Goal: Task Accomplishment & Management: Complete application form

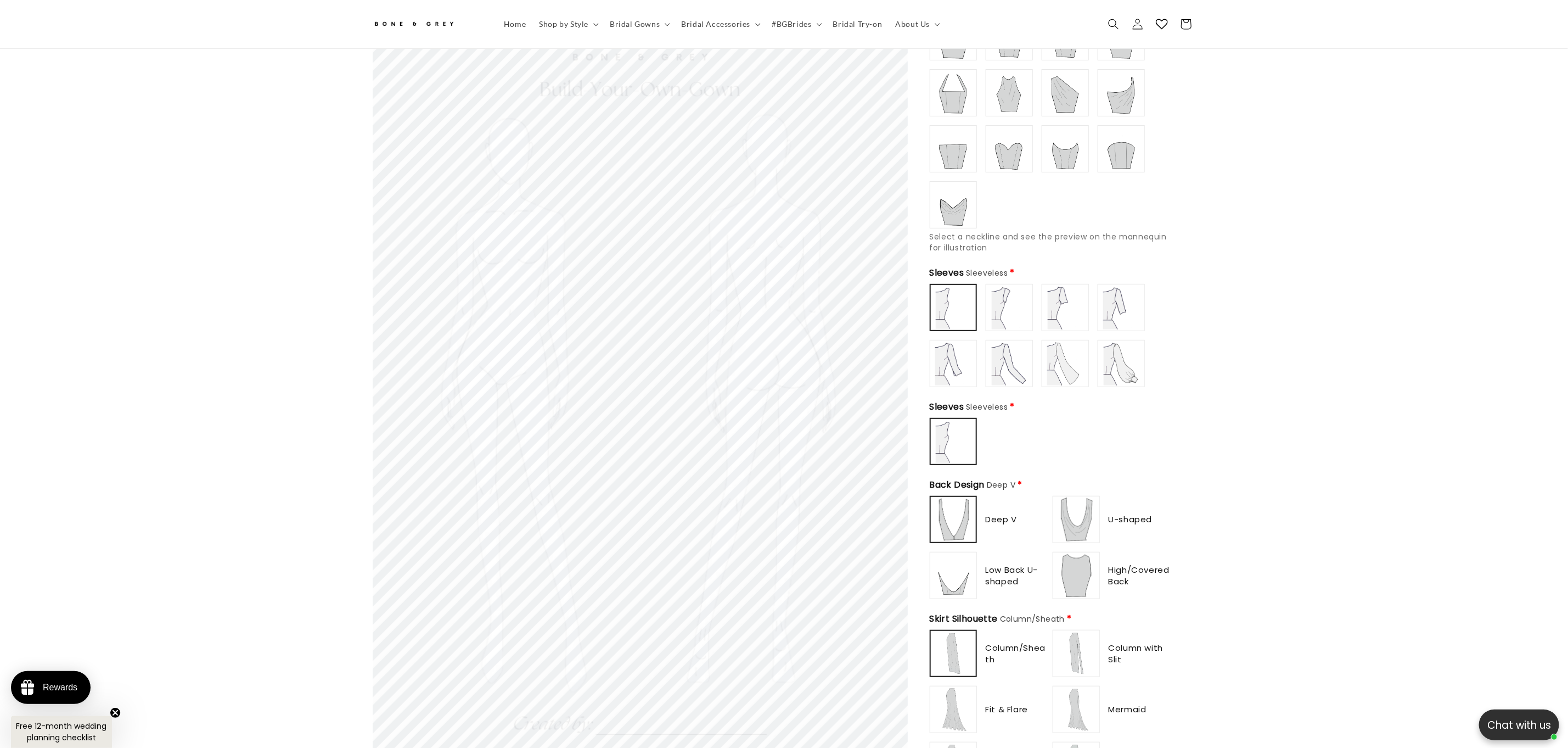
scroll to position [290, 0]
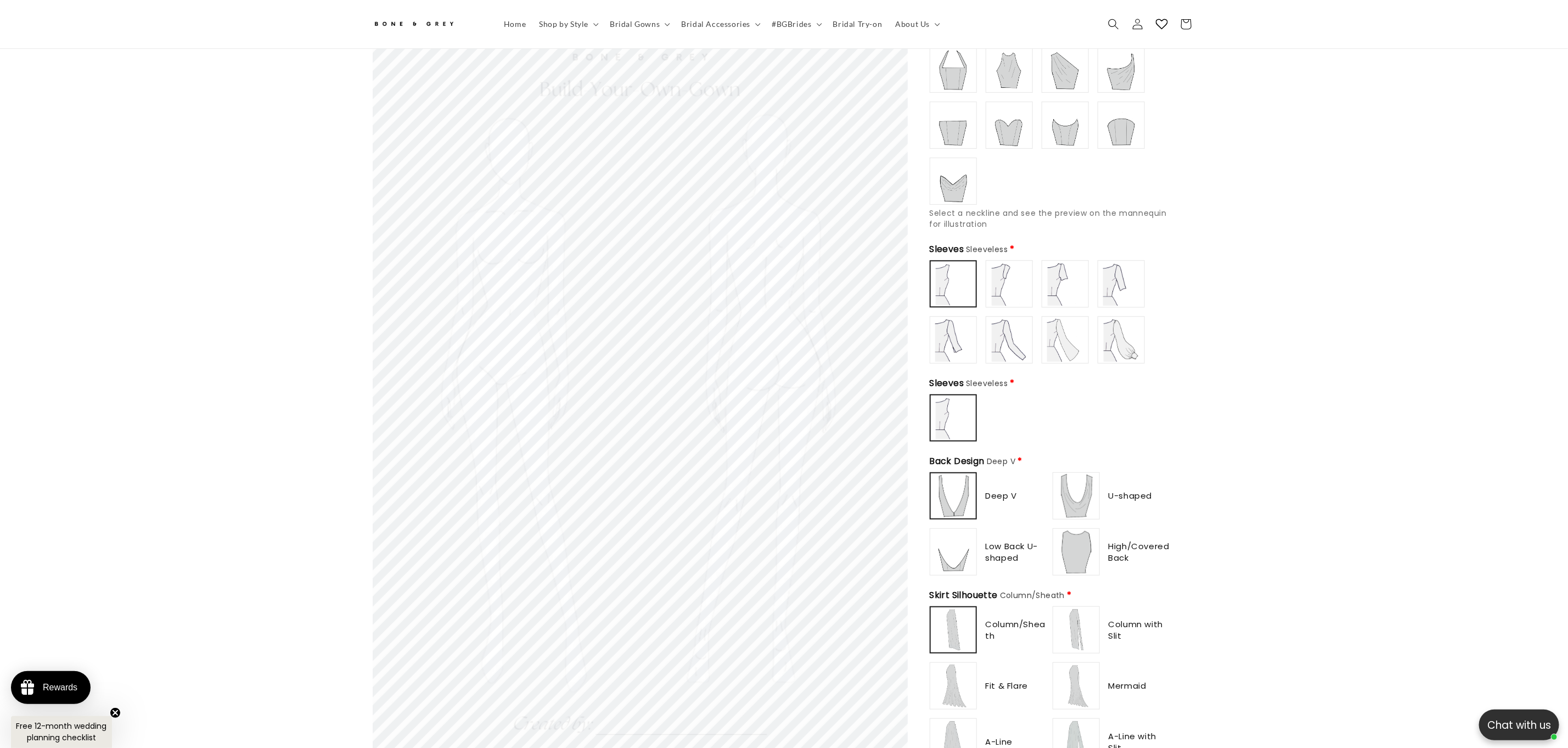
click at [1003, 277] on img at bounding box center [1010, 284] width 44 height 44
click at [1071, 282] on img at bounding box center [1065, 284] width 44 height 44
type input "**********"
click at [1010, 332] on img at bounding box center [1010, 340] width 44 height 44
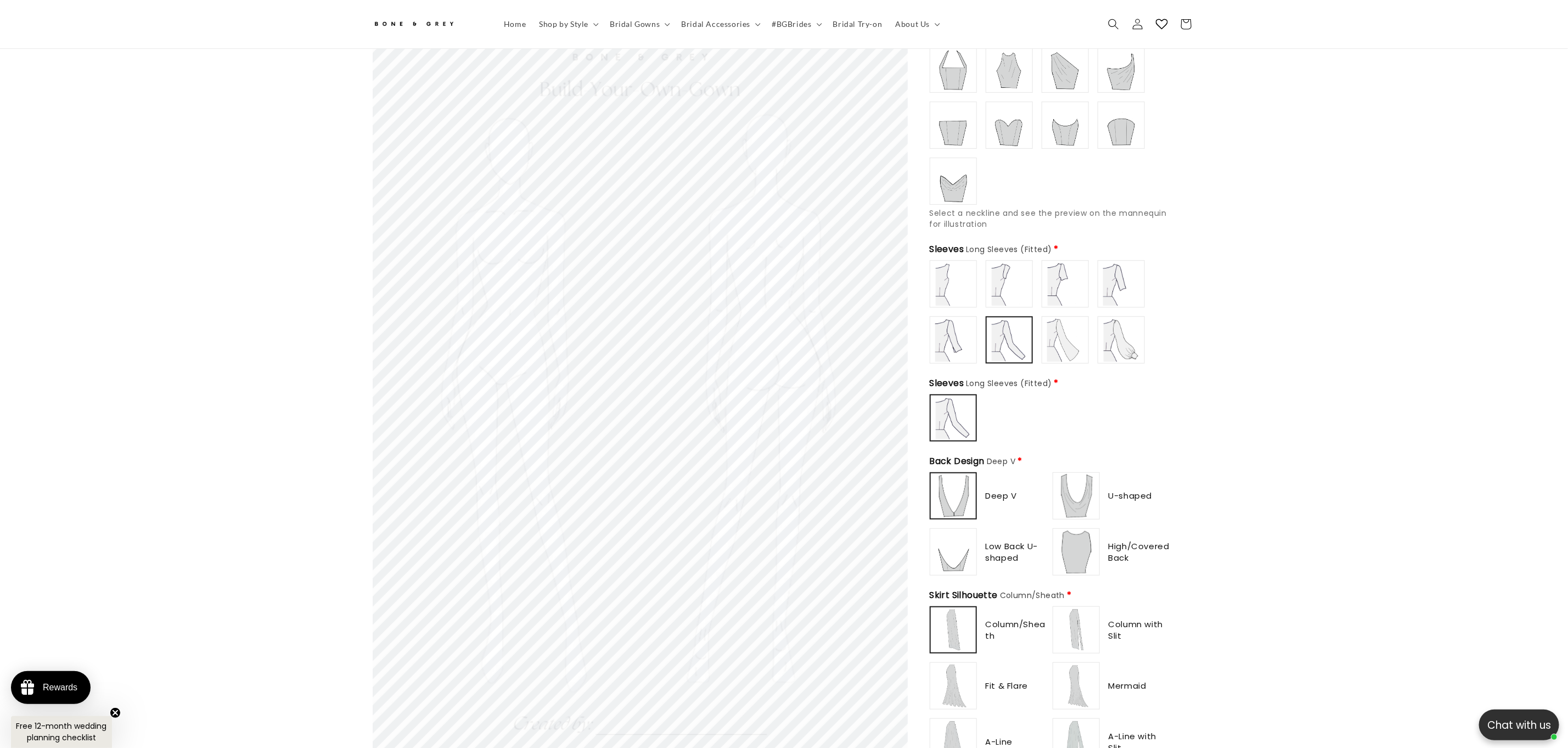
click at [1087, 503] on img at bounding box center [1077, 496] width 44 height 44
click at [1086, 533] on img at bounding box center [1077, 552] width 44 height 44
type input "**********"
click at [962, 548] on img at bounding box center [953, 552] width 44 height 44
click at [951, 615] on img at bounding box center [953, 629] width 43 height 43
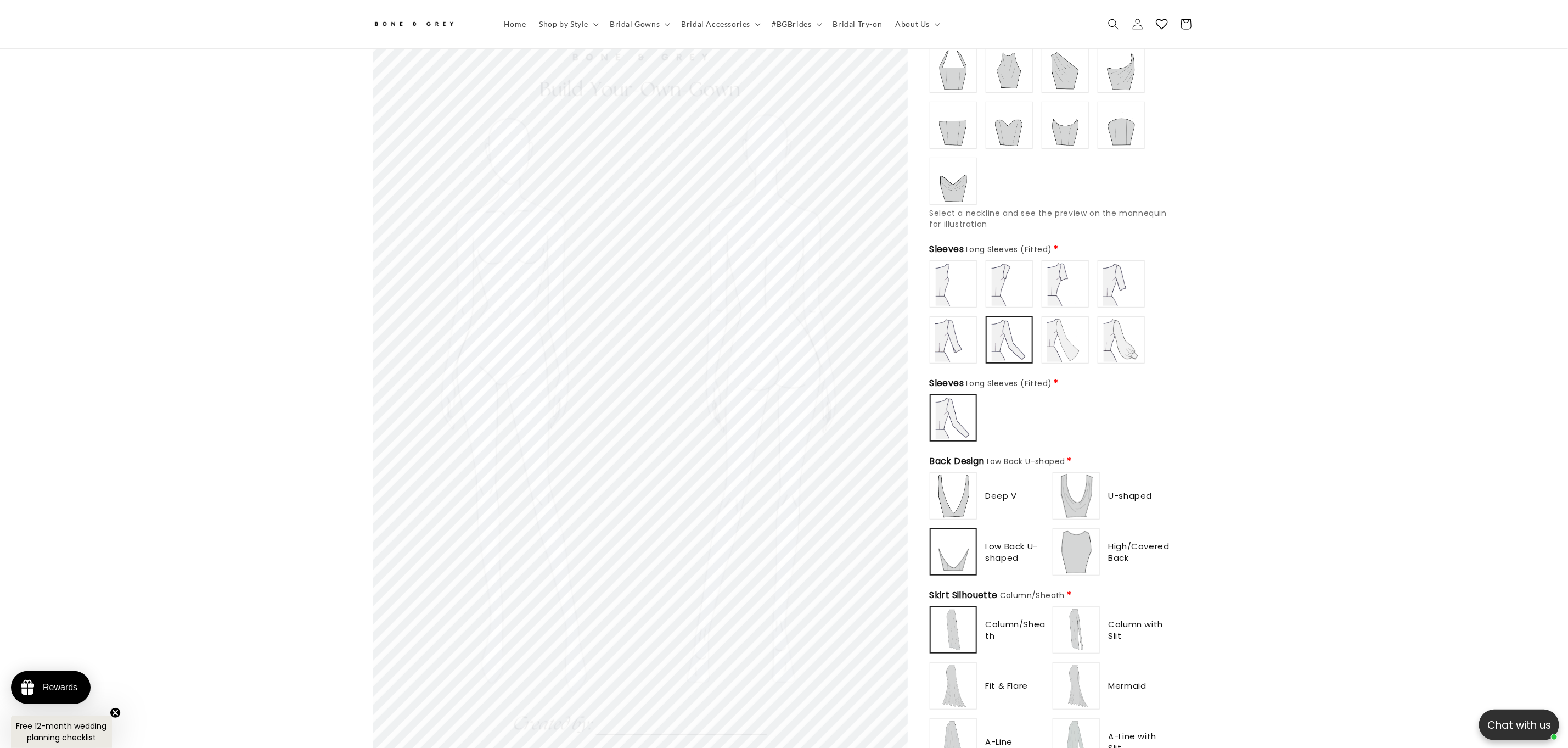
scroll to position [0, 0]
click at [1066, 608] on img at bounding box center [1077, 630] width 44 height 44
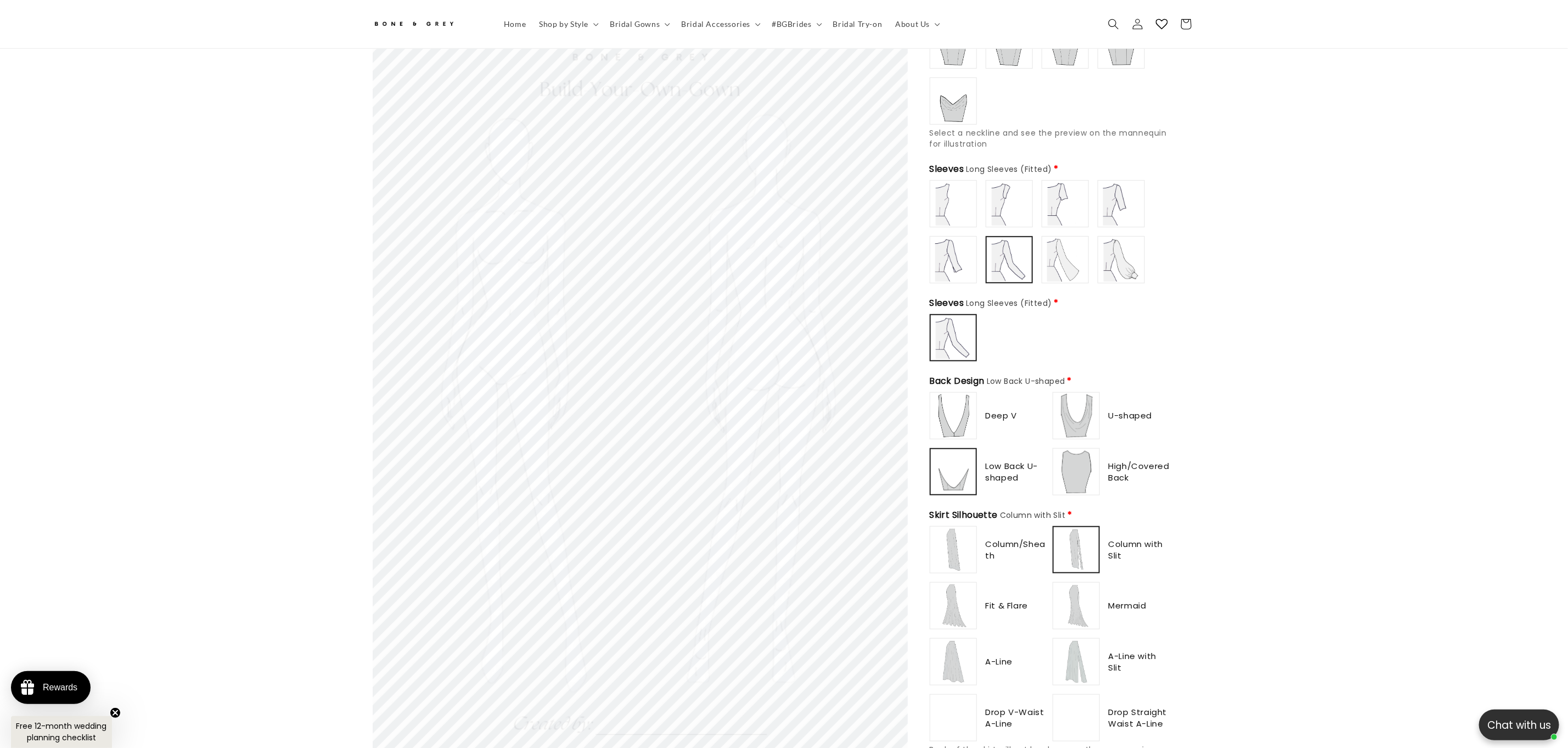
scroll to position [587, 0]
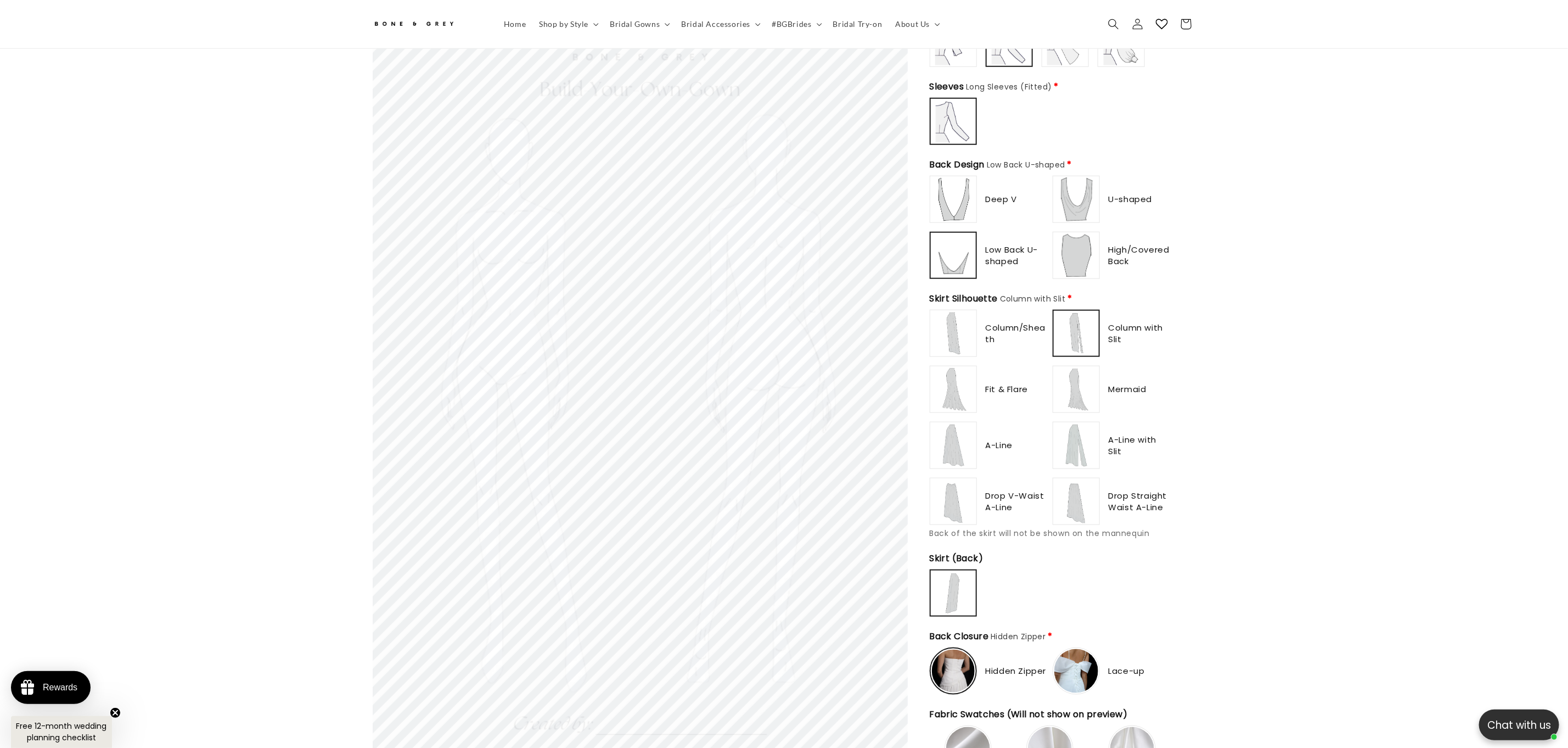
click at [1070, 384] on img at bounding box center [1077, 390] width 44 height 44
click at [966, 389] on img at bounding box center [953, 390] width 44 height 44
click at [952, 324] on img at bounding box center [953, 333] width 44 height 44
click at [1087, 327] on img at bounding box center [1077, 333] width 44 height 44
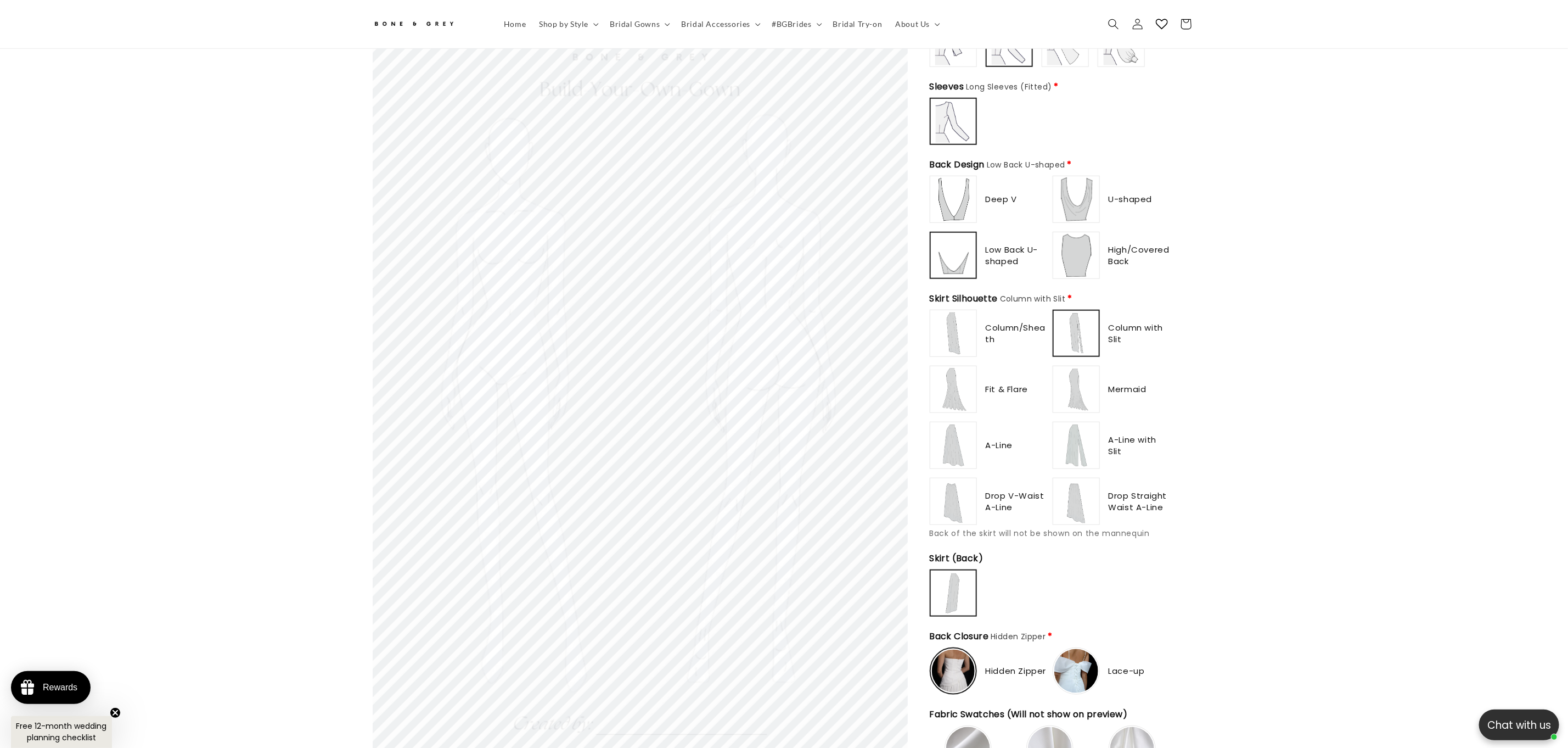
click at [1079, 391] on img at bounding box center [1077, 390] width 44 height 44
click at [1074, 439] on img at bounding box center [1077, 445] width 44 height 44
click at [949, 448] on img at bounding box center [953, 445] width 44 height 44
drag, startPoint x: 958, startPoint y: 498, endPoint x: 1060, endPoint y: 499, distance: 102.0
click at [959, 498] on img at bounding box center [953, 502] width 44 height 44
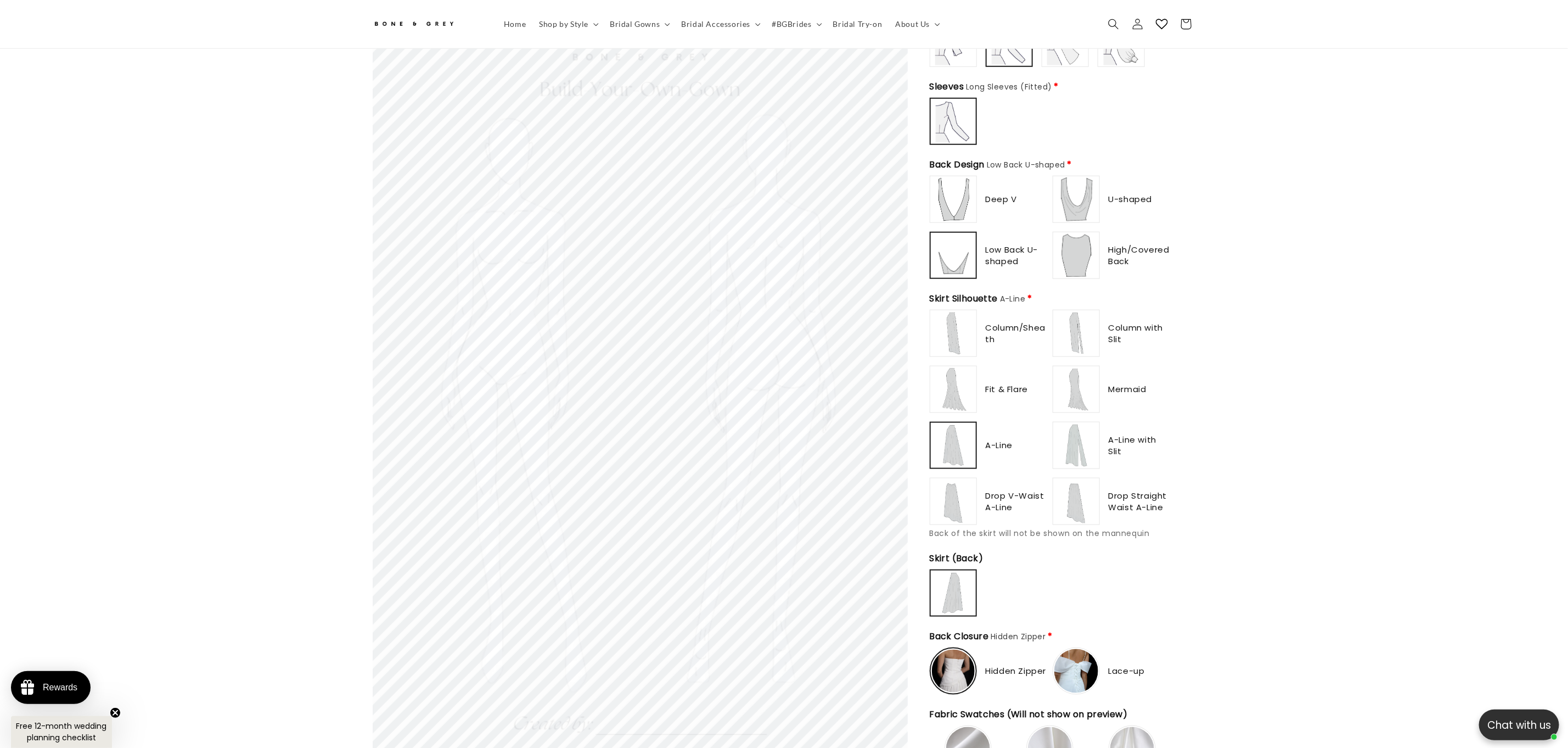
scroll to position [0, 603]
type input "**********"
click at [1075, 499] on img at bounding box center [1077, 502] width 44 height 44
type input "******"
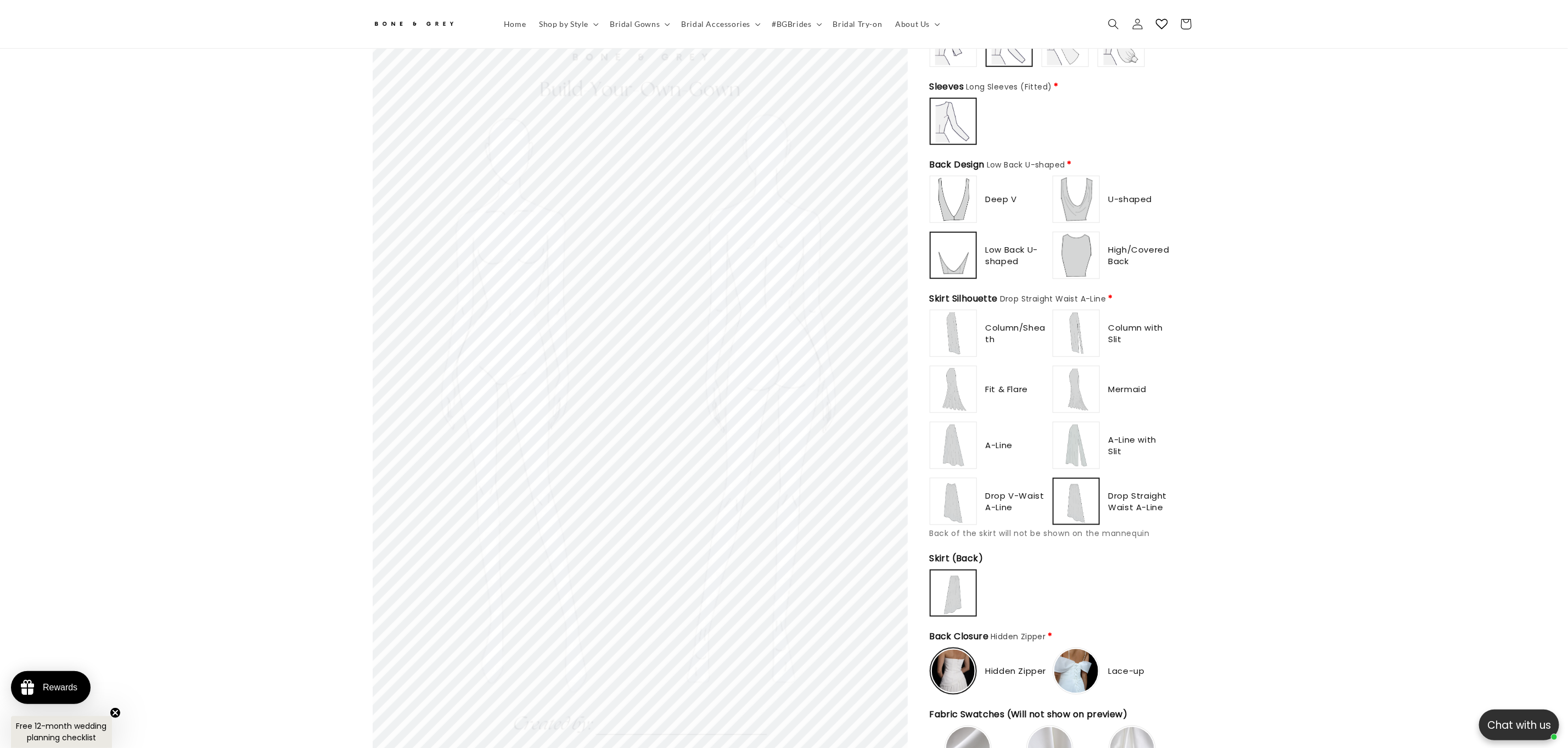
click at [953, 188] on img at bounding box center [953, 199] width 44 height 44
click at [954, 330] on img at bounding box center [953, 333] width 44 height 44
click at [1102, 500] on div "Drop Straight Waist A-Line" at bounding box center [1112, 501] width 119 height 47
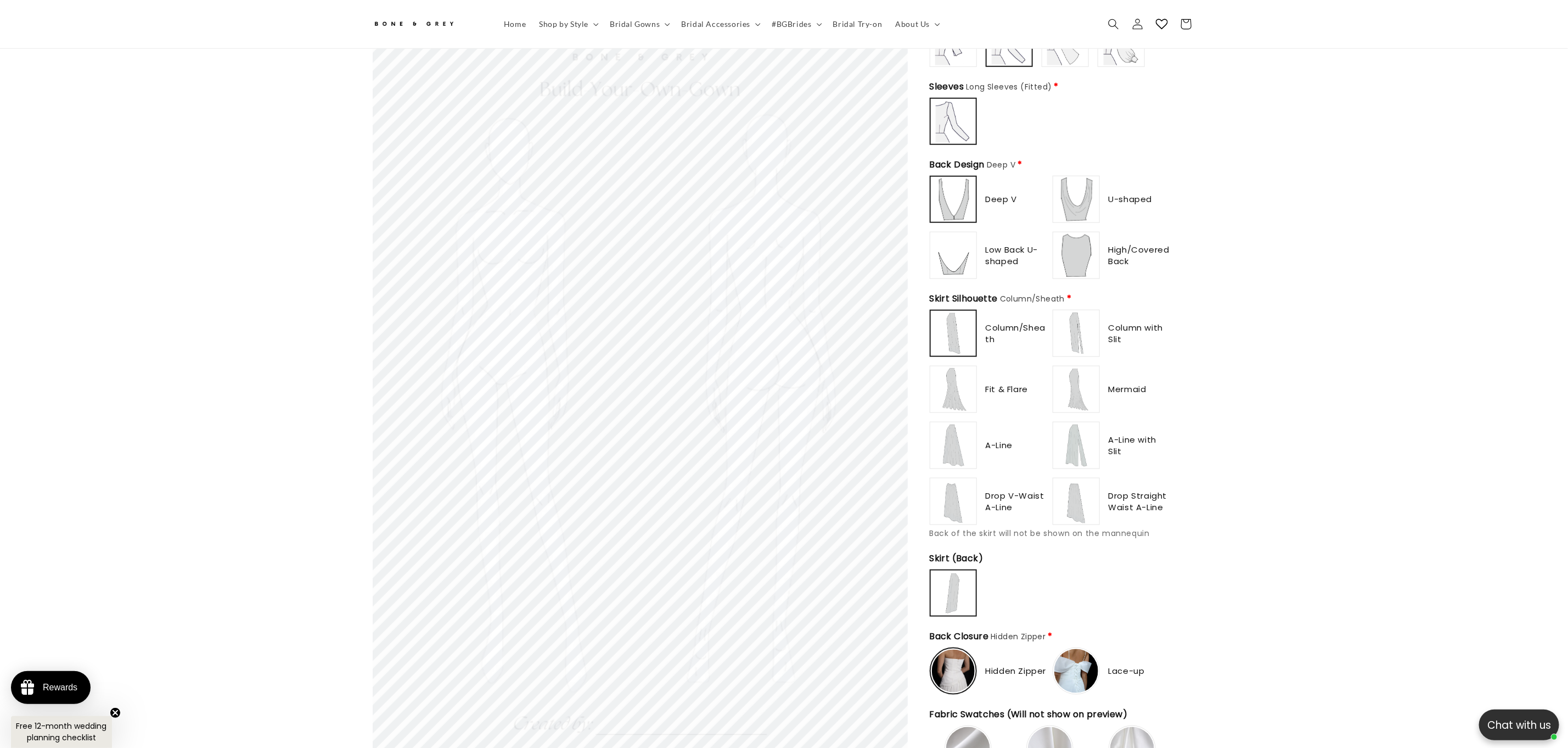
type input "**********"
click at [1079, 503] on img at bounding box center [1077, 502] width 44 height 44
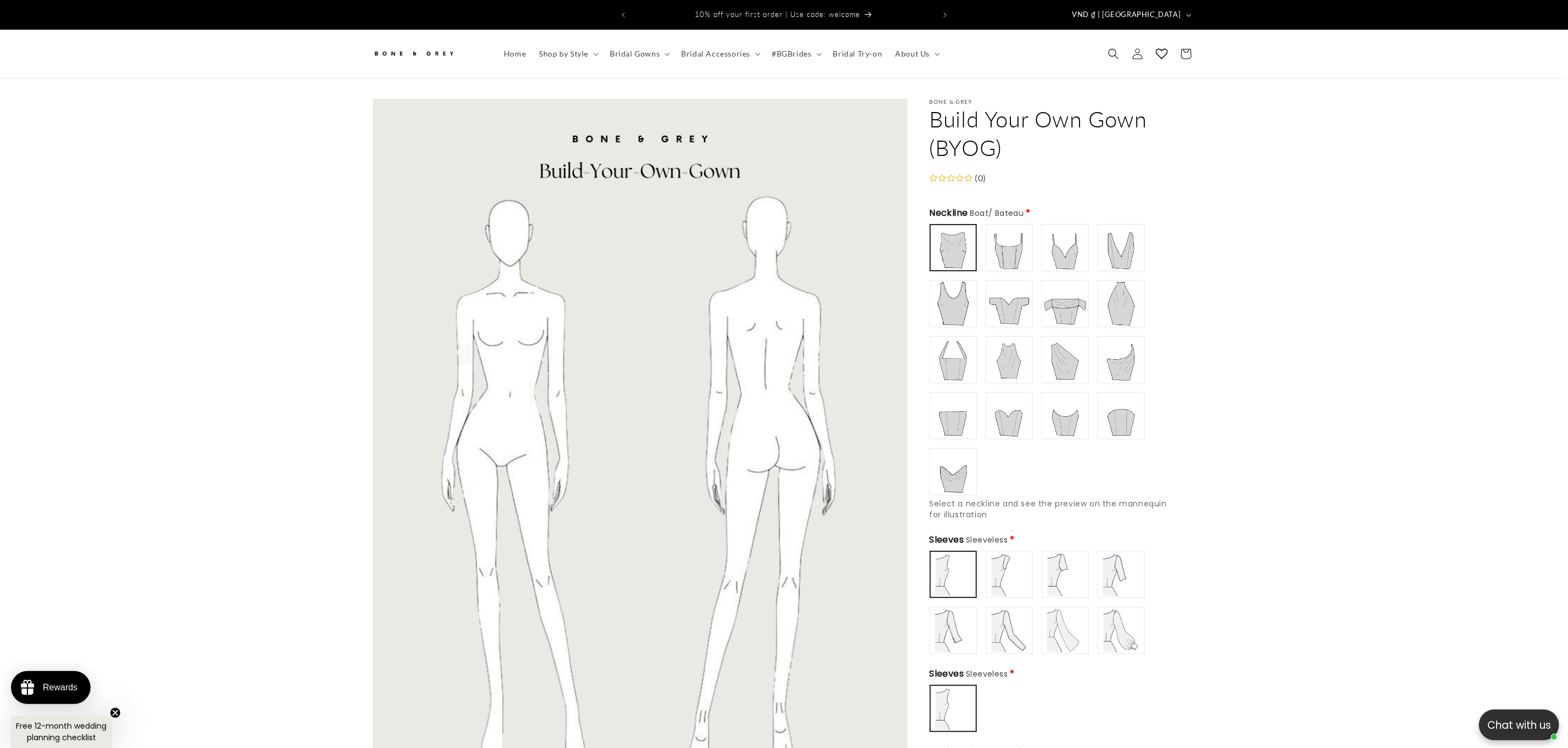
scroll to position [290, 0]
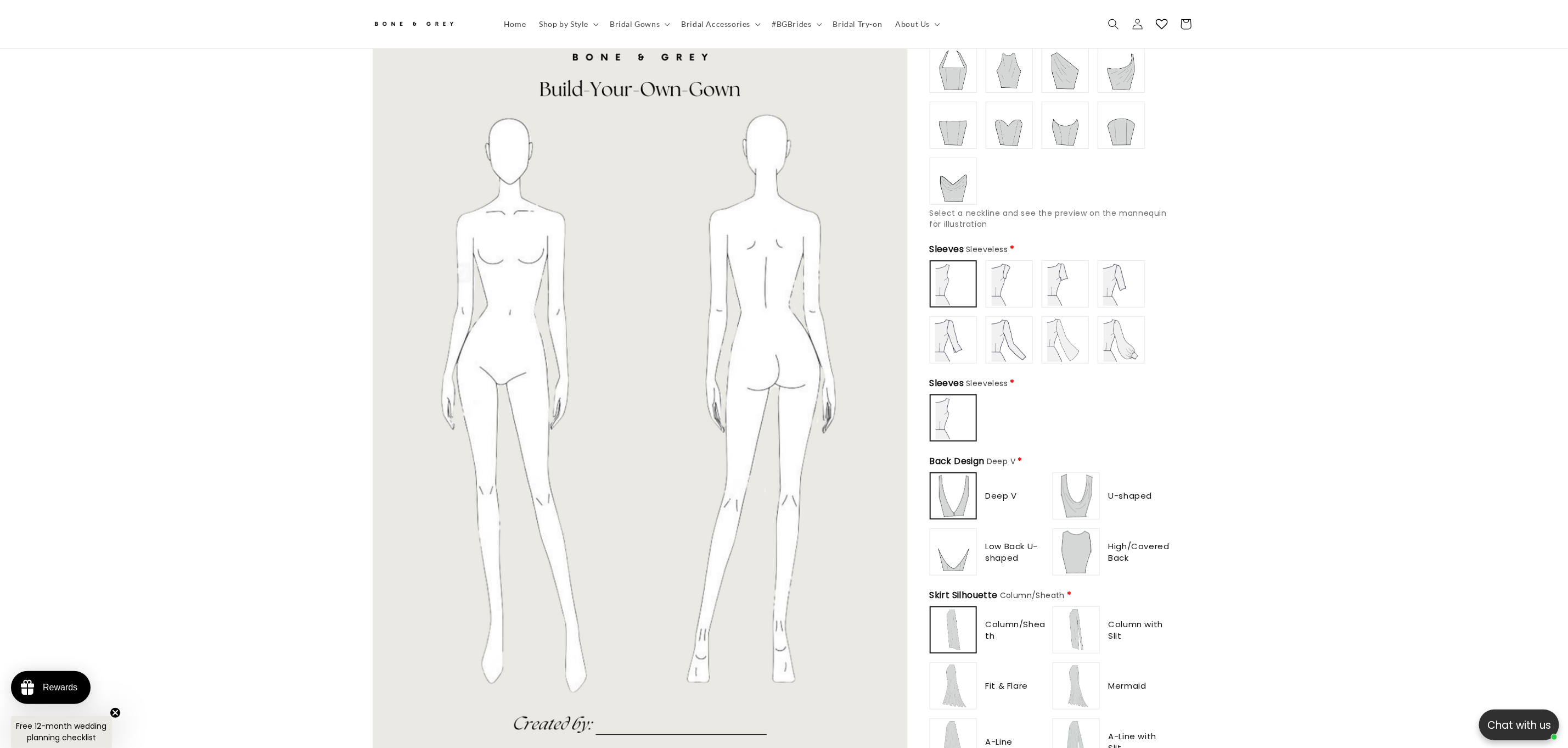
click at [1078, 674] on img at bounding box center [1077, 686] width 44 height 44
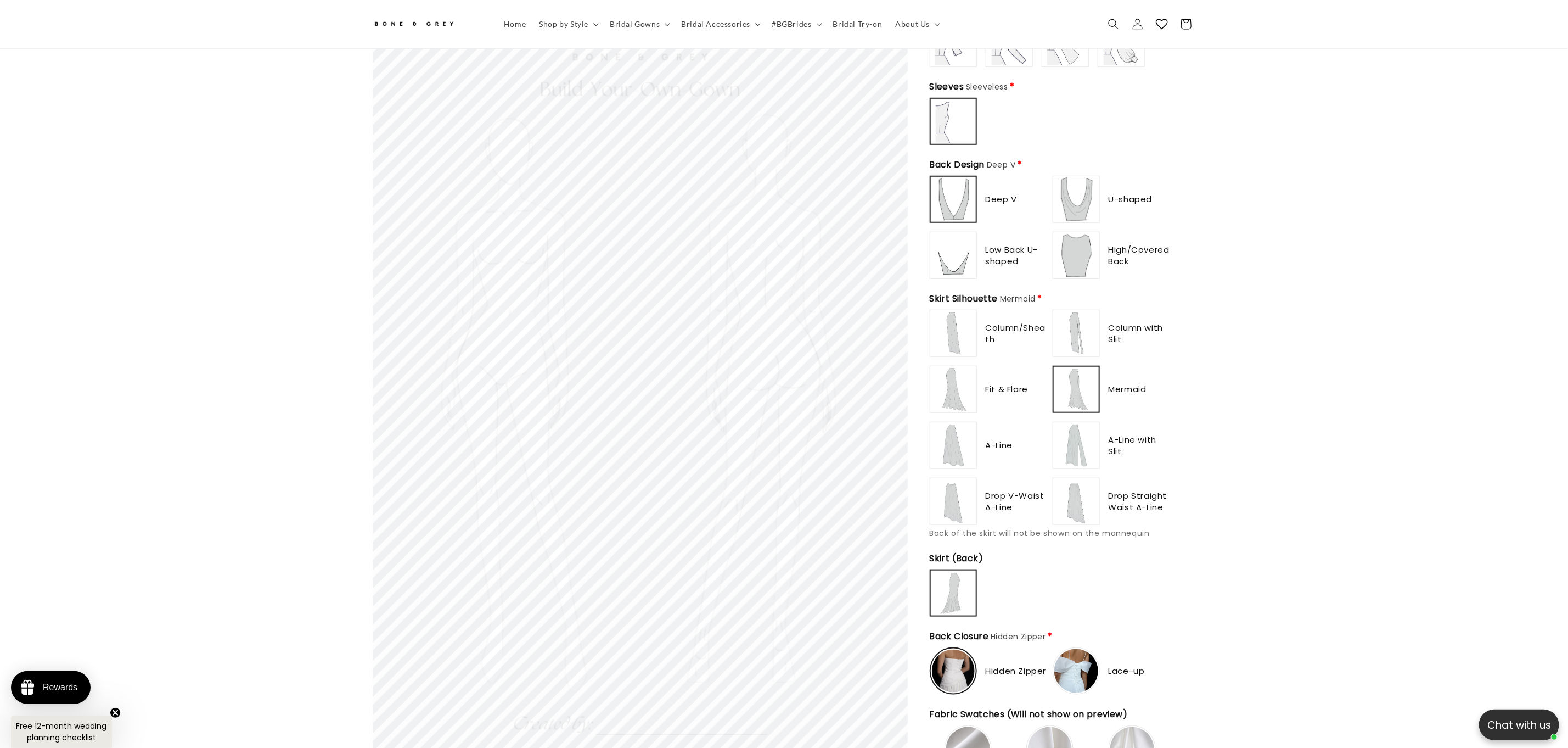
scroll to position [0, 302]
click at [1078, 504] on img at bounding box center [1077, 502] width 44 height 44
click at [1074, 424] on img at bounding box center [1077, 445] width 44 height 44
drag, startPoint x: 1089, startPoint y: 323, endPoint x: 973, endPoint y: 322, distance: 116.0
click at [1088, 322] on img at bounding box center [1077, 333] width 44 height 44
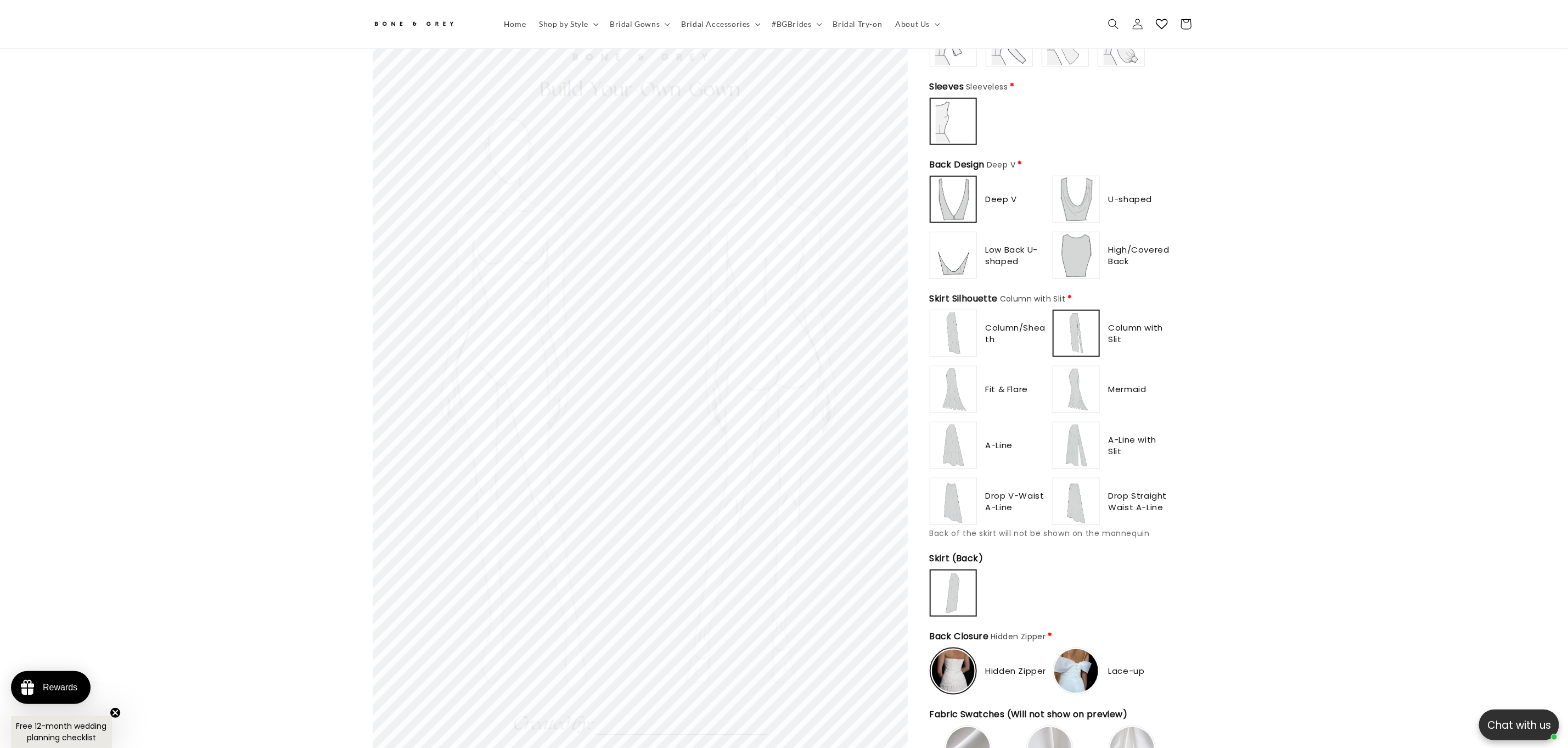
click at [963, 322] on img at bounding box center [953, 333] width 44 height 44
click at [971, 388] on img at bounding box center [953, 390] width 44 height 44
click at [965, 437] on img at bounding box center [953, 445] width 44 height 44
click at [965, 480] on img at bounding box center [953, 502] width 44 height 44
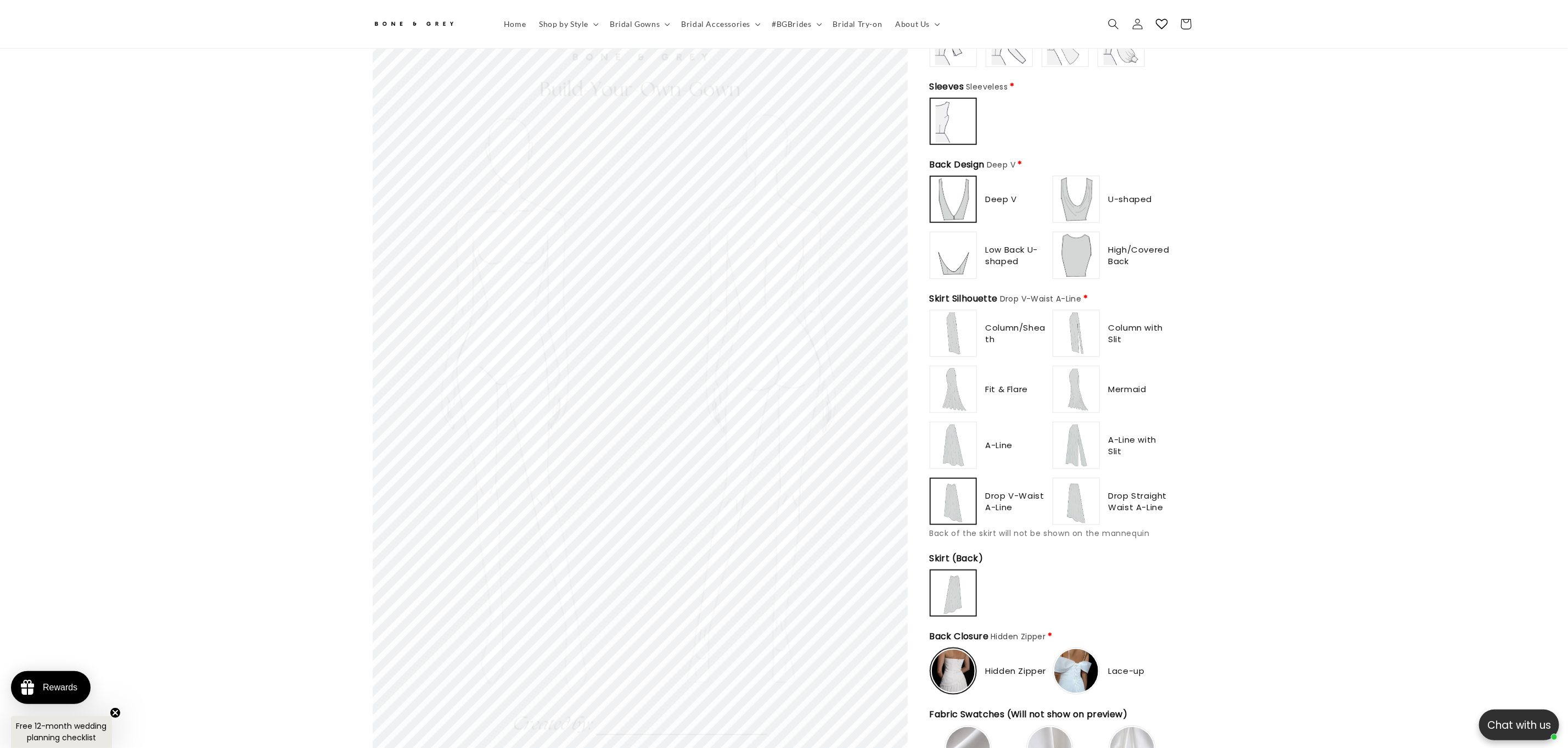
click at [1082, 491] on img at bounding box center [1077, 502] width 44 height 44
click at [1104, 453] on div "A-Line with Slit" at bounding box center [1112, 444] width 119 height 47
click at [1079, 442] on img at bounding box center [1077, 445] width 44 height 44
type input "**********"
click at [1086, 492] on img at bounding box center [1077, 502] width 44 height 44
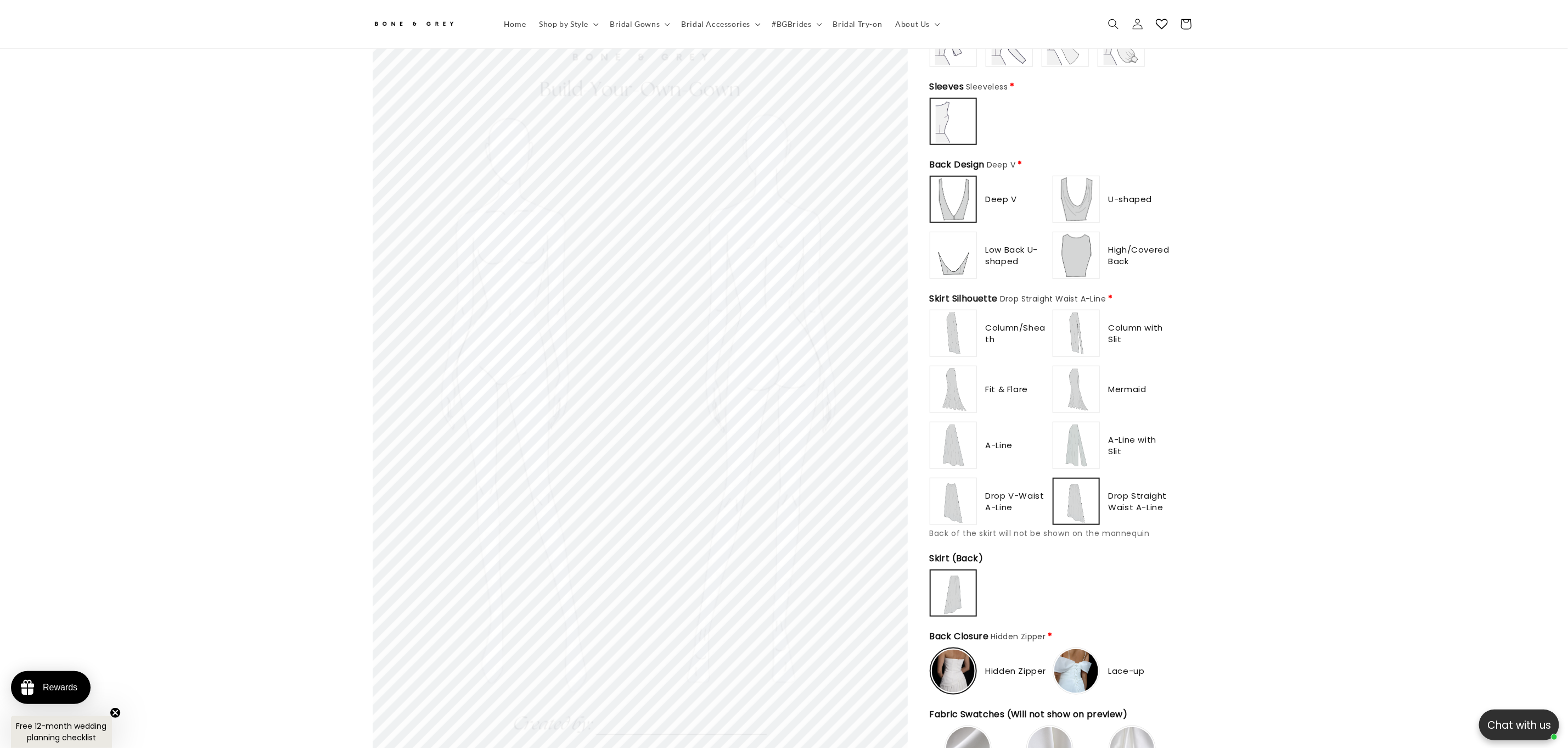
scroll to position [0, 0]
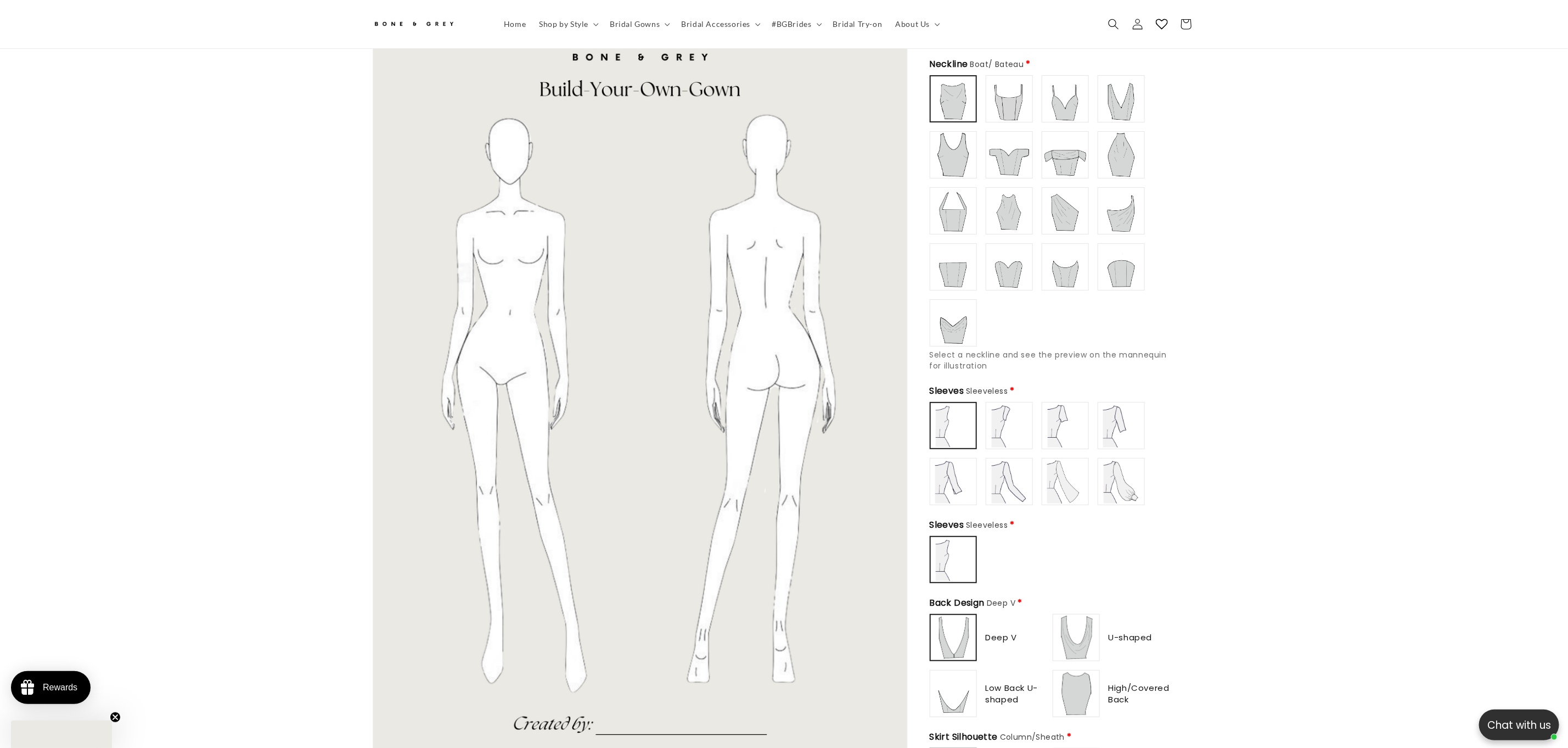
scroll to position [488, 0]
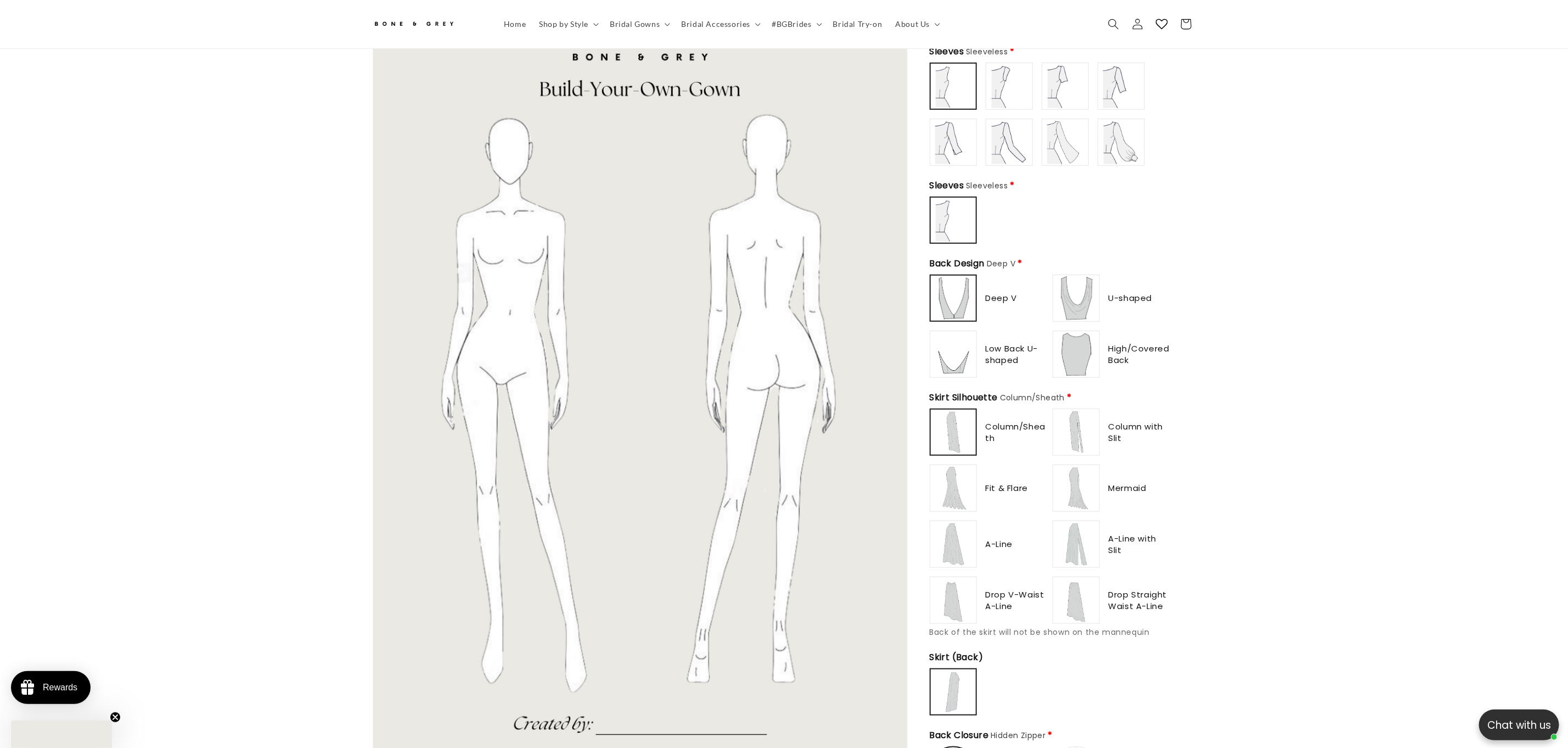
type input "**********"
click at [1080, 597] on img at bounding box center [1077, 601] width 44 height 44
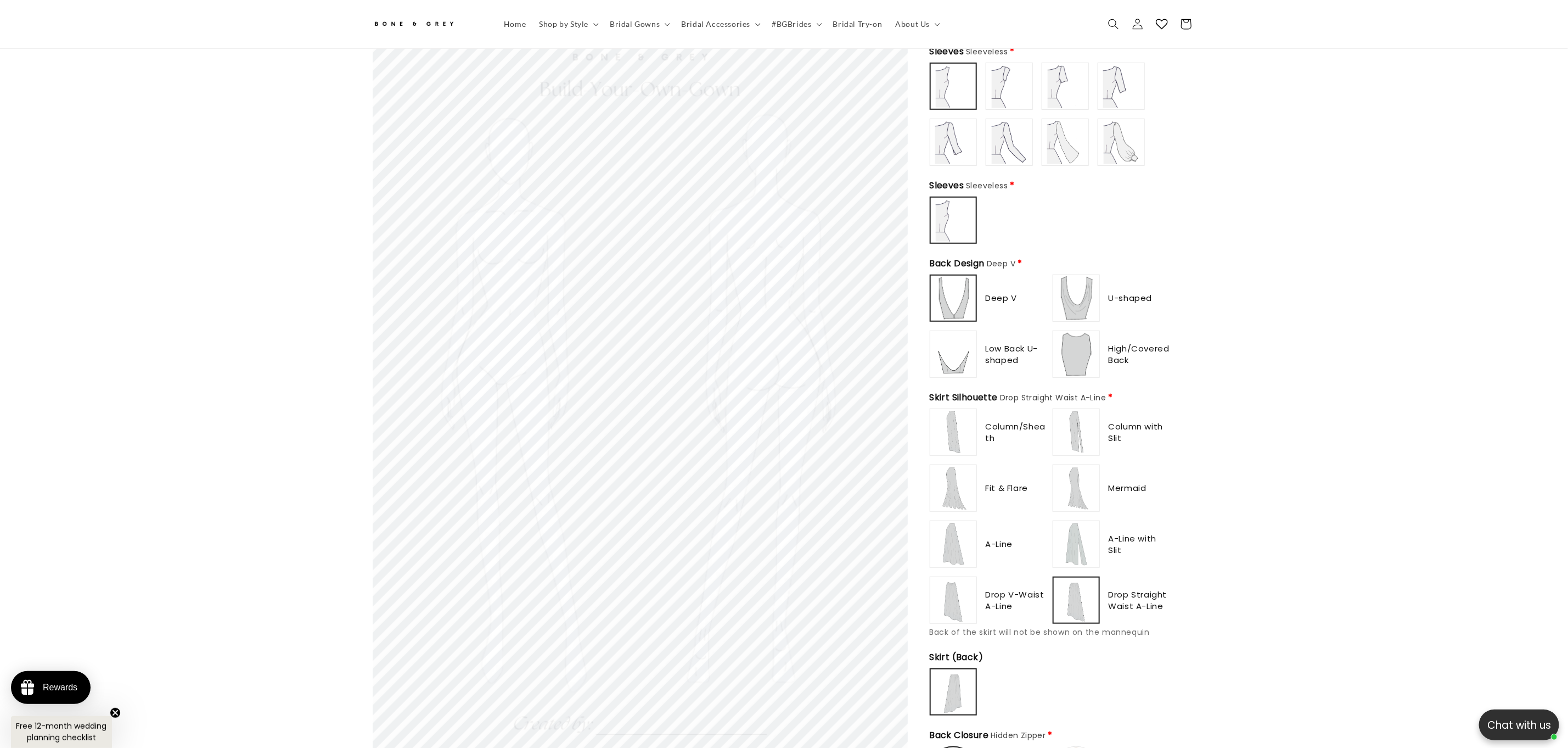
click at [1074, 603] on img at bounding box center [1076, 600] width 43 height 43
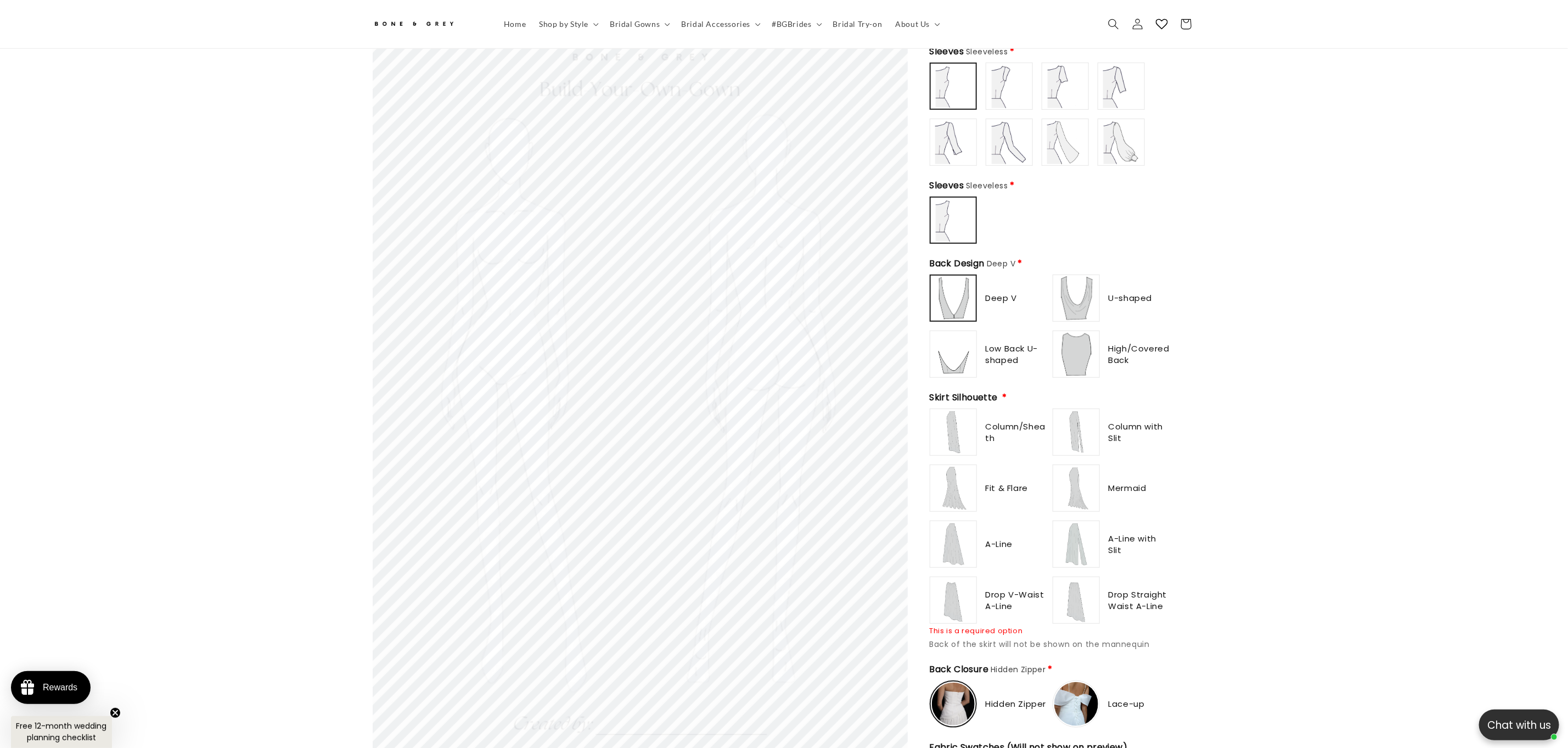
type input "**********"
click at [1074, 603] on img at bounding box center [1077, 601] width 44 height 44
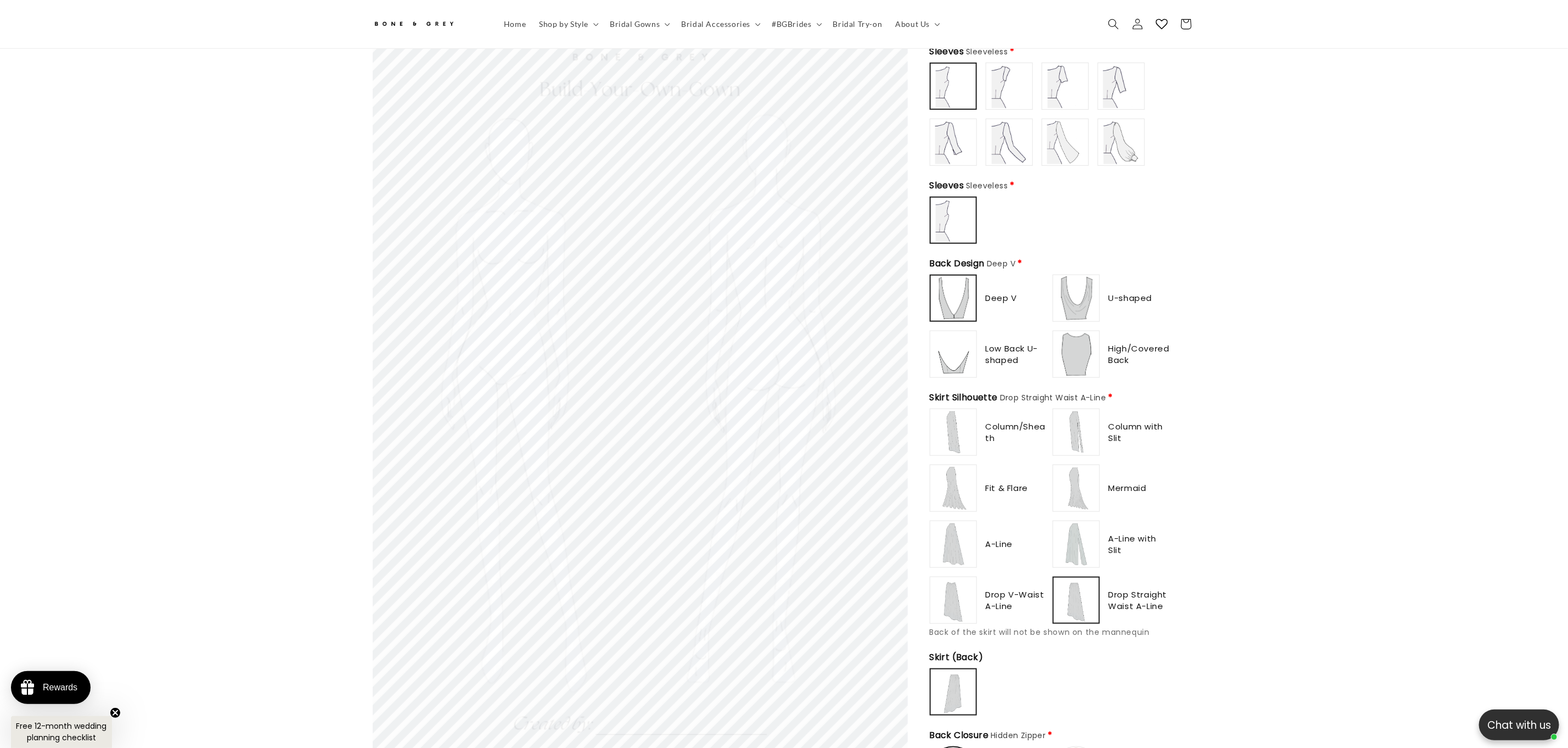
scroll to position [0, 302]
click at [1074, 603] on img at bounding box center [1076, 600] width 43 height 43
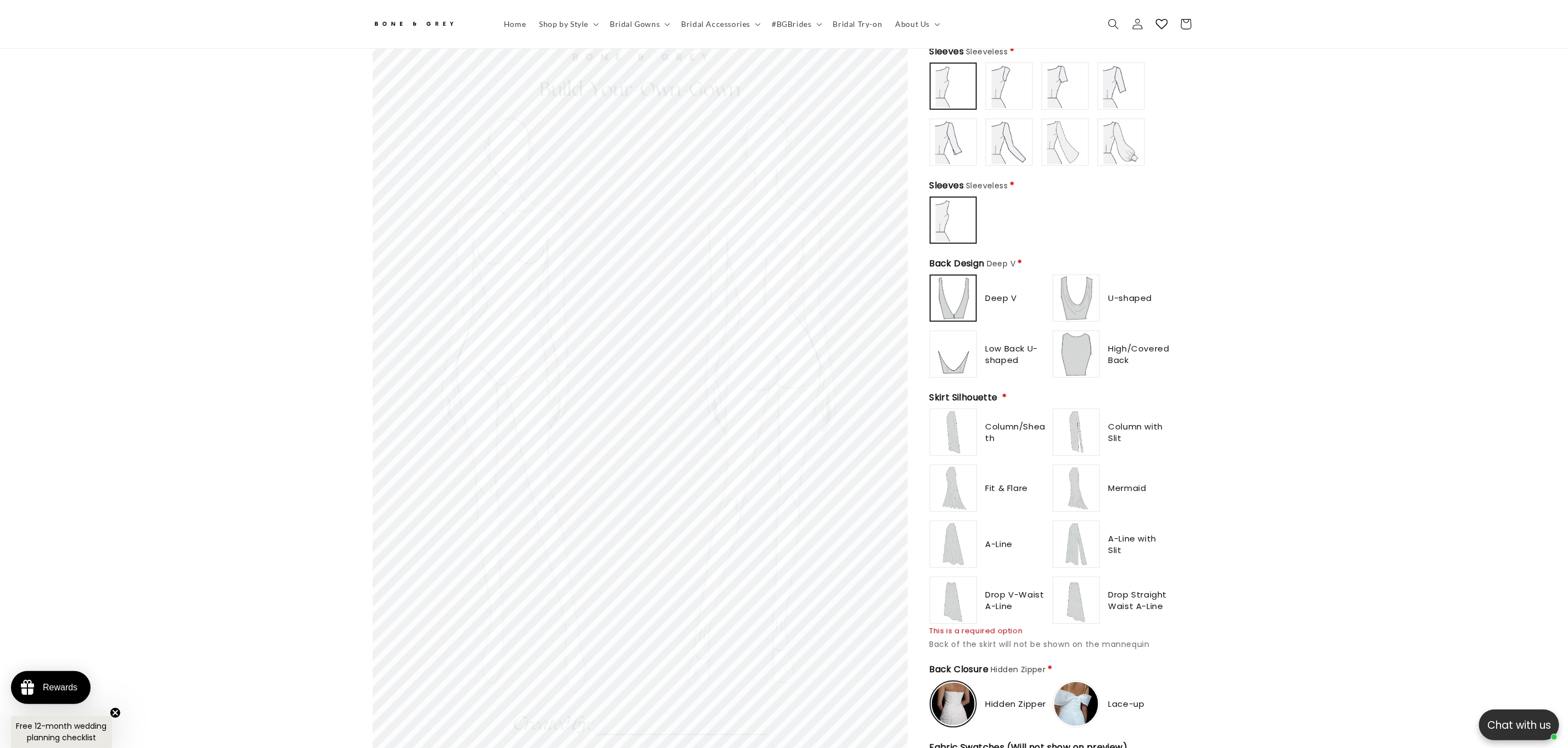
click at [1074, 603] on img at bounding box center [1077, 601] width 44 height 44
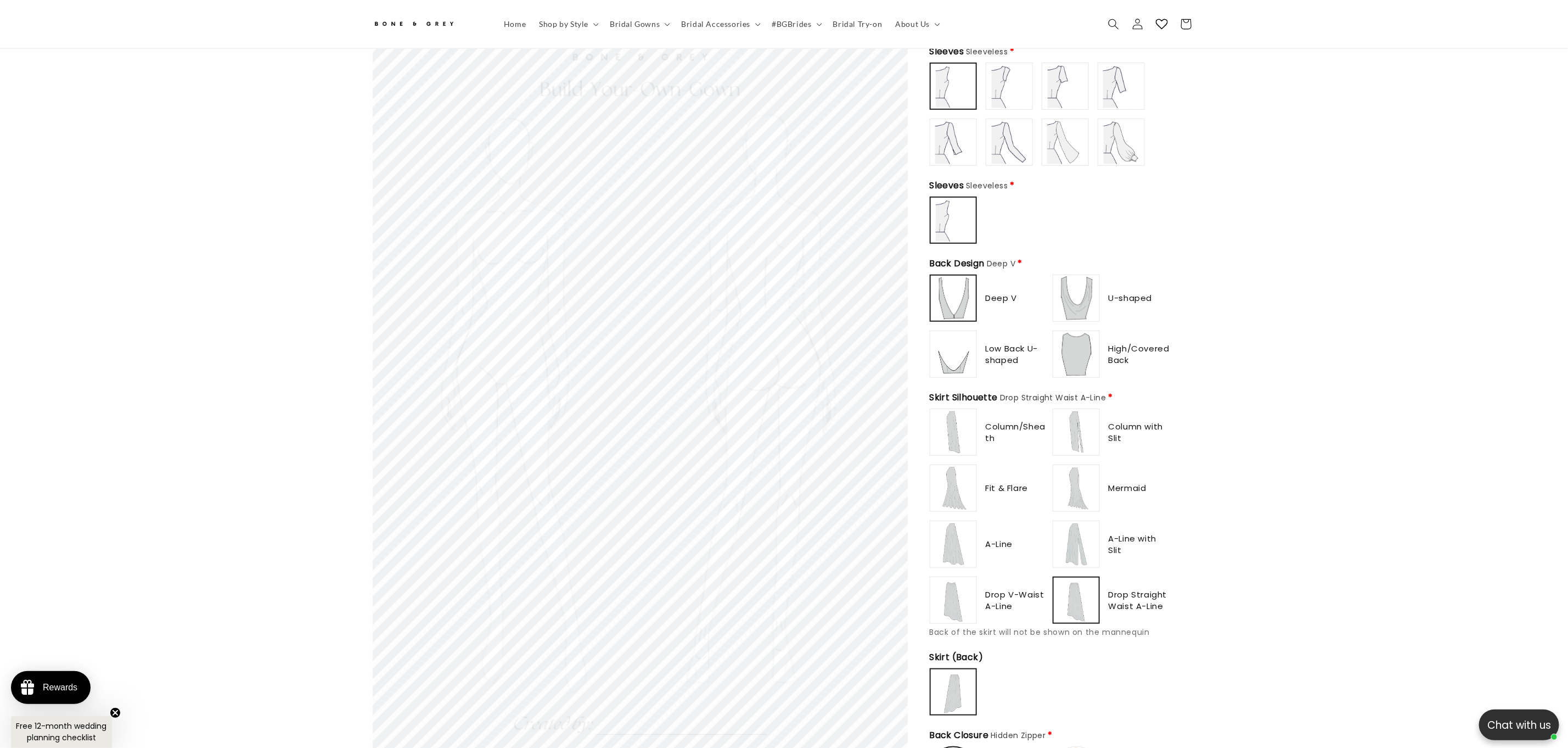
click at [973, 427] on img at bounding box center [953, 432] width 44 height 44
click at [942, 491] on img at bounding box center [953, 488] width 44 height 44
click at [1084, 586] on img at bounding box center [1077, 601] width 44 height 44
click at [947, 466] on img at bounding box center [953, 488] width 44 height 44
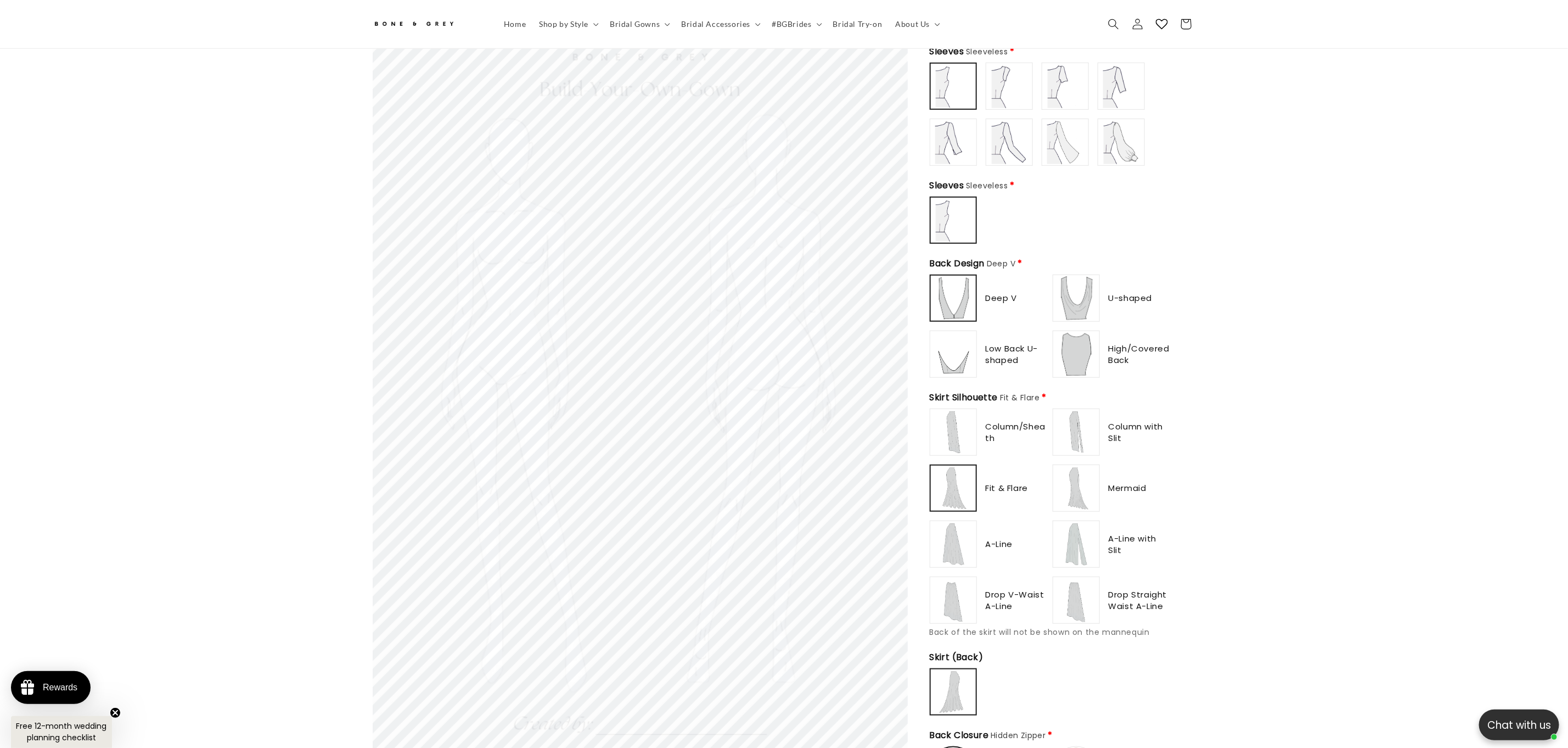
click at [1072, 478] on img at bounding box center [1077, 488] width 44 height 44
click at [937, 484] on img at bounding box center [953, 488] width 44 height 44
click at [955, 528] on img at bounding box center [953, 544] width 44 height 44
click at [1087, 533] on img at bounding box center [1077, 544] width 44 height 44
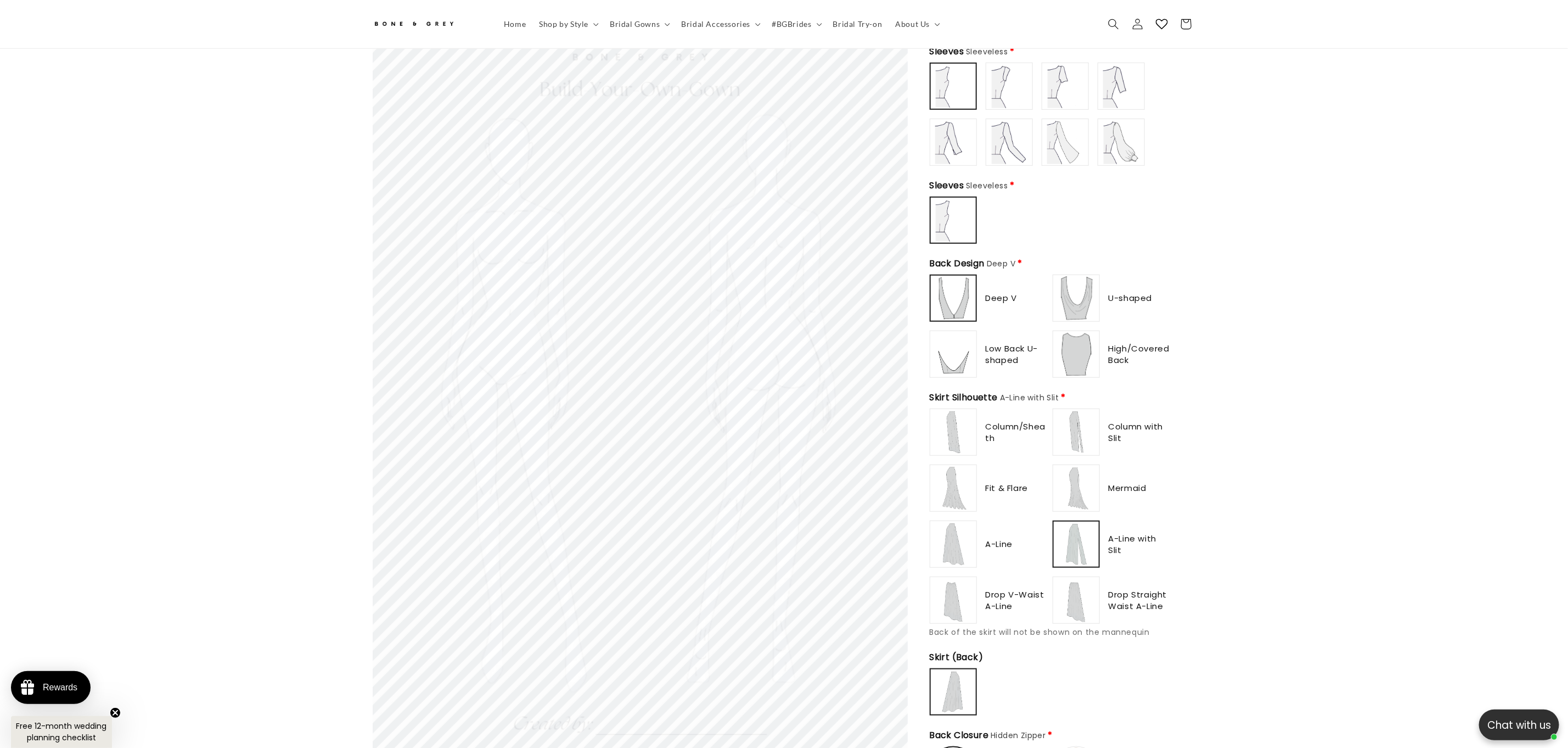
click at [1084, 578] on img at bounding box center [1077, 601] width 44 height 44
click at [952, 588] on img at bounding box center [953, 601] width 44 height 44
click at [949, 431] on img at bounding box center [953, 432] width 44 height 44
type input "**********"
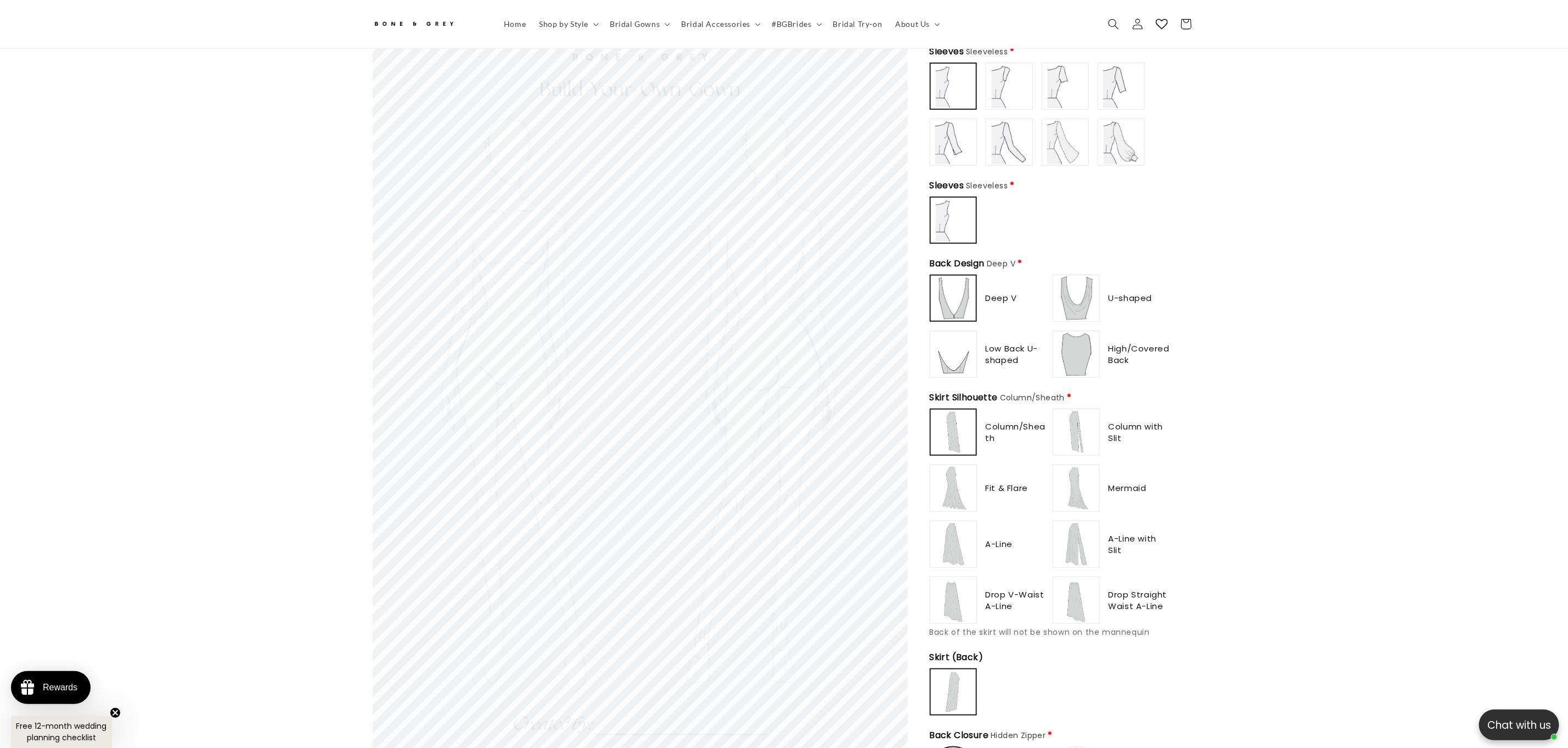
click at [1082, 590] on img at bounding box center [1077, 601] width 44 height 44
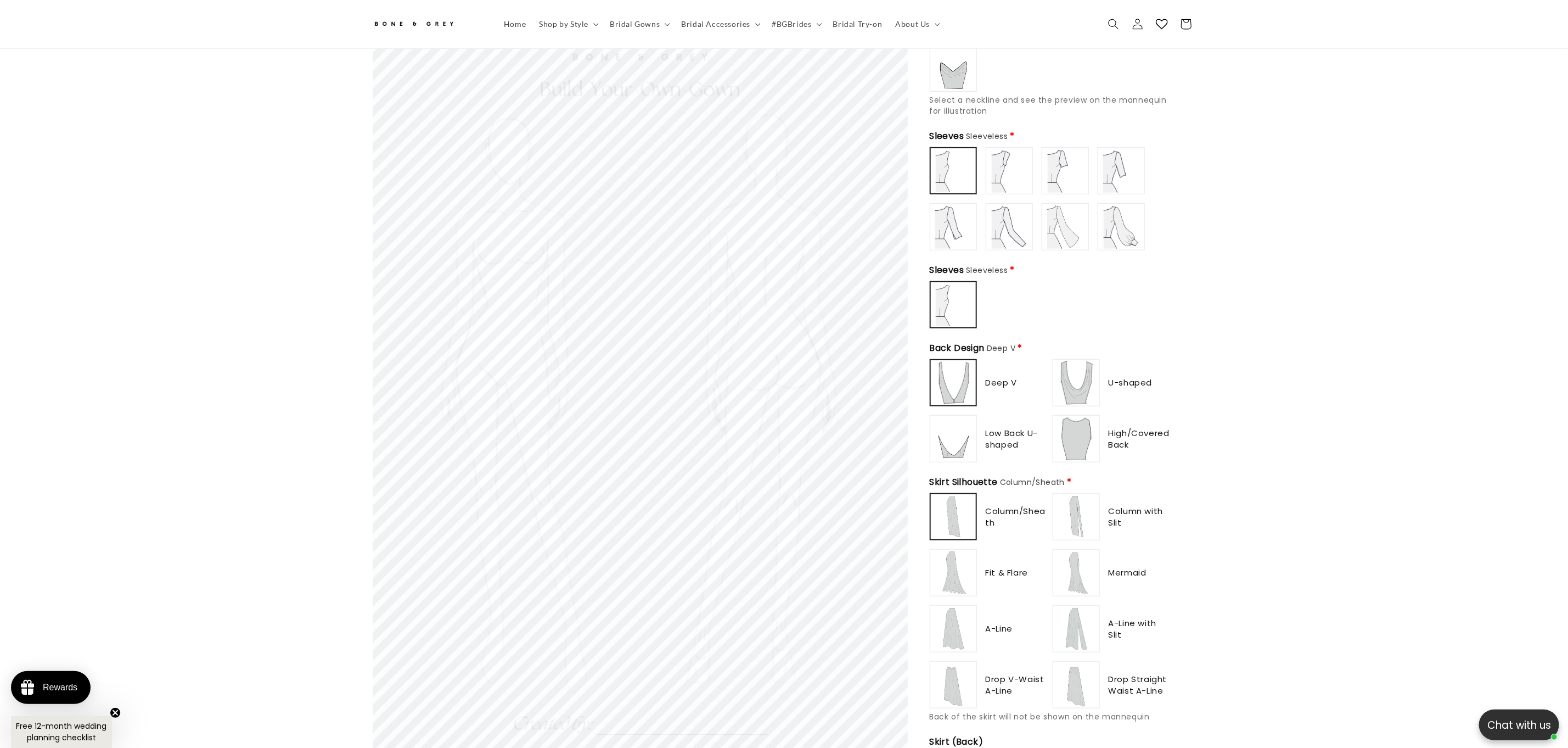
scroll to position [0, 302]
click at [1086, 663] on img at bounding box center [1077, 685] width 44 height 44
click at [948, 607] on img at bounding box center [953, 629] width 44 height 44
click at [946, 551] on img at bounding box center [953, 573] width 44 height 44
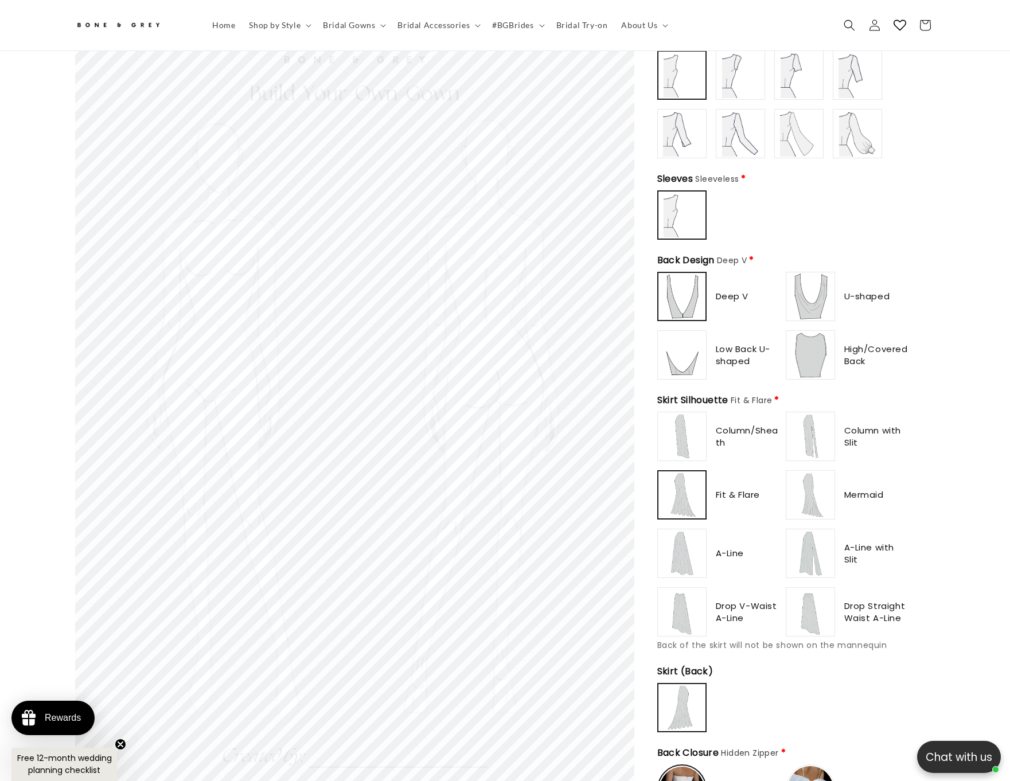
scroll to position [0, 630]
type input "**********"
click at [827, 589] on img at bounding box center [810, 612] width 46 height 46
click at [670, 274] on img at bounding box center [681, 296] width 45 height 45
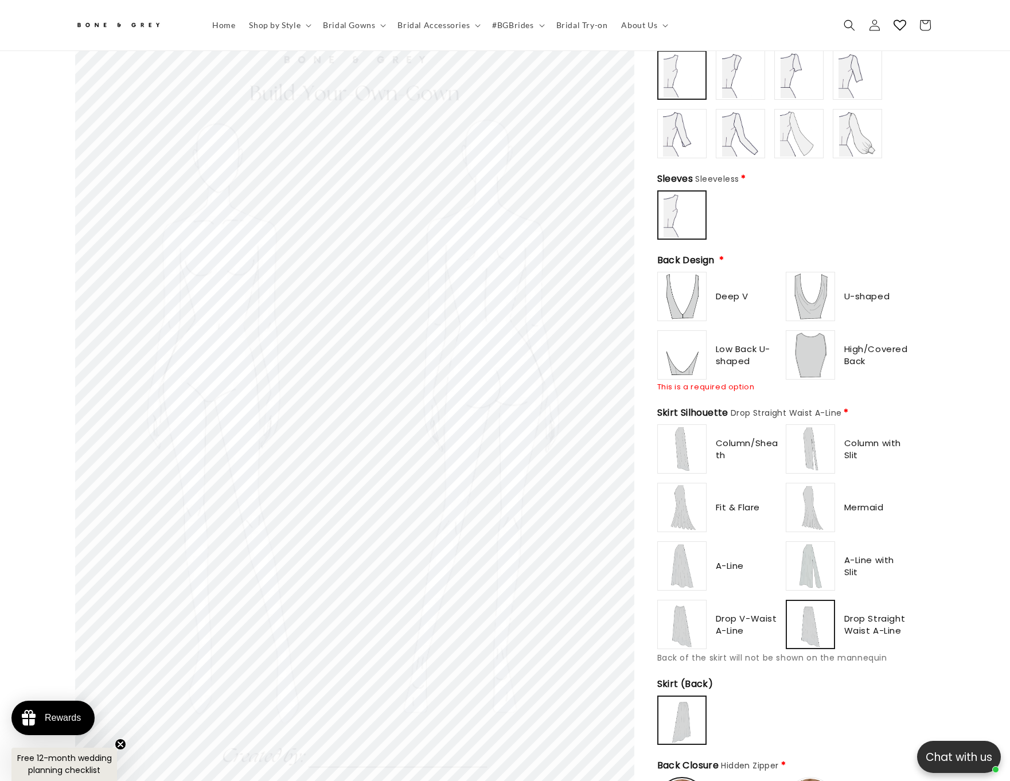
type input "******"
click at [670, 274] on img at bounding box center [682, 297] width 46 height 46
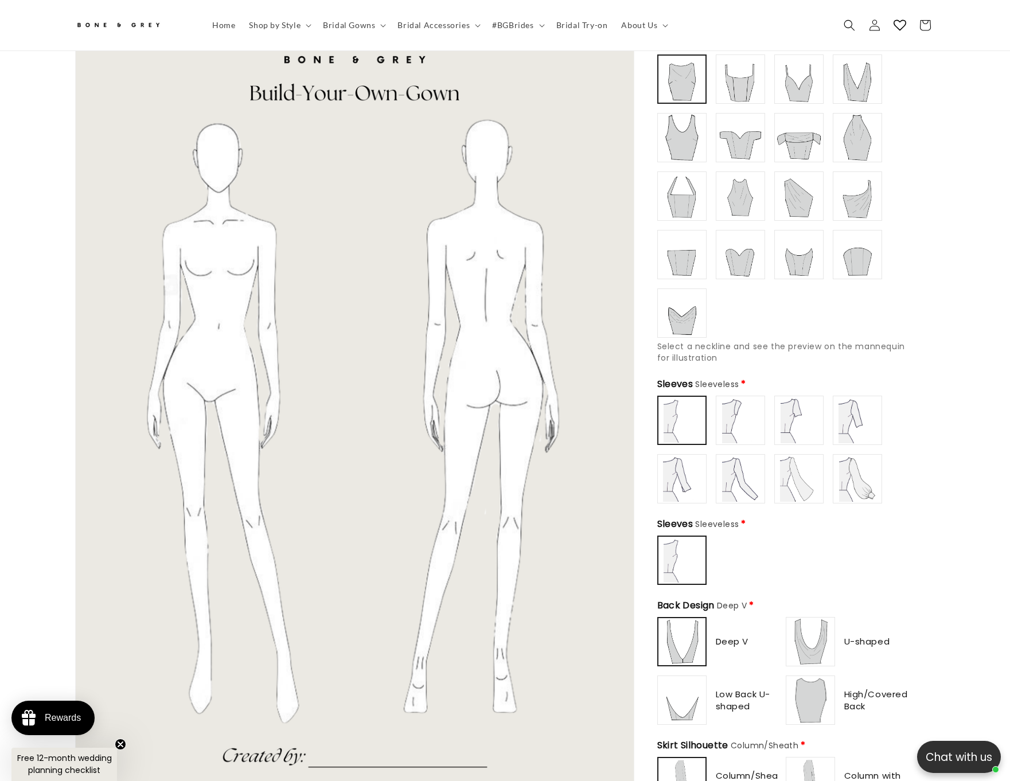
scroll to position [615, 0]
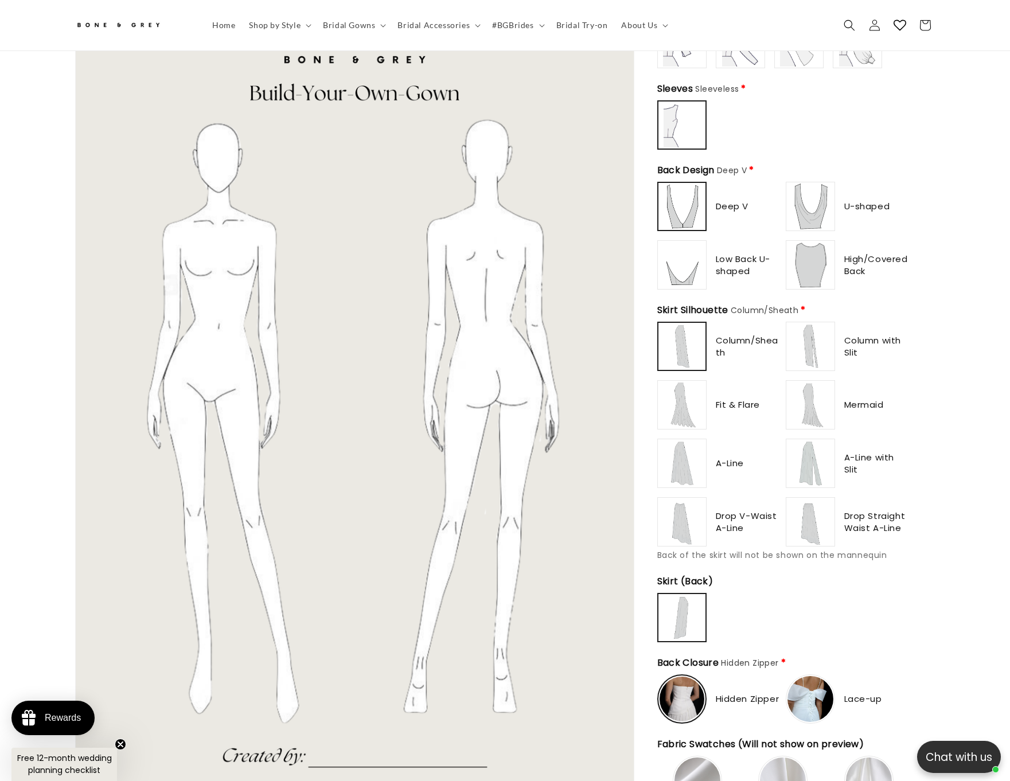
type input "**********"
click at [814, 522] on img at bounding box center [810, 522] width 46 height 46
click at [814, 522] on img at bounding box center [810, 521] width 45 height 45
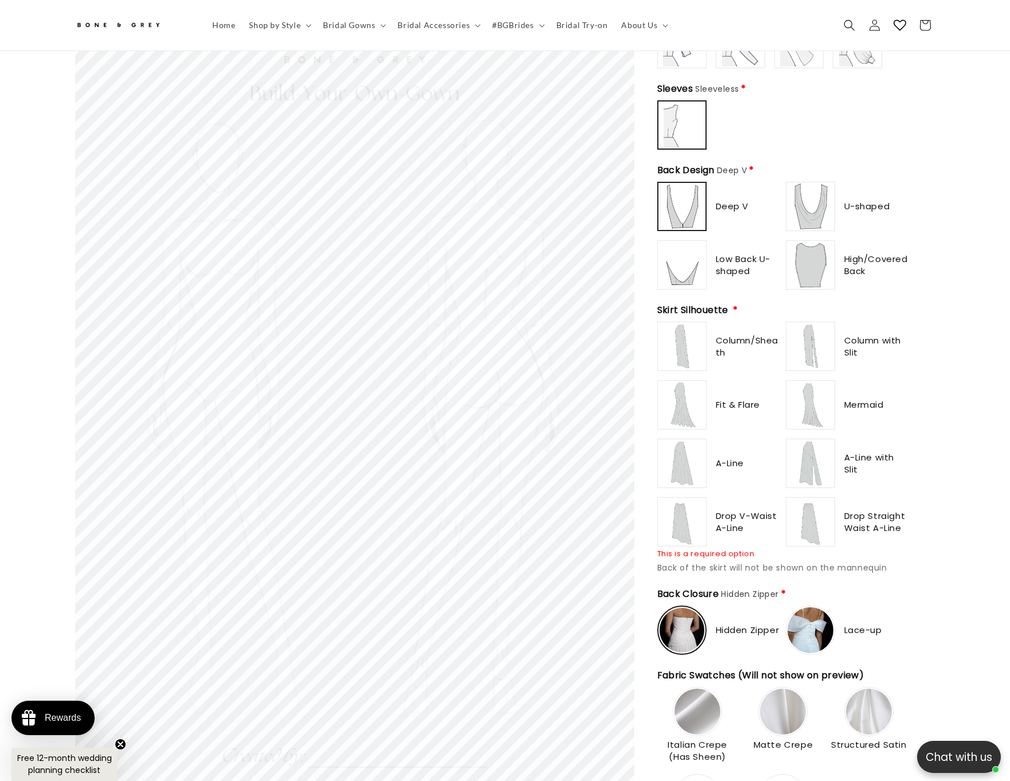
scroll to position [0, 315]
type input "**********"
click at [821, 529] on img at bounding box center [810, 522] width 46 height 46
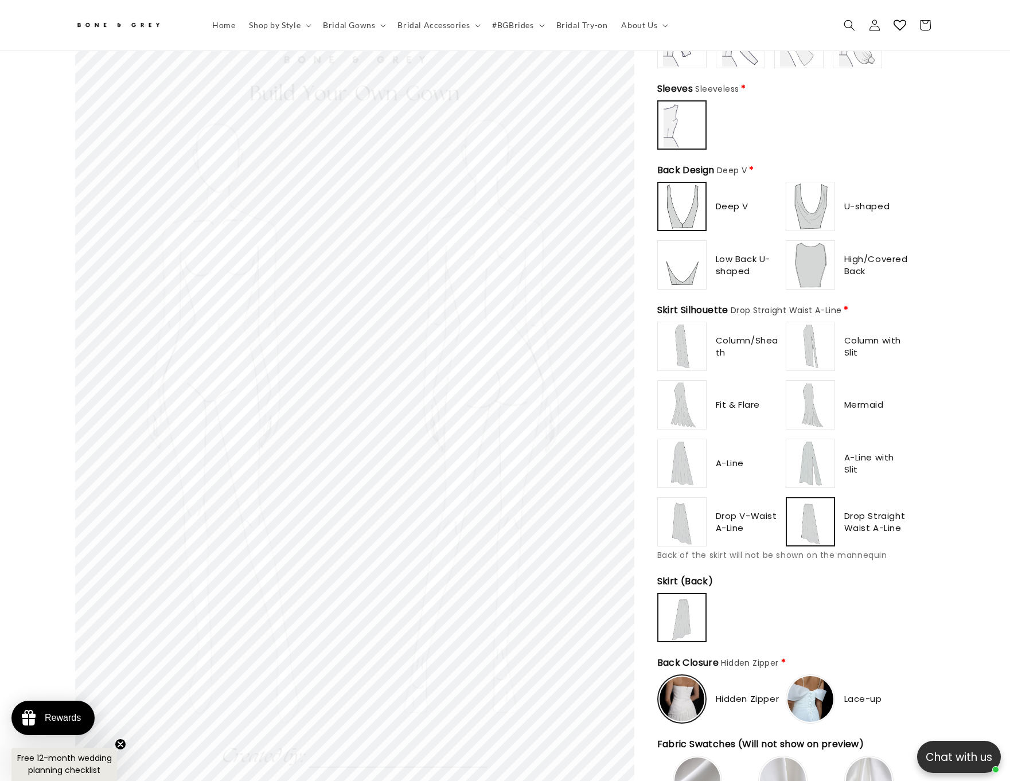
click at [802, 517] on img at bounding box center [810, 521] width 45 height 45
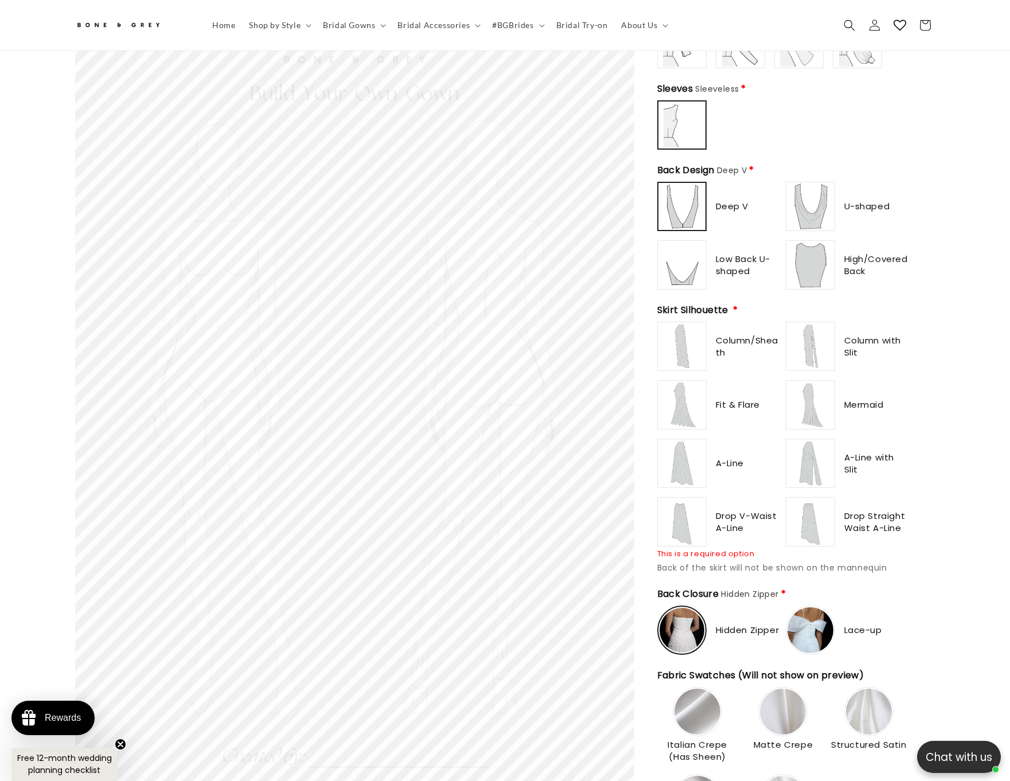
scroll to position [0, 630]
type input "**********"
click at [809, 511] on img at bounding box center [810, 522] width 46 height 46
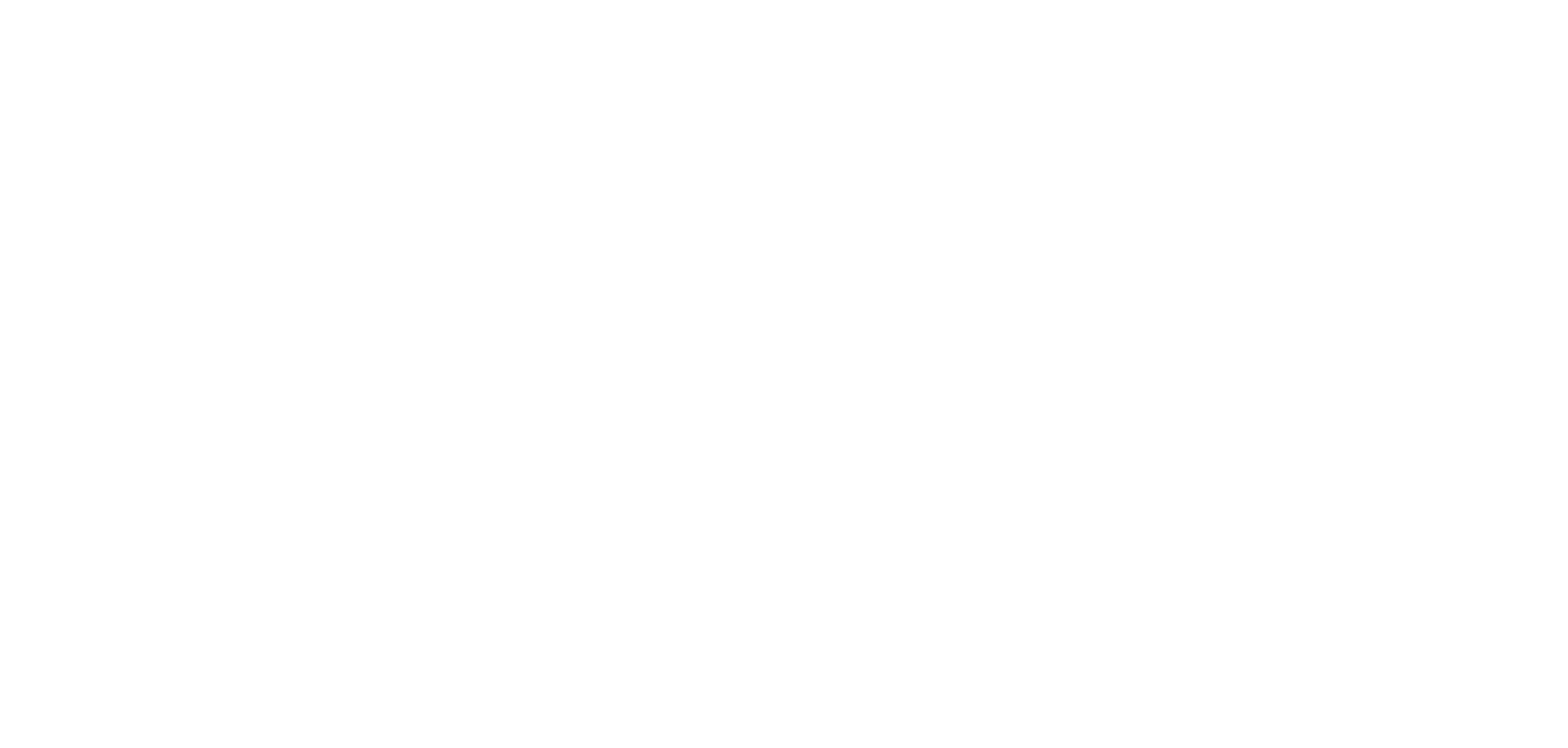
scroll to position [595, 0]
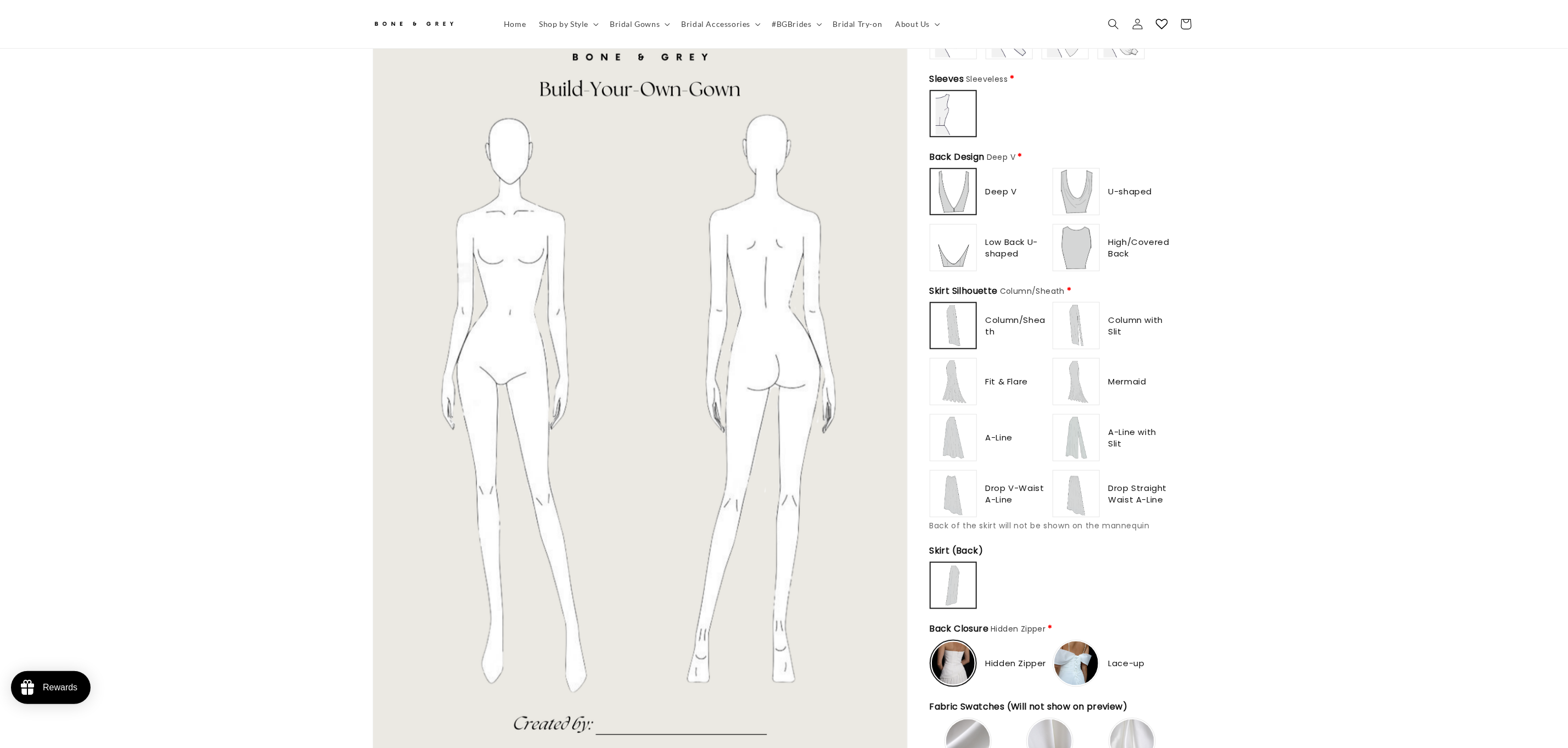
type input "**********"
click at [1069, 472] on img at bounding box center [1077, 494] width 44 height 44
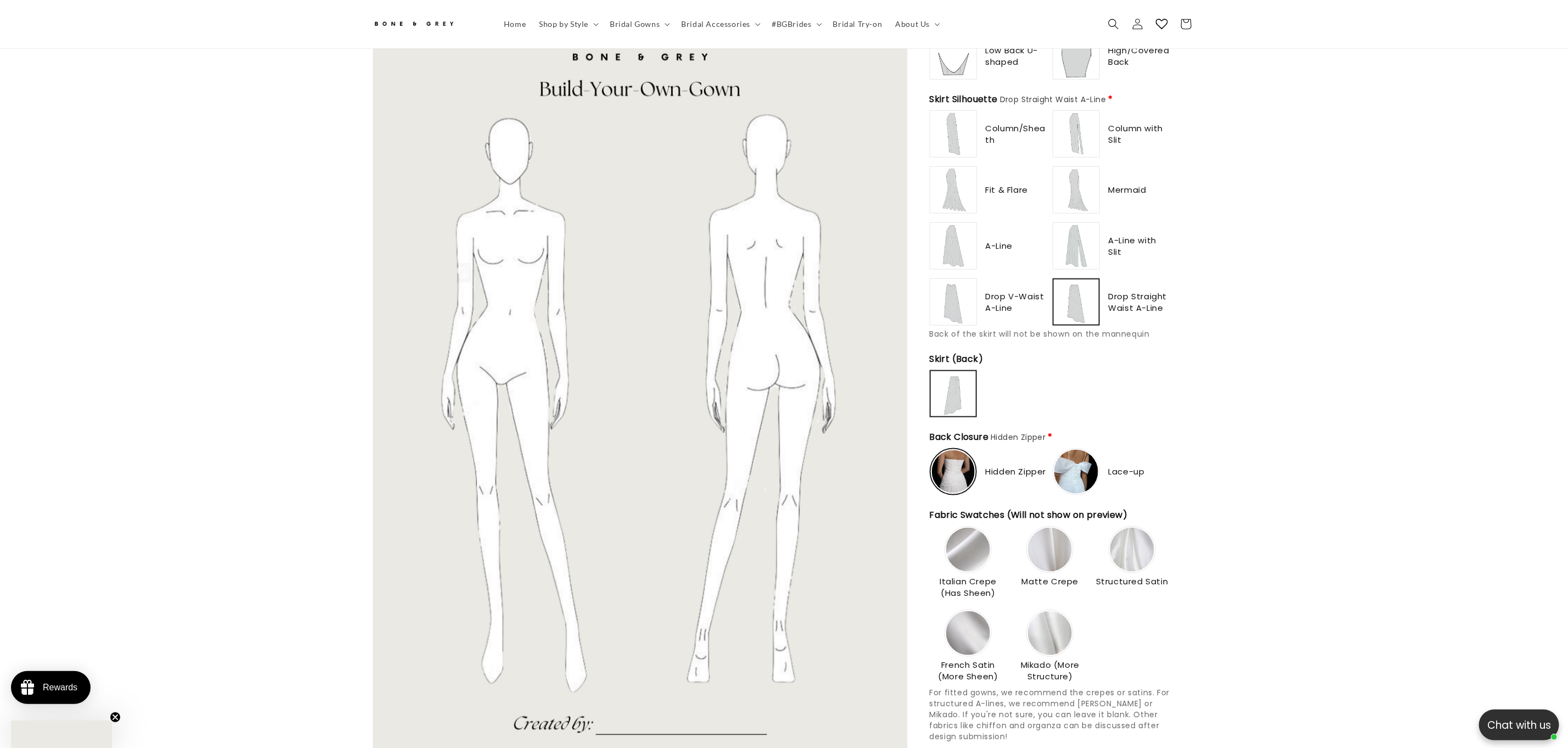
scroll to position [0, 0]
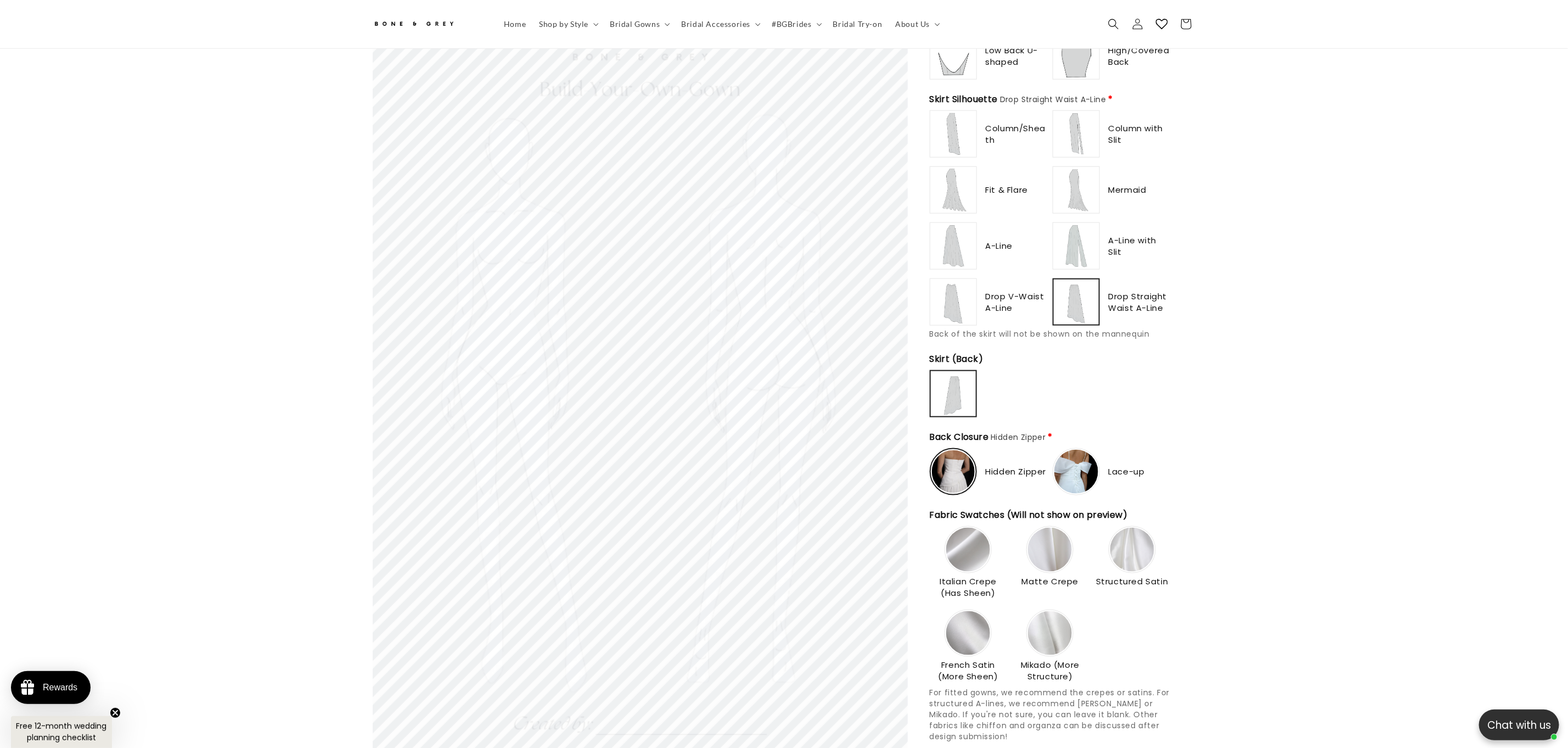
click at [1079, 294] on img at bounding box center [1076, 302] width 43 height 43
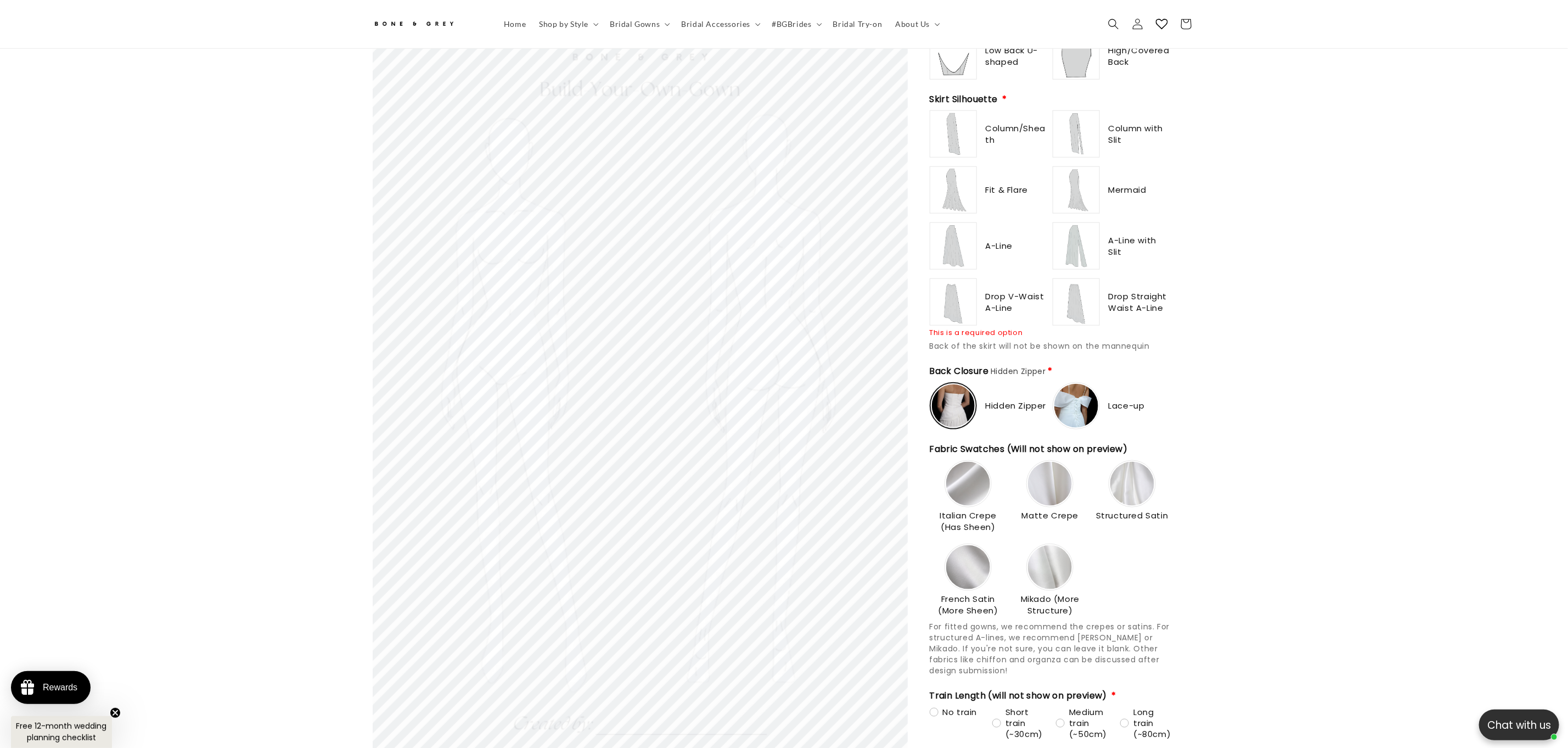
type input "**********"
click at [1079, 294] on img at bounding box center [1077, 302] width 44 height 44
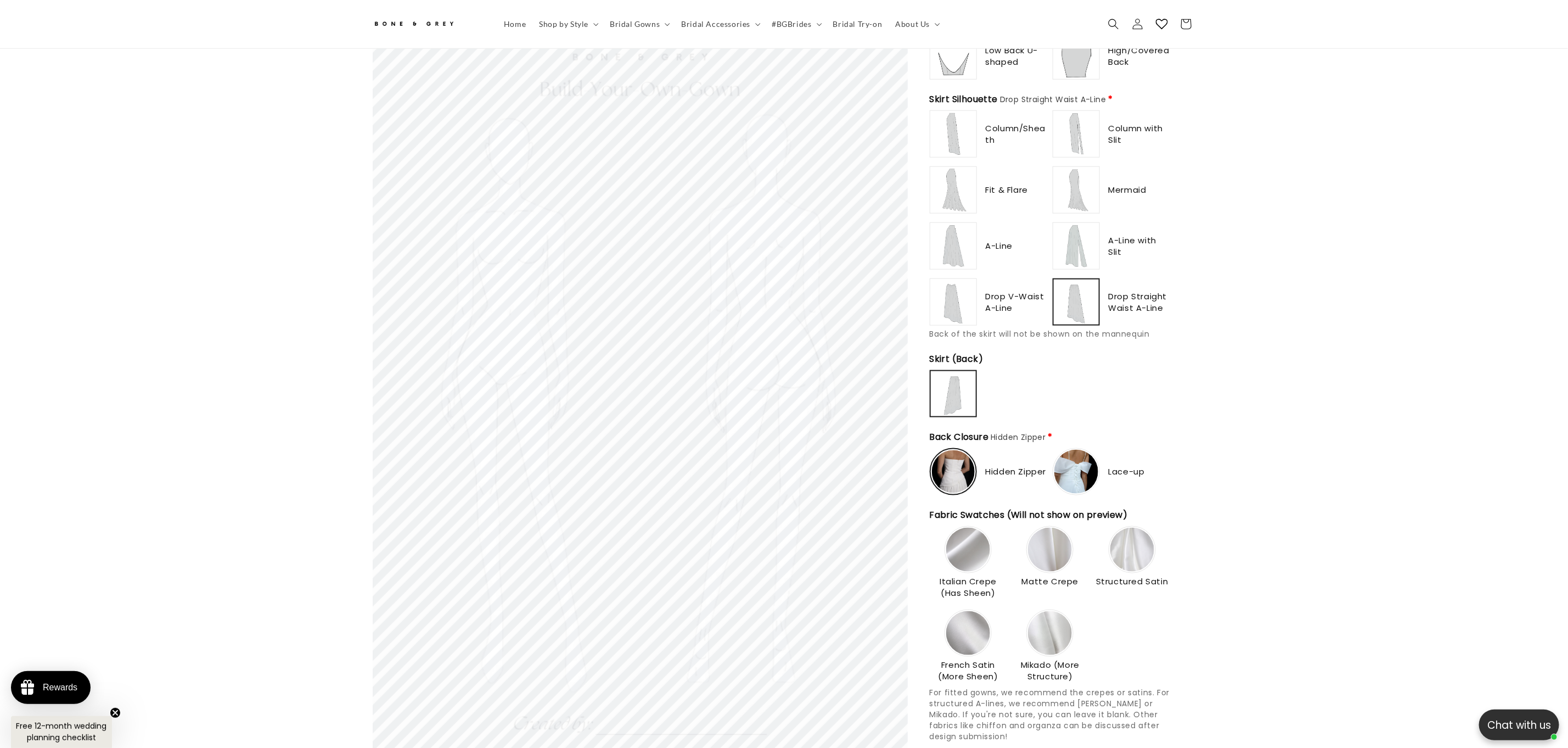
click at [1079, 294] on img at bounding box center [1076, 302] width 43 height 43
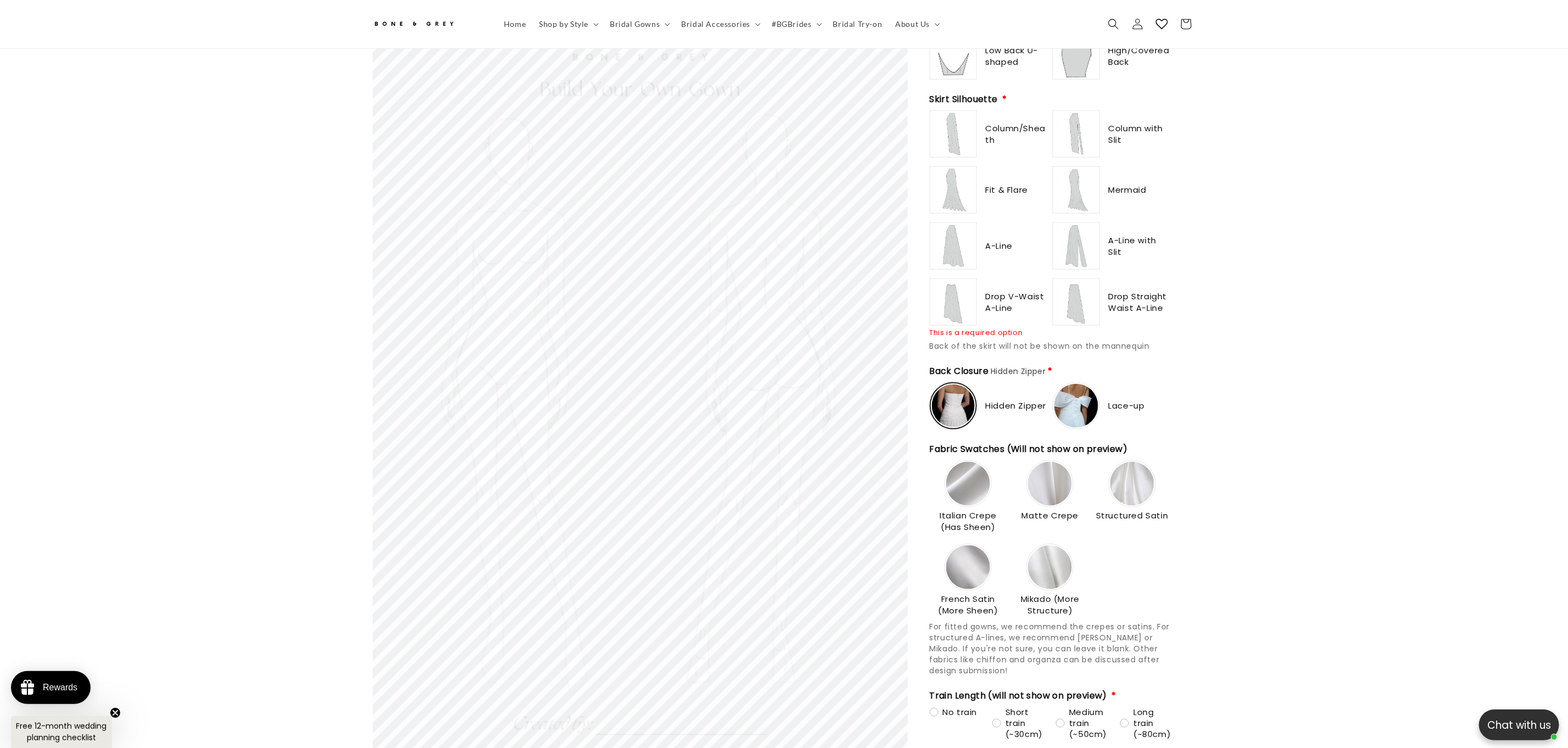
scroll to position [0, 302]
click at [1079, 294] on img at bounding box center [1077, 302] width 44 height 44
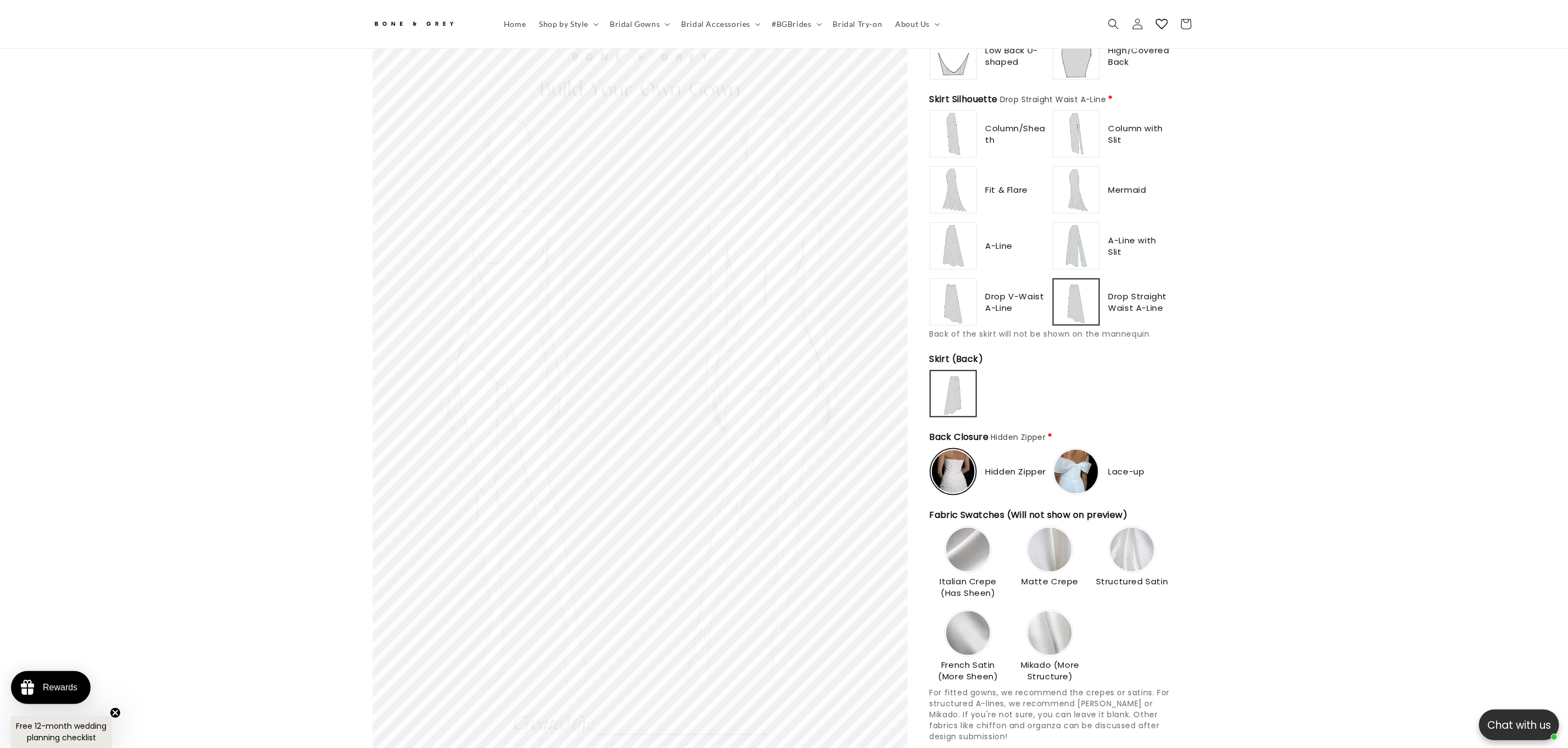
type input "**********"
drag, startPoint x: 971, startPoint y: 130, endPoint x: 925, endPoint y: 137, distance: 46.5
click at [971, 130] on img at bounding box center [953, 134] width 44 height 44
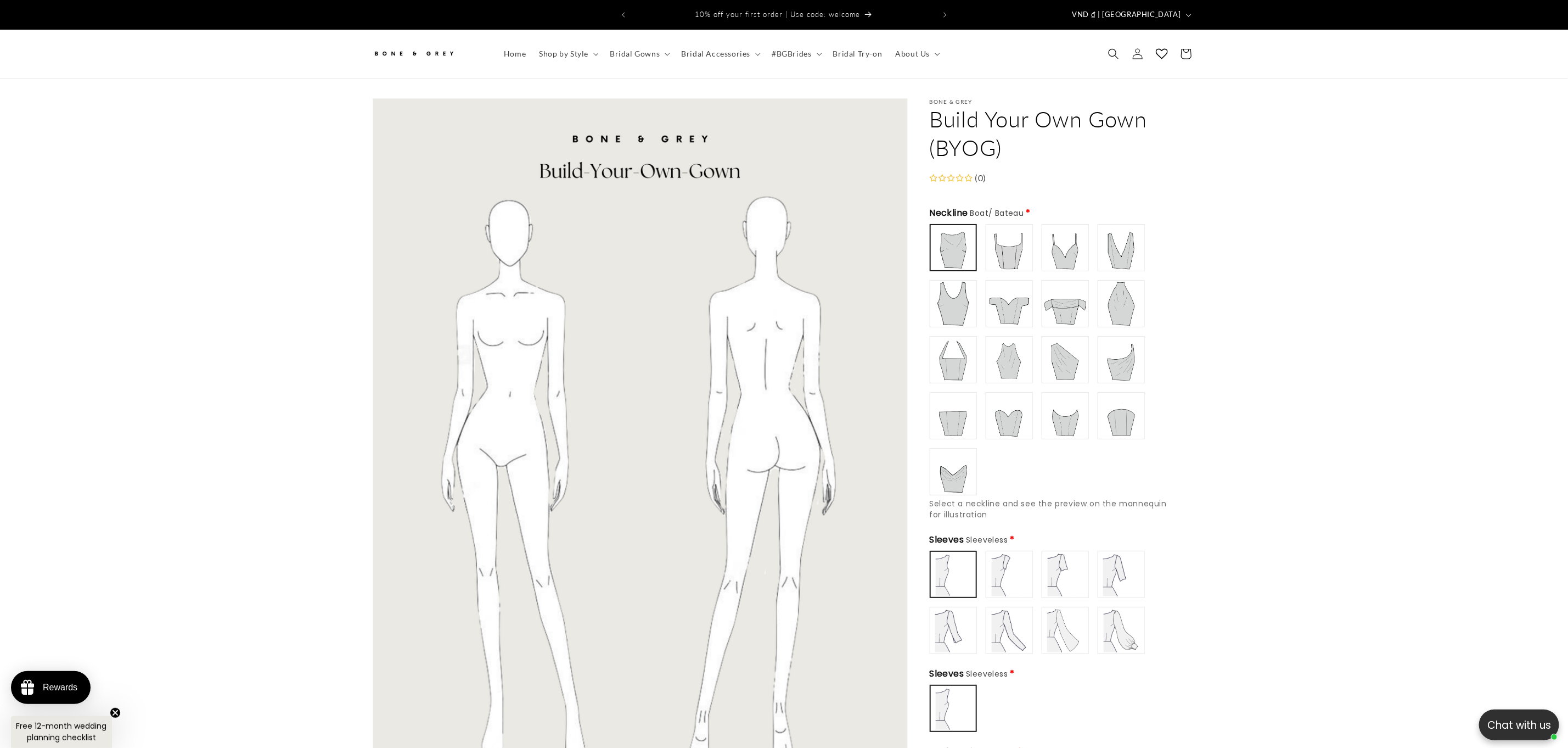
scroll to position [192, 0]
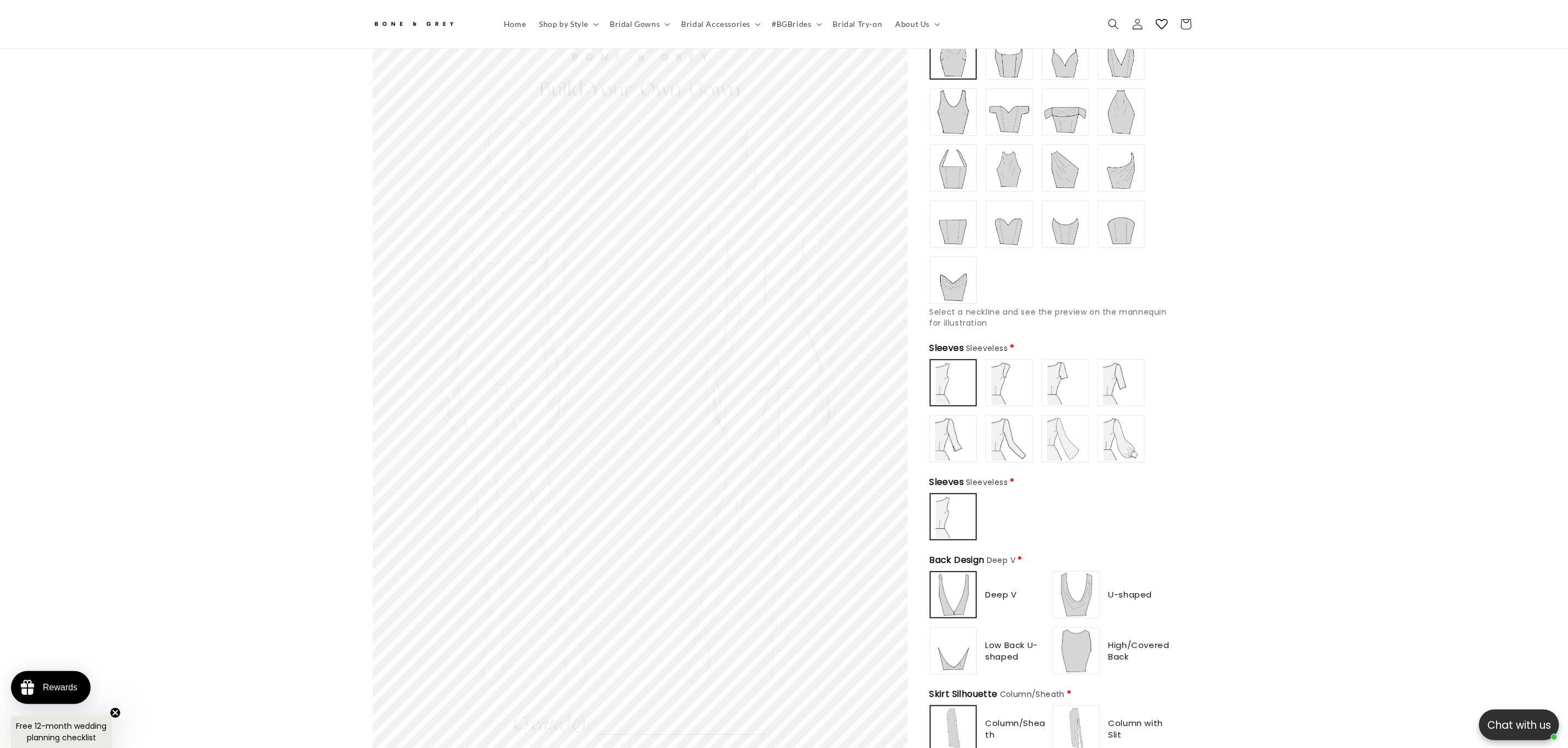
type input "**********"
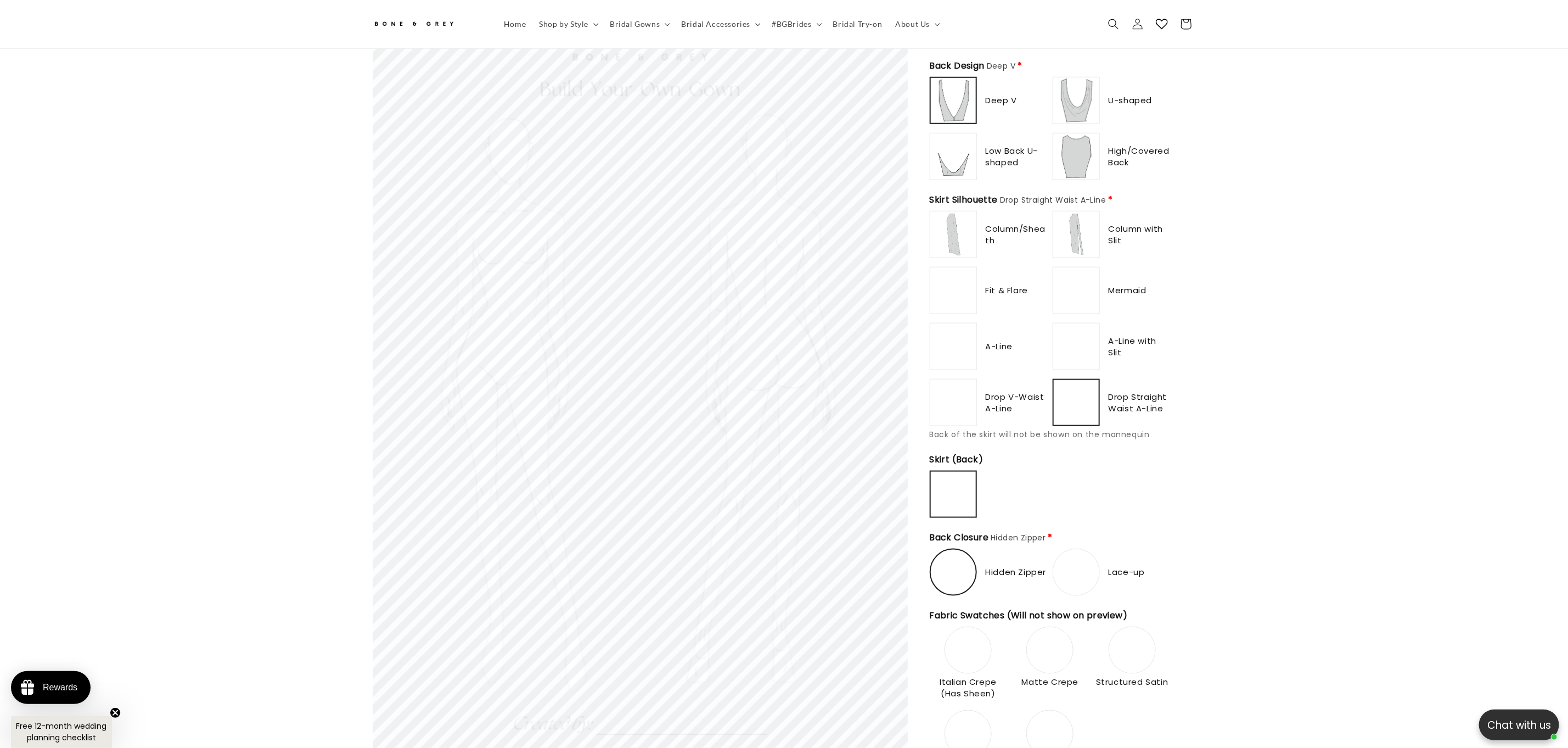
scroll to position [0, 0]
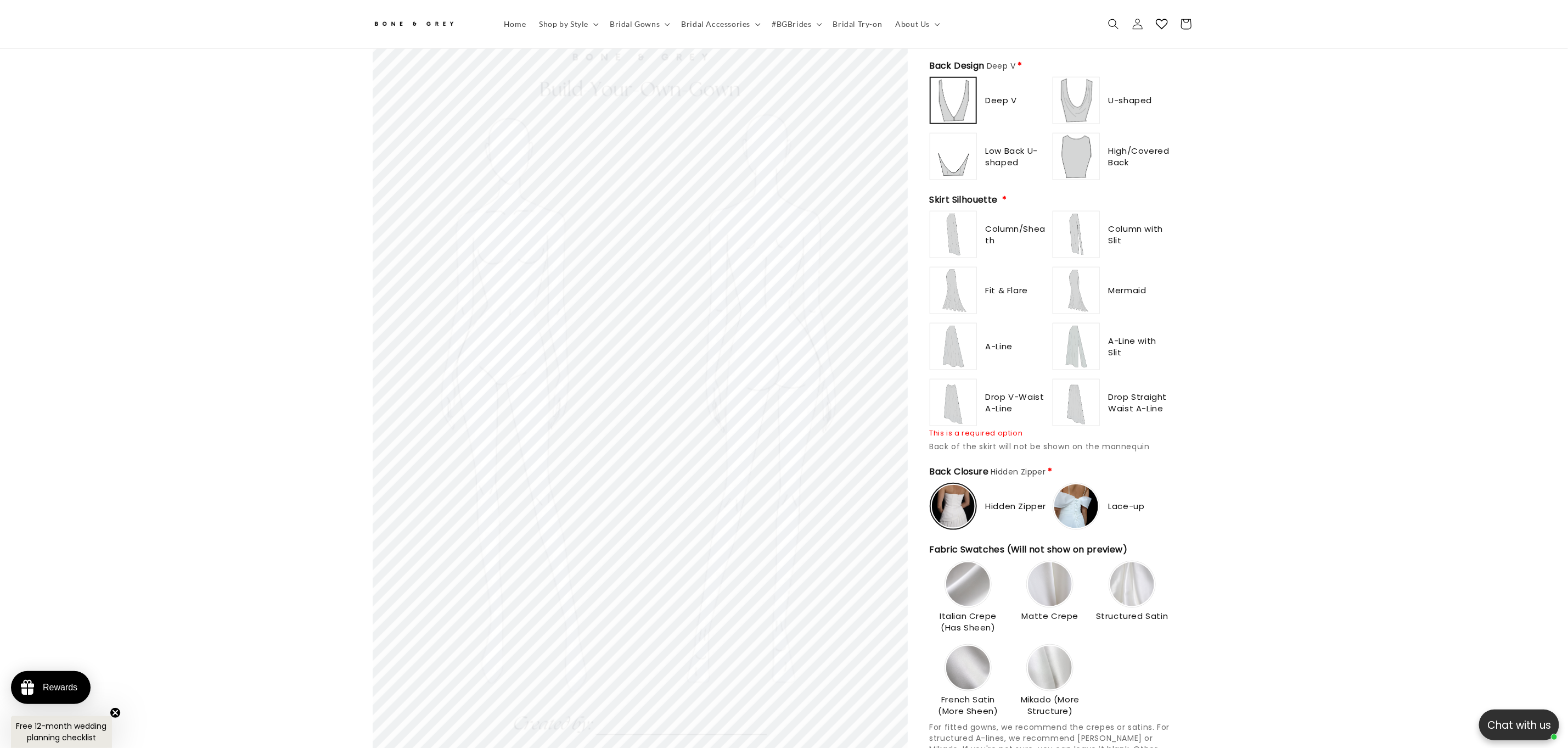
type input "**********"
click at [1078, 396] on img at bounding box center [1077, 402] width 44 height 44
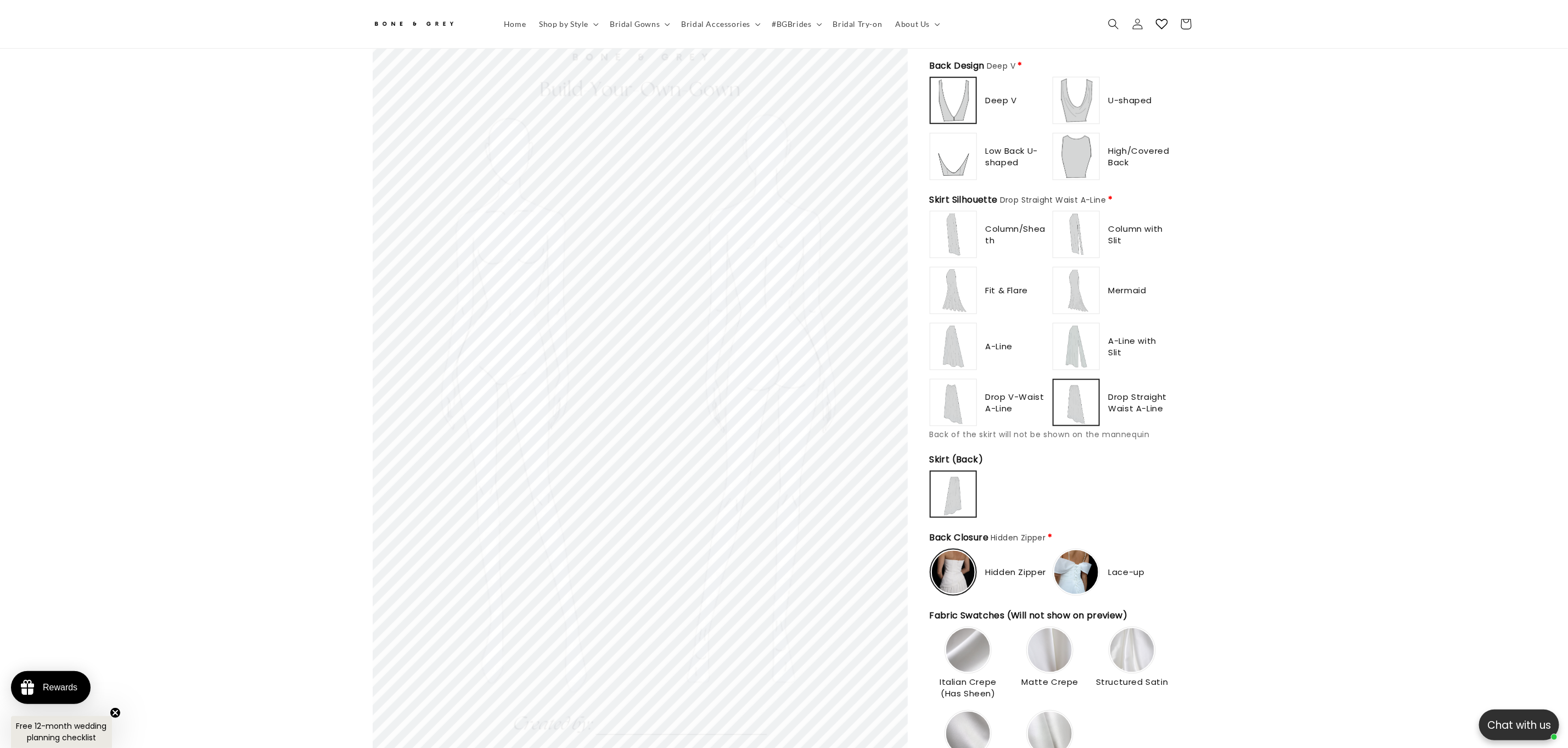
click at [1078, 396] on img at bounding box center [1076, 402] width 43 height 43
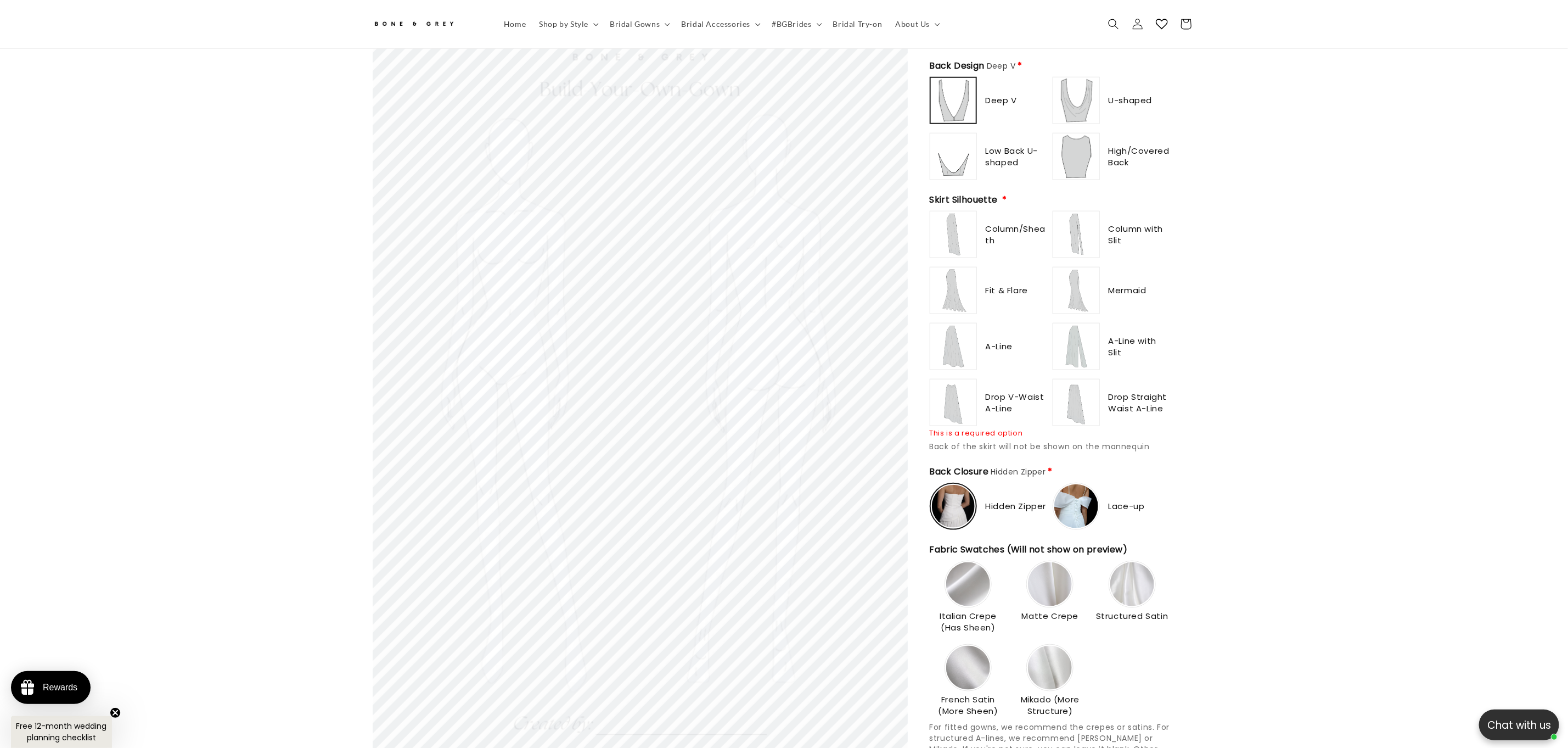
click at [947, 325] on img at bounding box center [953, 347] width 44 height 44
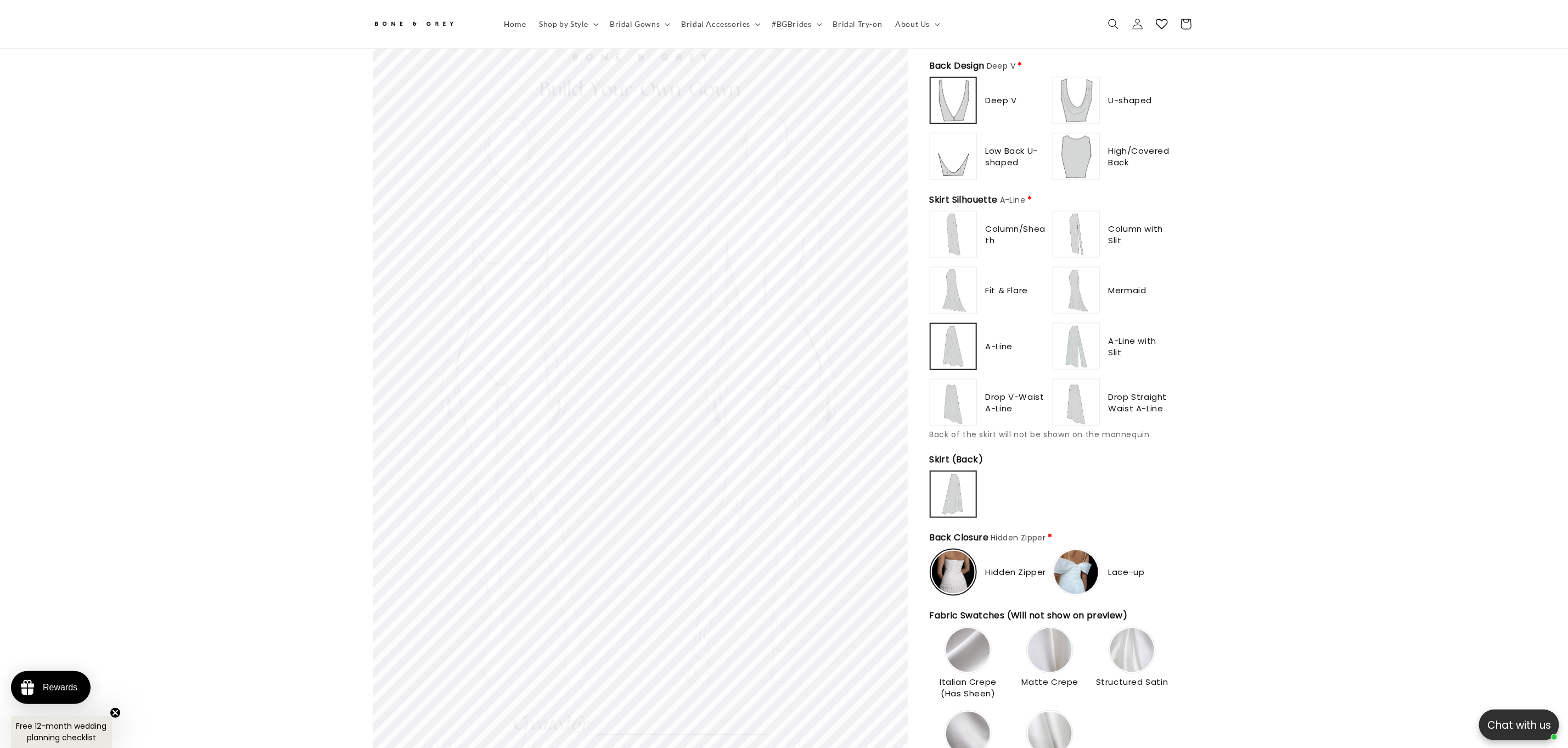
click at [955, 287] on img at bounding box center [953, 290] width 44 height 44
click at [1046, 287] on div "Fit & Flare" at bounding box center [989, 290] width 119 height 47
type input "**********"
click at [1099, 400] on label at bounding box center [1076, 402] width 47 height 47
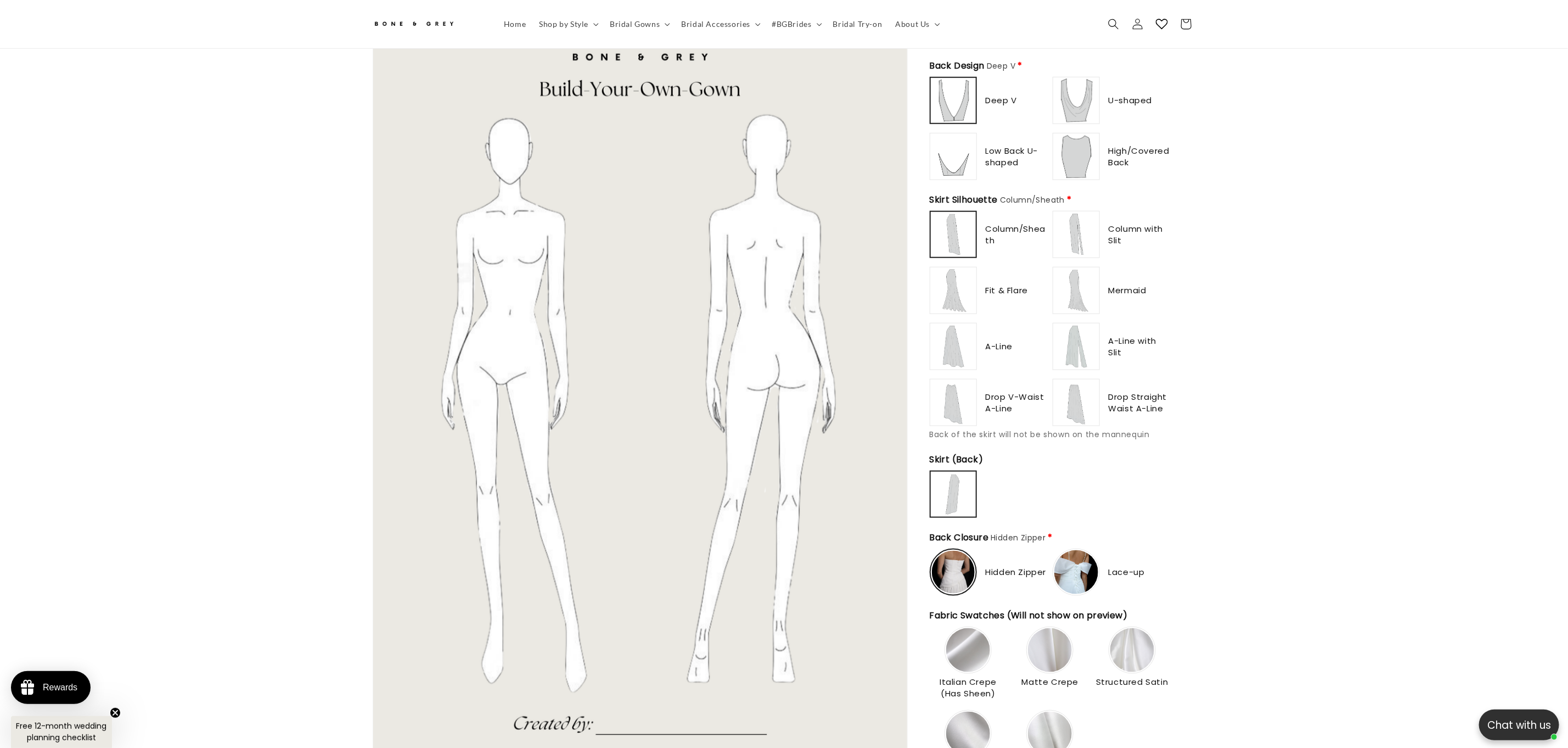
type input "**********"
click at [1074, 391] on img at bounding box center [1077, 402] width 44 height 44
click at [1078, 403] on img at bounding box center [1076, 402] width 43 height 43
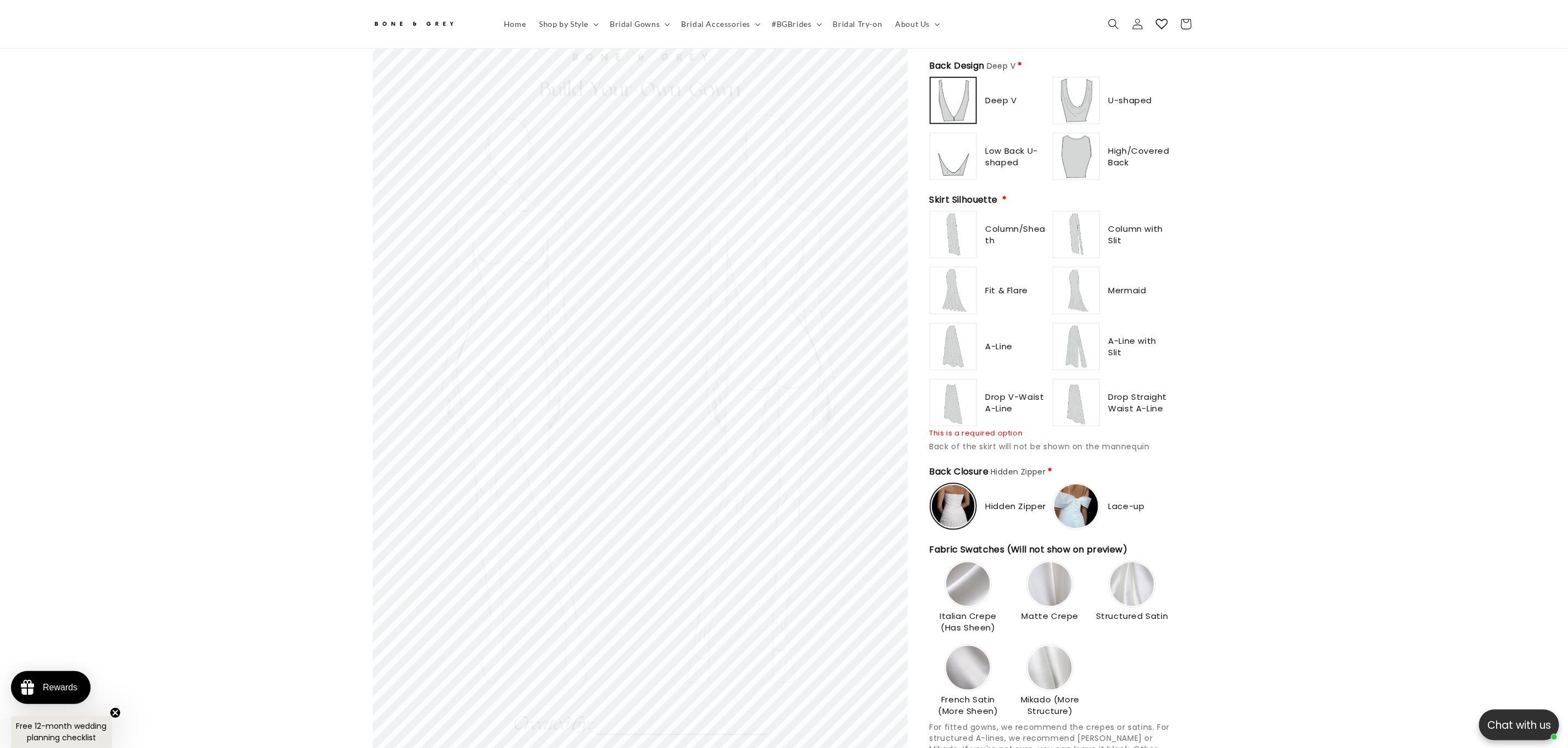
type input "**********"
click at [1072, 390] on img at bounding box center [1077, 402] width 44 height 44
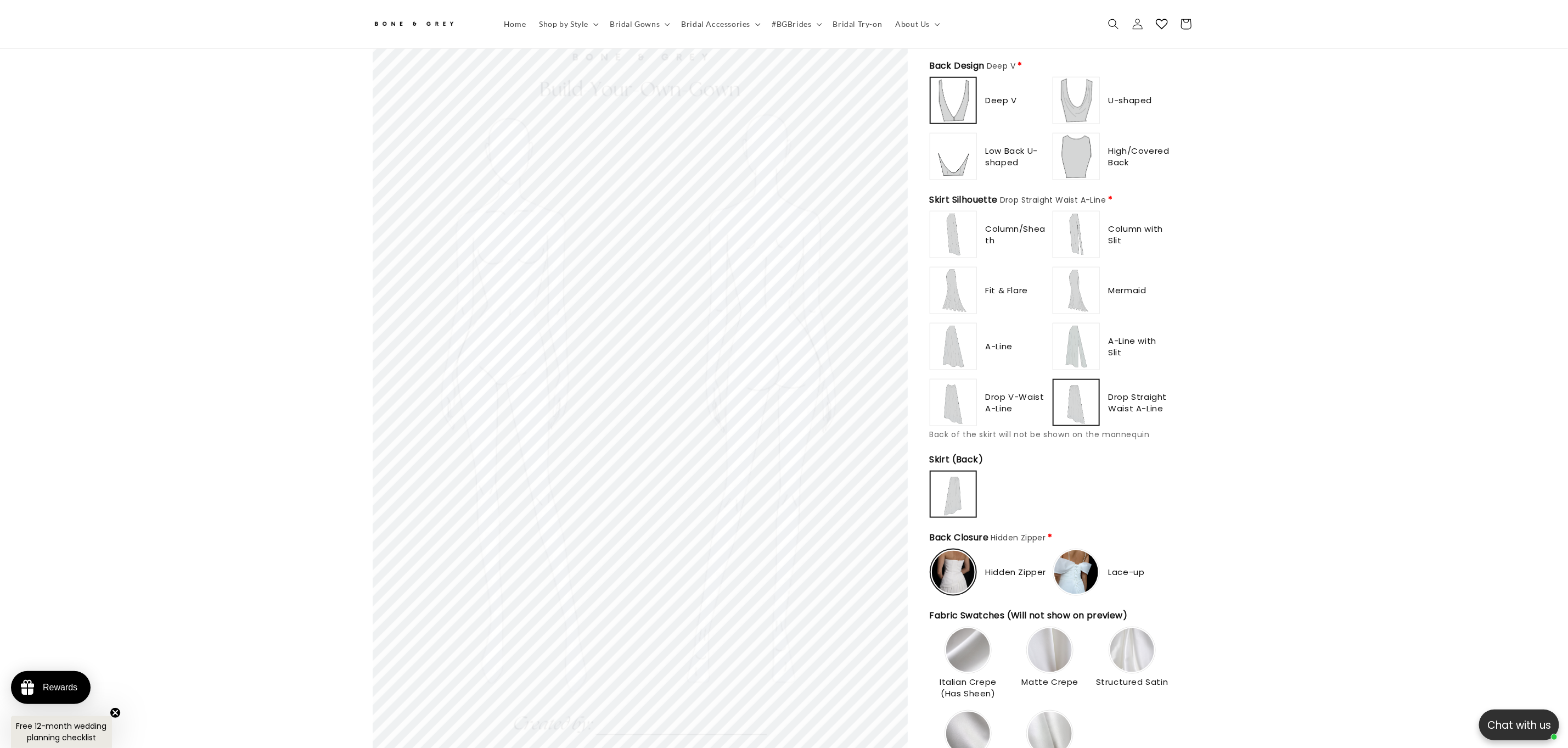
click at [1072, 390] on img at bounding box center [1076, 402] width 43 height 43
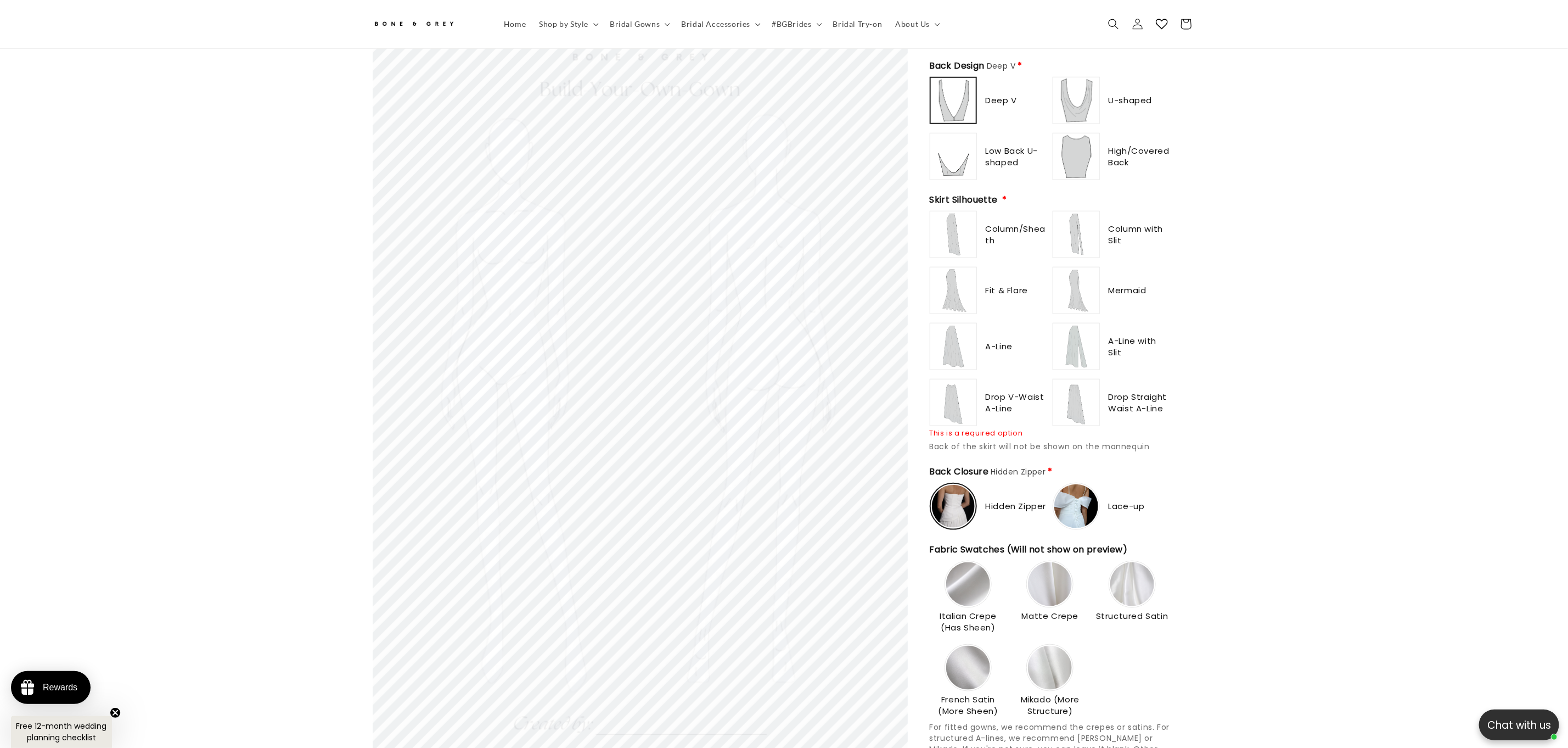
scroll to position [0, 302]
type input "**********"
click at [1072, 390] on img at bounding box center [1077, 402] width 44 height 44
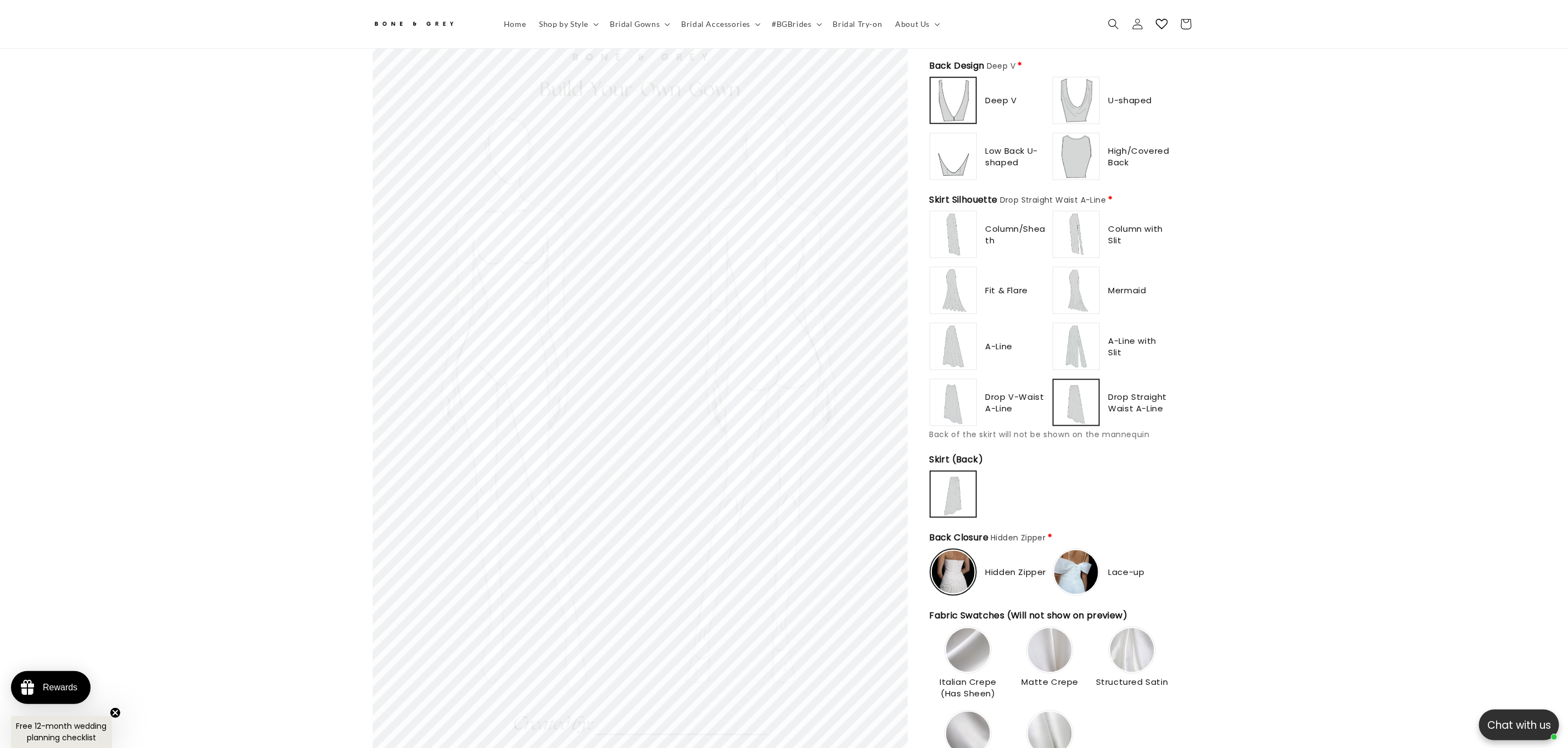
click at [1072, 390] on img at bounding box center [1076, 402] width 43 height 43
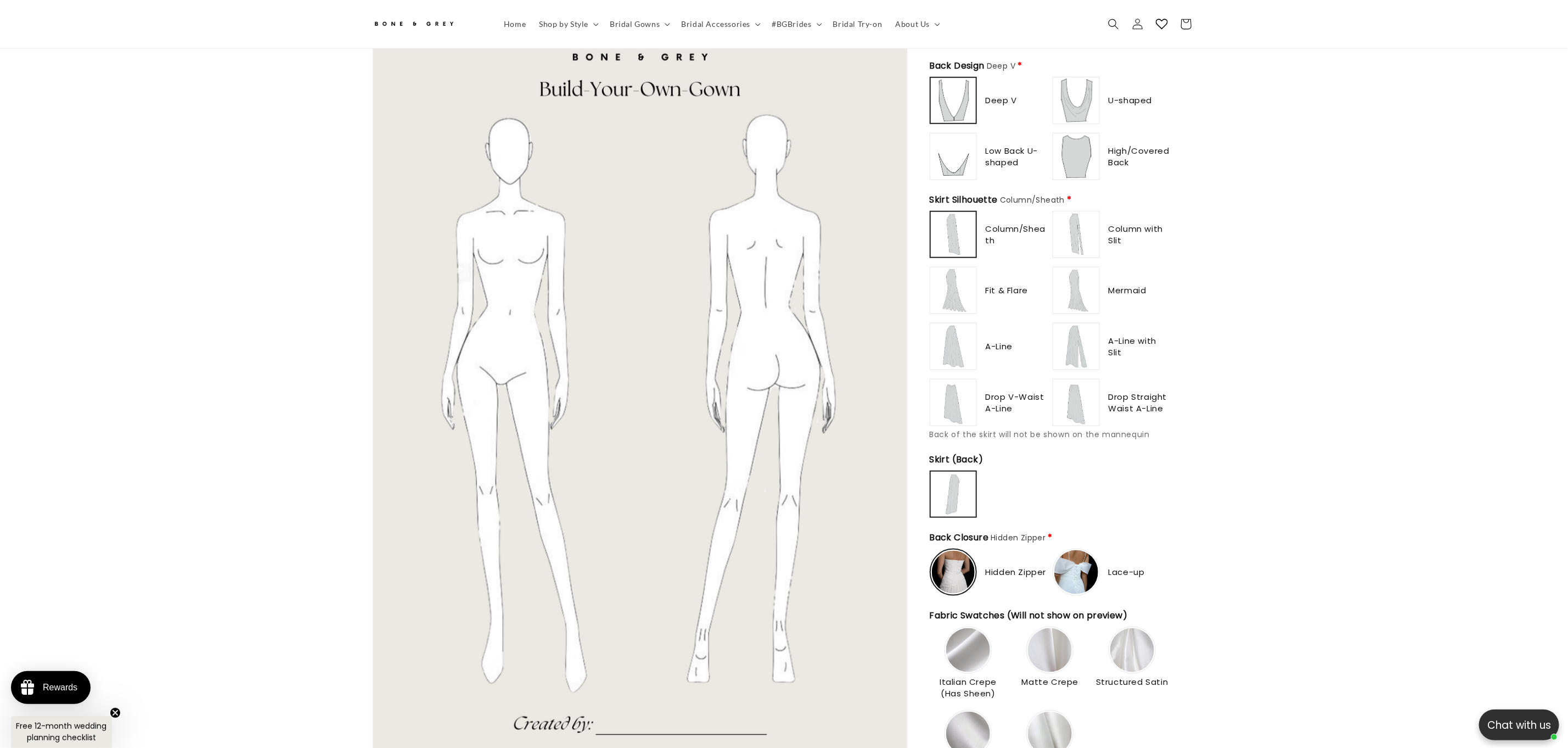
click at [1083, 381] on img at bounding box center [1077, 402] width 44 height 44
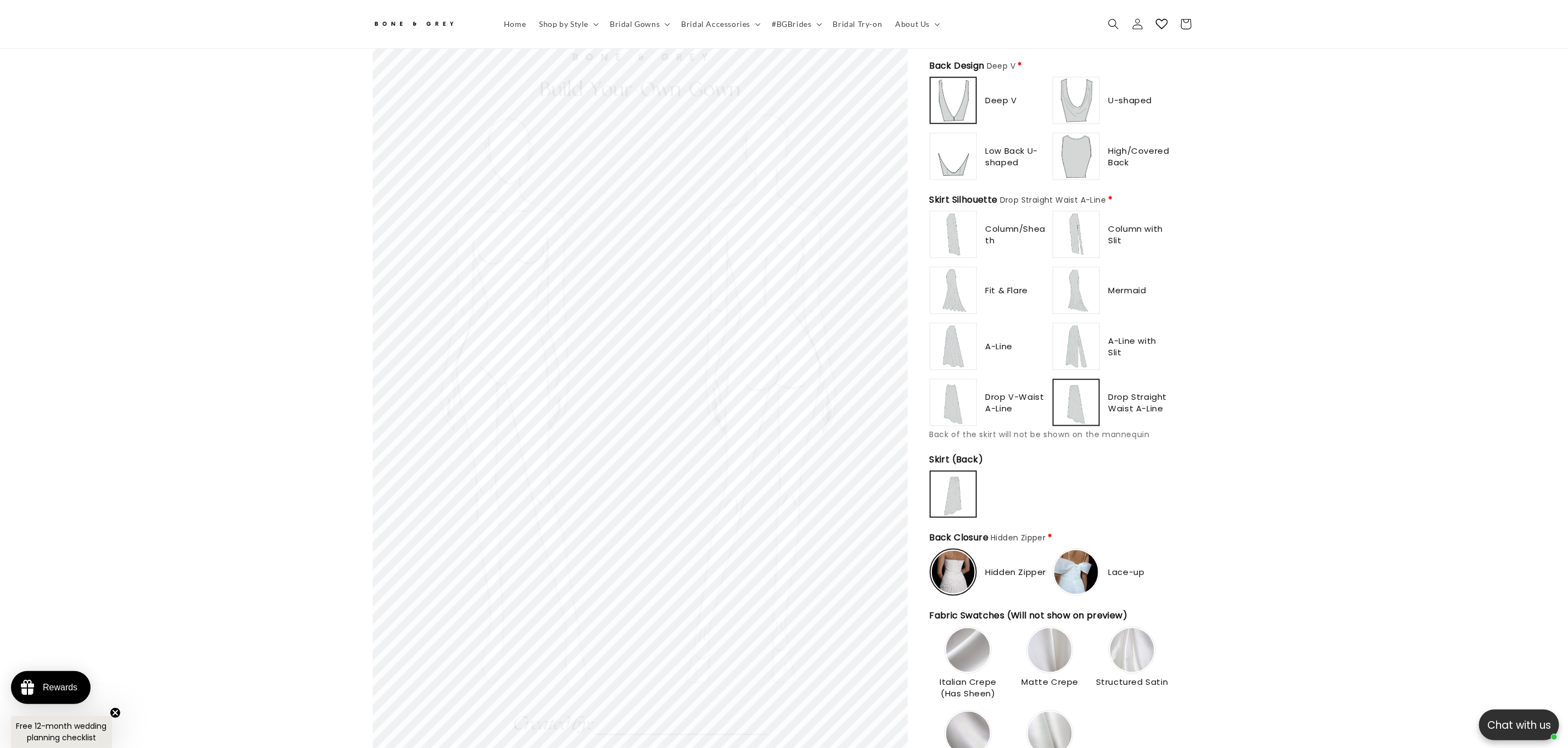
click at [1077, 351] on img at bounding box center [1077, 347] width 44 height 44
click at [1078, 383] on img at bounding box center [1077, 402] width 44 height 44
click at [958, 348] on img at bounding box center [953, 347] width 44 height 44
click at [952, 279] on img at bounding box center [953, 290] width 44 height 44
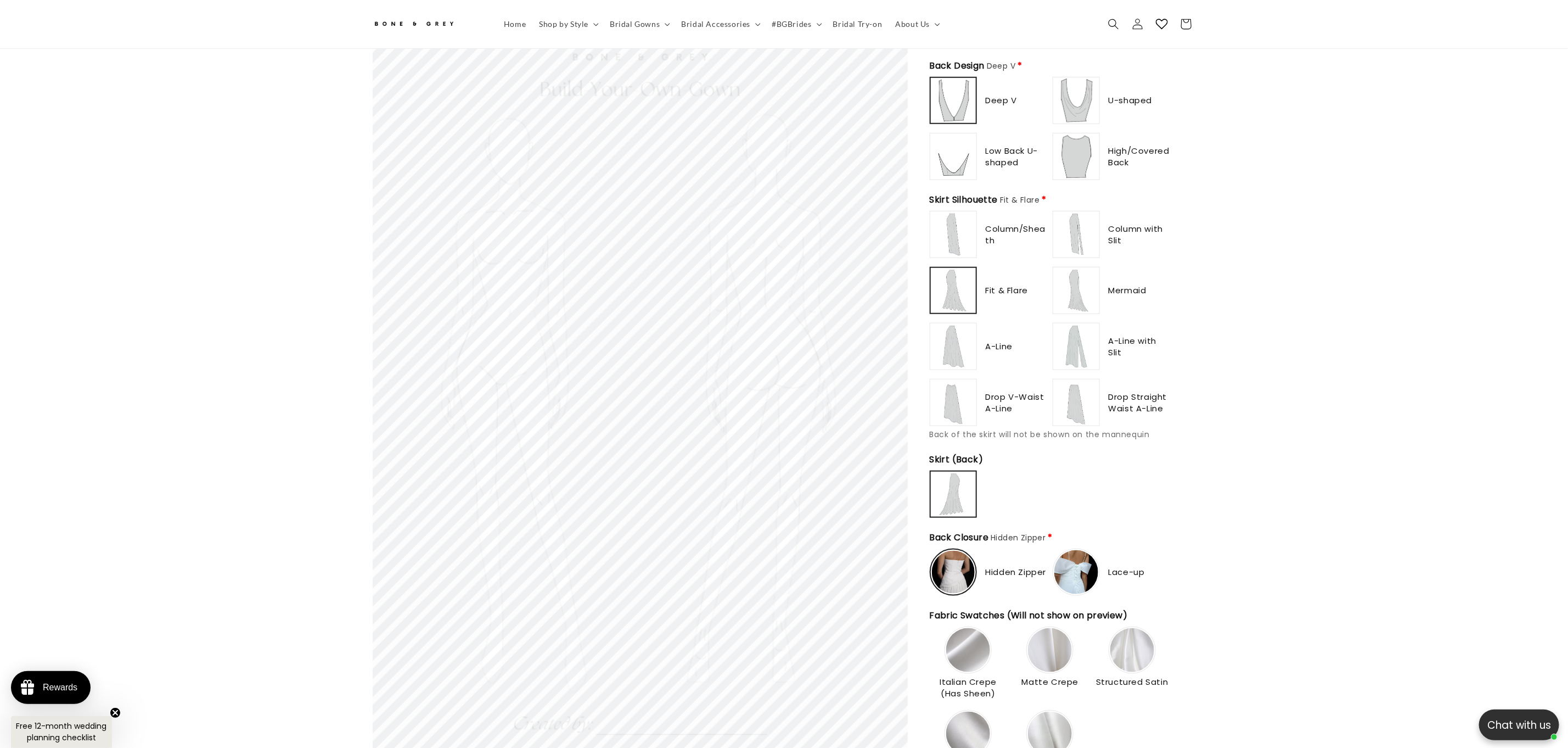
click at [951, 233] on img at bounding box center [953, 235] width 44 height 44
type input "**********"
click at [955, 380] on img at bounding box center [953, 402] width 44 height 44
drag, startPoint x: 1131, startPoint y: 382, endPoint x: 916, endPoint y: 204, distance: 279.1
click at [1130, 379] on div "Drop Straight Waist A-Line" at bounding box center [1112, 402] width 119 height 47
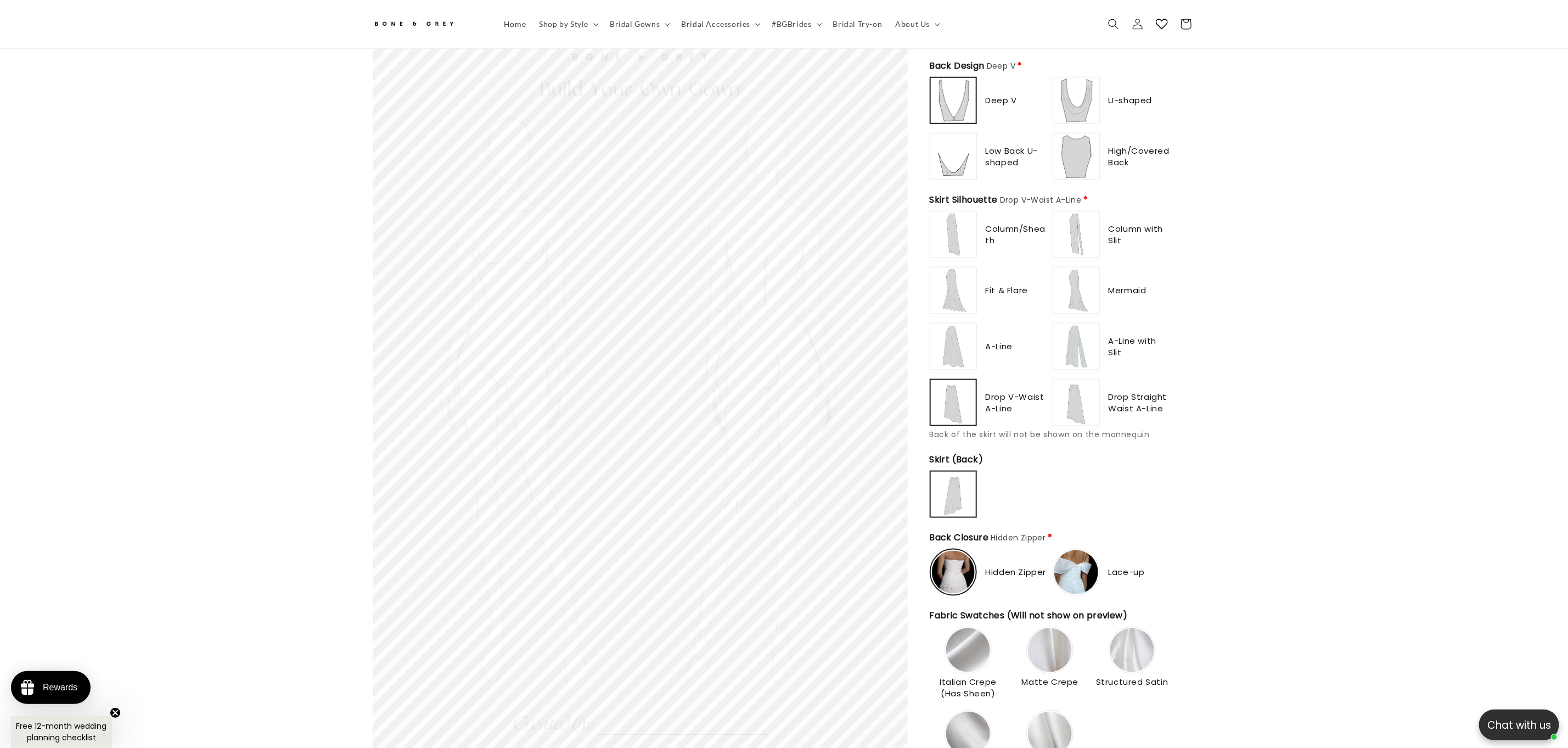
scroll to position [0, 603]
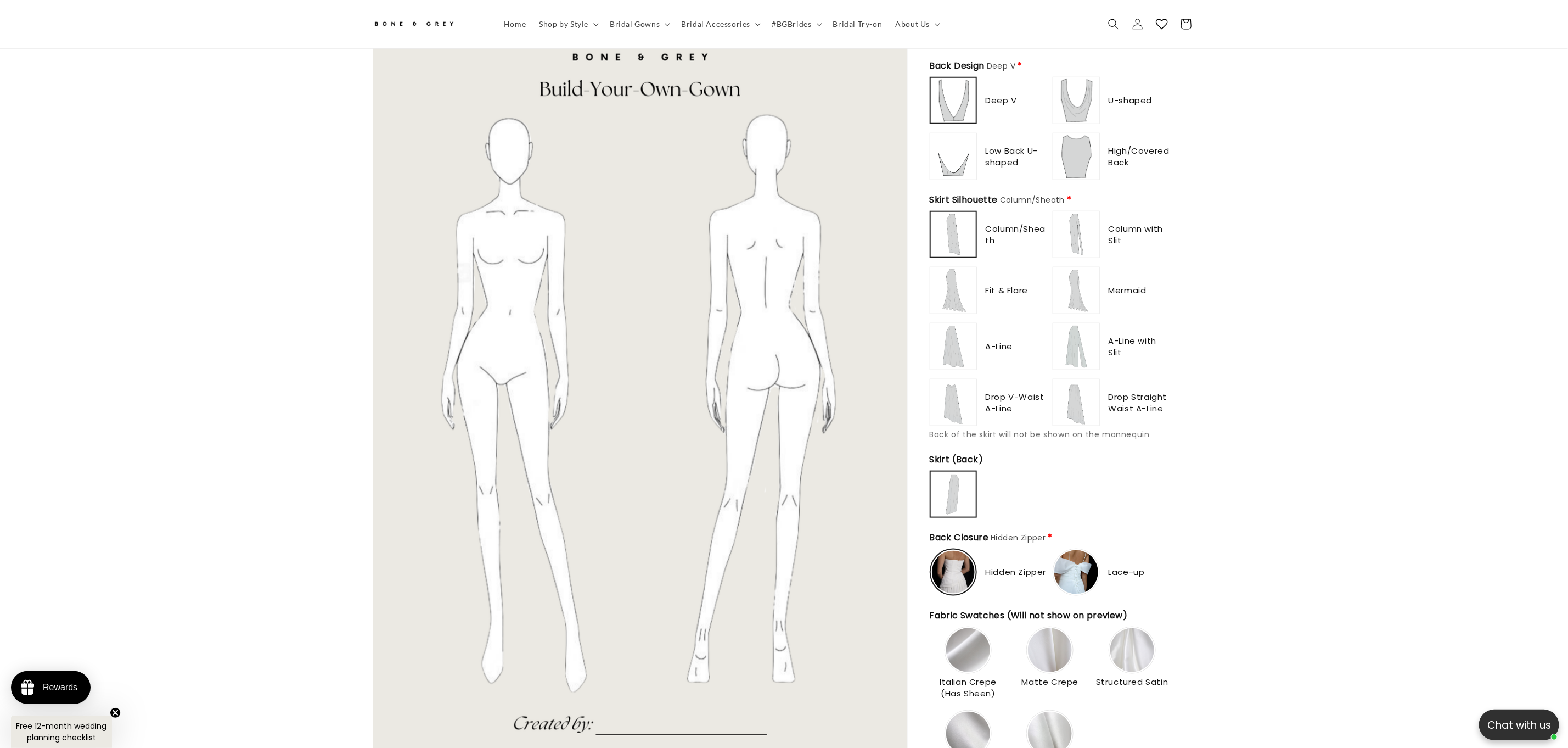
drag, startPoint x: 1076, startPoint y: 238, endPoint x: 1075, endPoint y: 393, distance: 155.0
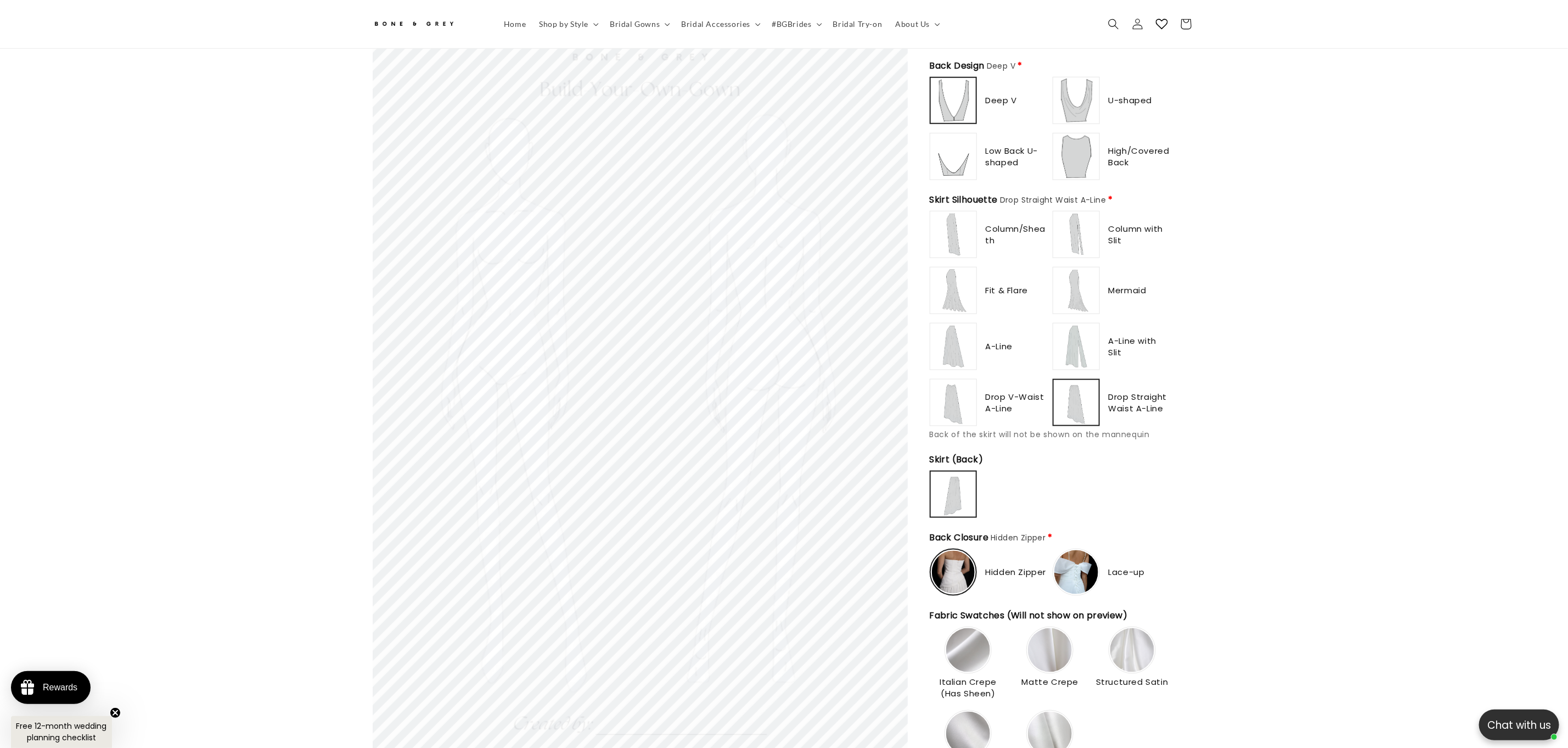
scroll to position [0, 302]
click at [966, 390] on img at bounding box center [953, 402] width 44 height 44
click at [948, 342] on img at bounding box center [953, 347] width 44 height 44
click at [1084, 338] on img at bounding box center [1077, 347] width 44 height 44
click at [962, 295] on img at bounding box center [953, 290] width 44 height 44
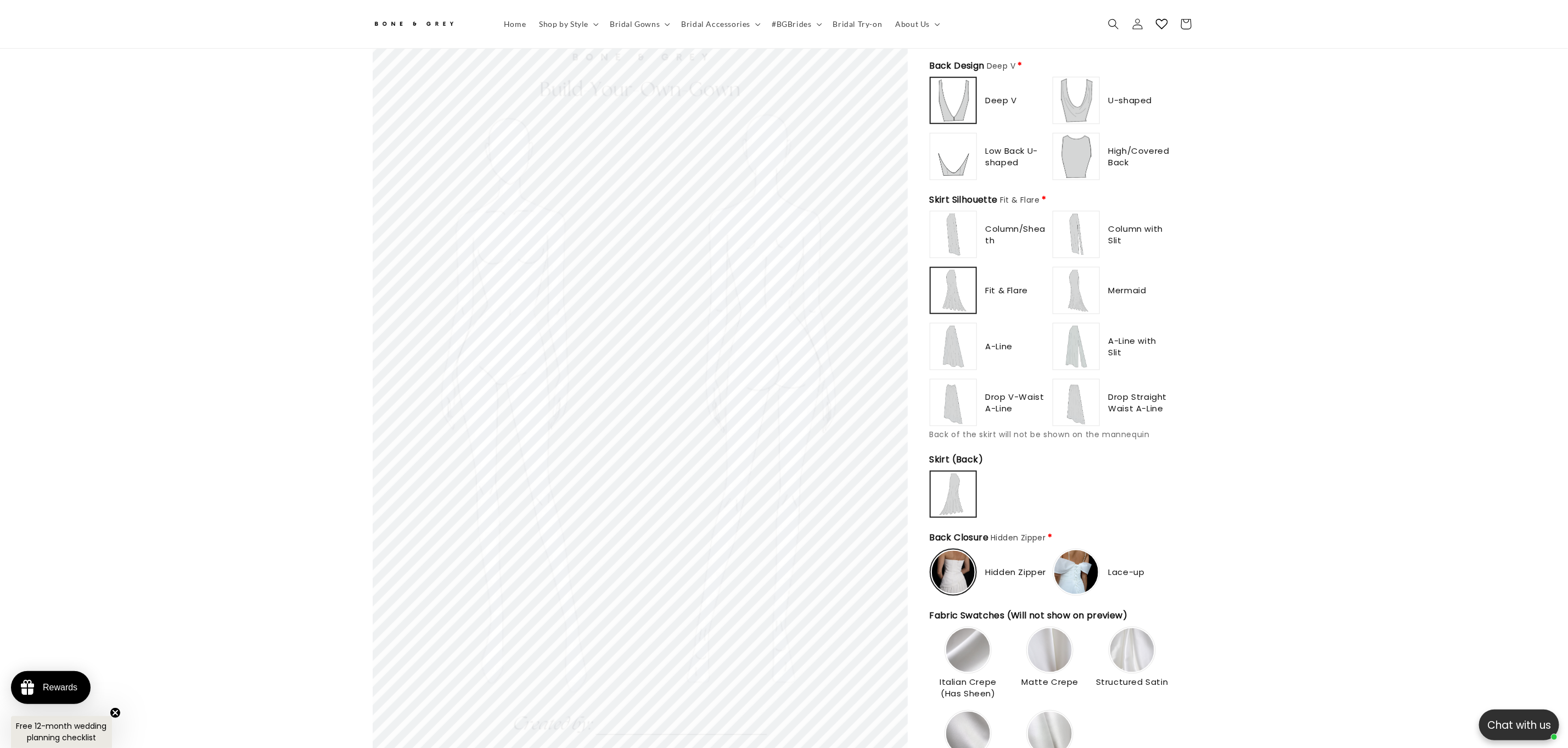
click at [930, 212] on div at bounding box center [953, 235] width 46 height 46
click at [1081, 211] on label at bounding box center [1076, 234] width 47 height 47
click at [1081, 380] on img at bounding box center [1077, 402] width 44 height 44
drag, startPoint x: 974, startPoint y: 345, endPoint x: 957, endPoint y: 316, distance: 33.6
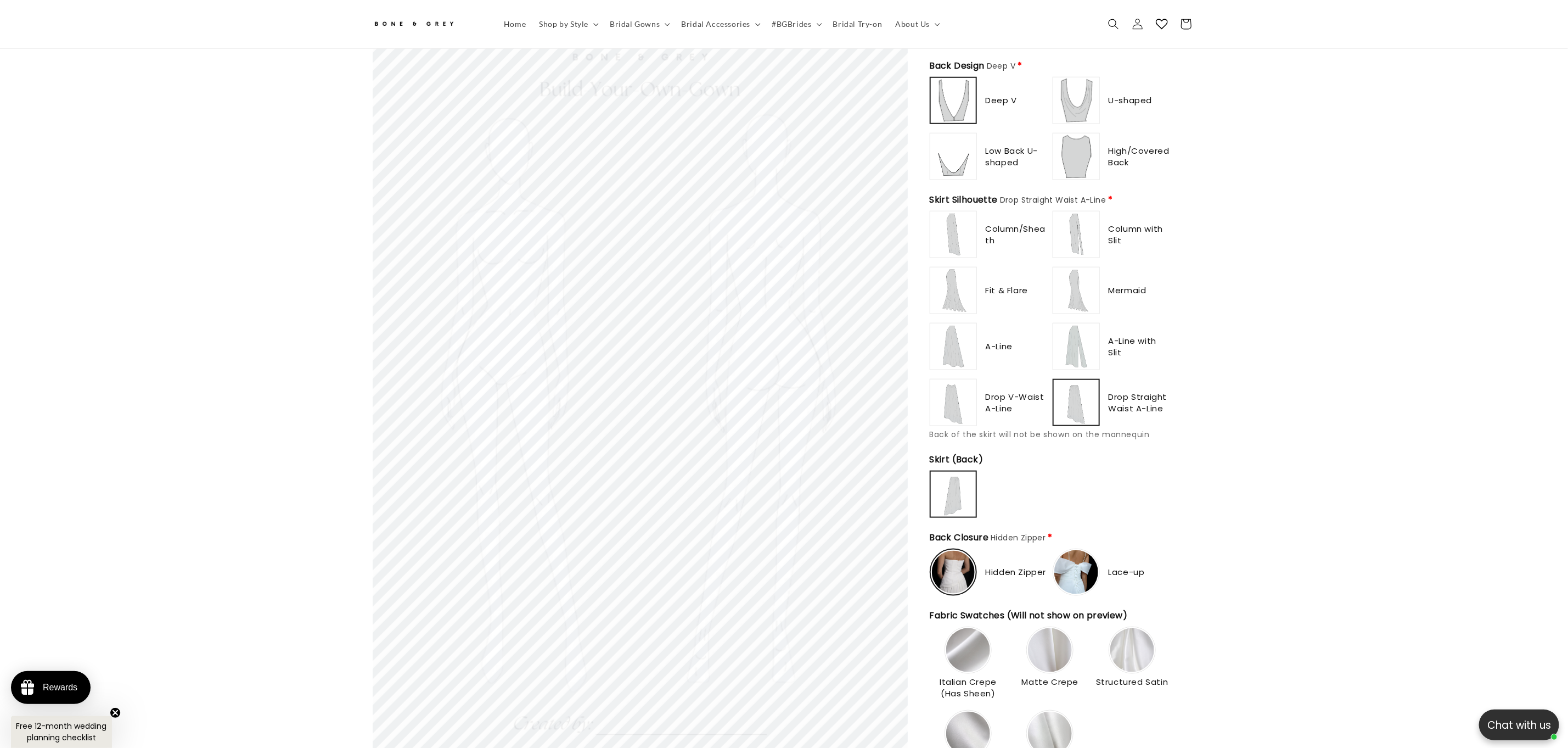
click at [974, 345] on img at bounding box center [953, 347] width 44 height 44
click at [952, 292] on img at bounding box center [953, 290] width 44 height 44
click at [953, 228] on img at bounding box center [953, 235] width 44 height 44
click at [1067, 224] on img at bounding box center [1077, 235] width 44 height 44
click at [1086, 297] on img at bounding box center [1077, 290] width 44 height 44
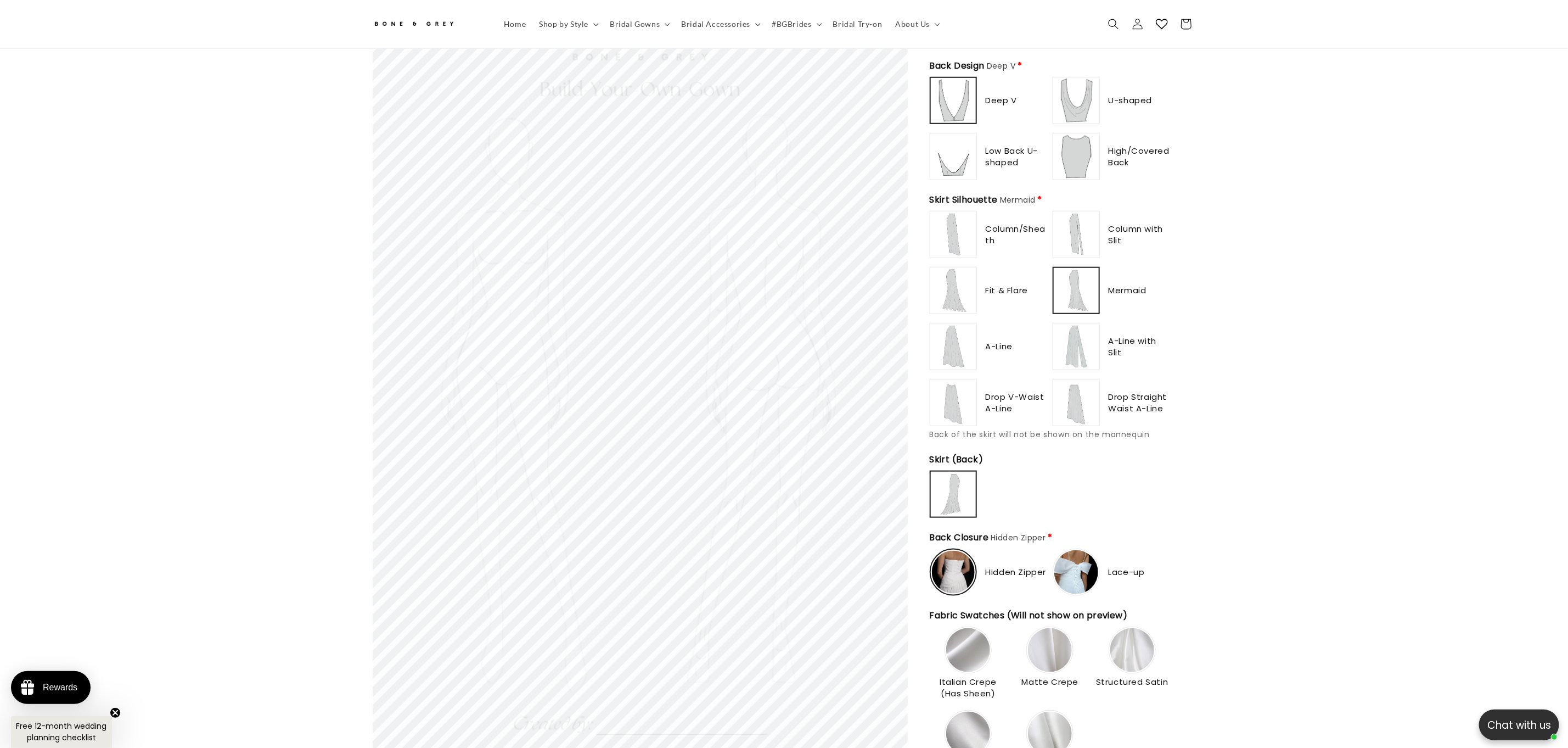
click at [1089, 331] on img at bounding box center [1077, 347] width 44 height 44
click at [1075, 400] on img at bounding box center [1077, 402] width 44 height 44
drag, startPoint x: 944, startPoint y: 390, endPoint x: 946, endPoint y: 353, distance: 37.1
click at [943, 390] on img at bounding box center [953, 402] width 44 height 44
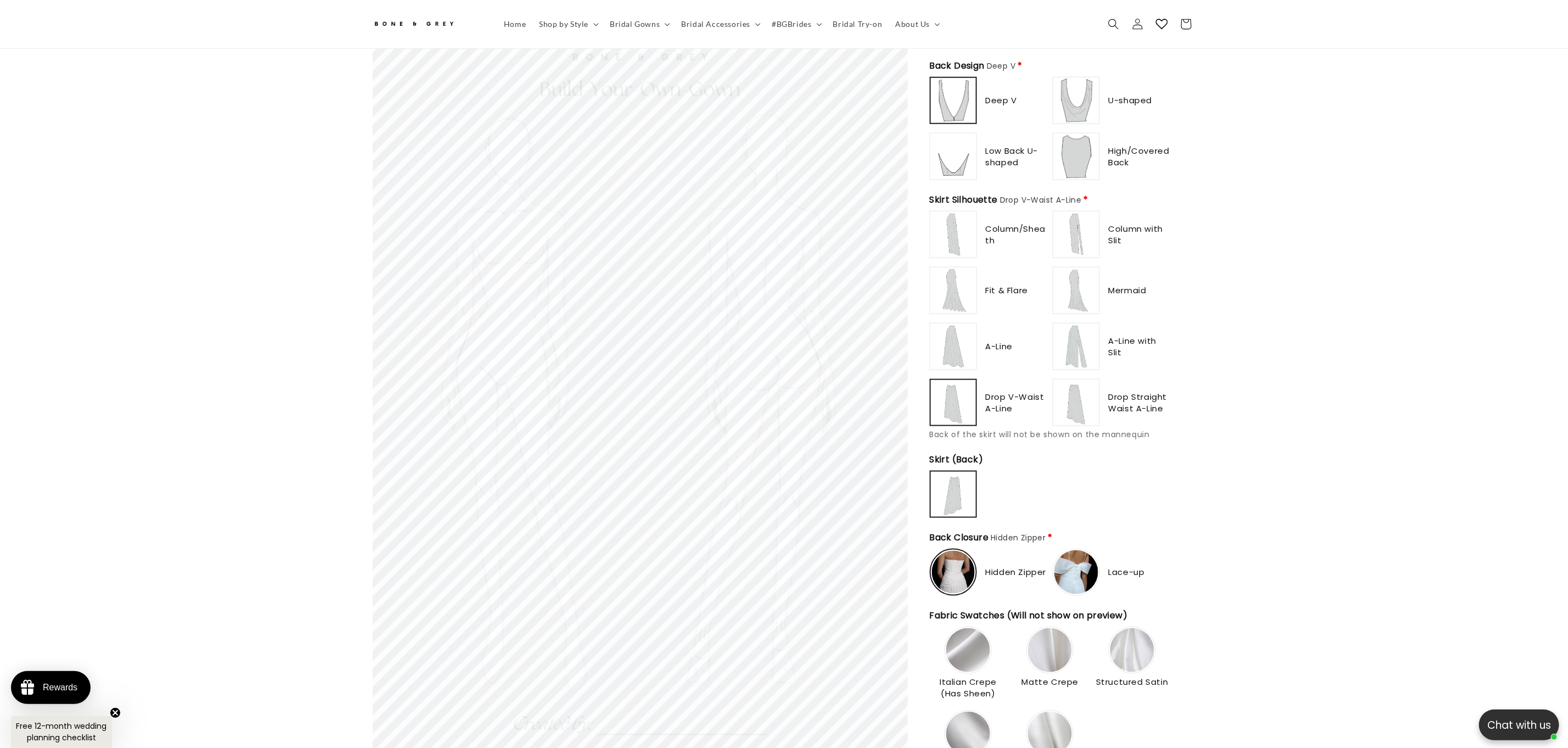
type input "******"
click at [946, 352] on img at bounding box center [953, 347] width 44 height 44
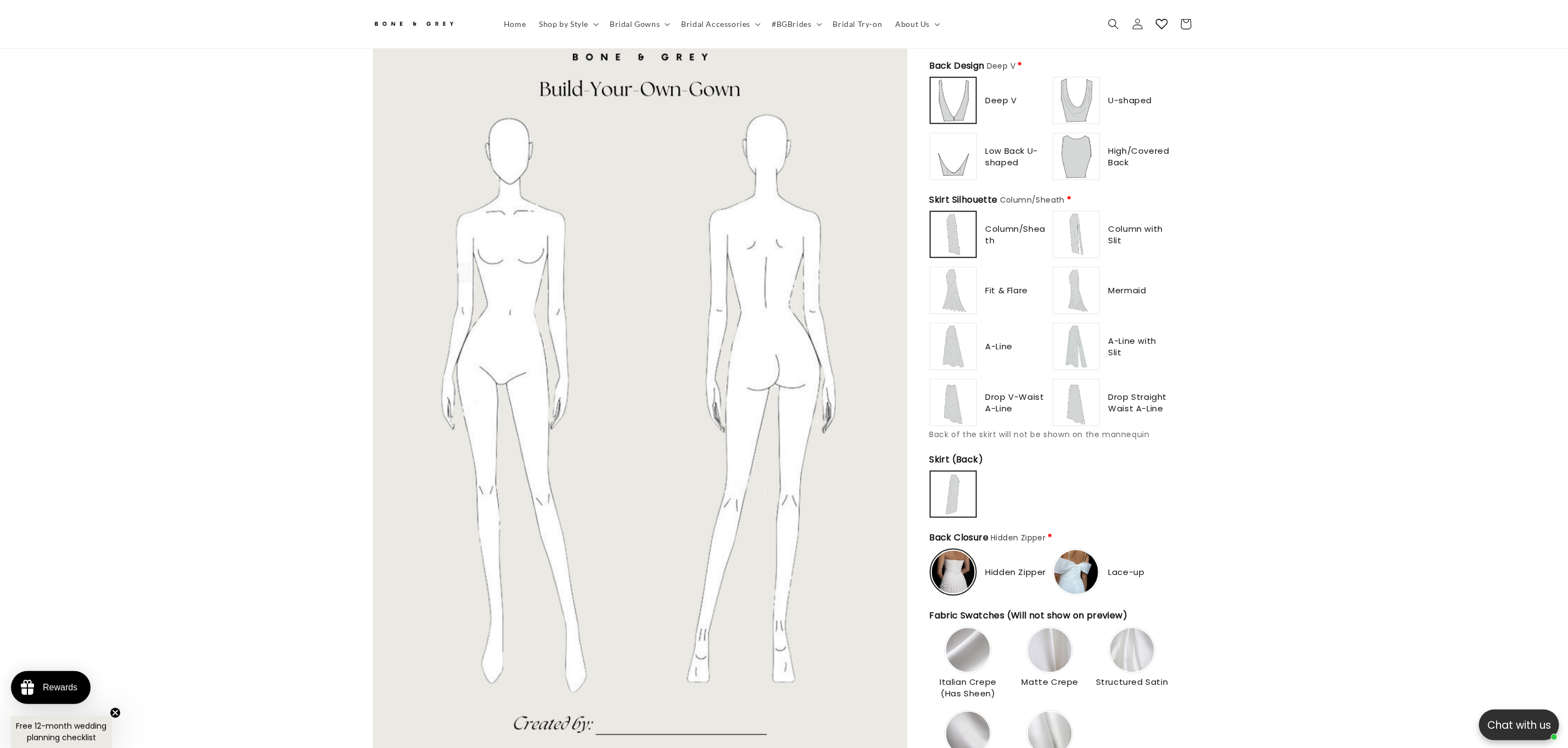
click at [1072, 383] on img at bounding box center [1077, 402] width 44 height 44
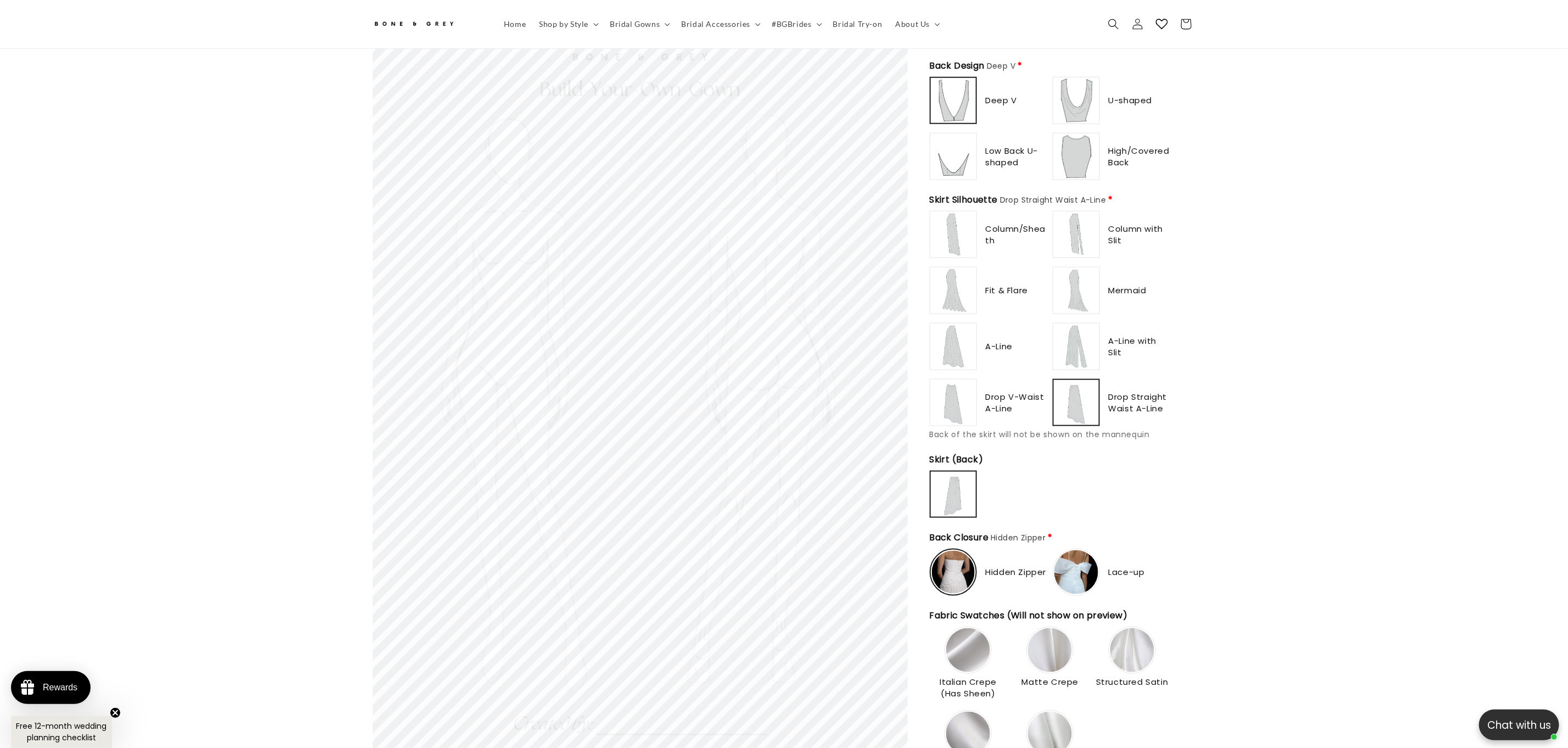
click at [1097, 343] on img at bounding box center [1077, 347] width 44 height 44
type input "**********"
click at [945, 277] on img at bounding box center [953, 290] width 44 height 44
click at [1056, 104] on img at bounding box center [1077, 101] width 44 height 44
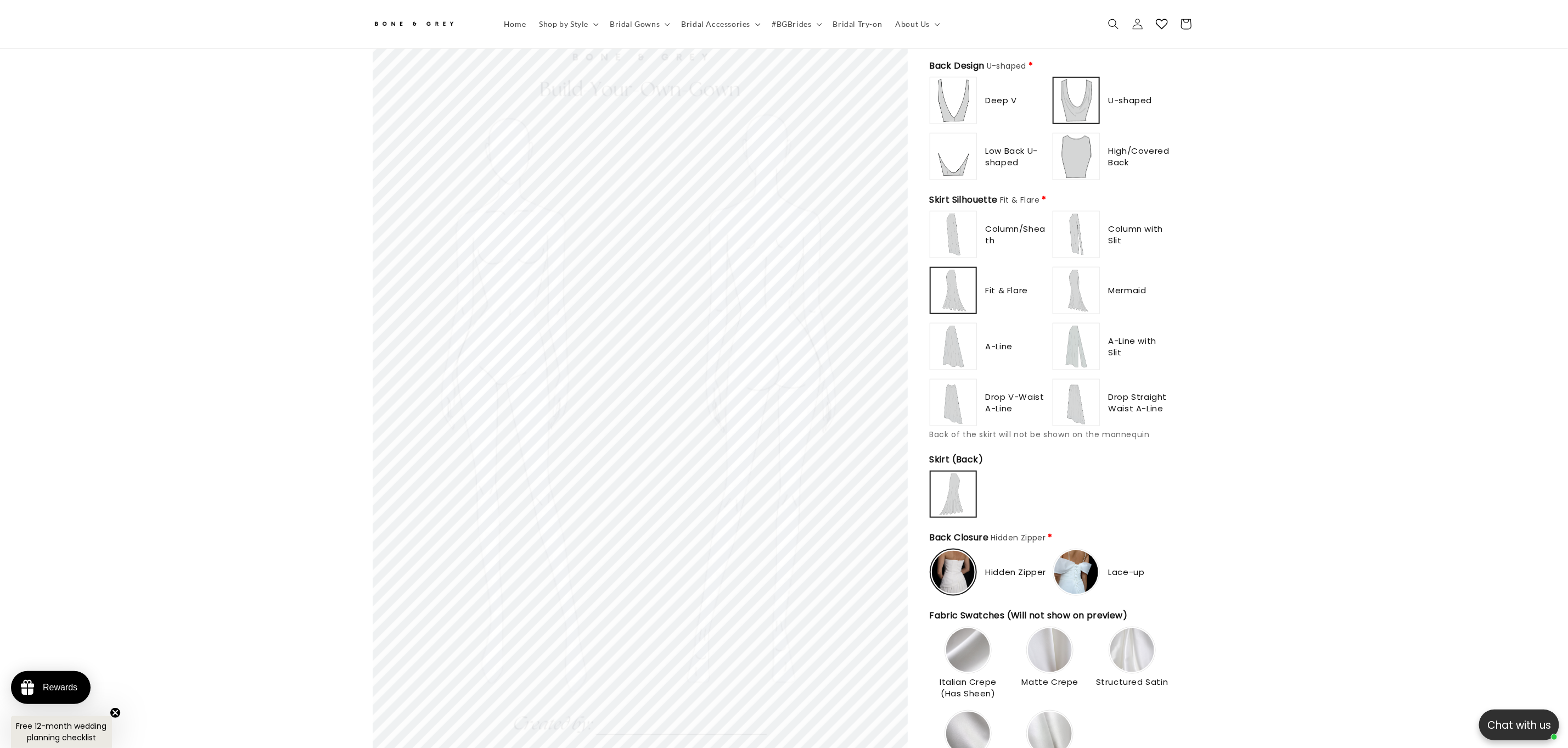
type input "******"
click at [960, 92] on img at bounding box center [953, 101] width 44 height 44
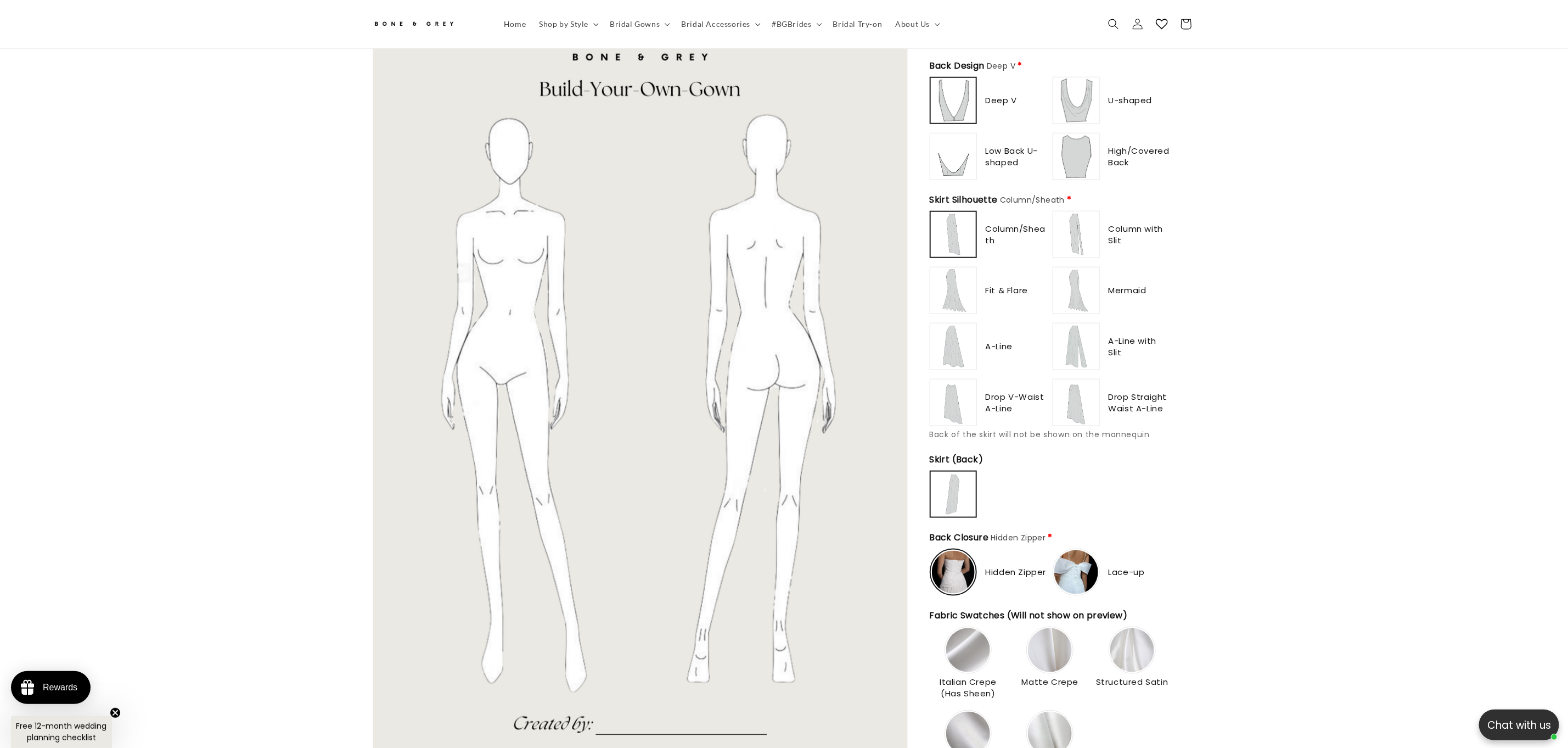
click at [1084, 389] on img at bounding box center [1077, 402] width 44 height 44
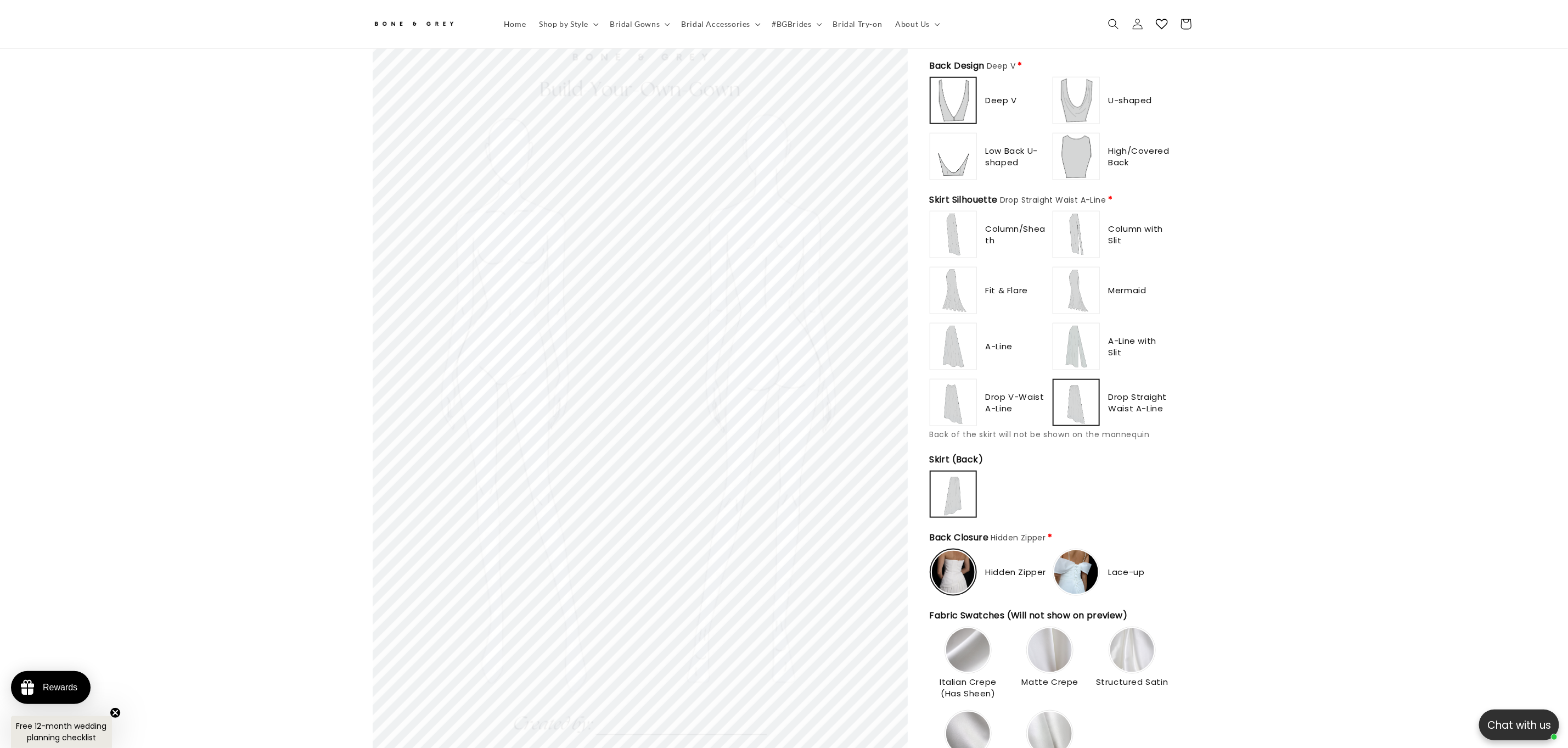
scroll to position [0, 302]
click at [1075, 352] on img at bounding box center [1077, 347] width 44 height 44
type input "******"
click at [943, 334] on img at bounding box center [953, 347] width 44 height 44
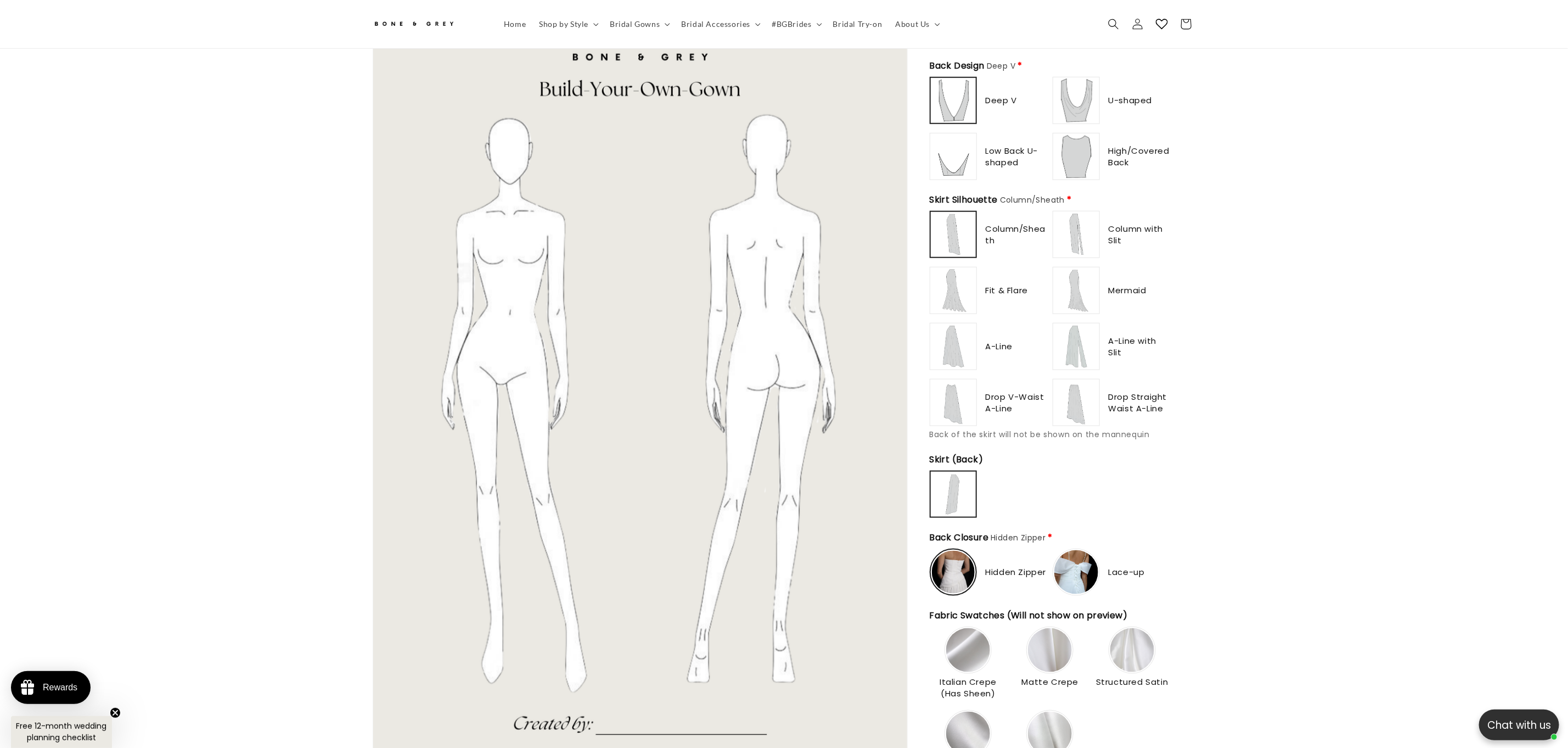
type input "**********"
click at [1071, 396] on img at bounding box center [1077, 402] width 44 height 44
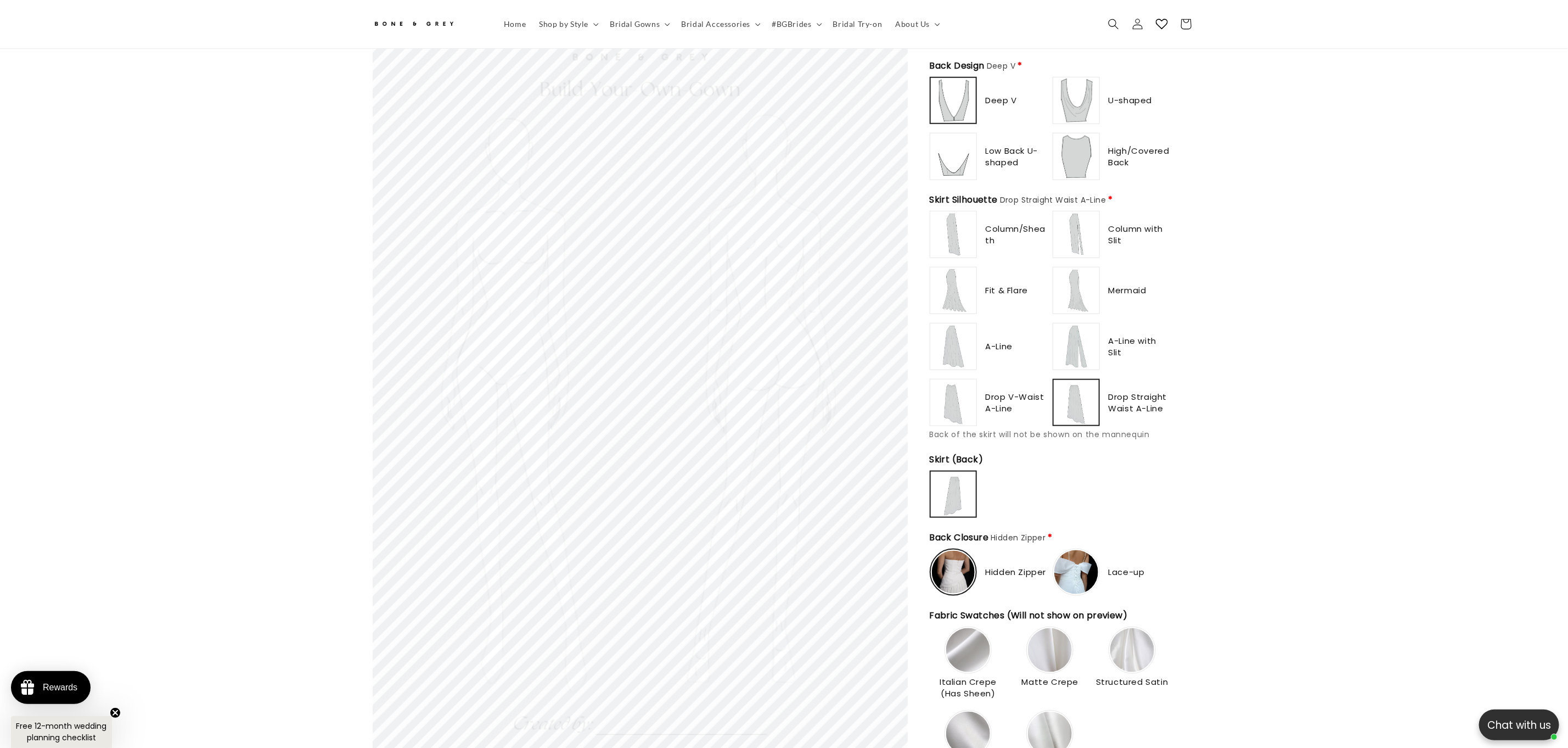
click at [1097, 407] on img at bounding box center [1076, 402] width 43 height 43
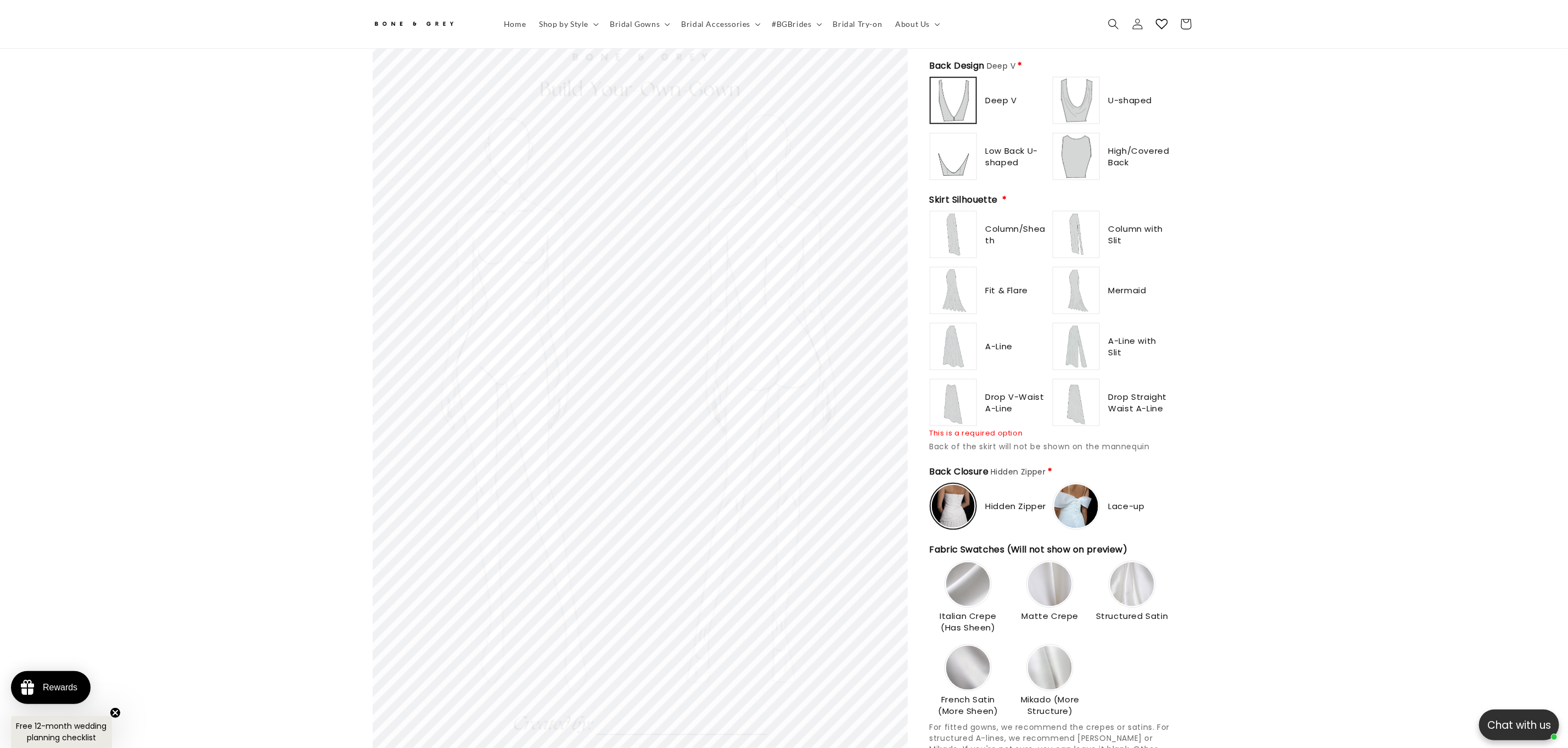
scroll to position [0, 302]
click at [1055, 402] on img at bounding box center [1077, 402] width 44 height 44
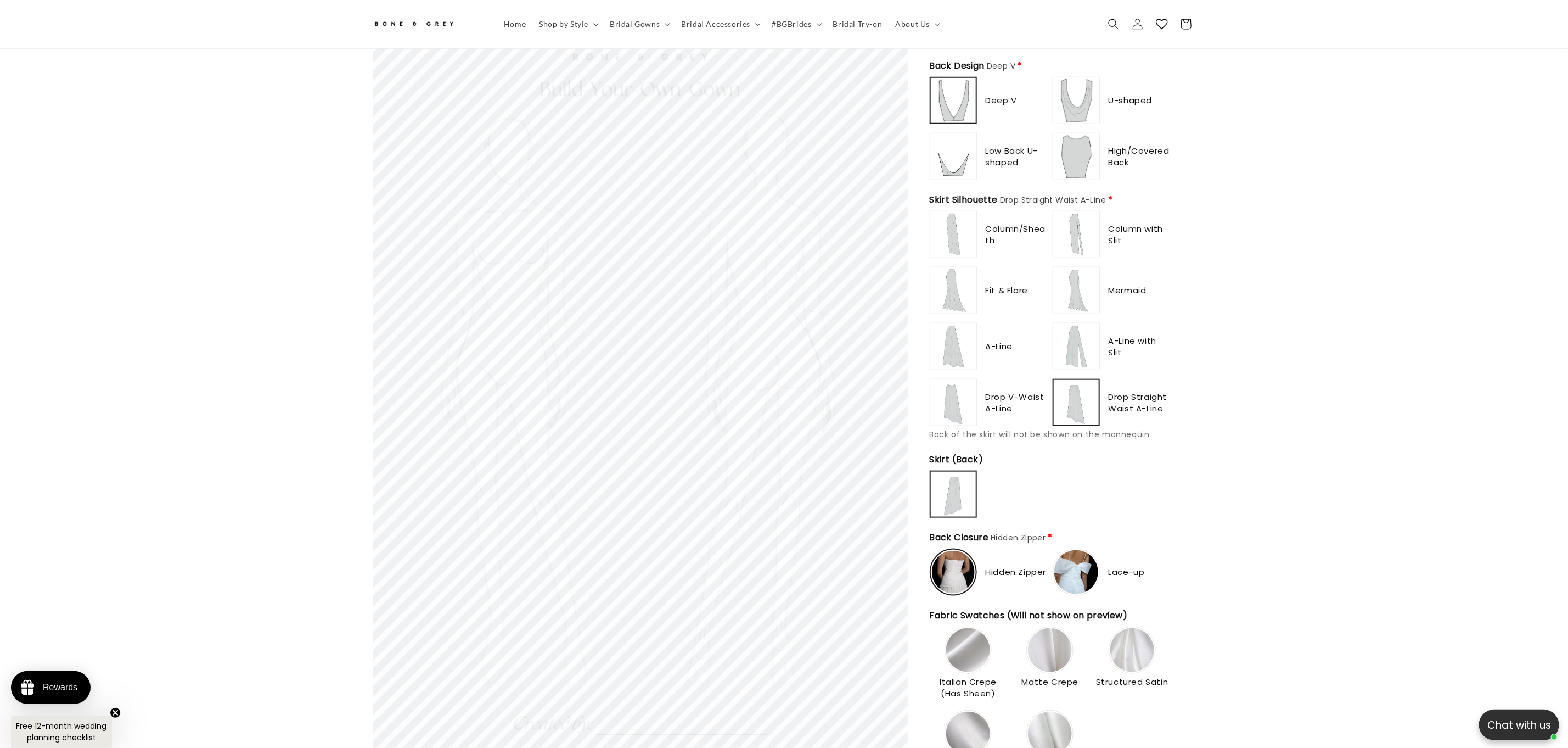
click at [954, 233] on img at bounding box center [953, 235] width 44 height 44
click at [1079, 230] on img at bounding box center [1077, 235] width 44 height 44
drag, startPoint x: 1066, startPoint y: 325, endPoint x: 960, endPoint y: 324, distance: 106.0
click at [1065, 325] on img at bounding box center [1077, 347] width 44 height 44
click at [953, 238] on img at bounding box center [953, 235] width 44 height 44
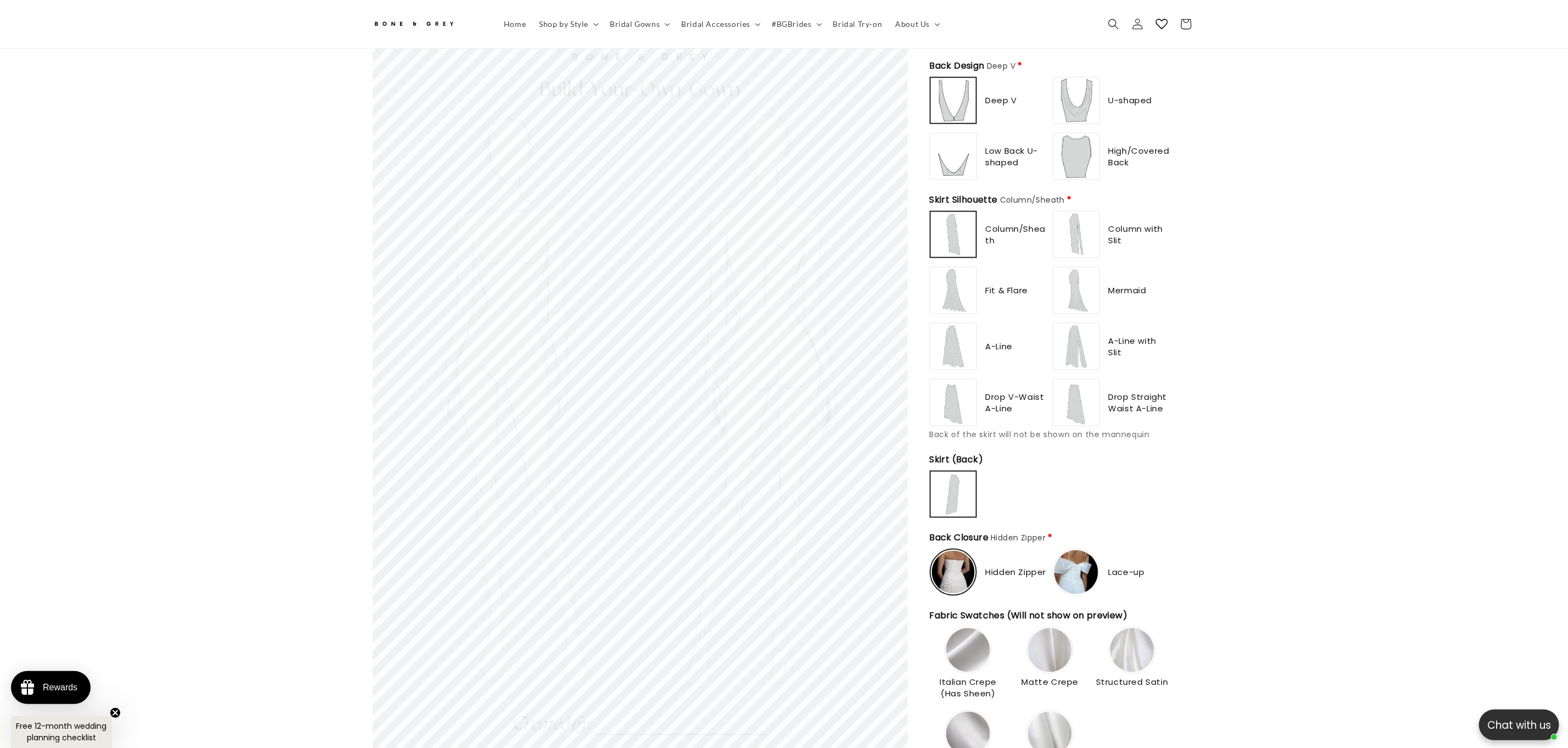
scroll to position [0, 603]
click at [1086, 226] on img at bounding box center [1077, 235] width 44 height 44
click at [983, 283] on div "Fit & Flare" at bounding box center [989, 290] width 119 height 47
click at [963, 288] on img at bounding box center [953, 290] width 44 height 44
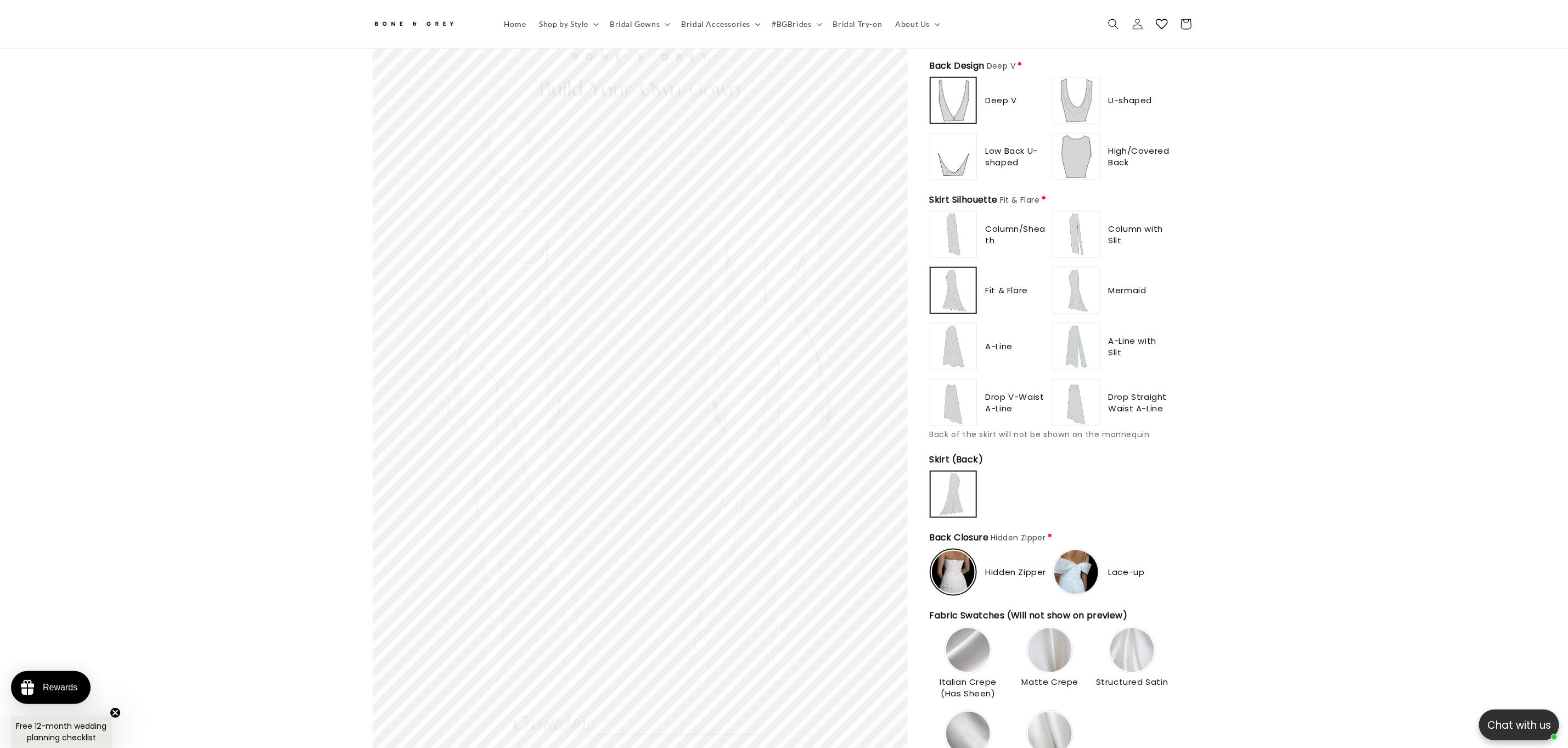
click at [955, 230] on img at bounding box center [953, 235] width 44 height 44
click at [939, 297] on img at bounding box center [953, 290] width 44 height 44
click at [944, 237] on img at bounding box center [953, 235] width 44 height 44
click at [949, 283] on img at bounding box center [953, 290] width 44 height 44
click at [942, 239] on img at bounding box center [953, 235] width 44 height 44
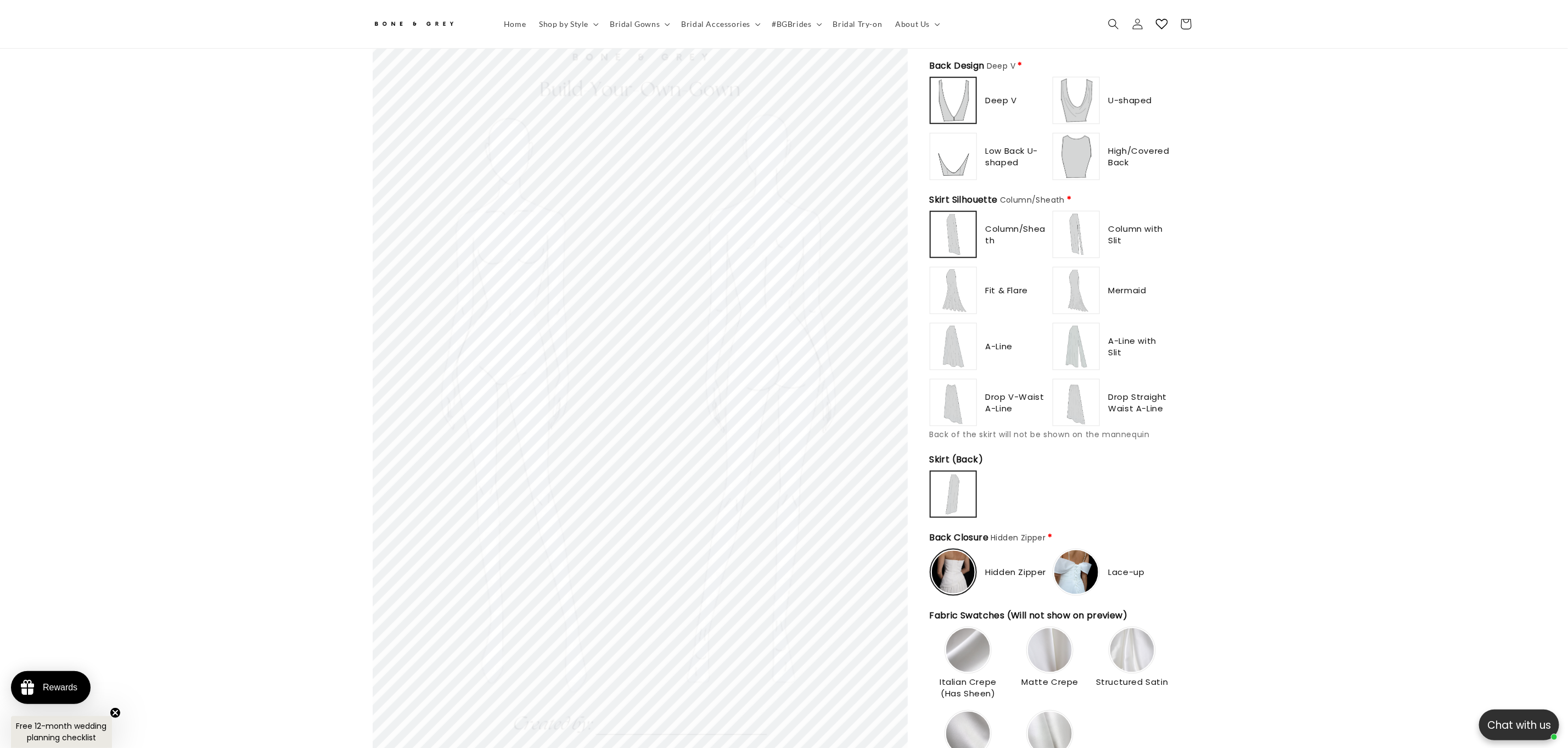
click at [1090, 231] on img at bounding box center [1077, 235] width 44 height 44
click at [1082, 280] on img at bounding box center [1077, 290] width 44 height 44
click at [980, 297] on div "Fit & Flare" at bounding box center [989, 290] width 119 height 47
click at [939, 338] on img at bounding box center [953, 347] width 44 height 44
click at [1064, 332] on img at bounding box center [1077, 347] width 44 height 44
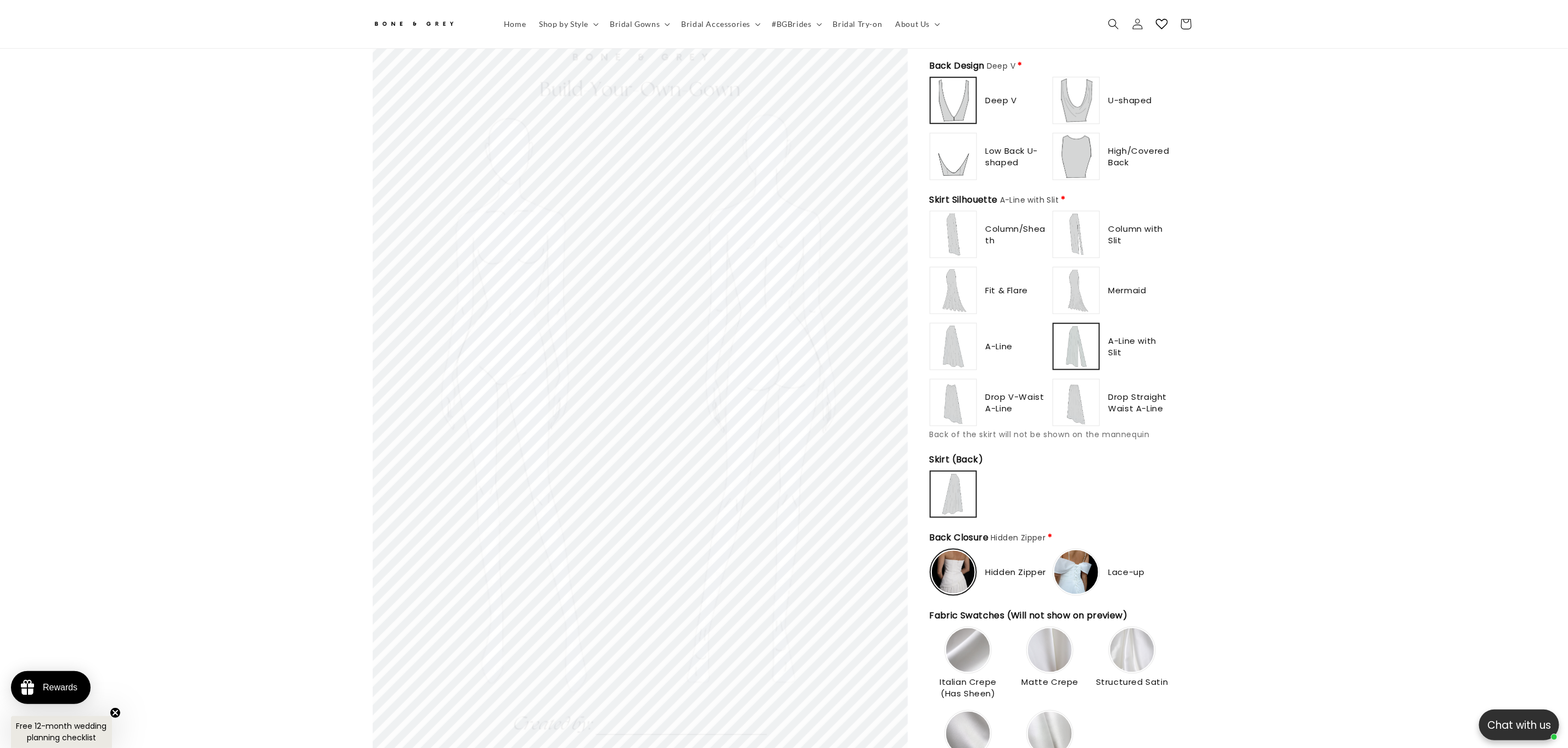
scroll to position [0, 603]
drag, startPoint x: 1093, startPoint y: 391, endPoint x: 999, endPoint y: 413, distance: 96.5
click at [1092, 391] on img at bounding box center [1077, 402] width 44 height 44
click at [975, 409] on div at bounding box center [953, 402] width 46 height 46
click at [943, 230] on img at bounding box center [953, 235] width 44 height 44
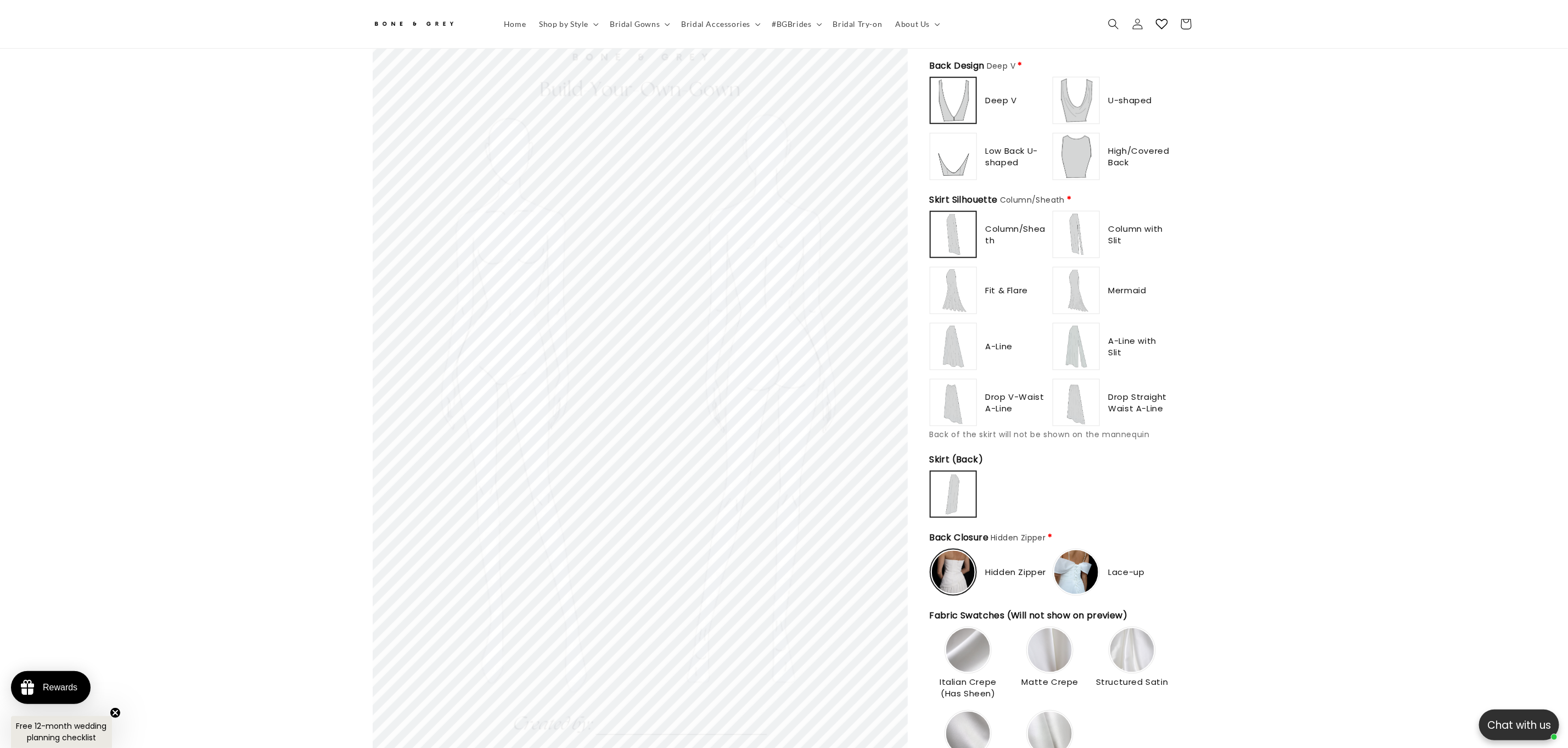
type input "**********"
click at [946, 268] on img at bounding box center [953, 290] width 44 height 44
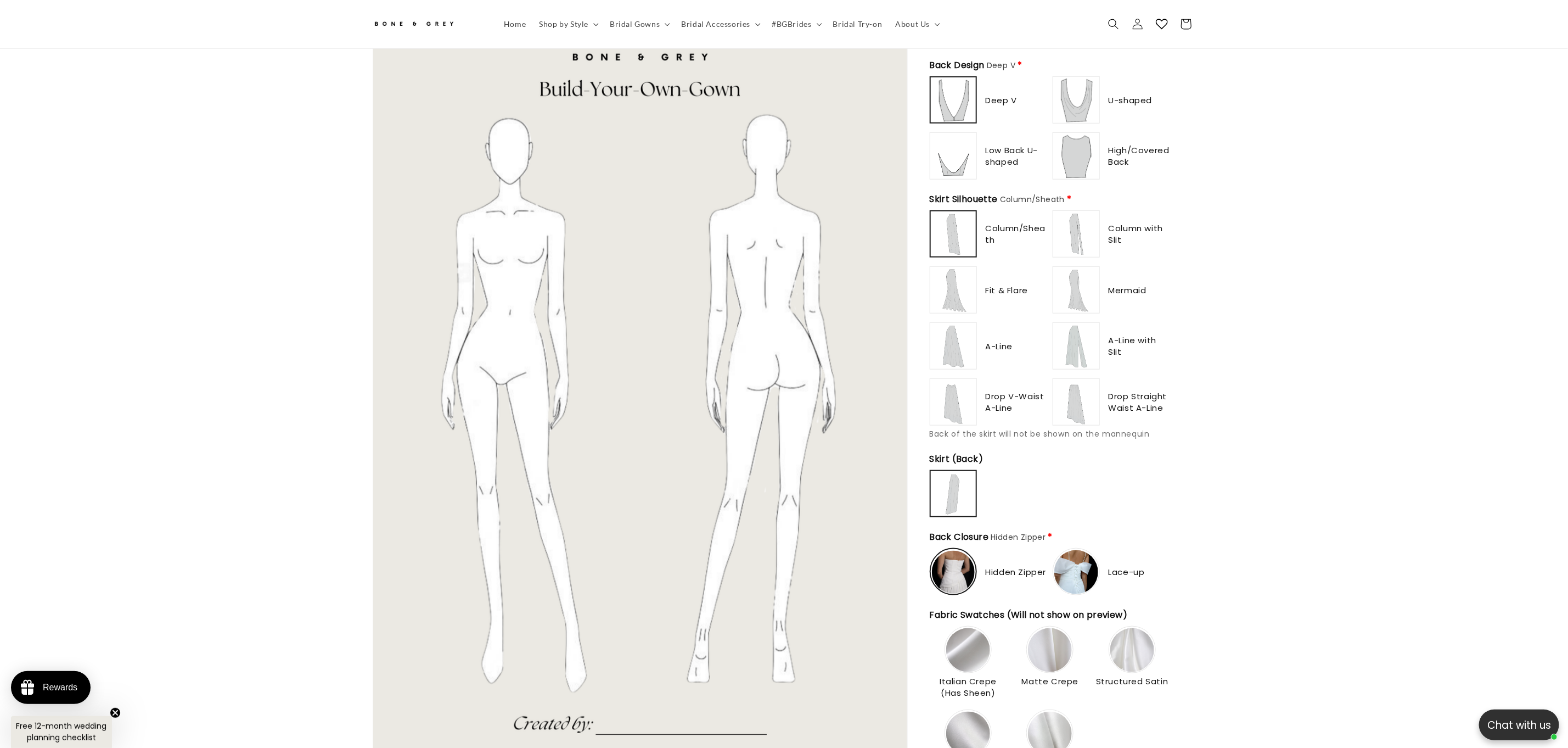
click at [959, 283] on img at bounding box center [953, 290] width 44 height 44
click at [940, 225] on img at bounding box center [953, 235] width 44 height 44
click at [969, 312] on div "Column/Sheath Column with Slit" at bounding box center [1050, 318] width 241 height 215
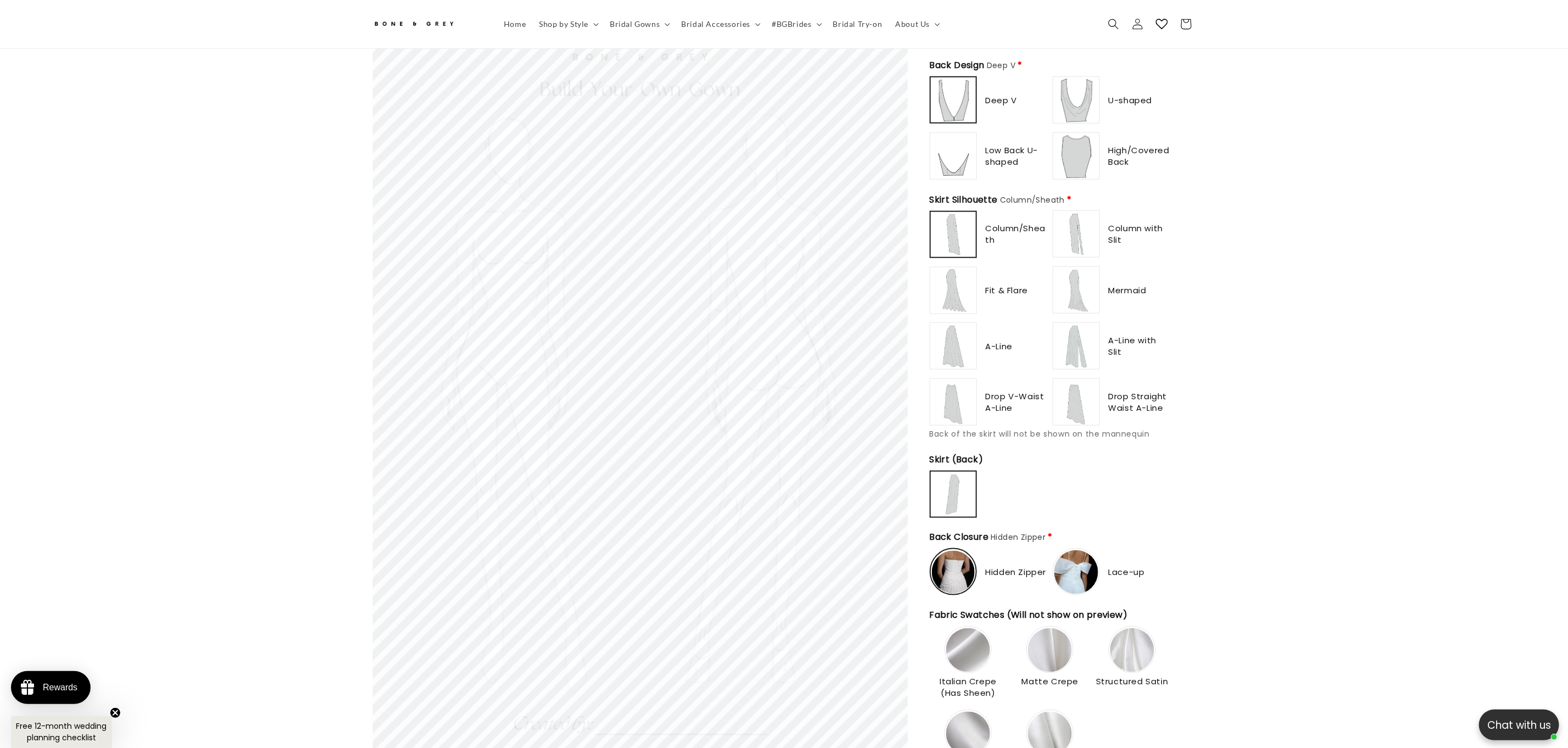
drag, startPoint x: 1075, startPoint y: 226, endPoint x: 1067, endPoint y: 280, distance: 54.6
click at [1076, 228] on img at bounding box center [1077, 235] width 44 height 44
click at [1067, 281] on img at bounding box center [1077, 290] width 44 height 44
drag, startPoint x: 1088, startPoint y: 401, endPoint x: 932, endPoint y: 366, distance: 159.9
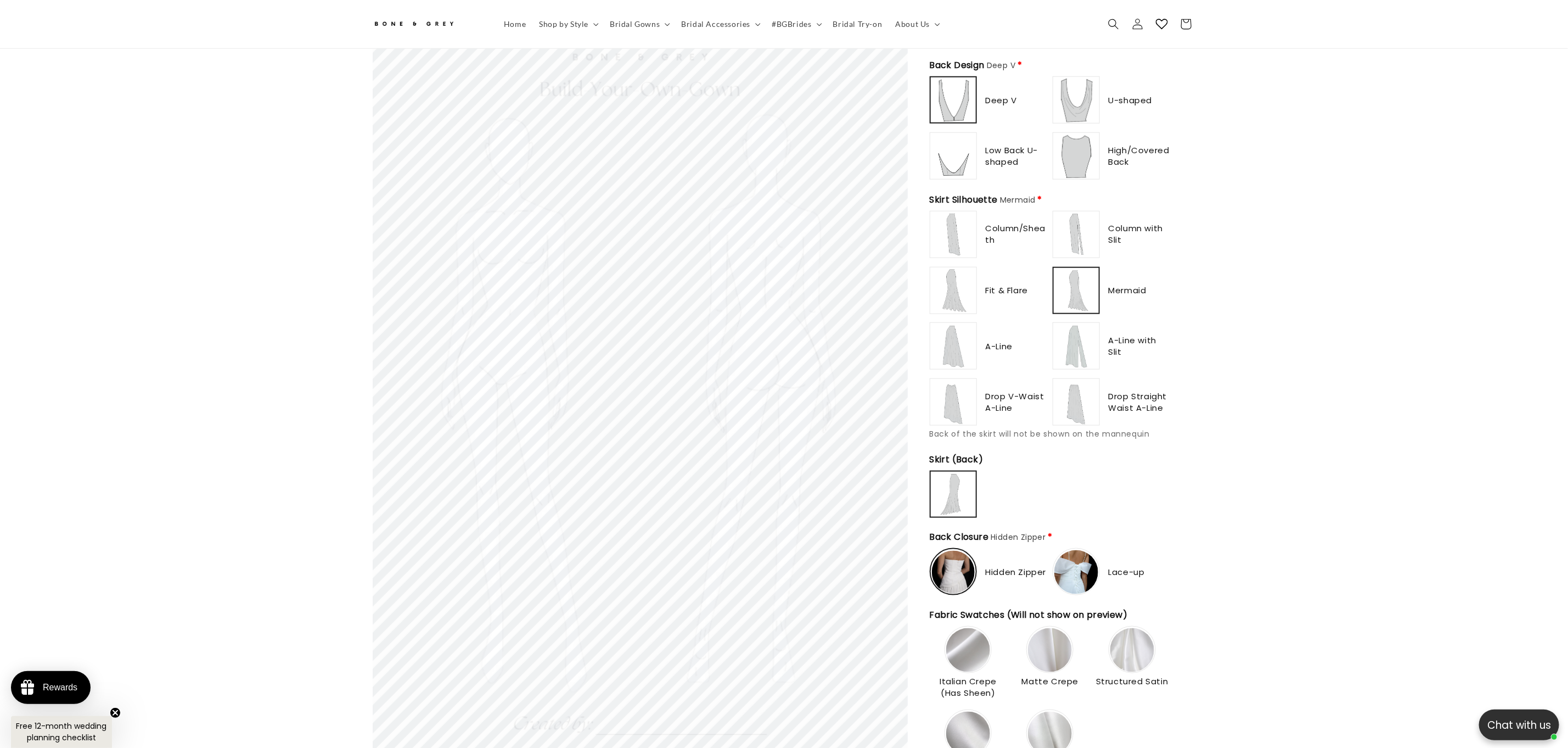
click at [1086, 402] on img at bounding box center [1077, 402] width 44 height 44
click at [924, 219] on div "Bone & Grey Build Your Own Gown (BYOG) Build Your Own Gown (BYOG) (0) Neckline …" at bounding box center [1051, 521] width 288 height 2219
click at [948, 233] on img at bounding box center [953, 235] width 44 height 44
click at [937, 268] on img at bounding box center [953, 290] width 44 height 44
click at [1077, 224] on img at bounding box center [1077, 235] width 44 height 44
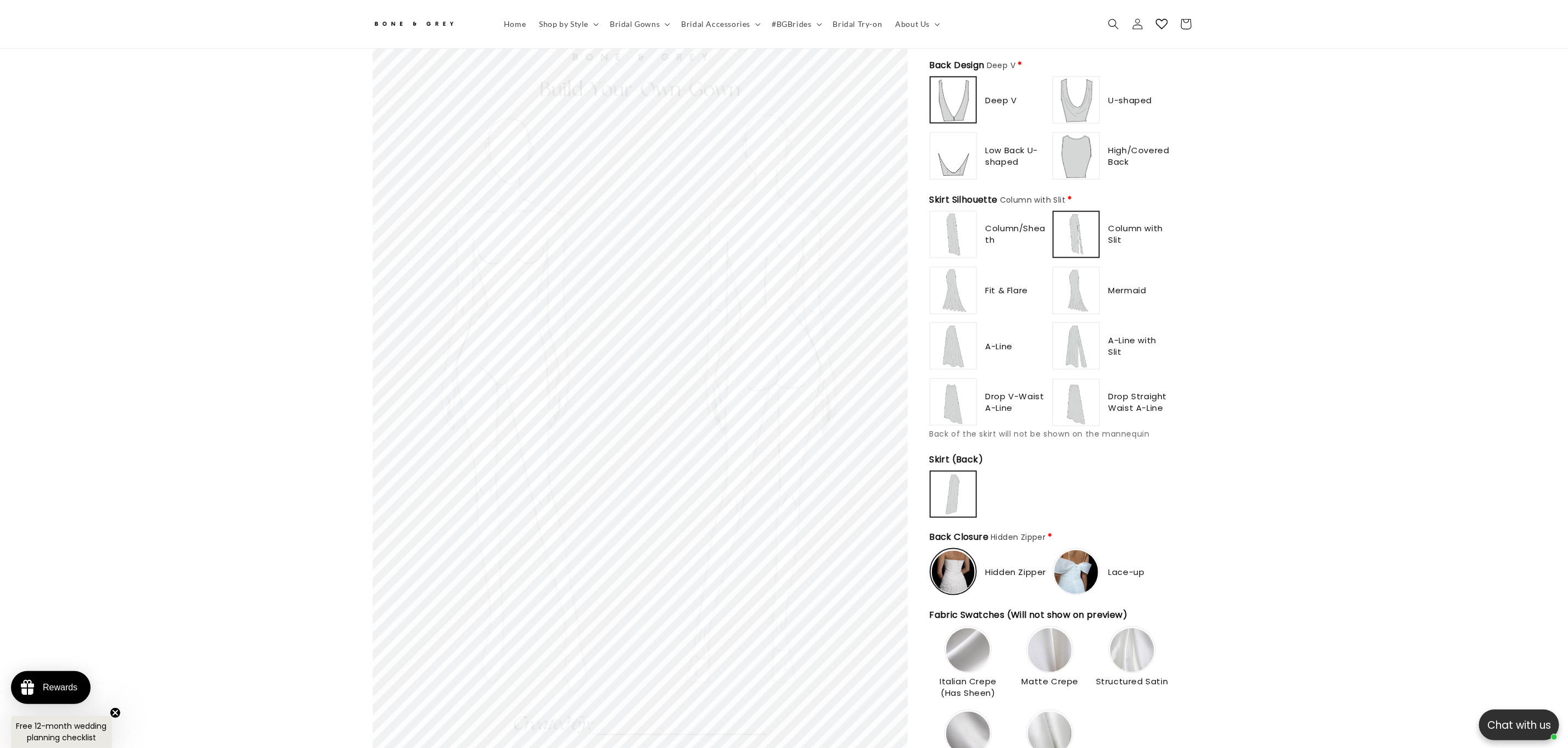
click at [1078, 274] on img at bounding box center [1077, 290] width 44 height 44
click at [1069, 338] on img at bounding box center [1077, 347] width 44 height 44
click at [1074, 386] on img at bounding box center [1077, 402] width 44 height 44
click at [952, 349] on img at bounding box center [953, 347] width 44 height 44
type input "**********"
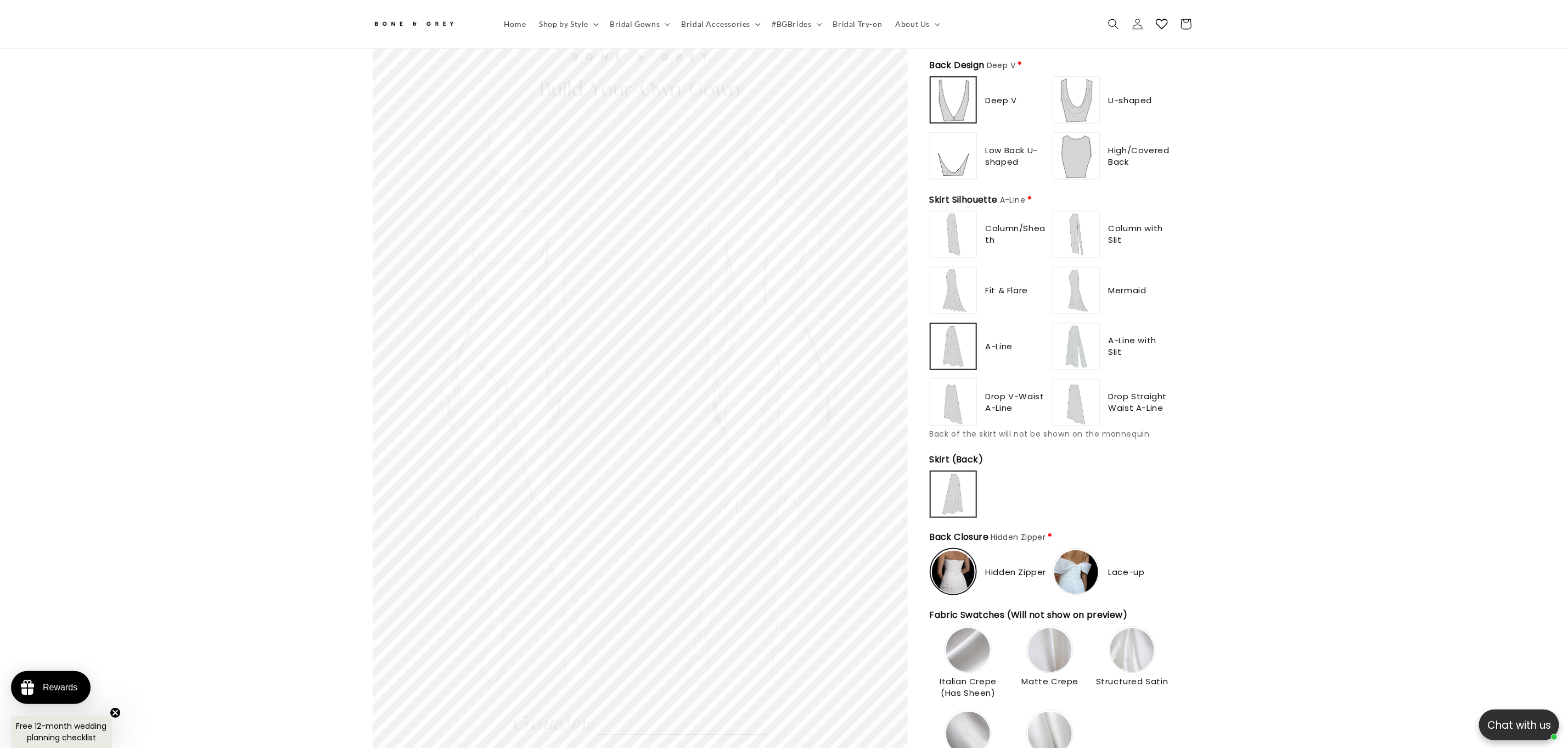
click at [931, 389] on img at bounding box center [953, 402] width 44 height 44
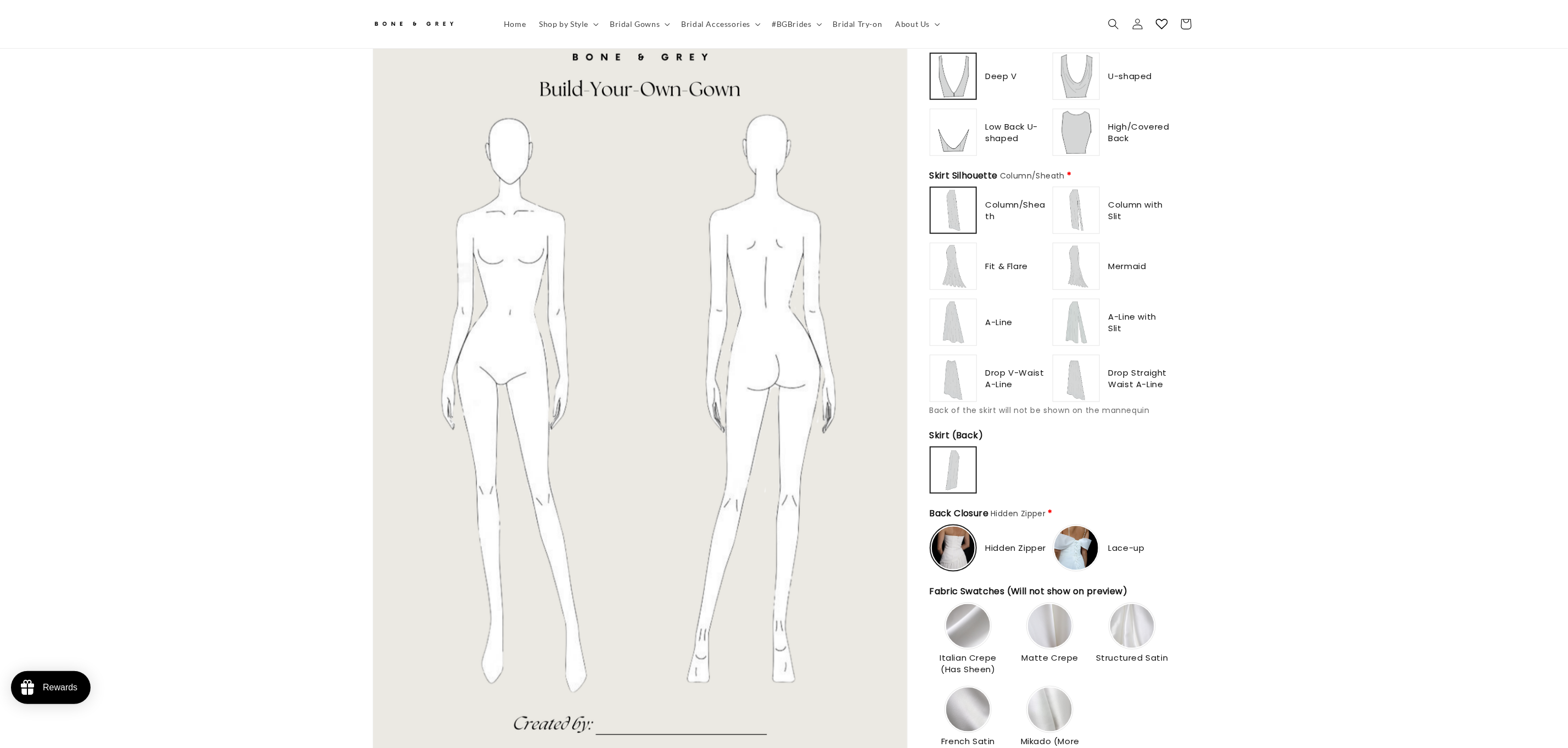
scroll to position [587, 0]
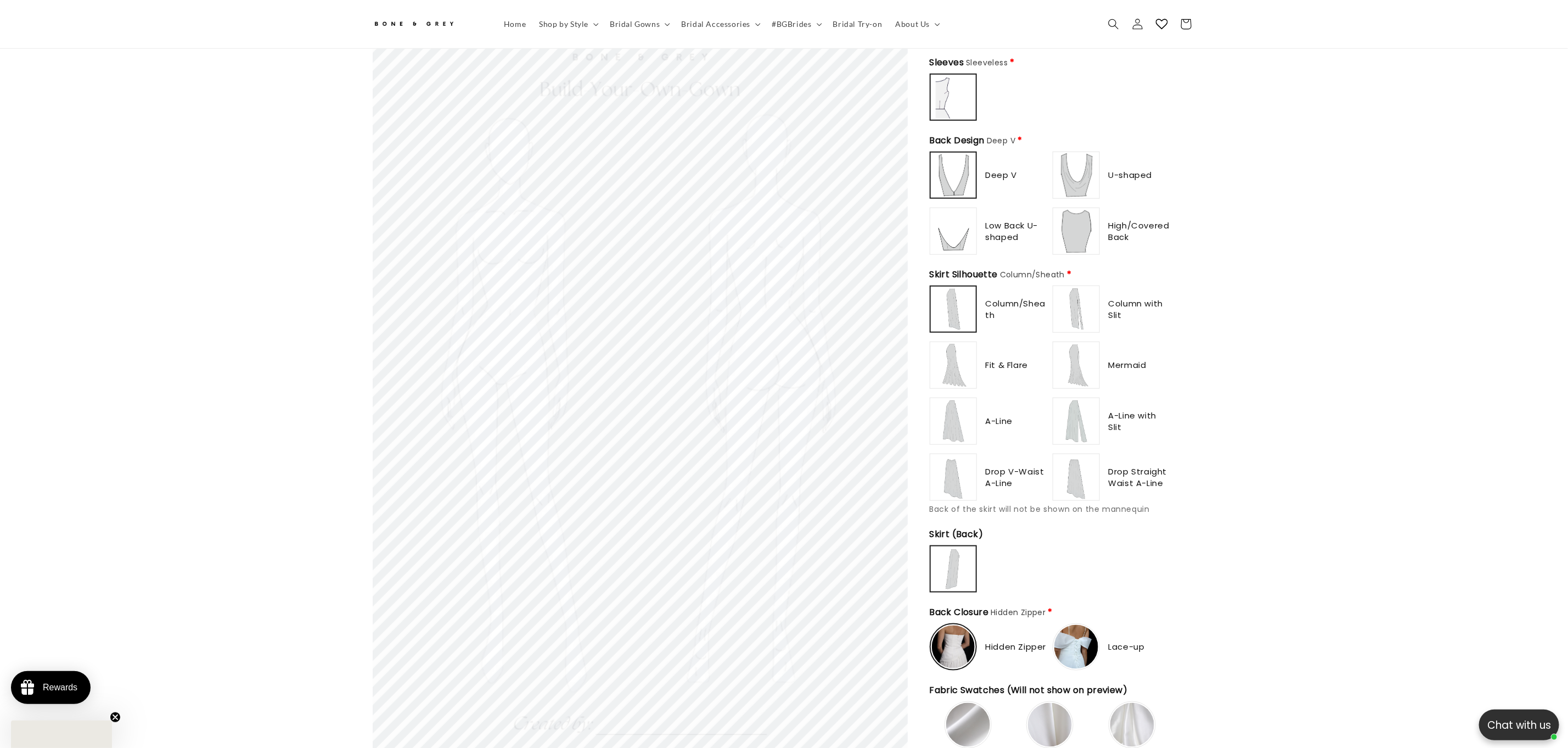
click at [1080, 427] on img at bounding box center [1077, 421] width 44 height 44
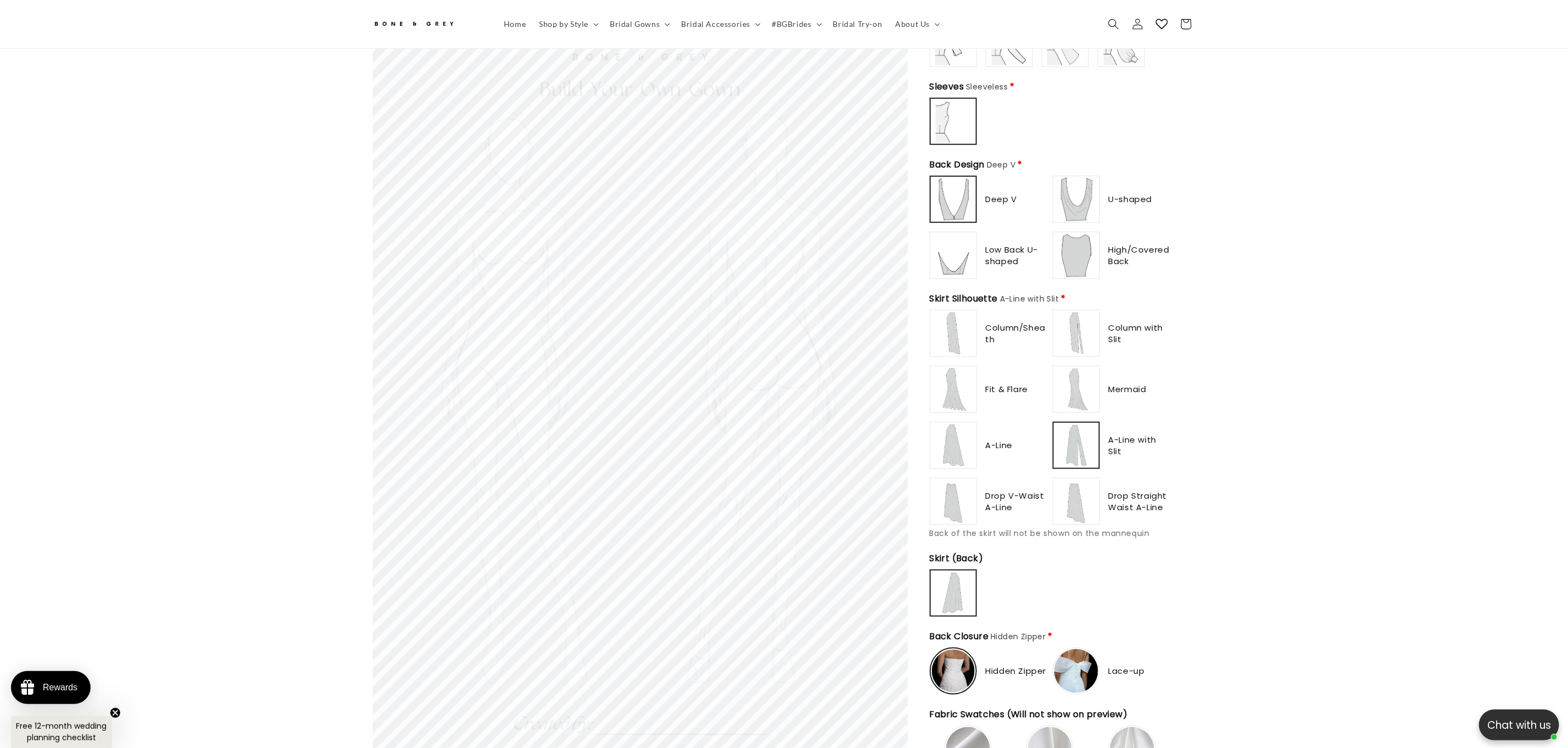
click at [1088, 480] on img at bounding box center [1077, 502] width 44 height 44
click at [952, 318] on img at bounding box center [953, 333] width 44 height 44
click at [954, 368] on img at bounding box center [953, 390] width 44 height 44
click at [1070, 325] on img at bounding box center [1077, 333] width 44 height 44
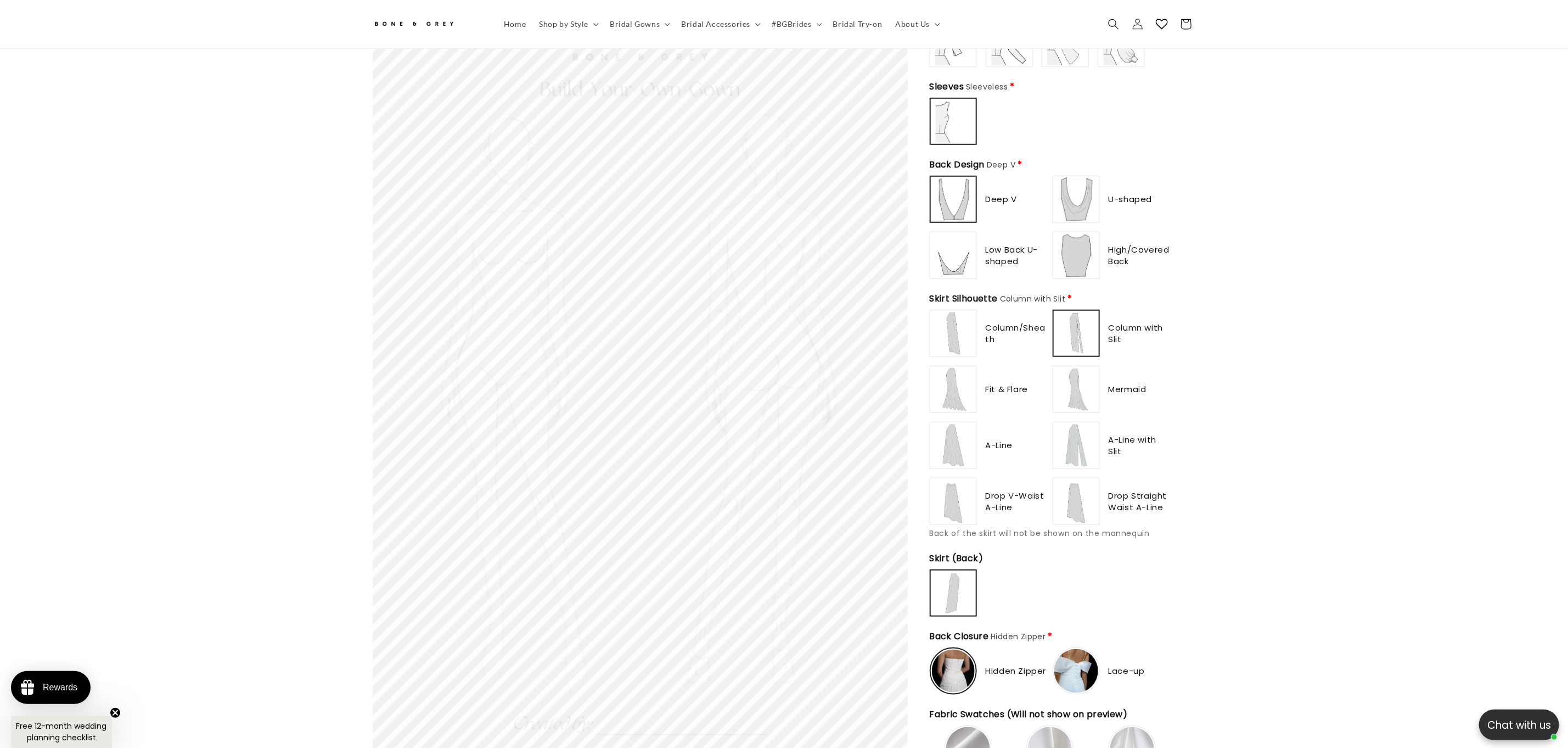
click at [1074, 380] on img at bounding box center [1077, 390] width 44 height 44
click at [1083, 440] on img at bounding box center [1077, 445] width 44 height 44
drag, startPoint x: 1083, startPoint y: 482, endPoint x: 929, endPoint y: 477, distance: 154.1
click at [1082, 483] on img at bounding box center [1077, 502] width 44 height 44
click at [942, 487] on img at bounding box center [953, 502] width 44 height 44
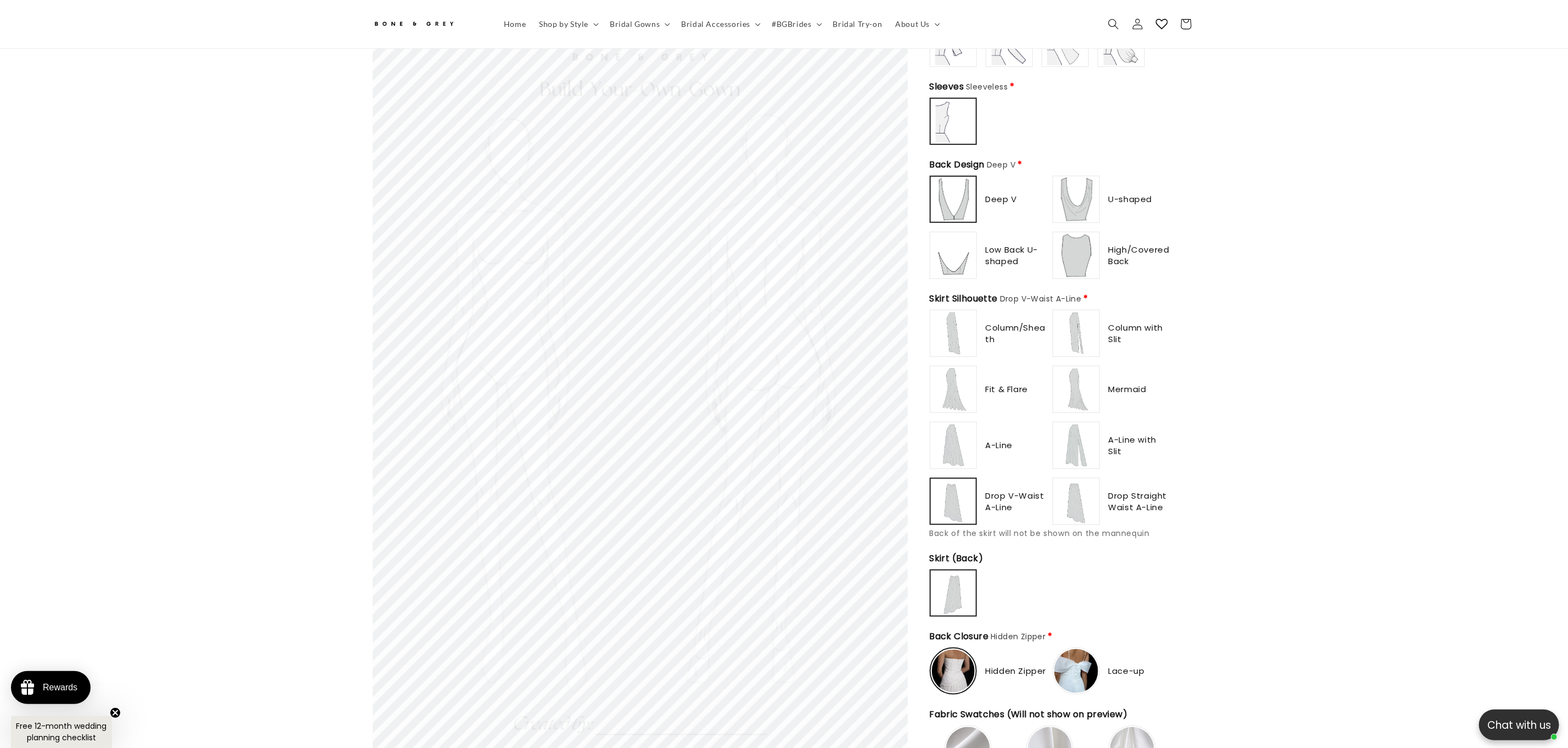
click at [942, 441] on img at bounding box center [953, 445] width 44 height 44
click at [953, 368] on img at bounding box center [953, 390] width 44 height 44
type input "**********"
click at [953, 329] on img at bounding box center [953, 333] width 44 height 44
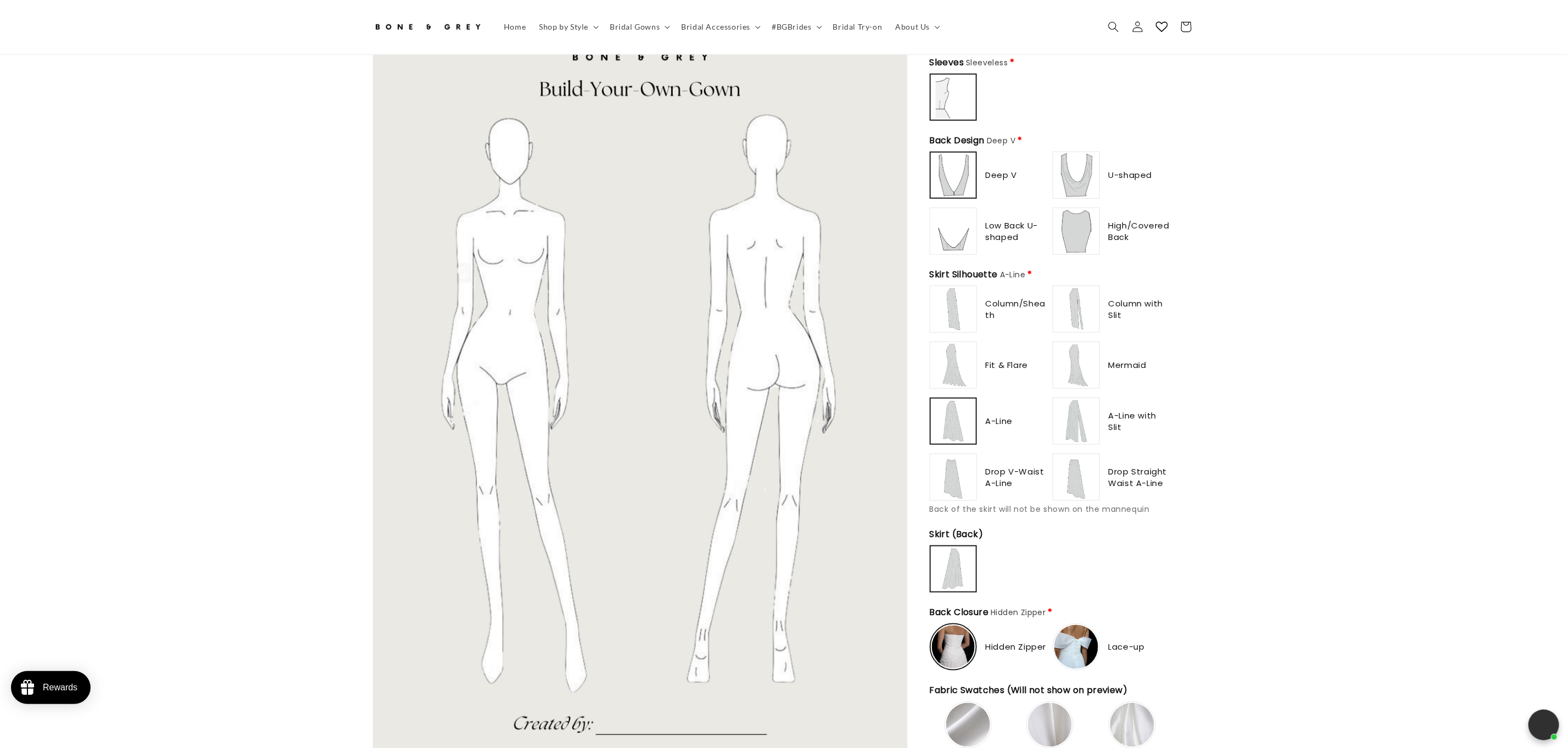
click at [1086, 361] on img at bounding box center [1077, 365] width 44 height 44
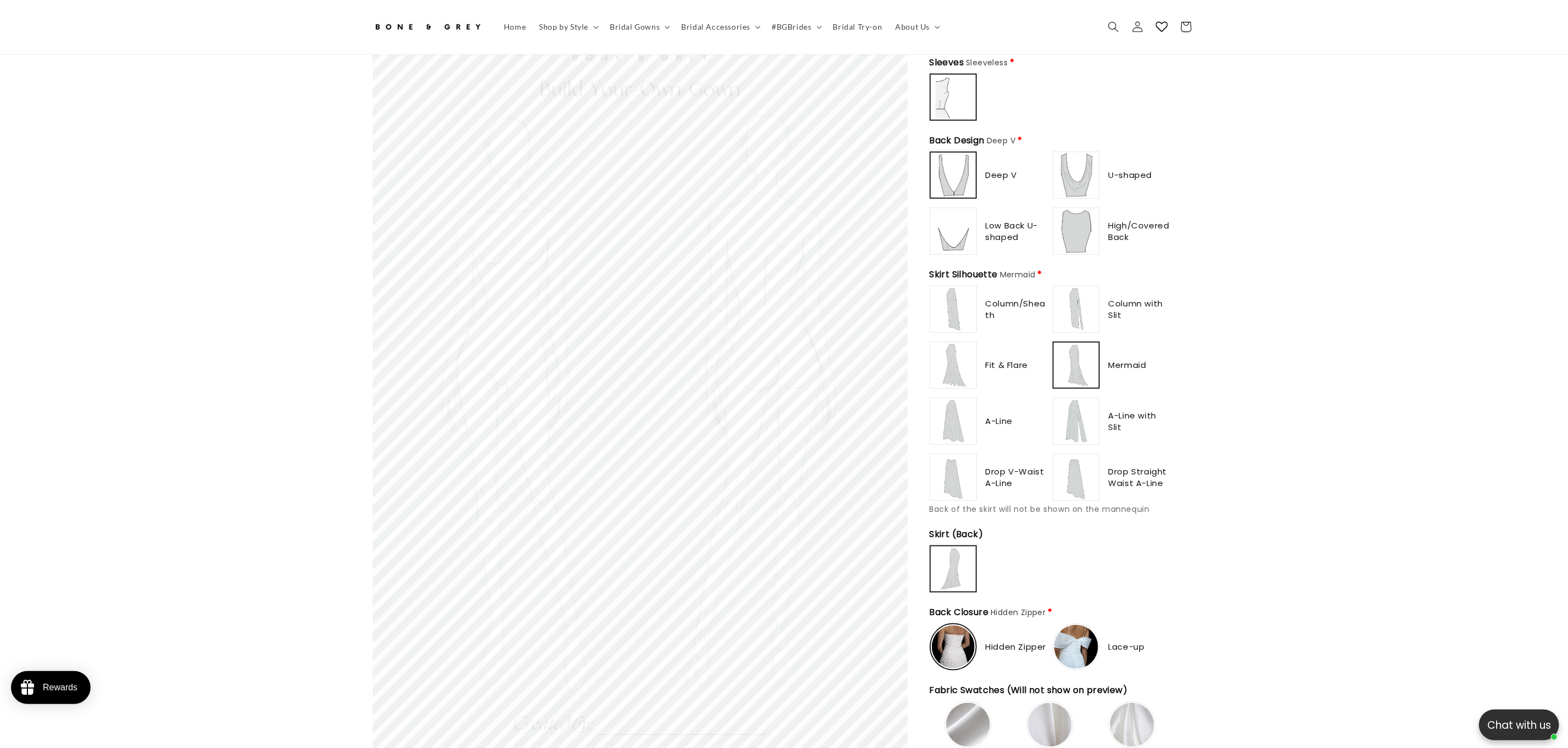
click at [1079, 447] on div "Column/Sheath Column with Slit" at bounding box center [1050, 393] width 241 height 215
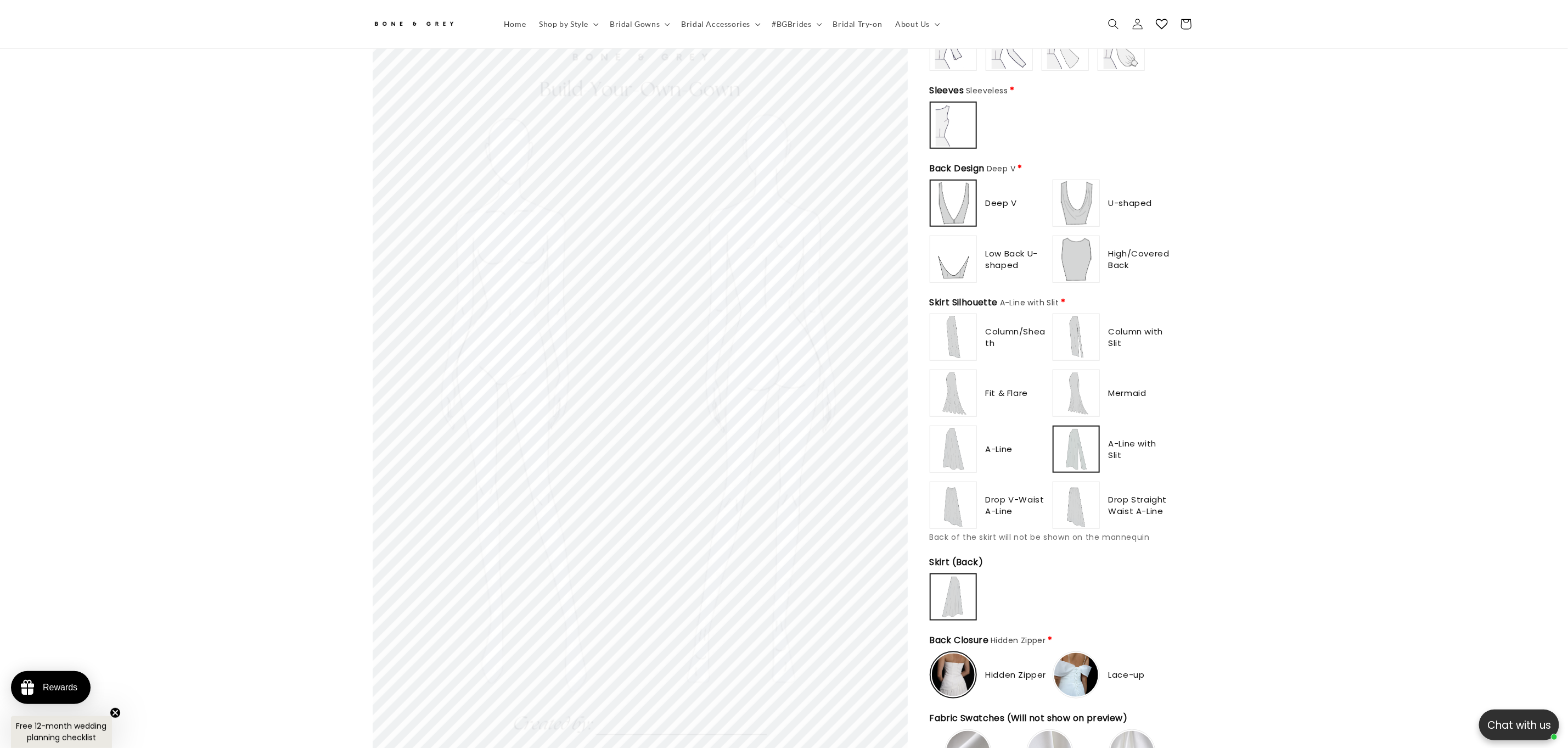
scroll to position [581, 0]
click at [951, 361] on div "Column/Sheath Column with Slit" at bounding box center [1050, 422] width 241 height 215
click at [953, 329] on img at bounding box center [953, 339] width 44 height 44
click at [952, 384] on img at bounding box center [953, 395] width 44 height 44
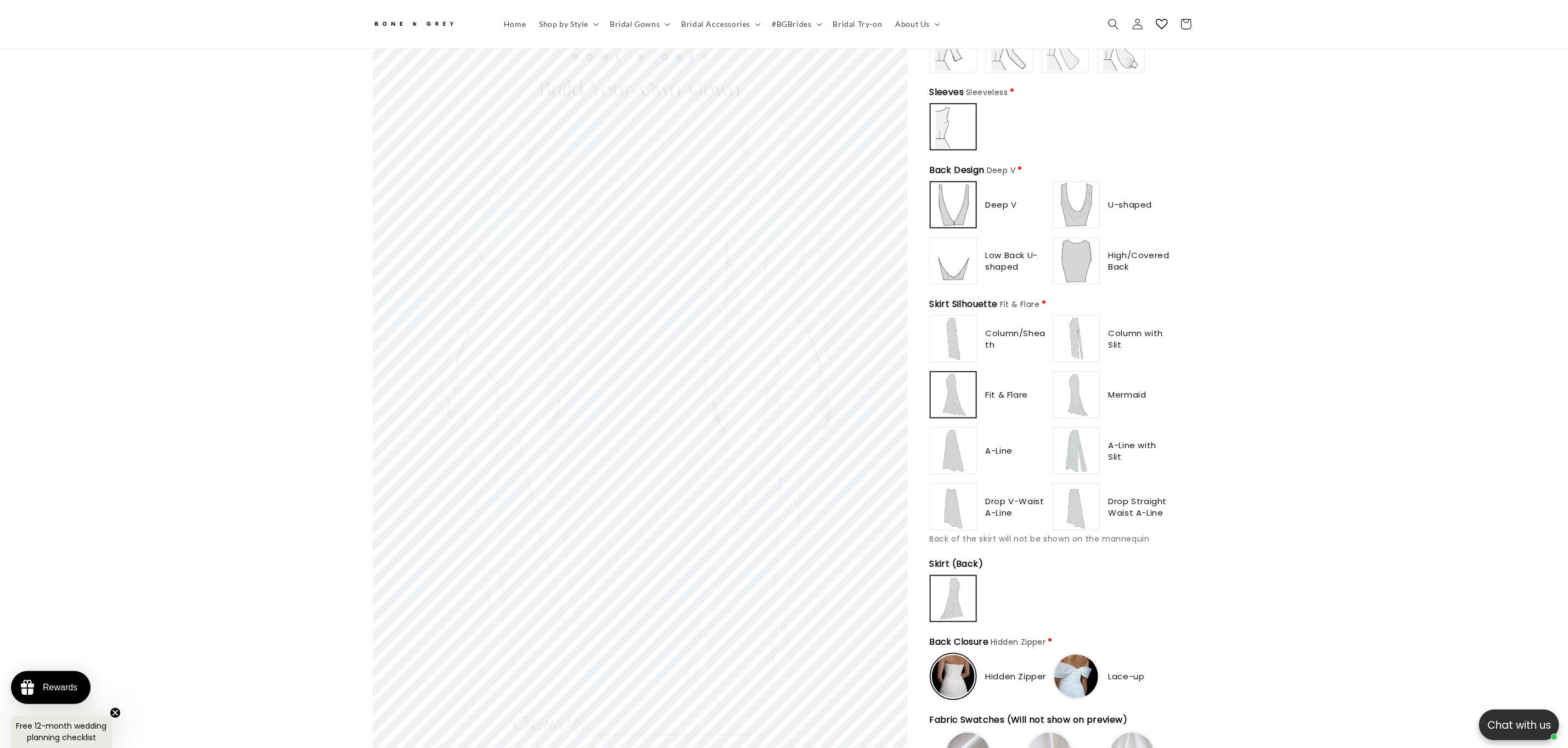
click at [1061, 347] on img at bounding box center [1077, 339] width 44 height 44
click at [1066, 383] on img at bounding box center [1077, 395] width 44 height 44
click at [1077, 432] on img at bounding box center [1077, 451] width 44 height 44
click at [1086, 488] on img at bounding box center [1077, 507] width 44 height 44
click at [945, 493] on img at bounding box center [953, 507] width 44 height 44
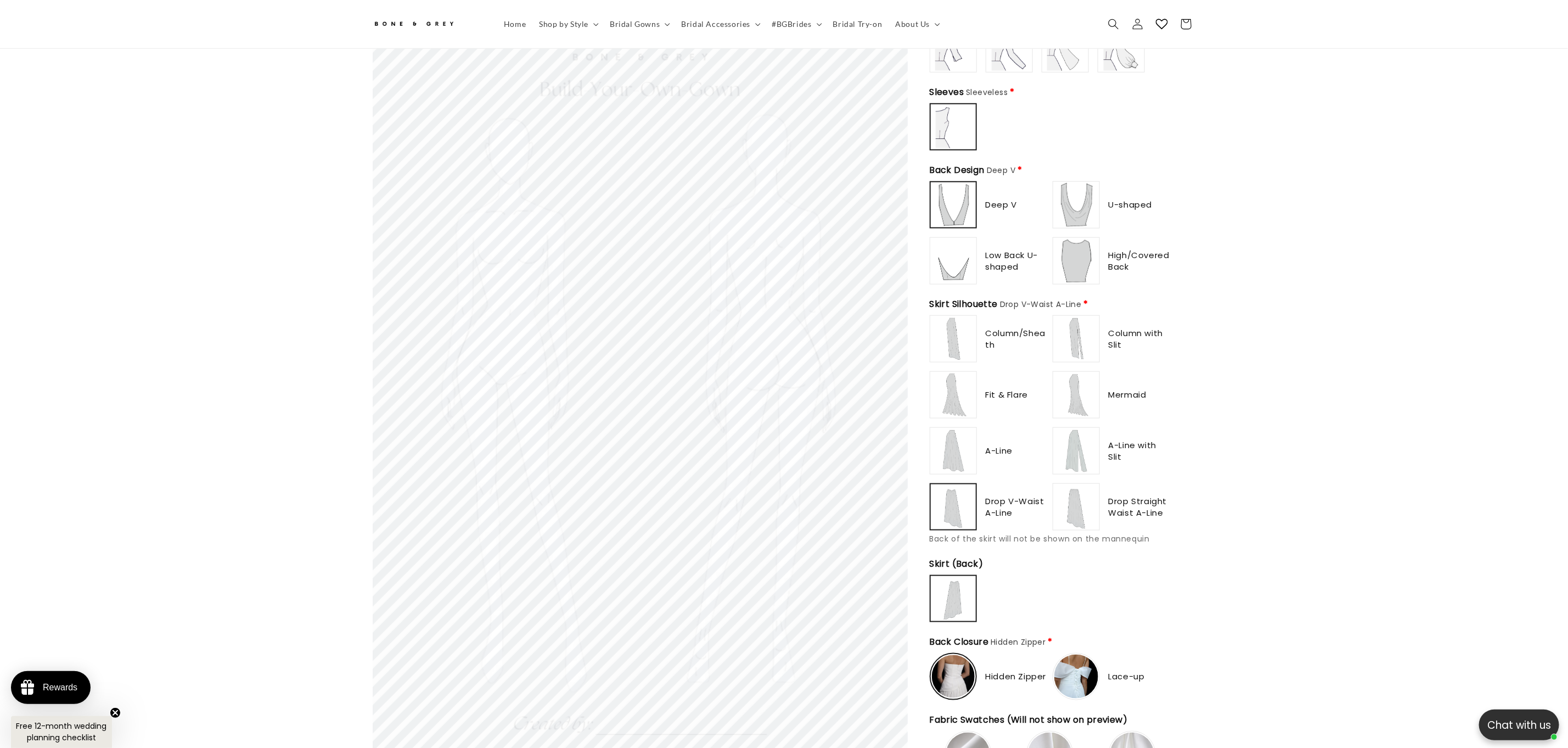
click at [941, 448] on img at bounding box center [953, 451] width 44 height 44
click at [952, 334] on img at bounding box center [953, 339] width 44 height 44
type input "**********"
click at [952, 384] on img at bounding box center [953, 395] width 44 height 44
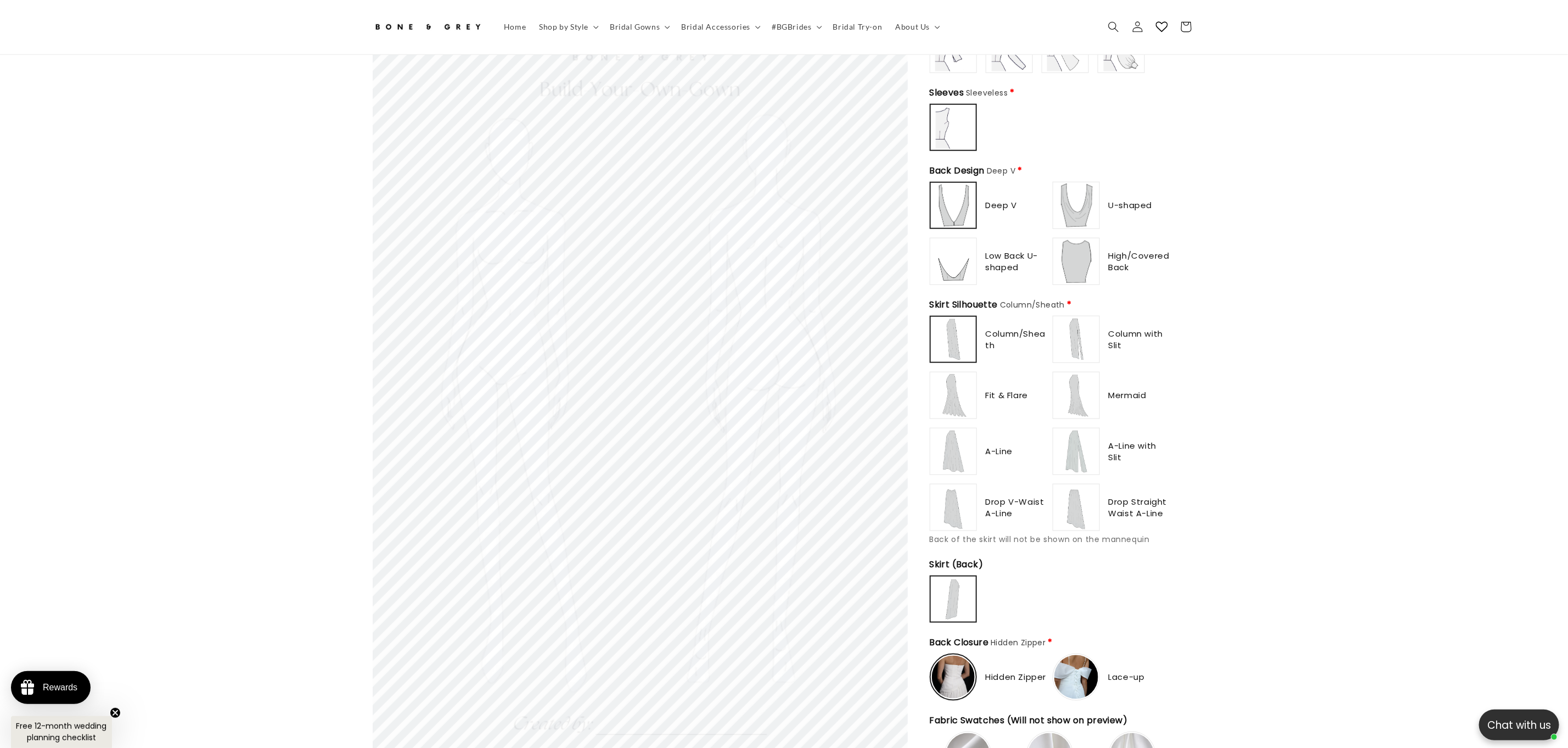
scroll to position [0, 302]
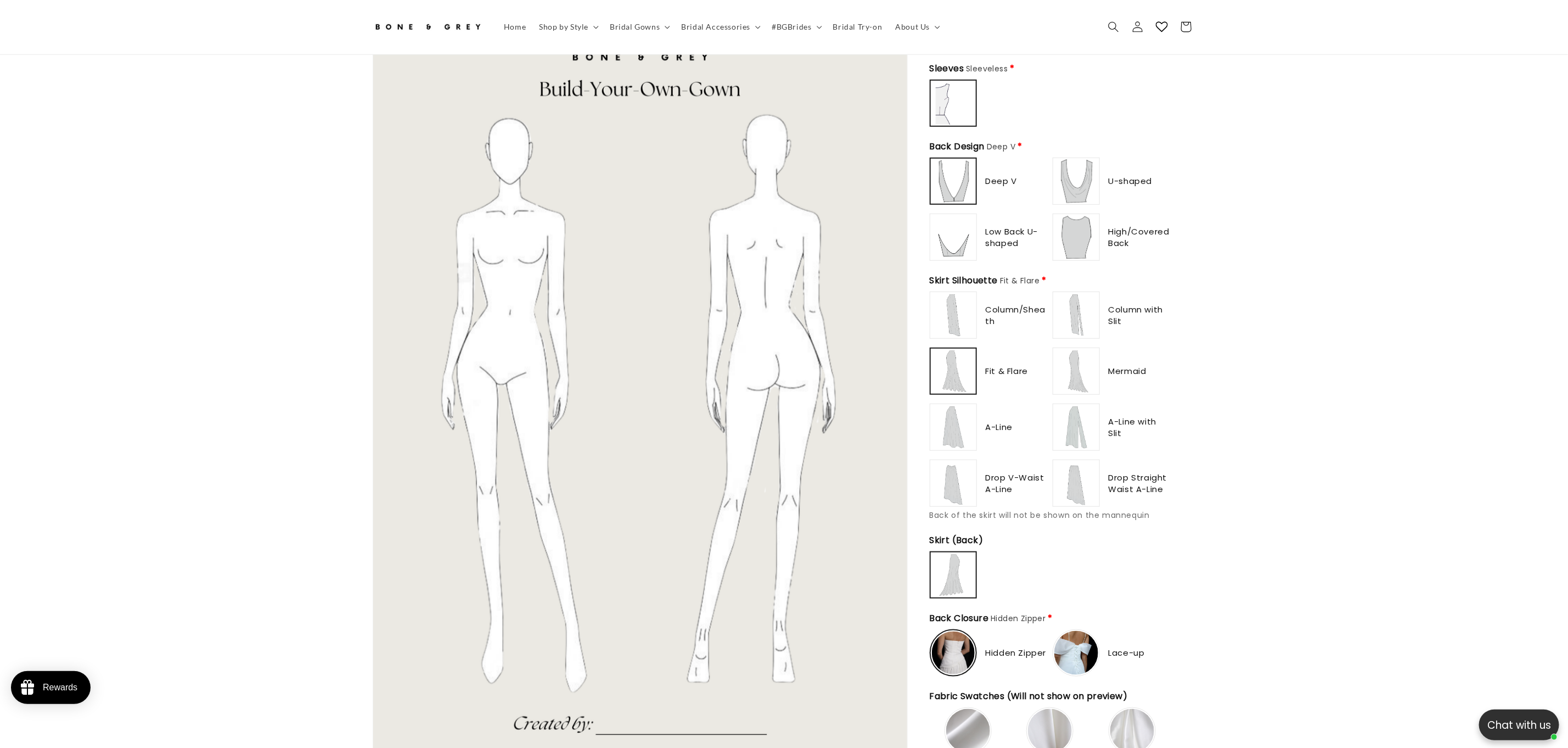
click at [962, 420] on img at bounding box center [953, 427] width 44 height 44
type input "**********"
click at [958, 321] on img at bounding box center [953, 315] width 44 height 44
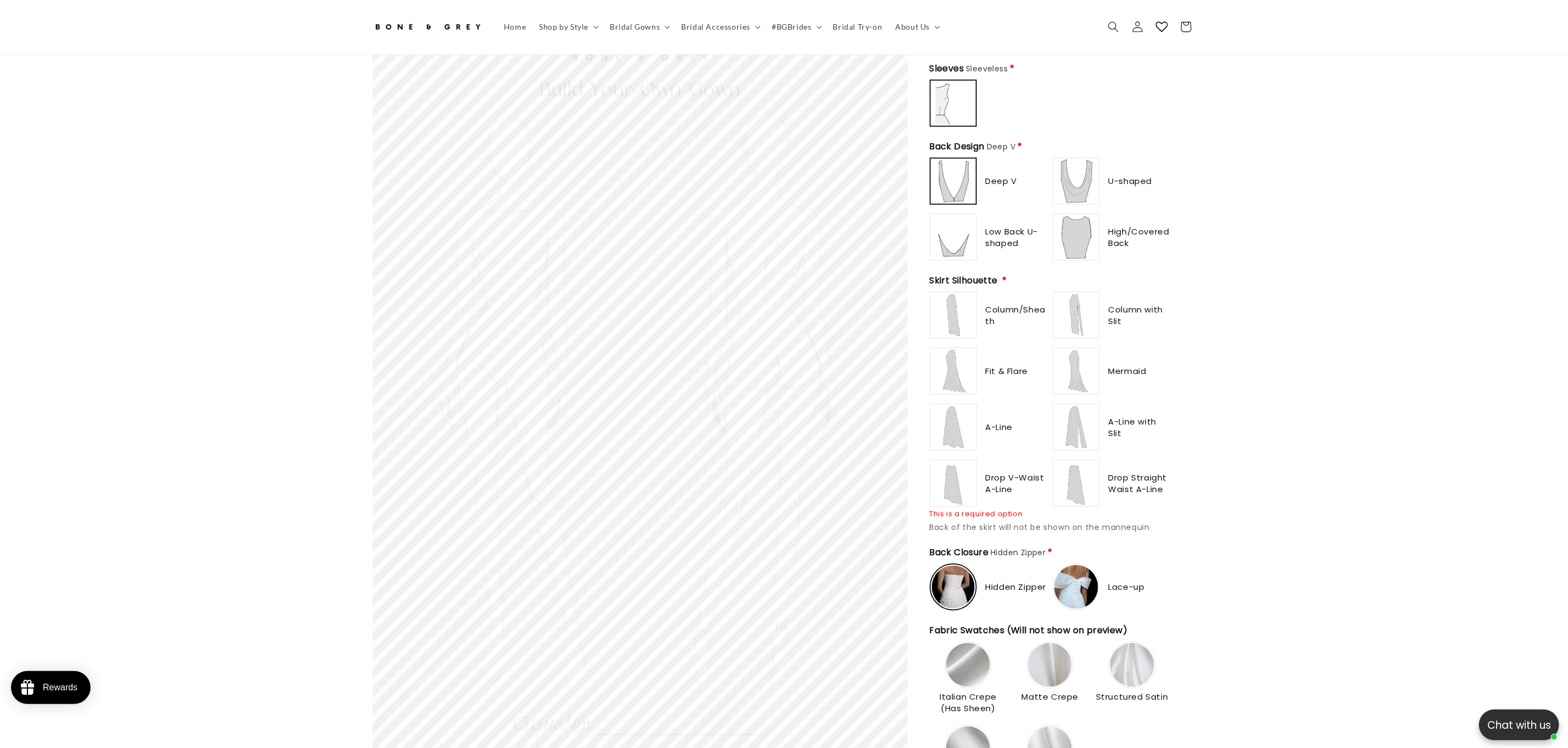
click at [1076, 485] on img at bounding box center [1077, 484] width 44 height 44
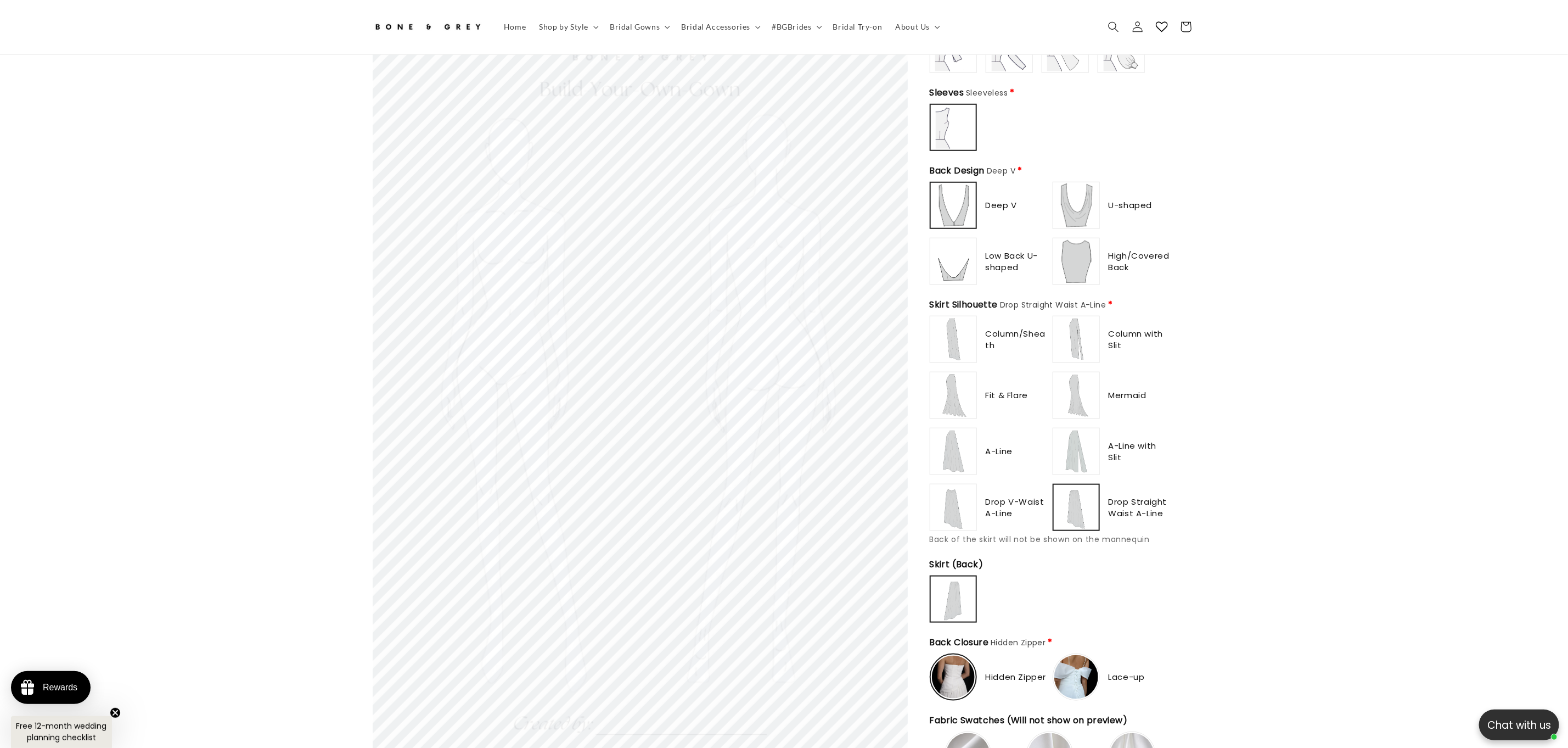
scroll to position [0, 0]
click at [955, 397] on img at bounding box center [953, 396] width 44 height 44
click at [949, 328] on img at bounding box center [953, 339] width 44 height 44
click at [956, 429] on img at bounding box center [953, 451] width 44 height 44
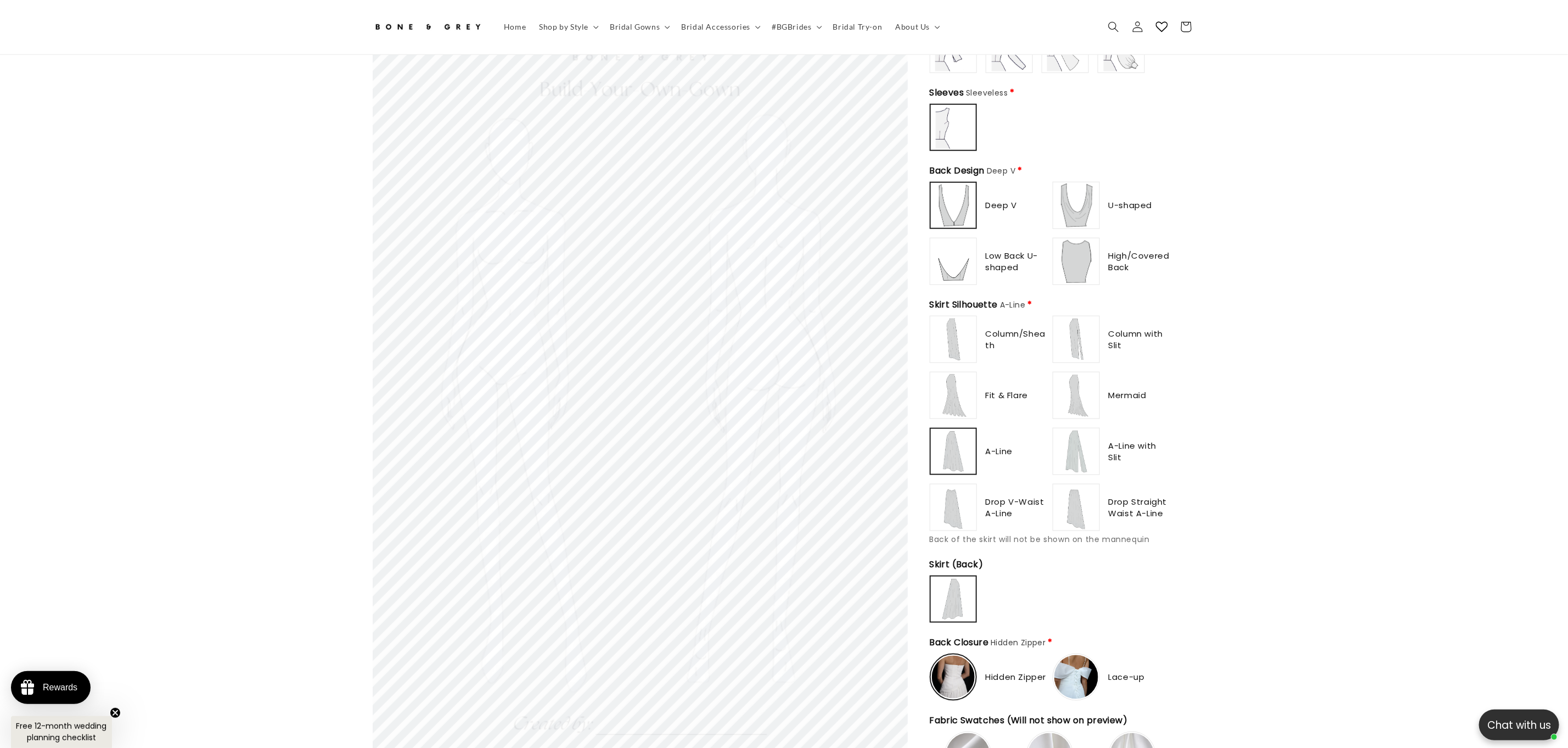
click at [1067, 328] on img at bounding box center [1077, 339] width 44 height 44
click at [1080, 389] on img at bounding box center [1077, 396] width 44 height 44
click at [1087, 442] on img at bounding box center [1077, 451] width 44 height 44
click at [1084, 510] on img at bounding box center [1077, 508] width 44 height 44
type input "**********"
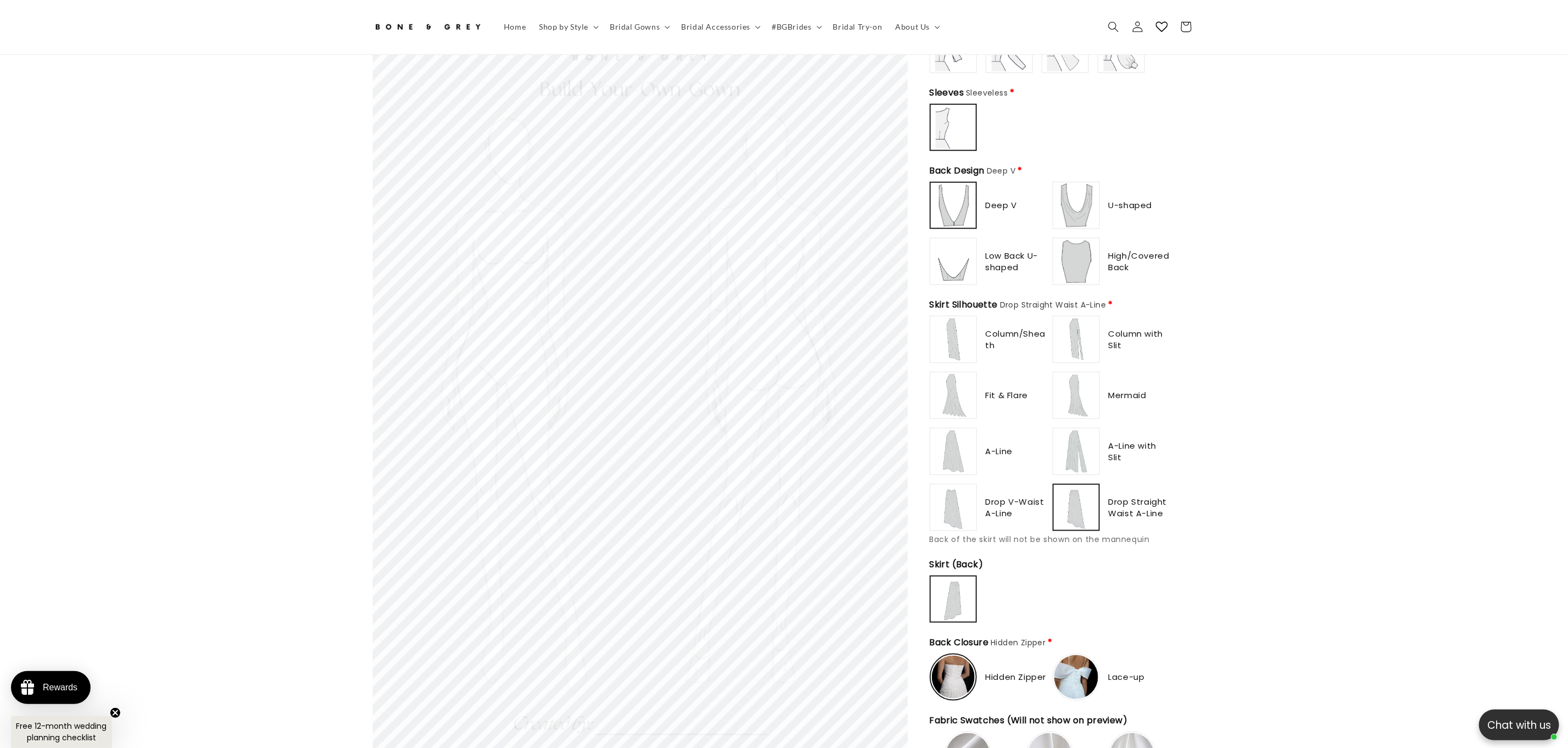
click at [953, 331] on img at bounding box center [953, 339] width 44 height 44
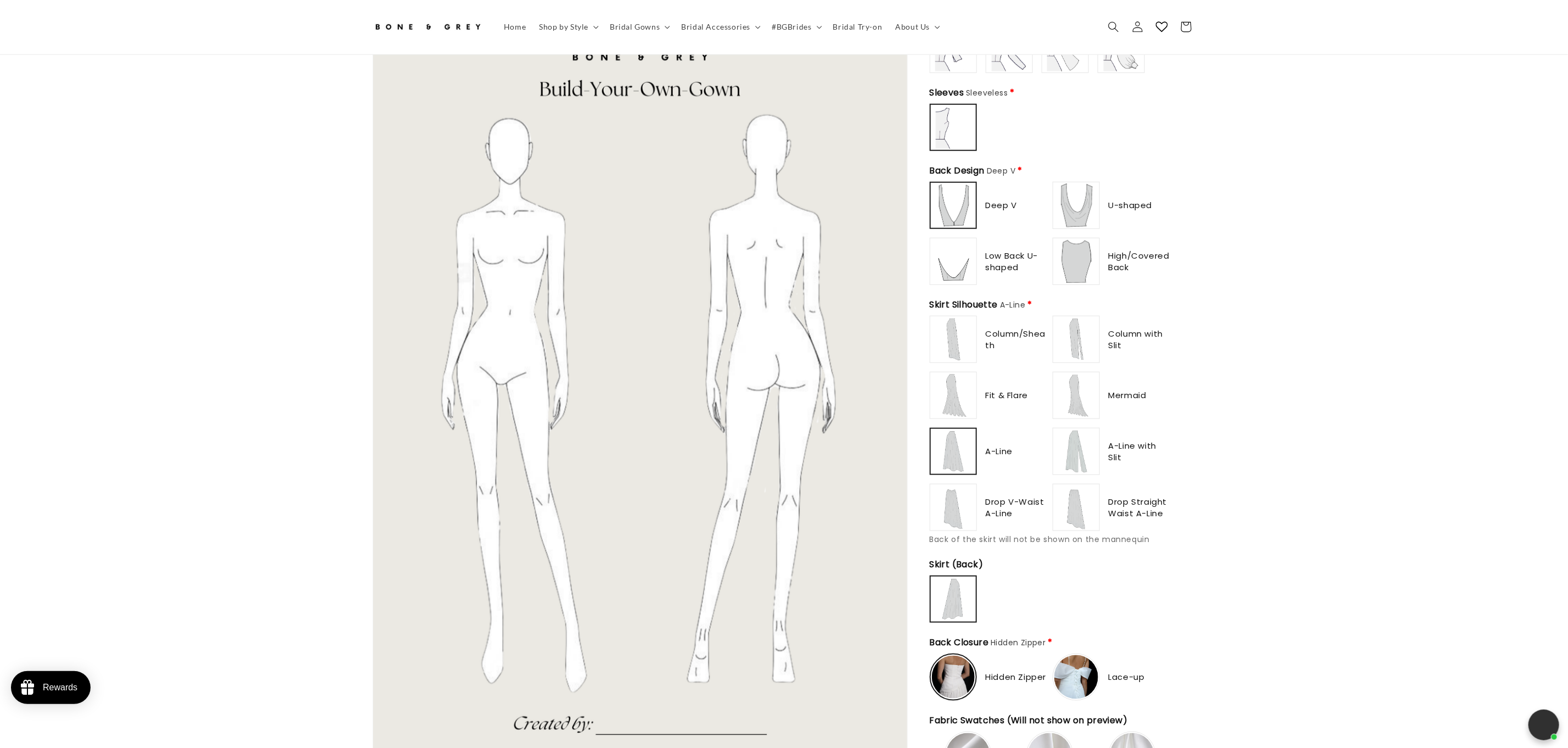
click at [1079, 388] on img at bounding box center [1077, 396] width 44 height 44
click at [1084, 329] on img at bounding box center [1077, 339] width 44 height 44
click at [1093, 442] on img at bounding box center [1077, 451] width 44 height 44
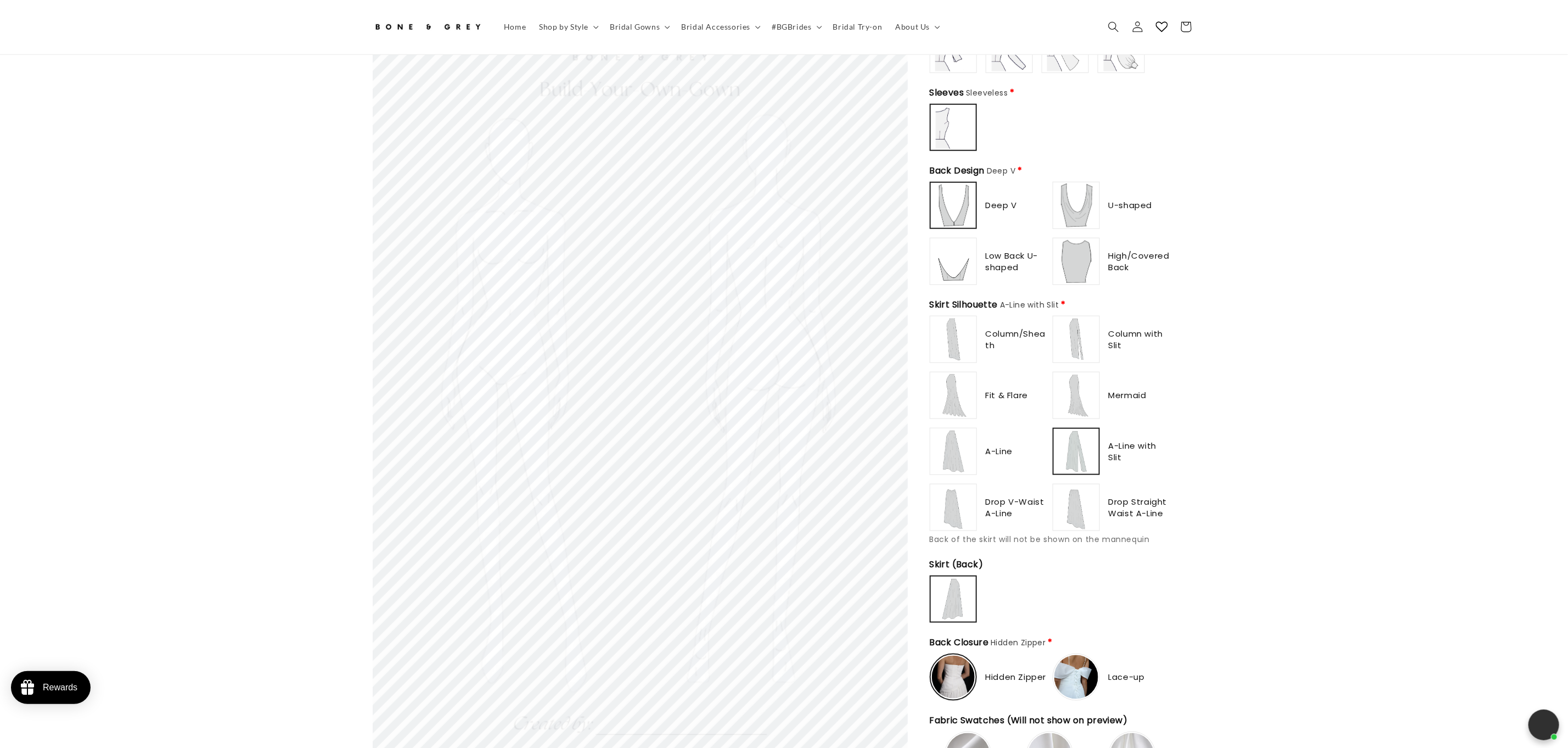
click at [1086, 510] on img at bounding box center [1077, 508] width 44 height 44
click at [949, 384] on img at bounding box center [953, 396] width 44 height 44
click at [955, 342] on img at bounding box center [953, 339] width 44 height 44
click at [1088, 340] on img at bounding box center [1077, 339] width 44 height 44
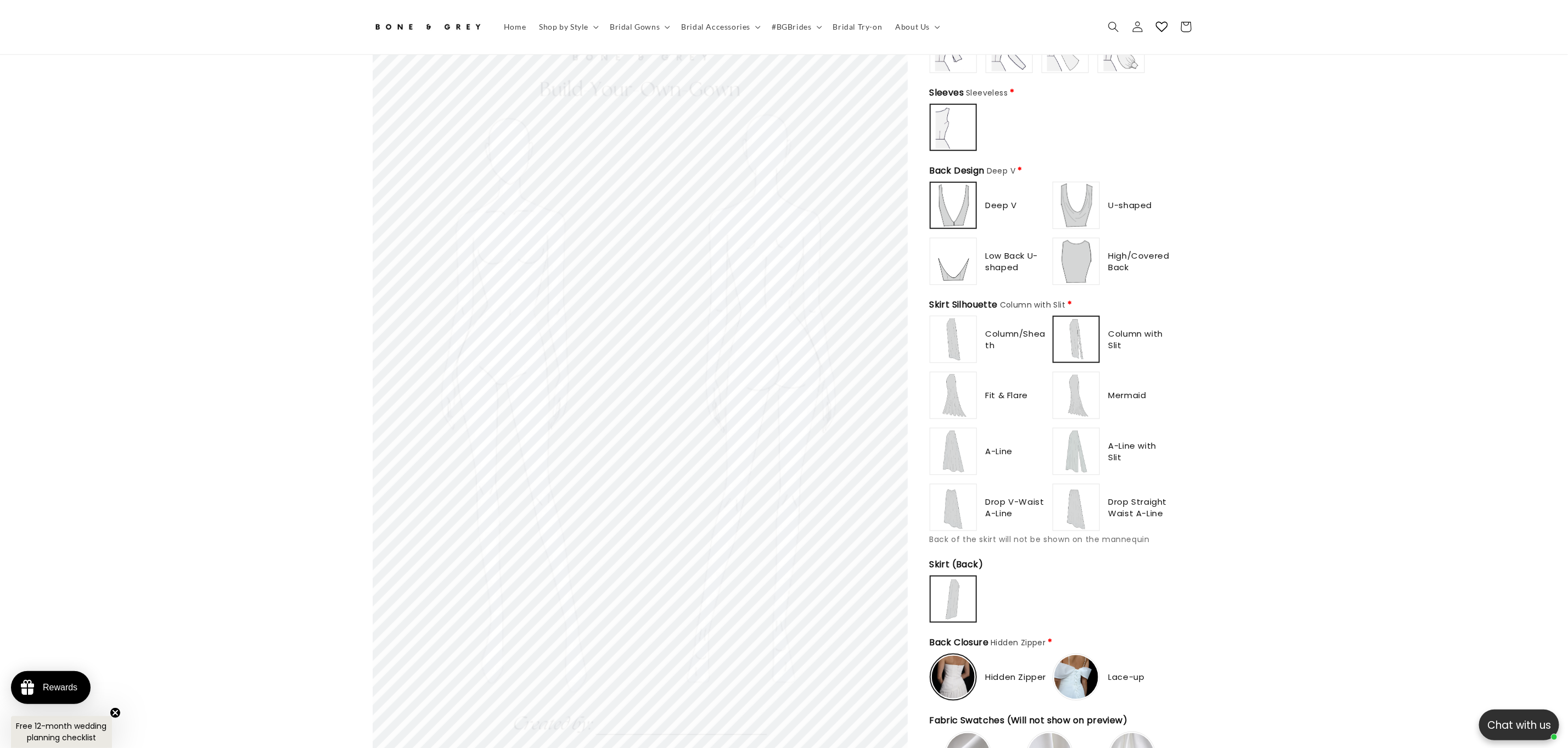
scroll to position [0, 0]
click at [956, 348] on img at bounding box center [953, 339] width 44 height 44
click at [952, 386] on img at bounding box center [953, 396] width 44 height 44
click at [954, 451] on img at bounding box center [953, 451] width 44 height 44
click at [1086, 443] on img at bounding box center [1077, 451] width 44 height 44
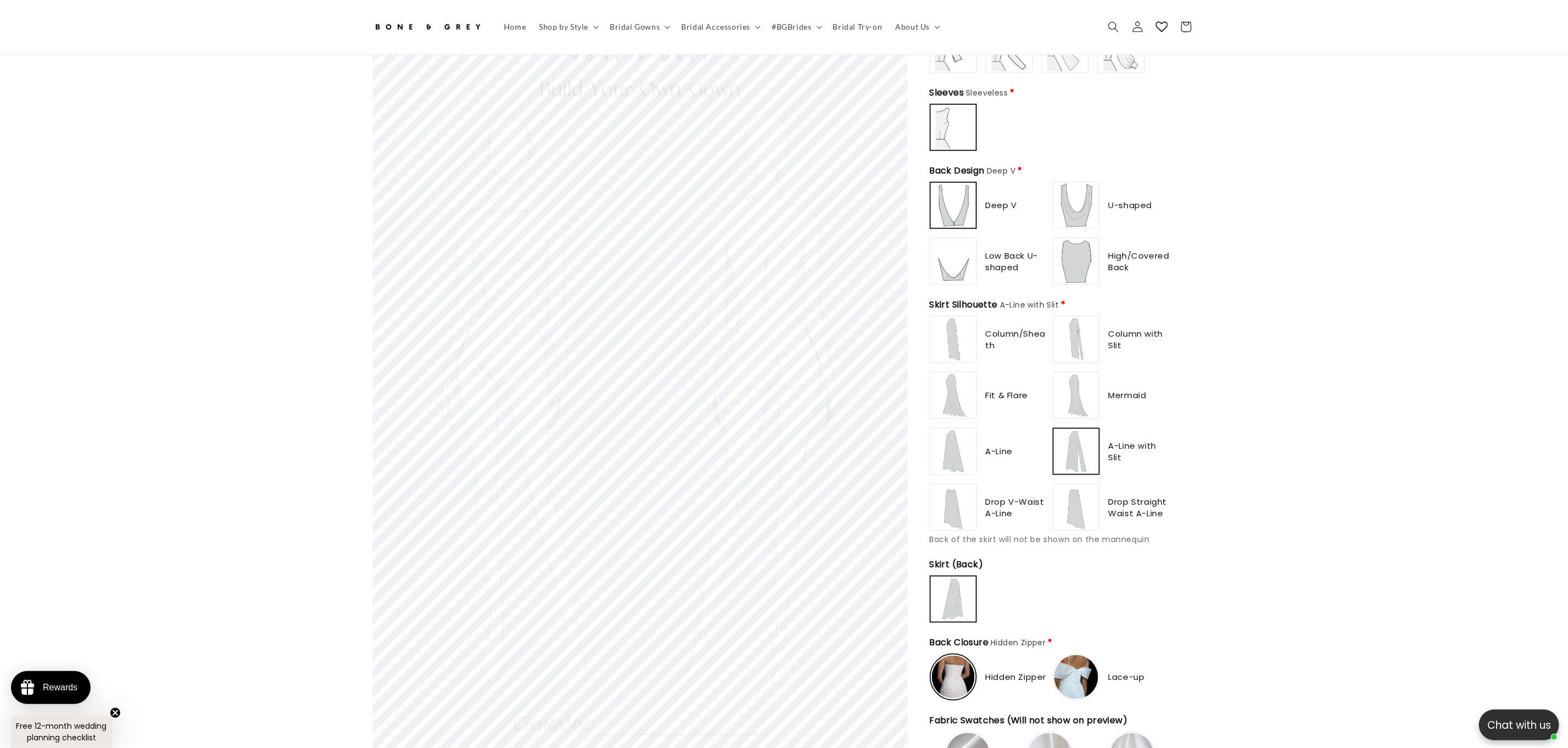
type input "**********"
click at [1086, 486] on img at bounding box center [1077, 508] width 44 height 44
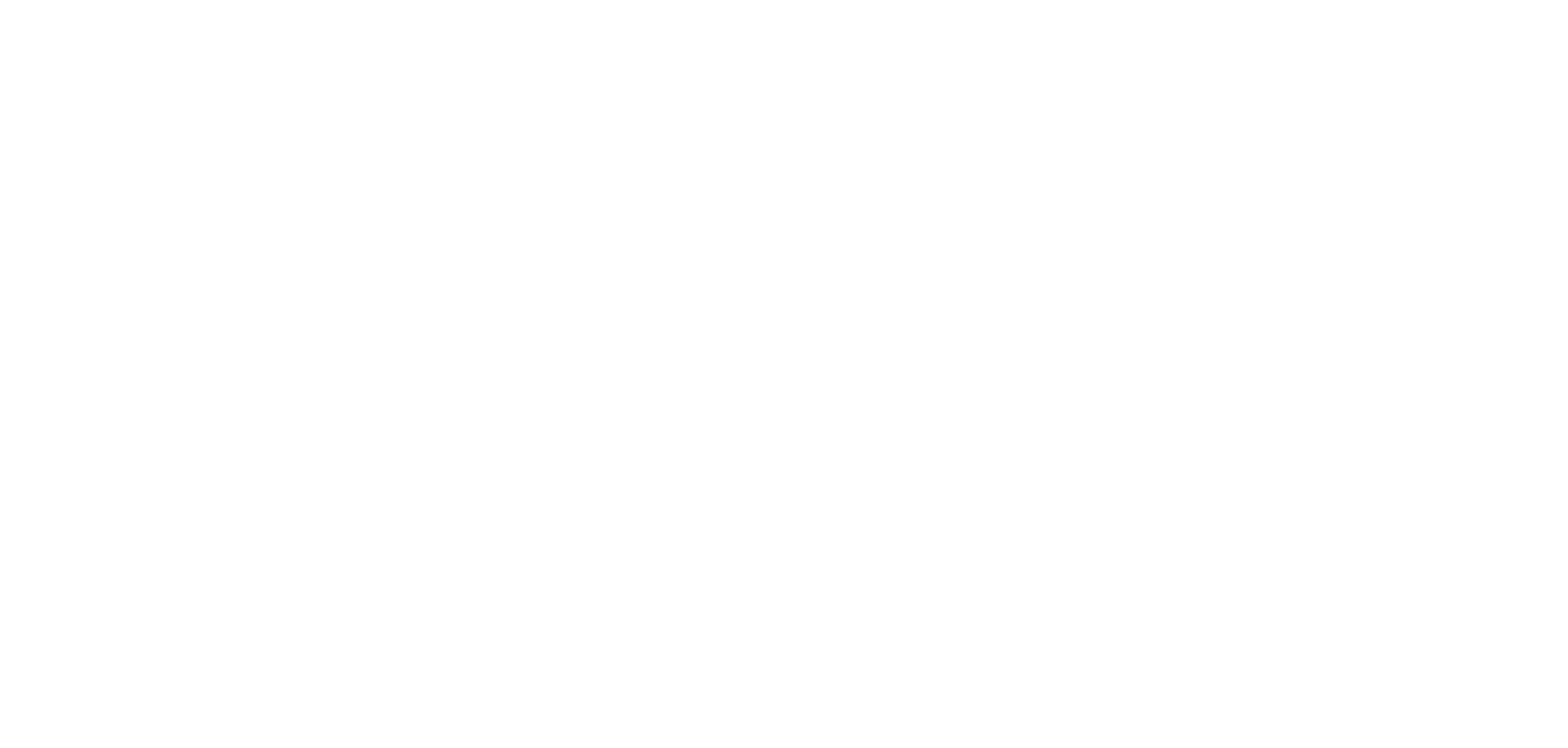
scroll to position [587, 0]
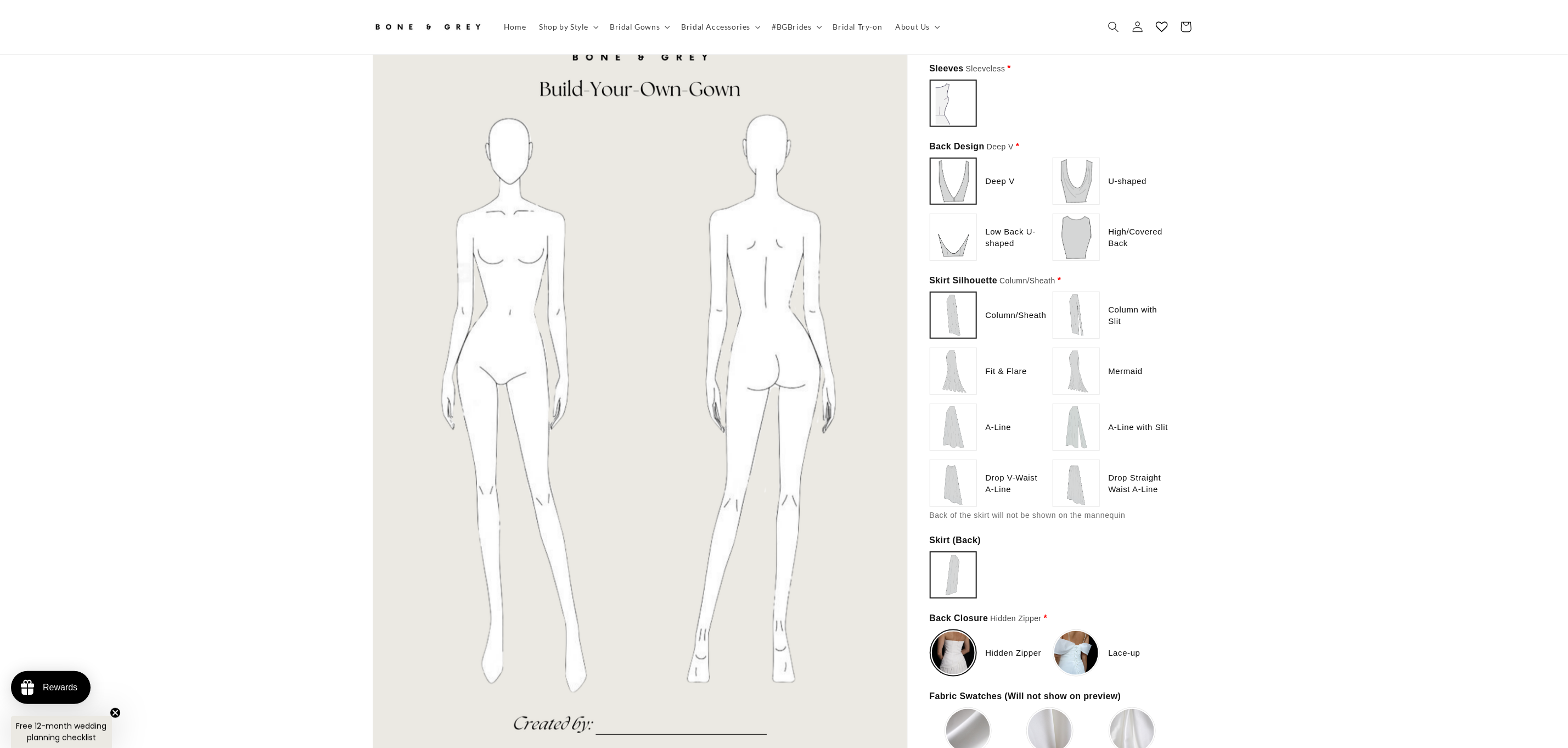
click at [958, 473] on img at bounding box center [953, 484] width 44 height 44
click at [1077, 427] on img at bounding box center [1077, 427] width 44 height 44
click at [1070, 501] on div "Skirt Silhouette A-Line with Slit * Column/Sheath" at bounding box center [1050, 397] width 241 height 246
type input "**********"
click at [1084, 489] on img at bounding box center [1077, 484] width 44 height 44
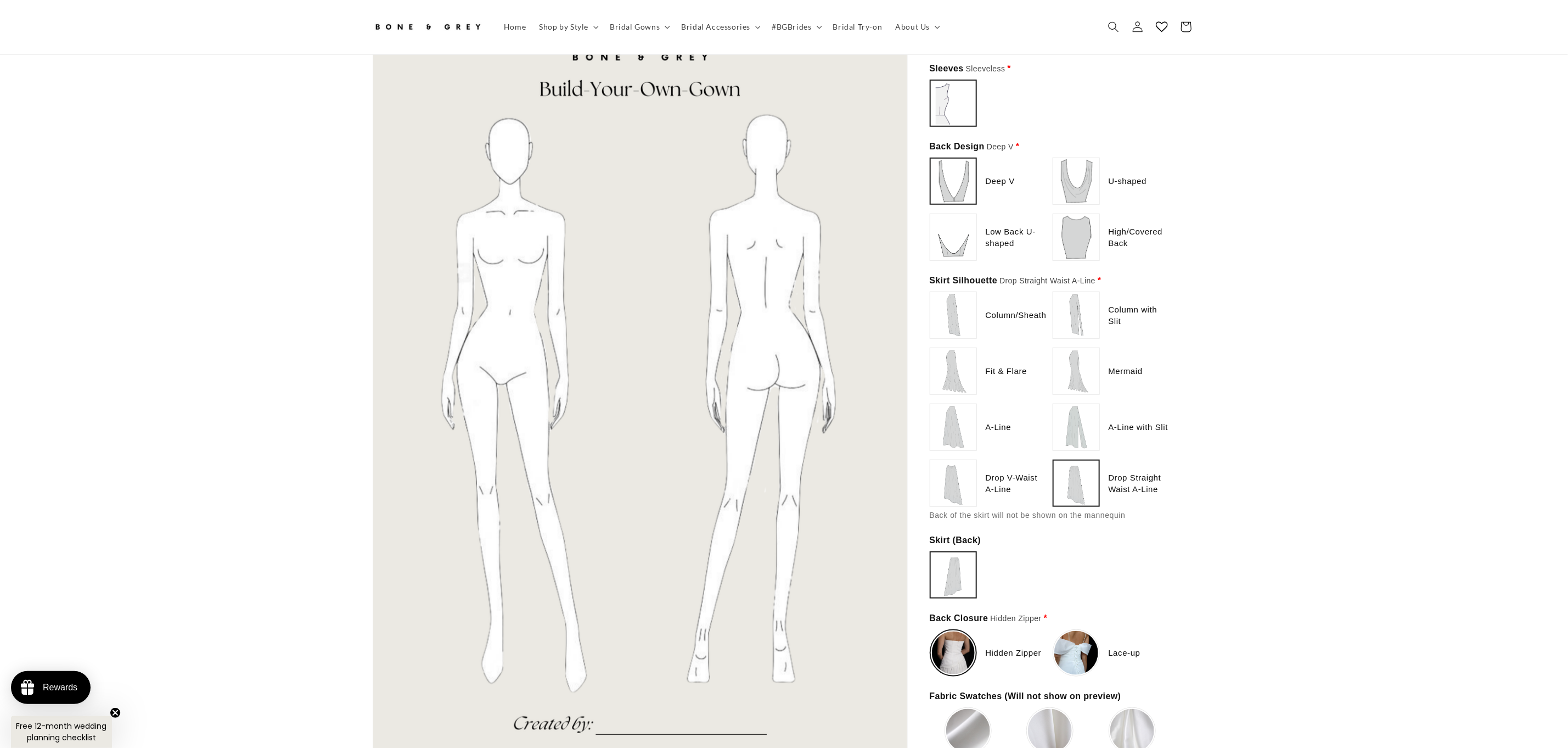
click at [1084, 489] on img at bounding box center [1076, 483] width 43 height 43
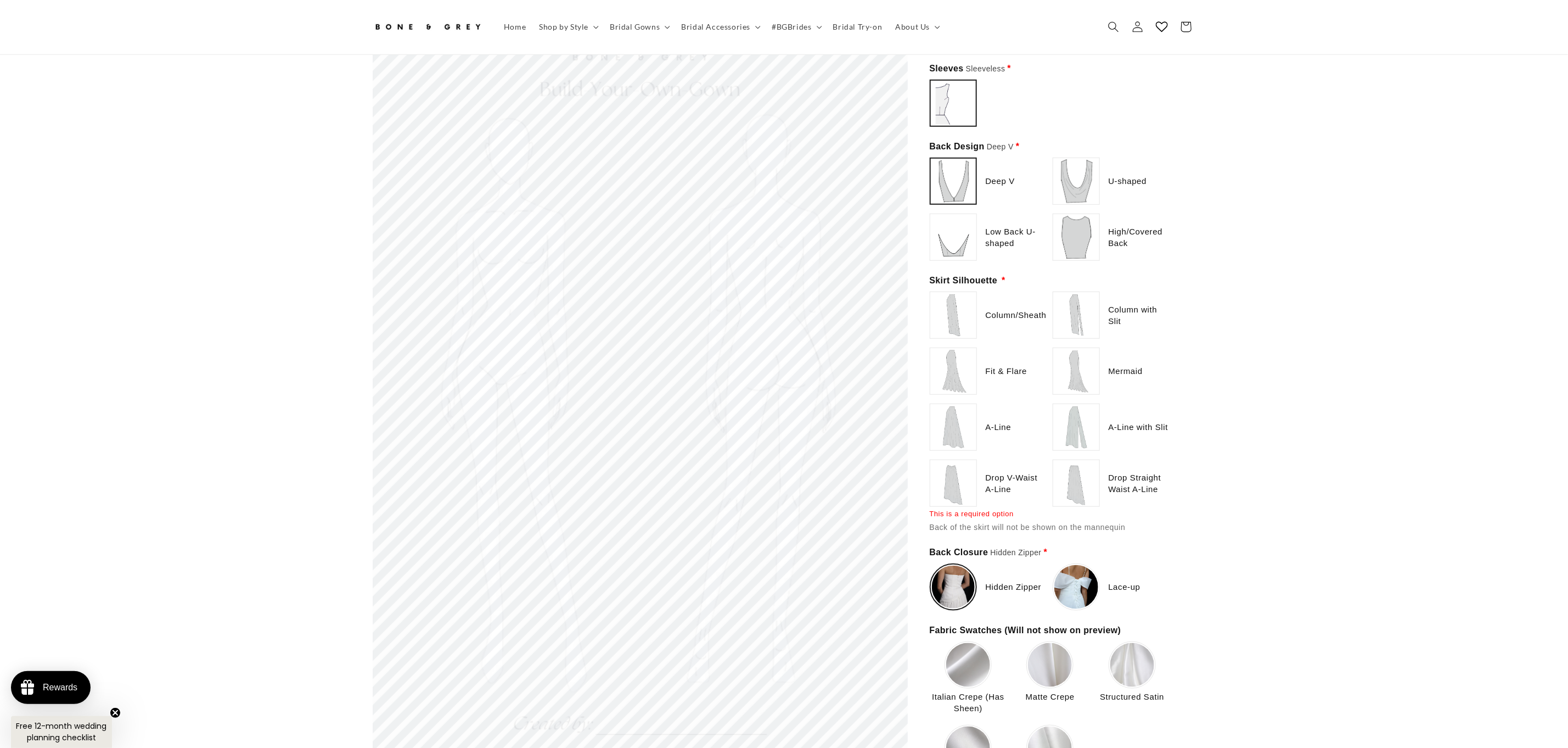
scroll to position [0, 0]
click at [941, 361] on img at bounding box center [953, 372] width 44 height 44
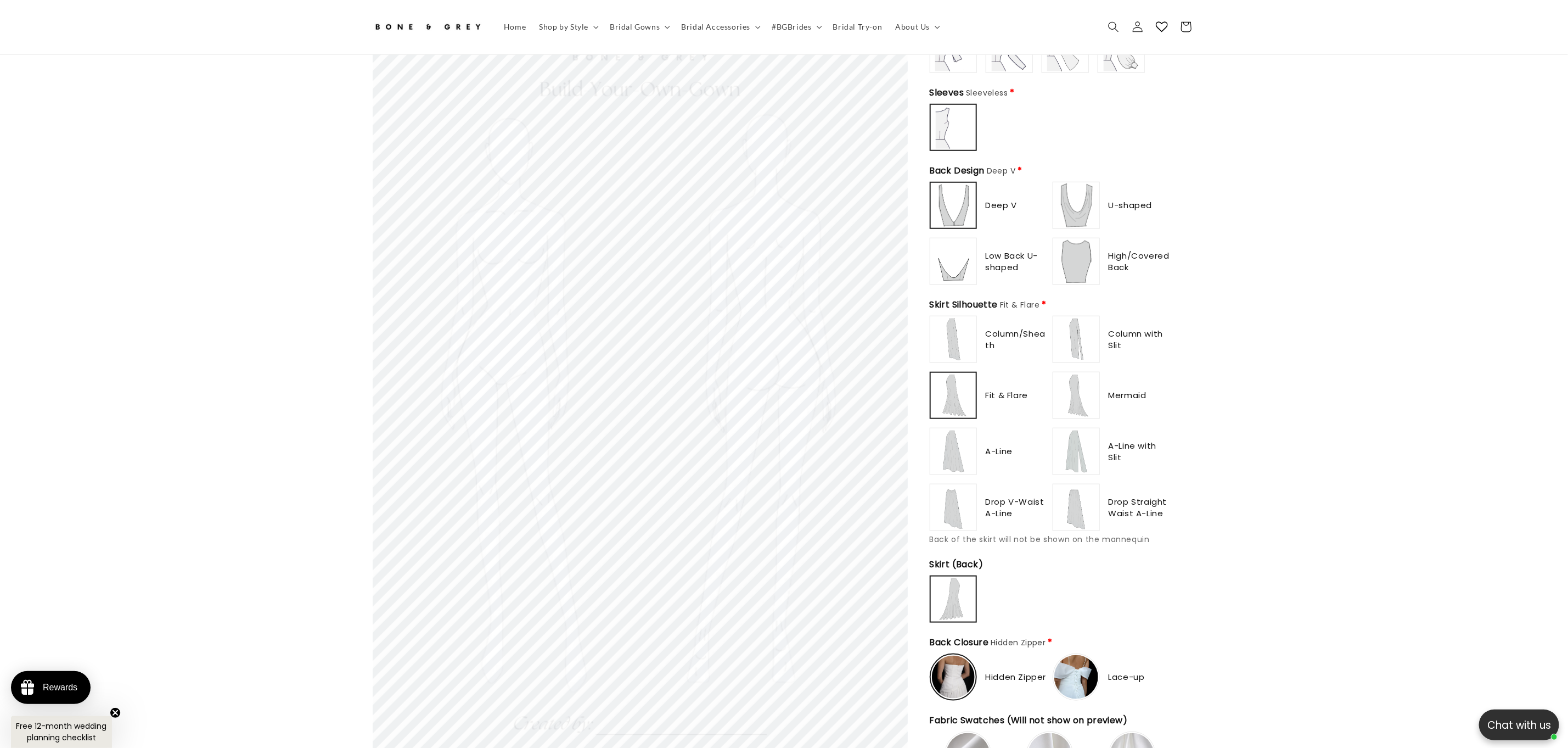
scroll to position [0, 302]
click at [1077, 328] on img at bounding box center [1077, 339] width 44 height 44
drag, startPoint x: 1070, startPoint y: 381, endPoint x: 933, endPoint y: 351, distance: 140.2
click at [1067, 381] on img at bounding box center [1077, 396] width 44 height 44
click at [925, 334] on div "Bone & Grey Build Your Own Gown (BYOG) Build Your Own Gown (BYOG) (0) Neckline …" at bounding box center [1051, 626] width 288 height 2219
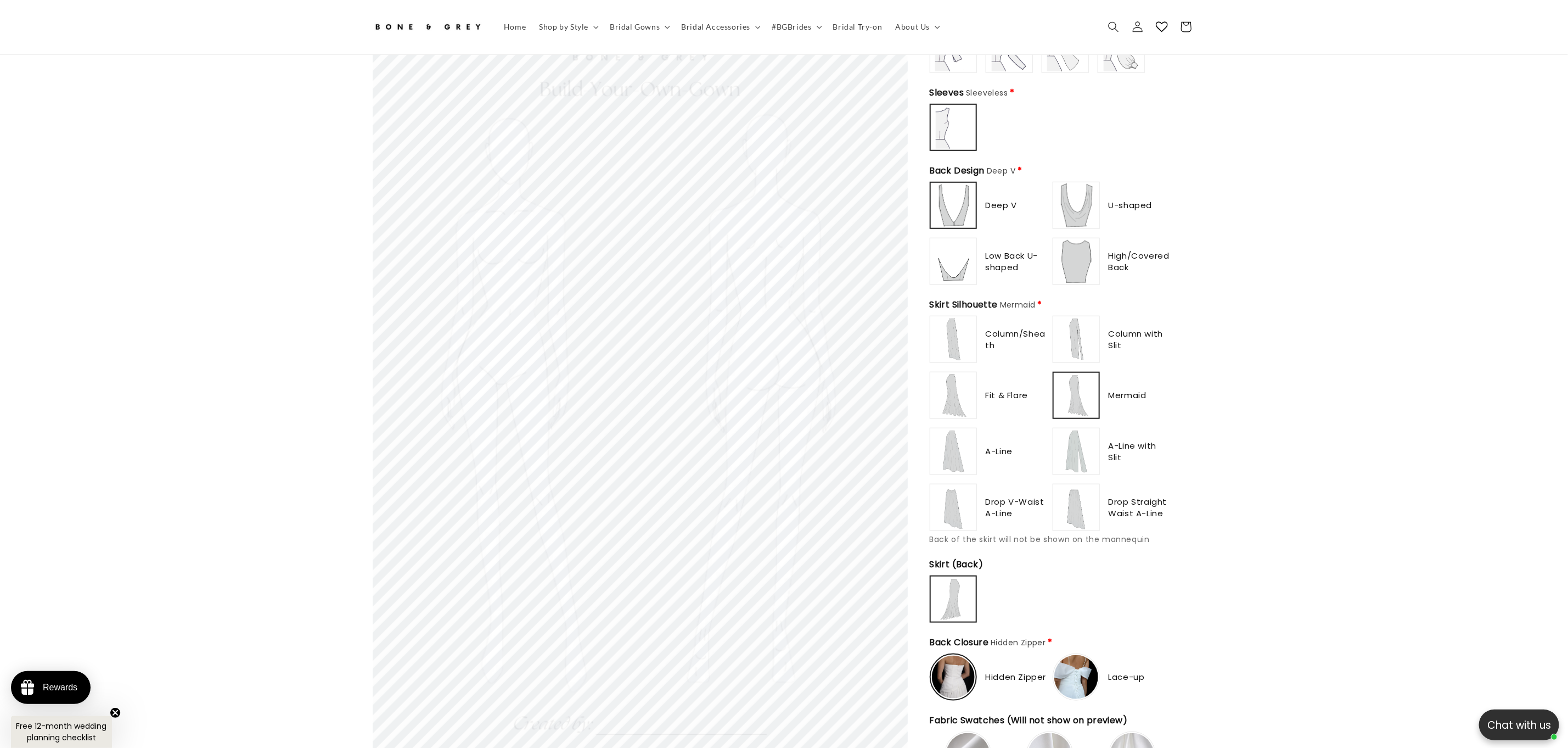
click at [946, 349] on img at bounding box center [953, 339] width 44 height 44
click at [963, 447] on img at bounding box center [953, 451] width 44 height 44
click at [1079, 443] on img at bounding box center [1077, 451] width 44 height 44
click at [1084, 403] on img at bounding box center [1077, 396] width 44 height 44
click at [1088, 489] on img at bounding box center [1077, 508] width 44 height 44
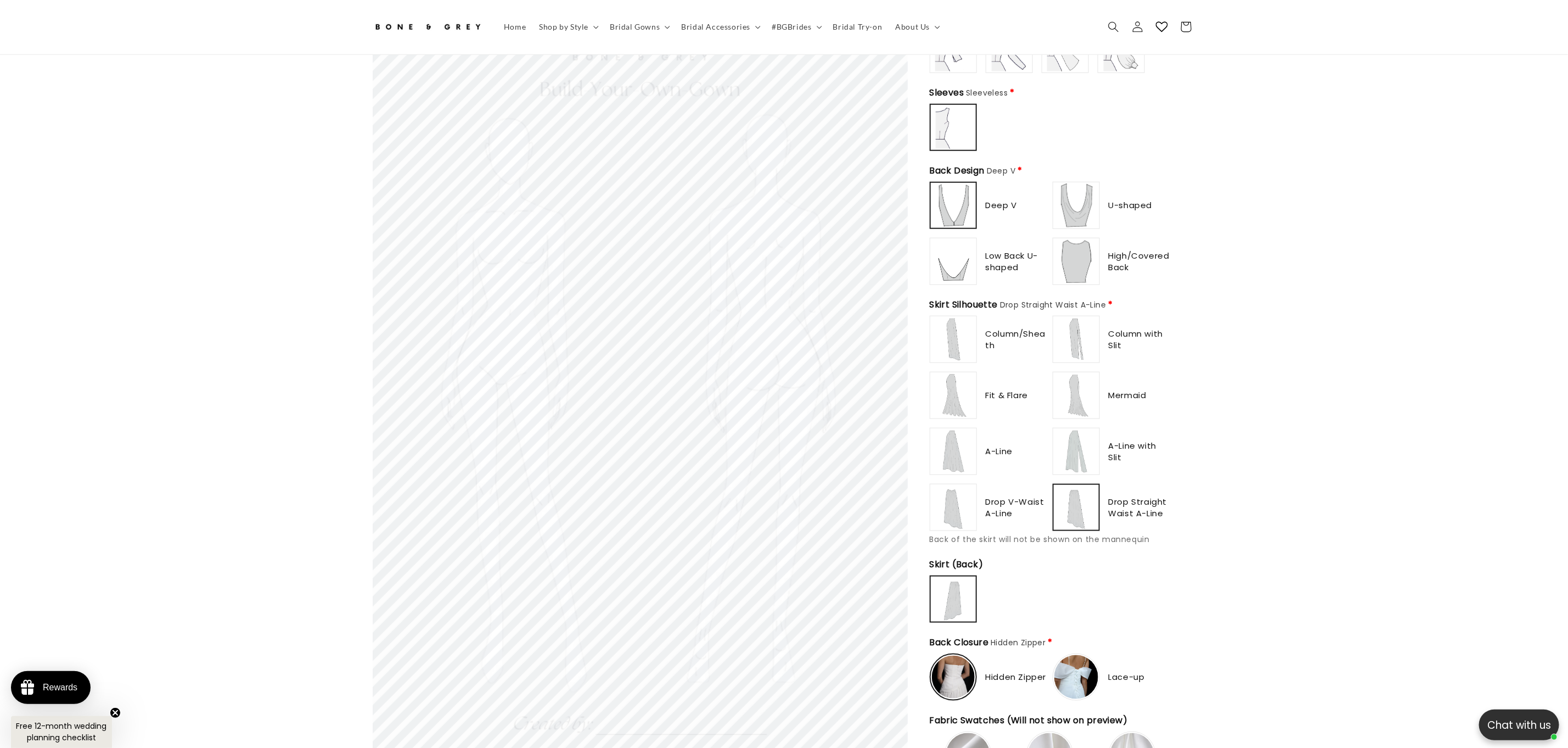
click at [949, 323] on img at bounding box center [953, 339] width 44 height 44
click at [944, 392] on img at bounding box center [953, 396] width 44 height 44
click at [954, 465] on div at bounding box center [953, 451] width 46 height 46
click at [959, 496] on img at bounding box center [953, 508] width 44 height 44
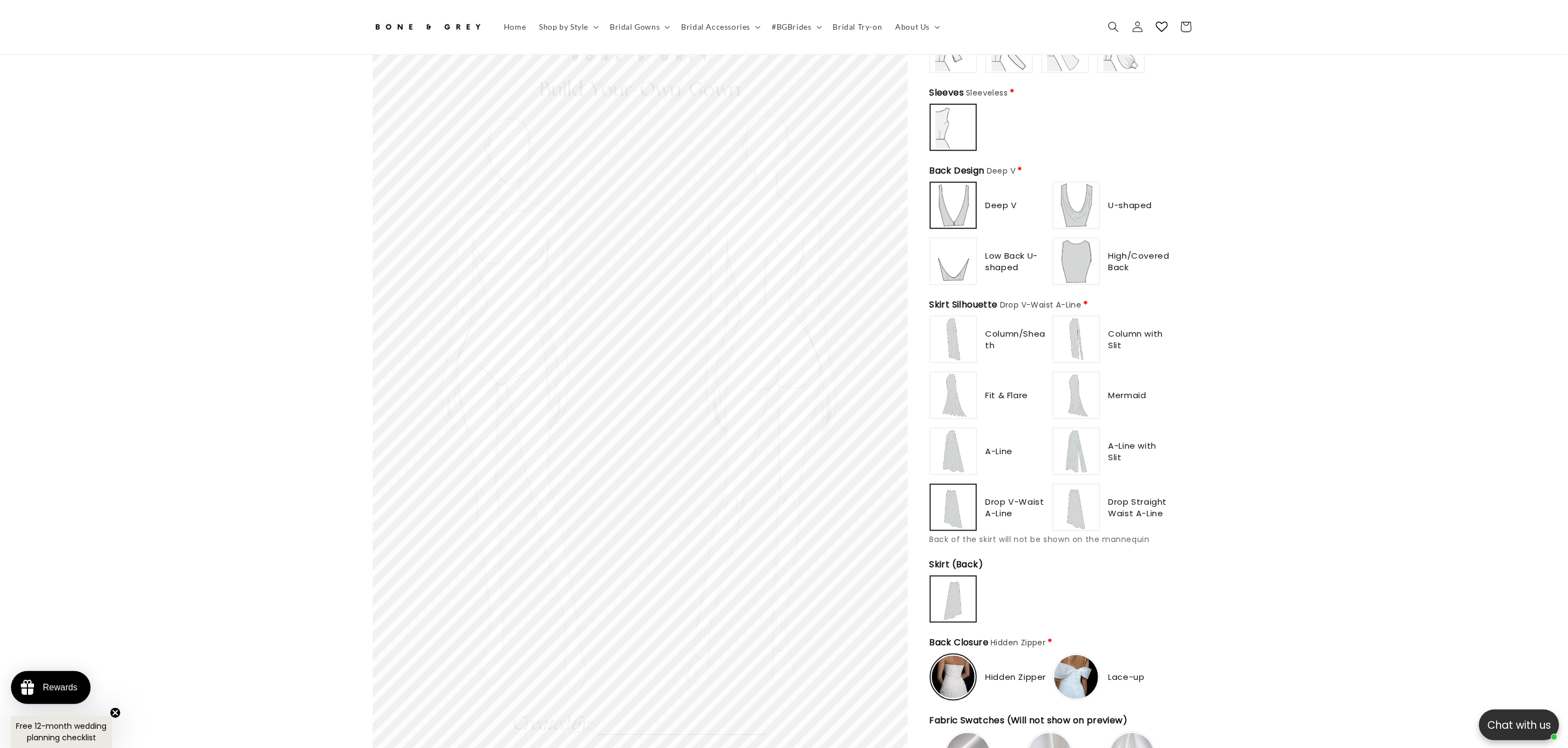
click at [1088, 333] on img at bounding box center [1077, 339] width 44 height 44
click at [1080, 379] on img at bounding box center [1077, 396] width 44 height 44
click at [1077, 416] on div "Column/Sheath Column with Slit" at bounding box center [1050, 423] width 241 height 215
click at [1076, 466] on div "Column/Sheath Column with Slit" at bounding box center [1050, 423] width 241 height 215
click at [1081, 444] on img at bounding box center [1077, 451] width 44 height 44
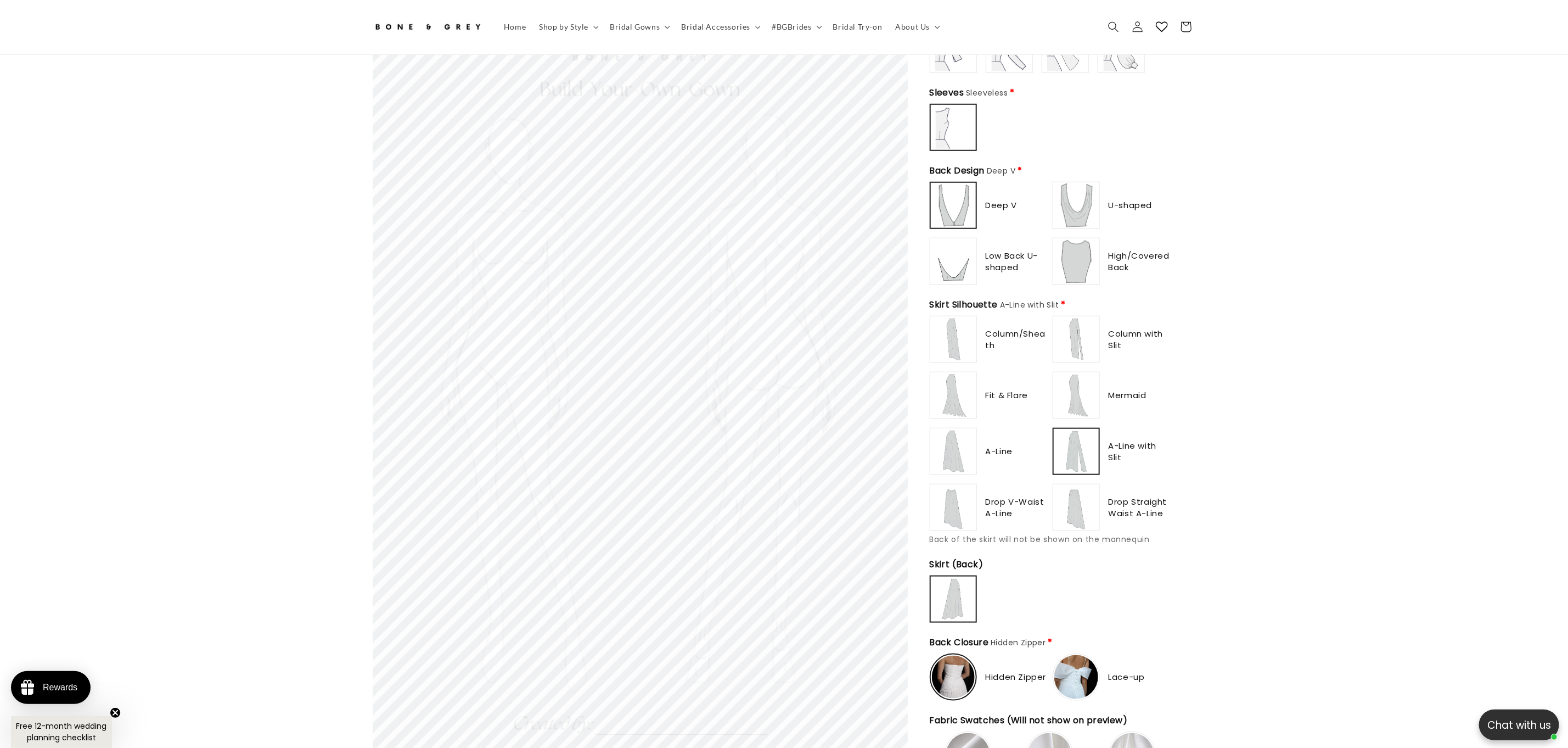
type input "**********"
click at [1079, 503] on img at bounding box center [1077, 508] width 44 height 44
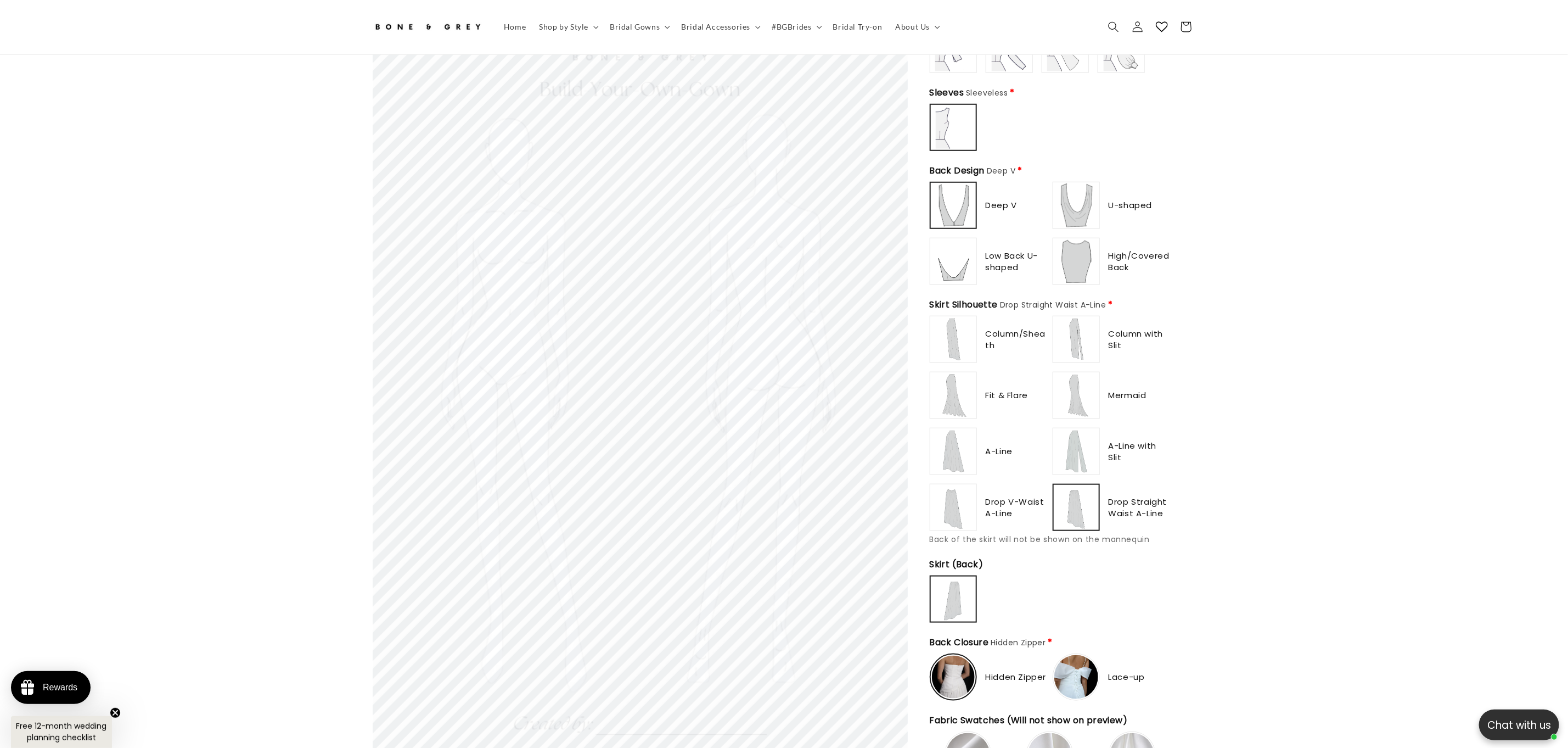
scroll to position [0, 302]
click at [940, 445] on img at bounding box center [953, 451] width 44 height 44
click at [955, 393] on img at bounding box center [953, 396] width 44 height 44
click at [952, 345] on img at bounding box center [953, 339] width 44 height 44
click at [1093, 346] on img at bounding box center [1077, 339] width 44 height 44
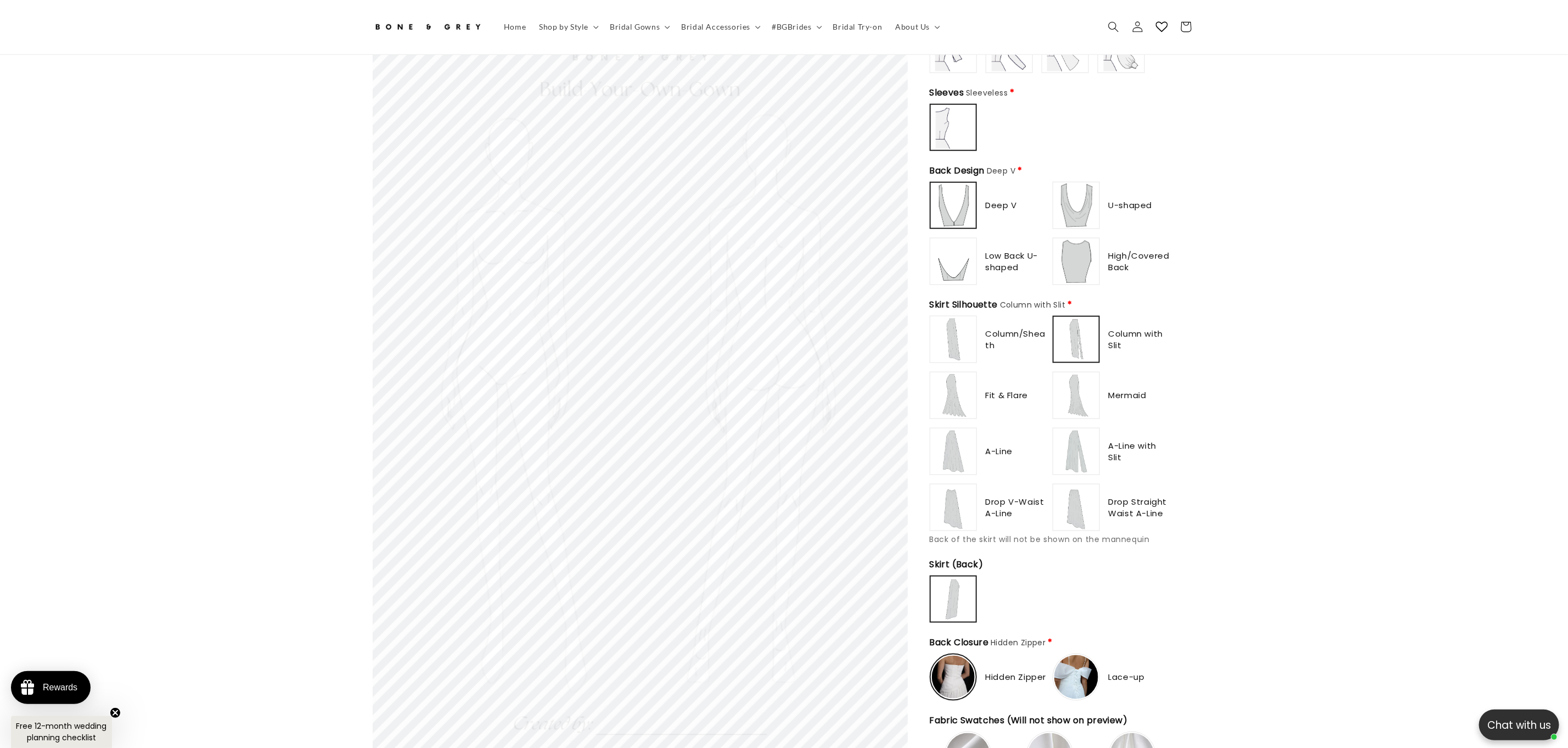
click at [1088, 386] on img at bounding box center [1077, 396] width 44 height 44
click at [1093, 437] on img at bounding box center [1077, 451] width 44 height 44
click at [1084, 491] on img at bounding box center [1077, 508] width 44 height 44
click at [952, 502] on img at bounding box center [953, 508] width 44 height 44
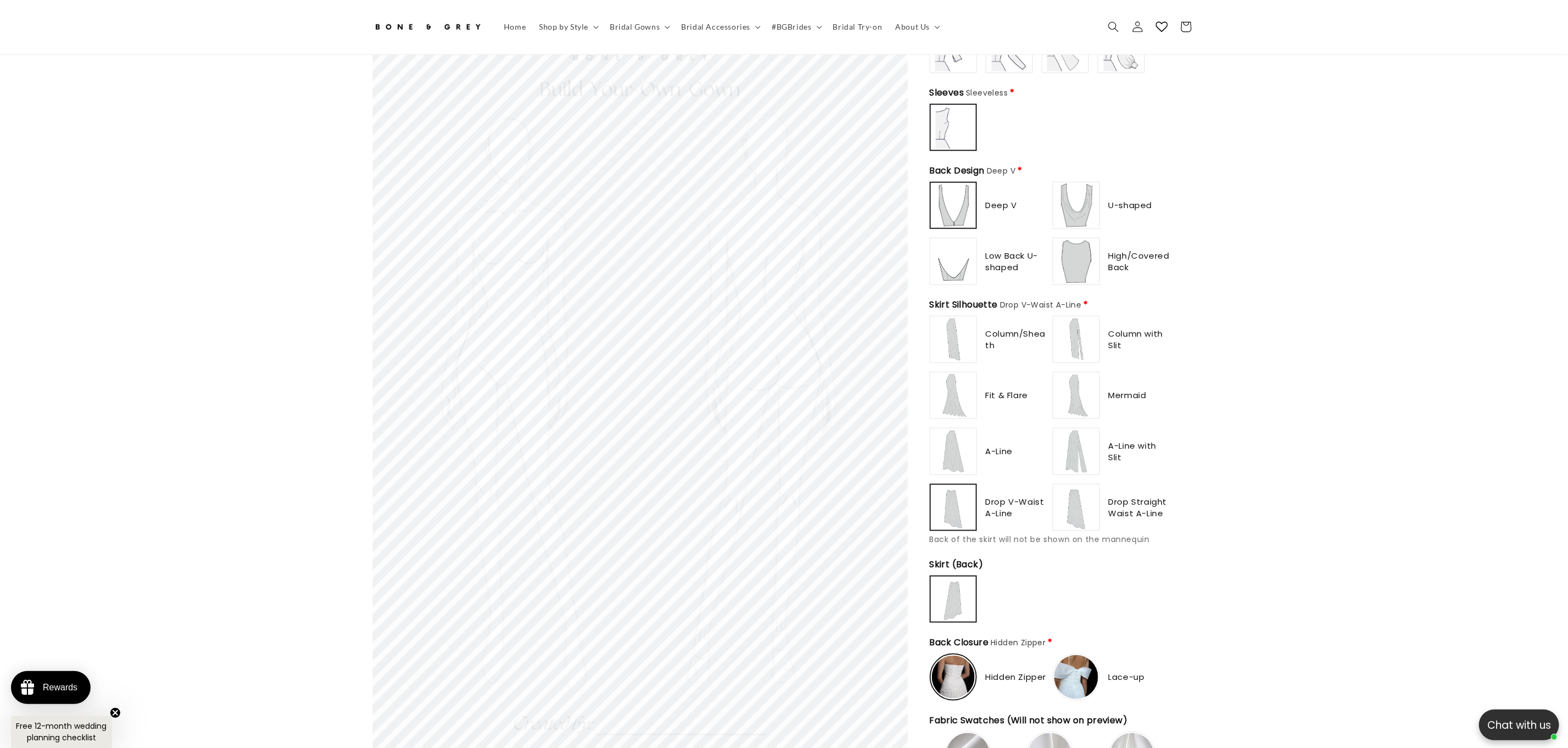
click at [949, 442] on img at bounding box center [953, 451] width 44 height 44
type input "**********"
click at [948, 379] on img at bounding box center [953, 396] width 44 height 44
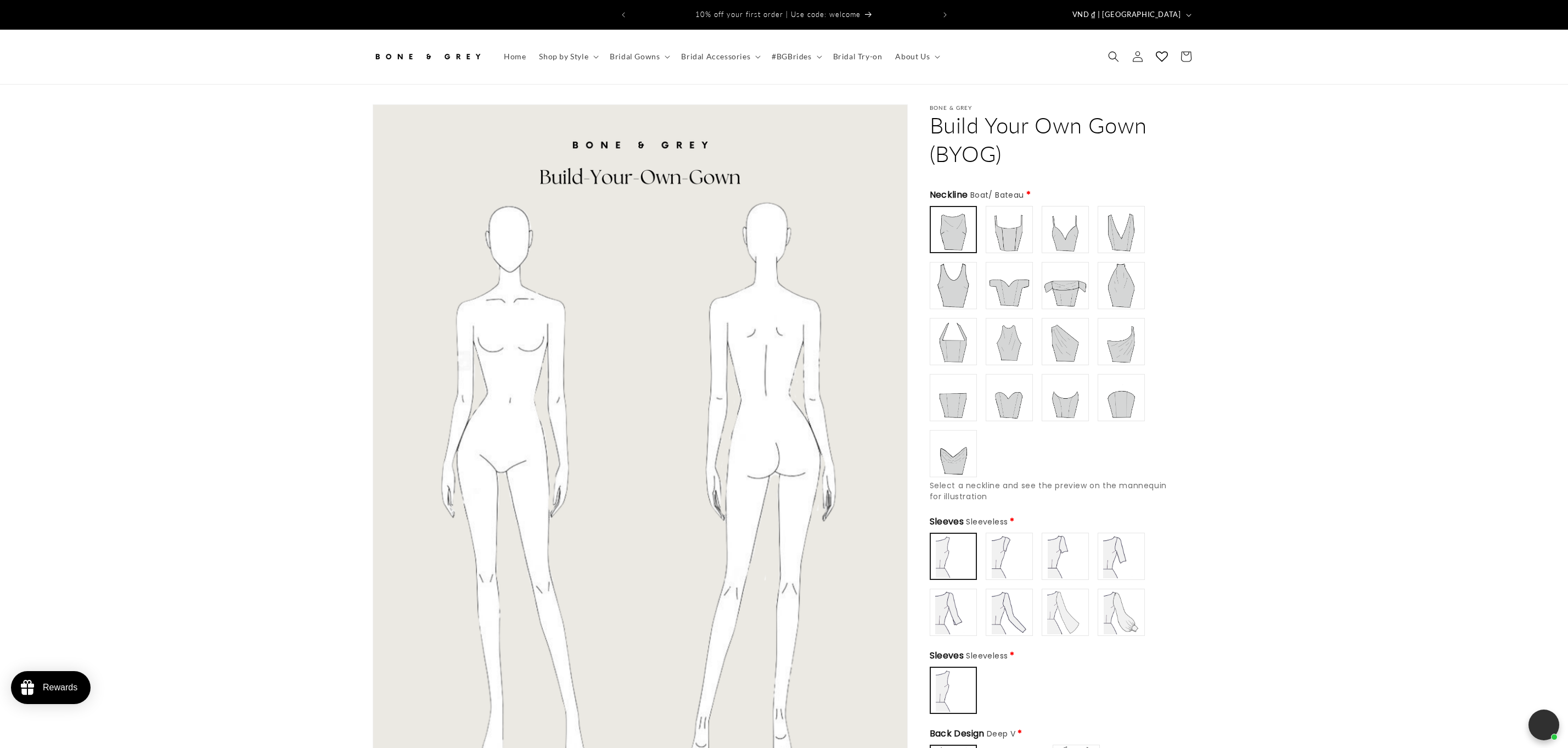
scroll to position [587, 0]
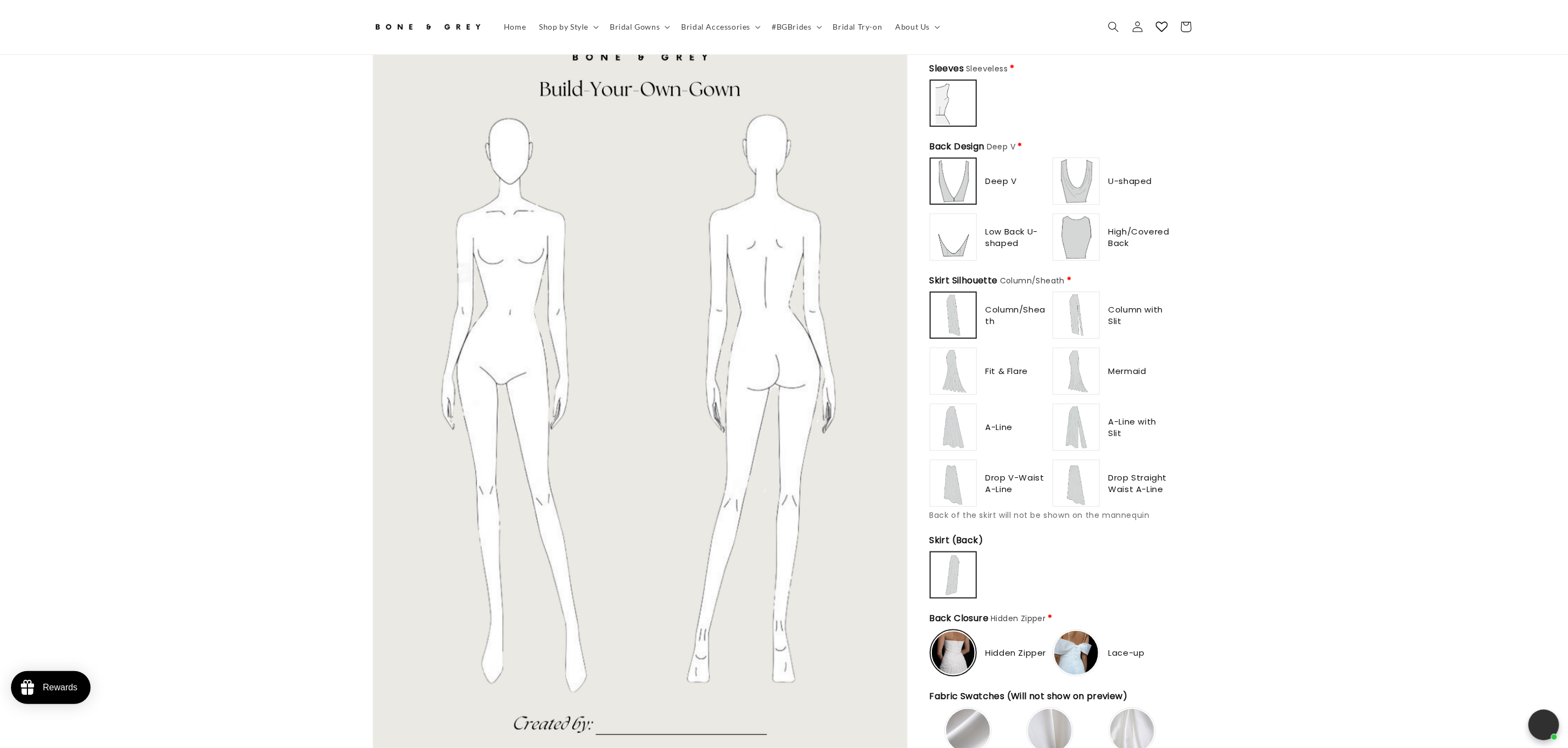
type input "**********"
click at [1086, 478] on img at bounding box center [1077, 484] width 44 height 44
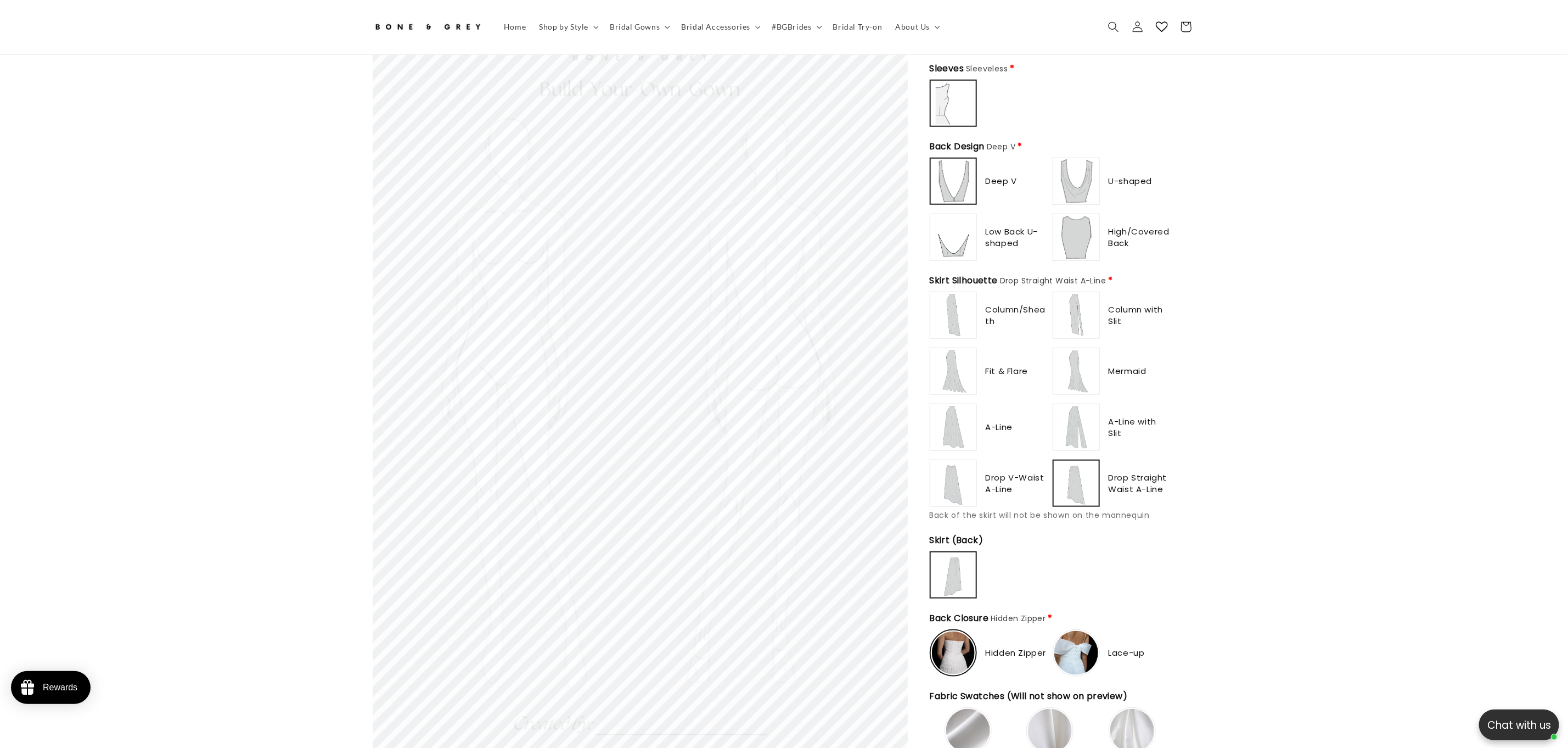
scroll to position [0, 0]
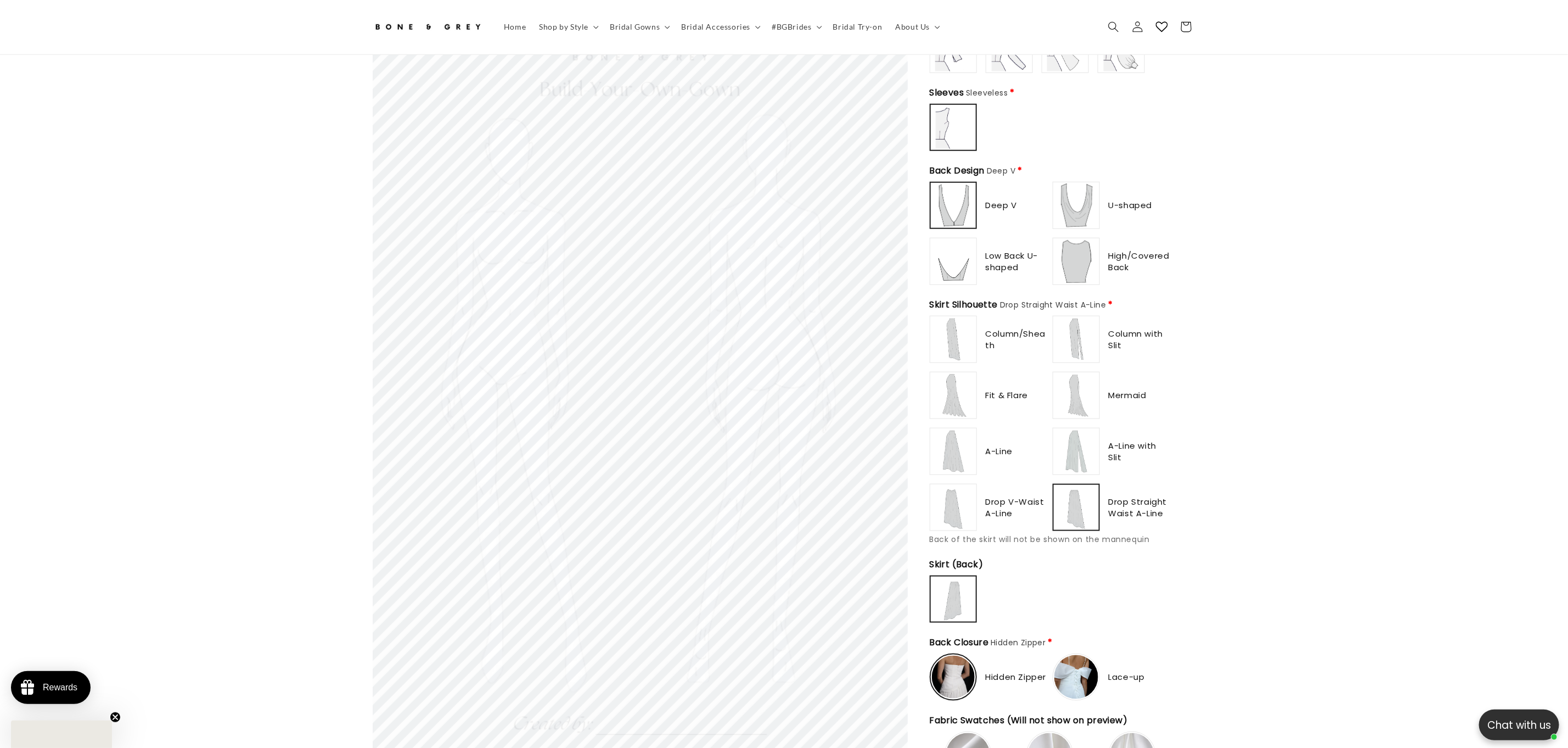
click at [1086, 486] on img at bounding box center [1076, 507] width 43 height 43
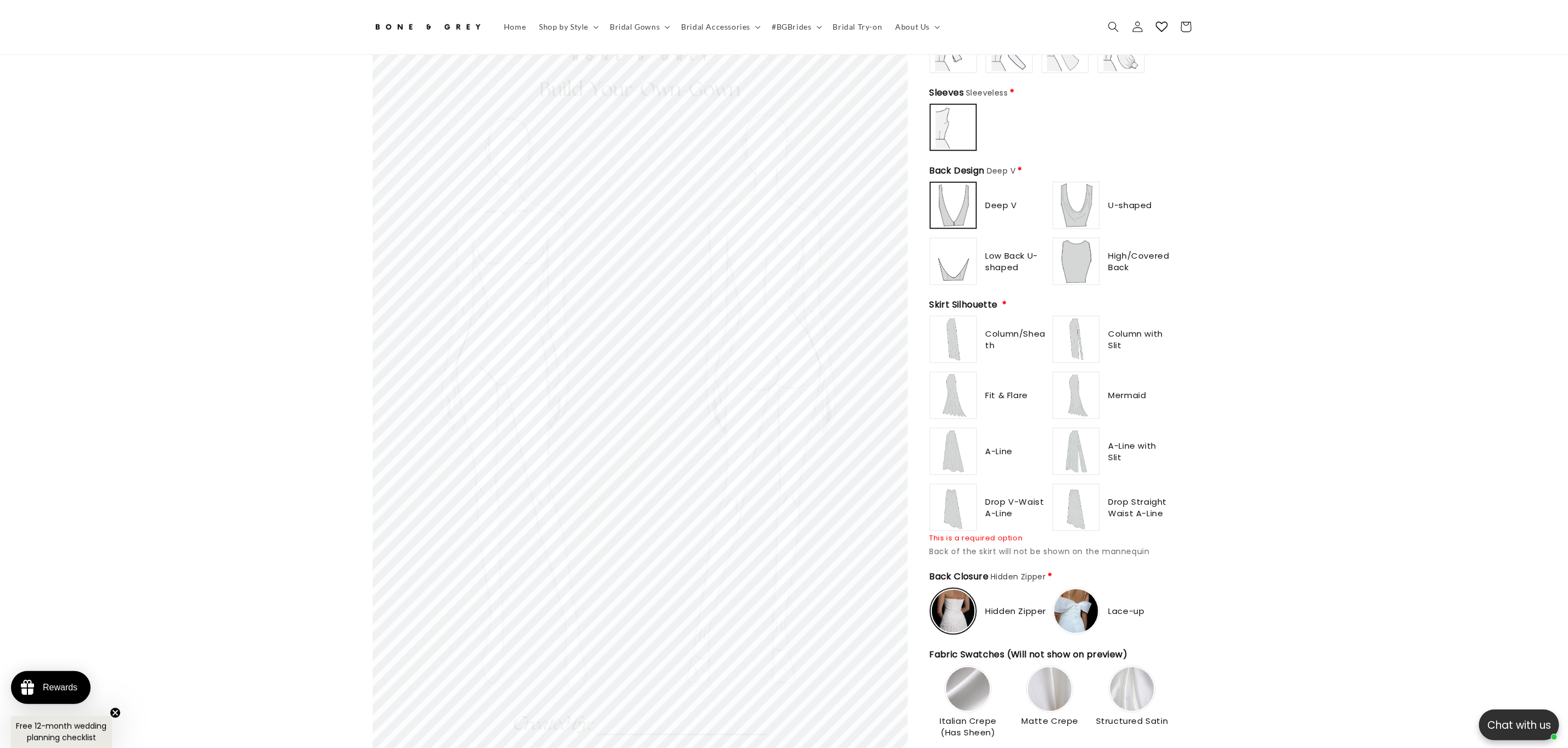
click at [930, 430] on label at bounding box center [952, 451] width 47 height 47
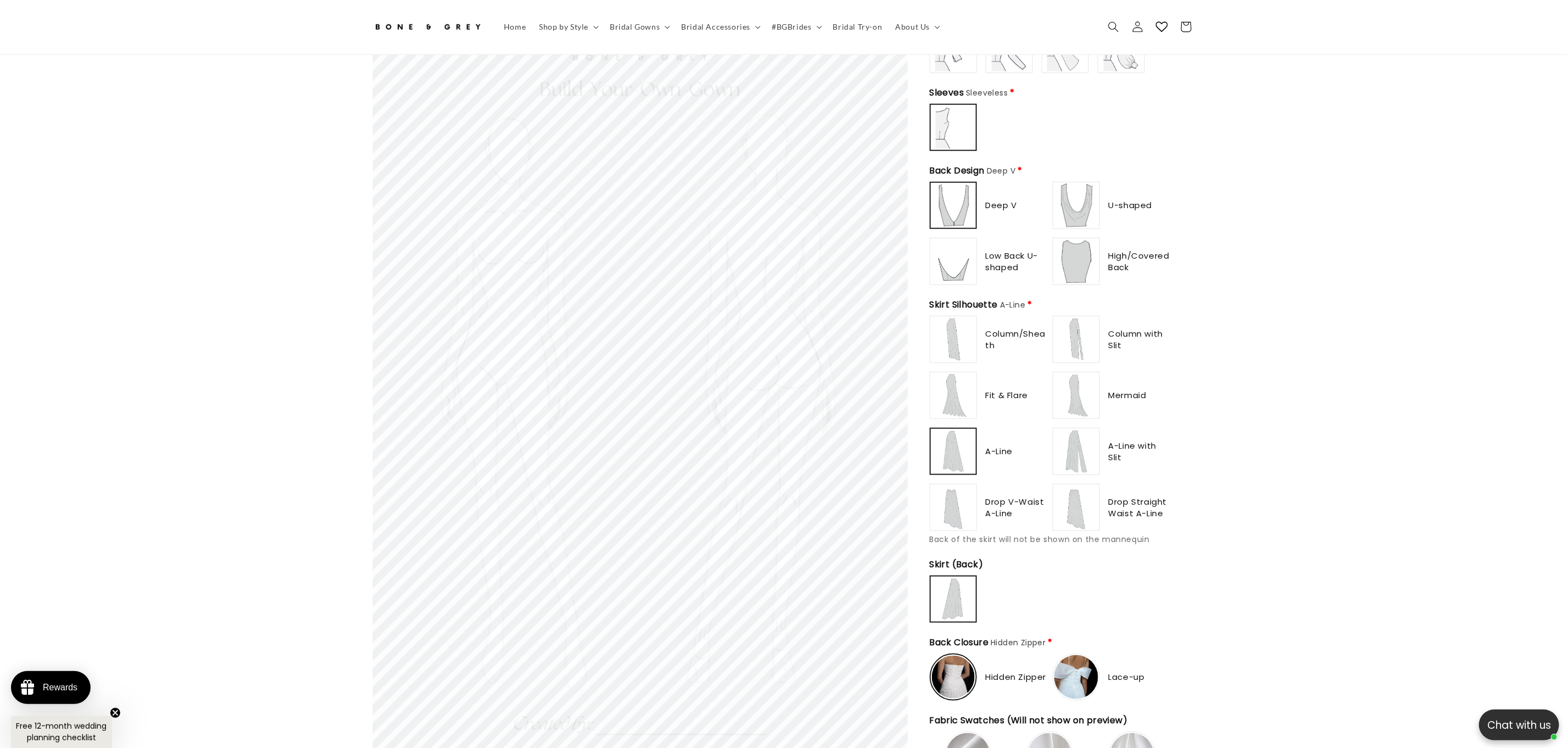
click at [945, 394] on img at bounding box center [953, 396] width 44 height 44
click at [947, 351] on img at bounding box center [953, 339] width 44 height 44
type input "**********"
click at [1057, 332] on img at bounding box center [1077, 339] width 44 height 44
click at [1057, 193] on img at bounding box center [1077, 206] width 44 height 44
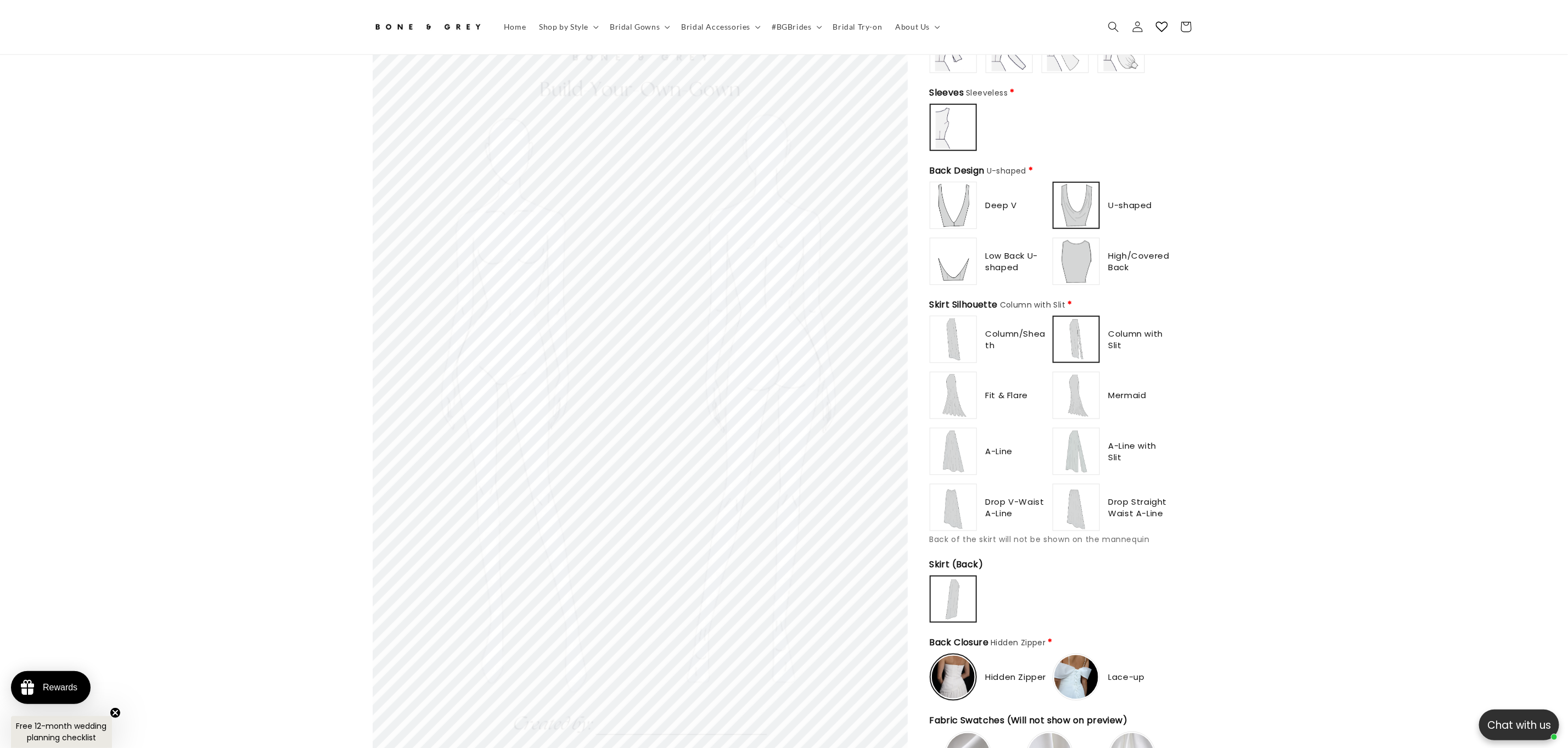
click at [926, 196] on div "Bone & Grey Build Your Own Gown (BYOG) Build Your Own Gown (BYOG) (0) Neckline …" at bounding box center [1051, 626] width 288 height 2219
click at [951, 209] on img at bounding box center [953, 206] width 44 height 44
type input "**********"
click at [955, 267] on img at bounding box center [953, 261] width 44 height 44
click at [962, 346] on img at bounding box center [953, 339] width 44 height 44
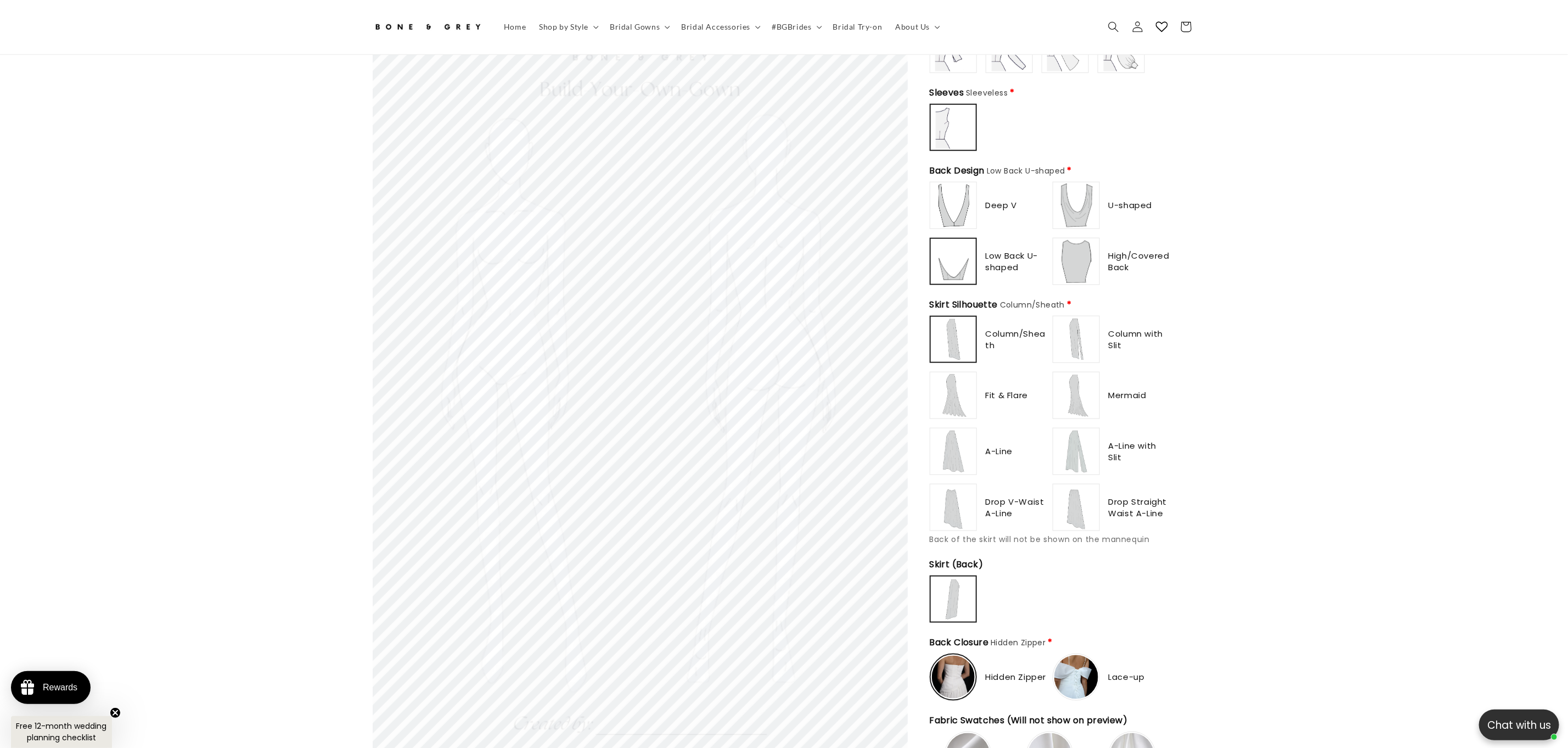
type input "**********"
click at [967, 392] on img at bounding box center [953, 396] width 44 height 44
type input "******"
click at [960, 208] on img at bounding box center [953, 206] width 44 height 44
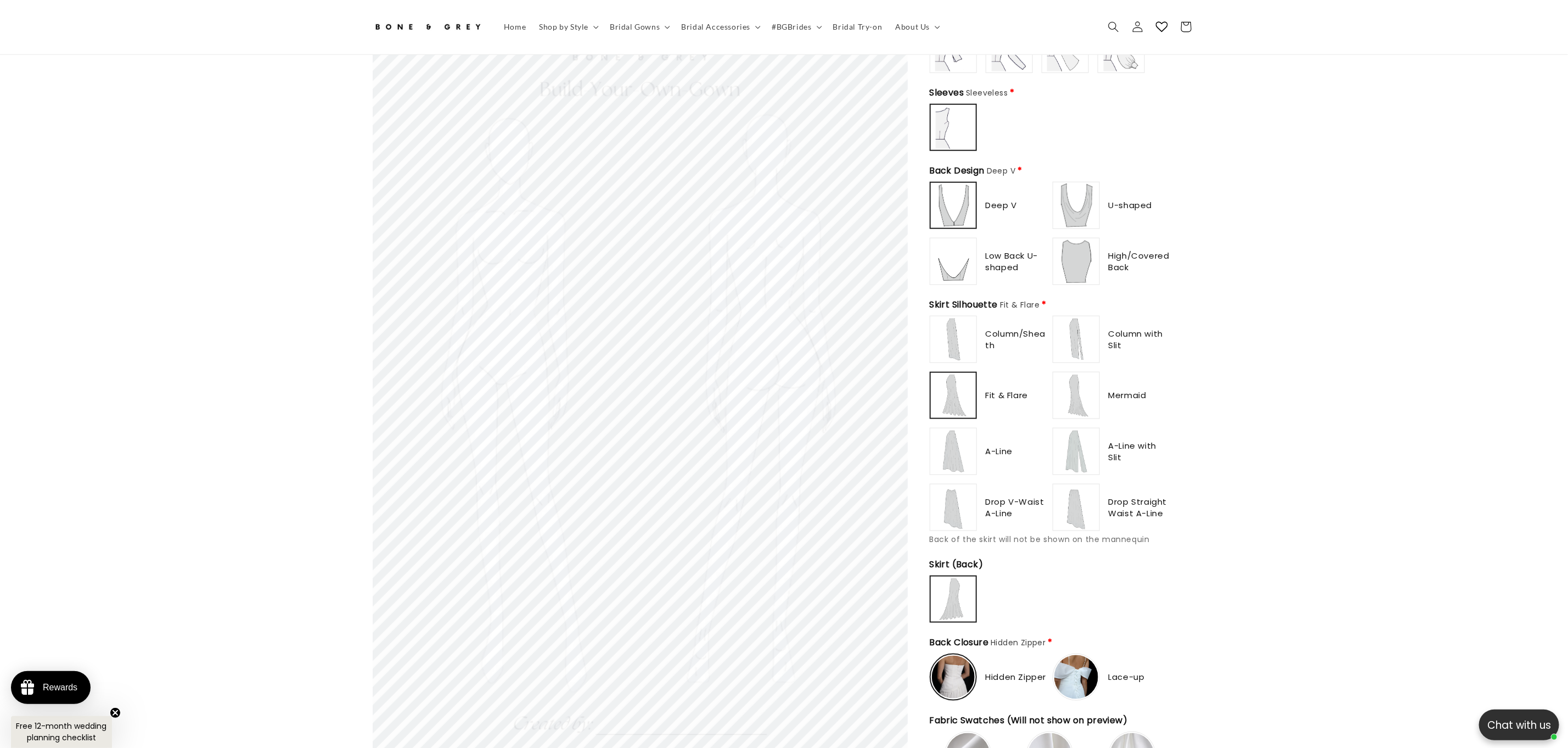
type input "**********"
click at [1081, 319] on img at bounding box center [1077, 339] width 44 height 44
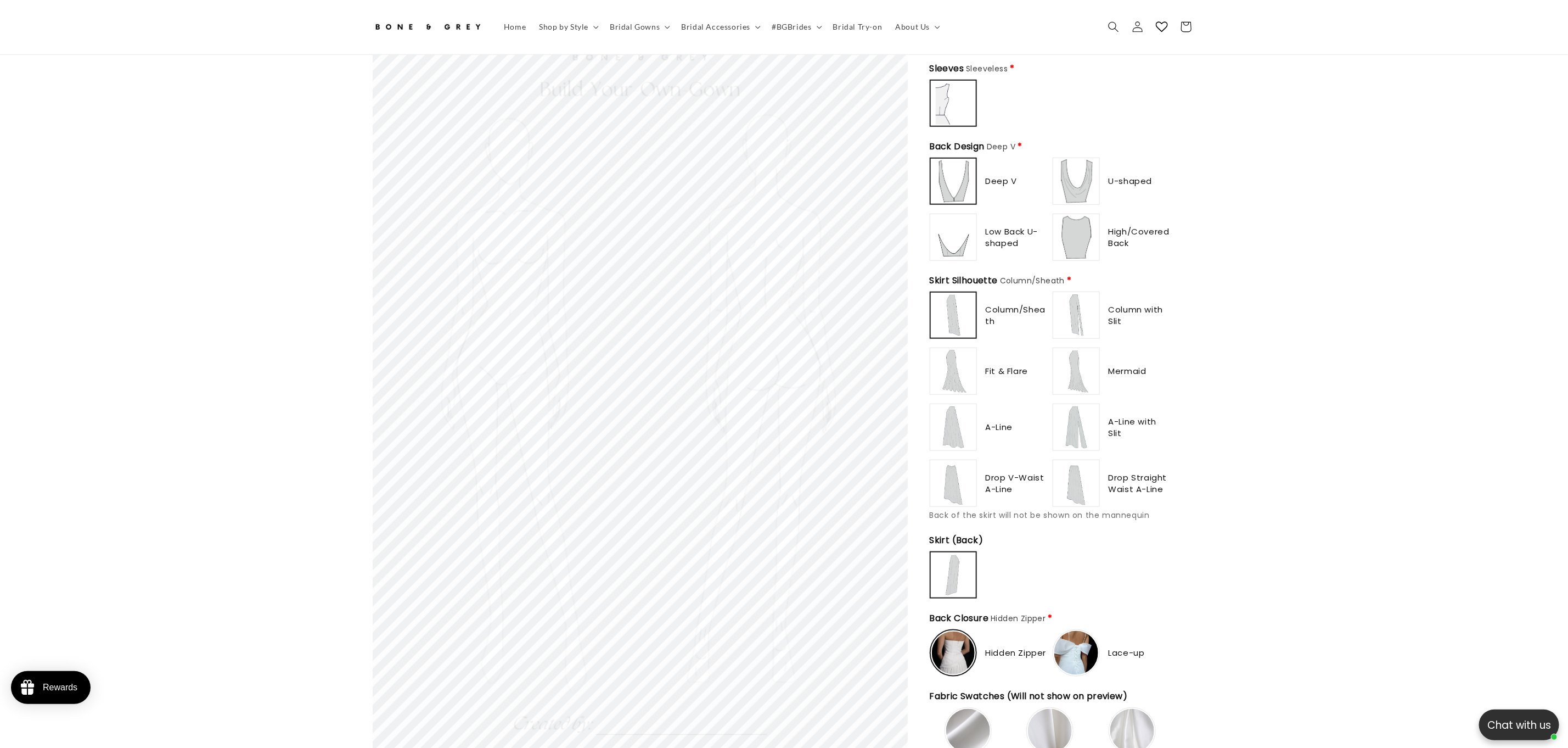
scroll to position [587, 0]
click at [1067, 368] on img at bounding box center [1077, 372] width 44 height 44
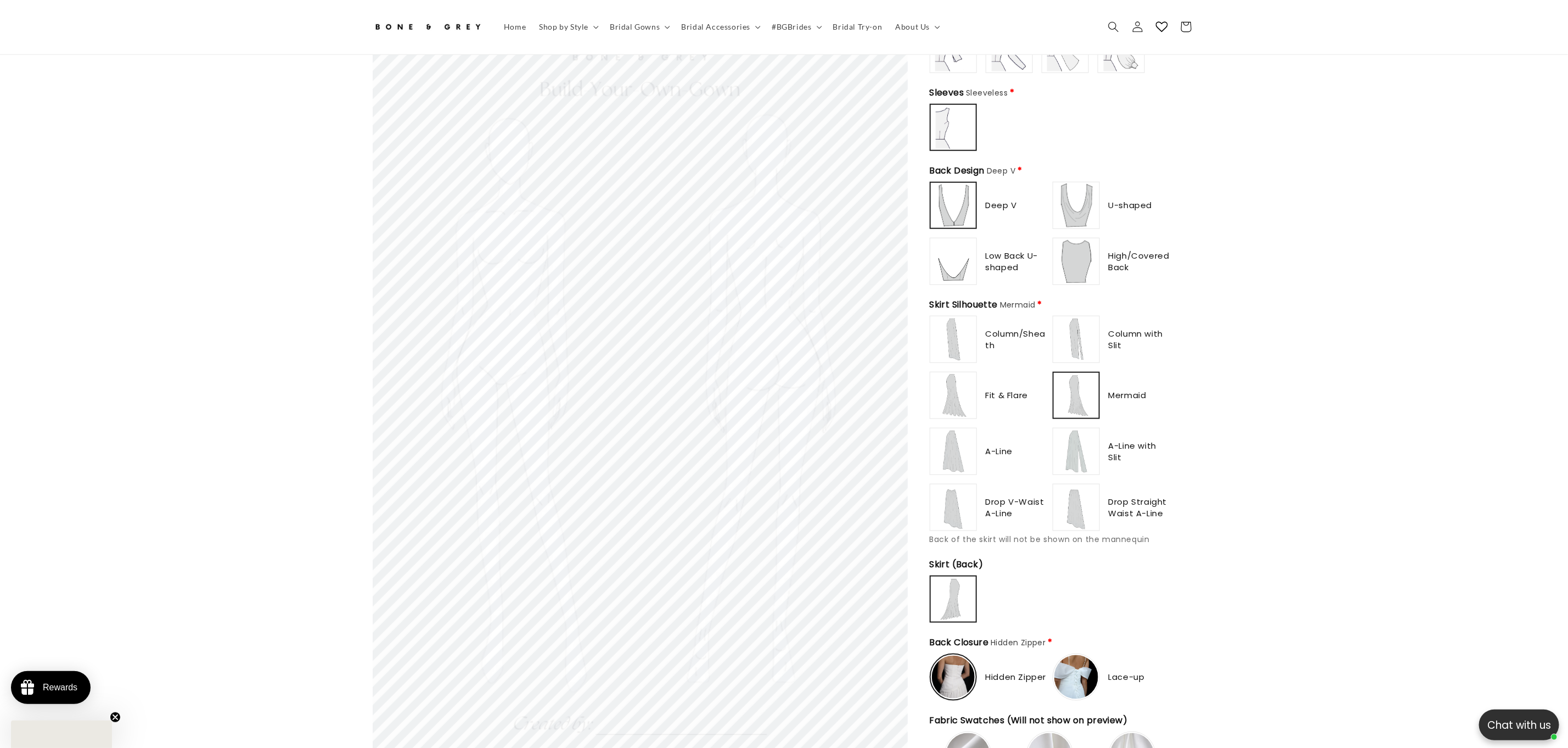
scroll to position [0, 0]
drag, startPoint x: 989, startPoint y: 396, endPoint x: 971, endPoint y: 396, distance: 18.0
click at [986, 396] on div "Fit & Flare" at bounding box center [989, 395] width 119 height 47
click at [963, 396] on img at bounding box center [953, 396] width 44 height 44
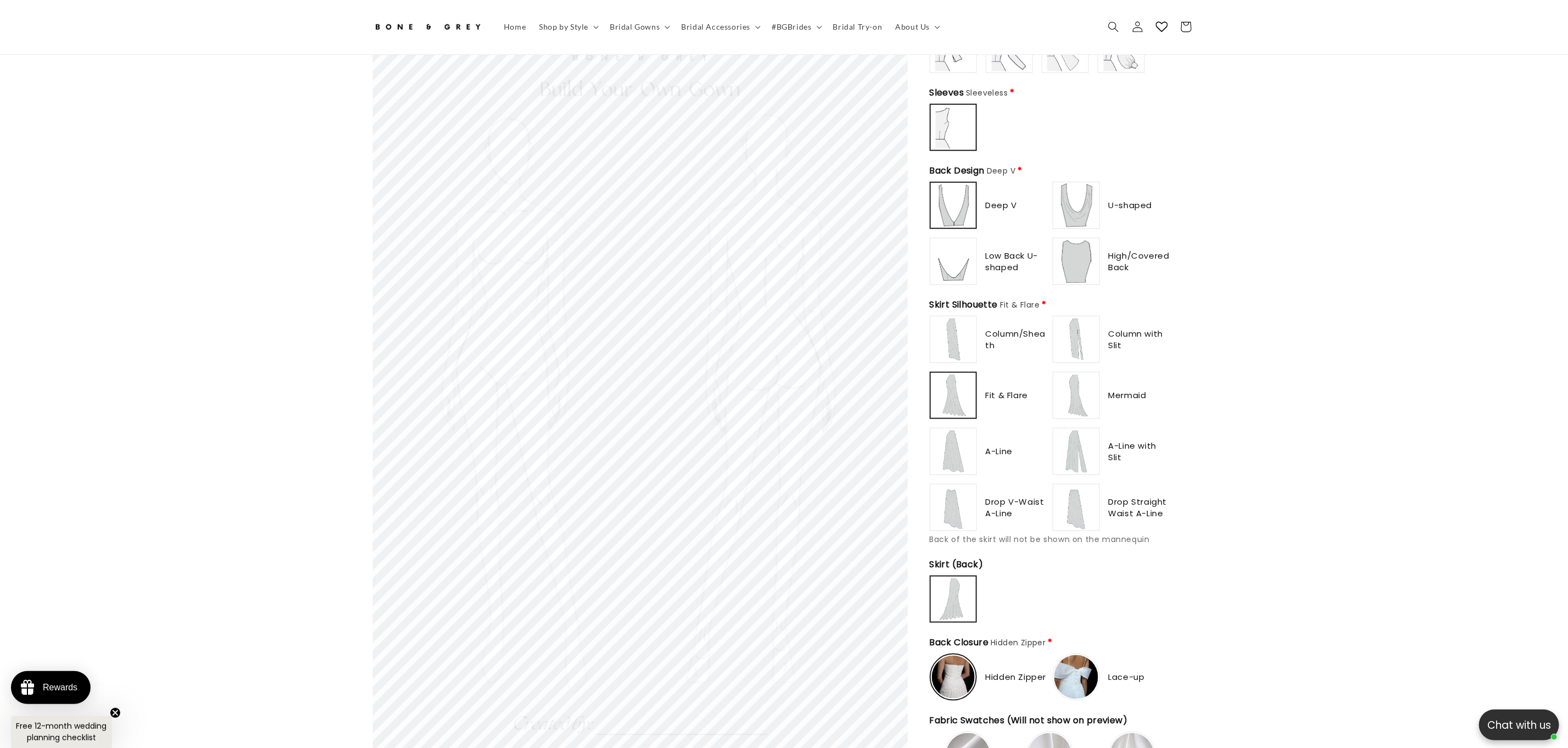
click at [960, 452] on img at bounding box center [953, 451] width 44 height 44
type input "**********"
click at [958, 317] on img at bounding box center [953, 339] width 44 height 44
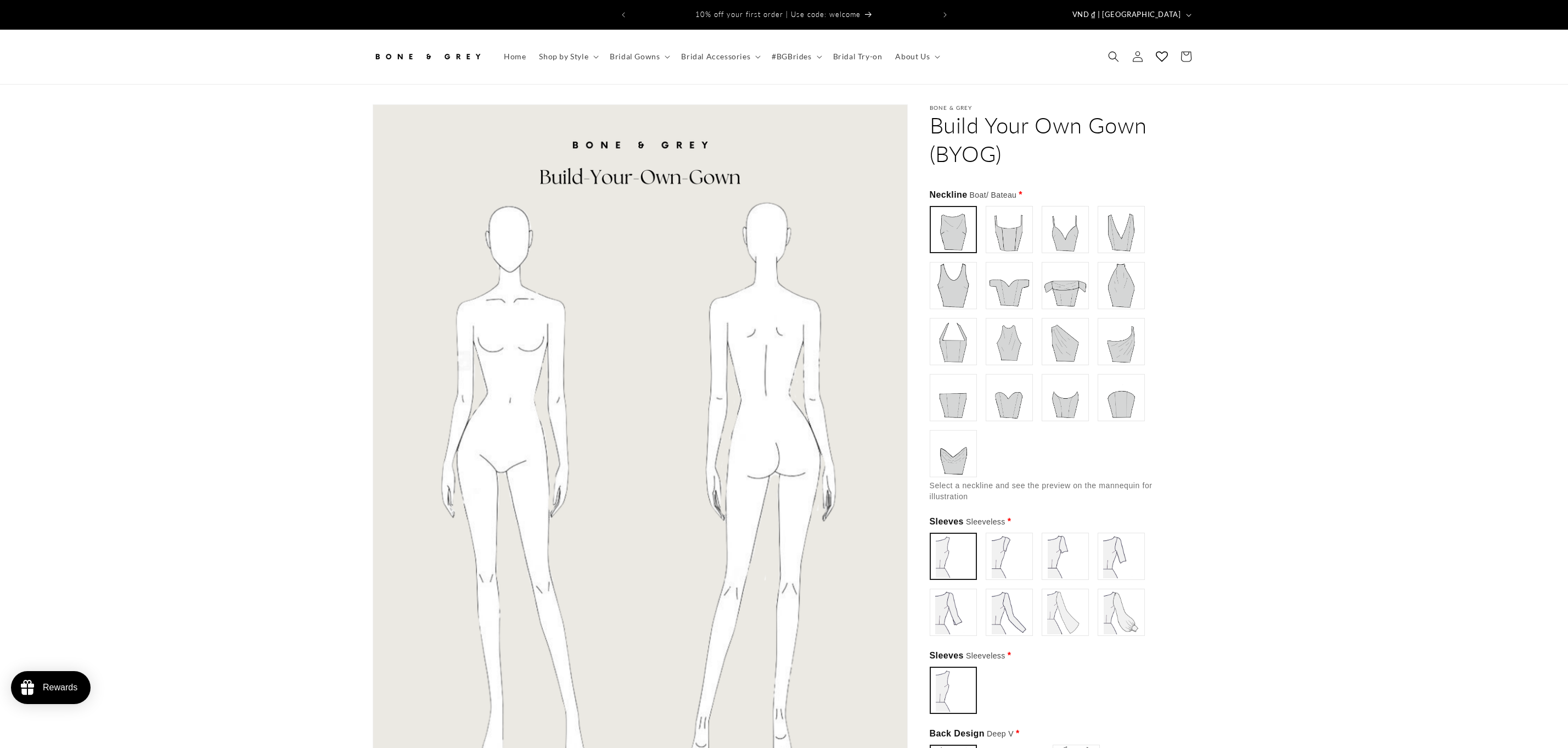
drag, startPoint x: 958, startPoint y: 361, endPoint x: 959, endPoint y: 306, distance: 55.0
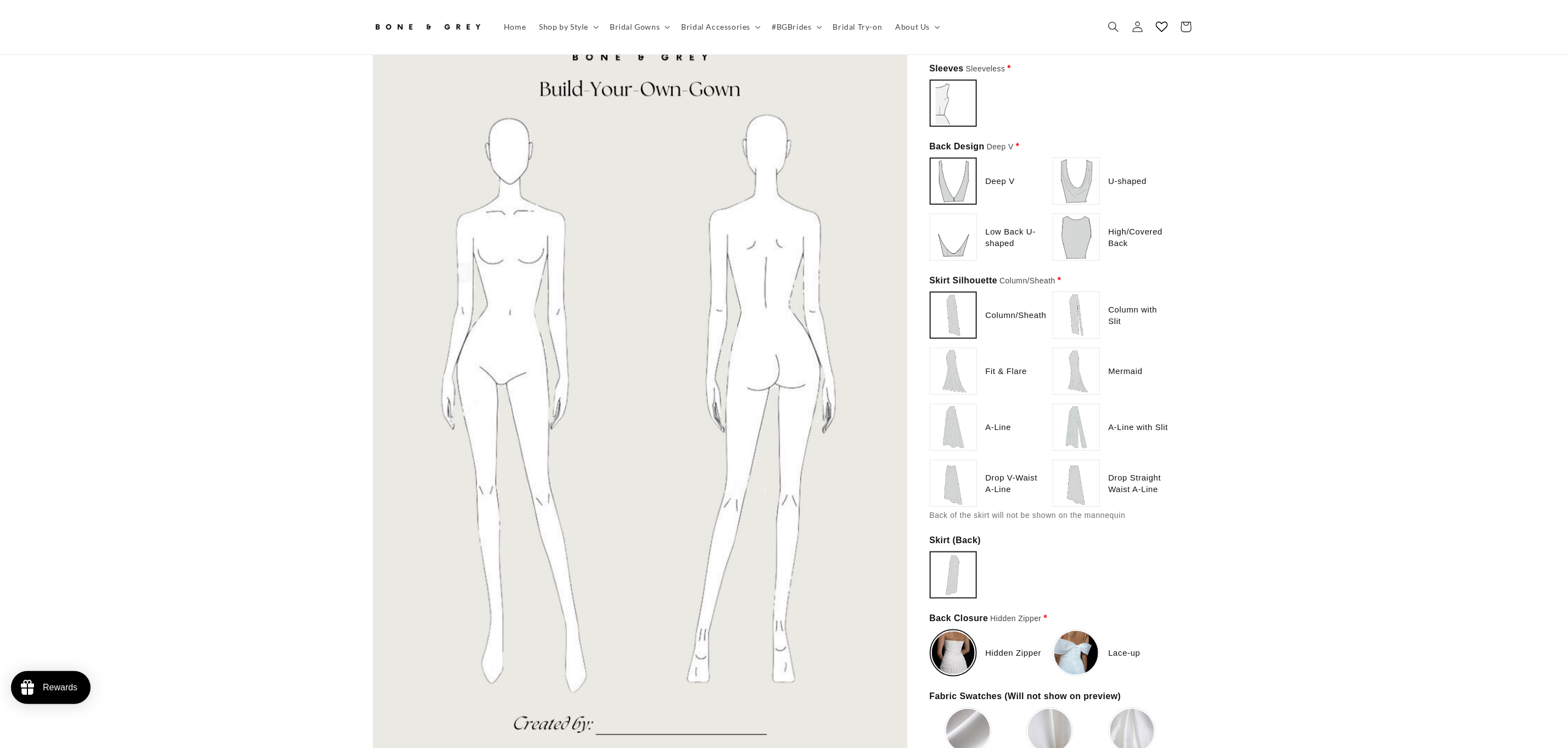
click at [959, 306] on img at bounding box center [953, 315] width 43 height 43
click at [960, 359] on img at bounding box center [953, 372] width 44 height 44
type input "******"
click at [956, 403] on label at bounding box center [952, 426] width 47 height 47
click at [959, 437] on img at bounding box center [953, 427] width 44 height 44
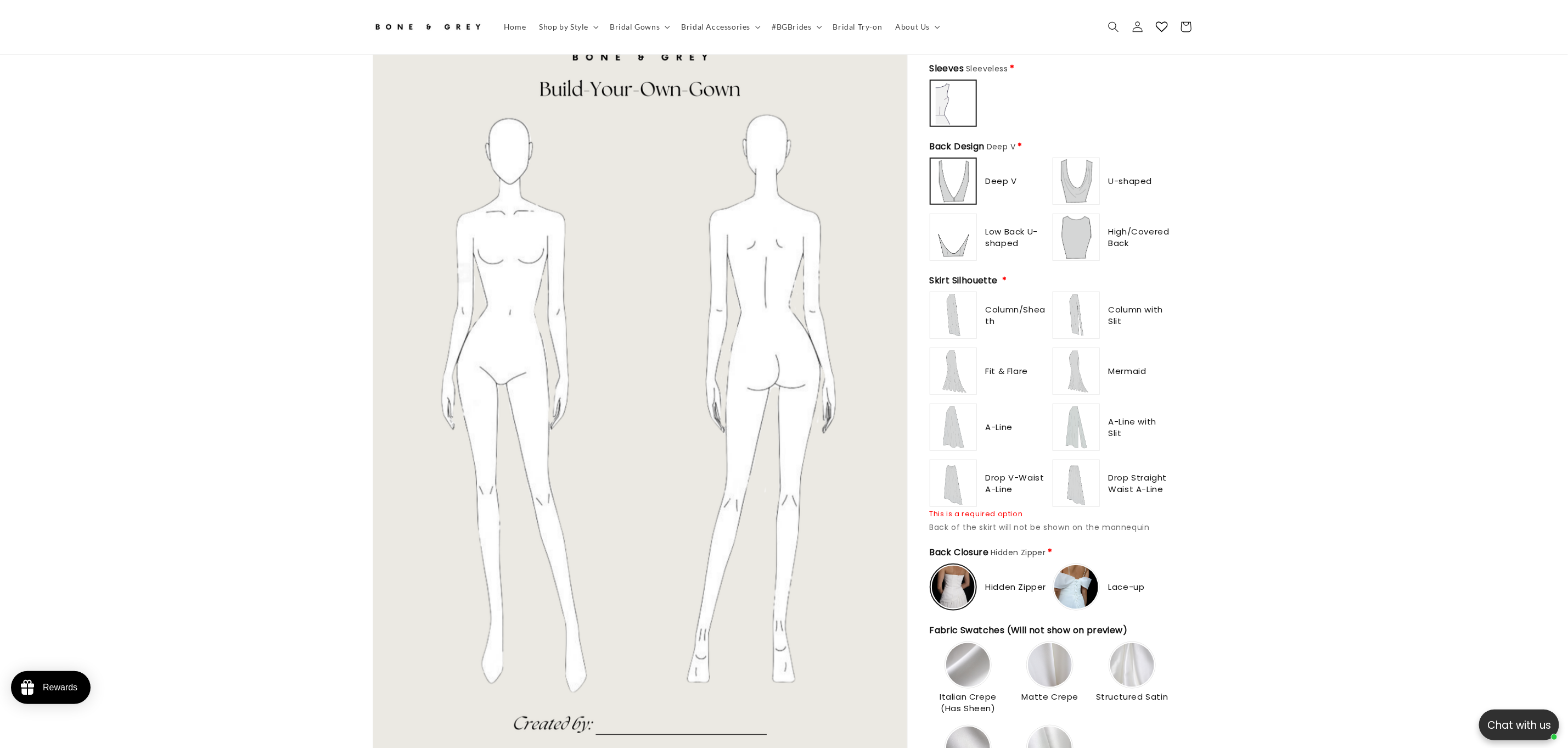
click at [964, 471] on img at bounding box center [953, 484] width 44 height 44
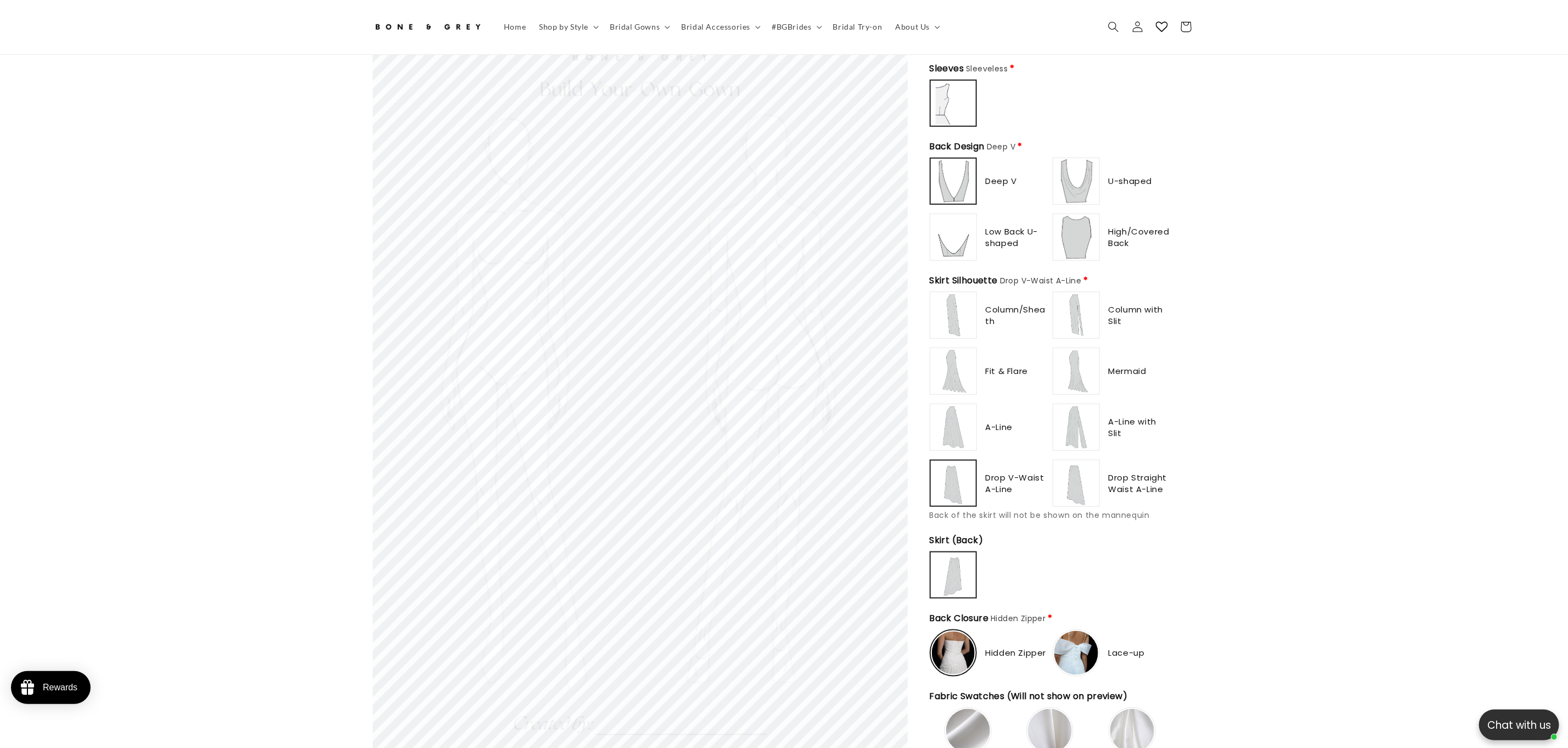
click at [1069, 478] on img at bounding box center [1077, 484] width 44 height 44
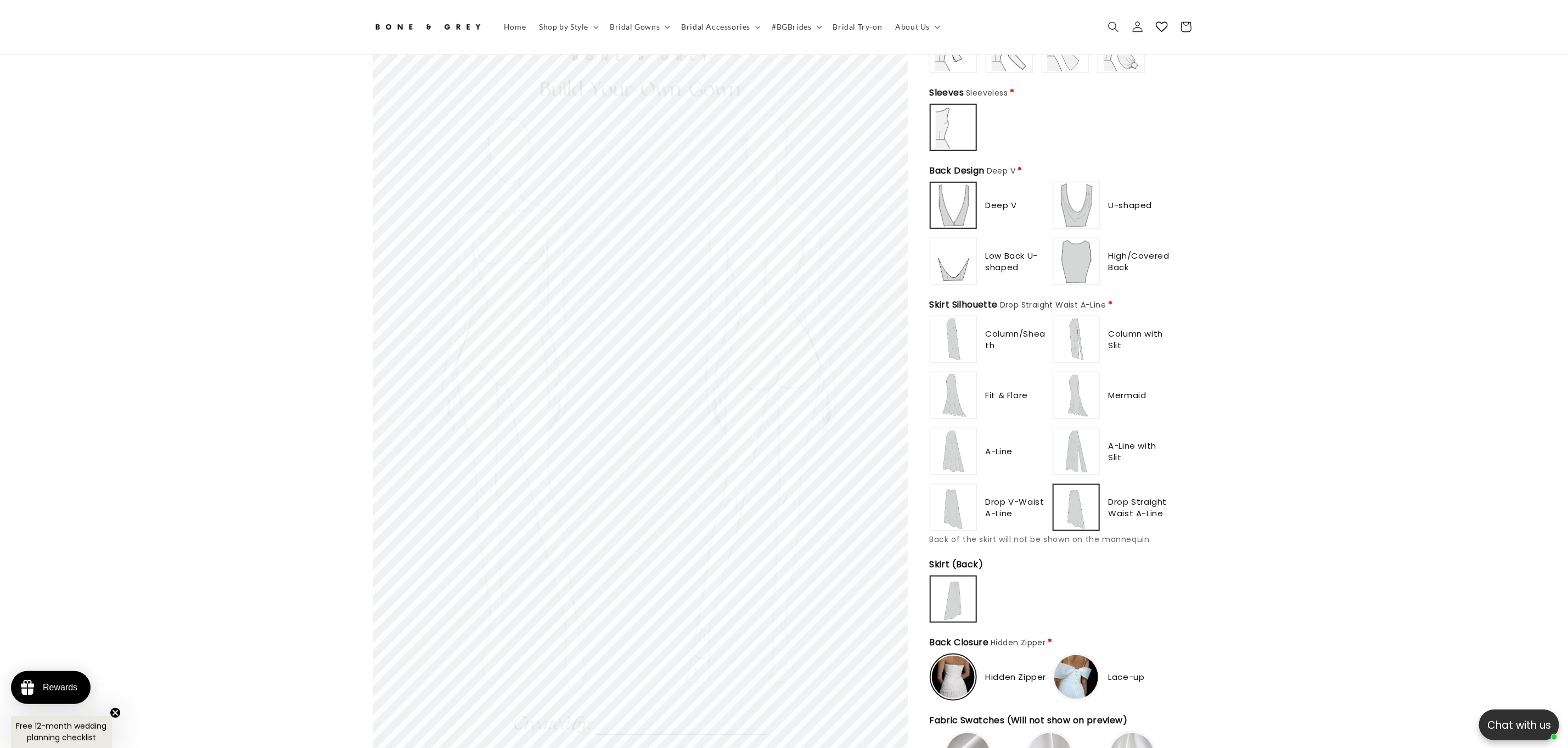
scroll to position [0, 0]
type input "**********"
click at [1086, 447] on img at bounding box center [1077, 451] width 44 height 44
drag, startPoint x: 1084, startPoint y: 465, endPoint x: 1084, endPoint y: 374, distance: 91.0
click at [1084, 443] on div at bounding box center [1076, 451] width 45 height 45
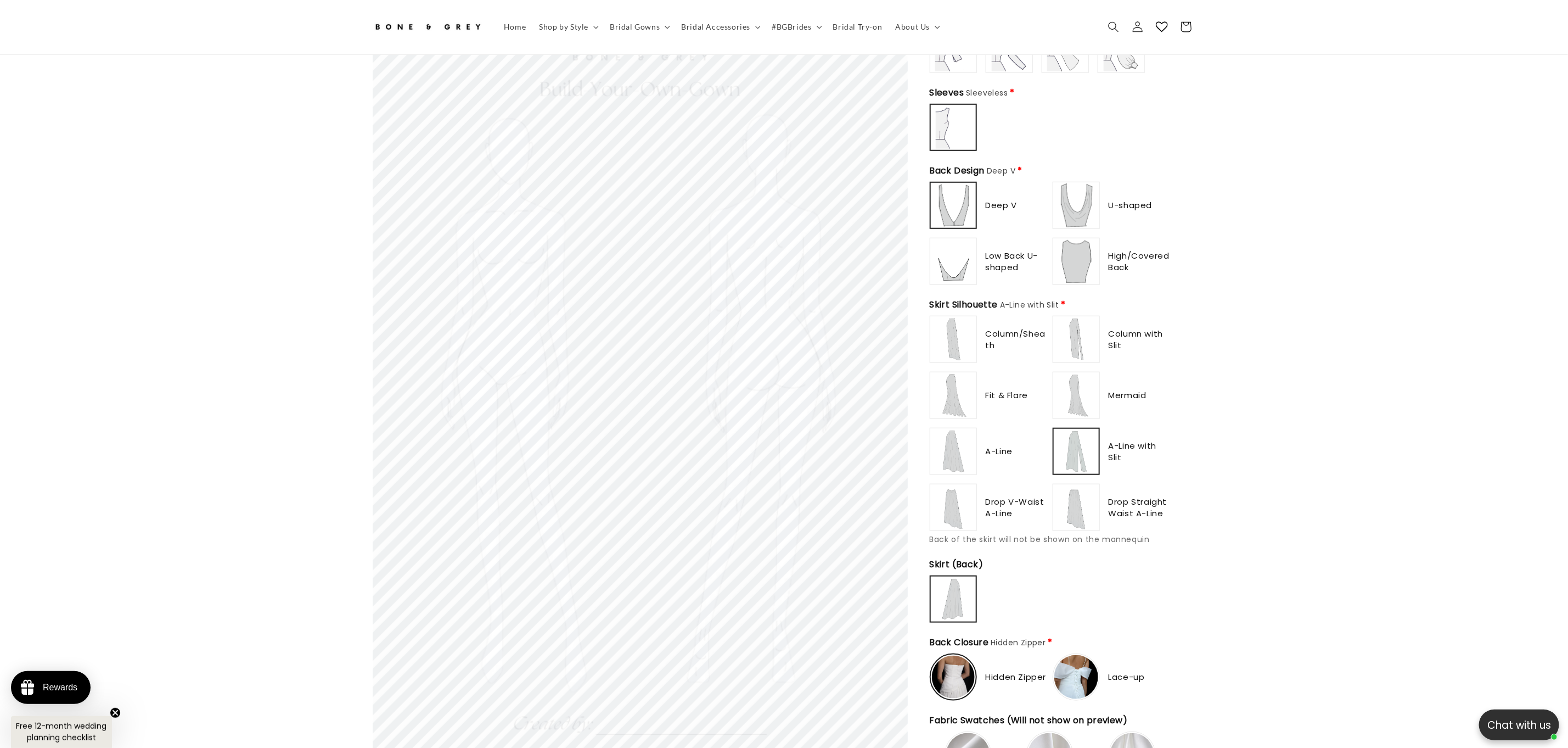
scroll to position [0, 302]
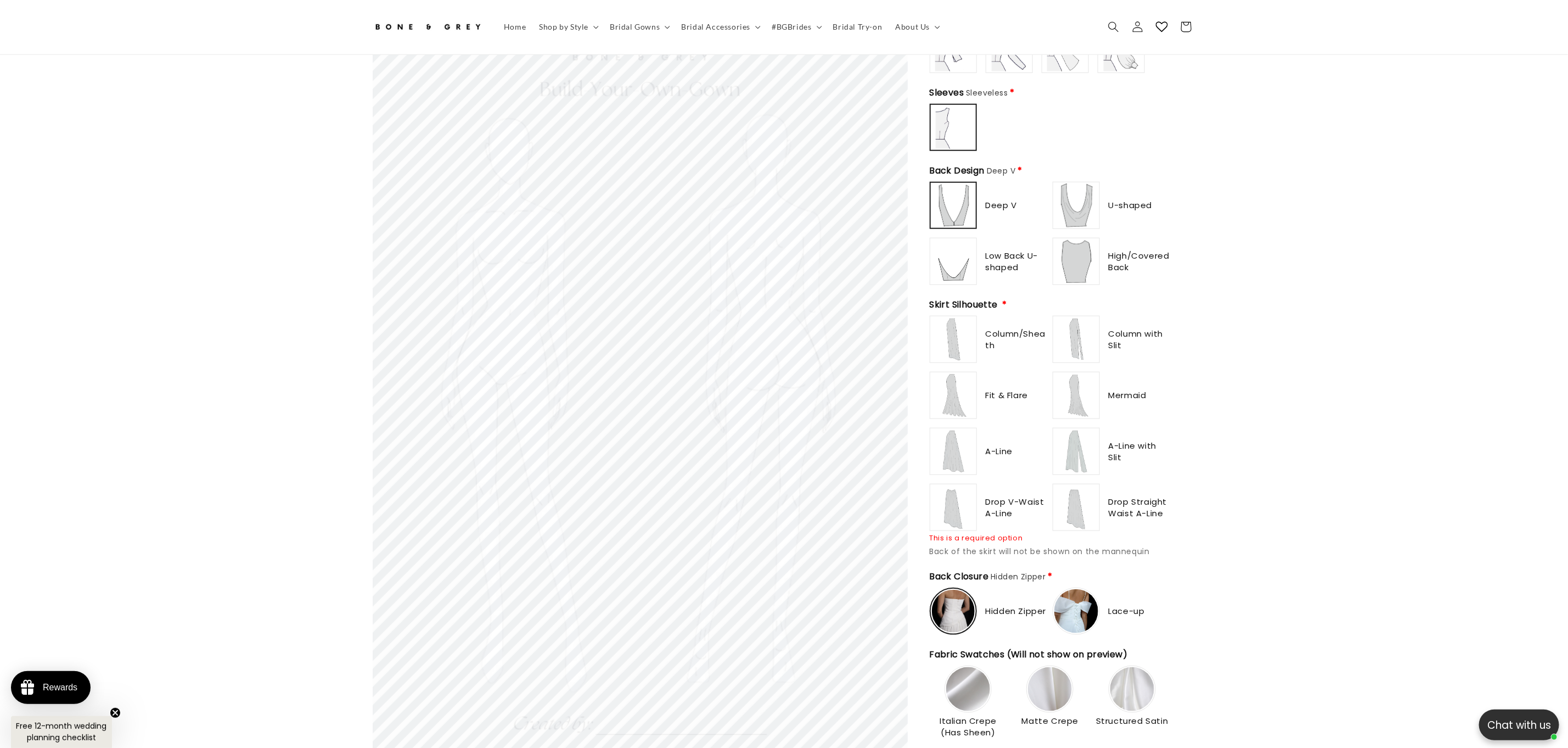
drag, startPoint x: 1084, startPoint y: 366, endPoint x: 1084, endPoint y: 345, distance: 21.0
click at [1084, 374] on img at bounding box center [1077, 396] width 44 height 44
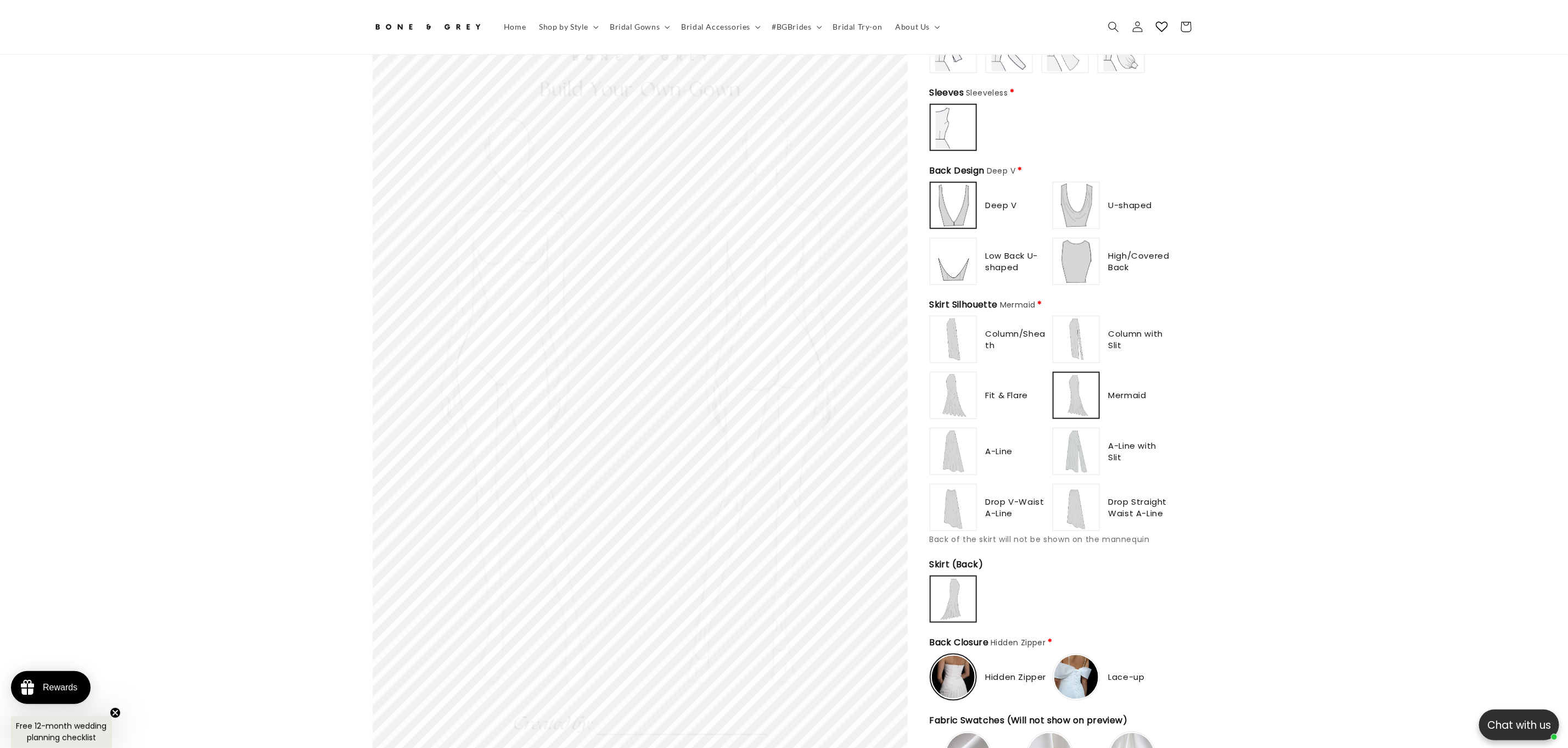
click at [1086, 323] on img at bounding box center [1077, 339] width 44 height 44
click at [943, 317] on img at bounding box center [953, 339] width 44 height 44
click at [952, 378] on img at bounding box center [953, 396] width 44 height 44
click at [1084, 400] on img at bounding box center [1077, 396] width 44 height 44
drag, startPoint x: 1069, startPoint y: 433, endPoint x: 1049, endPoint y: 437, distance: 20.4
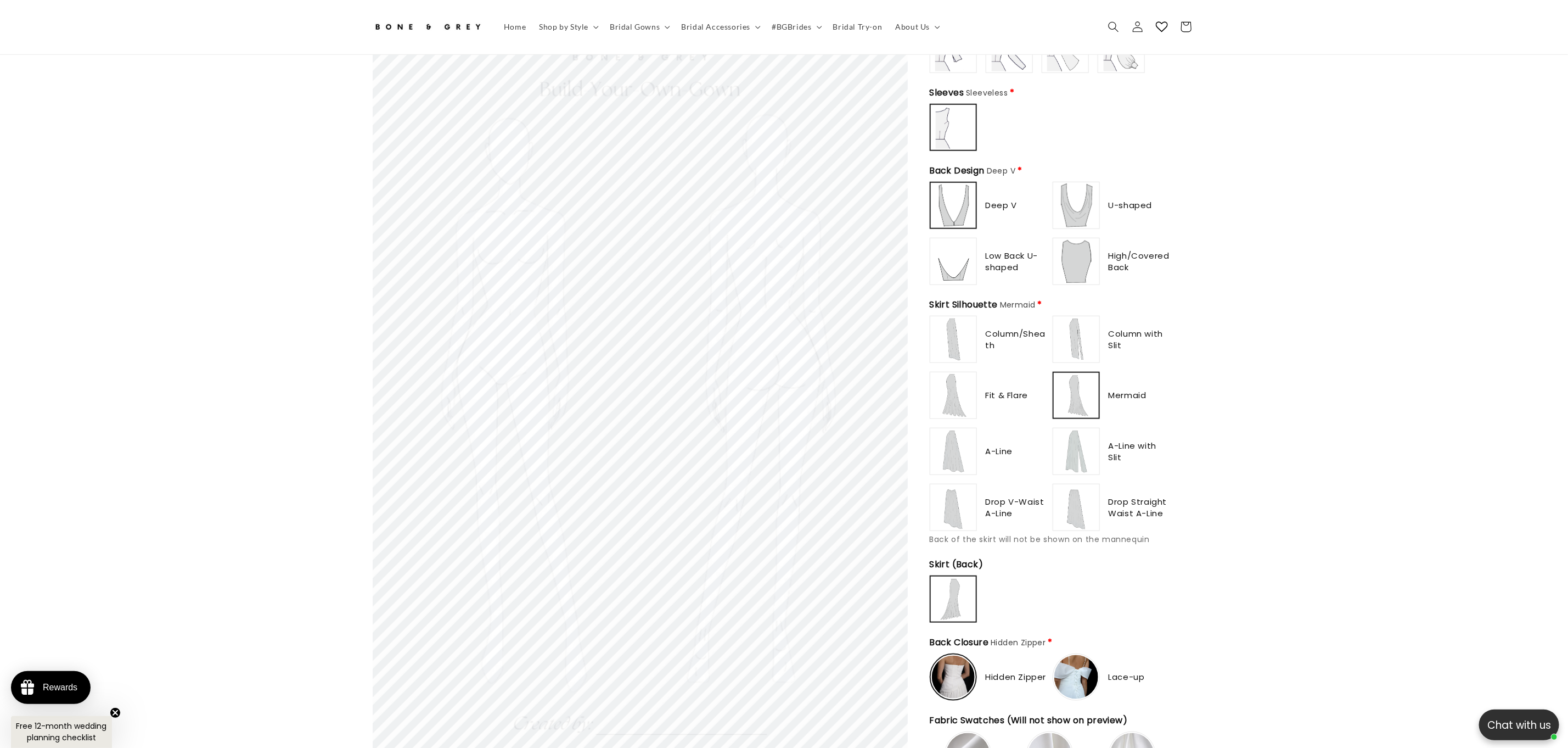
click at [1068, 434] on img at bounding box center [1077, 451] width 44 height 44
click at [970, 437] on img at bounding box center [953, 451] width 44 height 44
click at [955, 498] on img at bounding box center [953, 508] width 44 height 44
click at [1067, 505] on img at bounding box center [1077, 508] width 44 height 44
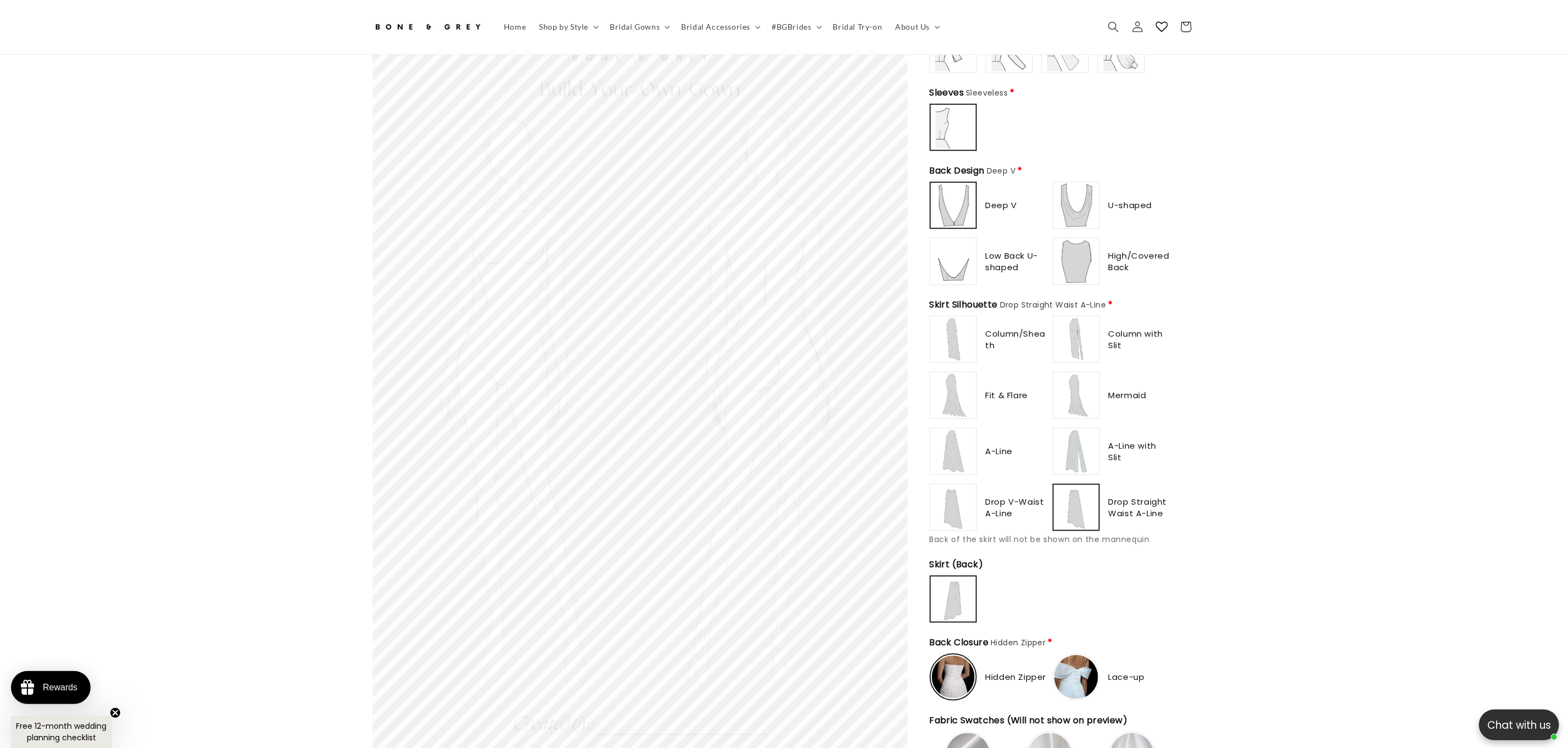
click at [962, 377] on img at bounding box center [953, 396] width 44 height 44
click at [952, 331] on img at bounding box center [953, 339] width 44 height 44
click at [962, 464] on img at bounding box center [953, 451] width 44 height 44
drag, startPoint x: 1072, startPoint y: 443, endPoint x: 1079, endPoint y: 379, distance: 64.4
click at [1072, 442] on img at bounding box center [1077, 451] width 44 height 44
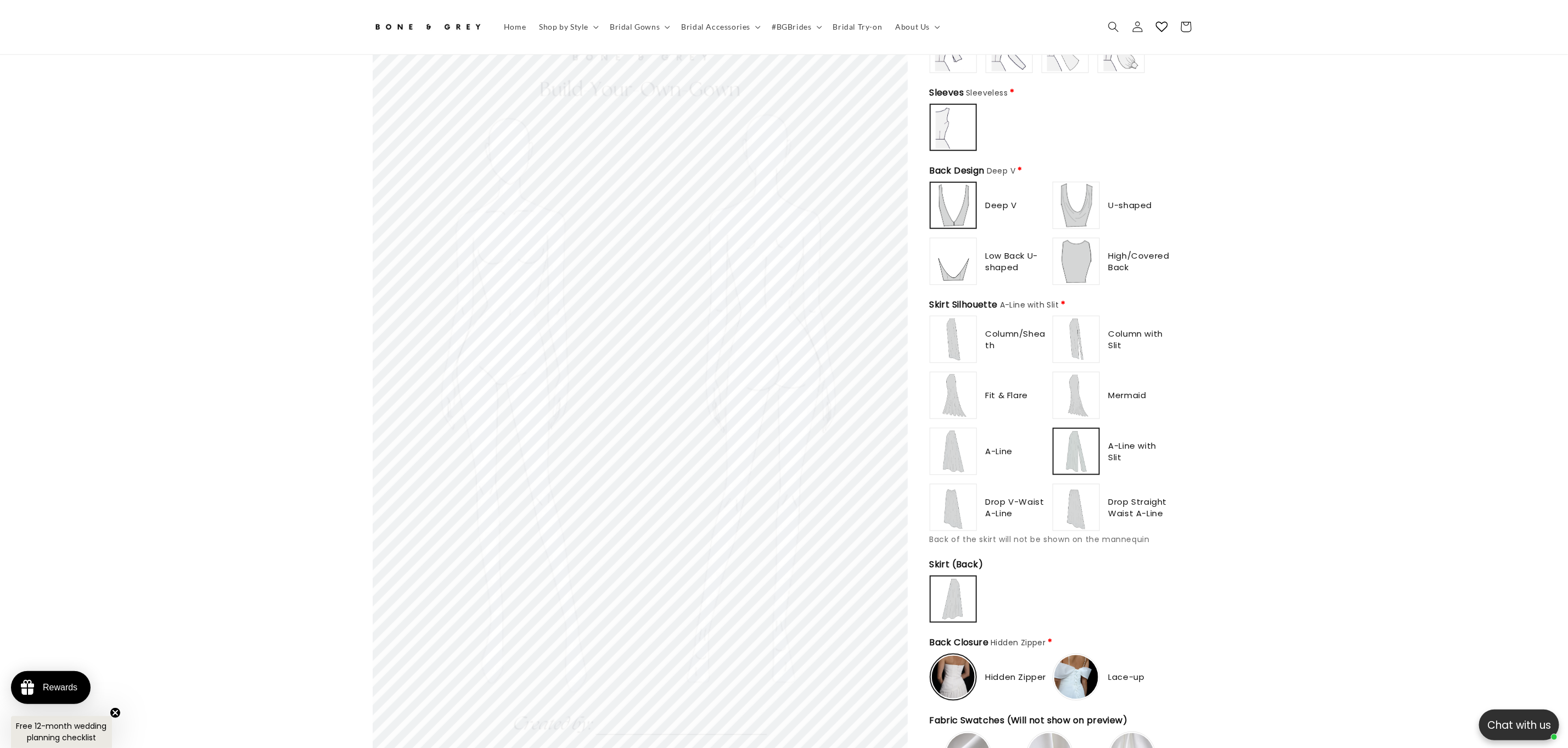
drag, startPoint x: 1079, startPoint y: 379, endPoint x: 1079, endPoint y: 358, distance: 21.0
click at [1079, 379] on img at bounding box center [1077, 396] width 44 height 44
type input "**********"
click at [1076, 334] on img at bounding box center [1077, 339] width 44 height 44
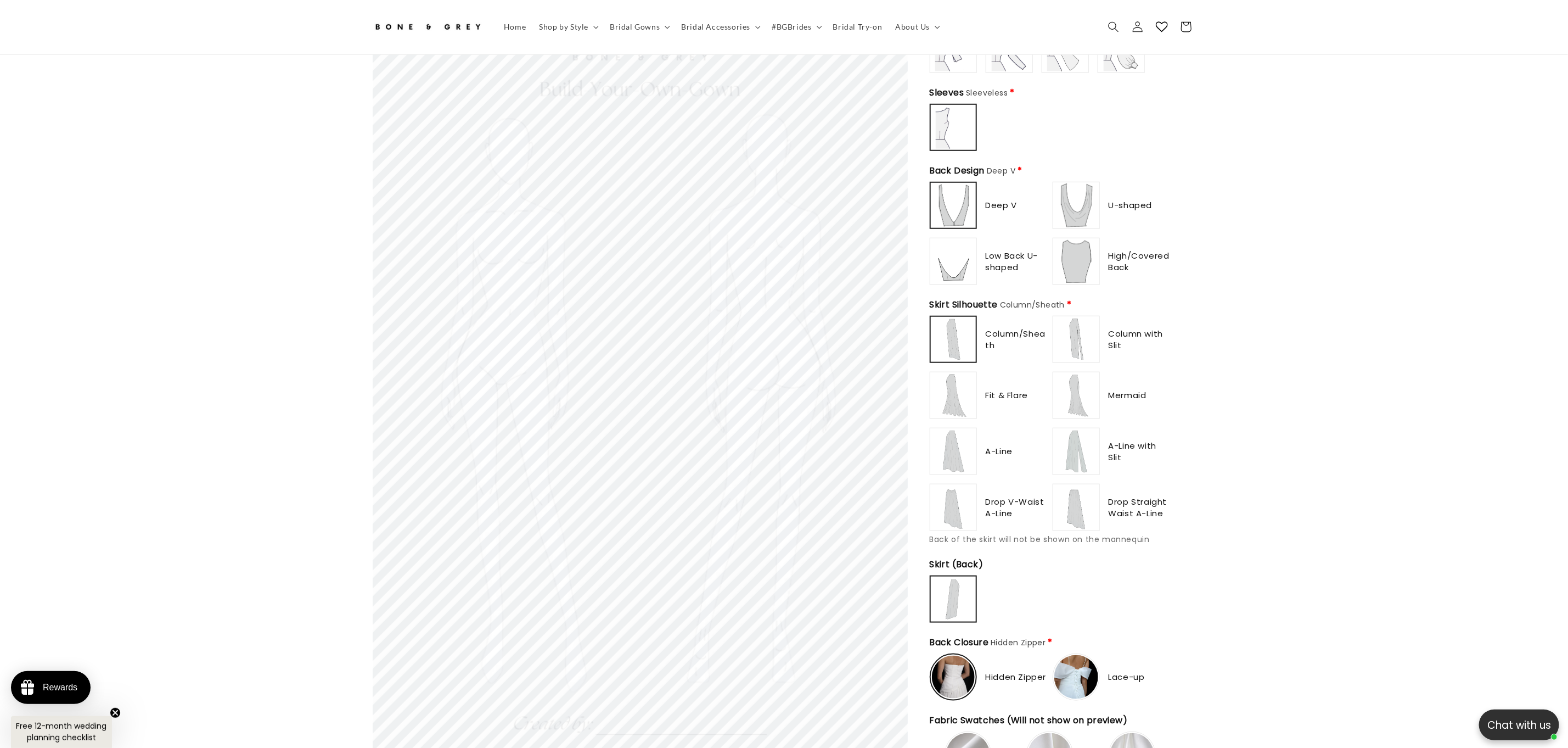
scroll to position [0, 302]
click at [947, 382] on img at bounding box center [953, 396] width 44 height 44
click at [960, 446] on img at bounding box center [953, 451] width 44 height 44
click at [960, 500] on img at bounding box center [953, 508] width 44 height 44
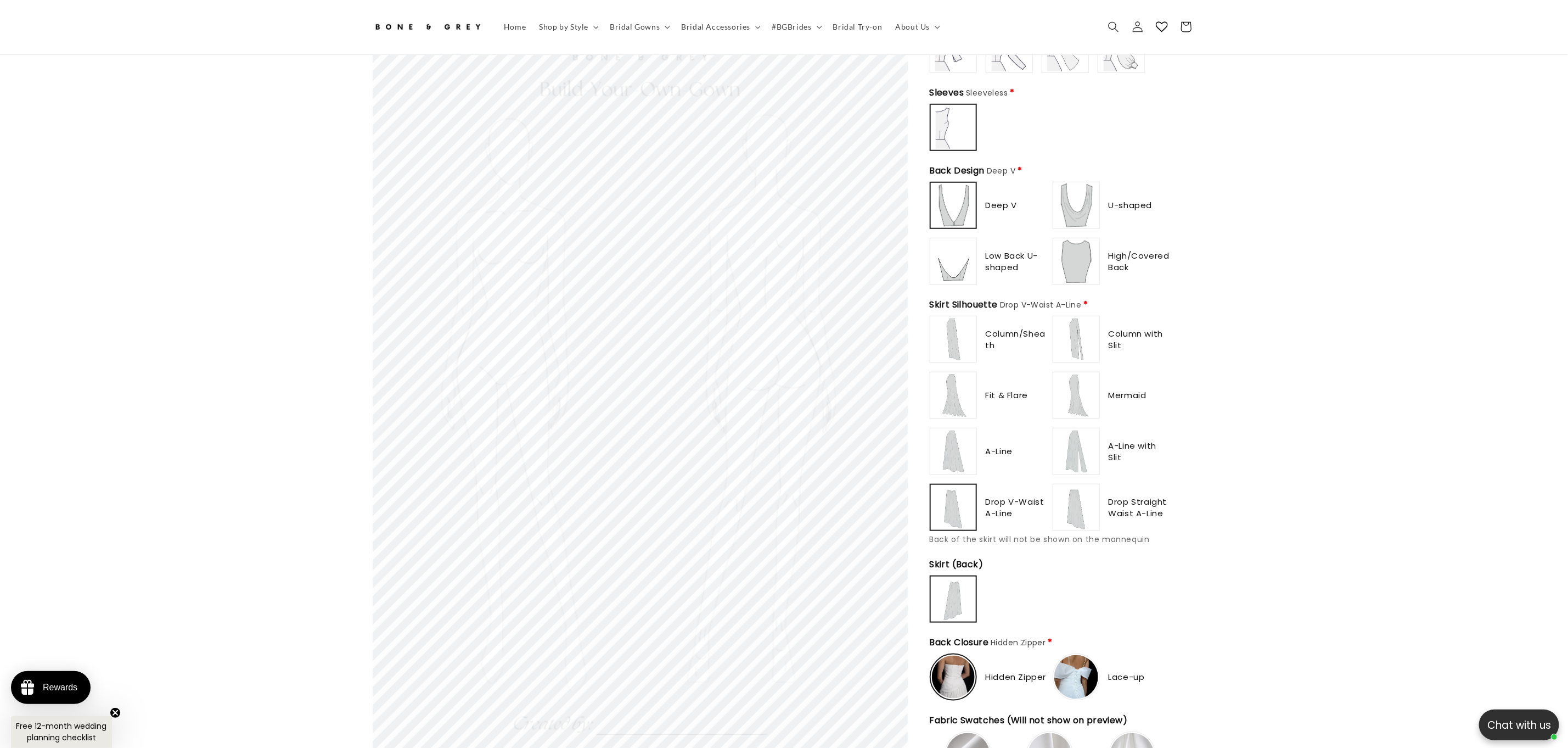
type input "**********"
click at [1088, 496] on img at bounding box center [1077, 508] width 44 height 44
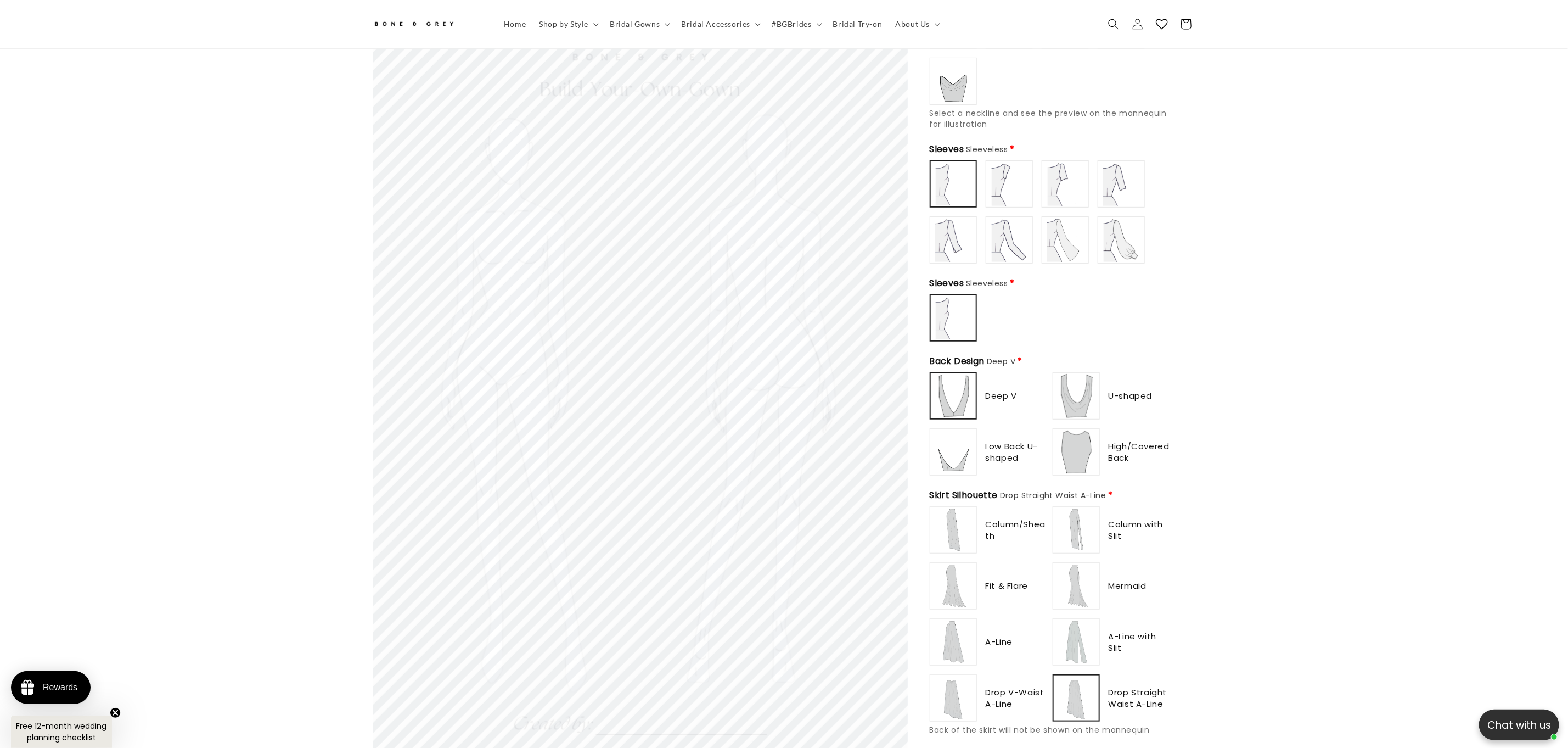
scroll to position [384, 0]
click at [1008, 223] on label at bounding box center [1009, 246] width 47 height 47
click at [1008, 180] on img at bounding box center [1010, 191] width 44 height 44
click at [1061, 180] on img at bounding box center [1065, 191] width 44 height 44
type input "**********"
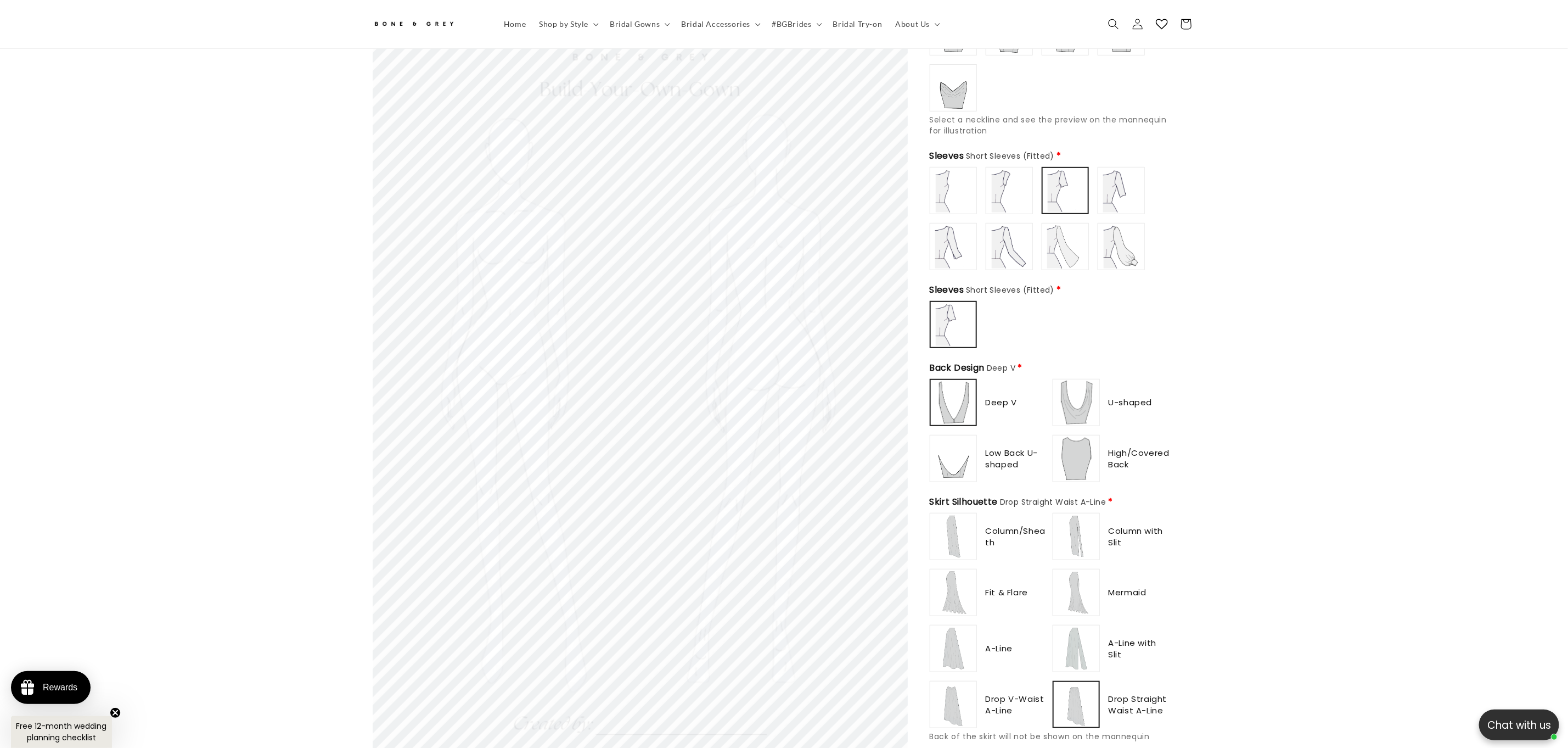
click at [1021, 233] on img at bounding box center [1010, 247] width 44 height 44
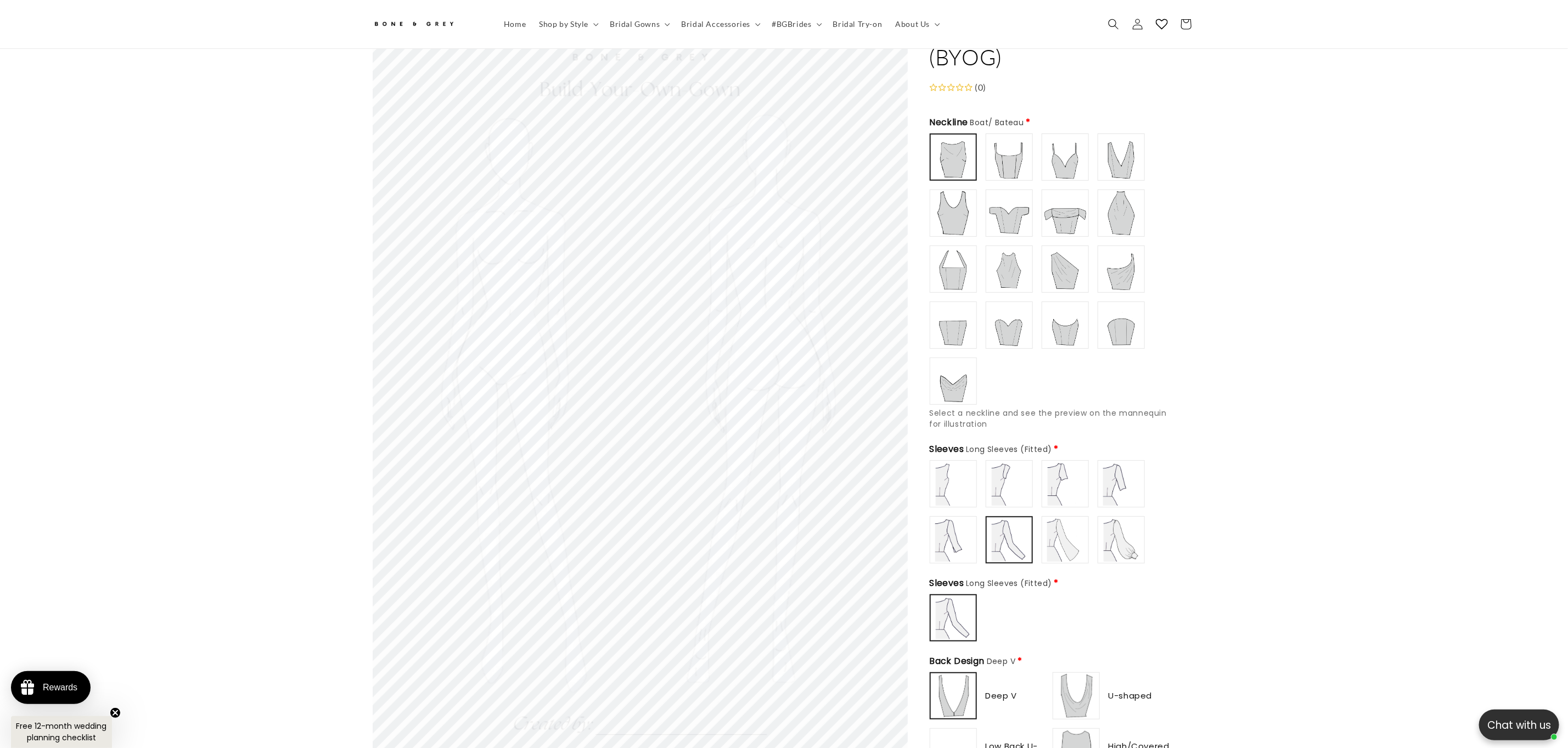
scroll to position [87, 0]
click at [1056, 209] on img at bounding box center [1065, 216] width 44 height 44
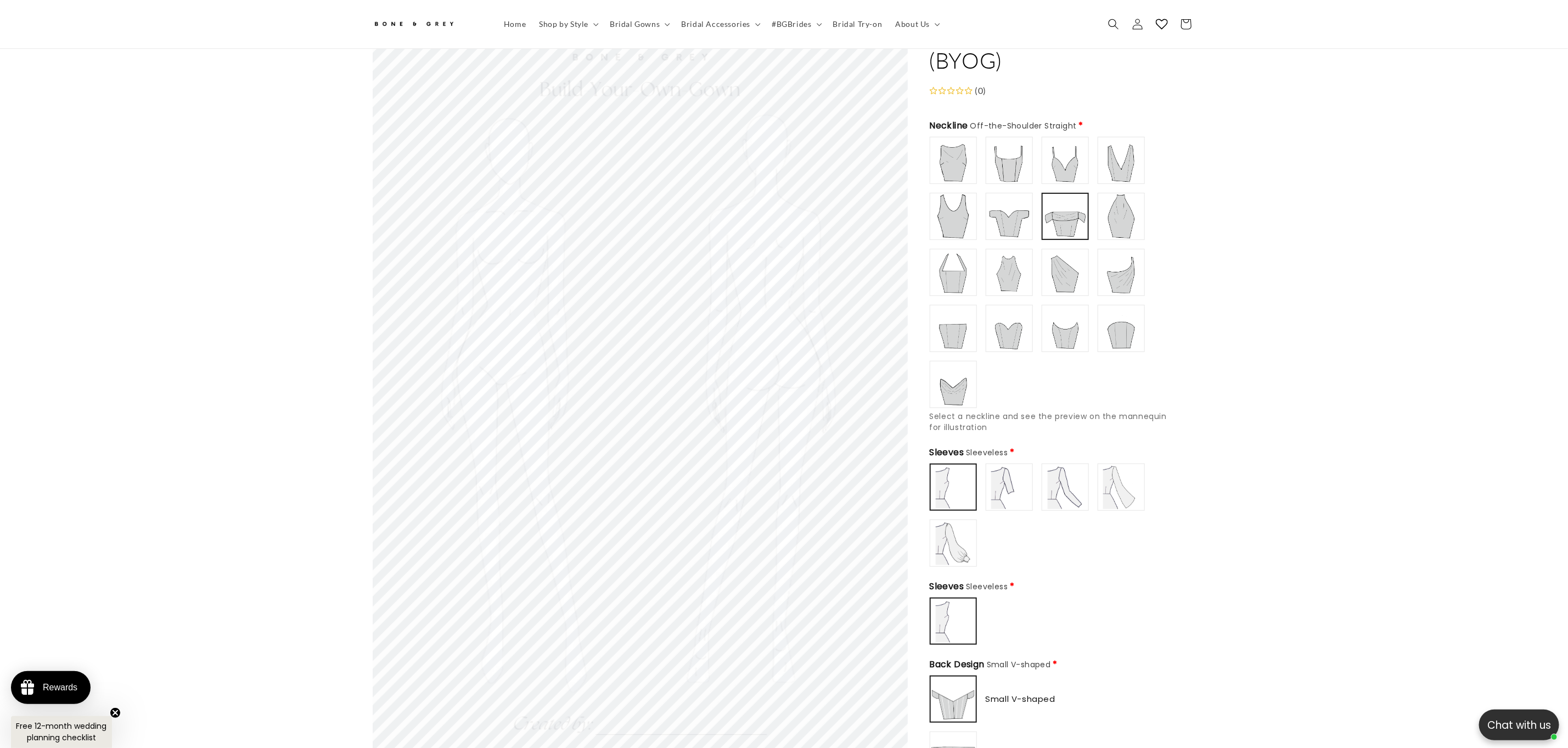
scroll to position [0, 0]
type input "**********"
click at [1013, 209] on img at bounding box center [1010, 216] width 44 height 44
click at [1001, 482] on img at bounding box center [1010, 487] width 44 height 44
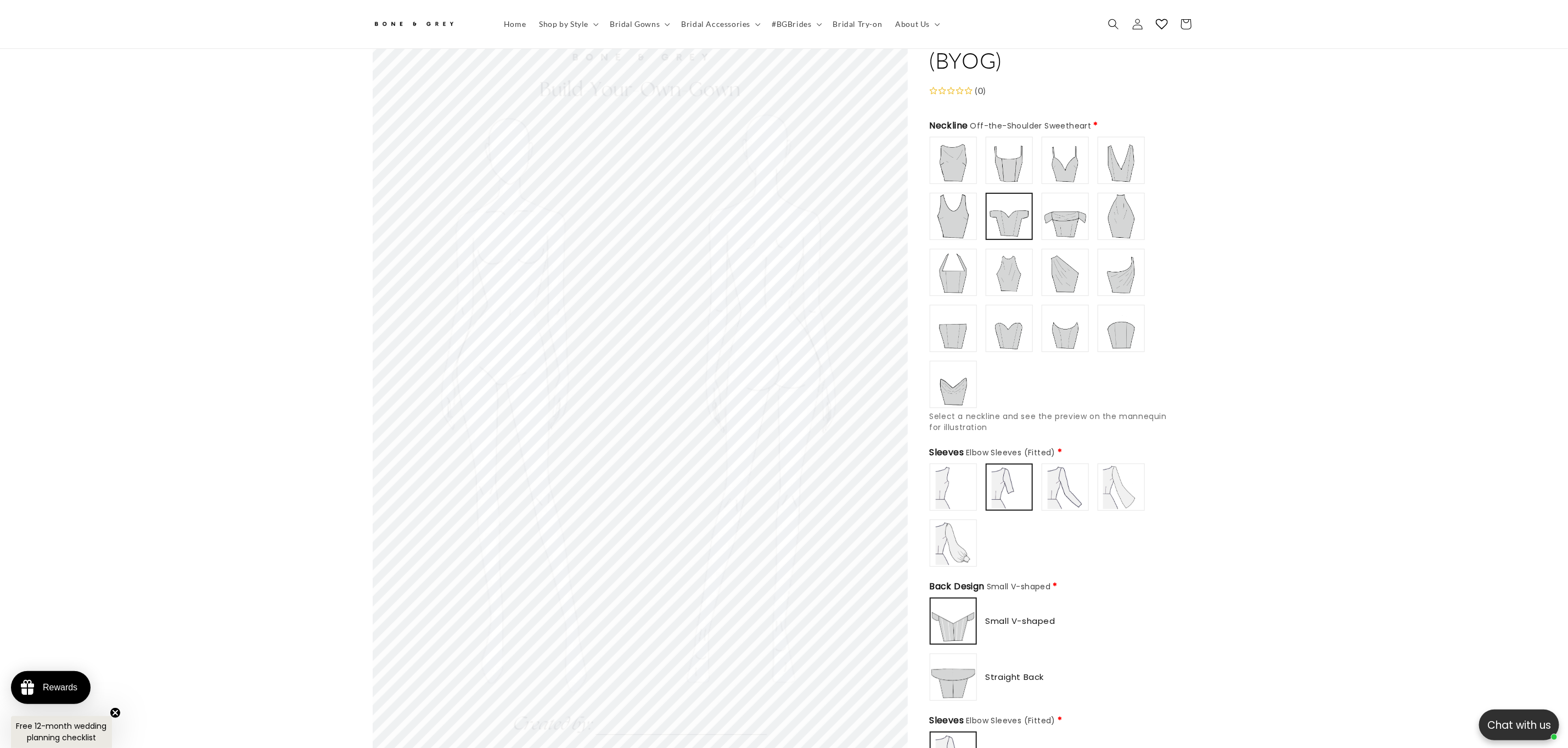
click at [1064, 480] on img at bounding box center [1065, 487] width 44 height 44
click at [1102, 483] on img at bounding box center [1122, 487] width 44 height 44
type input "**********"
click at [952, 544] on img at bounding box center [953, 543] width 44 height 44
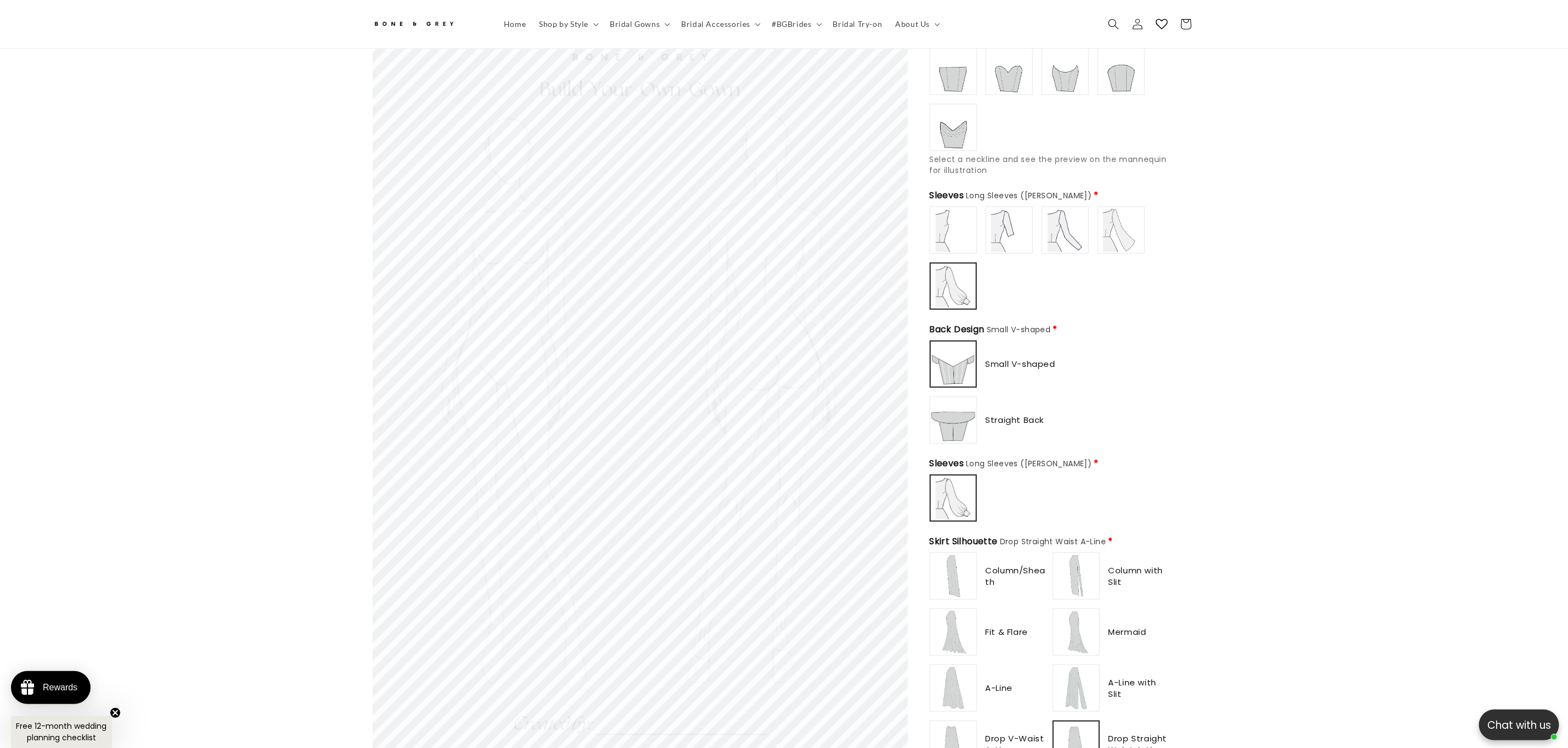
scroll to position [384, 0]
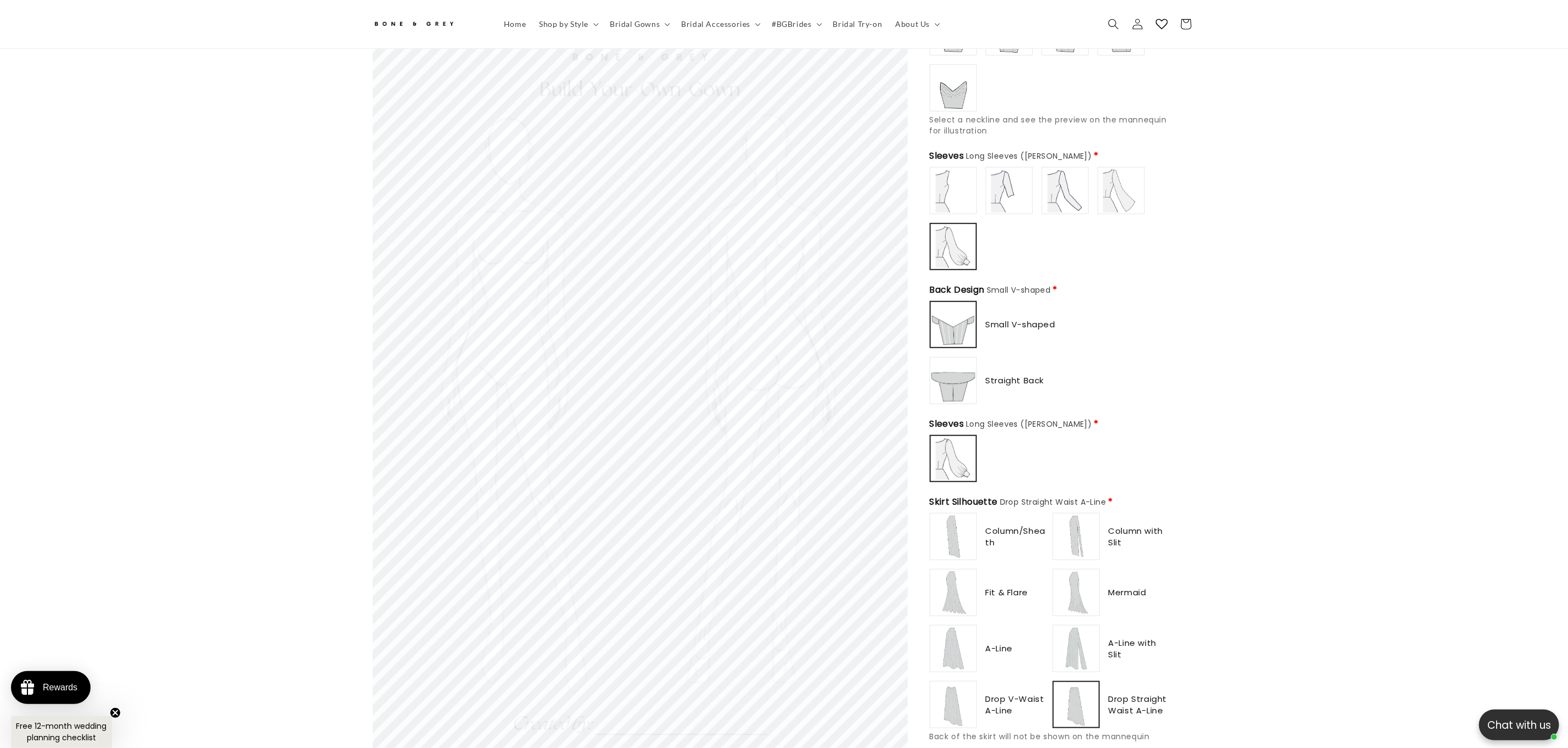
click at [995, 539] on span "Column/Sheath" at bounding box center [1017, 536] width 62 height 23
click at [959, 536] on img at bounding box center [953, 536] width 44 height 44
click at [963, 585] on img at bounding box center [953, 593] width 44 height 44
click at [1077, 533] on img at bounding box center [1077, 536] width 44 height 44
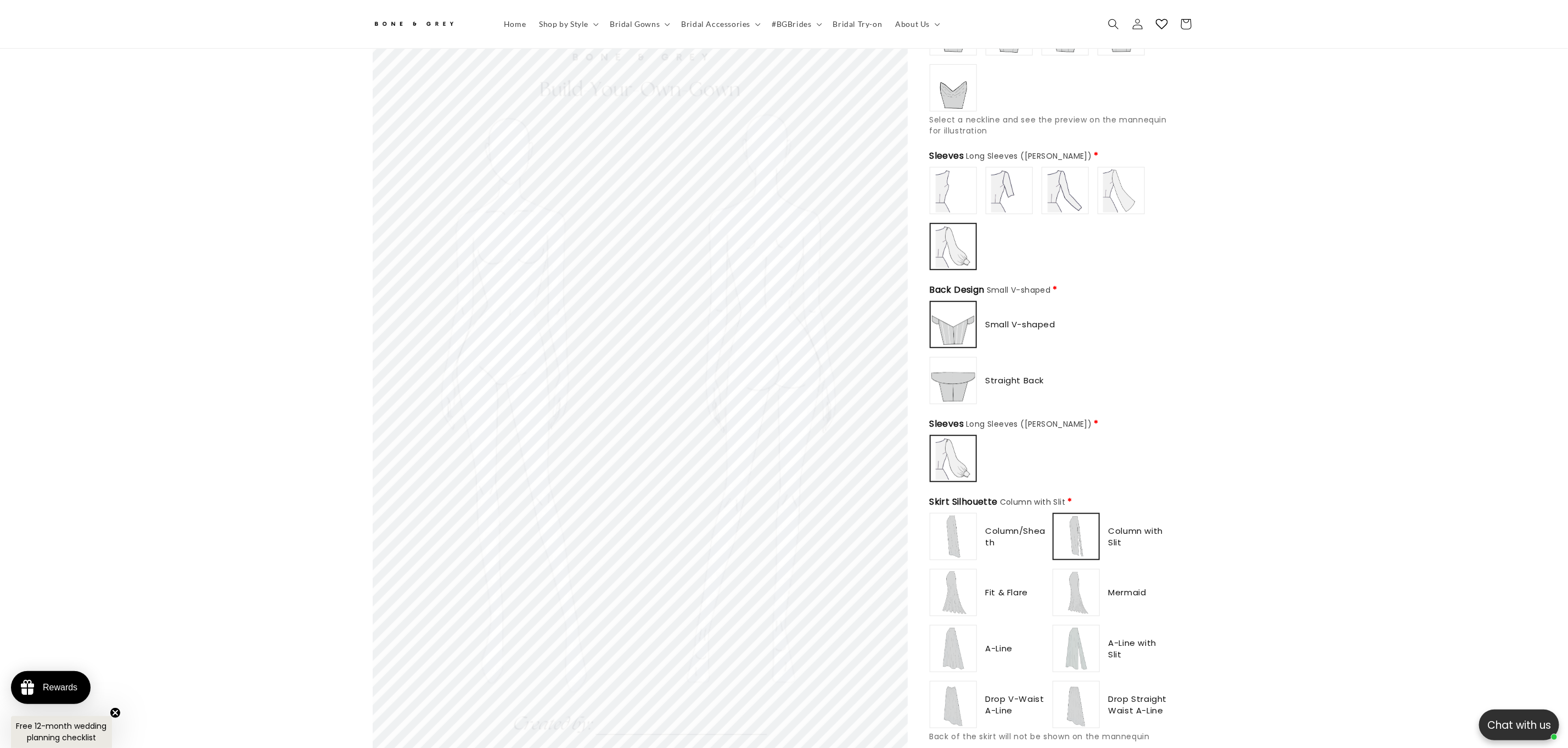
scroll to position [483, 0]
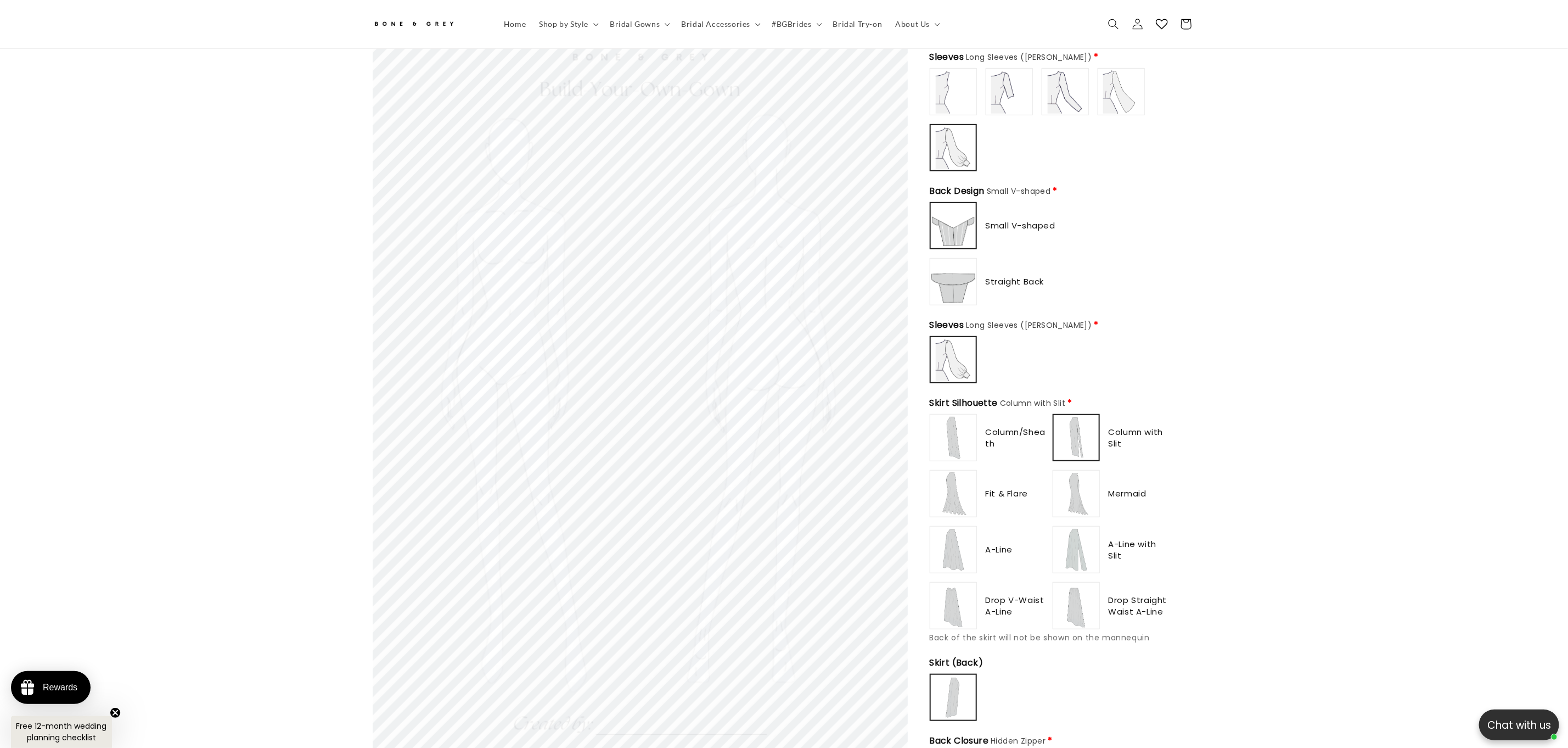
click at [1086, 482] on img at bounding box center [1077, 494] width 44 height 44
click at [1094, 555] on img at bounding box center [1077, 550] width 44 height 44
type input "**********"
click at [1092, 612] on img at bounding box center [1077, 606] width 44 height 44
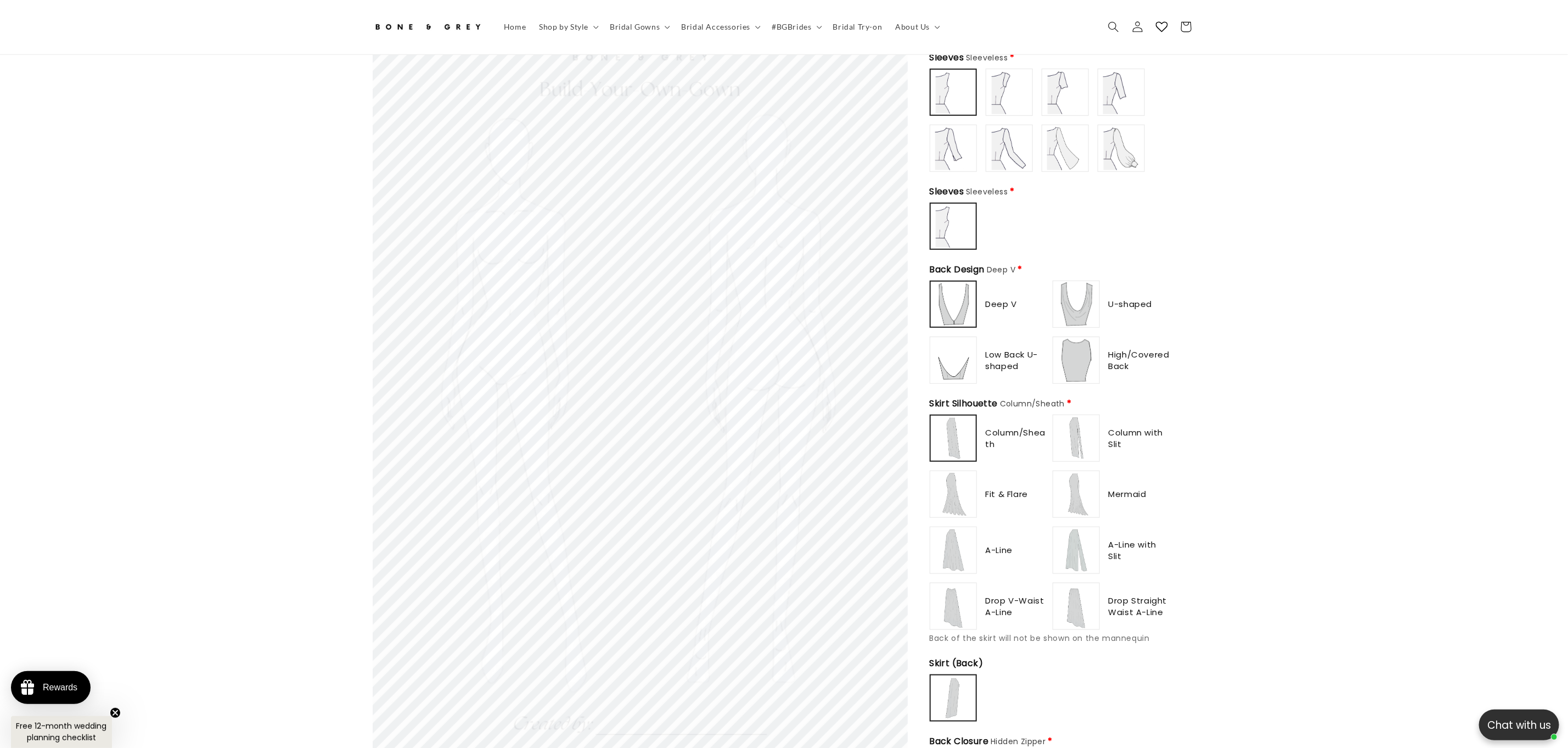
click at [963, 529] on img at bounding box center [953, 551] width 44 height 44
click at [951, 492] on img at bounding box center [953, 494] width 44 height 44
click at [1090, 435] on img at bounding box center [1077, 439] width 44 height 44
click at [1084, 496] on img at bounding box center [1077, 494] width 44 height 44
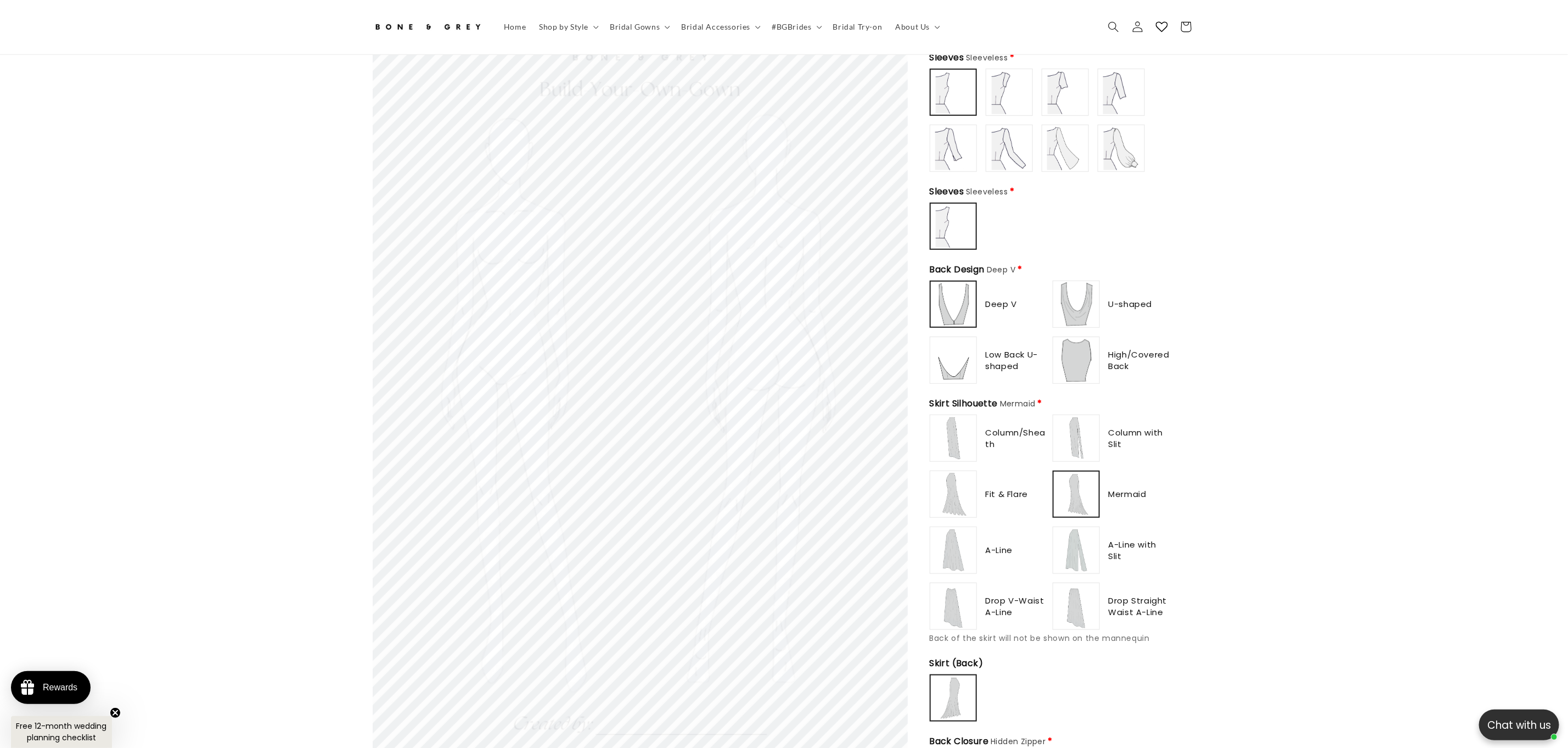
click at [1096, 562] on img at bounding box center [1077, 551] width 44 height 44
click at [1101, 617] on div "Drop Straight Waist A-Line" at bounding box center [1112, 605] width 119 height 47
click at [971, 603] on img at bounding box center [953, 606] width 44 height 44
click at [1086, 611] on img at bounding box center [1077, 606] width 44 height 44
click at [1078, 547] on img at bounding box center [1077, 551] width 44 height 44
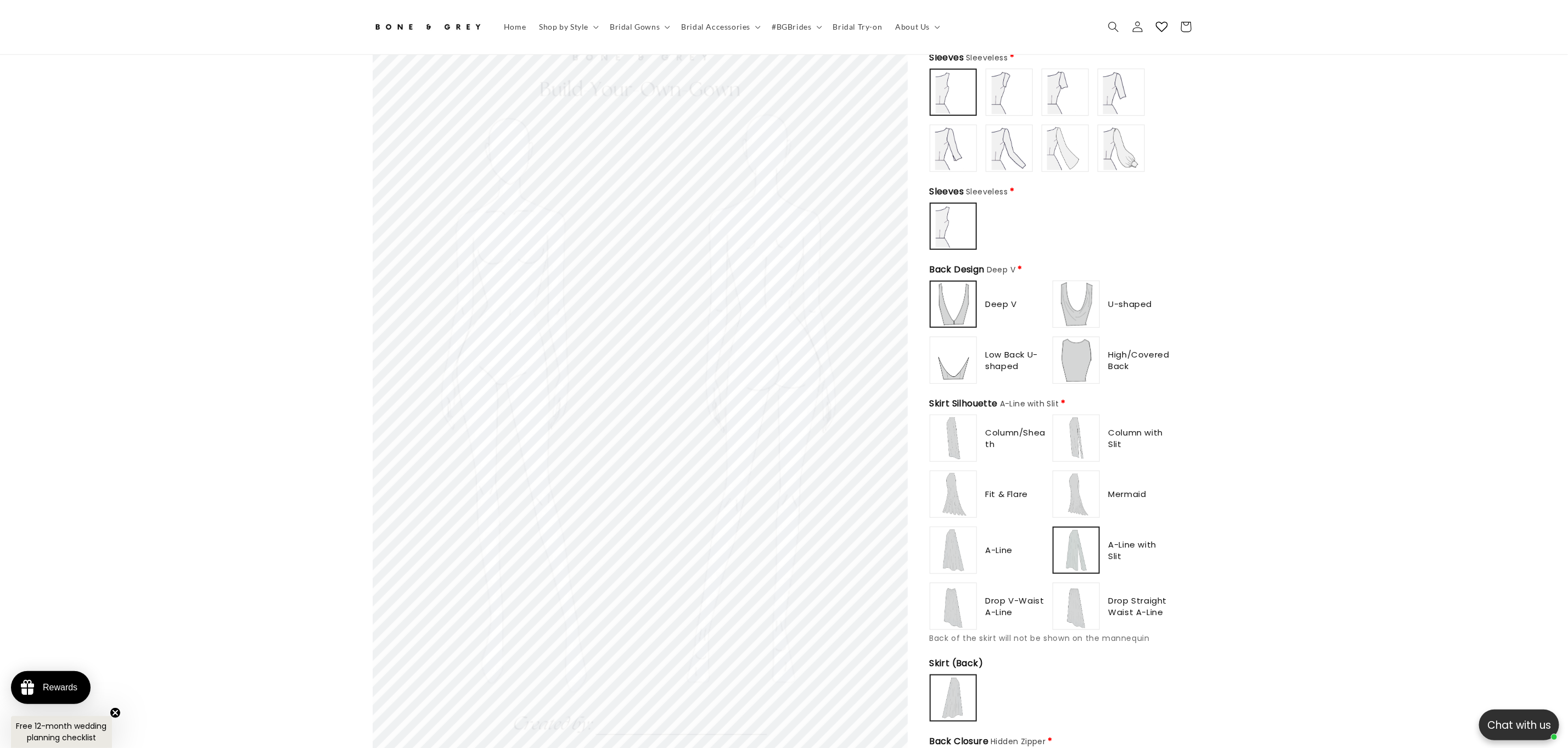
drag, startPoint x: 1077, startPoint y: 485, endPoint x: 1074, endPoint y: 436, distance: 49.1
click at [1077, 483] on img at bounding box center [1077, 494] width 44 height 44
click at [1074, 436] on img at bounding box center [1077, 439] width 44 height 44
click at [962, 434] on img at bounding box center [953, 439] width 44 height 44
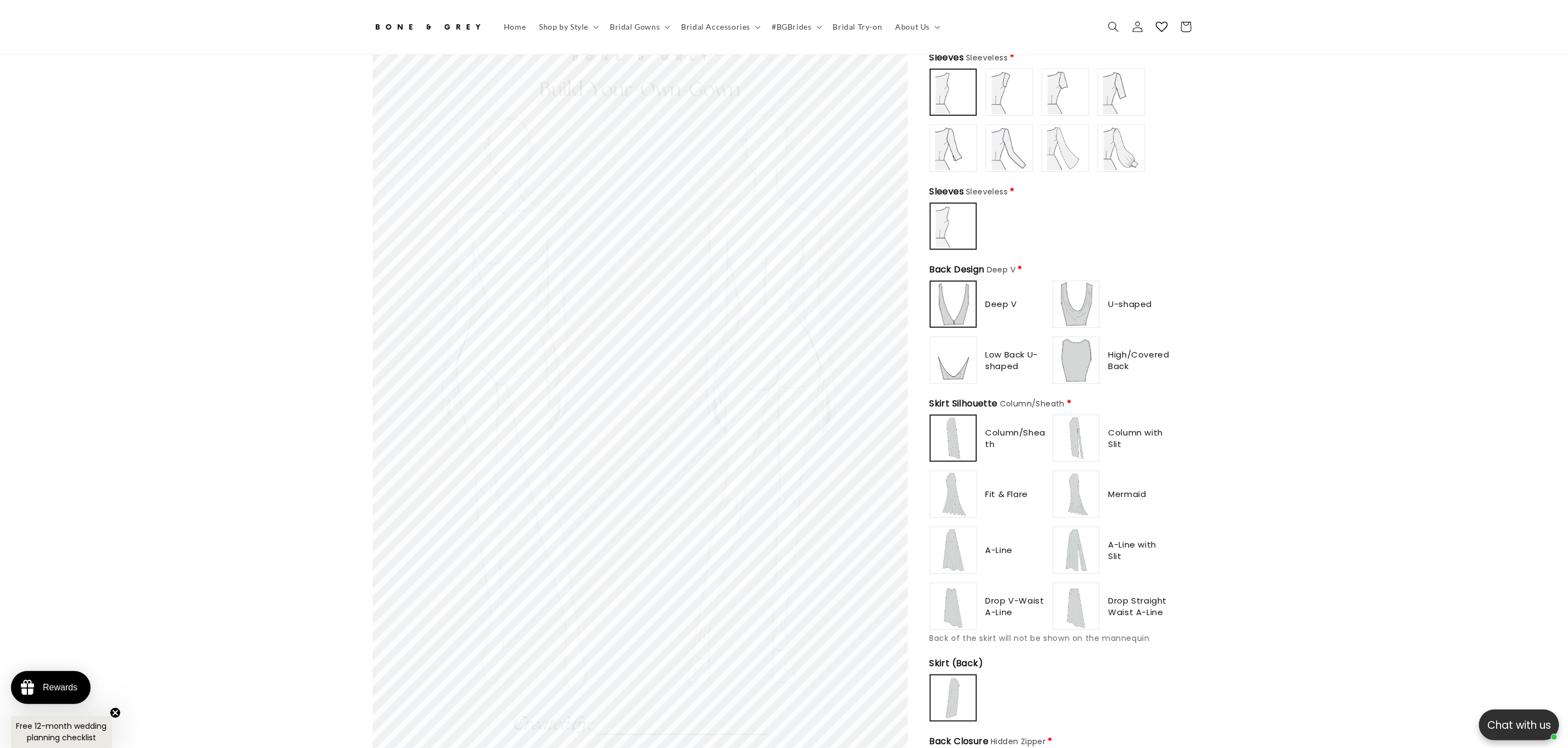
click at [1080, 425] on img at bounding box center [1077, 439] width 44 height 44
type input "*******"
click at [1078, 494] on img at bounding box center [1077, 494] width 44 height 44
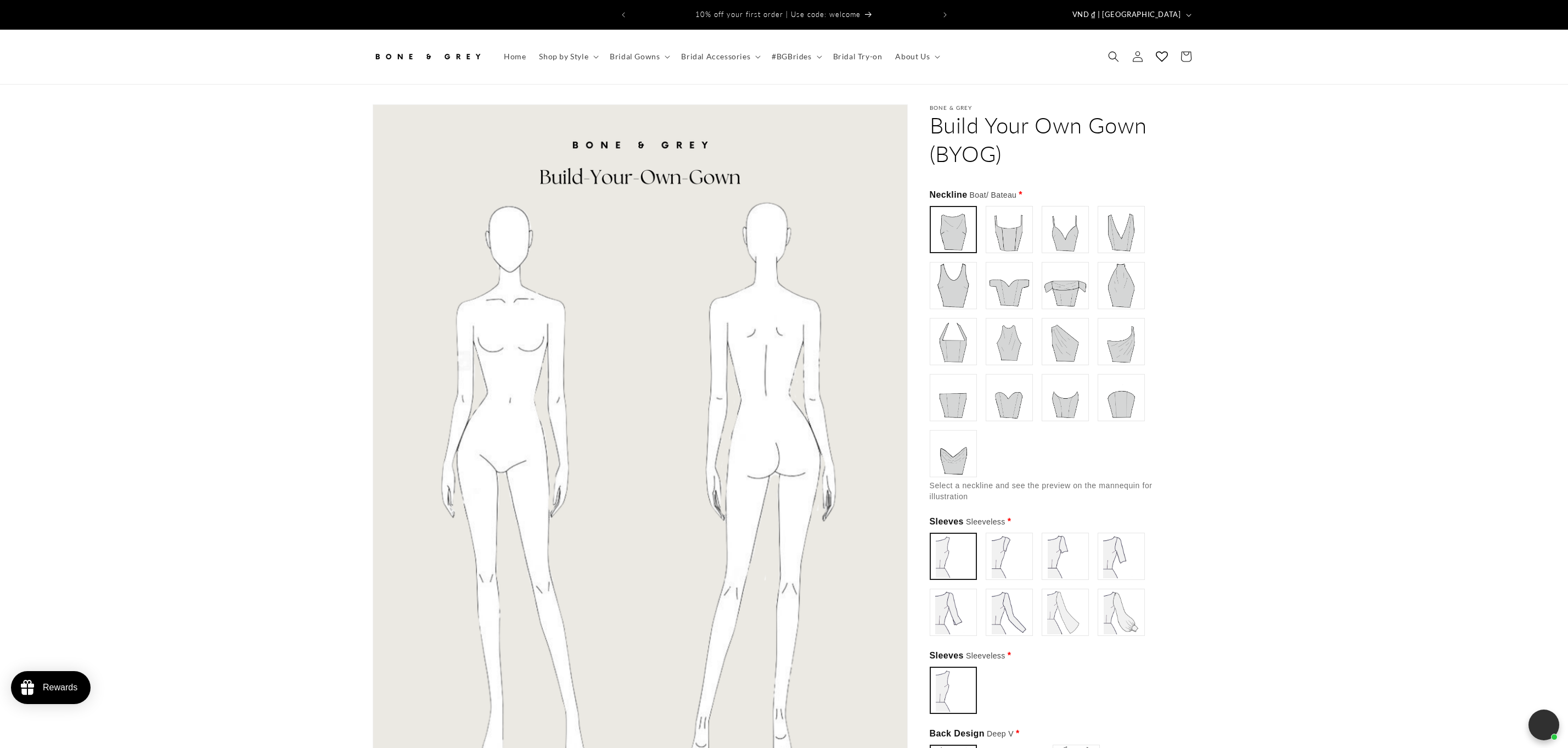
type input "**********"
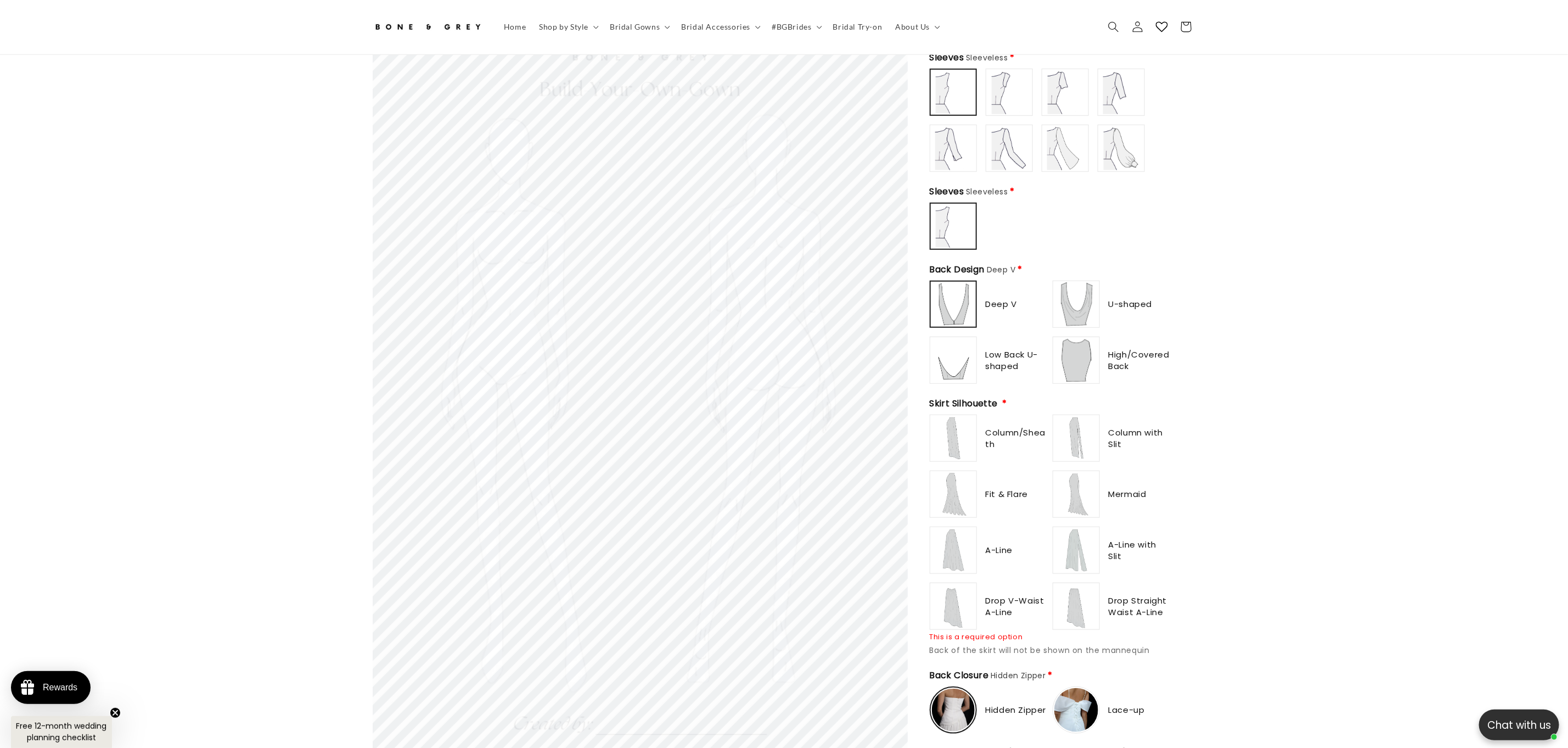
click at [952, 432] on img at bounding box center [953, 439] width 44 height 44
click at [941, 500] on img at bounding box center [953, 494] width 44 height 44
click at [951, 535] on img at bounding box center [953, 551] width 44 height 44
click at [1086, 442] on img at bounding box center [1077, 439] width 44 height 44
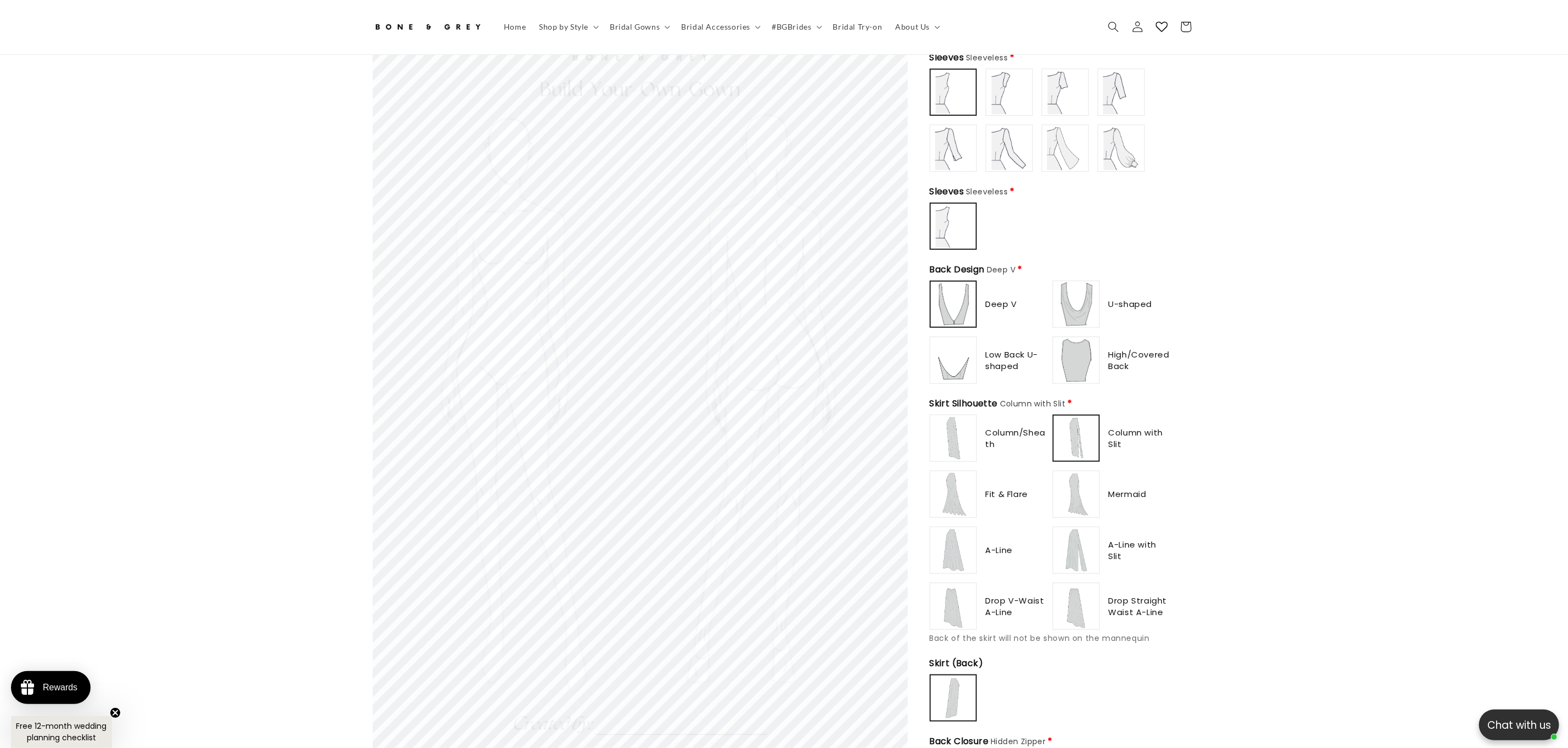
click at [1079, 489] on img at bounding box center [1077, 494] width 44 height 44
click at [1082, 551] on img at bounding box center [1077, 551] width 44 height 44
type input "**********"
click at [1090, 598] on img at bounding box center [1077, 606] width 44 height 44
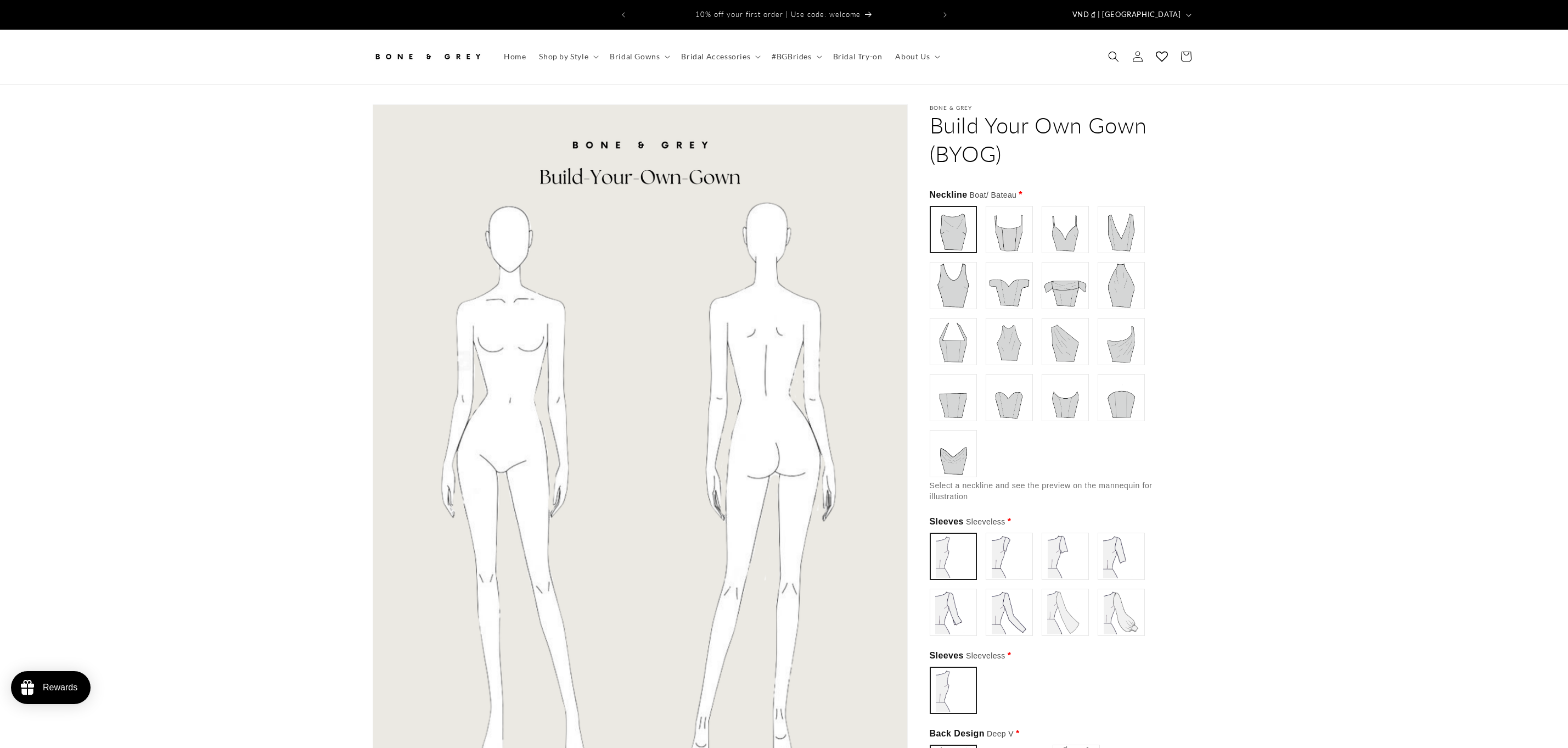
scroll to position [488, 0]
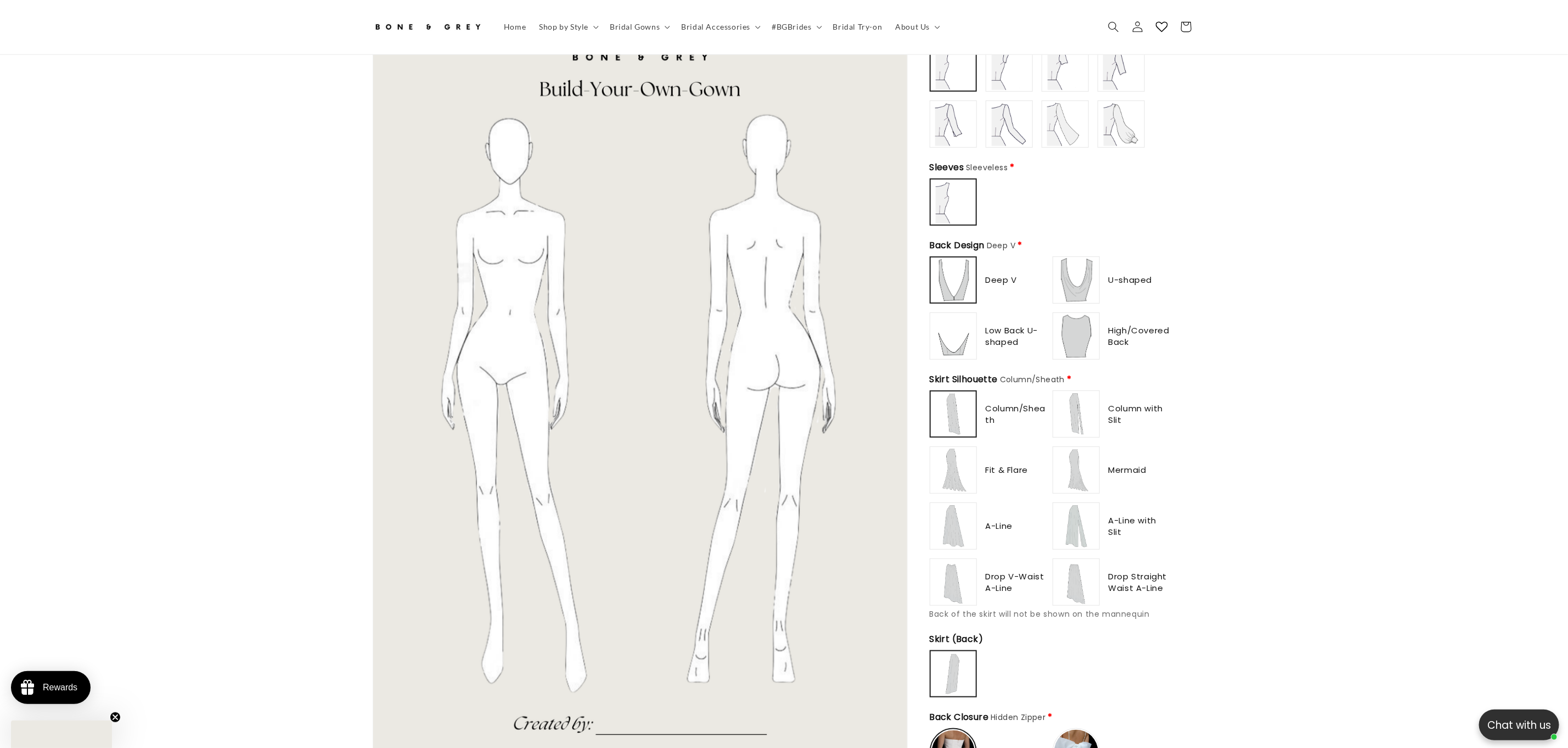
click at [1074, 472] on img at bounding box center [1077, 470] width 44 height 44
click at [1072, 517] on img at bounding box center [1077, 526] width 44 height 44
type input "**********"
click at [1075, 574] on img at bounding box center [1077, 582] width 44 height 44
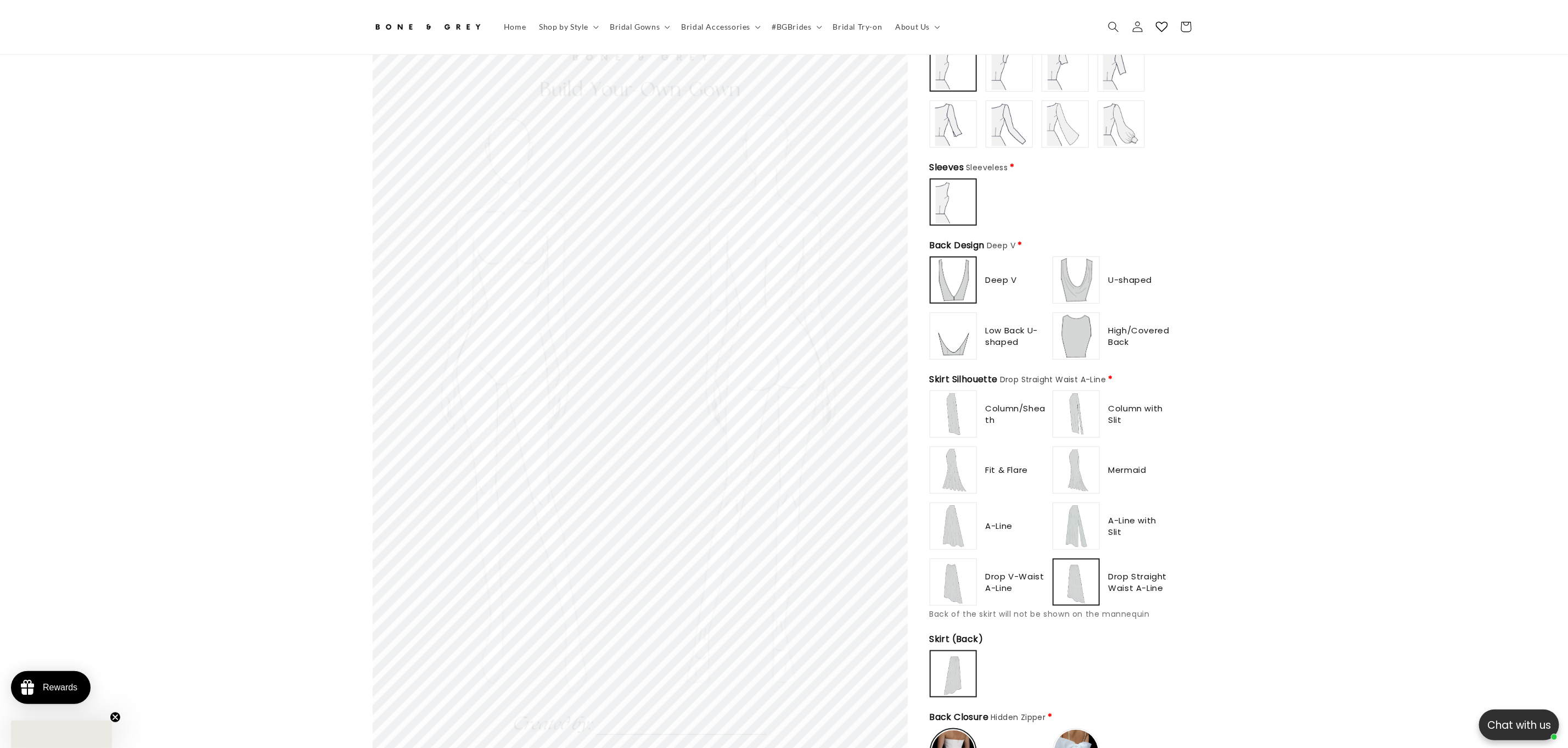
click at [1075, 574] on img at bounding box center [1076, 581] width 43 height 43
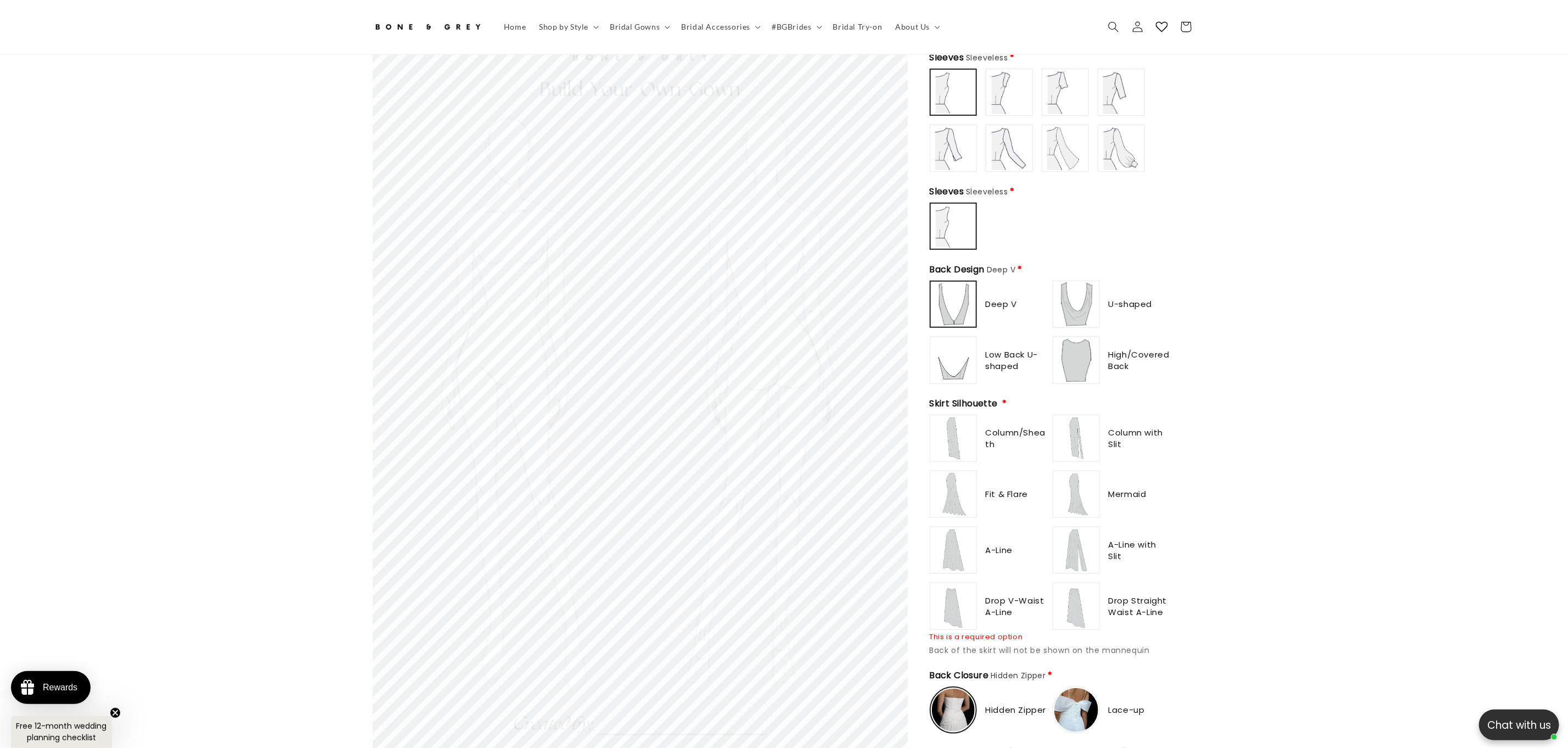
scroll to position [0, 302]
click at [1074, 555] on img at bounding box center [1077, 551] width 44 height 44
drag, startPoint x: 1069, startPoint y: 483, endPoint x: 983, endPoint y: 465, distance: 87.9
click at [1069, 482] on img at bounding box center [1077, 494] width 44 height 44
click at [918, 488] on div "Bone & Grey Build Your Own Gown (BYOG) Build Your Own Gown (BYOG) (0) Neckline …" at bounding box center [1051, 725] width 288 height 2219
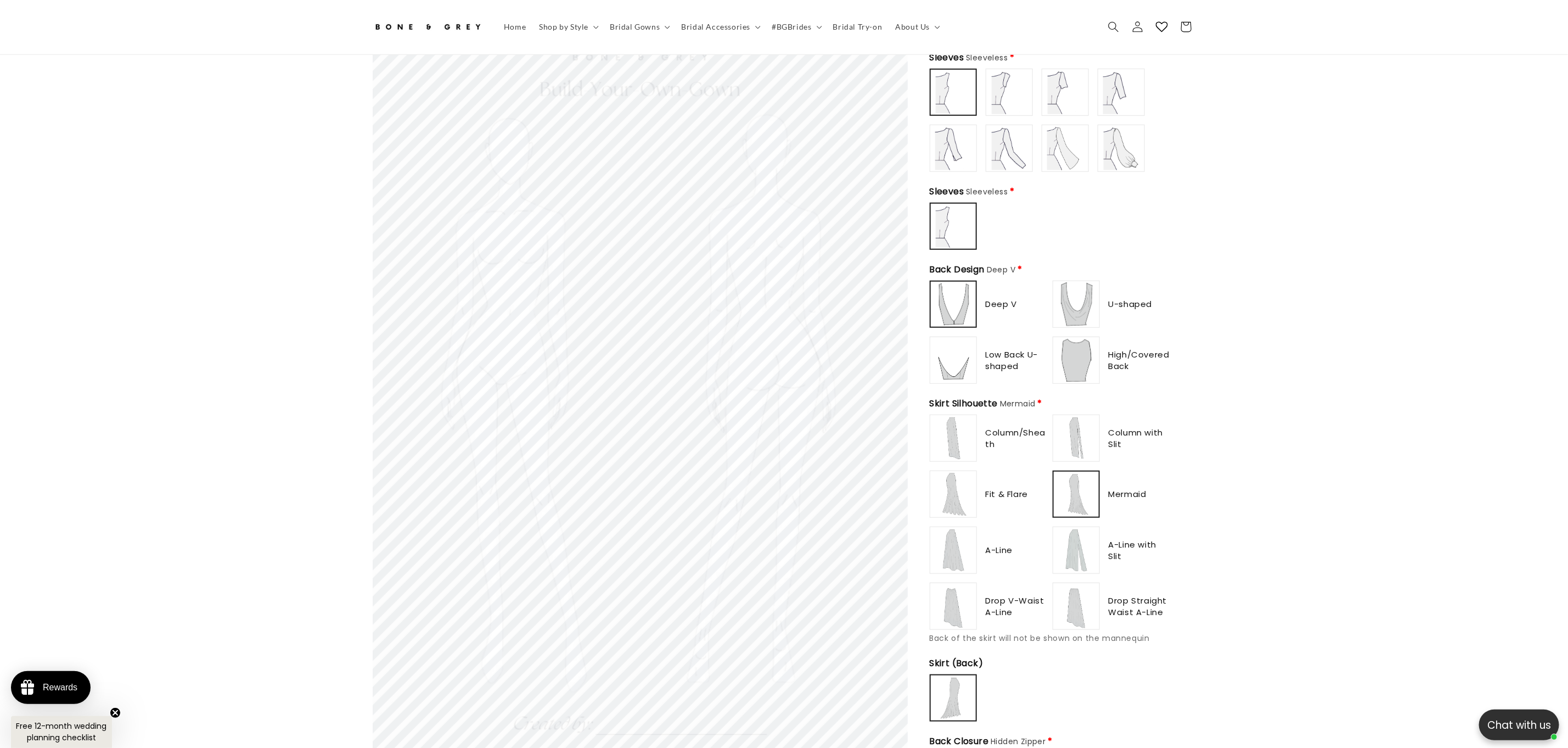
click at [946, 439] on img at bounding box center [953, 439] width 44 height 44
click at [948, 485] on img at bounding box center [953, 494] width 44 height 44
type input "**********"
click at [1056, 437] on img at bounding box center [1077, 439] width 44 height 44
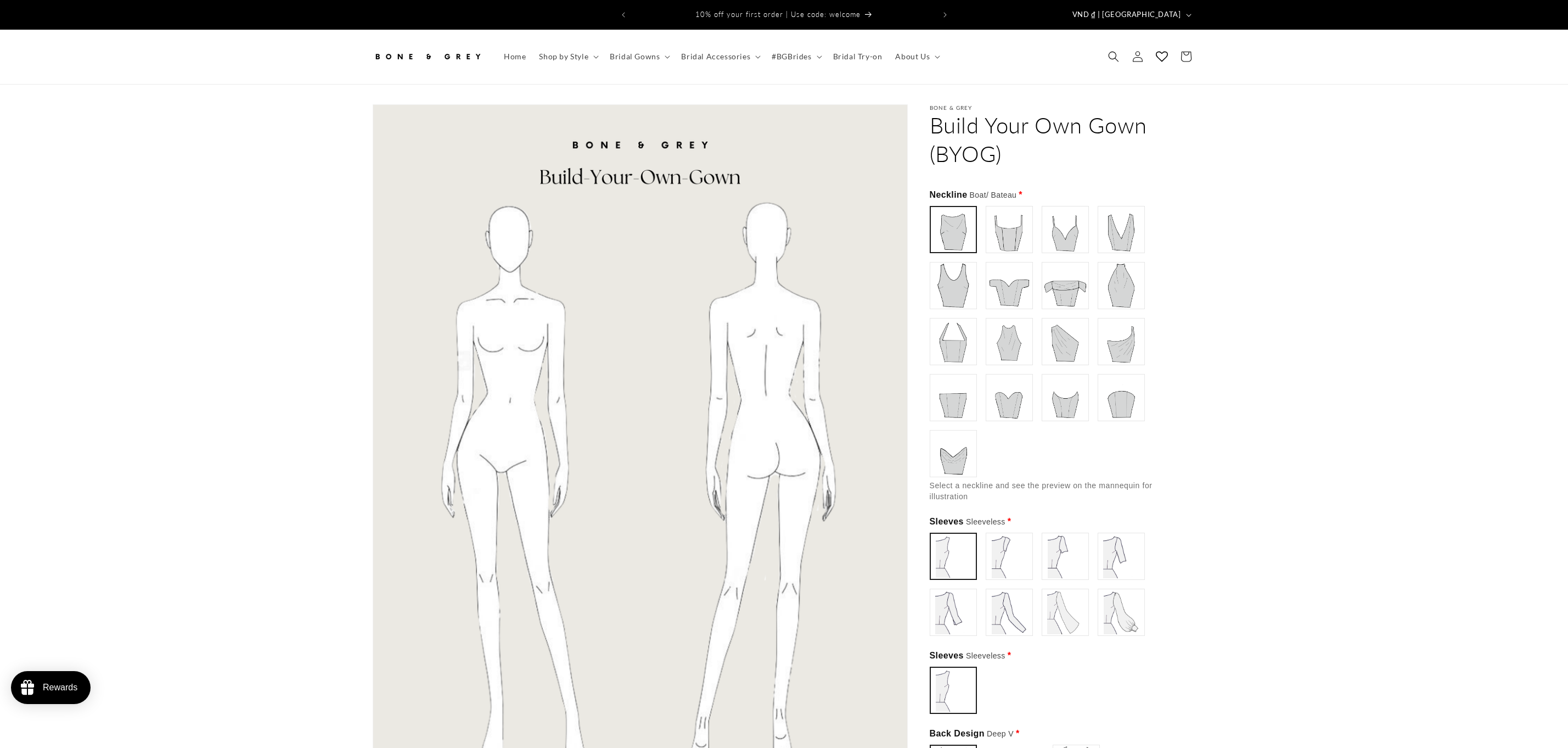
type input "**********"
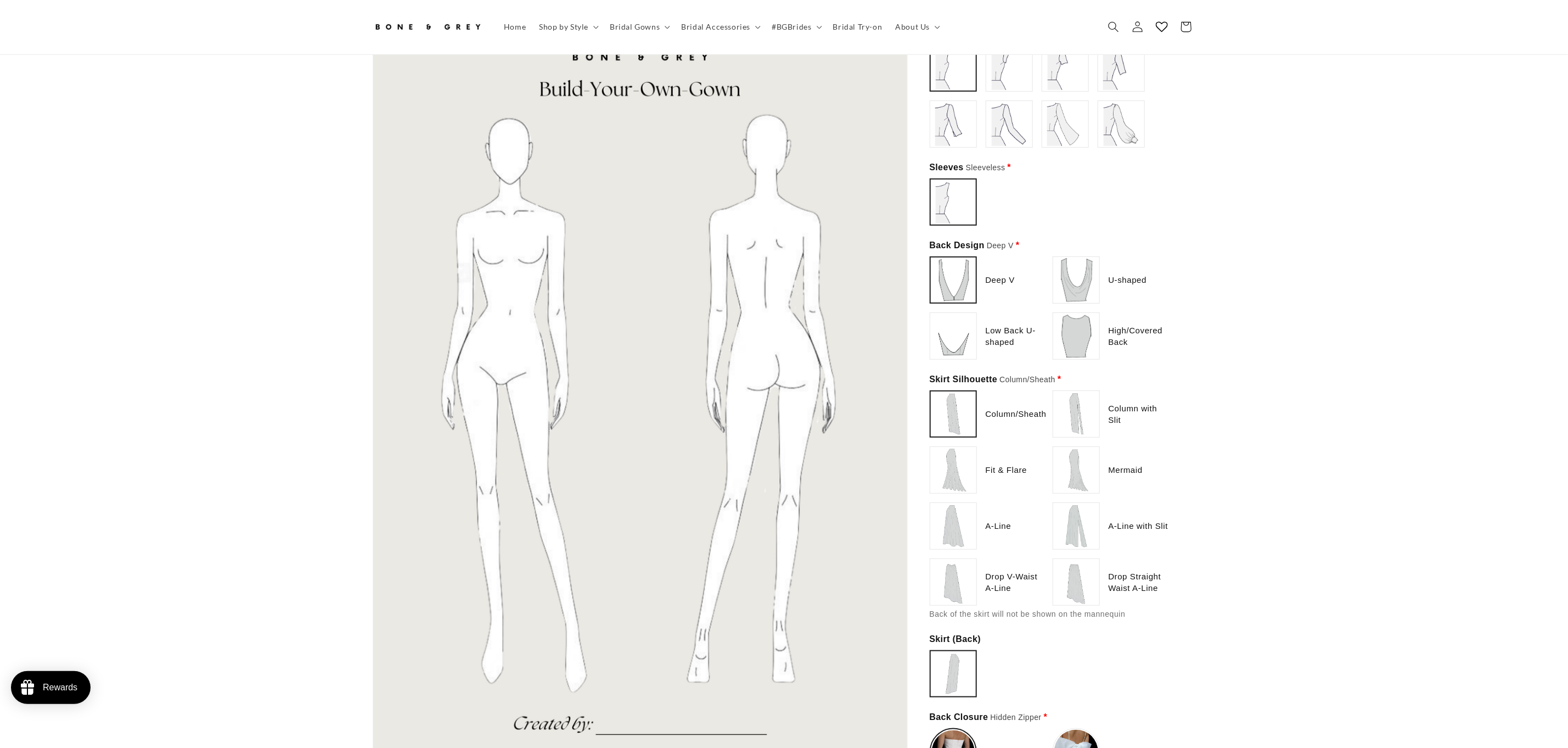
click at [1079, 577] on img at bounding box center [1077, 582] width 44 height 44
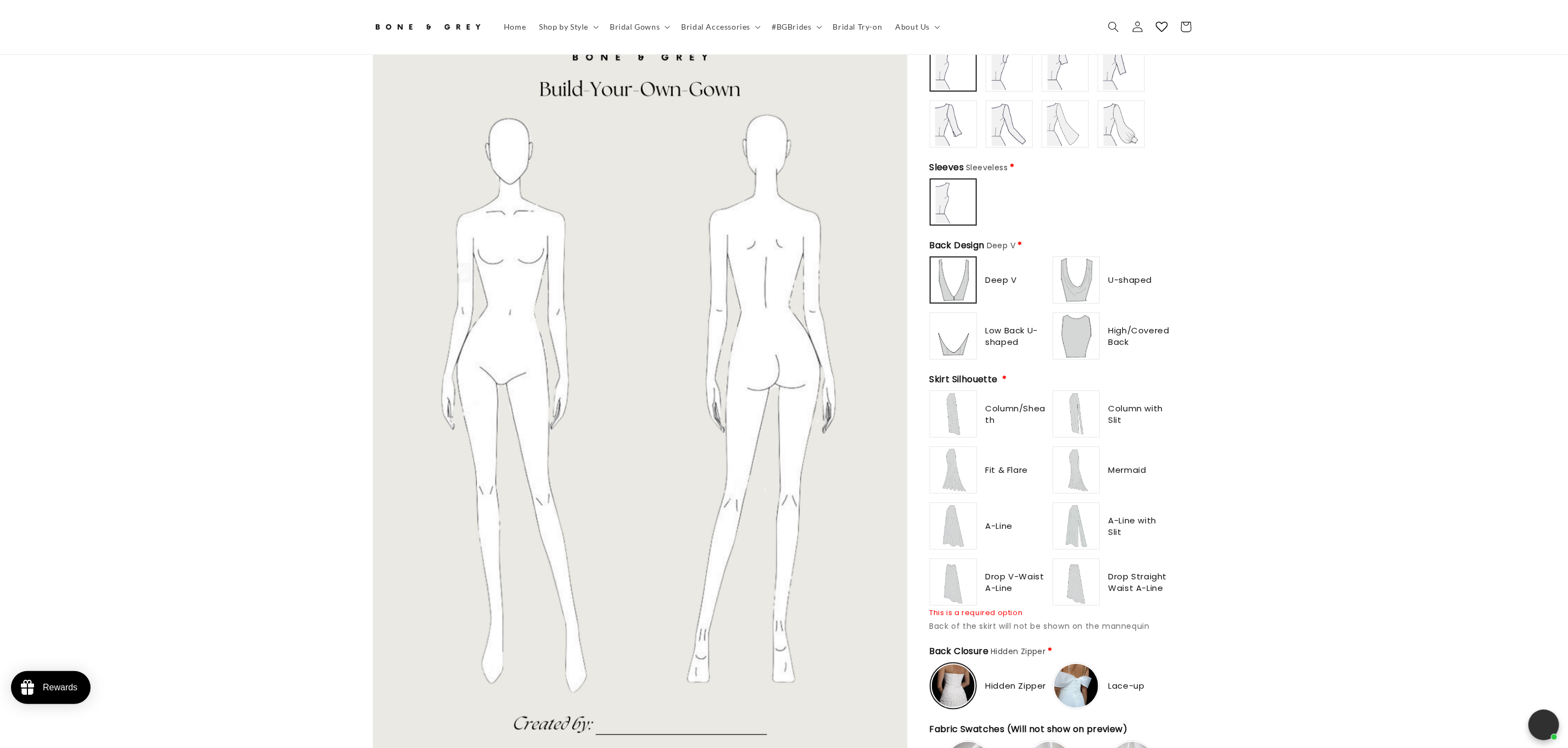
click at [1079, 577] on img at bounding box center [1077, 582] width 44 height 44
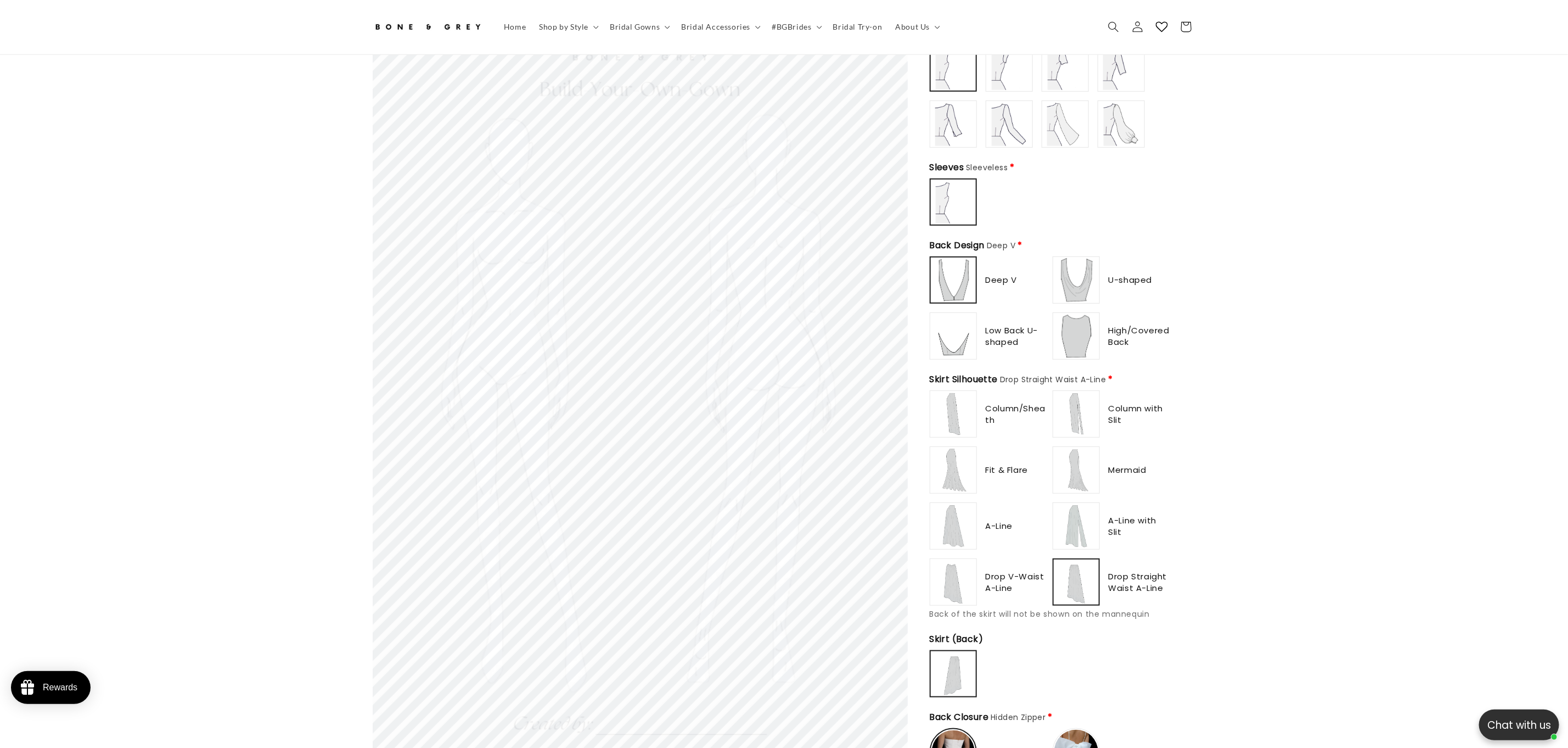
click at [1074, 522] on img at bounding box center [1077, 526] width 44 height 44
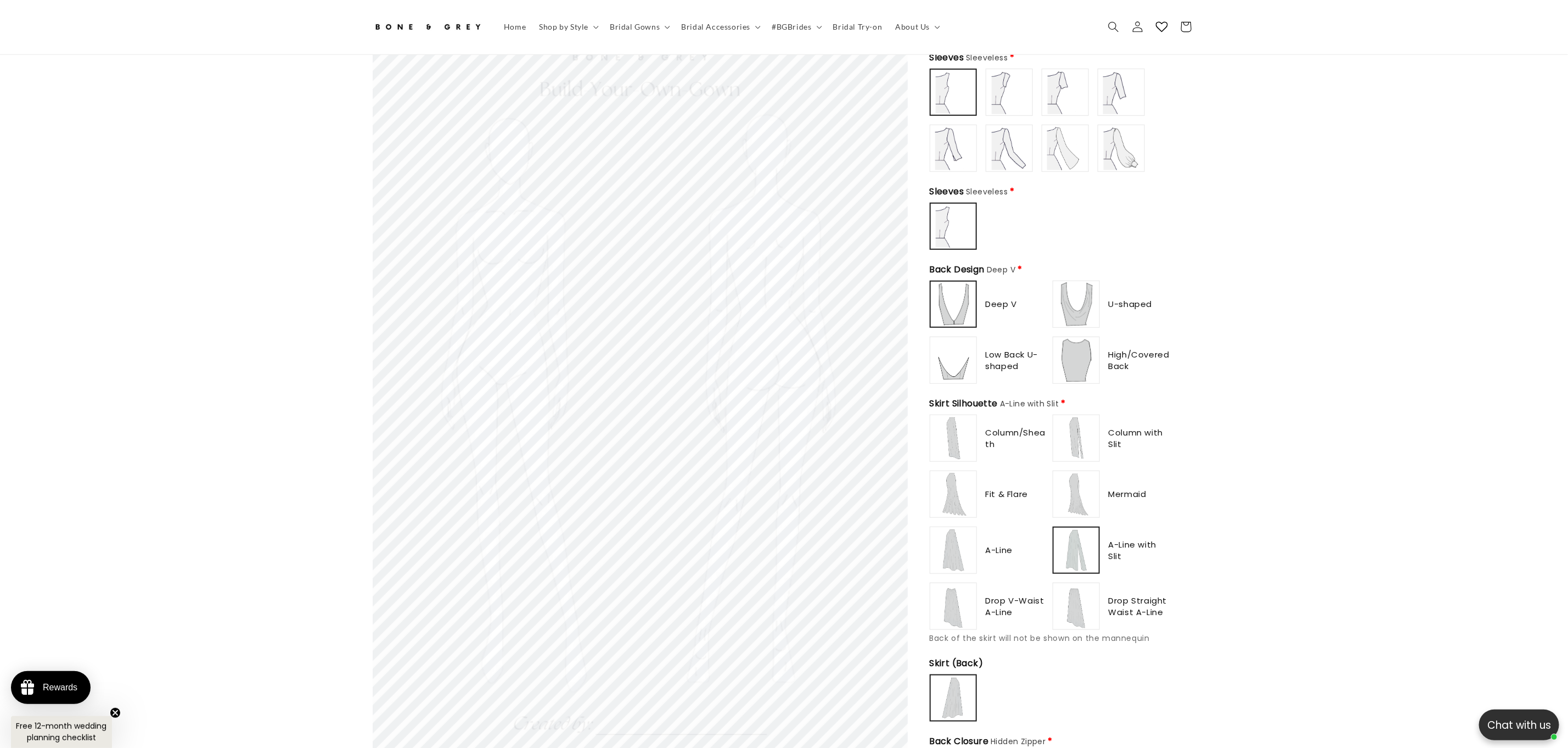
scroll to position [0, 0]
click at [966, 472] on img at bounding box center [953, 494] width 44 height 44
click at [952, 432] on img at bounding box center [953, 439] width 44 height 44
click at [1068, 425] on img at bounding box center [1077, 439] width 44 height 44
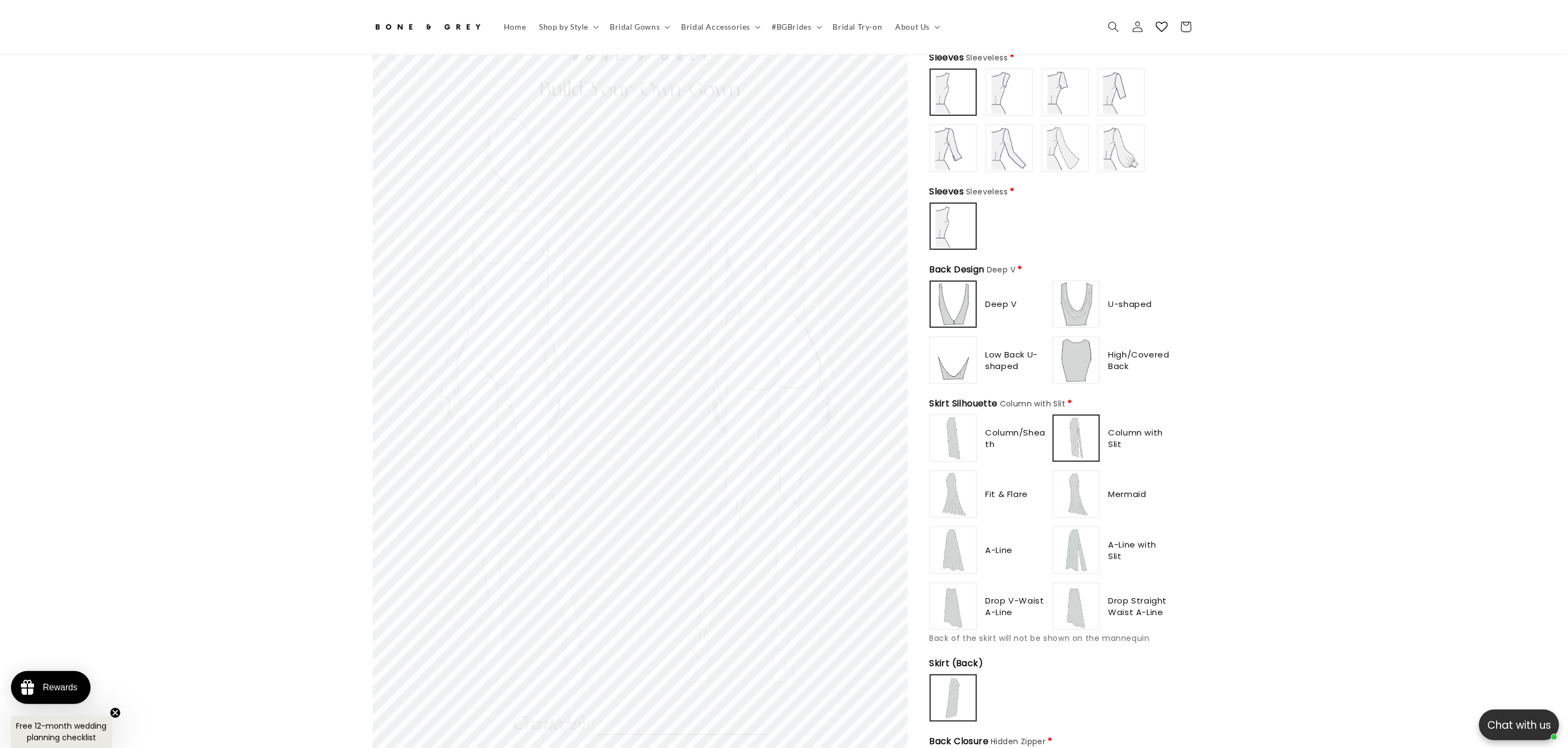
click at [939, 527] on label at bounding box center [952, 550] width 47 height 47
click at [959, 496] on img at bounding box center [953, 494] width 44 height 44
type input "**********"
click at [971, 592] on img at bounding box center [953, 606] width 44 height 44
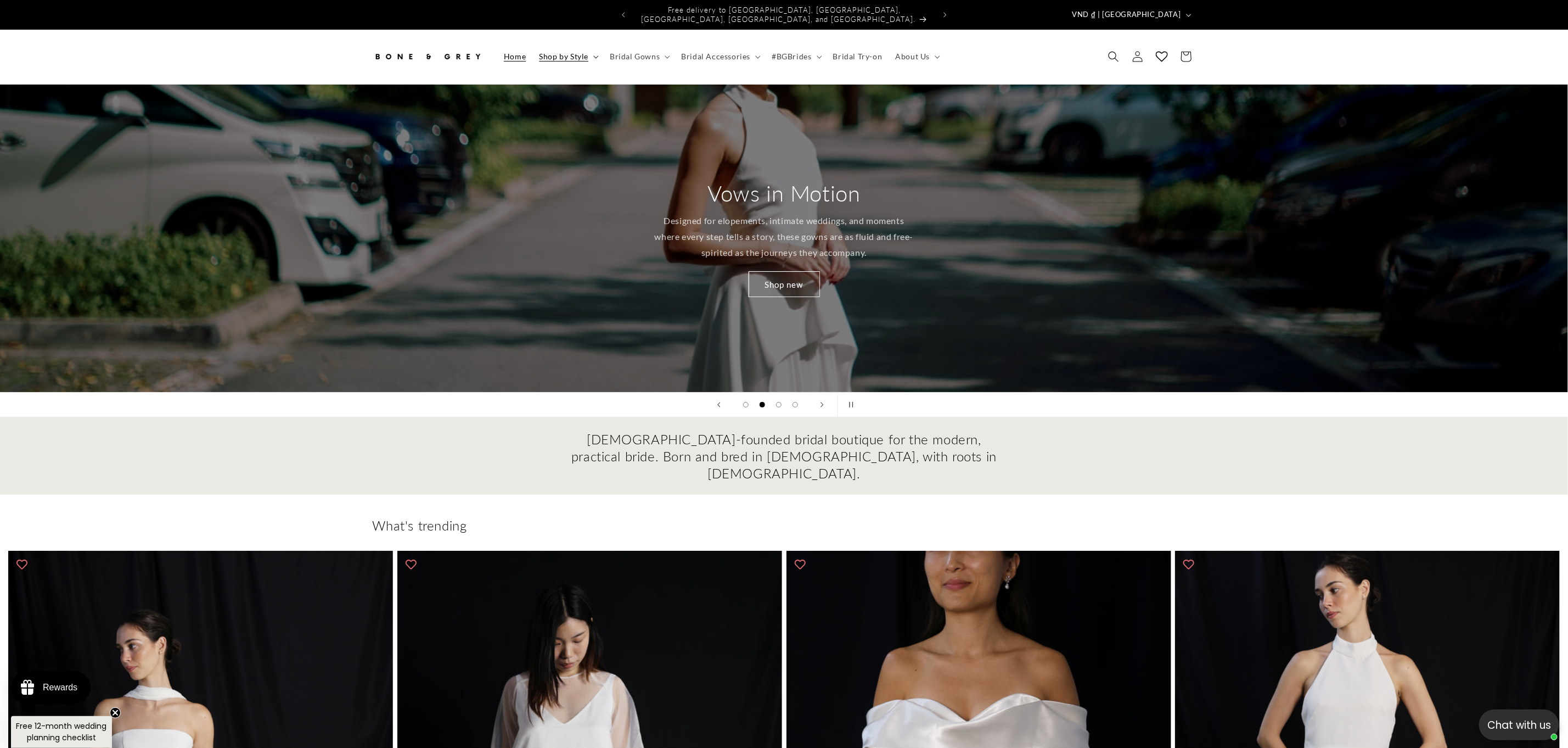
click at [590, 48] on summary "Shop by Style" at bounding box center [568, 57] width 71 height 23
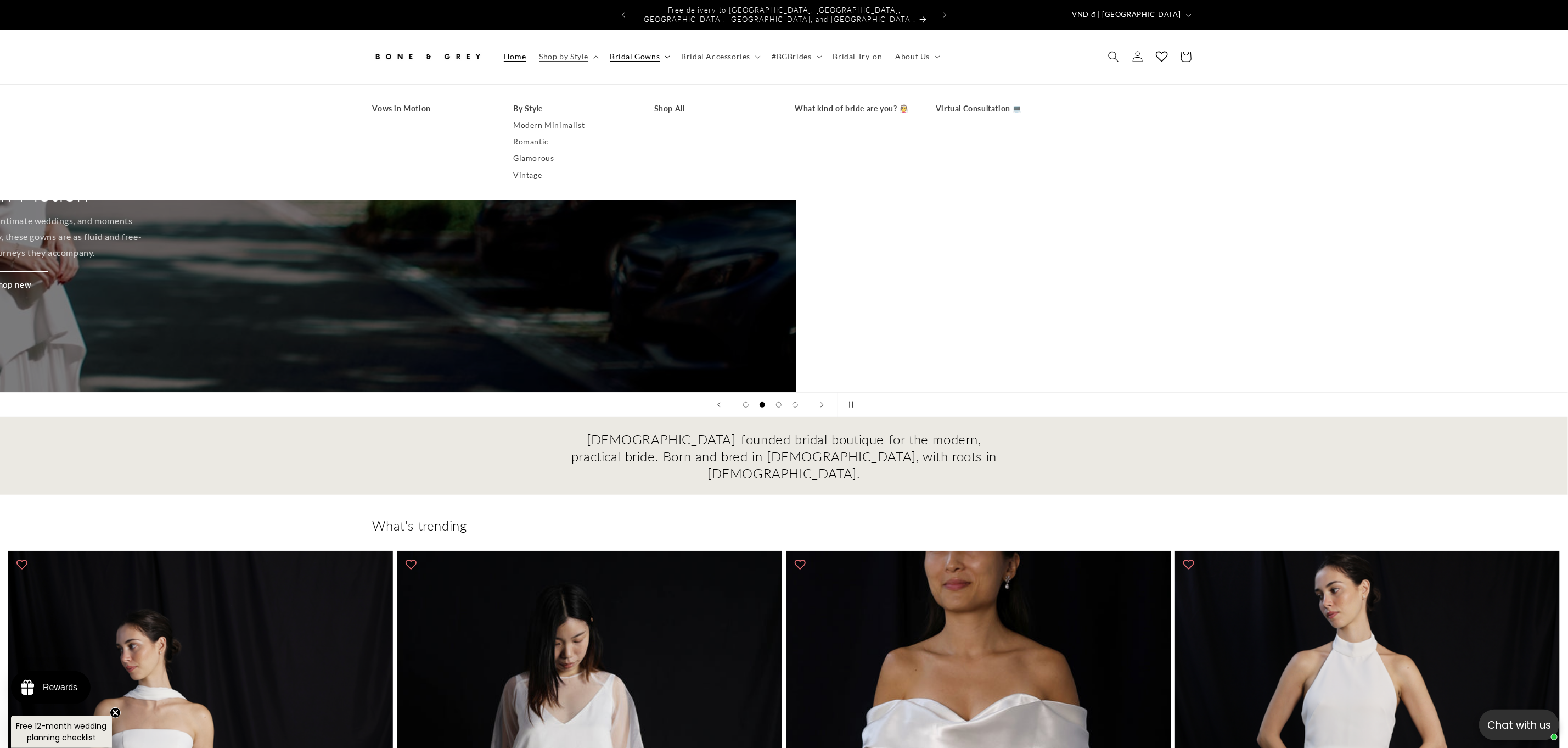
click at [668, 51] on summary "Bridal Gowns" at bounding box center [638, 57] width 72 height 23
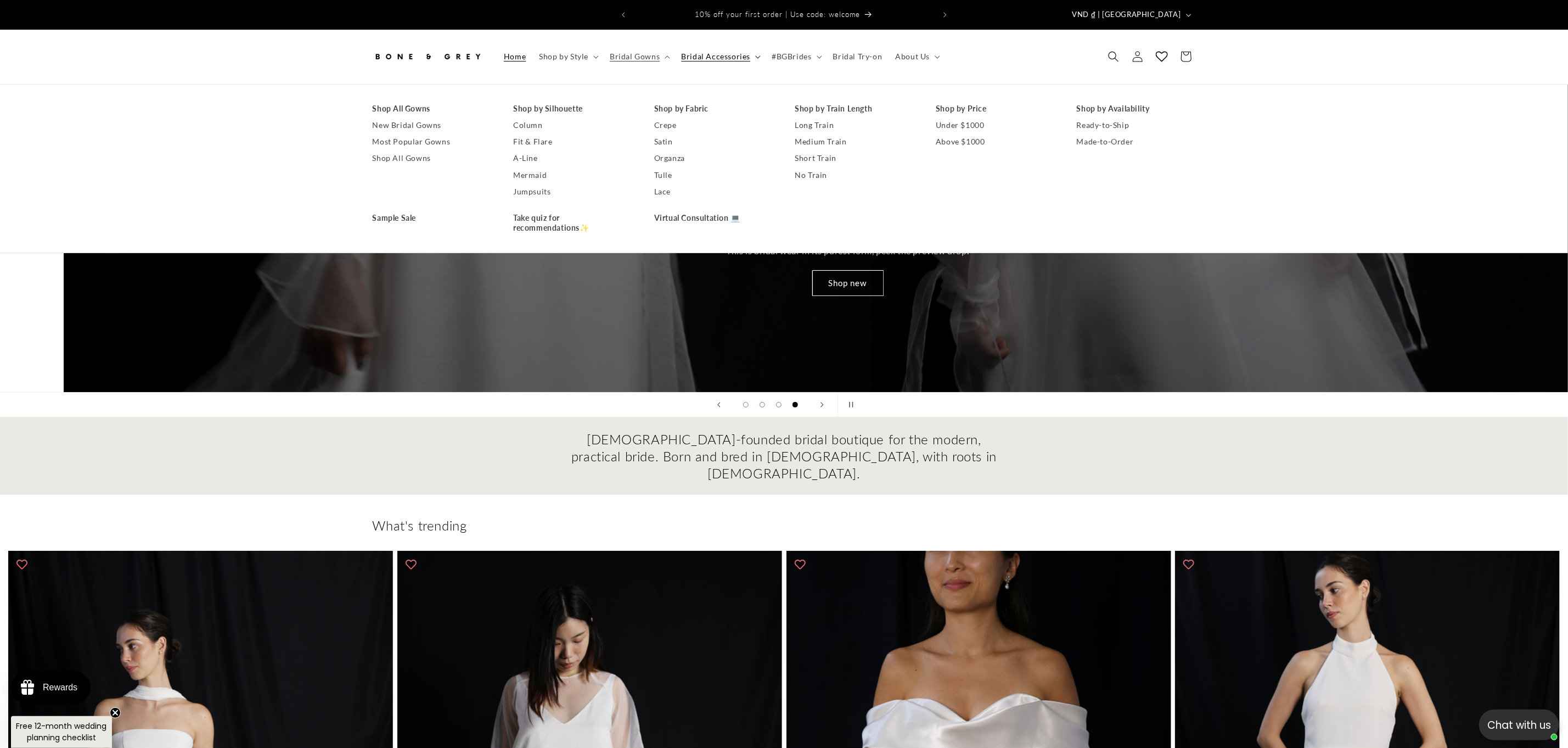
click at [750, 46] on summary "Bridal Accessories" at bounding box center [720, 57] width 91 height 23
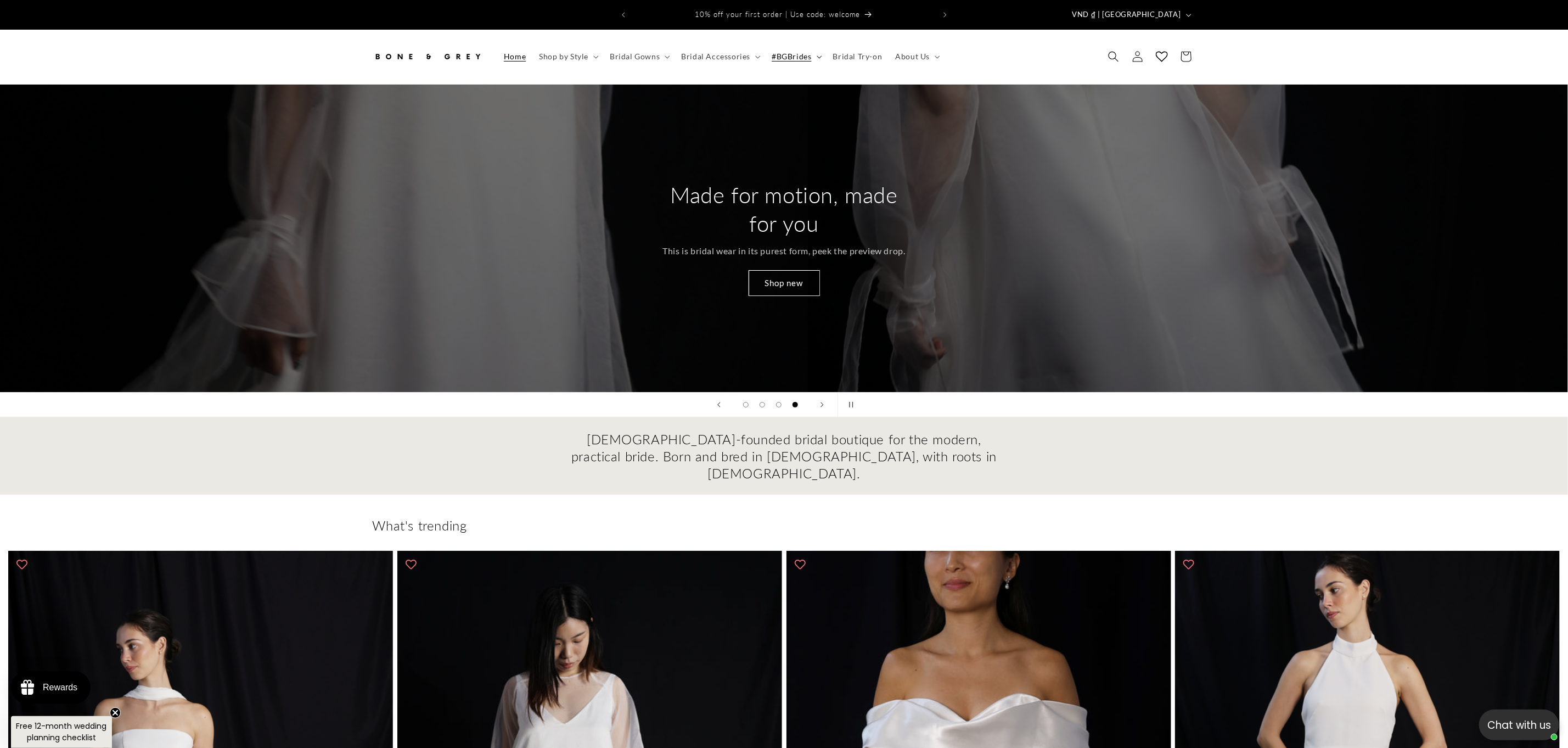
click at [817, 56] on icon at bounding box center [819, 57] width 6 height 3
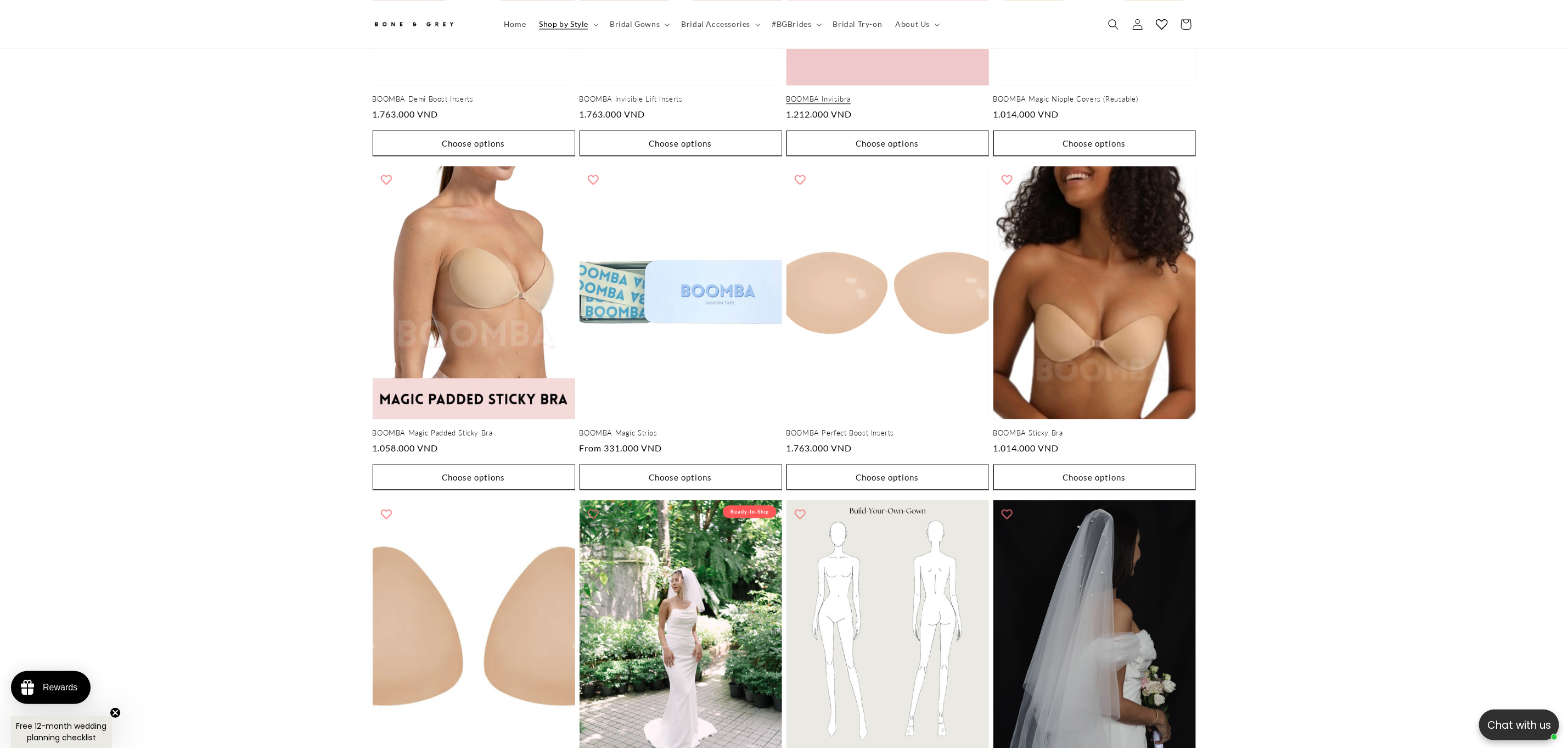
scroll to position [1872, 0]
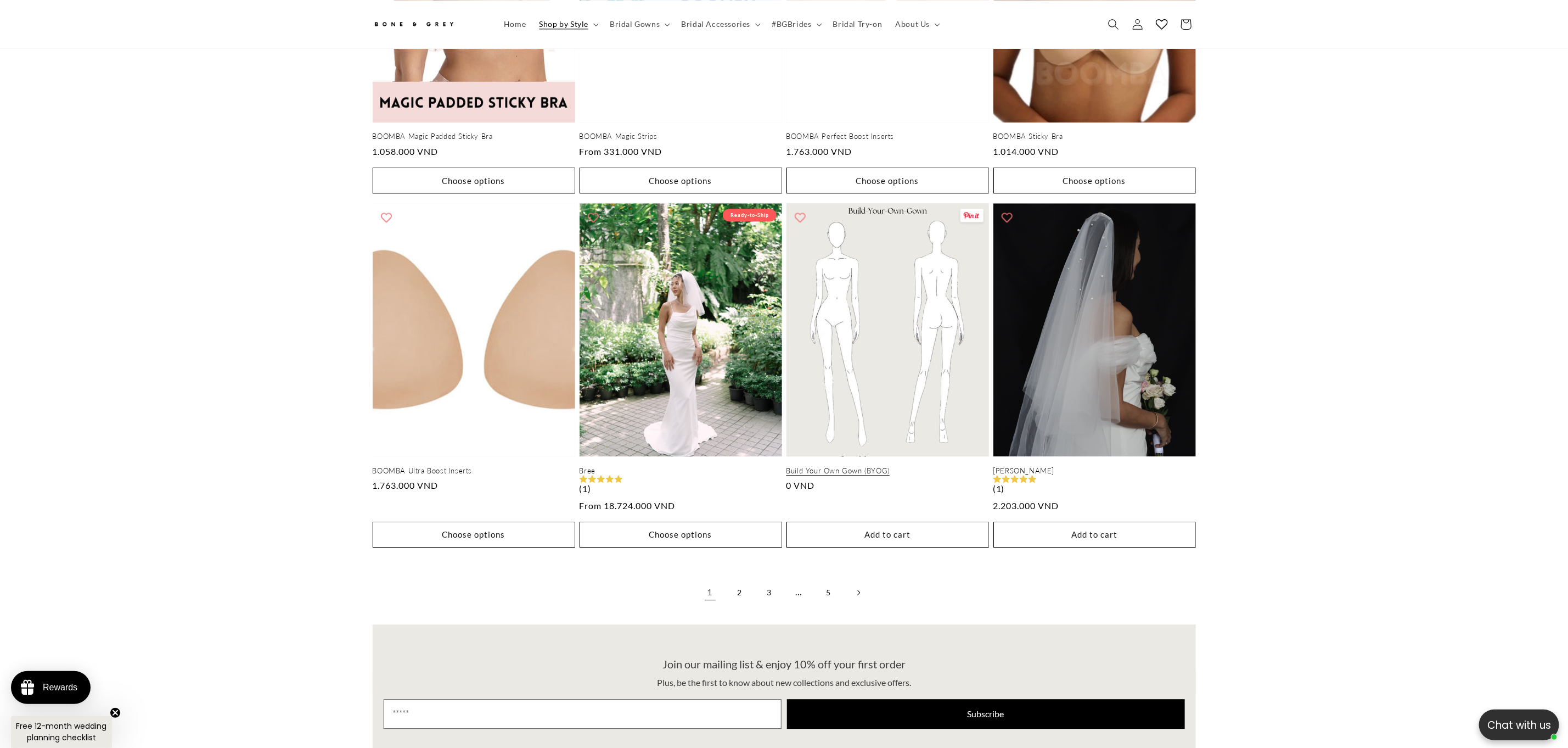
click at [894, 466] on link "Build Your Own Gown (BYOG)" at bounding box center [888, 471] width 203 height 10
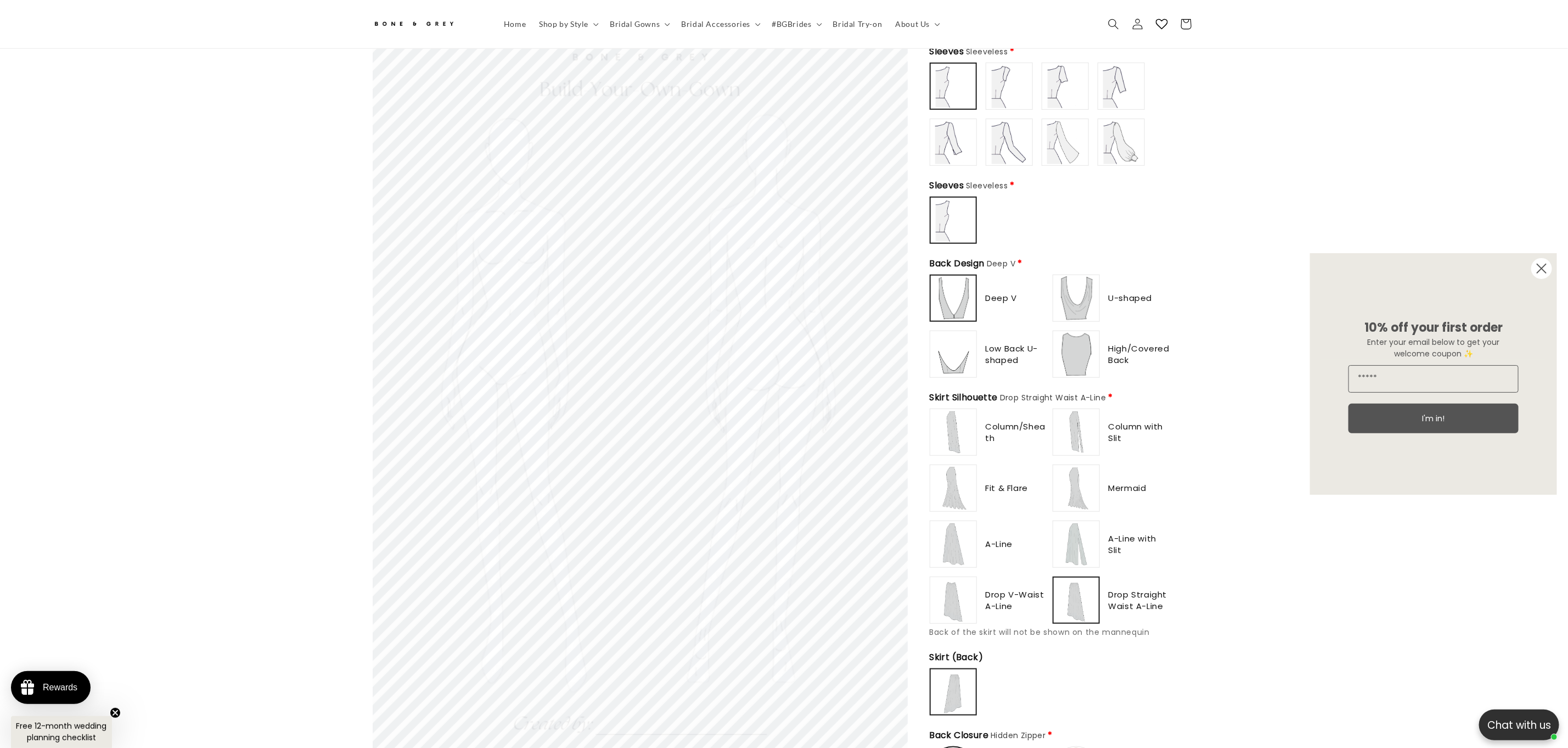
type input "**********"
click at [1071, 540] on img at bounding box center [1077, 544] width 44 height 44
click at [1068, 523] on img at bounding box center [1076, 544] width 43 height 43
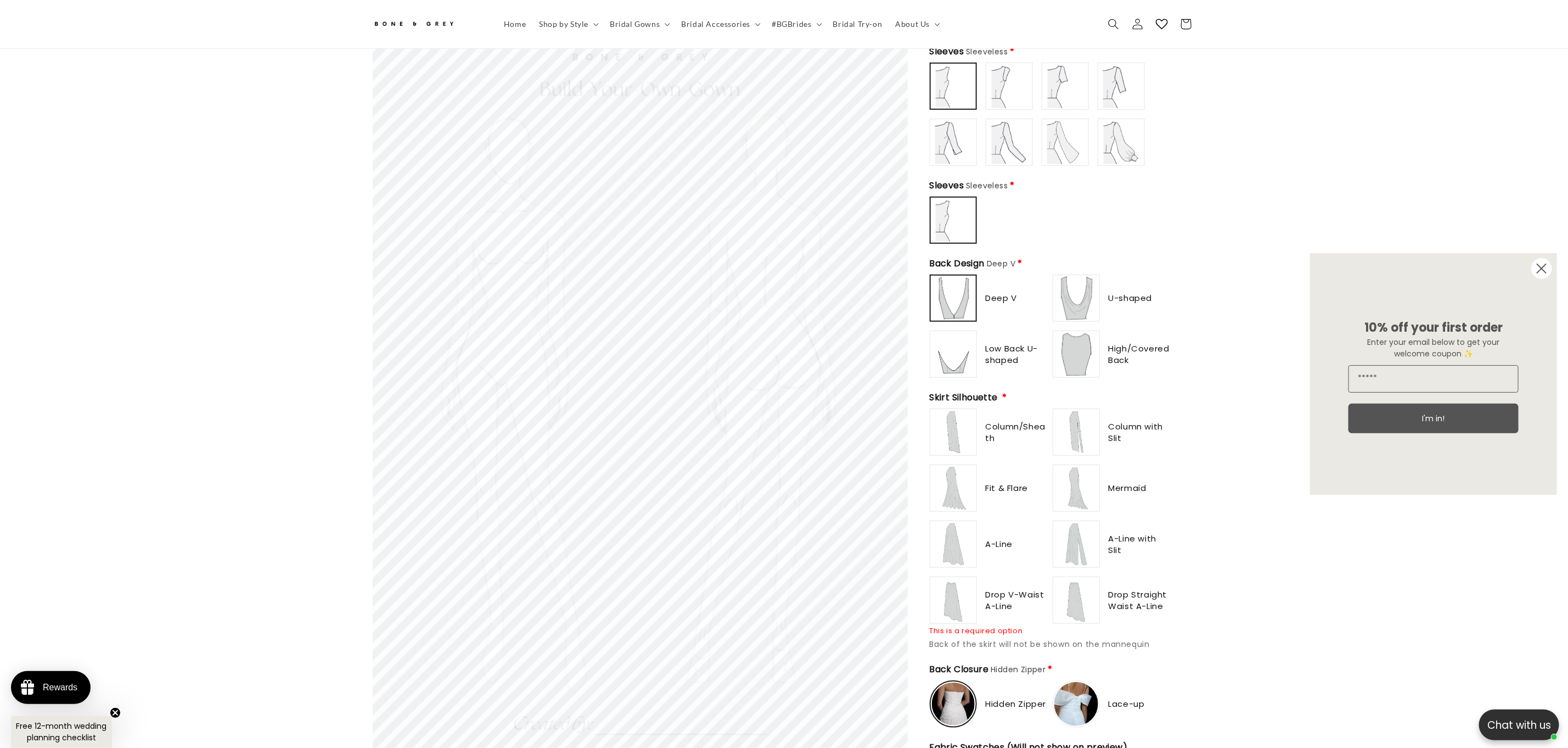
drag, startPoint x: 951, startPoint y: 516, endPoint x: 949, endPoint y: 492, distance: 24.1
click at [949, 522] on img at bounding box center [953, 544] width 44 height 44
click at [949, 478] on img at bounding box center [953, 488] width 44 height 44
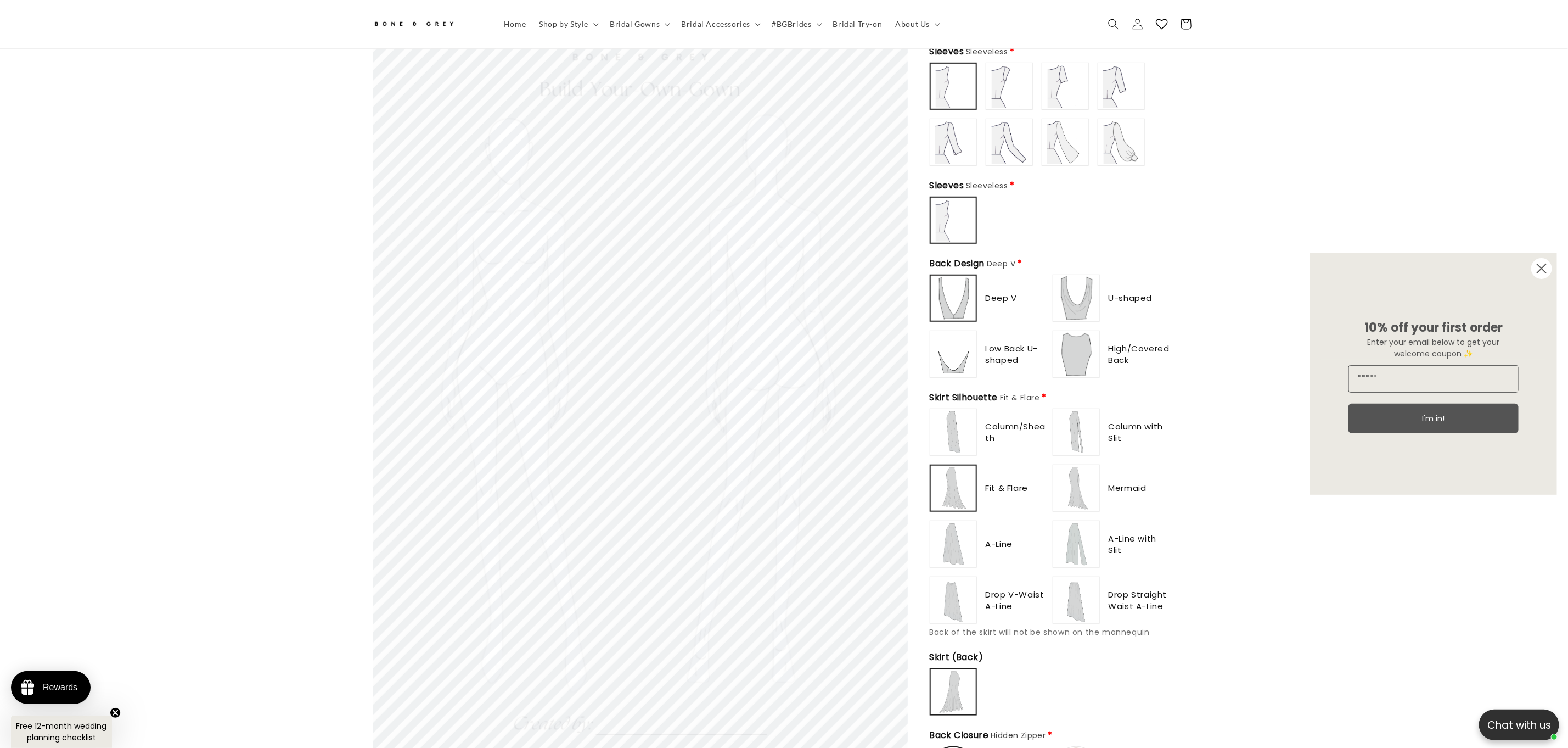
type input "*******"
click at [1084, 466] on img at bounding box center [1077, 488] width 44 height 44
drag, startPoint x: 1086, startPoint y: 489, endPoint x: 1077, endPoint y: 462, distance: 28.5
click at [1086, 488] on img at bounding box center [1076, 487] width 43 height 43
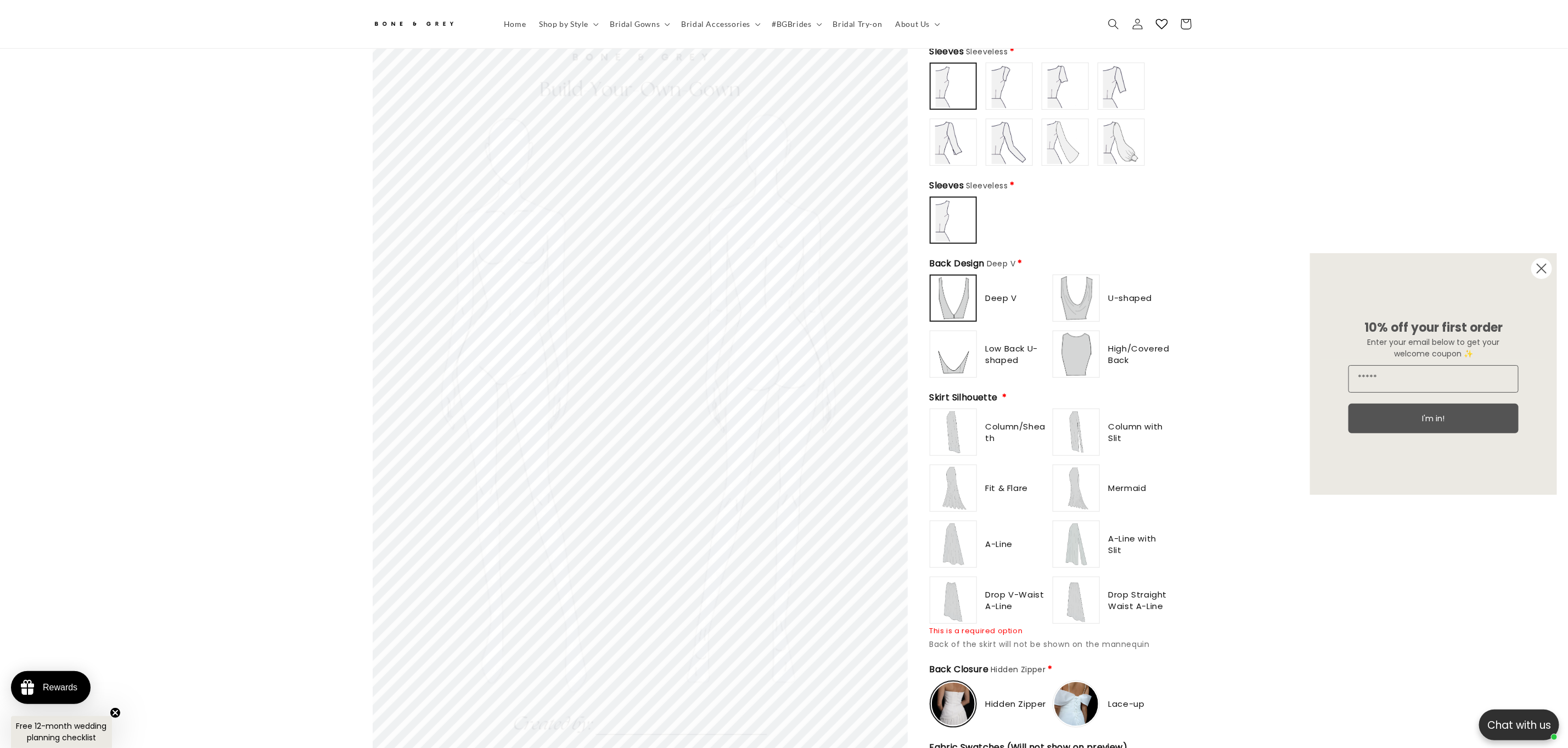
click at [1077, 425] on img at bounding box center [1077, 432] width 44 height 44
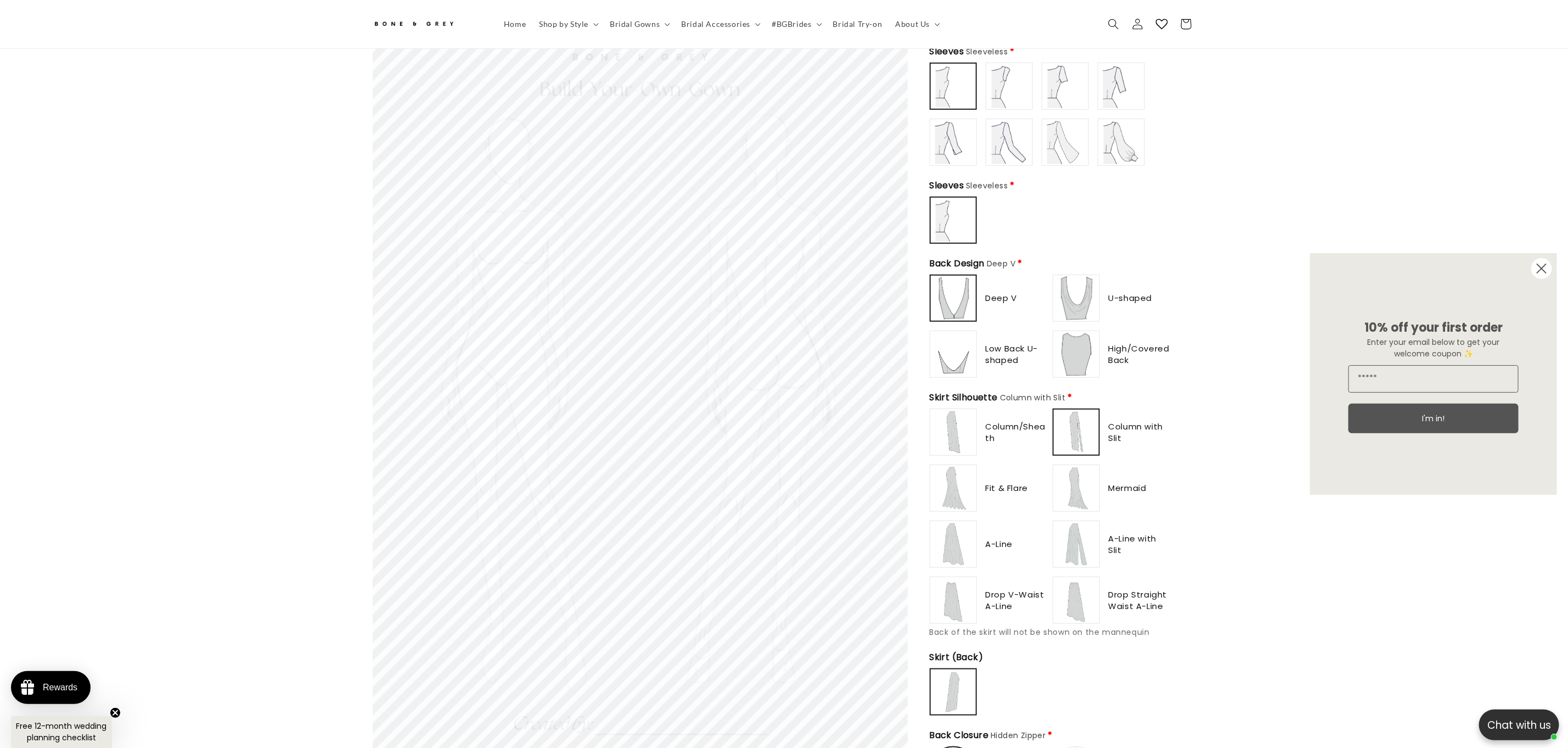
click at [1076, 485] on img at bounding box center [1077, 488] width 44 height 44
click at [944, 430] on img at bounding box center [953, 432] width 44 height 44
click at [1090, 435] on img at bounding box center [1077, 432] width 44 height 44
click at [943, 489] on img at bounding box center [953, 488] width 44 height 44
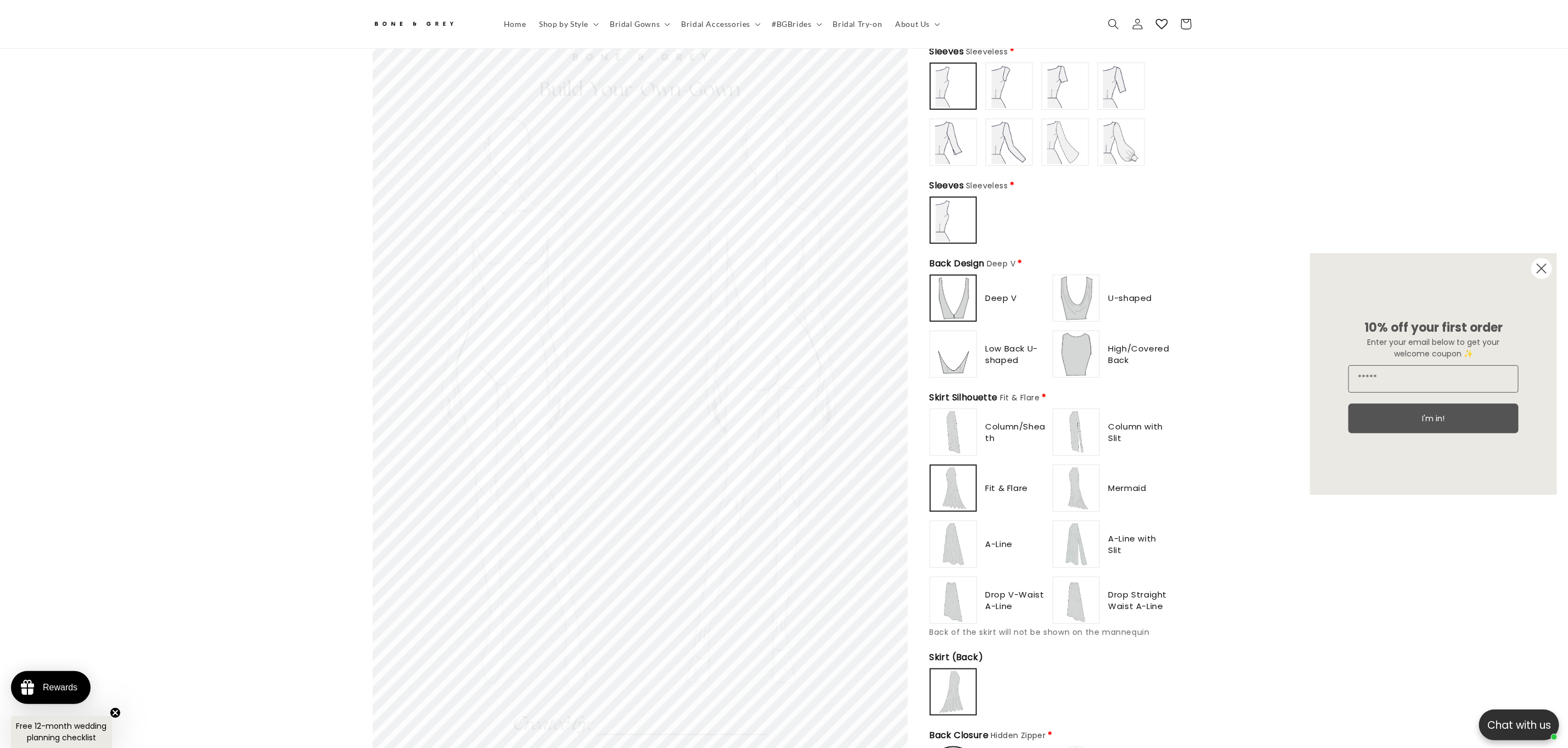
click at [945, 427] on img at bounding box center [953, 432] width 44 height 44
click at [1079, 489] on img at bounding box center [1077, 488] width 44 height 44
click at [1079, 432] on img at bounding box center [1077, 432] width 44 height 44
click at [955, 474] on img at bounding box center [953, 488] width 44 height 44
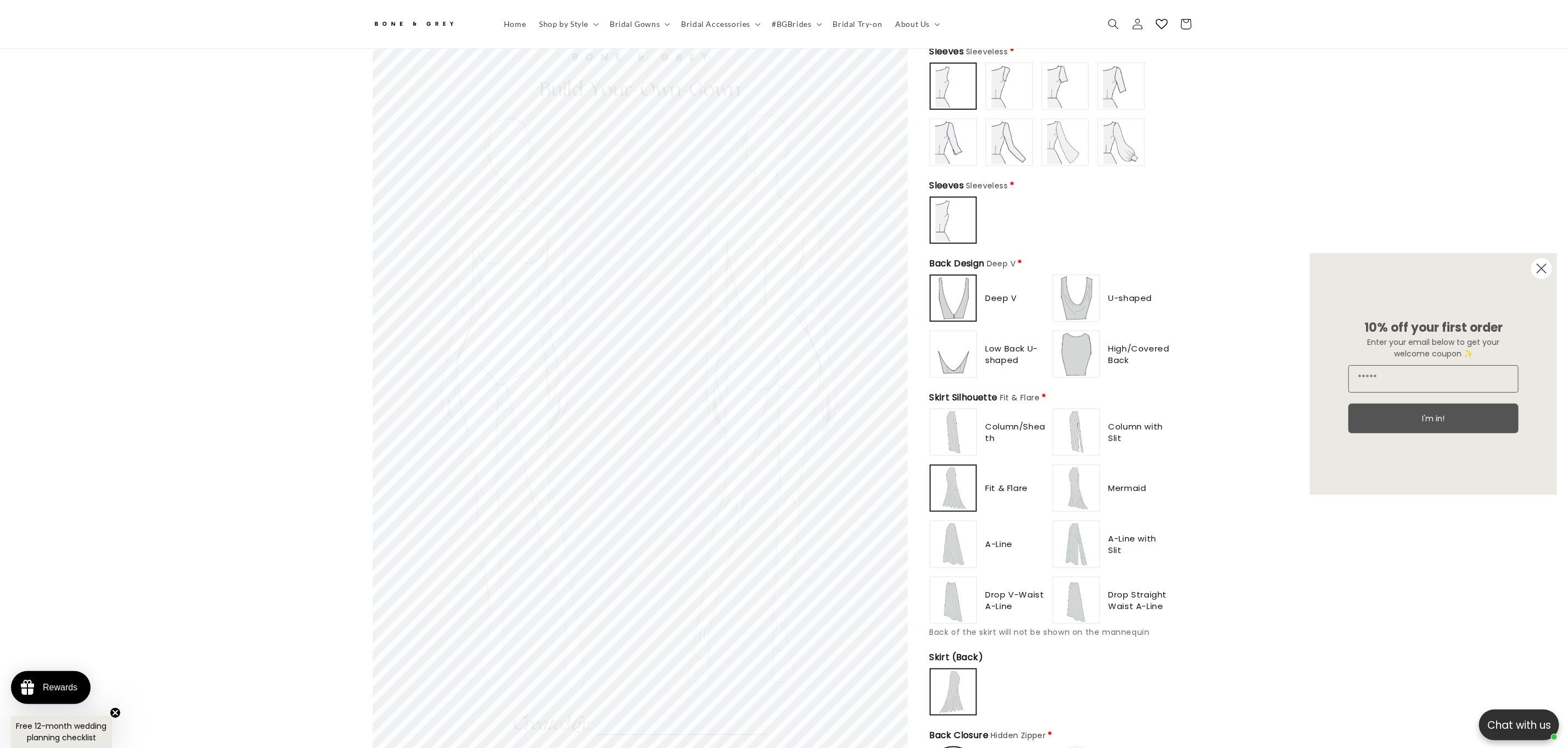
click at [964, 531] on img at bounding box center [953, 544] width 44 height 44
click at [1074, 485] on img at bounding box center [1077, 488] width 44 height 44
click at [1071, 526] on img at bounding box center [1077, 544] width 44 height 44
click at [1079, 605] on img at bounding box center [1077, 601] width 44 height 44
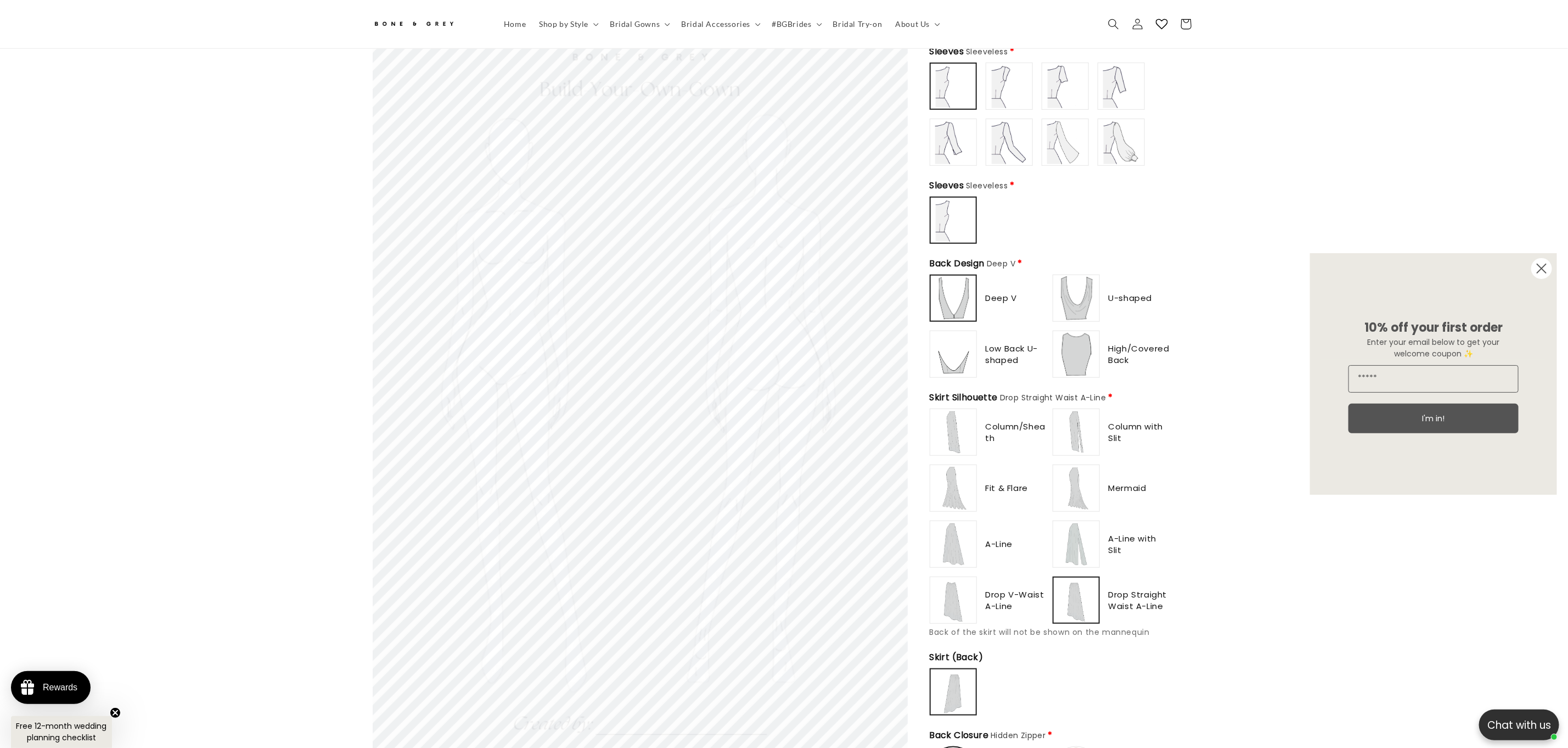
click at [947, 601] on img at bounding box center [953, 601] width 44 height 44
click at [953, 523] on img at bounding box center [953, 544] width 44 height 44
click at [958, 424] on img at bounding box center [953, 432] width 44 height 44
click at [1078, 420] on img at bounding box center [1077, 432] width 44 height 44
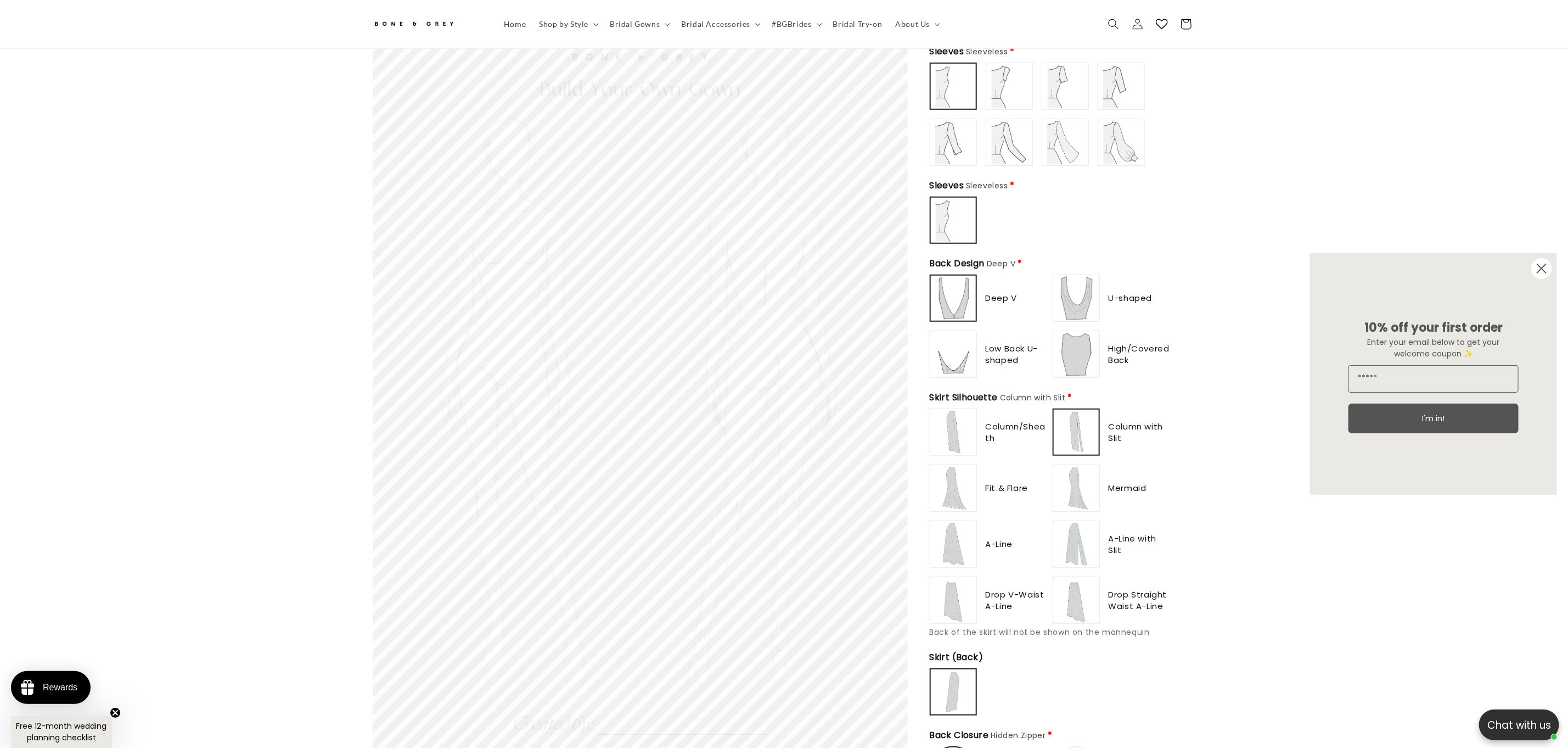
click at [1081, 476] on img at bounding box center [1077, 488] width 44 height 44
click at [1082, 534] on img at bounding box center [1077, 544] width 44 height 44
drag, startPoint x: 1092, startPoint y: 601, endPoint x: 1090, endPoint y: 590, distance: 11.2
click at [1092, 601] on img at bounding box center [1077, 601] width 44 height 44
drag, startPoint x: 957, startPoint y: 531, endPoint x: 923, endPoint y: 434, distance: 102.8
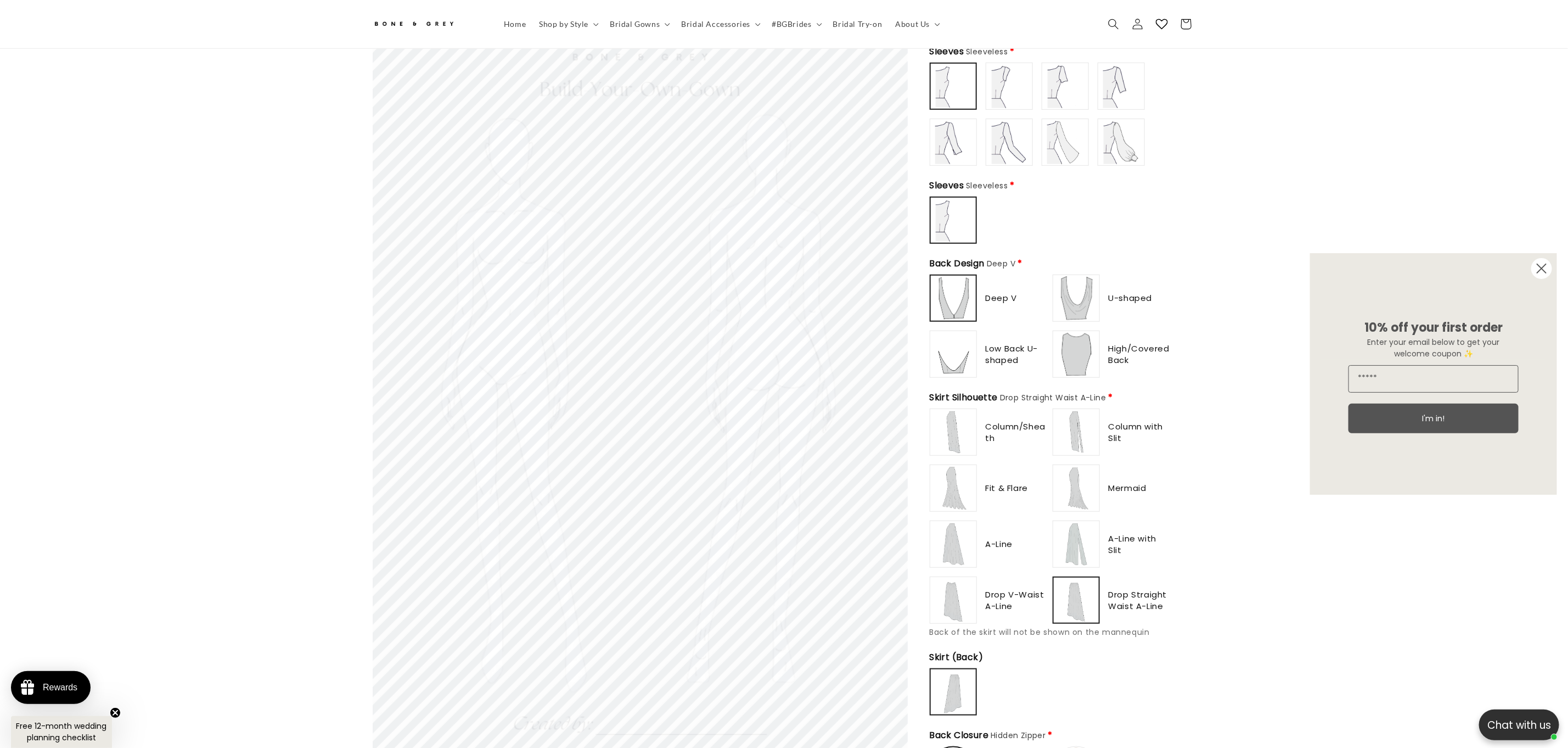
click at [955, 528] on img at bounding box center [953, 544] width 44 height 44
click at [944, 416] on img at bounding box center [953, 432] width 44 height 44
click at [956, 472] on img at bounding box center [953, 488] width 44 height 44
type input "**********"
click at [1053, 418] on div at bounding box center [1076, 432] width 46 height 46
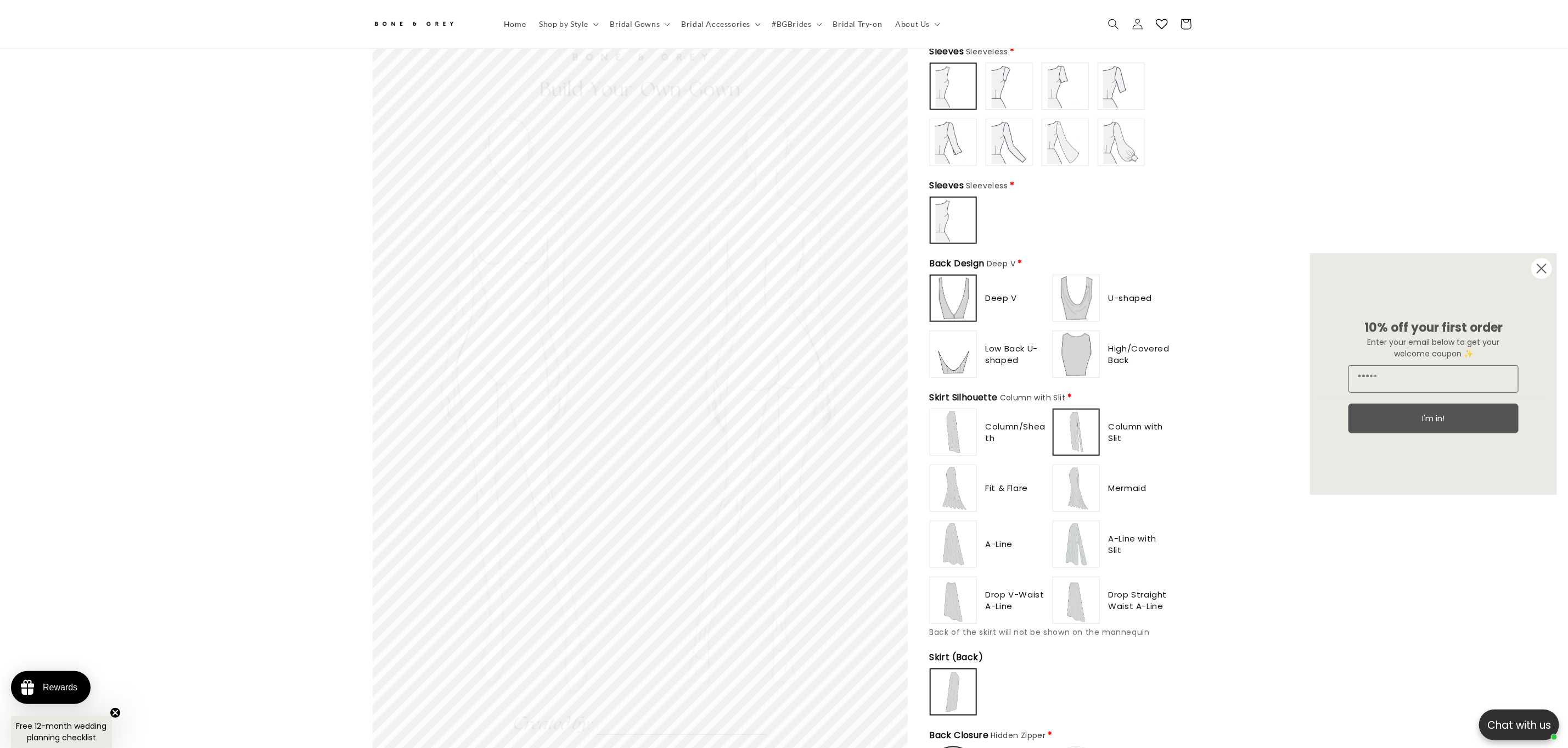
scroll to position [0, 603]
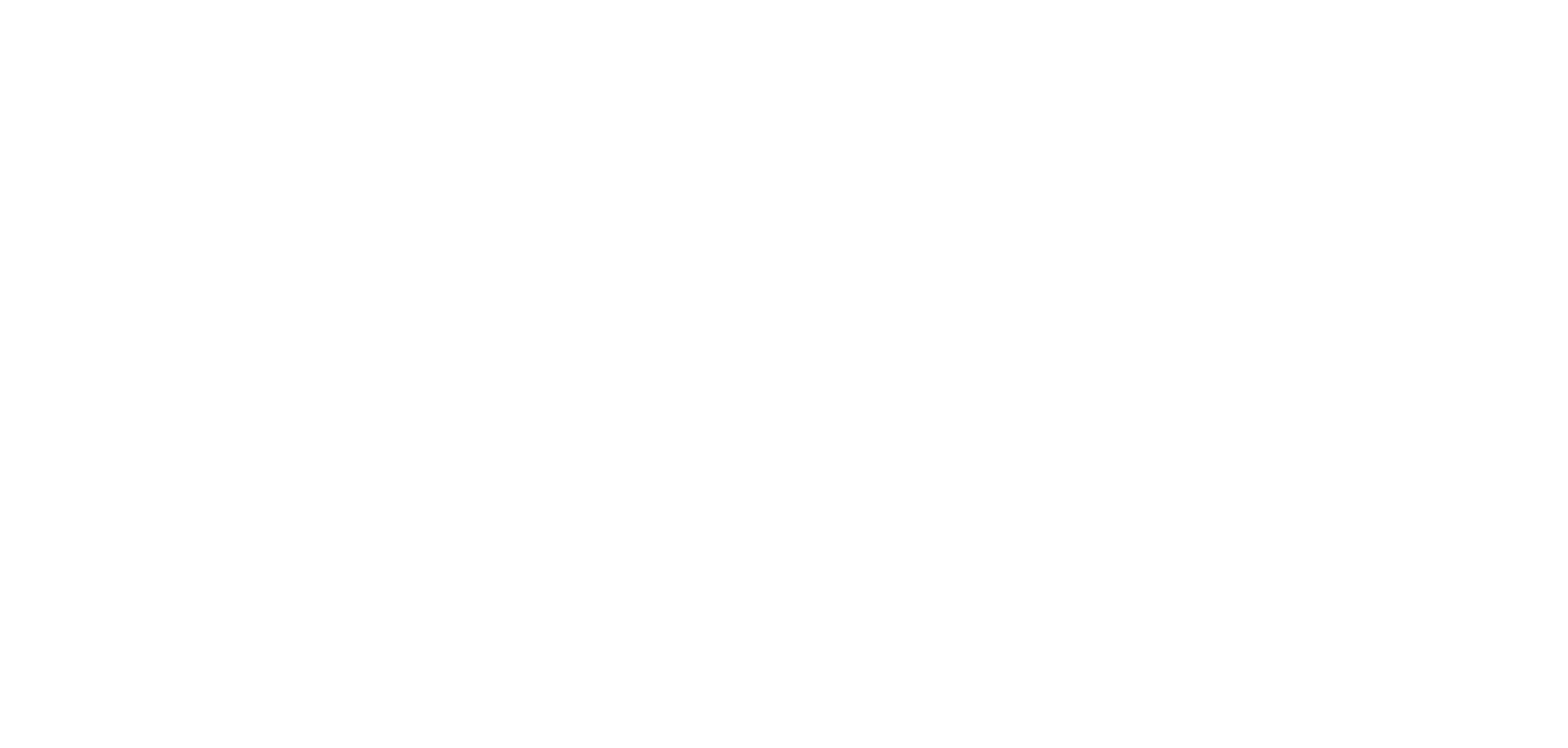
scroll to position [494, 0]
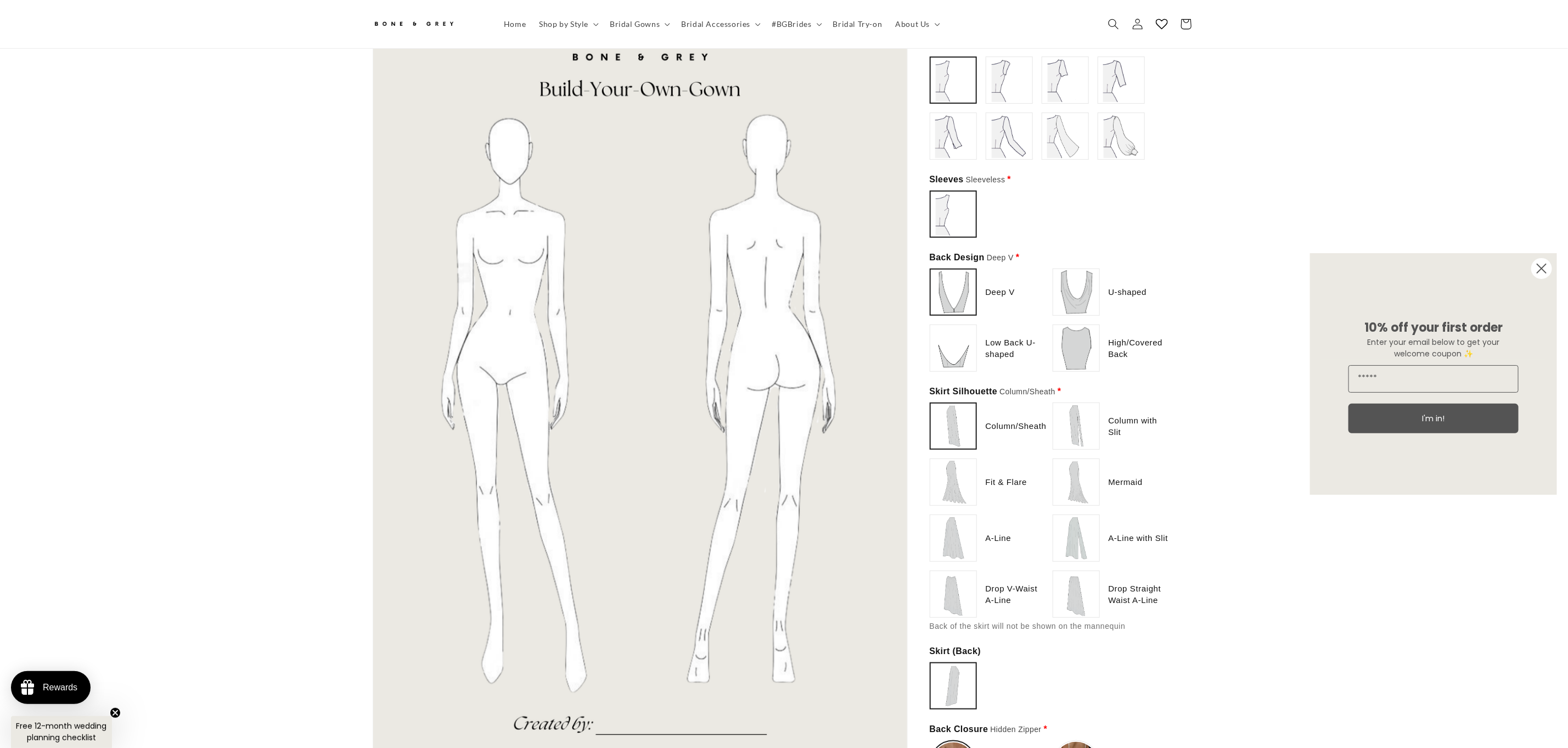
click at [1079, 404] on img at bounding box center [1077, 426] width 44 height 44
click at [1088, 461] on img at bounding box center [1077, 483] width 44 height 44
click at [1097, 461] on div "Column/Sheath Column with Slit" at bounding box center [1050, 510] width 241 height 215
click at [1087, 572] on img at bounding box center [1077, 594] width 44 height 44
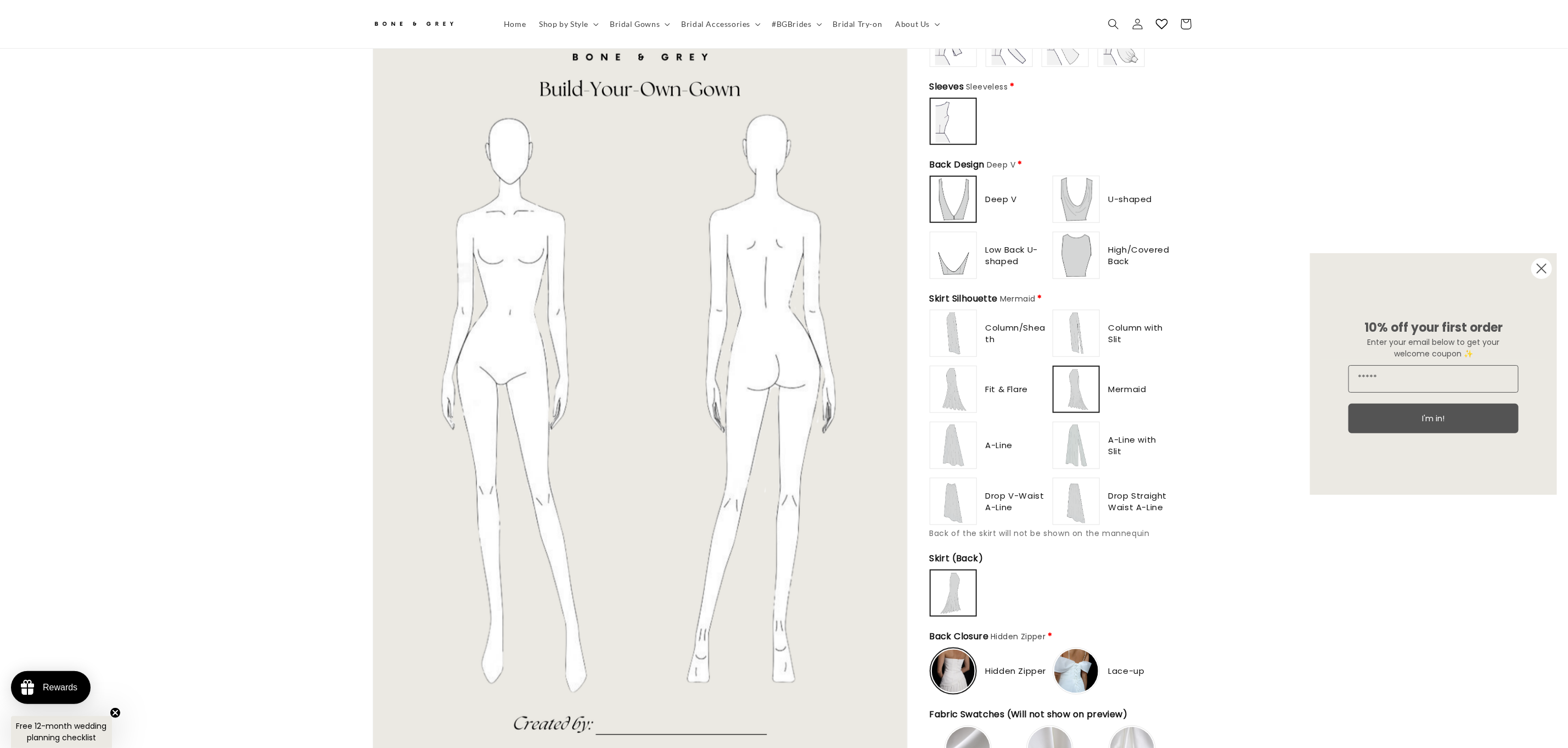
scroll to position [0, 0]
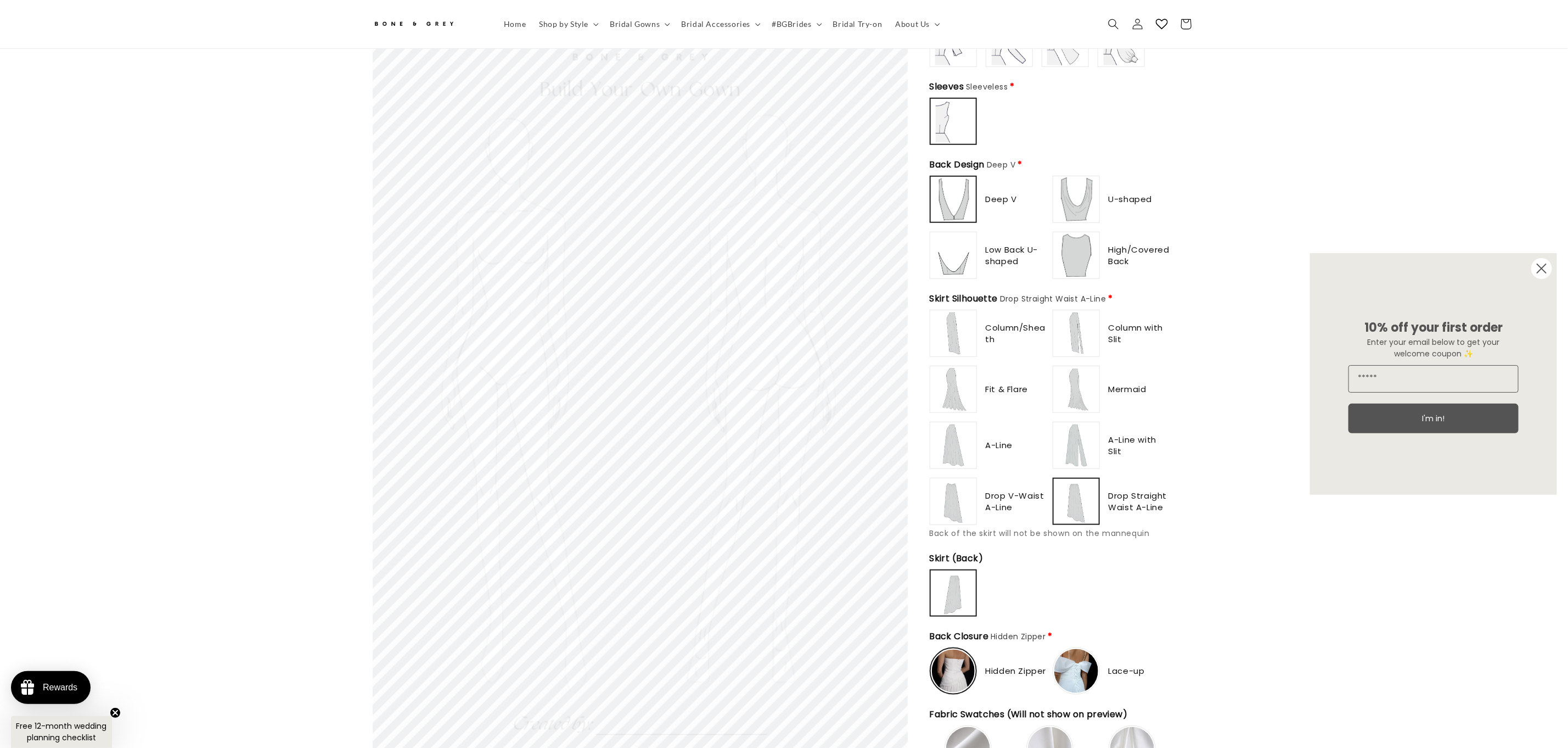
click at [1074, 425] on img at bounding box center [1077, 445] width 44 height 44
click at [1072, 347] on div at bounding box center [1076, 333] width 46 height 46
click at [948, 331] on img at bounding box center [953, 333] width 44 height 44
click at [945, 376] on img at bounding box center [953, 390] width 44 height 44
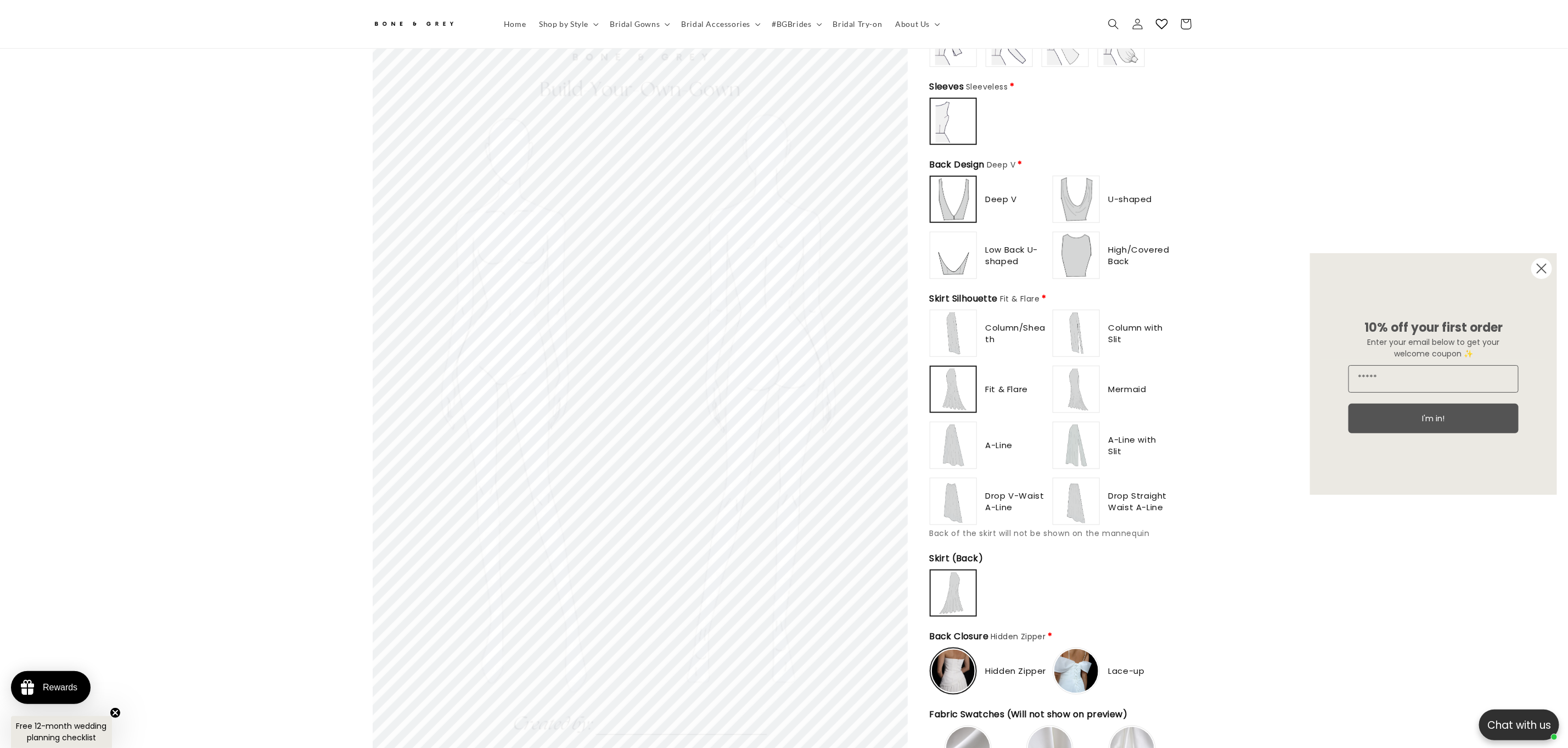
click at [956, 443] on img at bounding box center [953, 445] width 44 height 44
click at [960, 491] on img at bounding box center [953, 502] width 44 height 44
click at [1087, 491] on img at bounding box center [1077, 502] width 44 height 44
drag, startPoint x: 1082, startPoint y: 439, endPoint x: 1076, endPoint y: 384, distance: 55.3
click at [1082, 437] on img at bounding box center [1077, 445] width 44 height 44
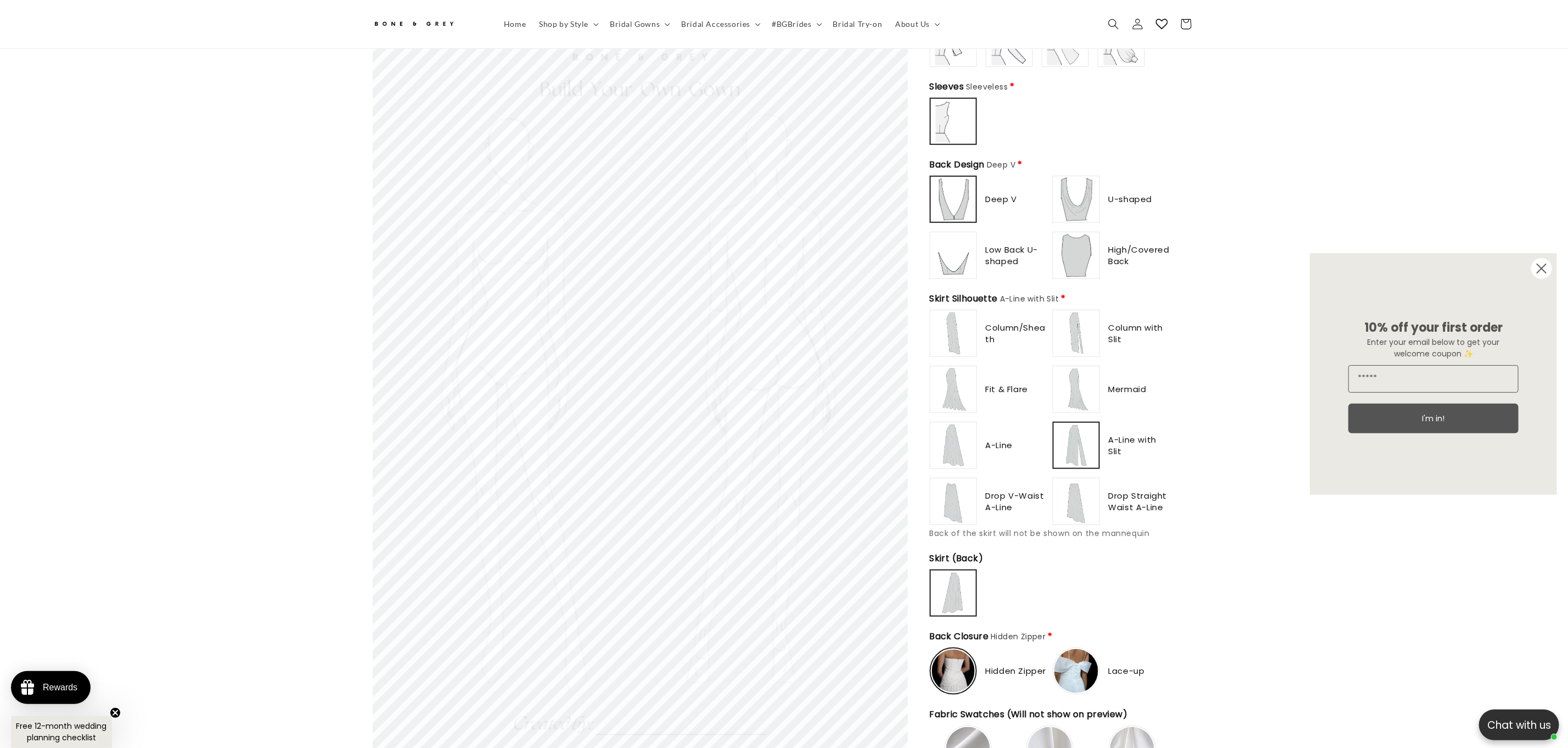
click at [1077, 374] on img at bounding box center [1077, 390] width 44 height 44
type input "**********"
click at [1084, 313] on img at bounding box center [1077, 333] width 44 height 44
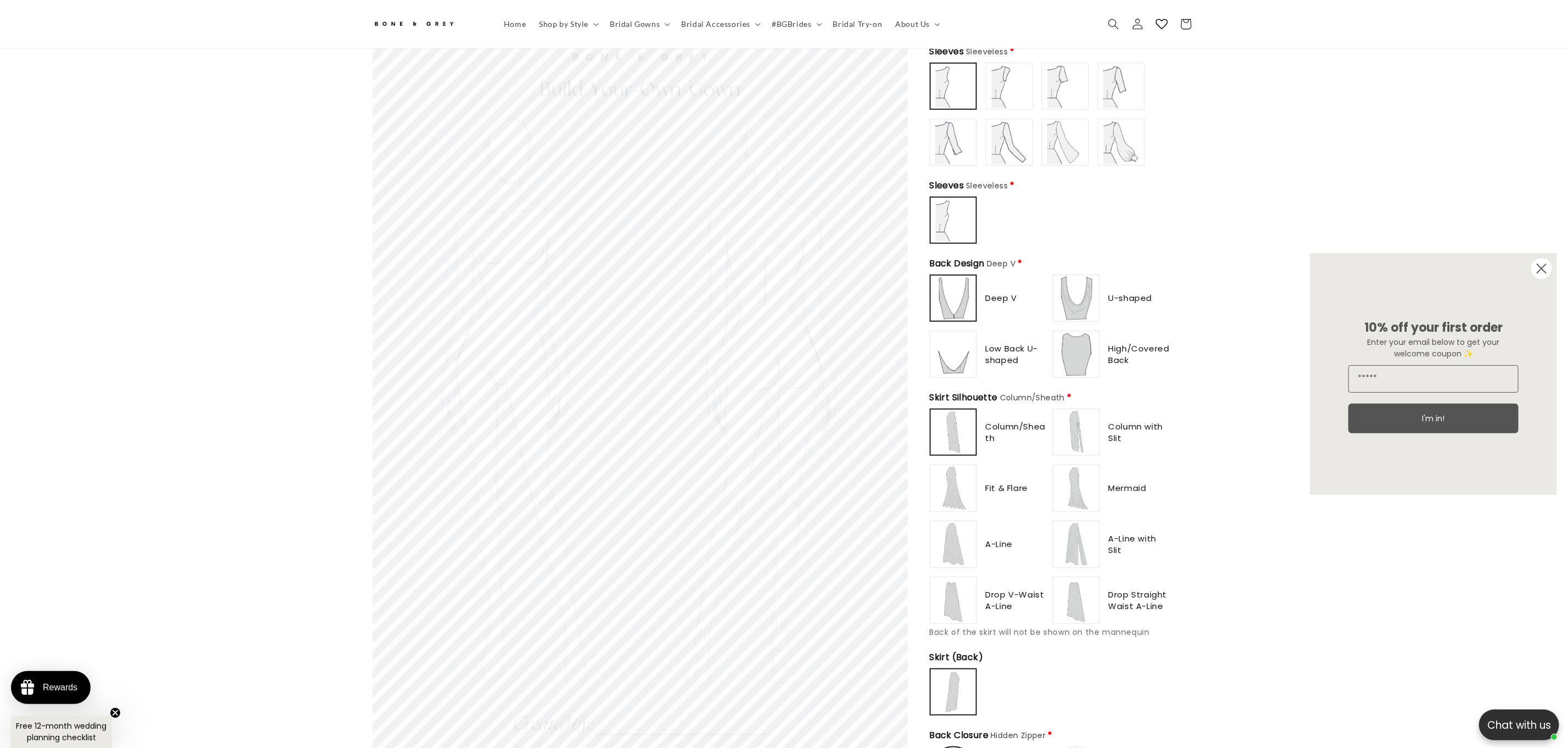
click at [1072, 413] on img at bounding box center [1077, 432] width 44 height 44
click at [1090, 478] on img at bounding box center [1077, 488] width 44 height 44
click at [1084, 546] on img at bounding box center [1077, 544] width 44 height 44
click at [1077, 597] on img at bounding box center [1077, 601] width 44 height 44
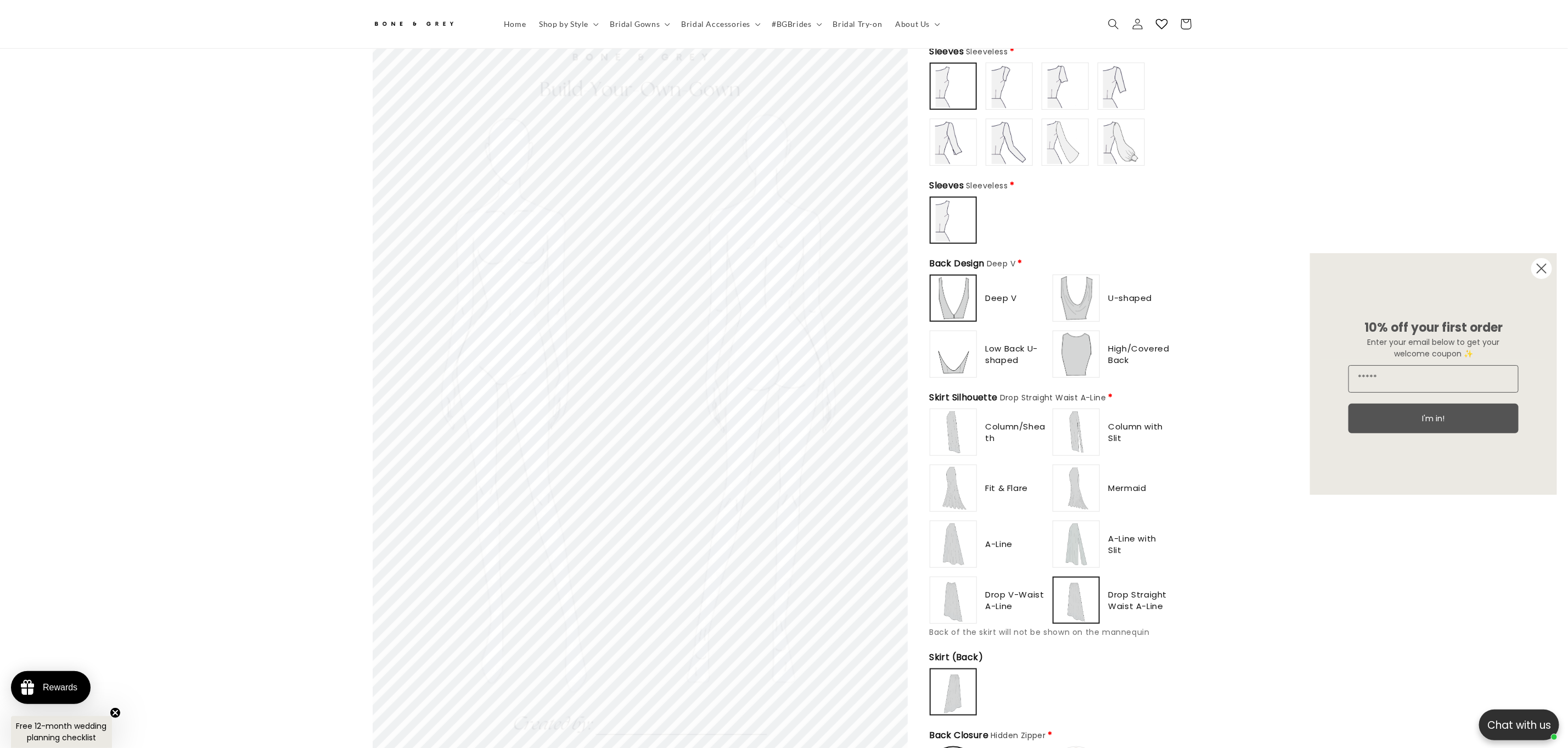
click at [944, 537] on img at bounding box center [953, 544] width 44 height 44
click at [957, 578] on img at bounding box center [953, 601] width 44 height 44
click at [959, 469] on img at bounding box center [953, 488] width 44 height 44
click at [955, 432] on img at bounding box center [953, 432] width 44 height 44
click at [1083, 425] on img at bounding box center [1077, 432] width 44 height 44
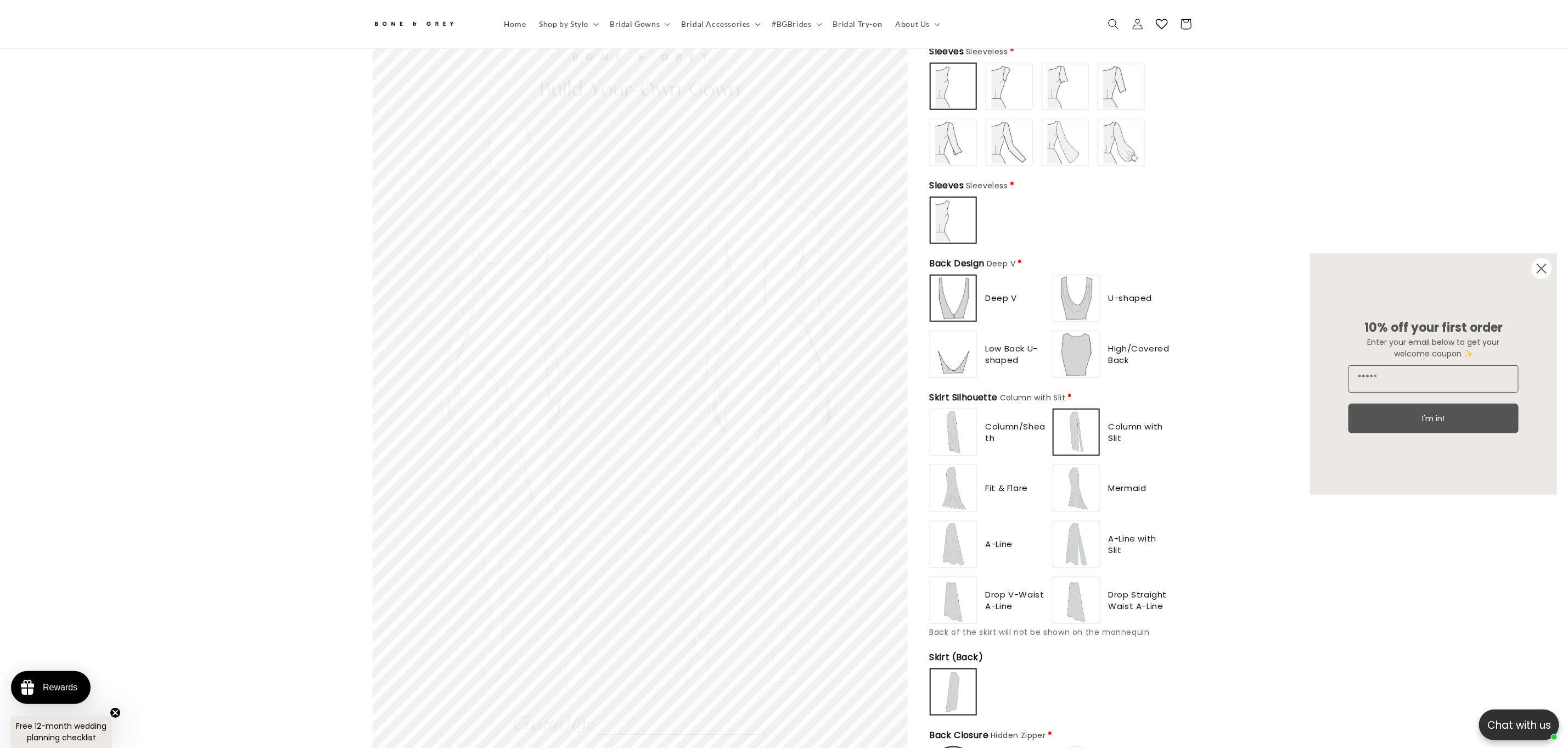
click at [1082, 478] on img at bounding box center [1077, 488] width 44 height 44
click at [1074, 547] on img at bounding box center [1077, 544] width 44 height 44
drag, startPoint x: 1072, startPoint y: 603, endPoint x: 974, endPoint y: 599, distance: 98.1
click at [1072, 604] on img at bounding box center [1077, 601] width 44 height 44
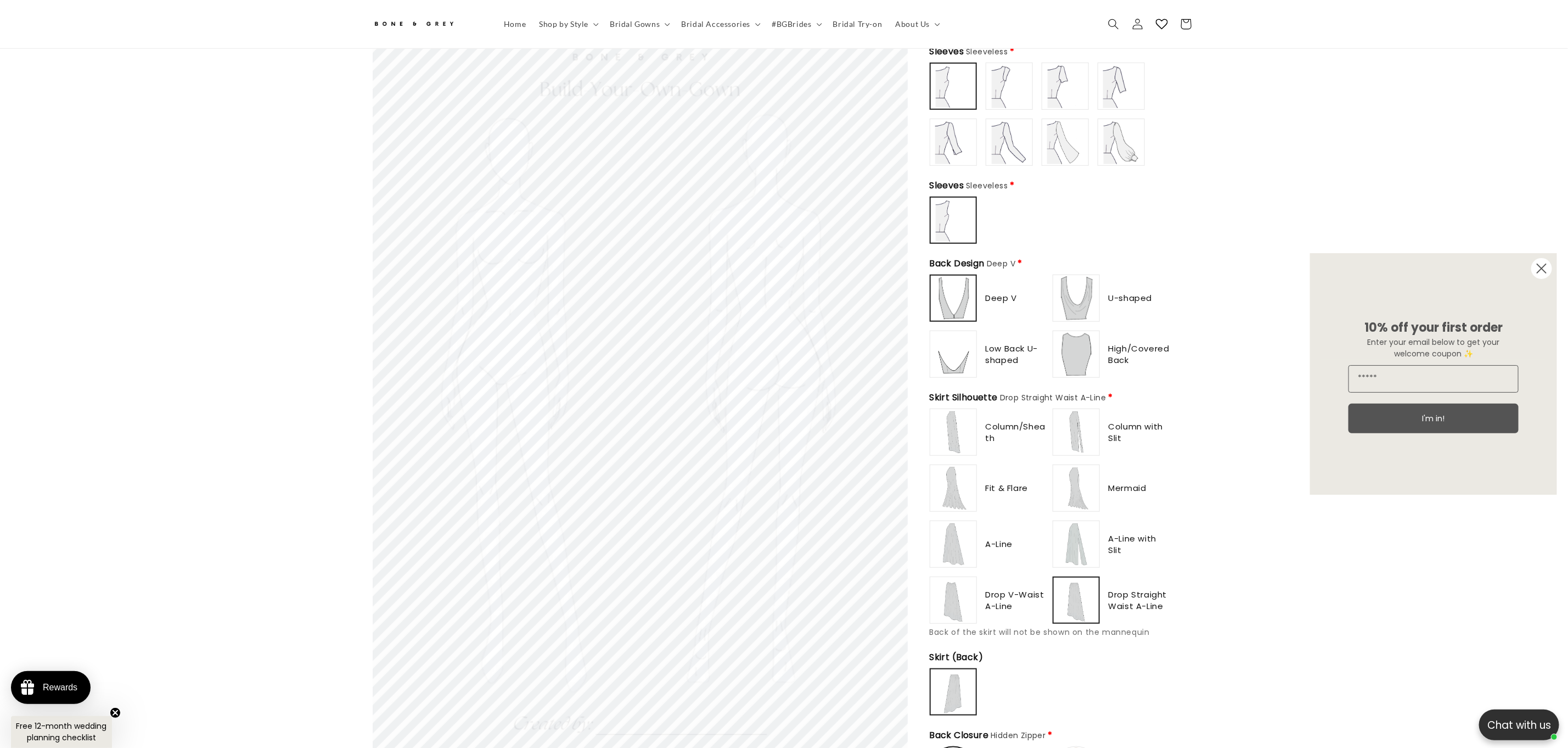
drag, startPoint x: 951, startPoint y: 593, endPoint x: 948, endPoint y: 574, distance: 19.2
click at [951, 592] on img at bounding box center [953, 601] width 44 height 44
click at [941, 548] on img at bounding box center [953, 544] width 44 height 44
click at [955, 474] on img at bounding box center [953, 488] width 44 height 44
type input "**********"
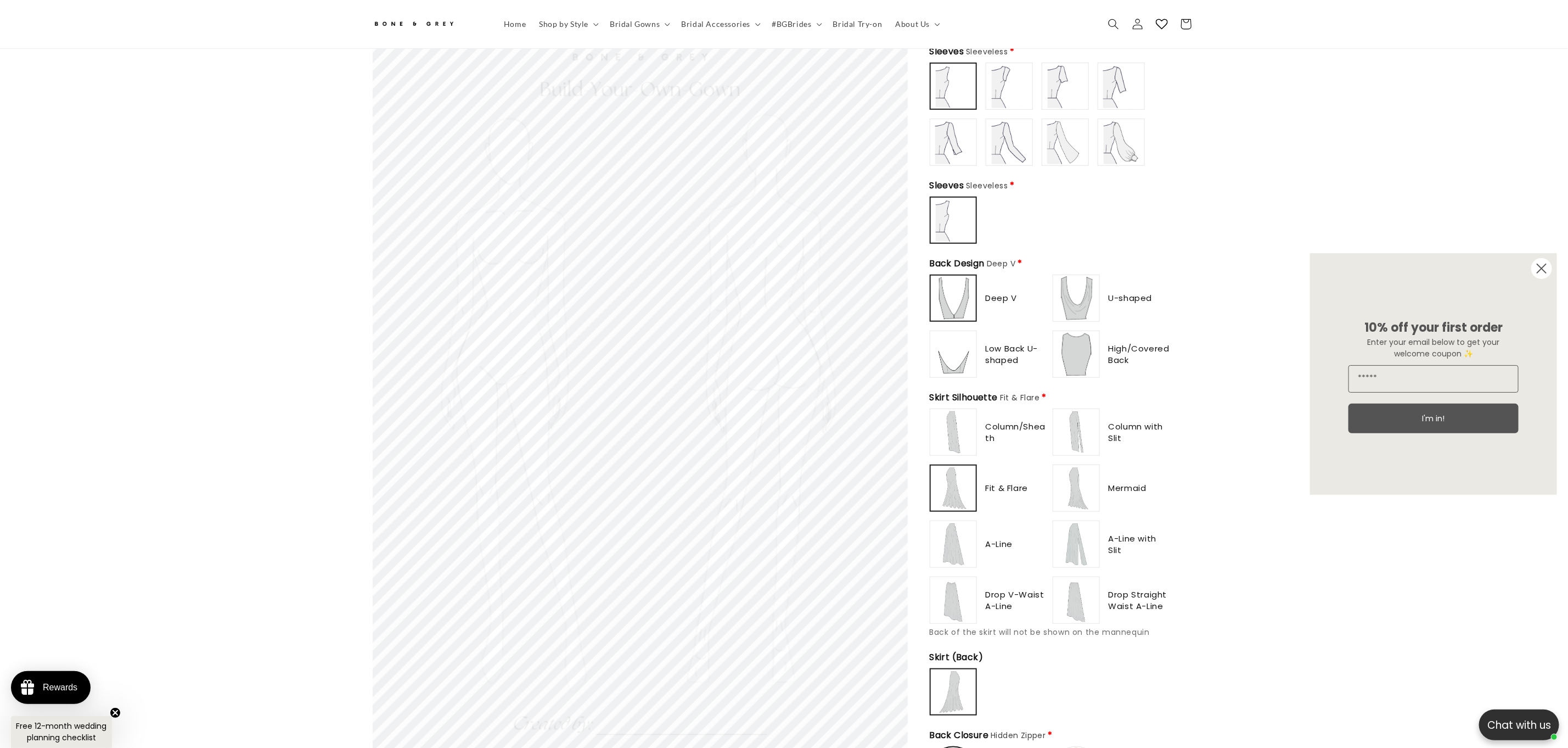
click at [962, 432] on img at bounding box center [953, 432] width 44 height 44
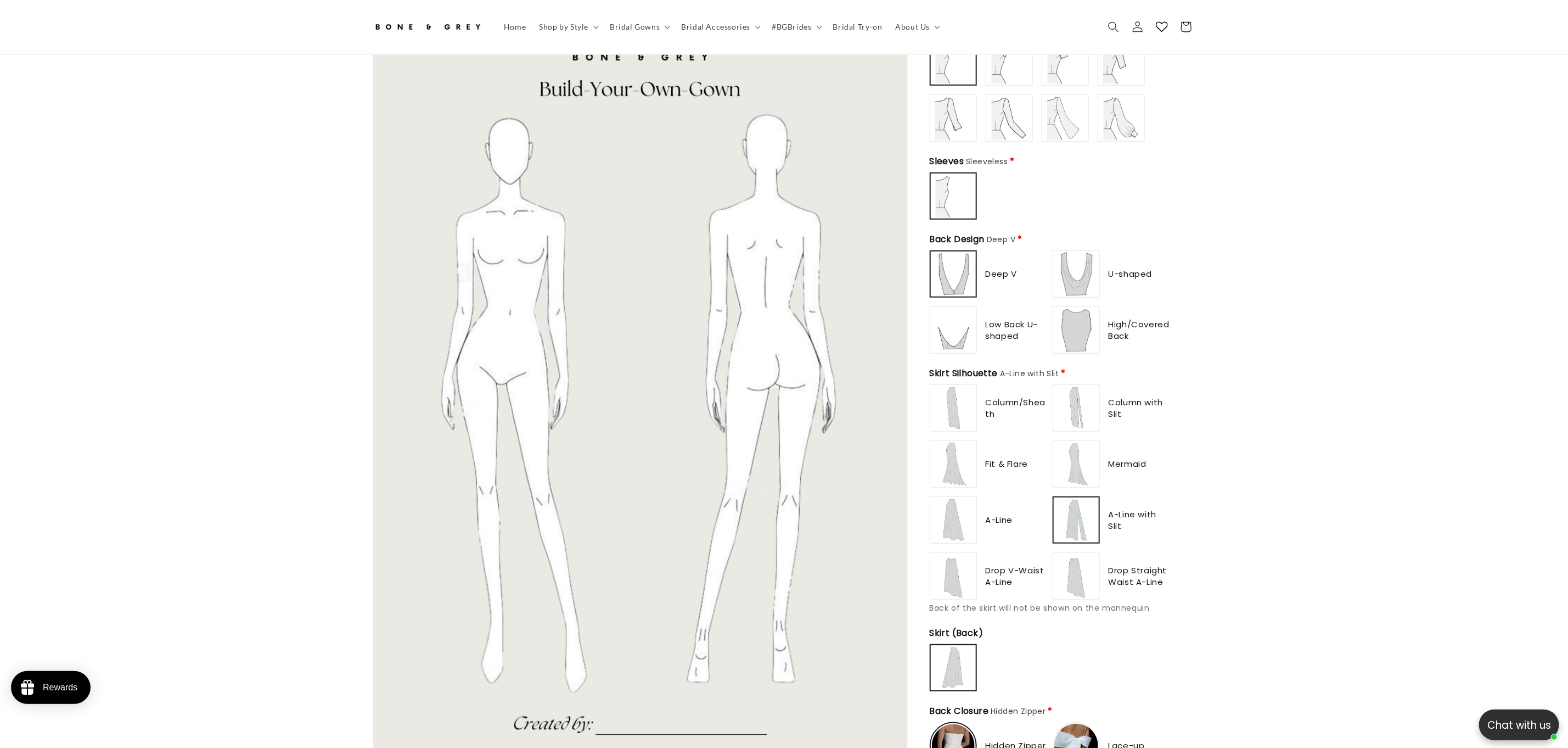
click at [1071, 577] on img at bounding box center [1077, 577] width 44 height 44
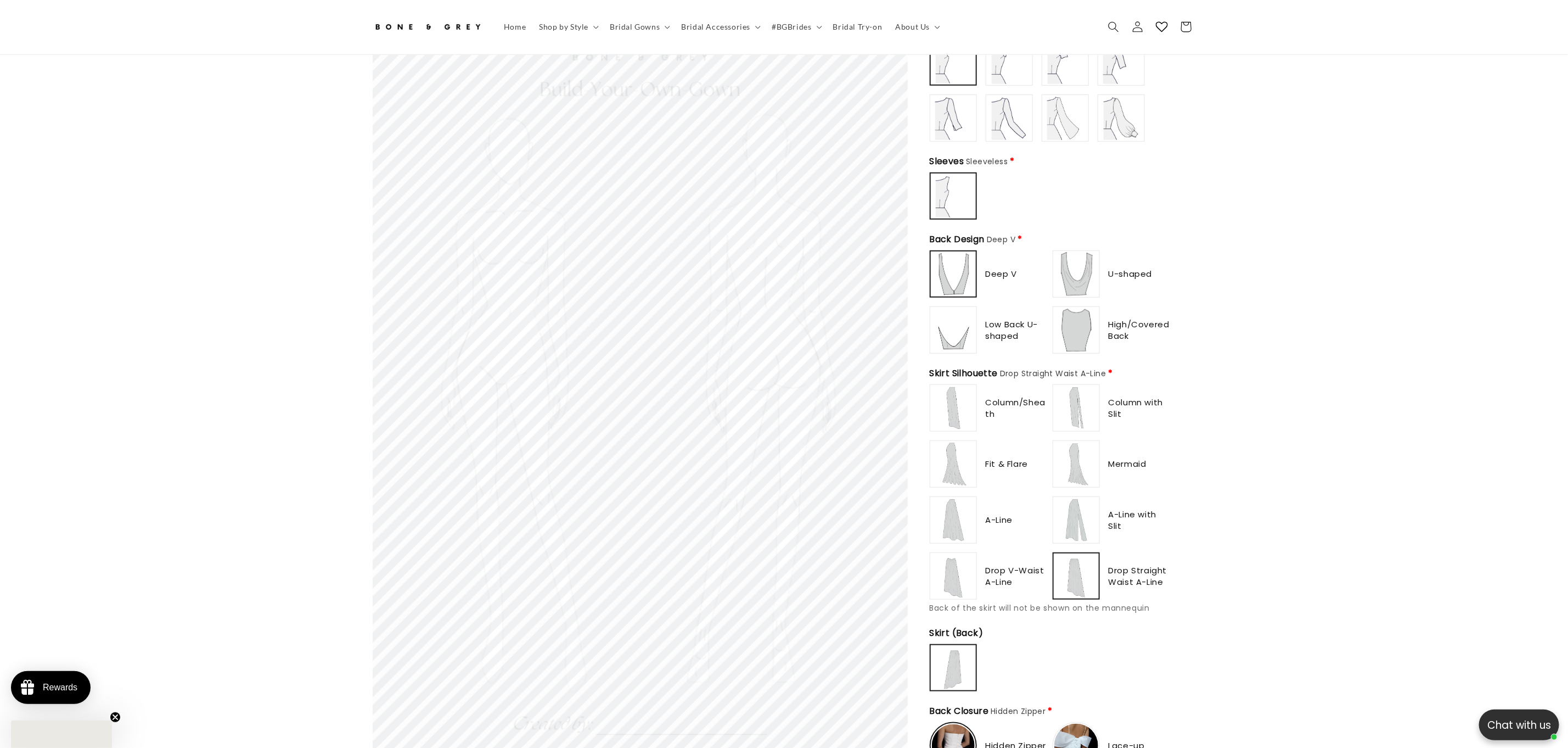
click at [972, 562] on div "Column/Sheath Column with Slit" at bounding box center [1050, 491] width 241 height 215
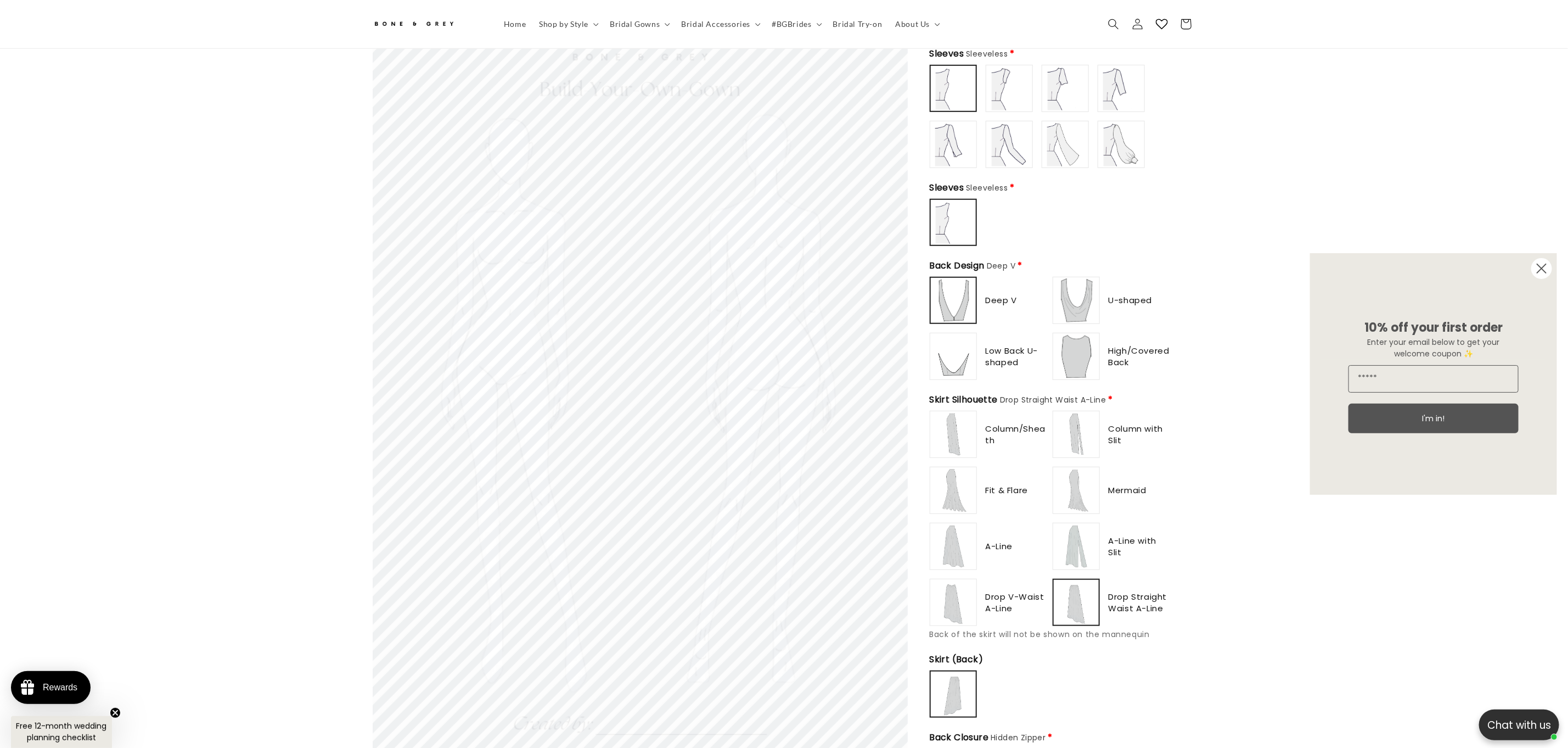
scroll to position [483, 0]
click at [1082, 436] on img at bounding box center [1077, 438] width 44 height 44
click at [954, 429] on img at bounding box center [953, 438] width 44 height 44
click at [946, 489] on img at bounding box center [953, 494] width 44 height 44
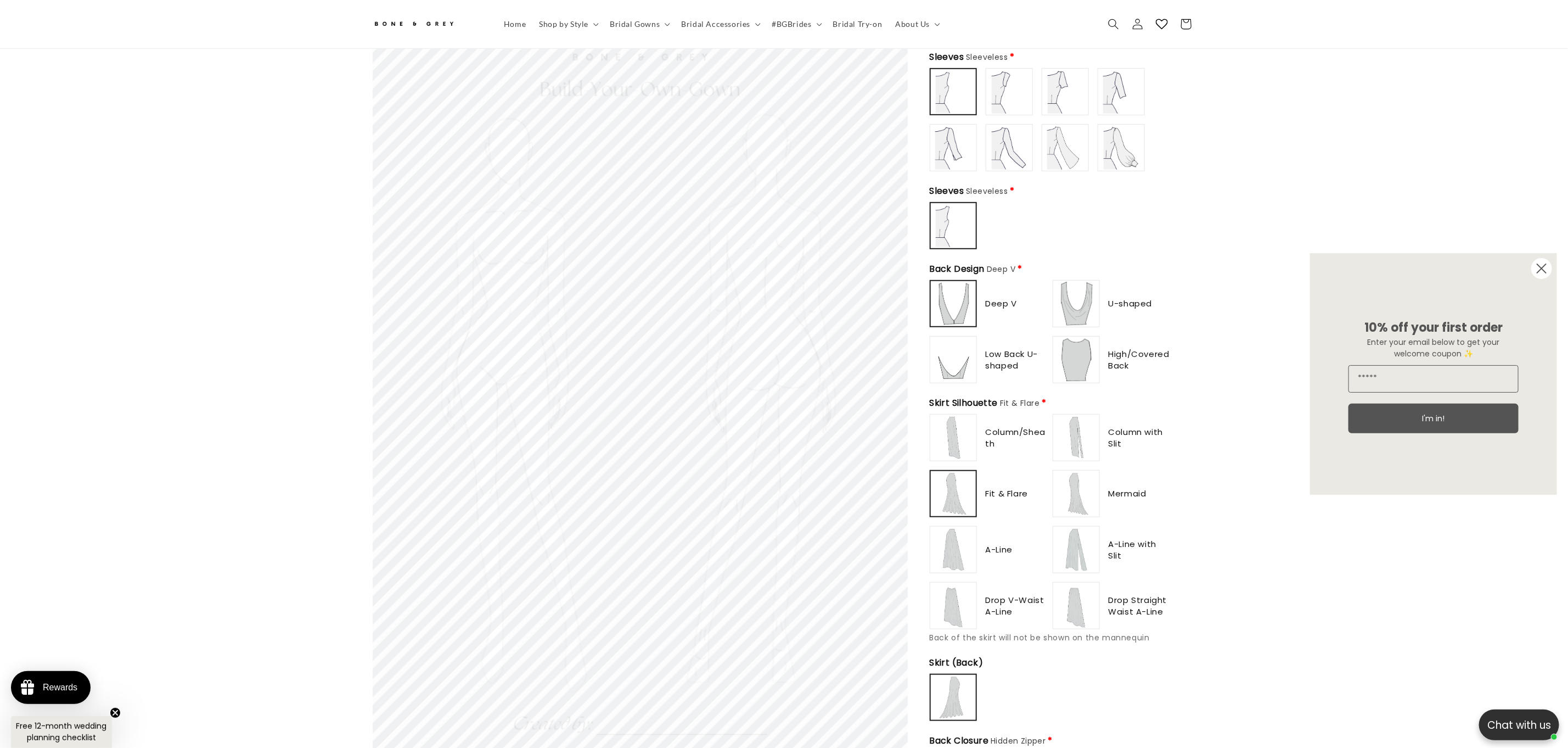
click at [960, 530] on img at bounding box center [953, 550] width 44 height 44
click at [972, 584] on img at bounding box center [953, 606] width 44 height 44
click at [1096, 590] on img at bounding box center [1077, 606] width 44 height 44
click at [1076, 547] on img at bounding box center [1077, 550] width 44 height 44
drag, startPoint x: 1082, startPoint y: 483, endPoint x: 1081, endPoint y: 451, distance: 32.0
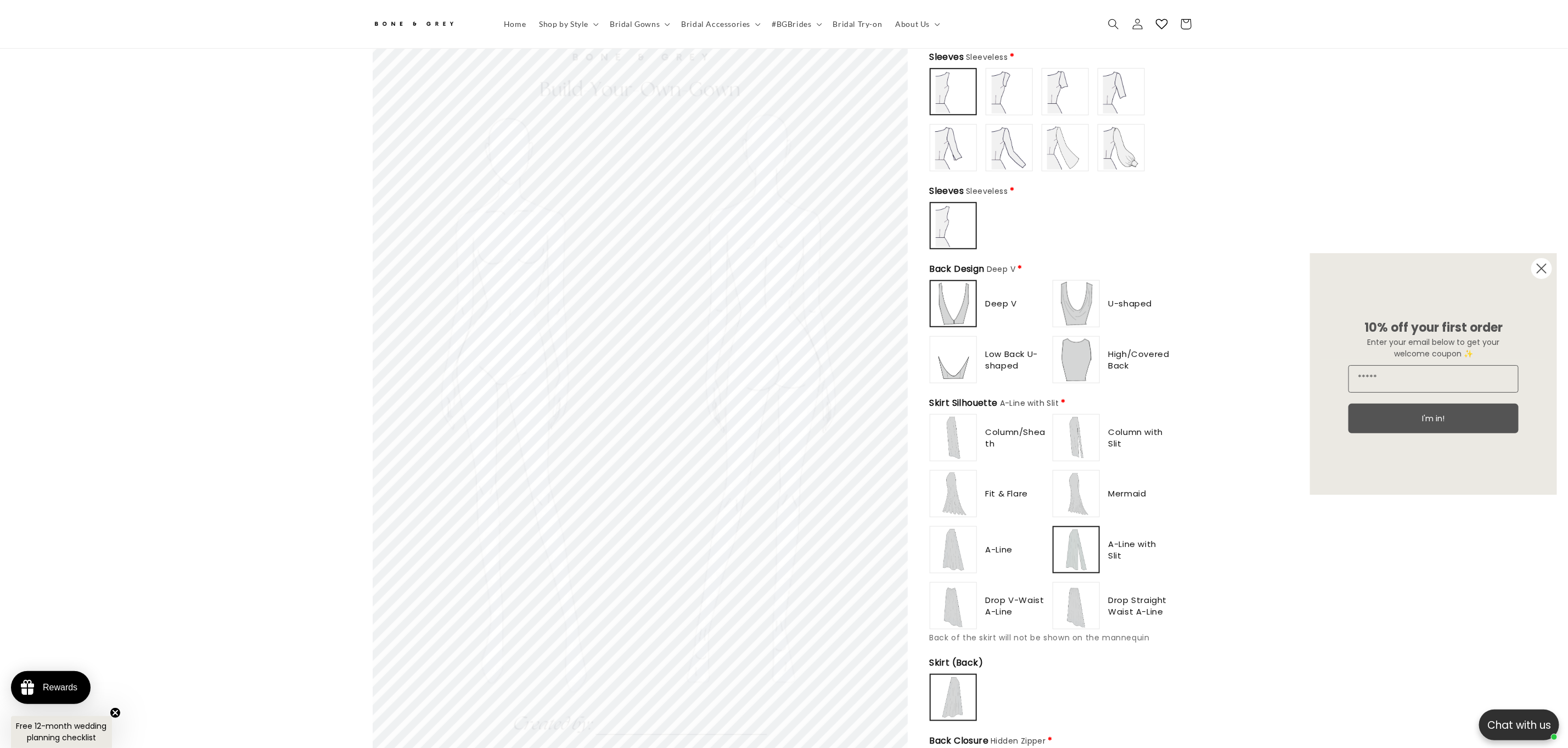
click at [1082, 482] on img at bounding box center [1077, 494] width 44 height 44
type input "**********"
click at [1083, 425] on img at bounding box center [1077, 438] width 44 height 44
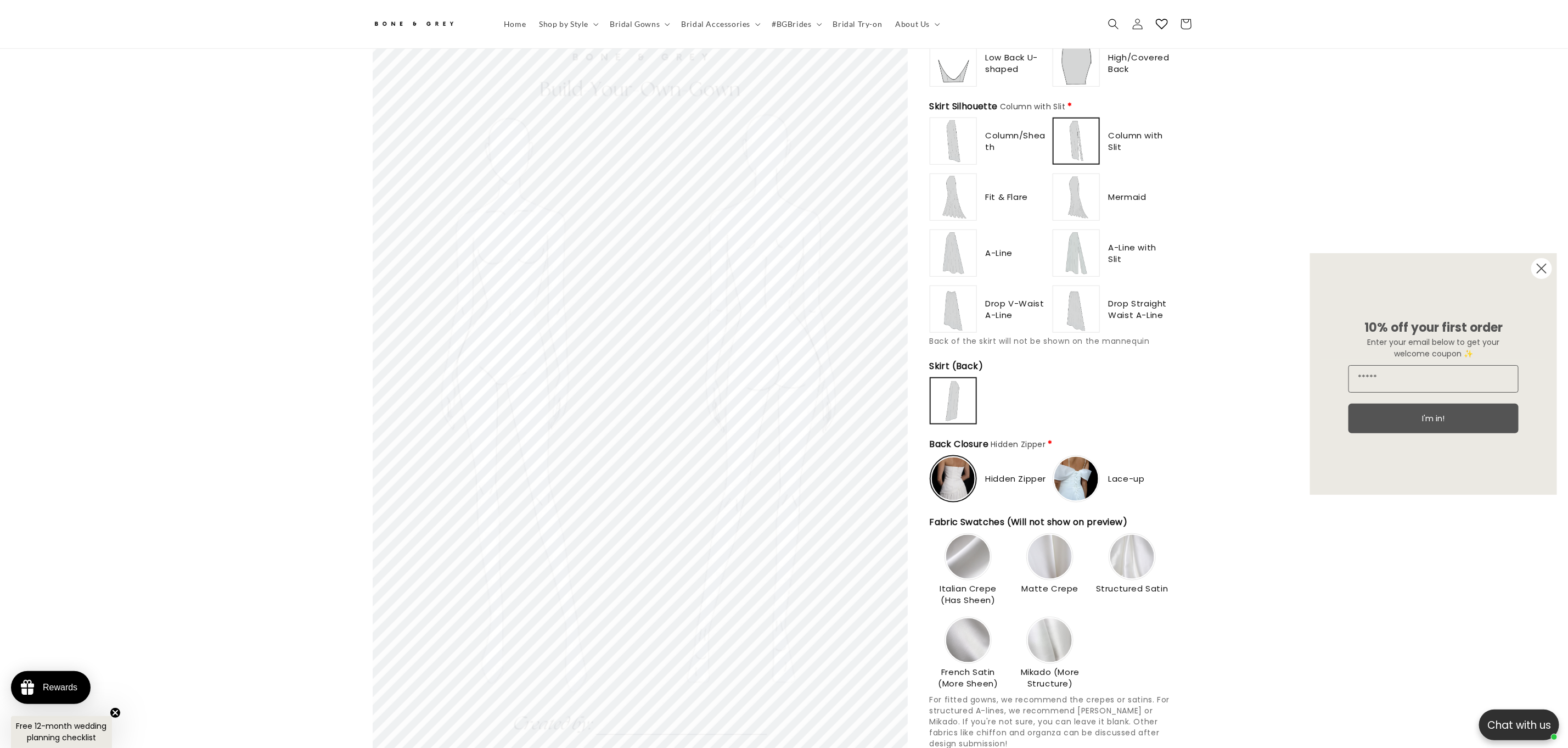
scroll to position [0, 603]
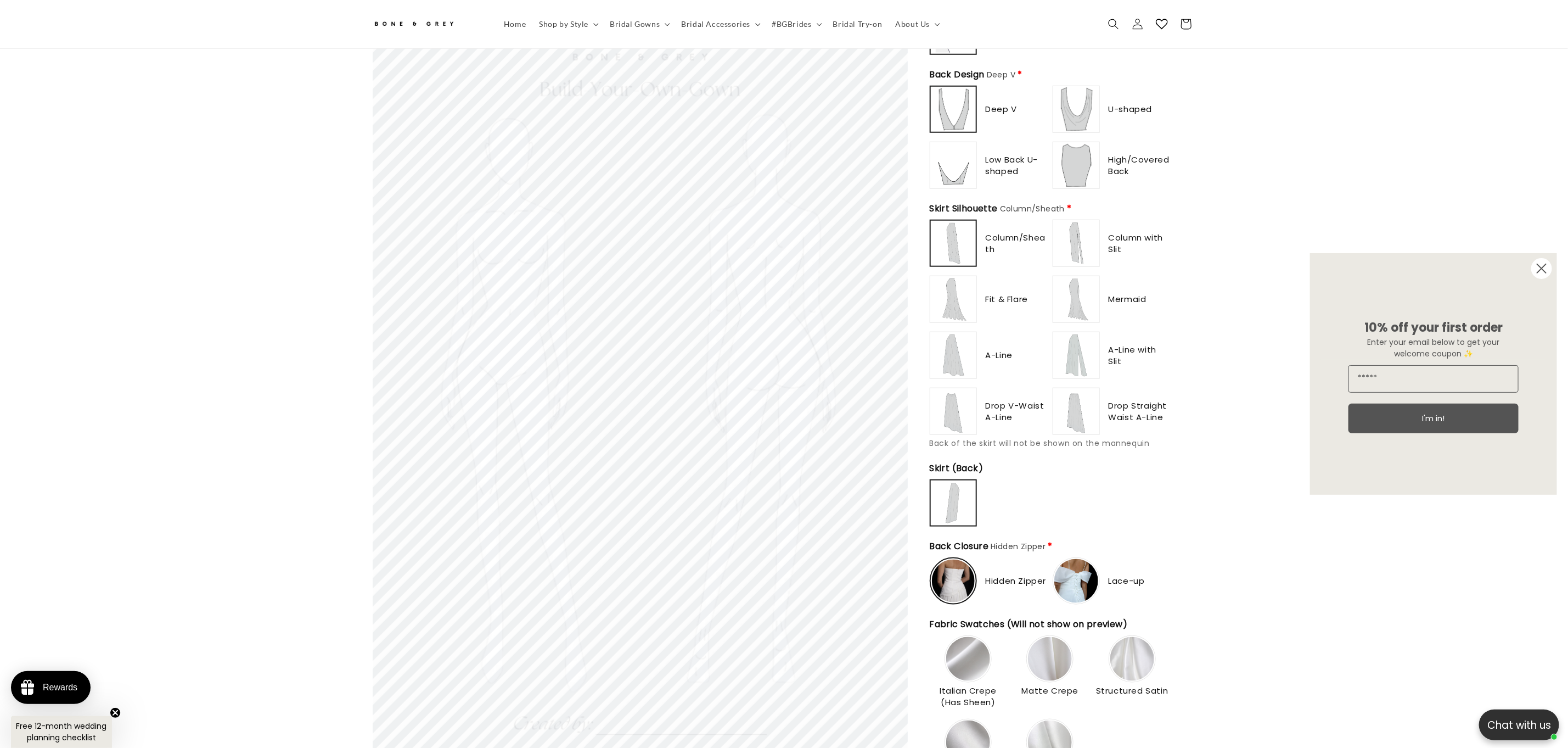
scroll to position [680, 0]
click at [1077, 226] on img at bounding box center [1077, 240] width 44 height 44
click at [1082, 293] on img at bounding box center [1077, 296] width 44 height 44
click at [1077, 337] on img at bounding box center [1077, 352] width 44 height 44
click at [1084, 404] on img at bounding box center [1077, 408] width 44 height 44
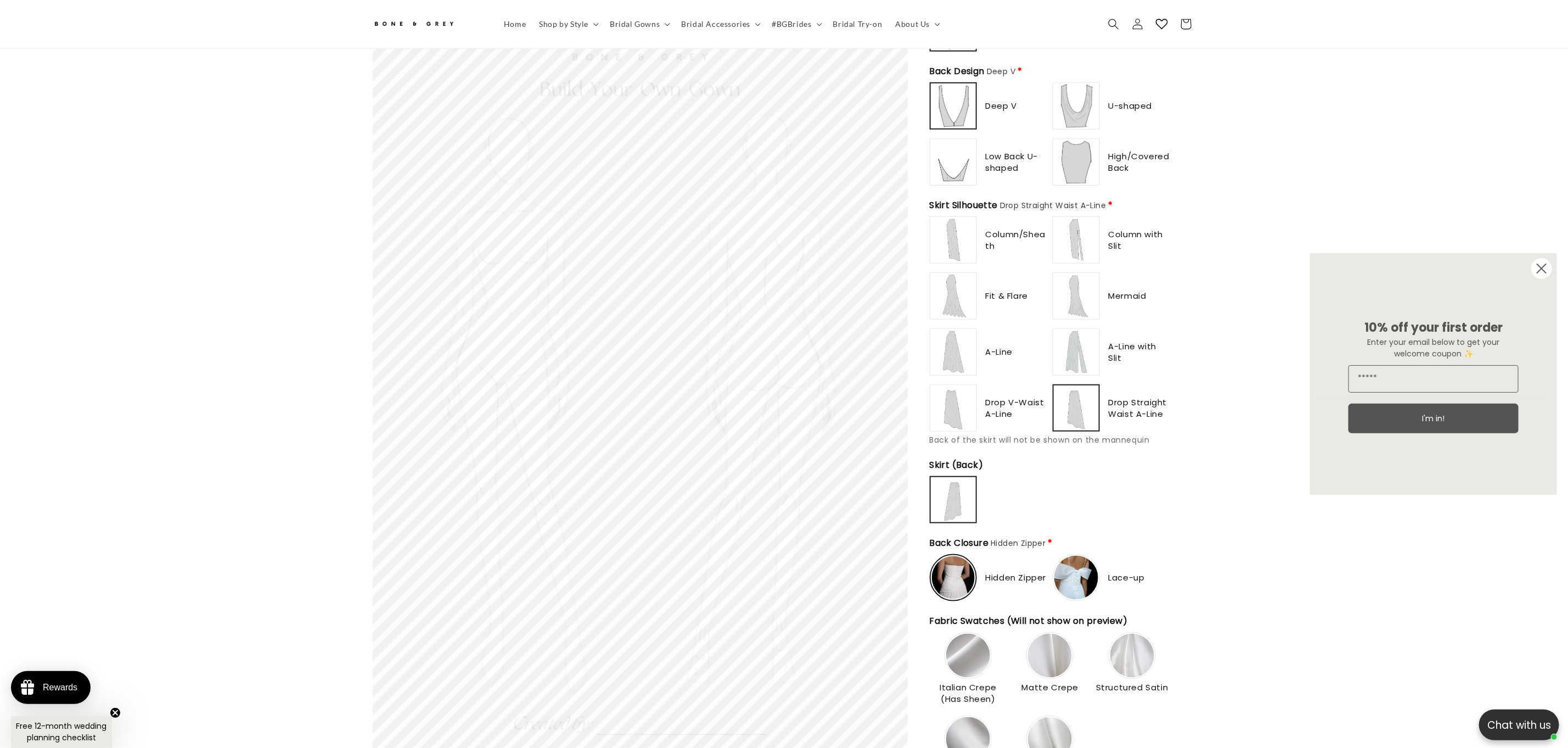
click at [930, 387] on div at bounding box center [953, 408] width 46 height 46
drag, startPoint x: 949, startPoint y: 340, endPoint x: 949, endPoint y: 283, distance: 57.0
click at [949, 339] on img at bounding box center [953, 352] width 44 height 44
click at [951, 278] on img at bounding box center [953, 296] width 44 height 44
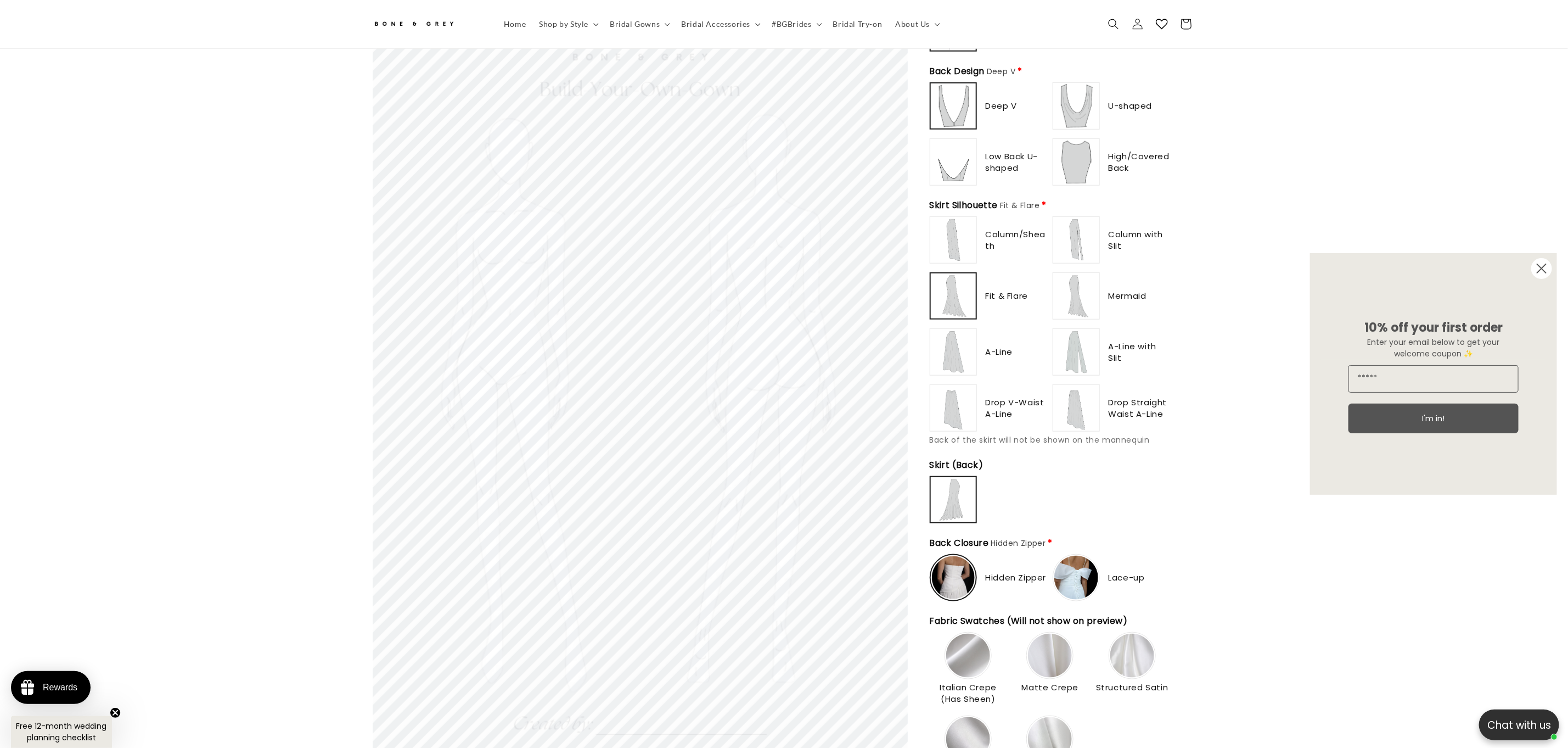
click at [1082, 231] on img at bounding box center [1077, 240] width 44 height 44
click at [1064, 306] on img at bounding box center [1077, 296] width 44 height 44
click at [1079, 356] on img at bounding box center [1077, 352] width 44 height 44
type input "**********"
drag, startPoint x: 1077, startPoint y: 409, endPoint x: 1021, endPoint y: 407, distance: 56.0
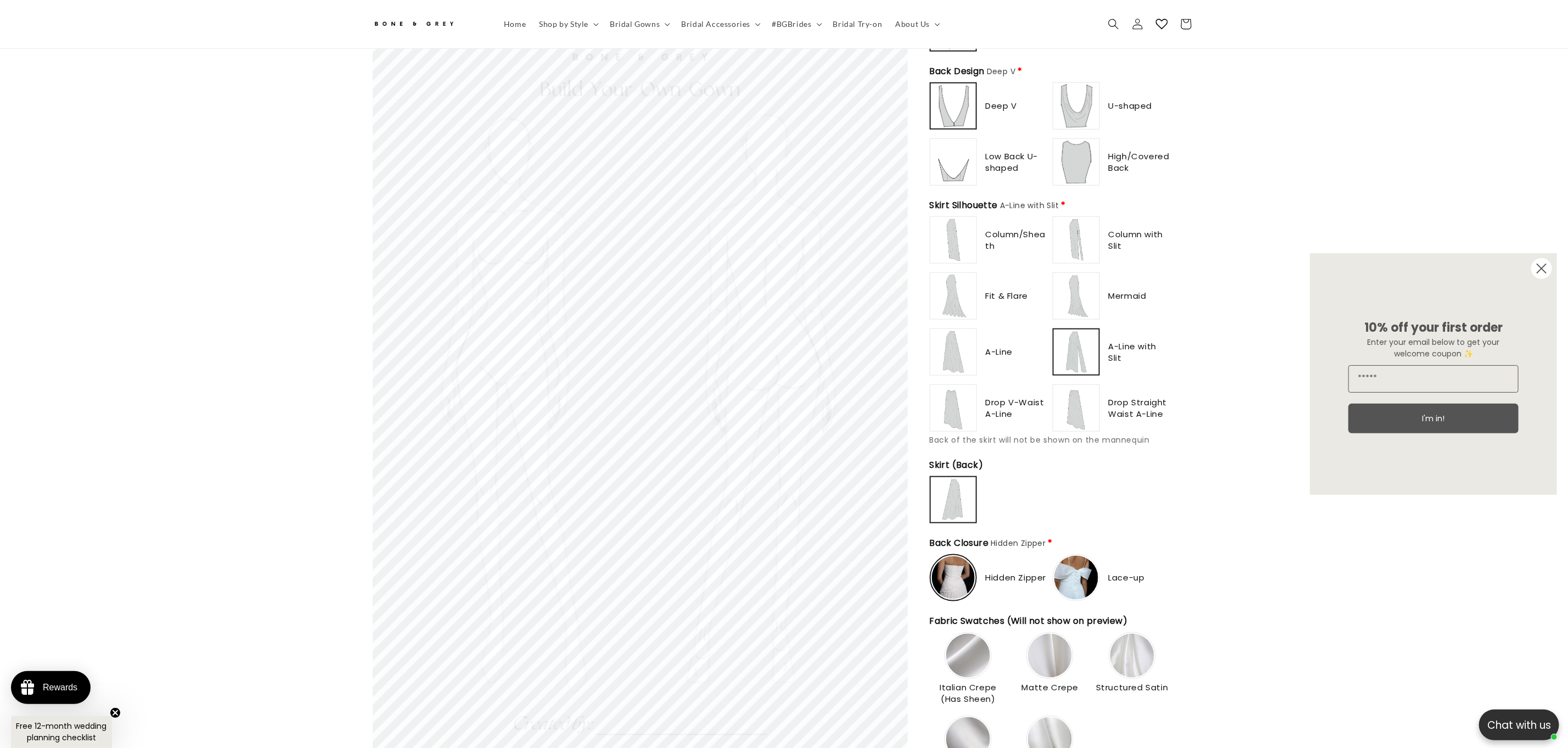
click at [1076, 409] on img at bounding box center [1077, 408] width 44 height 44
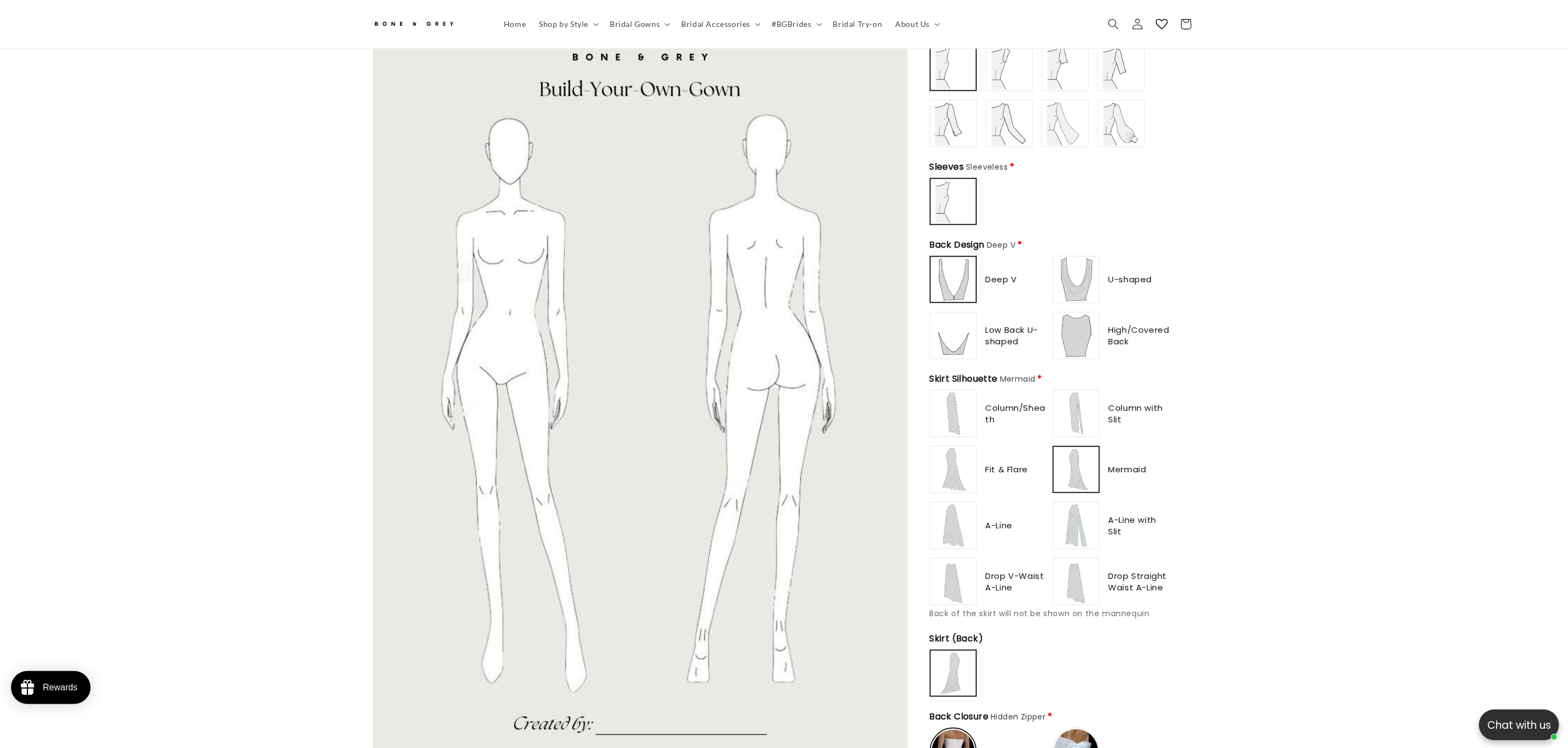
click at [1079, 539] on div at bounding box center [1076, 526] width 46 height 46
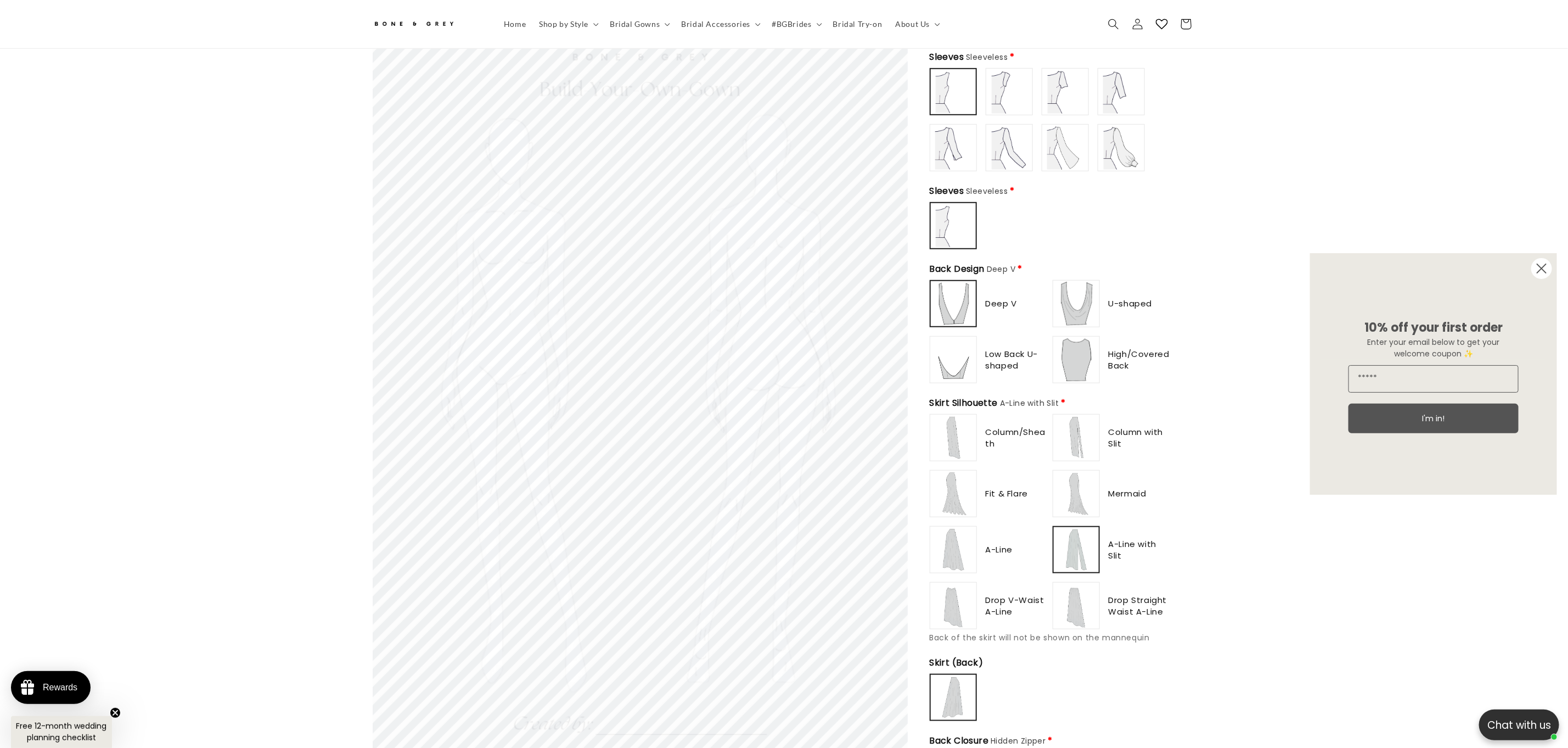
click at [1077, 585] on img at bounding box center [1077, 606] width 44 height 44
click at [960, 536] on img at bounding box center [953, 550] width 44 height 44
drag, startPoint x: 946, startPoint y: 482, endPoint x: 941, endPoint y: 450, distance: 32.4
click at [946, 481] on img at bounding box center [953, 494] width 44 height 44
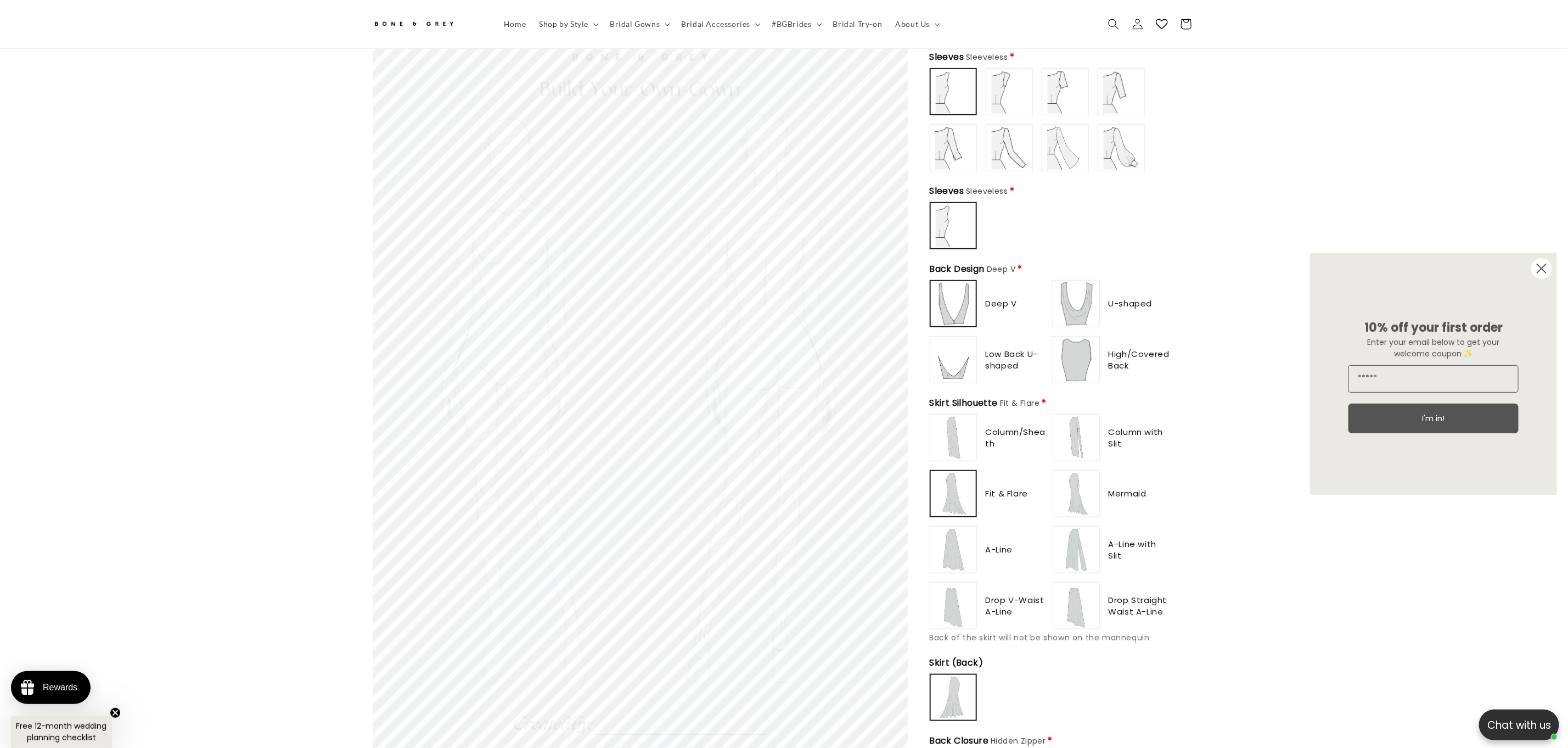
click at [944, 419] on img at bounding box center [953, 438] width 44 height 44
click at [1089, 434] on img at bounding box center [1077, 438] width 44 height 44
click at [1089, 503] on img at bounding box center [1077, 494] width 44 height 44
click at [1082, 559] on img at bounding box center [1077, 550] width 44 height 44
type input "**********"
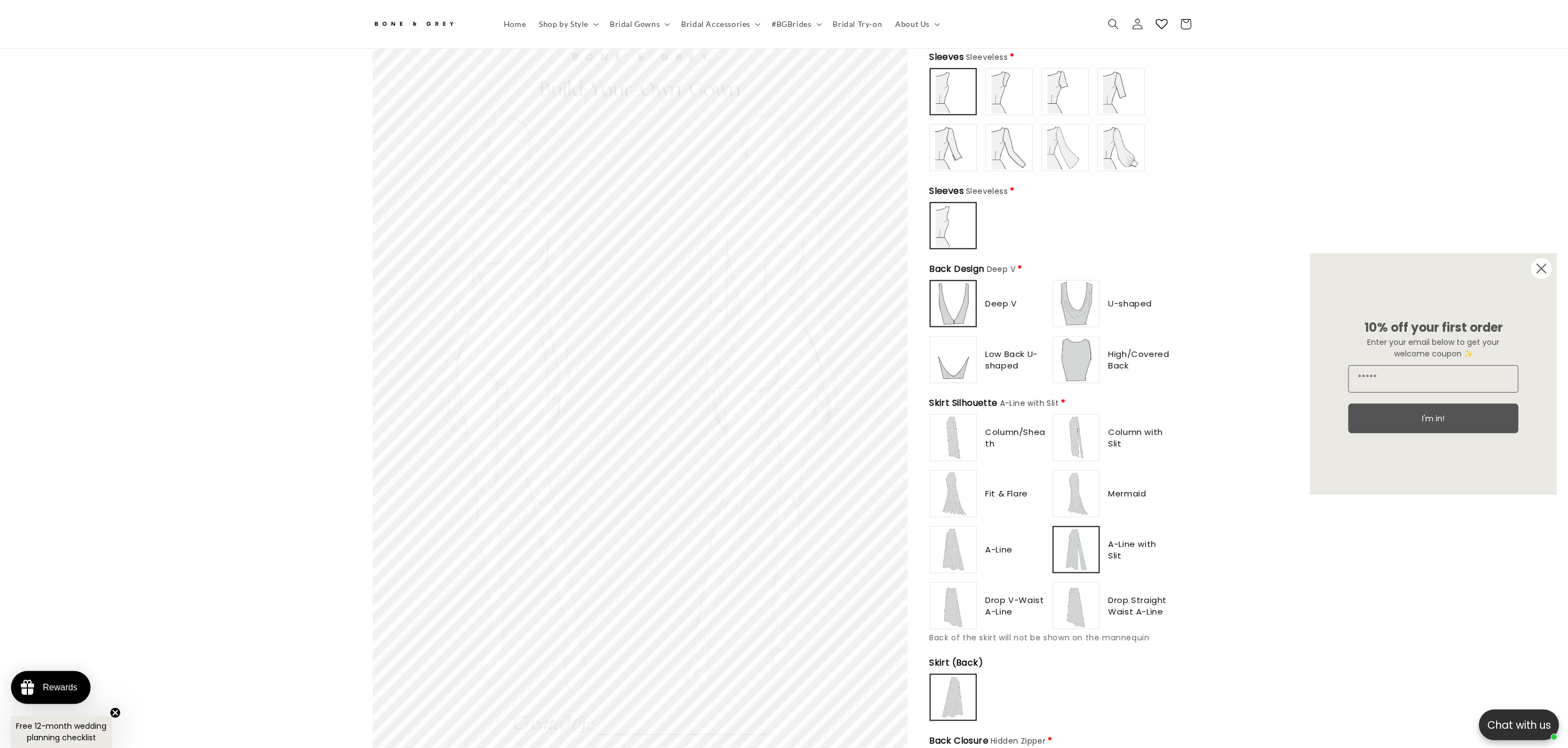
click at [1082, 594] on img at bounding box center [1077, 606] width 44 height 44
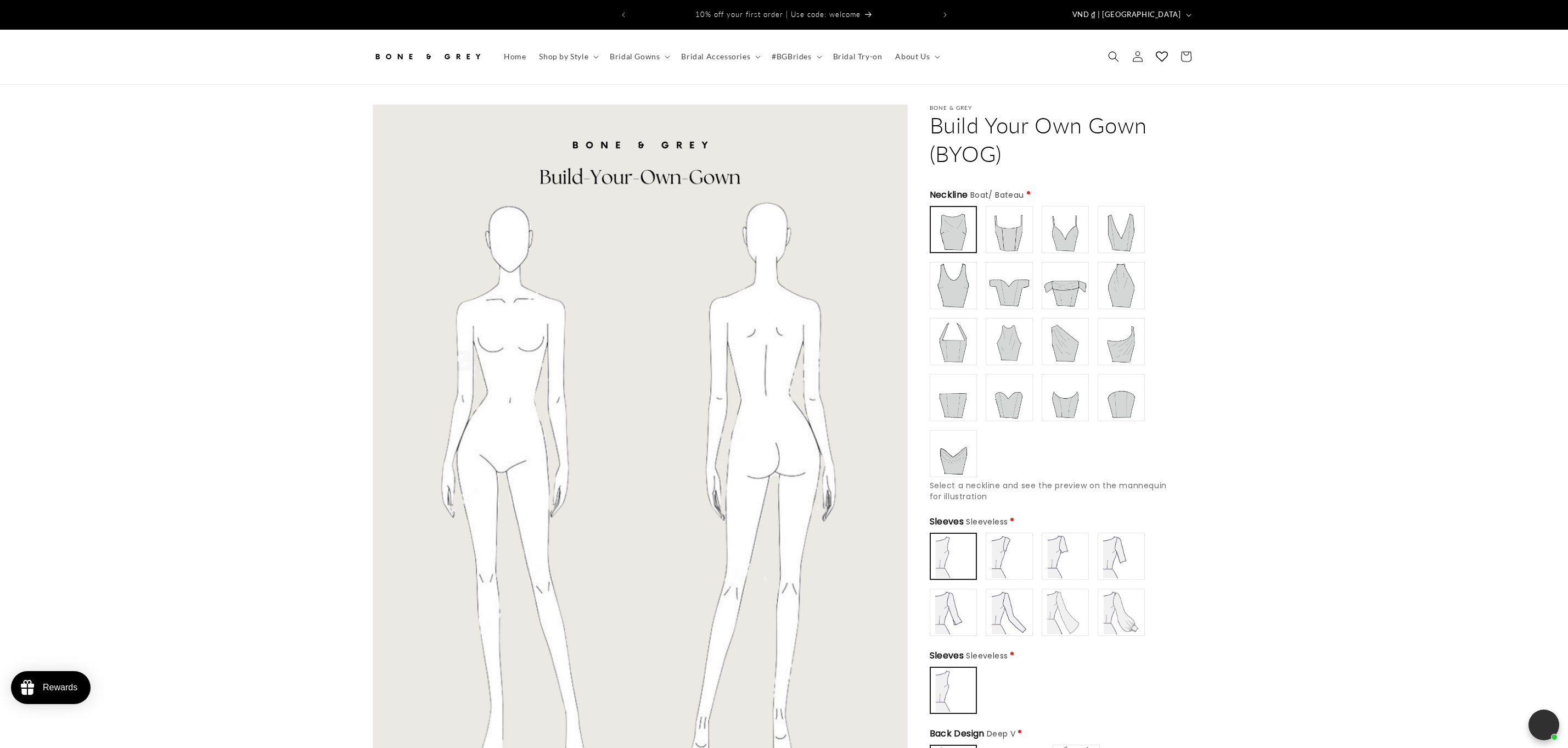
scroll to position [488, 0]
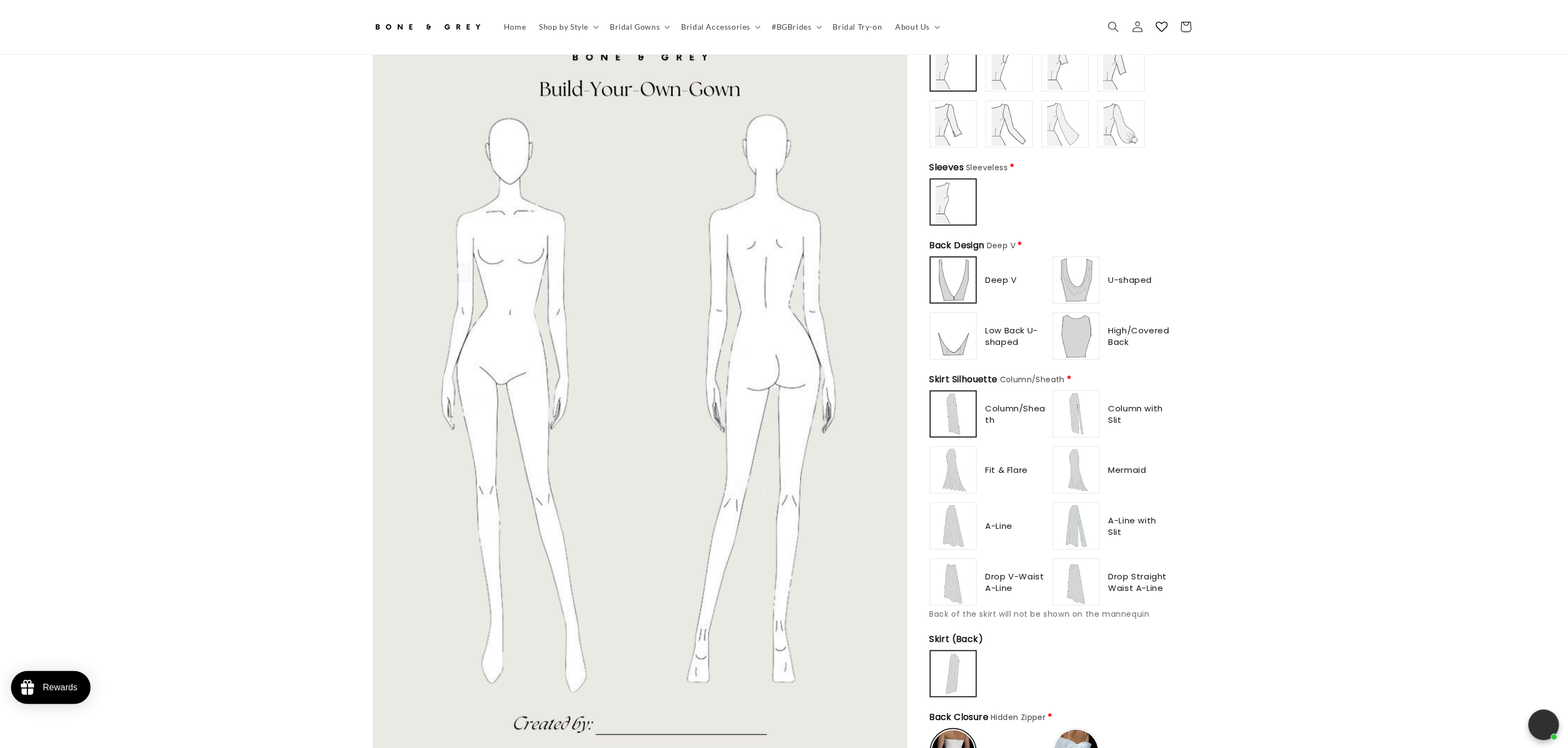
click at [949, 465] on img at bounding box center [953, 470] width 44 height 44
click at [944, 540] on label at bounding box center [952, 526] width 47 height 47
click at [954, 587] on img at bounding box center [953, 582] width 44 height 44
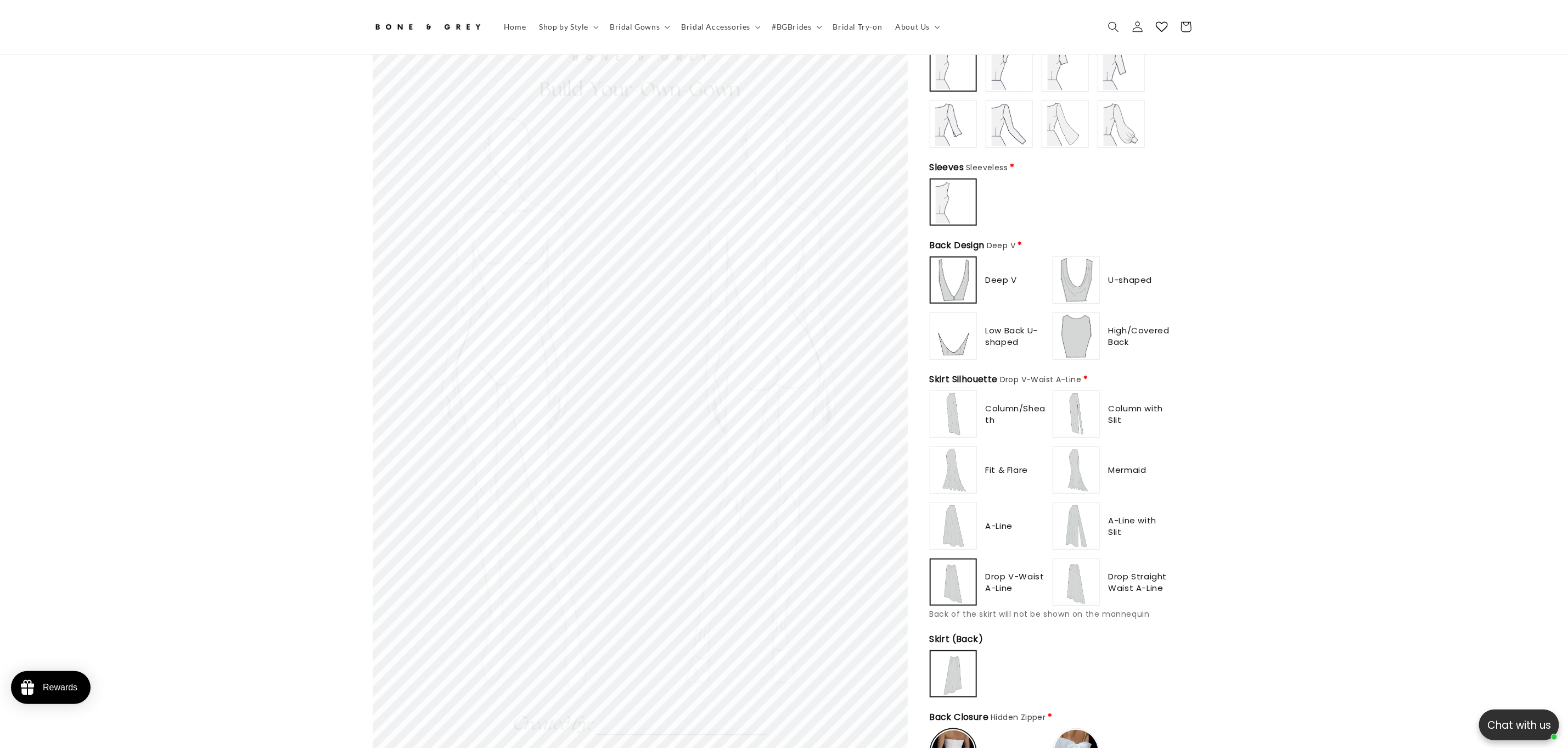
click at [1089, 410] on img at bounding box center [1077, 414] width 44 height 44
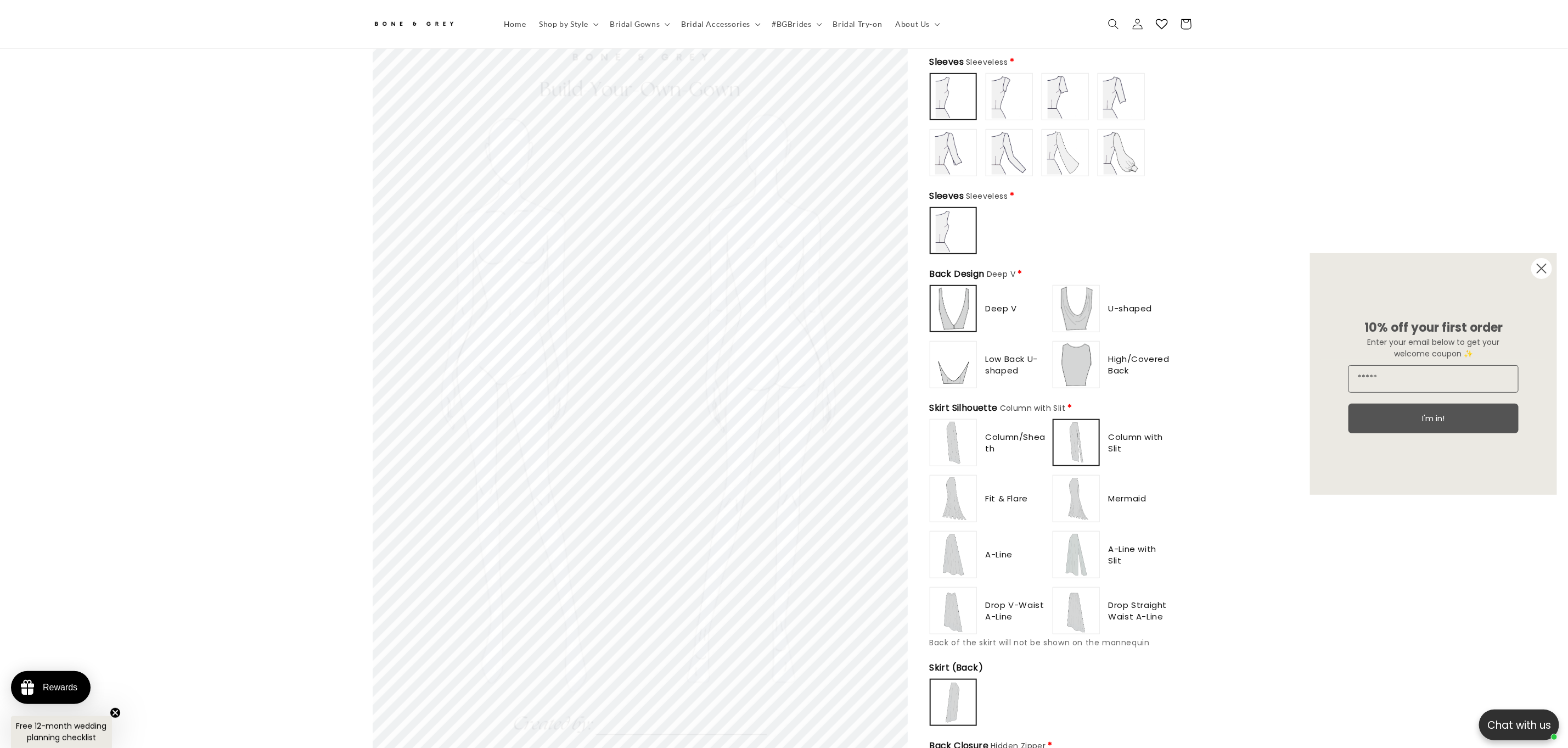
scroll to position [477, 0]
click at [1081, 485] on img at bounding box center [1077, 500] width 44 height 44
click at [1082, 560] on img at bounding box center [1077, 555] width 44 height 44
click at [1078, 606] on img at bounding box center [1077, 612] width 44 height 44
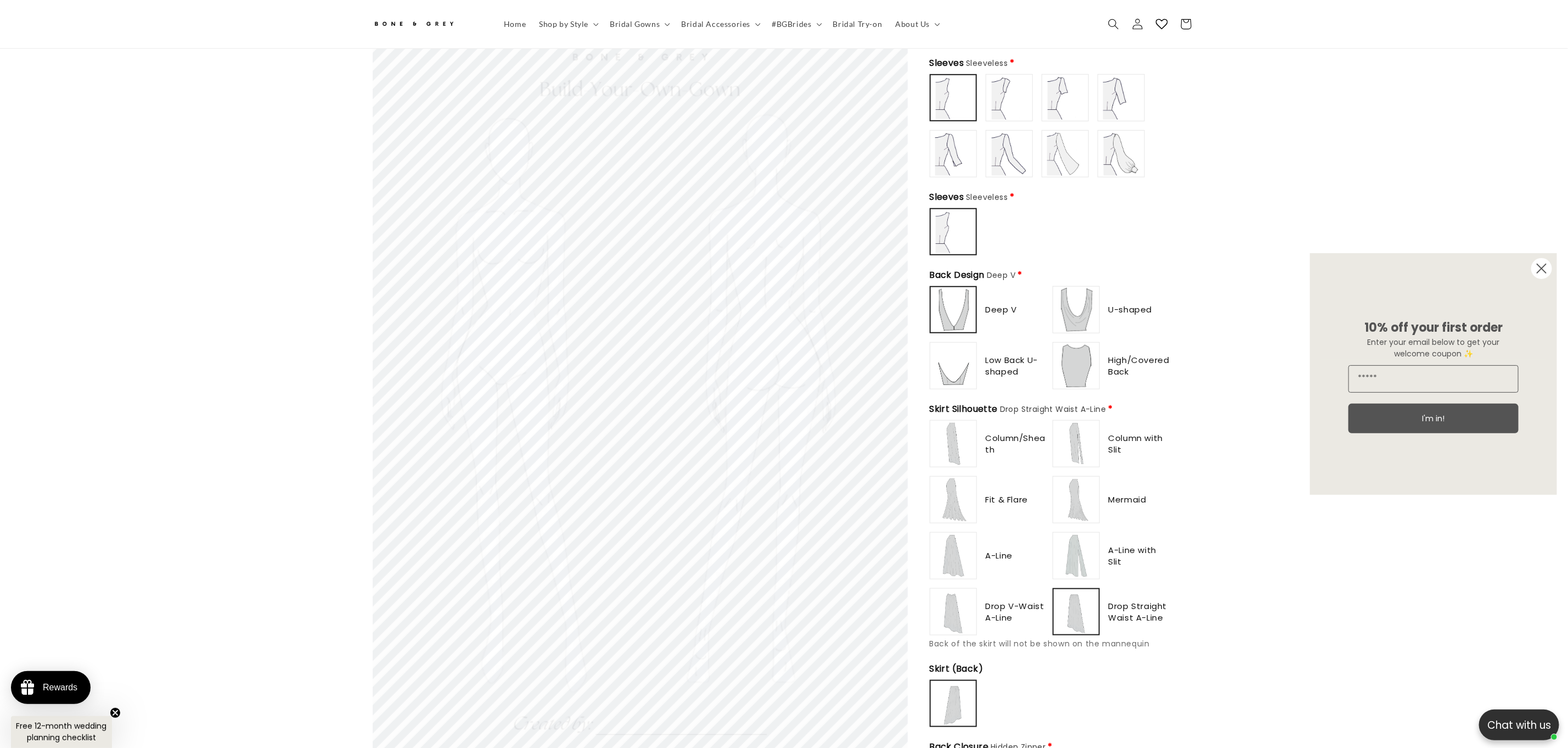
click at [949, 437] on img at bounding box center [953, 443] width 44 height 44
click at [951, 480] on img at bounding box center [953, 500] width 44 height 44
click at [1063, 443] on img at bounding box center [1077, 443] width 44 height 44
click at [1075, 505] on img at bounding box center [1077, 500] width 44 height 44
click at [967, 551] on img at bounding box center [953, 555] width 44 height 44
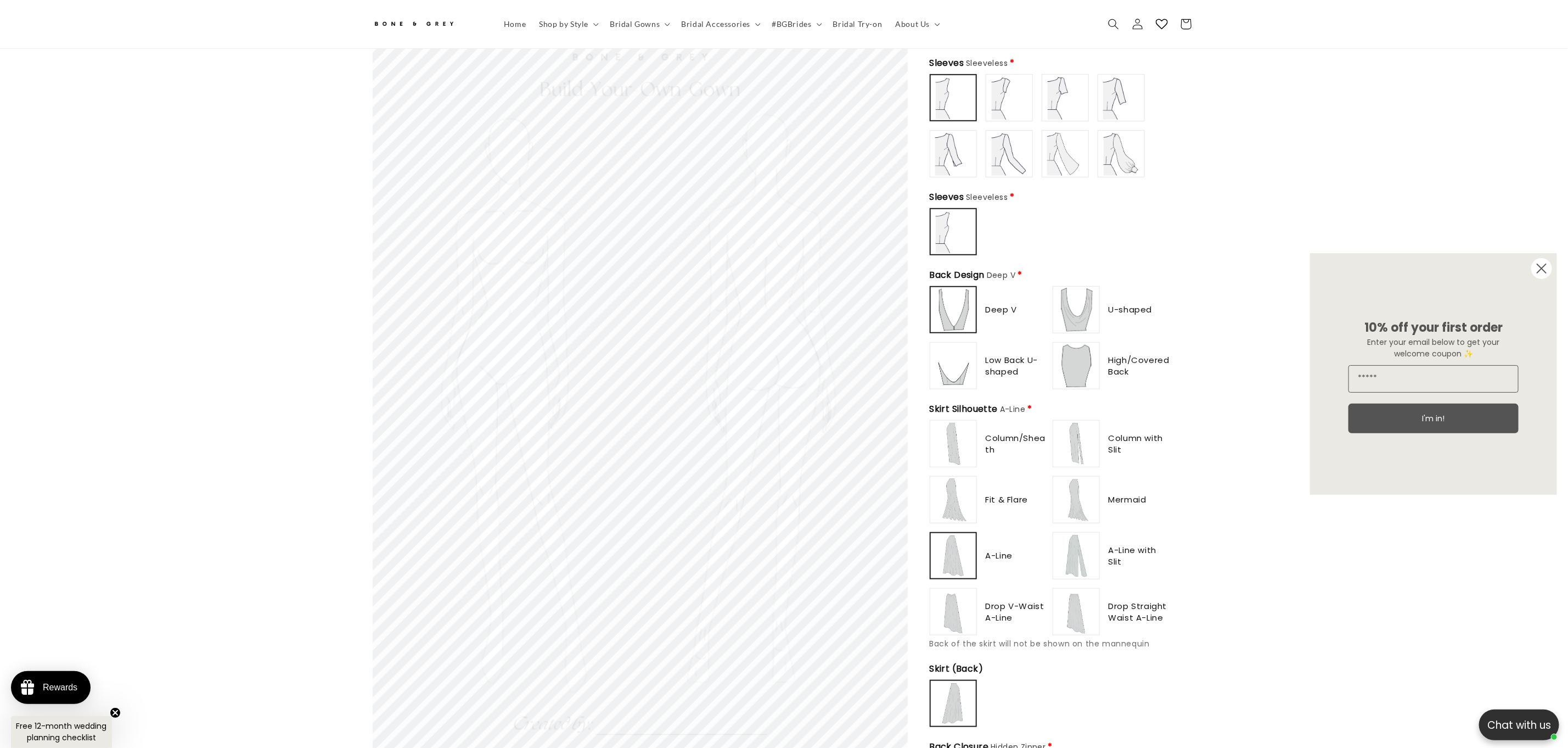
drag, startPoint x: 953, startPoint y: 607, endPoint x: 977, endPoint y: 601, distance: 24.7
click at [955, 607] on img at bounding box center [953, 612] width 44 height 44
click at [1077, 608] on img at bounding box center [1077, 612] width 44 height 44
click at [1072, 562] on img at bounding box center [1077, 555] width 44 height 44
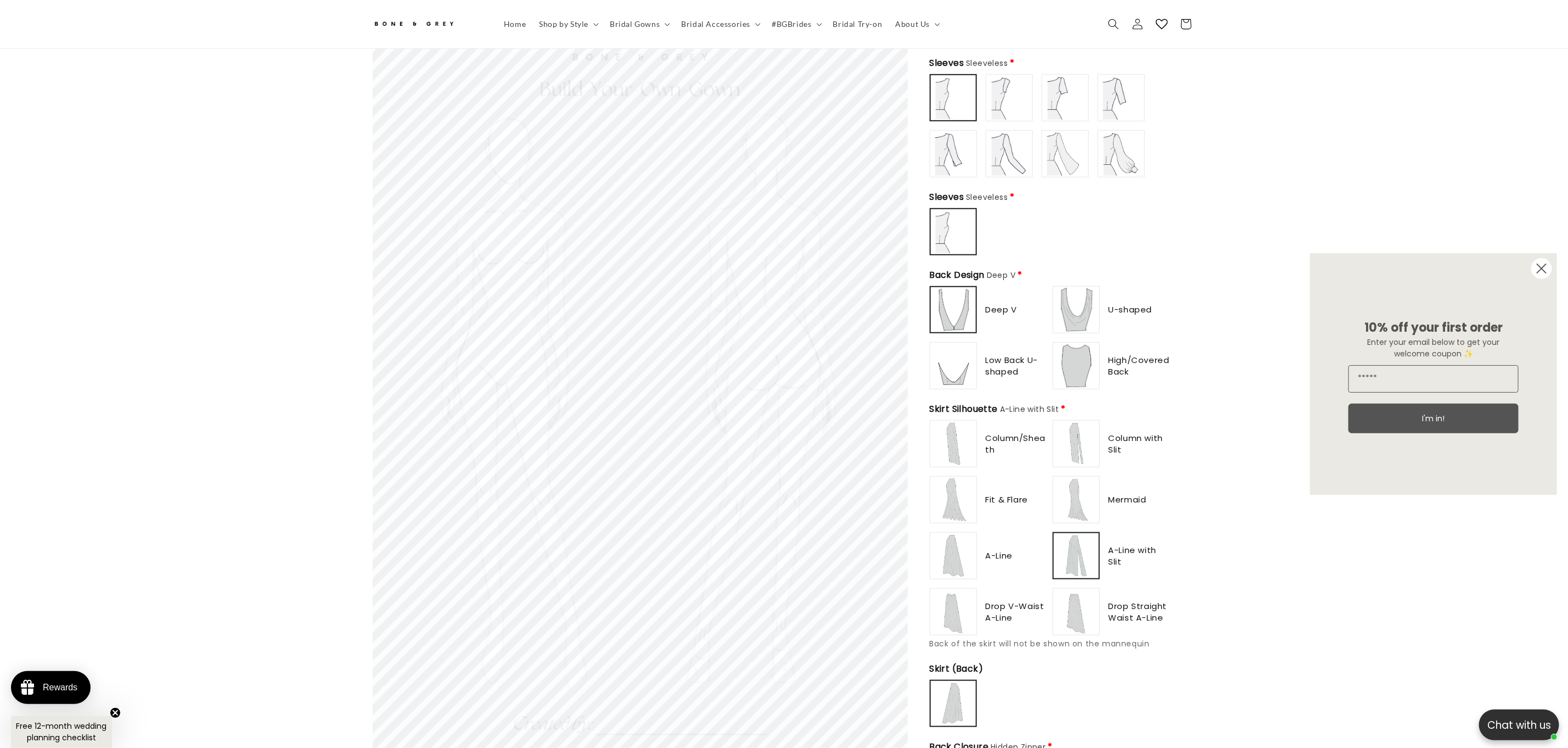
type input "*******"
click at [1070, 498] on img at bounding box center [1077, 500] width 44 height 44
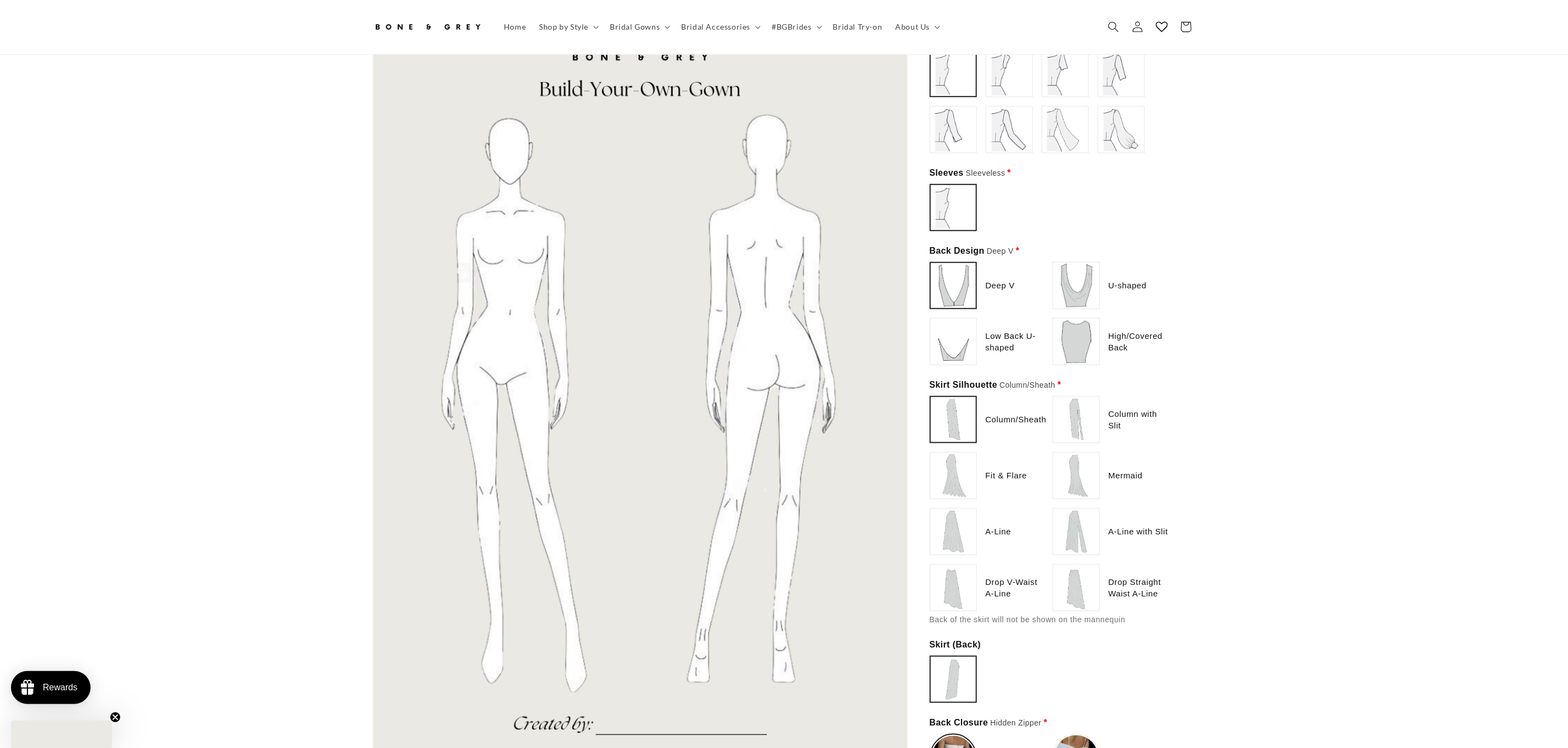
scroll to position [483, 0]
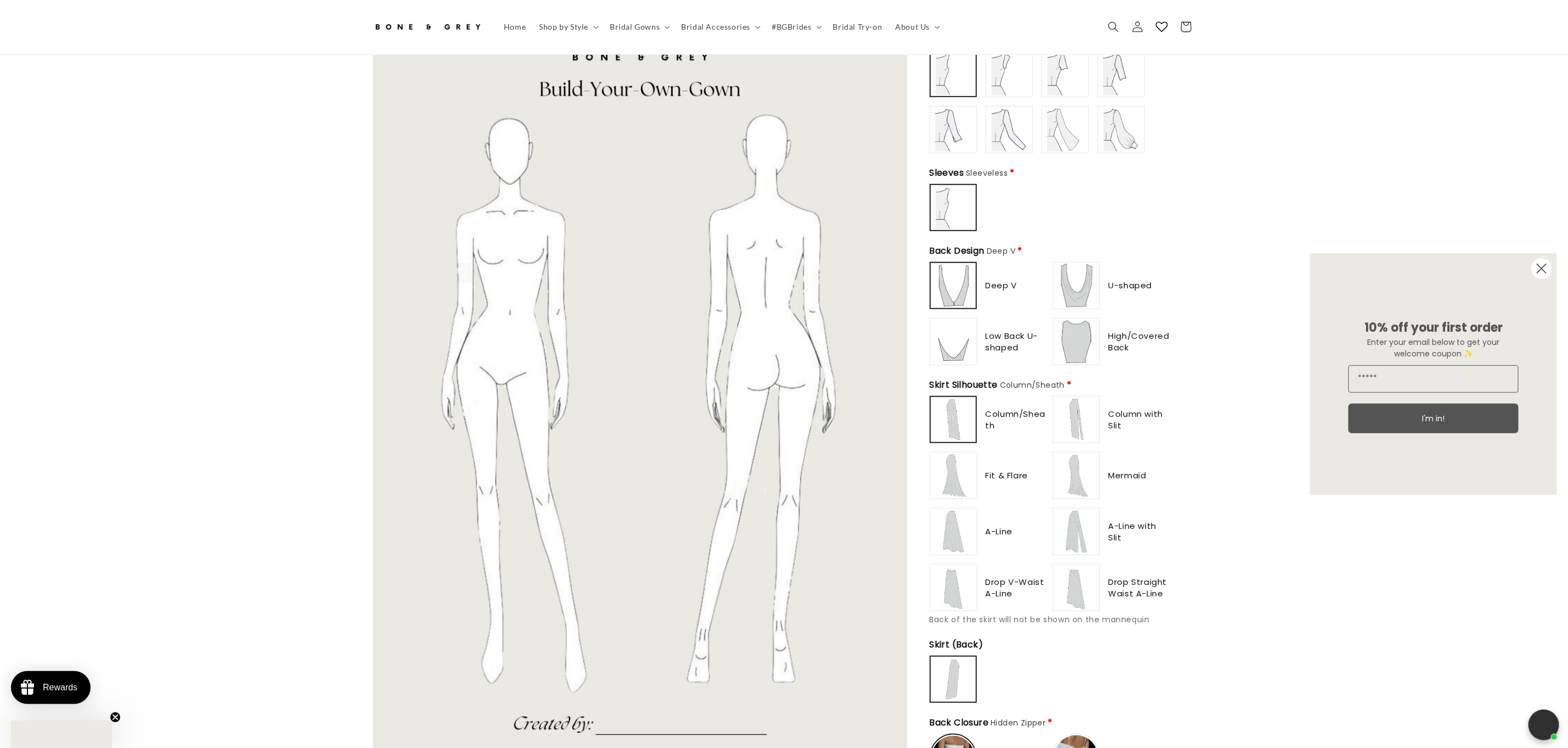
click at [1066, 422] on img at bounding box center [1077, 419] width 44 height 44
click at [1075, 469] on img at bounding box center [1077, 476] width 44 height 44
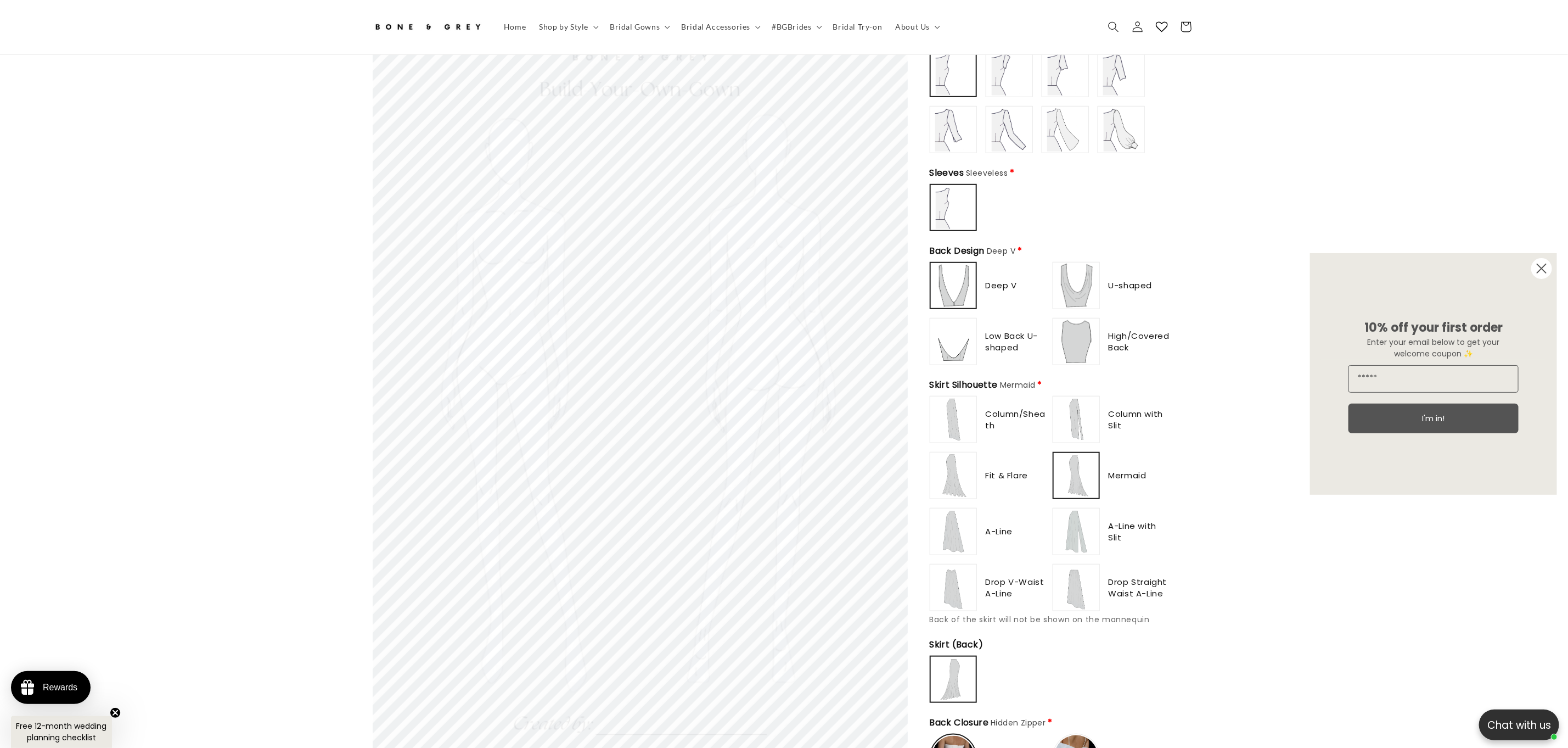
scroll to position [0, 0]
click at [1071, 525] on img at bounding box center [1077, 532] width 44 height 44
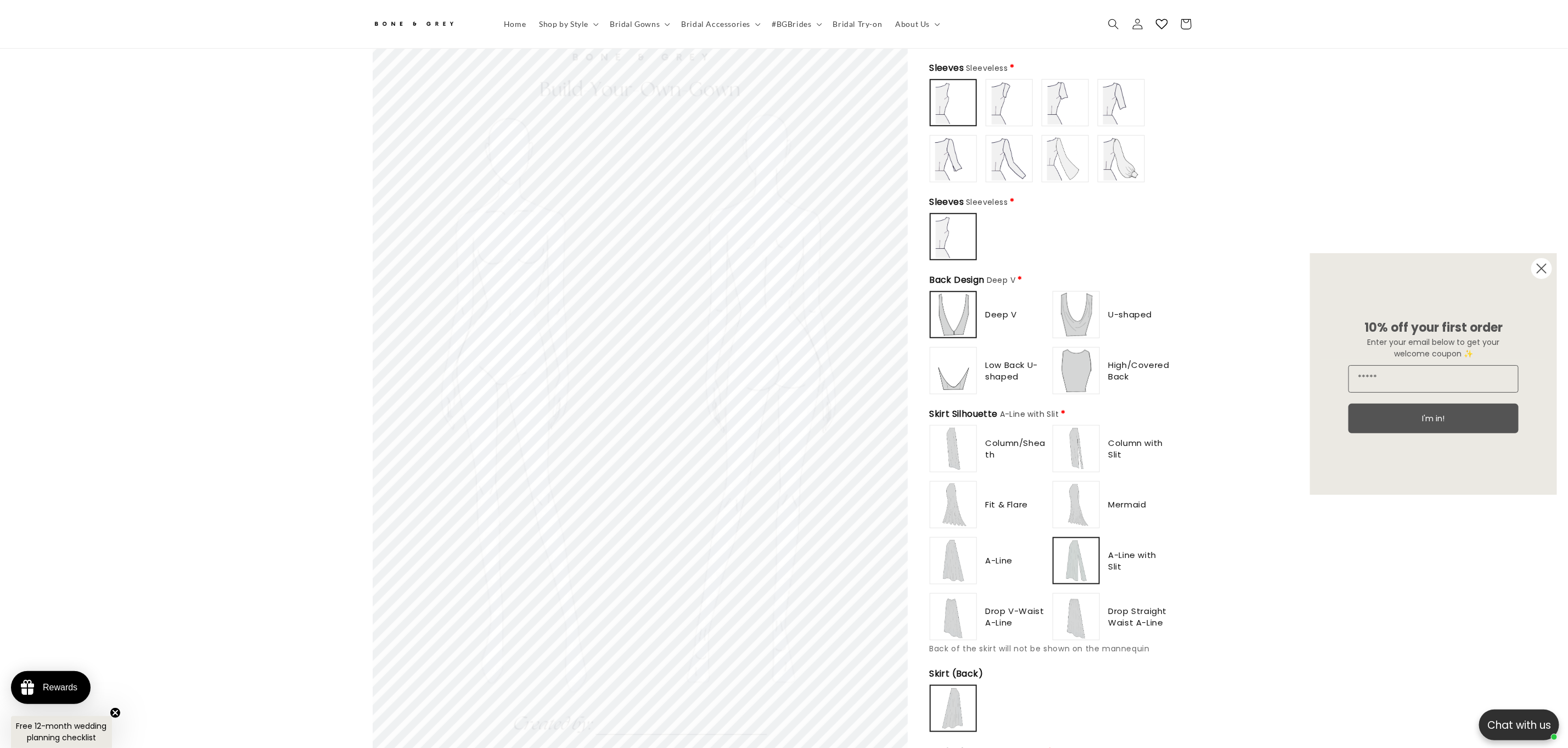
scroll to position [471, 0]
click at [1069, 578] on div "Column/Sheath Column with Slit" at bounding box center [1050, 533] width 241 height 215
click at [960, 600] on img at bounding box center [953, 618] width 44 height 44
click at [937, 539] on img at bounding box center [953, 561] width 44 height 44
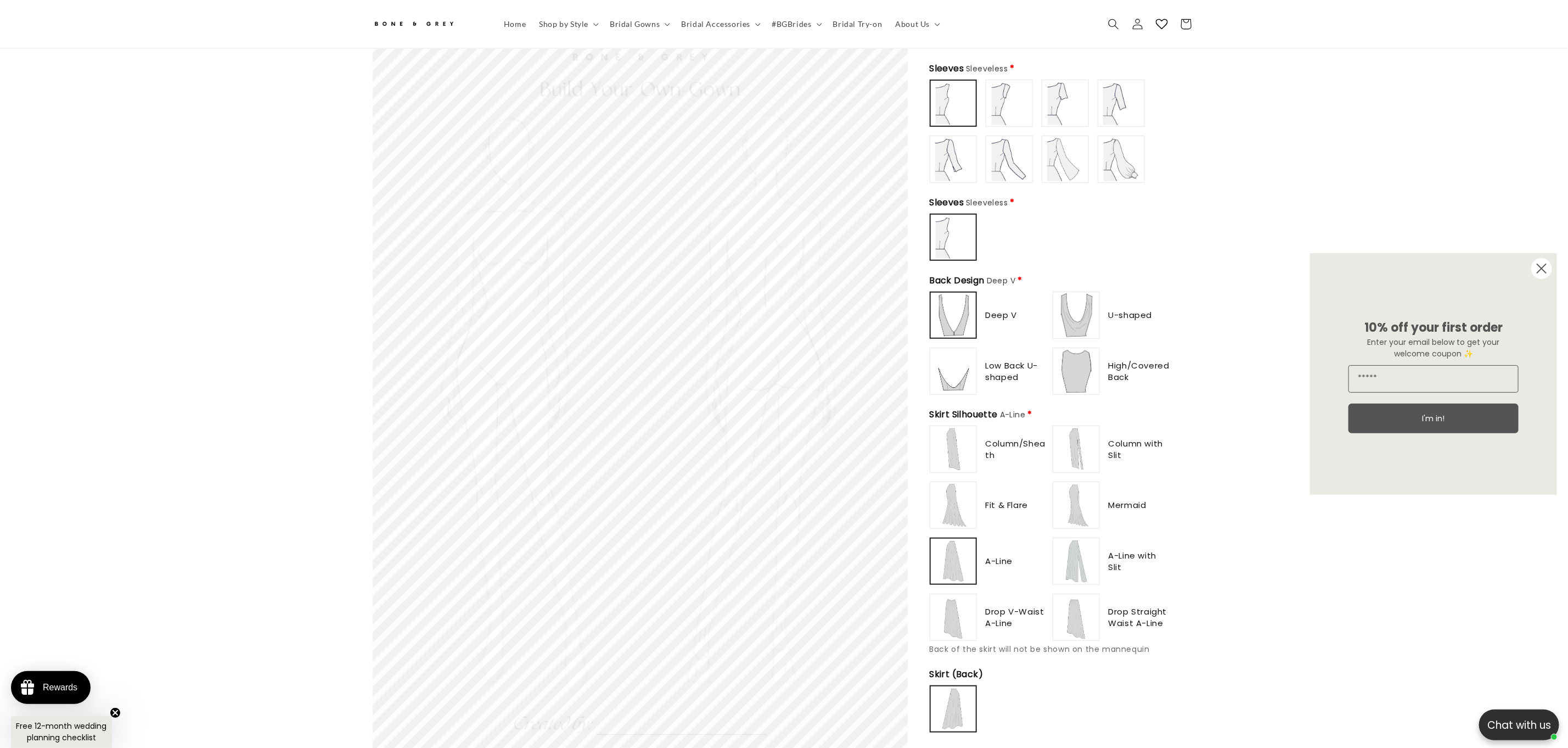
click at [952, 493] on img at bounding box center [953, 506] width 44 height 44
click at [949, 443] on img at bounding box center [953, 449] width 44 height 44
click at [1069, 441] on img at bounding box center [1077, 449] width 44 height 44
click at [1078, 516] on img at bounding box center [1077, 506] width 44 height 44
click at [1090, 562] on img at bounding box center [1077, 561] width 44 height 44
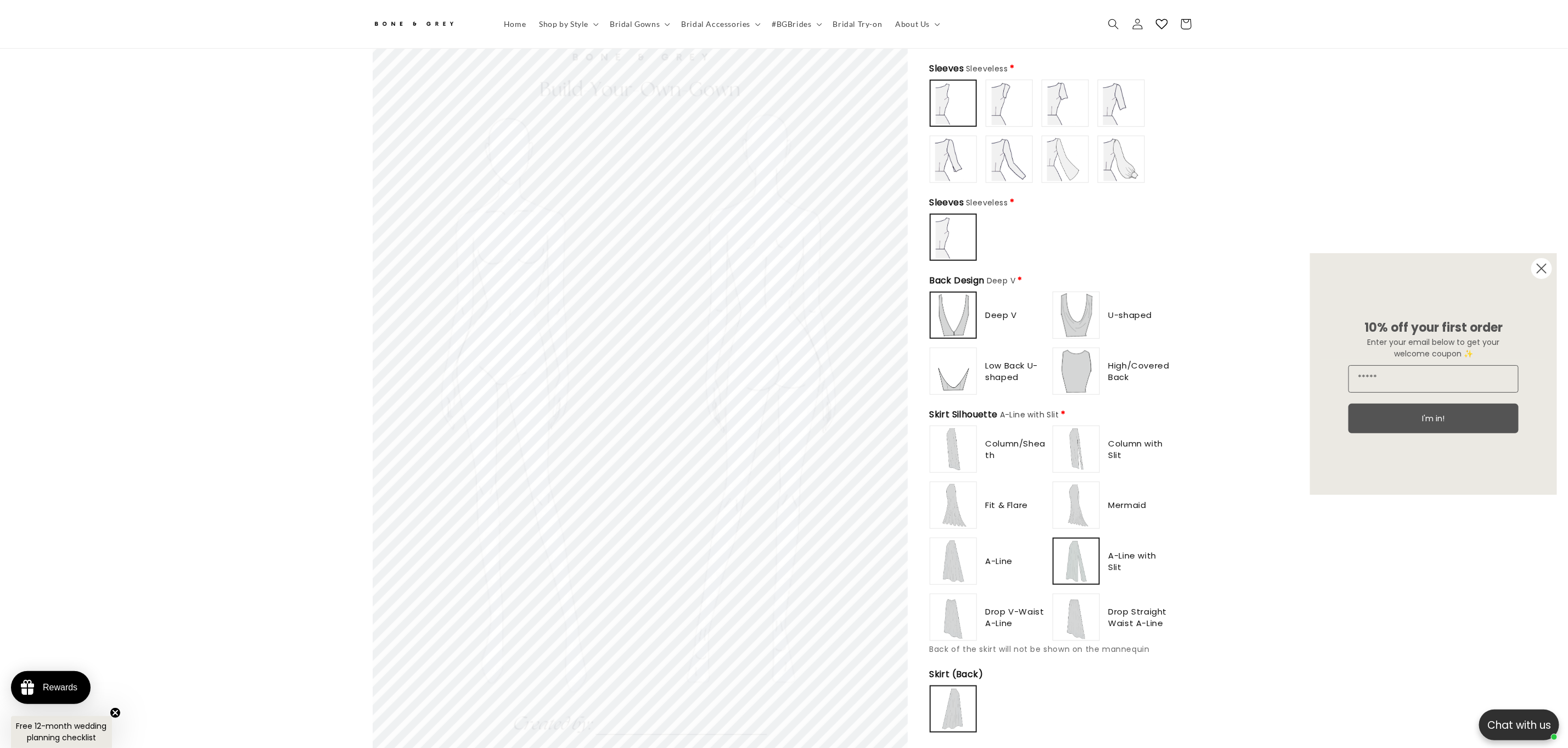
type input "**********"
click at [1087, 623] on img at bounding box center [1077, 618] width 44 height 44
click at [965, 623] on img at bounding box center [953, 618] width 44 height 44
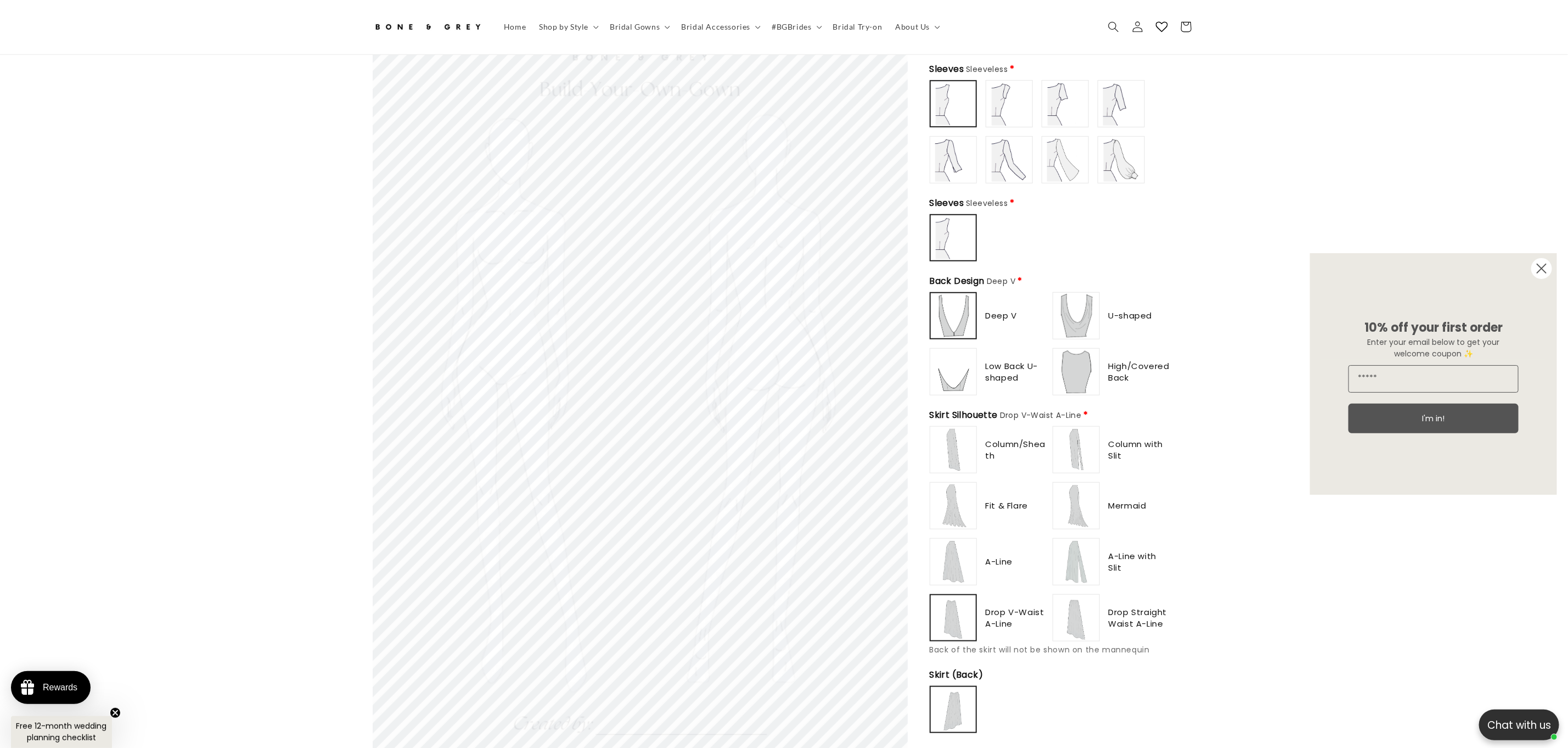
click at [1086, 623] on img at bounding box center [1077, 618] width 44 height 44
click at [1076, 555] on img at bounding box center [1077, 562] width 44 height 44
click at [1082, 496] on img at bounding box center [1077, 506] width 44 height 44
type input "**********"
click at [1071, 439] on img at bounding box center [1077, 450] width 44 height 44
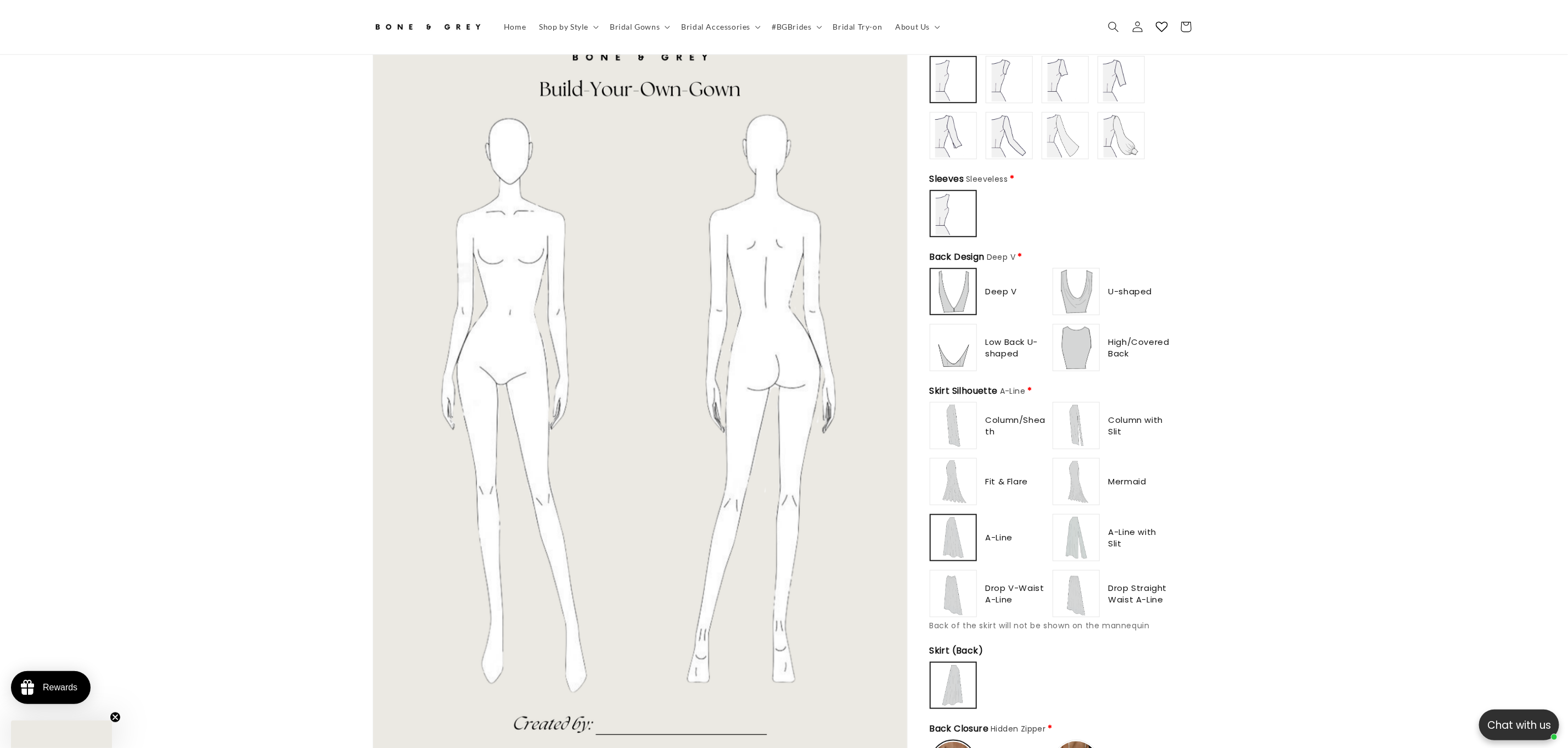
click at [1063, 486] on img at bounding box center [1077, 482] width 44 height 44
type input "**********"
click at [1075, 420] on img at bounding box center [1077, 425] width 44 height 44
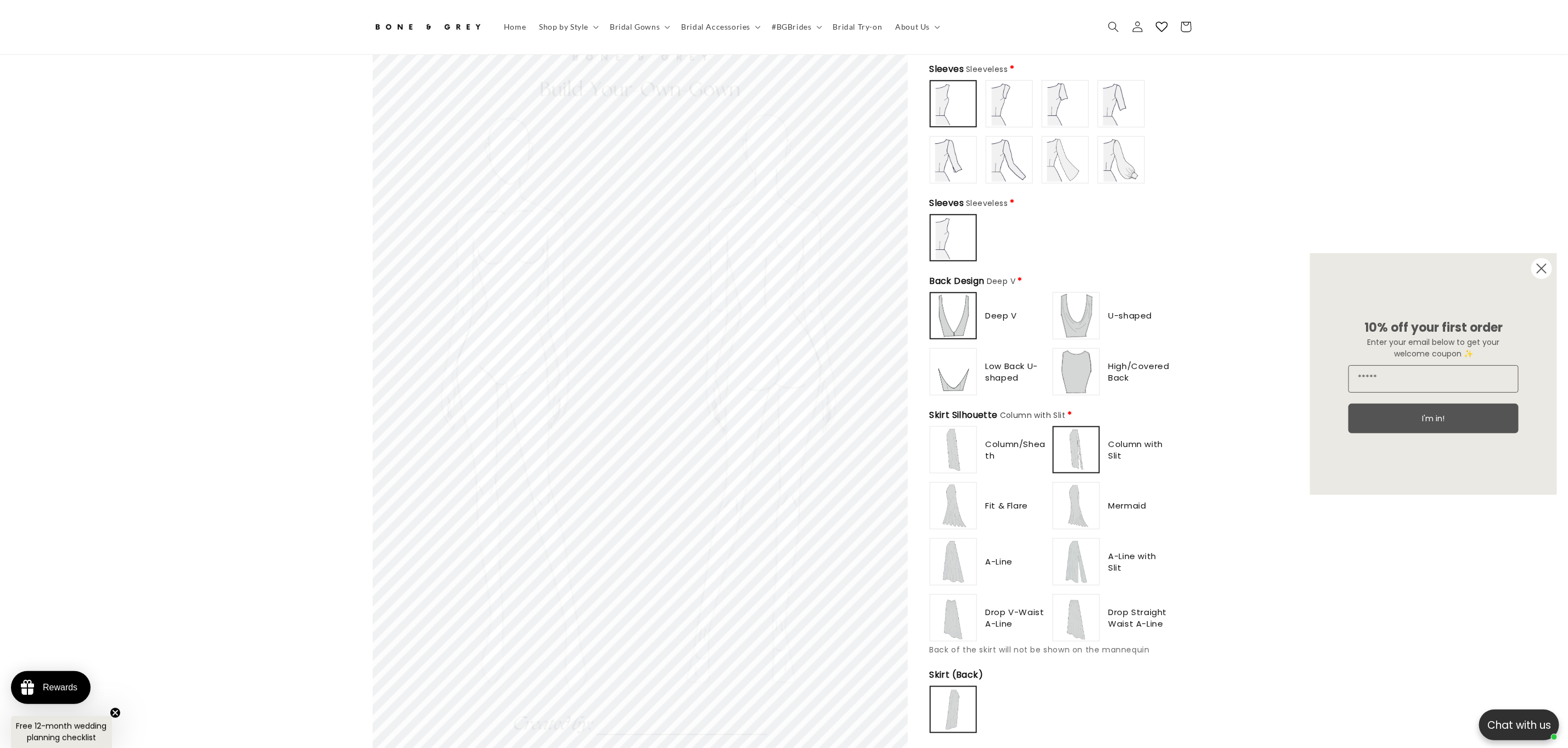
click at [1068, 428] on img at bounding box center [1076, 449] width 43 height 43
click at [1080, 580] on div "Column/Sheath Column with Slit" at bounding box center [1050, 533] width 241 height 215
click at [1079, 609] on img at bounding box center [1077, 618] width 44 height 44
click at [1084, 563] on img at bounding box center [1077, 562] width 44 height 44
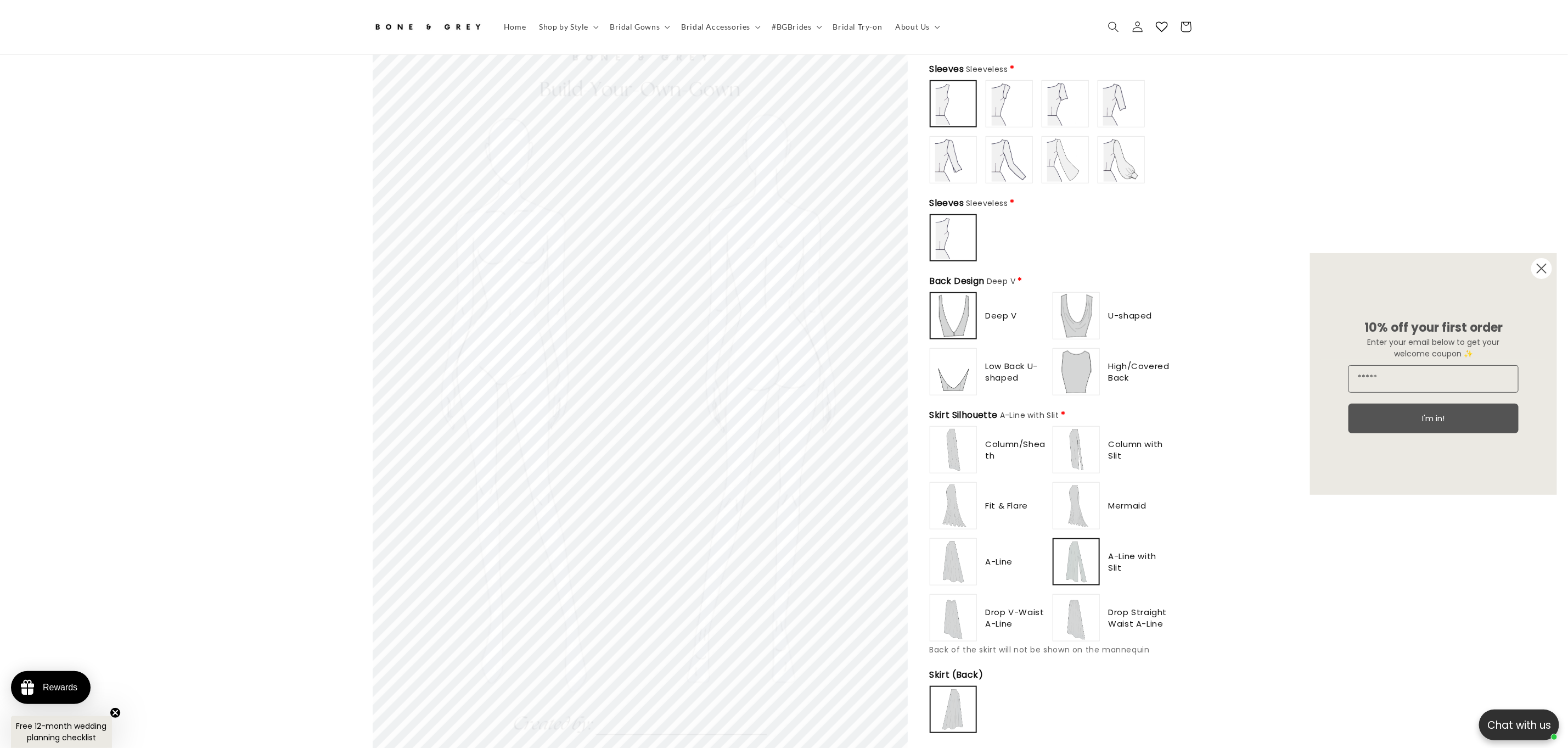
drag, startPoint x: 944, startPoint y: 558, endPoint x: 939, endPoint y: 494, distance: 64.2
click at [943, 556] on img at bounding box center [953, 562] width 44 height 44
drag, startPoint x: 942, startPoint y: 485, endPoint x: 942, endPoint y: 465, distance: 20.0
click at [942, 484] on img at bounding box center [953, 506] width 44 height 44
click at [942, 452] on img at bounding box center [953, 450] width 44 height 44
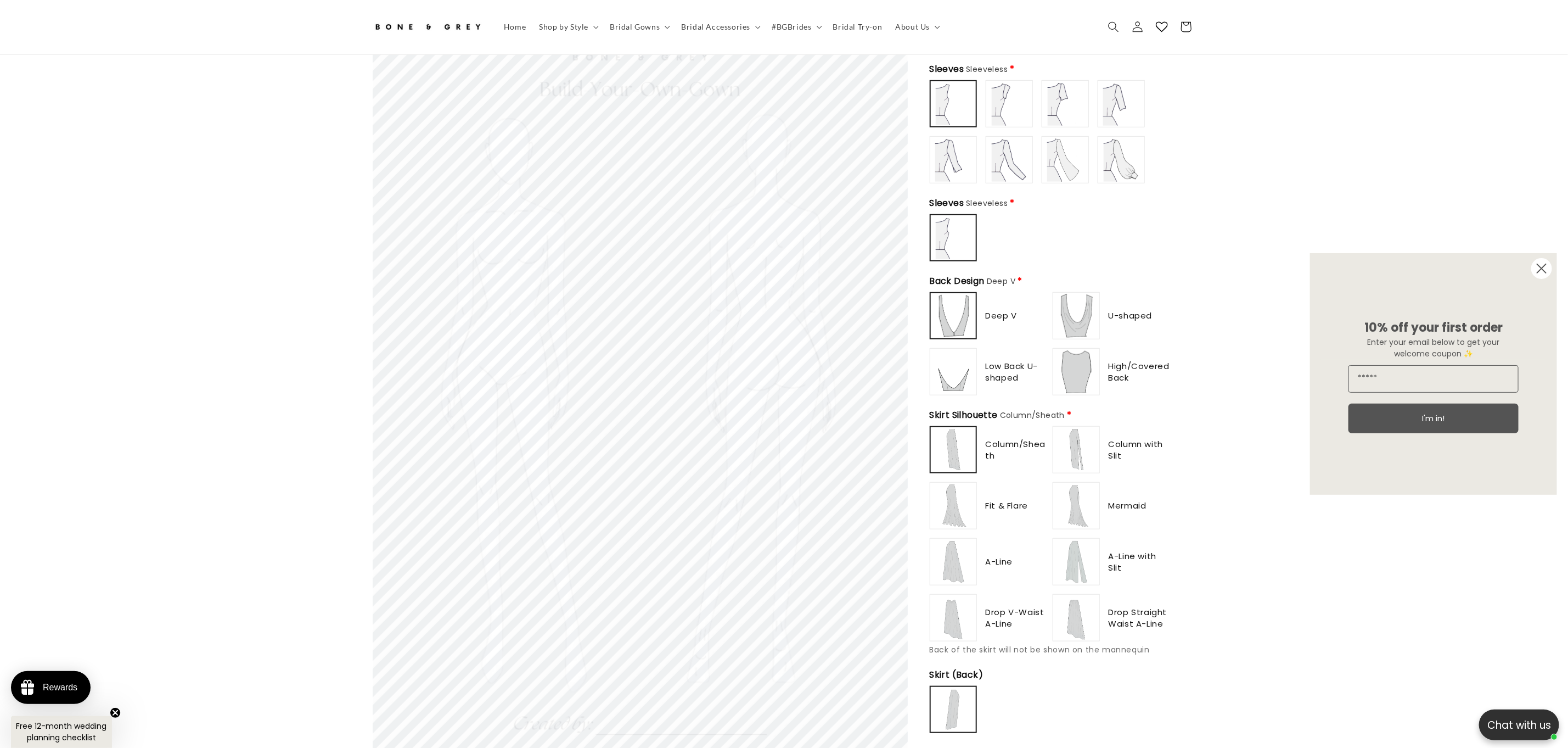
click at [1092, 436] on img at bounding box center [1077, 450] width 44 height 44
click at [1086, 523] on div "Column/Sheath Column with Slit" at bounding box center [1050, 533] width 241 height 215
click at [1094, 620] on img at bounding box center [1077, 618] width 44 height 44
type input "*******"
click at [1064, 516] on img at bounding box center [1077, 506] width 44 height 44
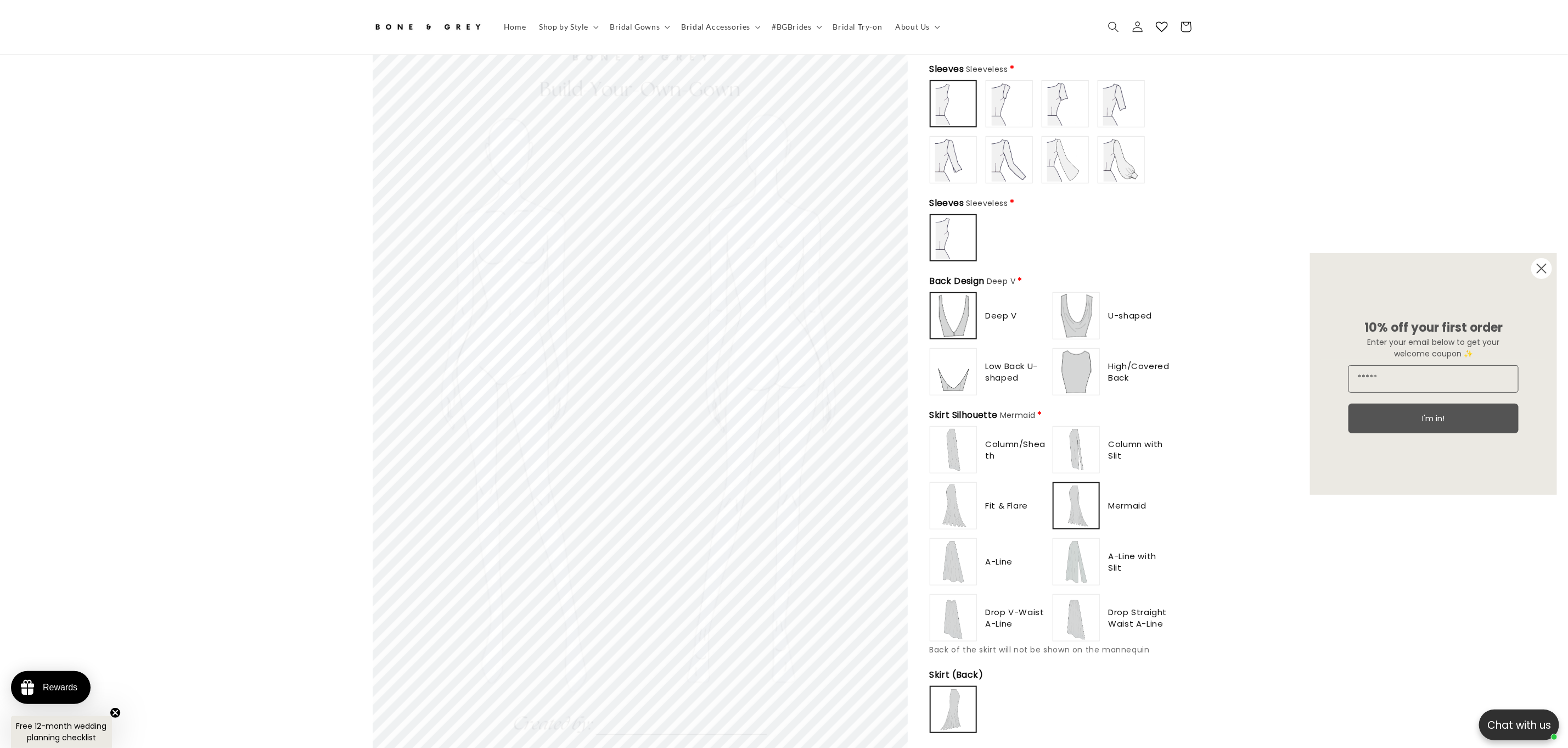
click at [1074, 486] on img at bounding box center [1076, 506] width 43 height 43
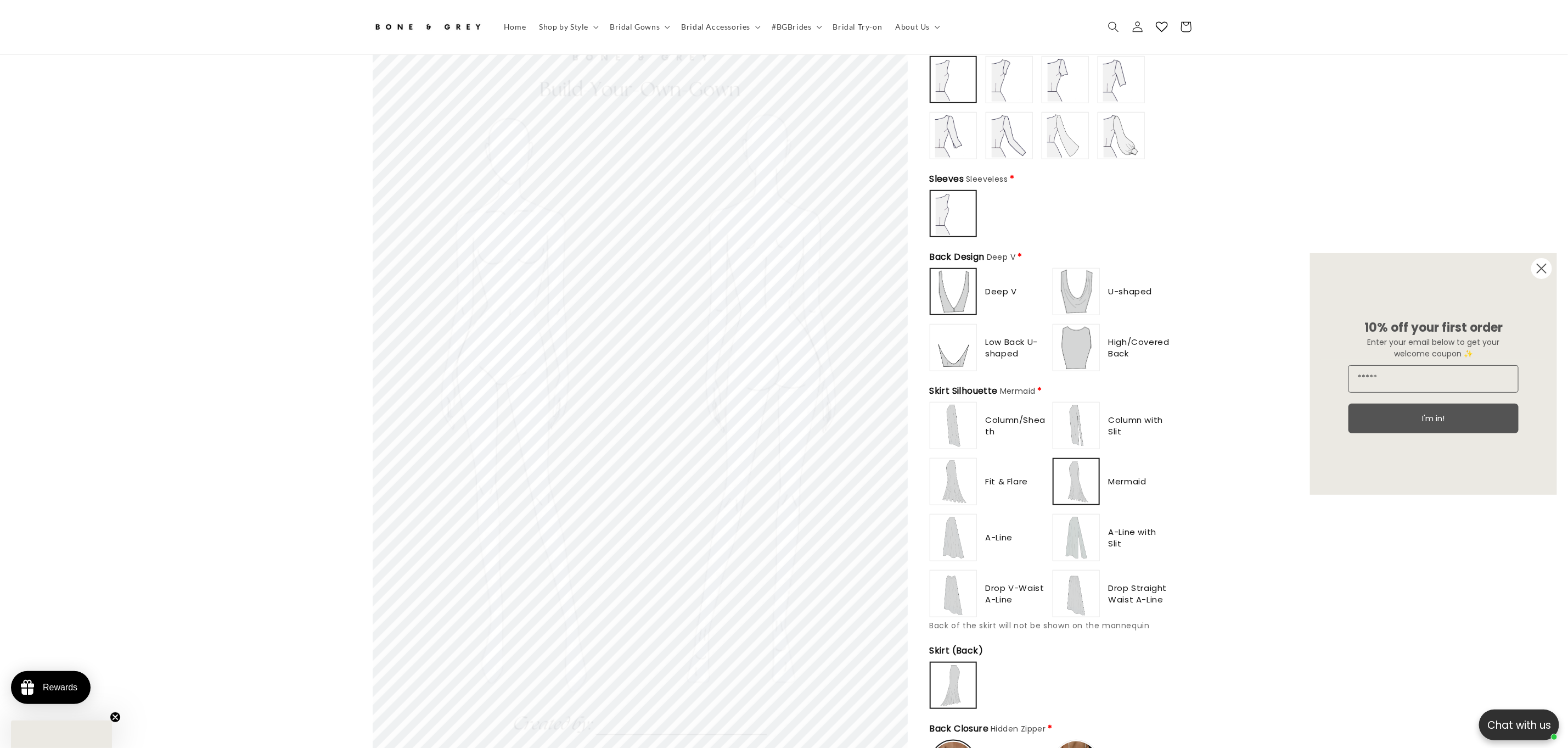
click at [1074, 420] on img at bounding box center [1077, 425] width 44 height 44
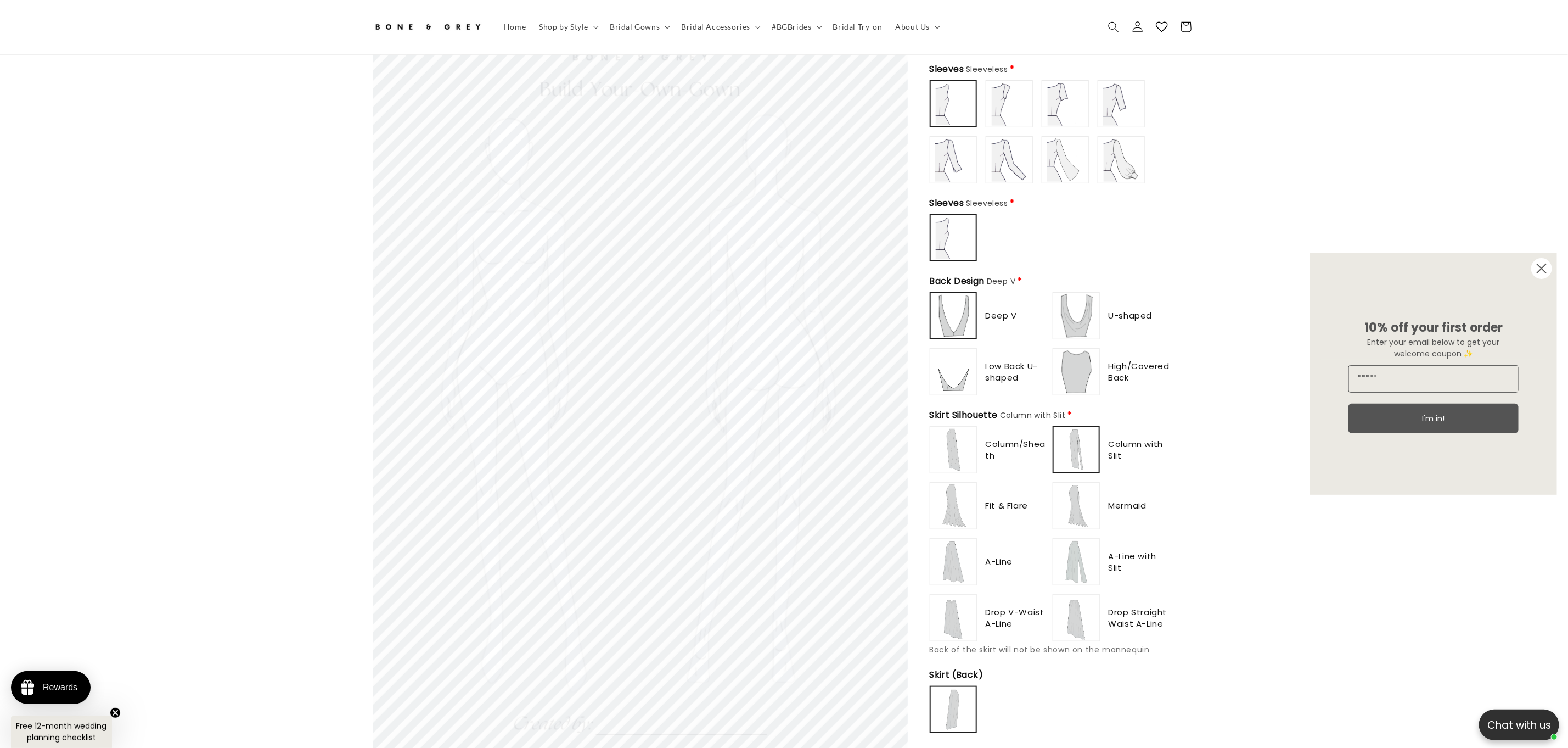
scroll to position [0, 302]
click at [1079, 596] on img at bounding box center [1077, 618] width 44 height 44
click at [952, 437] on img at bounding box center [953, 450] width 44 height 44
click at [952, 510] on img at bounding box center [953, 506] width 44 height 44
type input "**********"
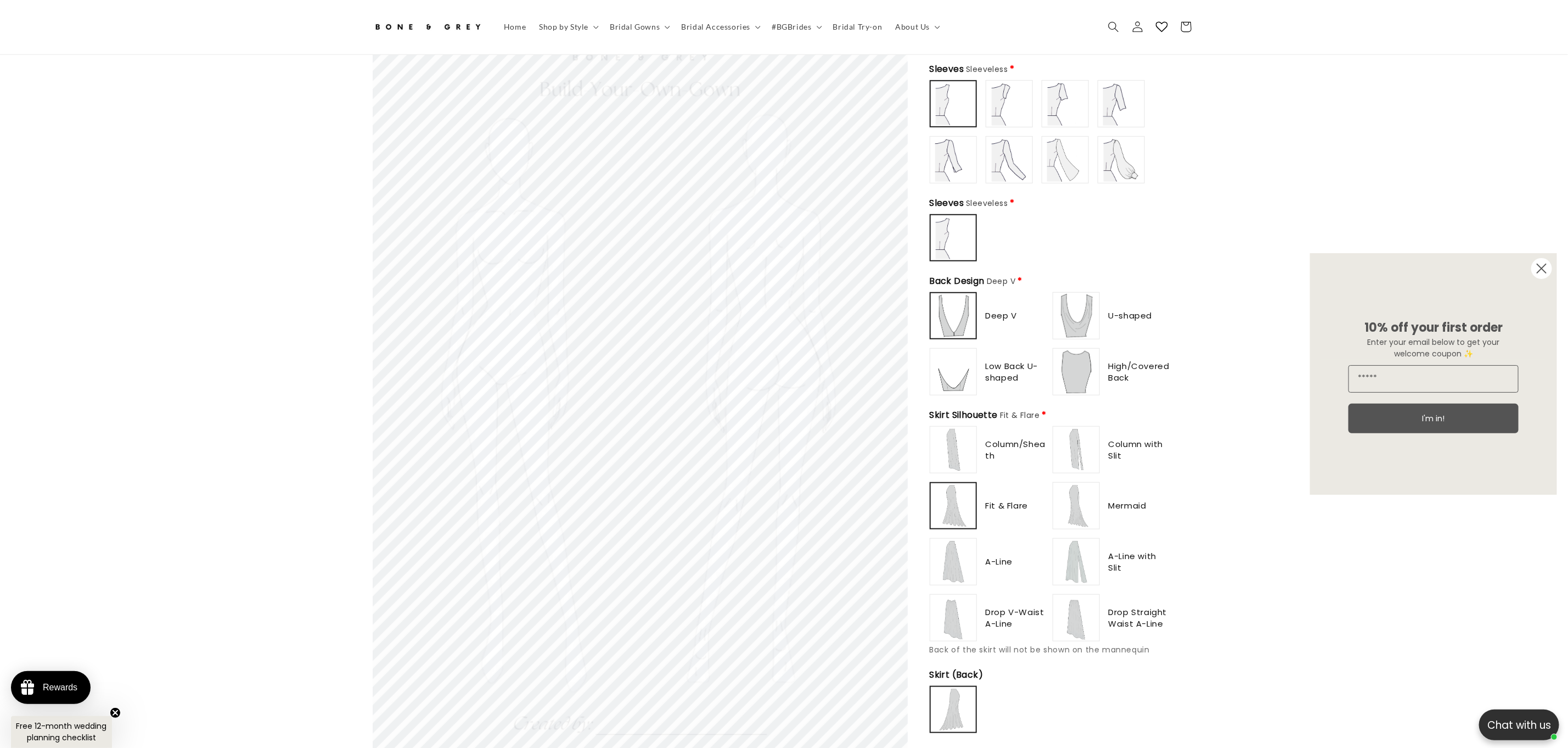
click at [1092, 434] on img at bounding box center [1077, 450] width 44 height 44
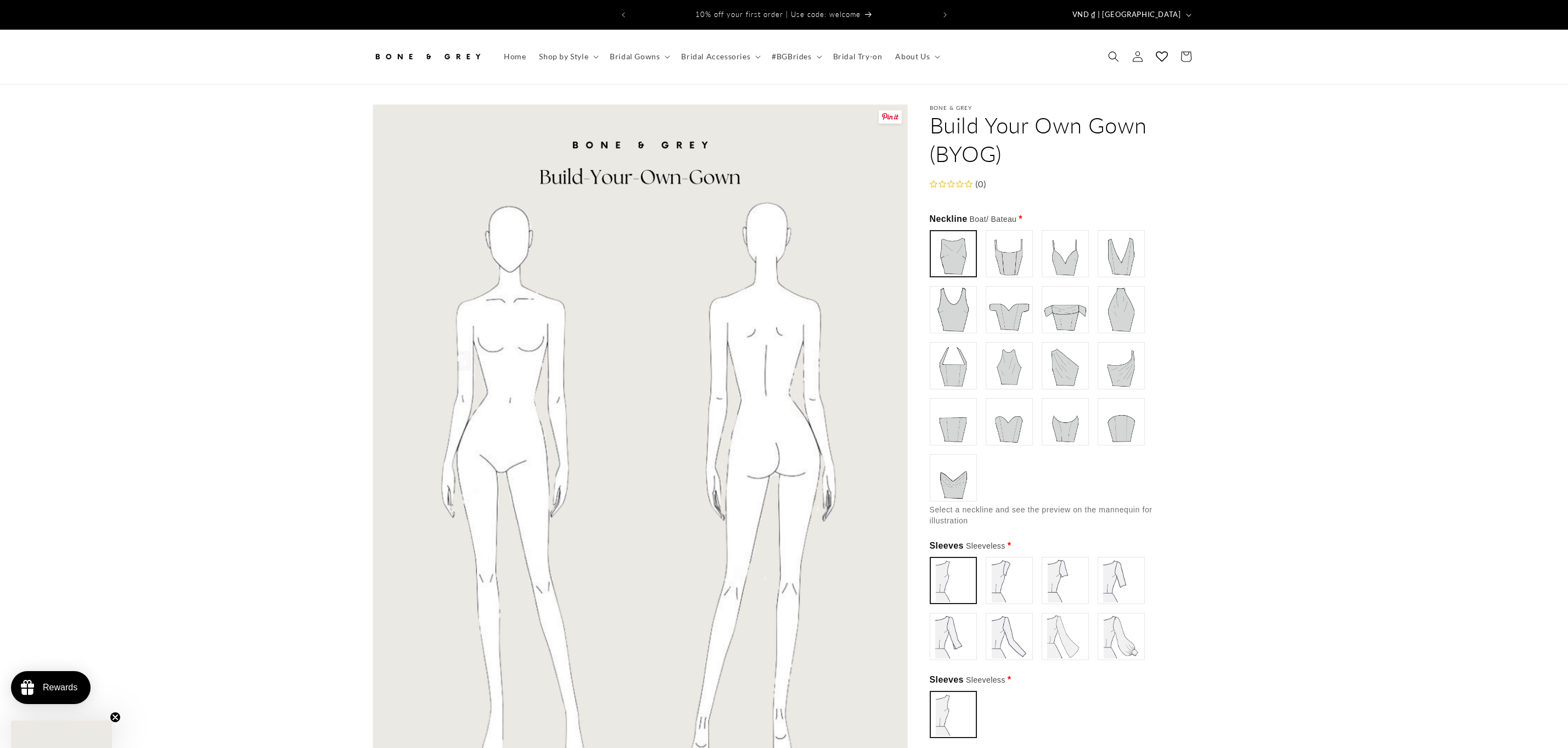
scroll to position [477, 0]
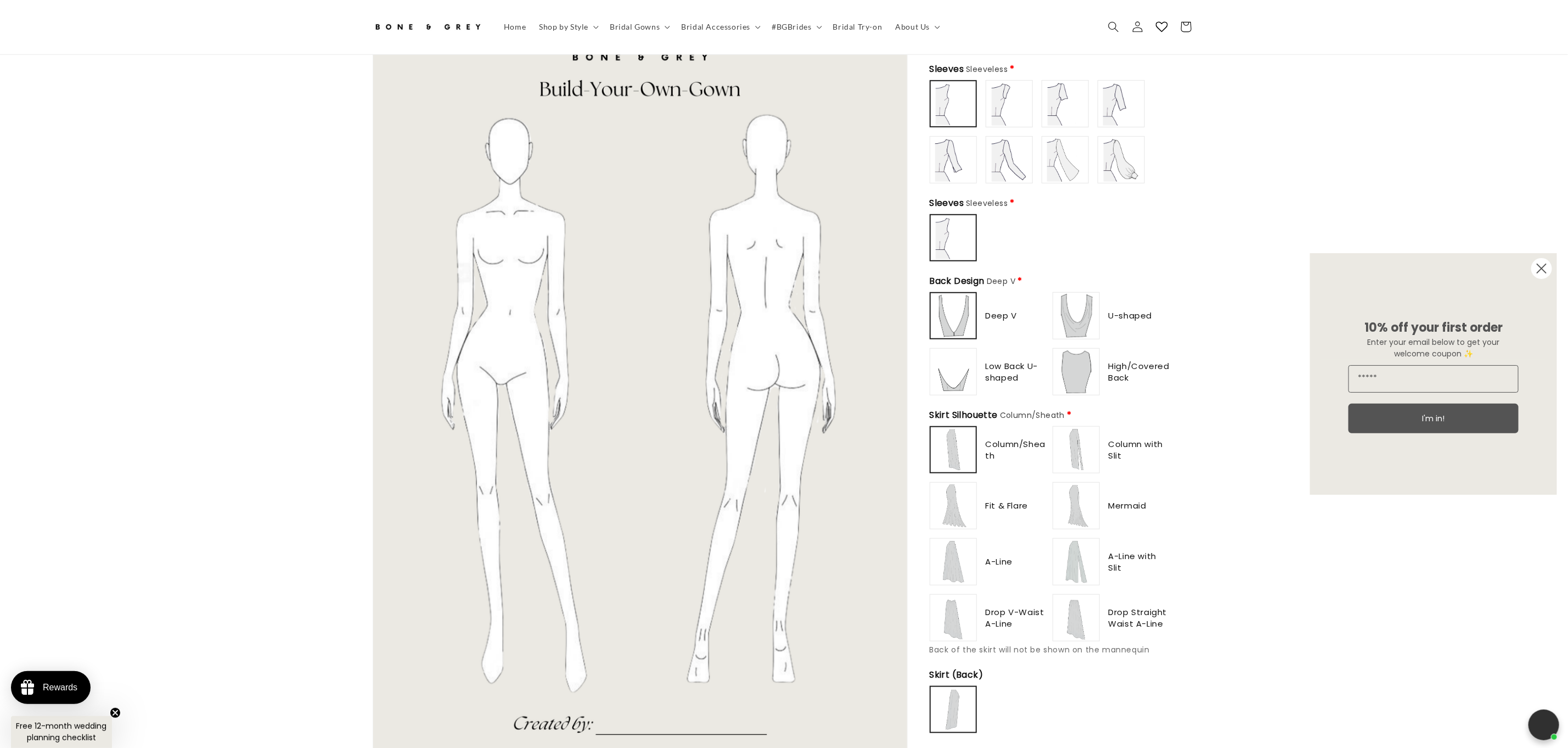
click at [1072, 609] on img at bounding box center [1077, 618] width 44 height 44
type input "**********"
click at [1074, 556] on img at bounding box center [1077, 562] width 44 height 44
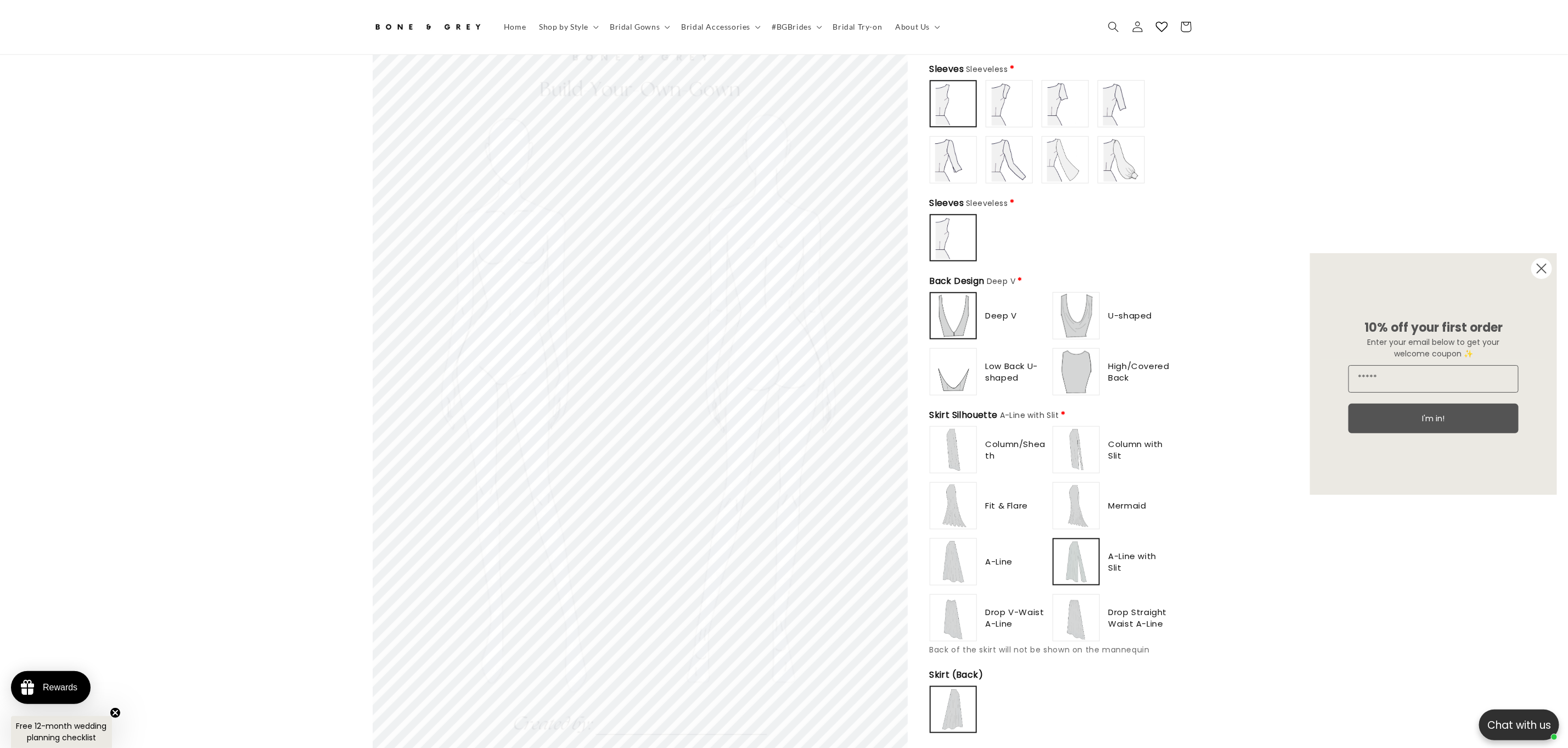
click at [1075, 560] on img at bounding box center [1076, 561] width 43 height 43
type input "**********"
click at [1075, 560] on img at bounding box center [1077, 562] width 44 height 44
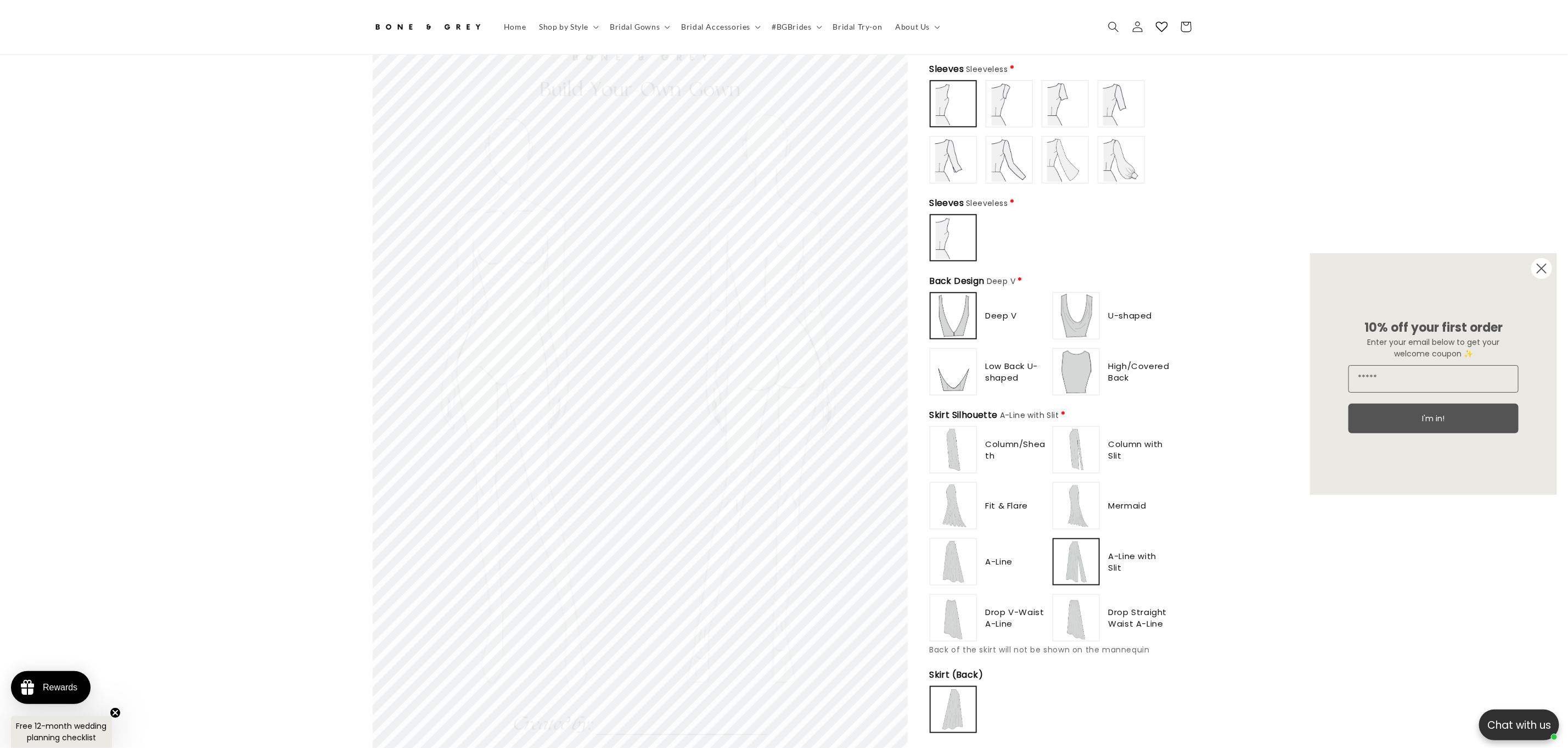
drag, startPoint x: 1084, startPoint y: 527, endPoint x: 1079, endPoint y: 553, distance: 26.5
click at [1084, 533] on div "Column/Sheath Column with Slit" at bounding box center [1050, 533] width 241 height 215
click at [1077, 566] on img at bounding box center [1077, 562] width 44 height 44
click at [1086, 498] on img at bounding box center [1077, 506] width 44 height 44
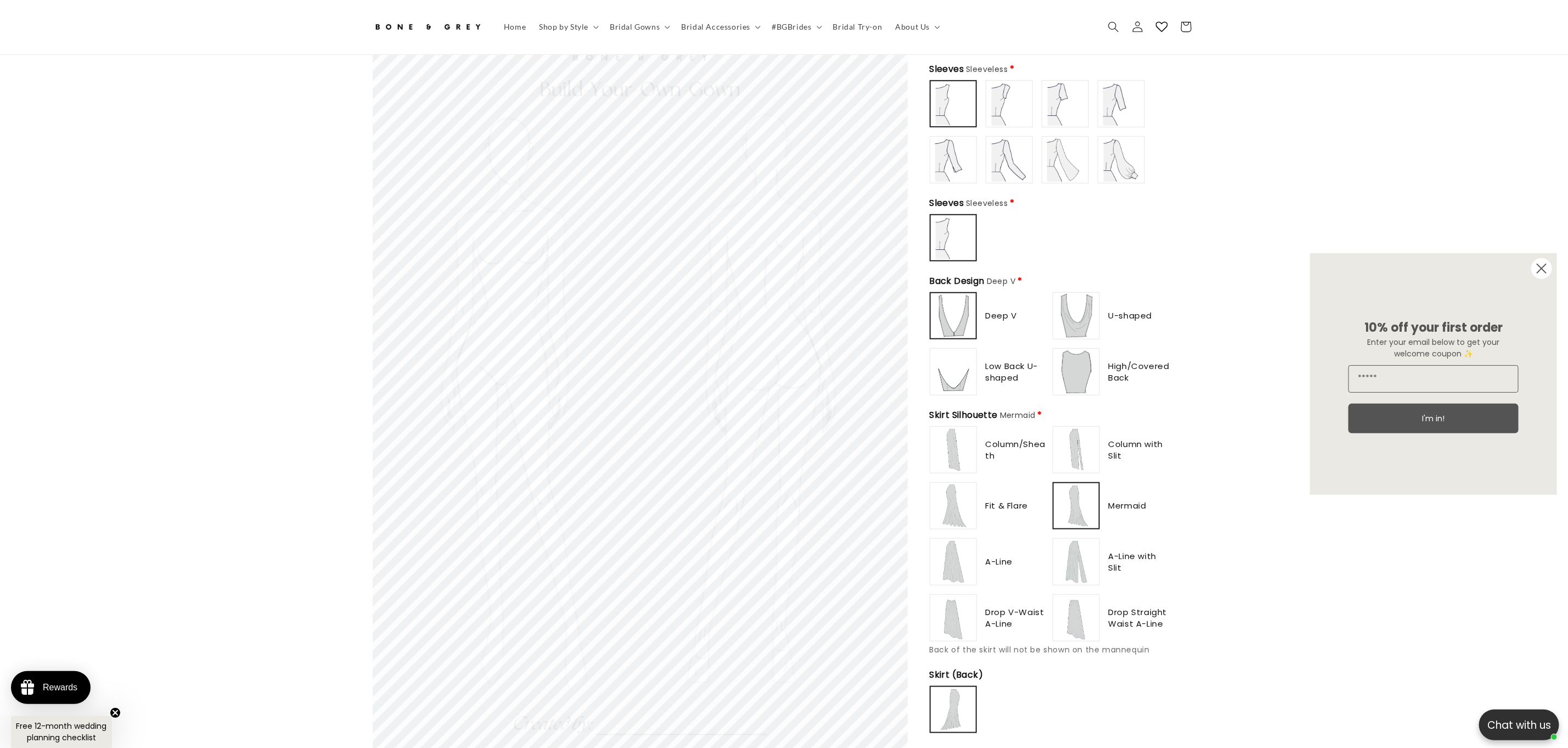
type input "**********"
click at [1082, 428] on img at bounding box center [1077, 450] width 44 height 44
click at [1079, 441] on img at bounding box center [1077, 450] width 44 height 44
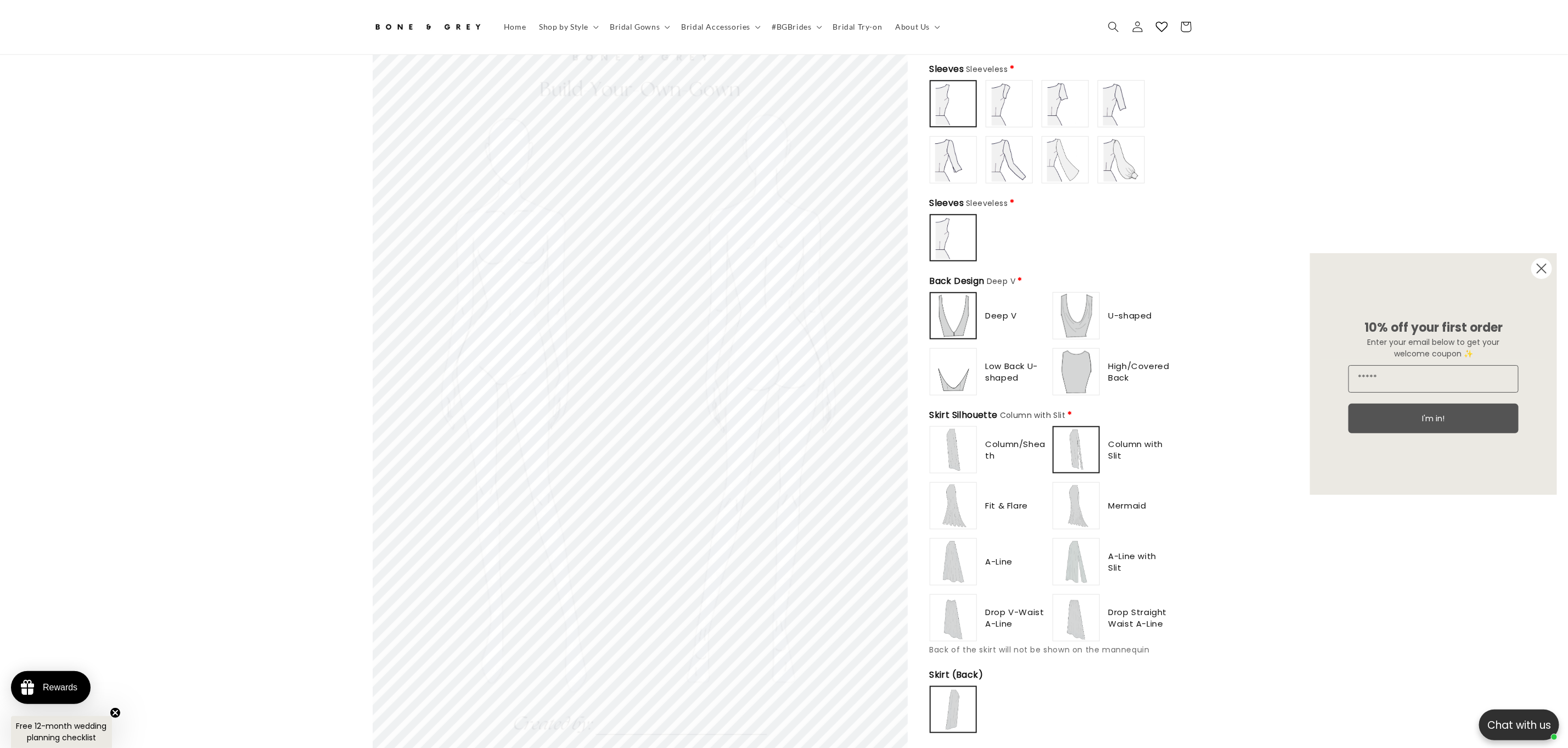
click at [1086, 516] on img at bounding box center [1077, 506] width 44 height 44
click at [1078, 566] on img at bounding box center [1077, 562] width 44 height 44
type input "**********"
click at [1084, 620] on img at bounding box center [1077, 618] width 44 height 44
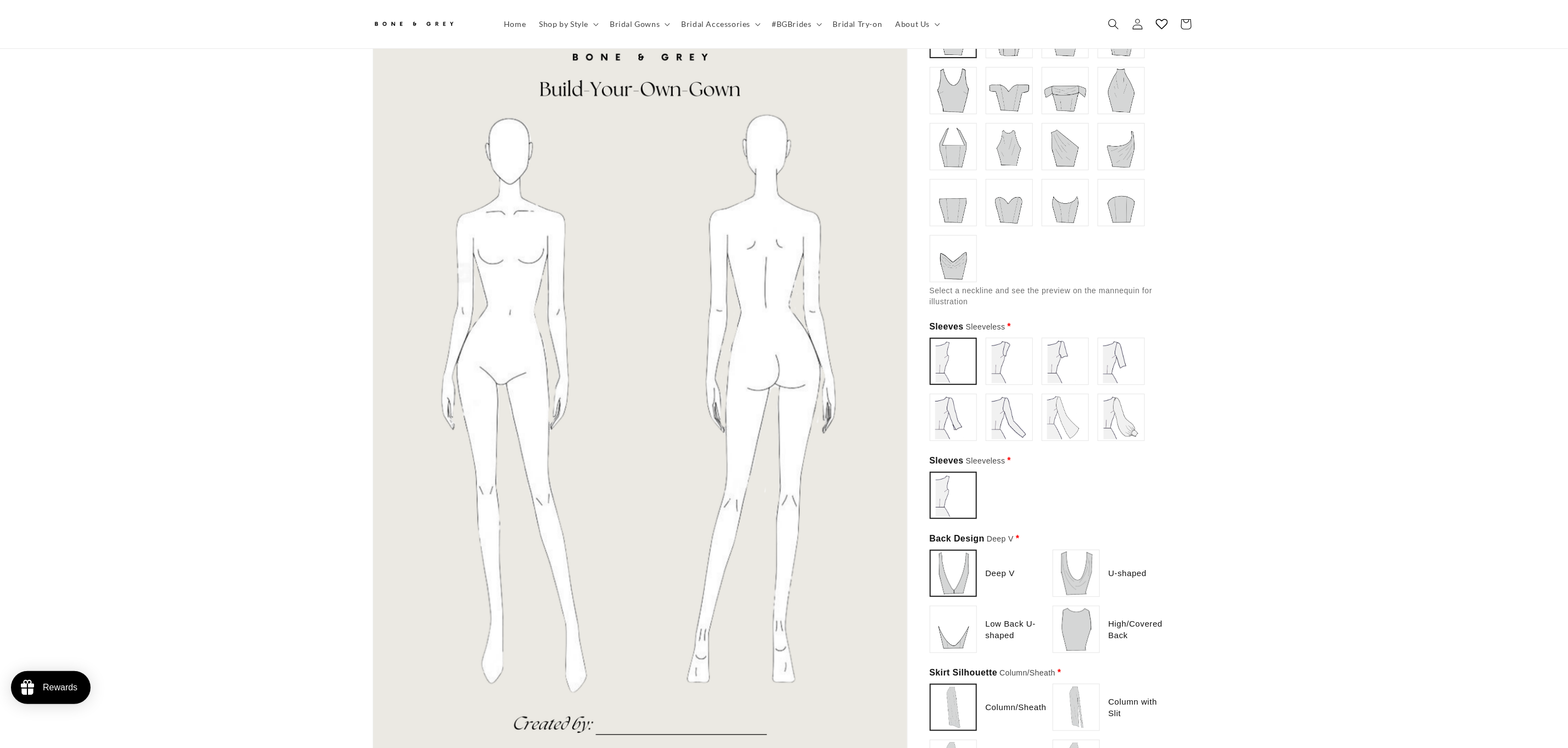
scroll to position [471, 0]
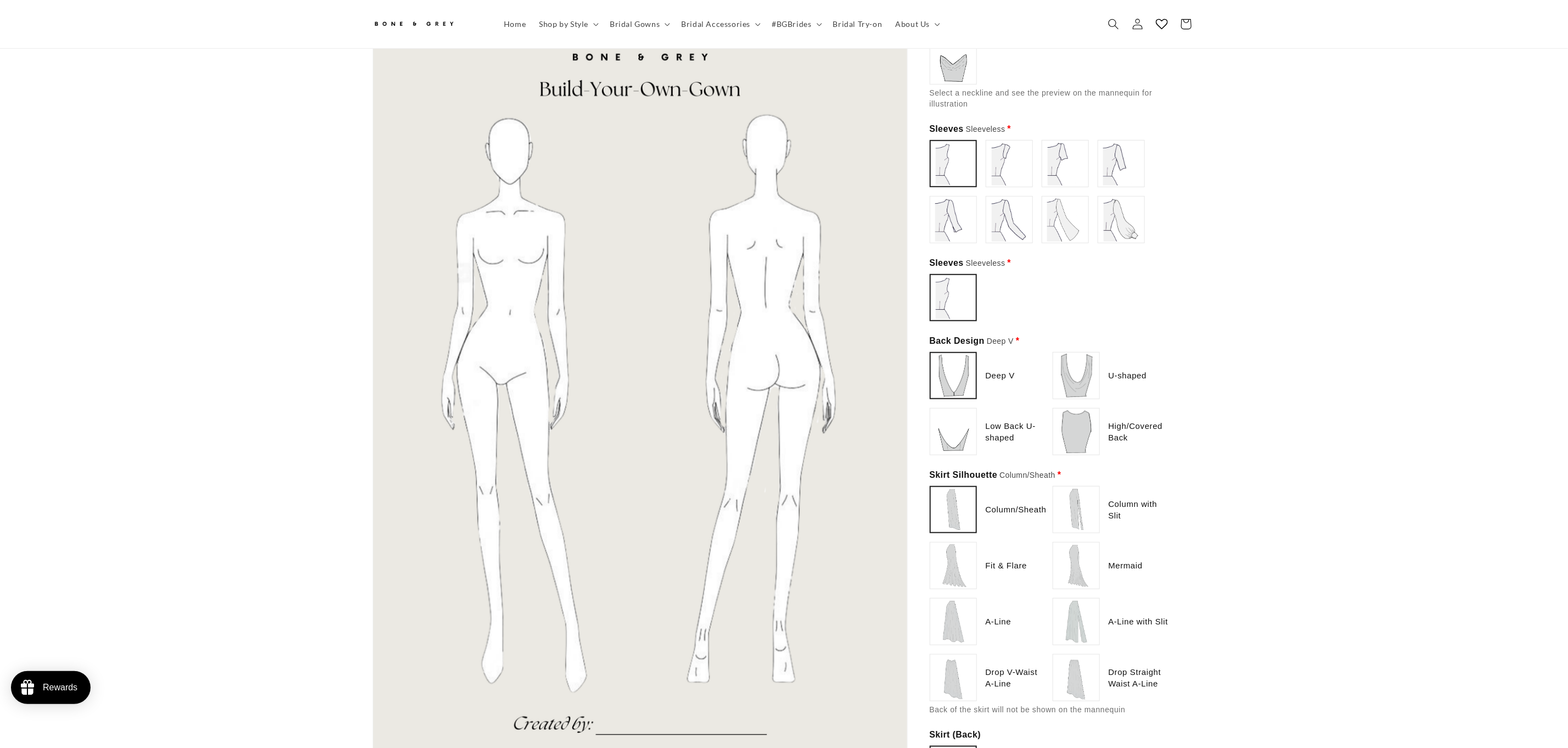
click at [1086, 656] on img at bounding box center [1077, 678] width 44 height 44
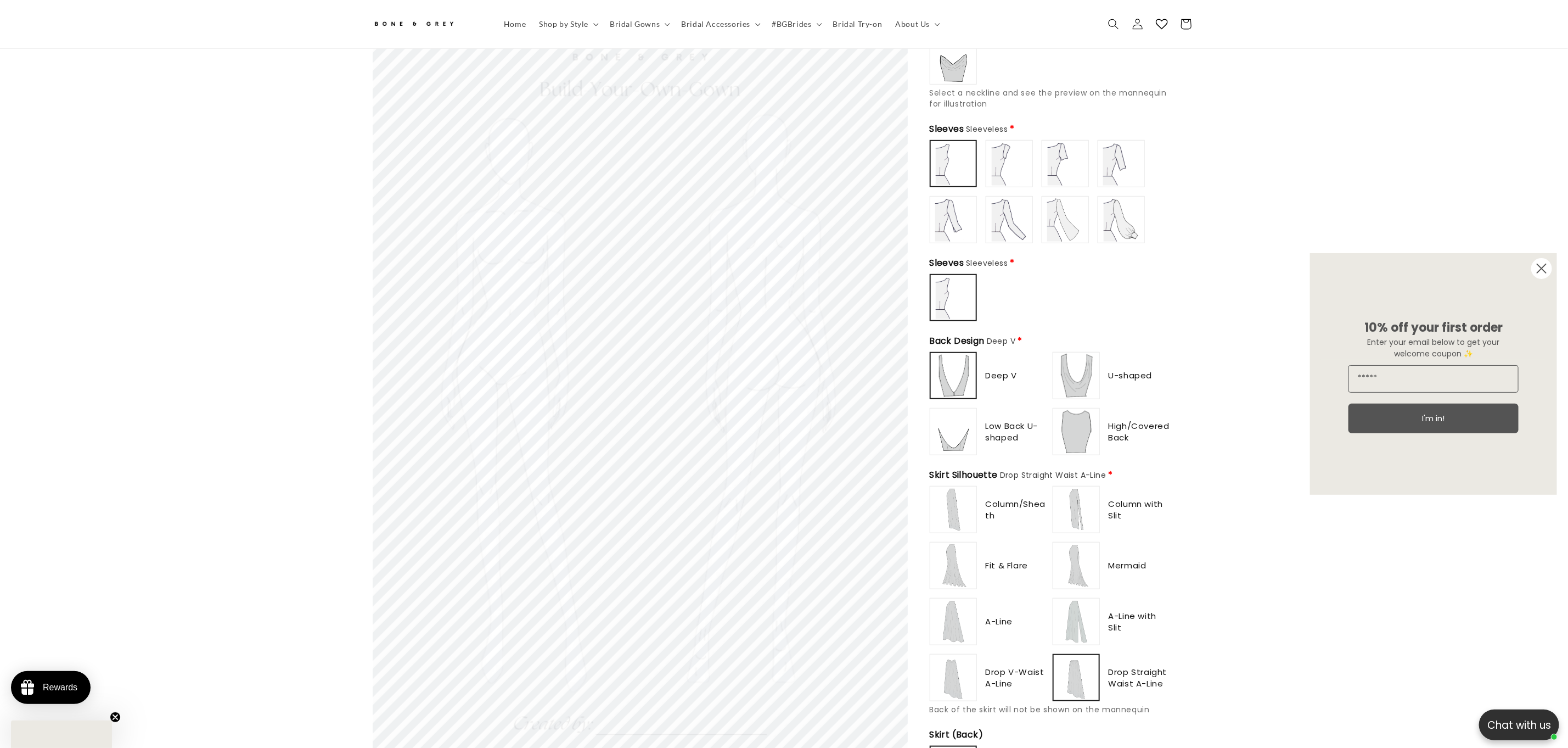
click at [954, 600] on img at bounding box center [953, 622] width 44 height 44
click at [944, 486] on div "Column/Sheath Column with Slit" at bounding box center [1050, 593] width 241 height 215
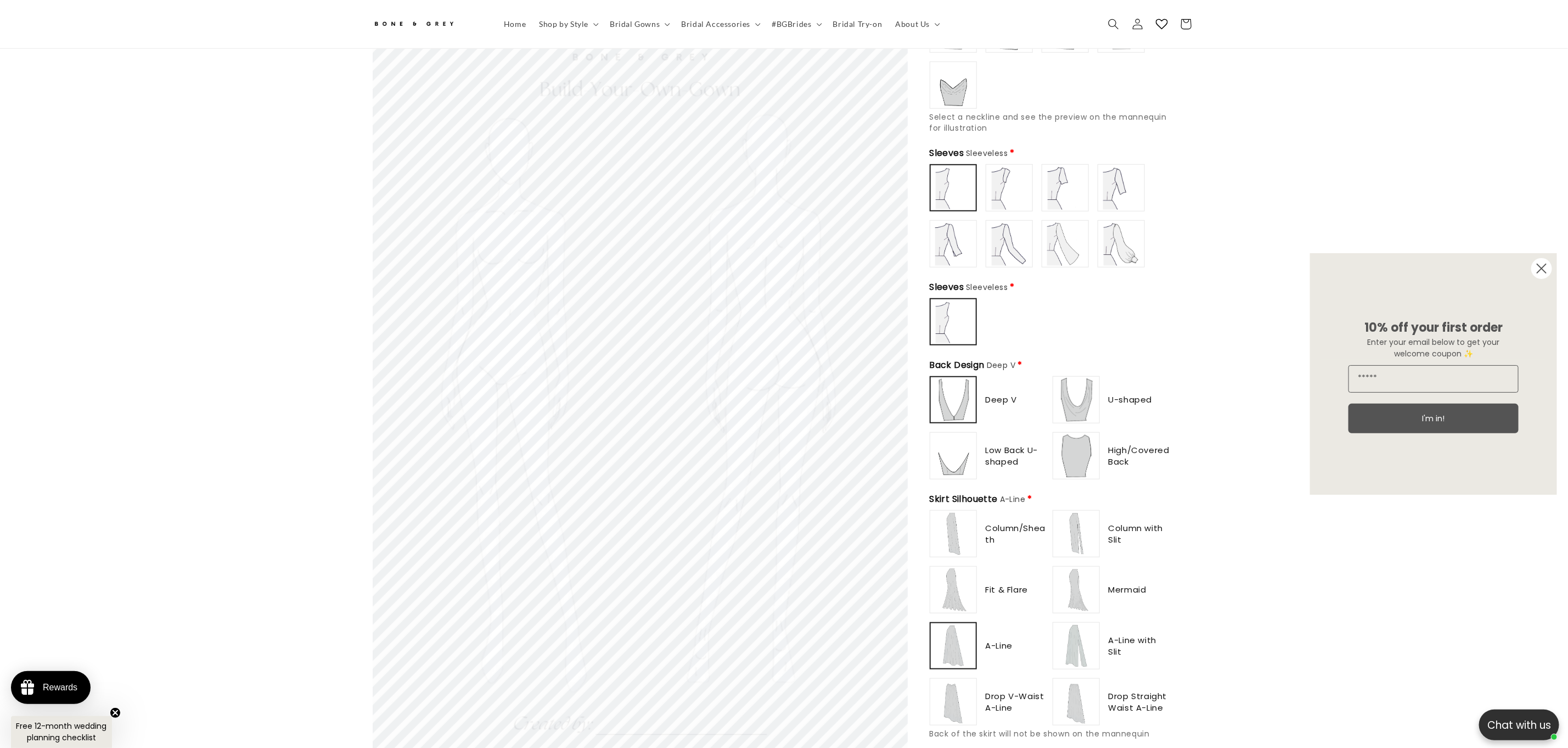
type input "**********"
click at [952, 511] on img at bounding box center [953, 533] width 44 height 44
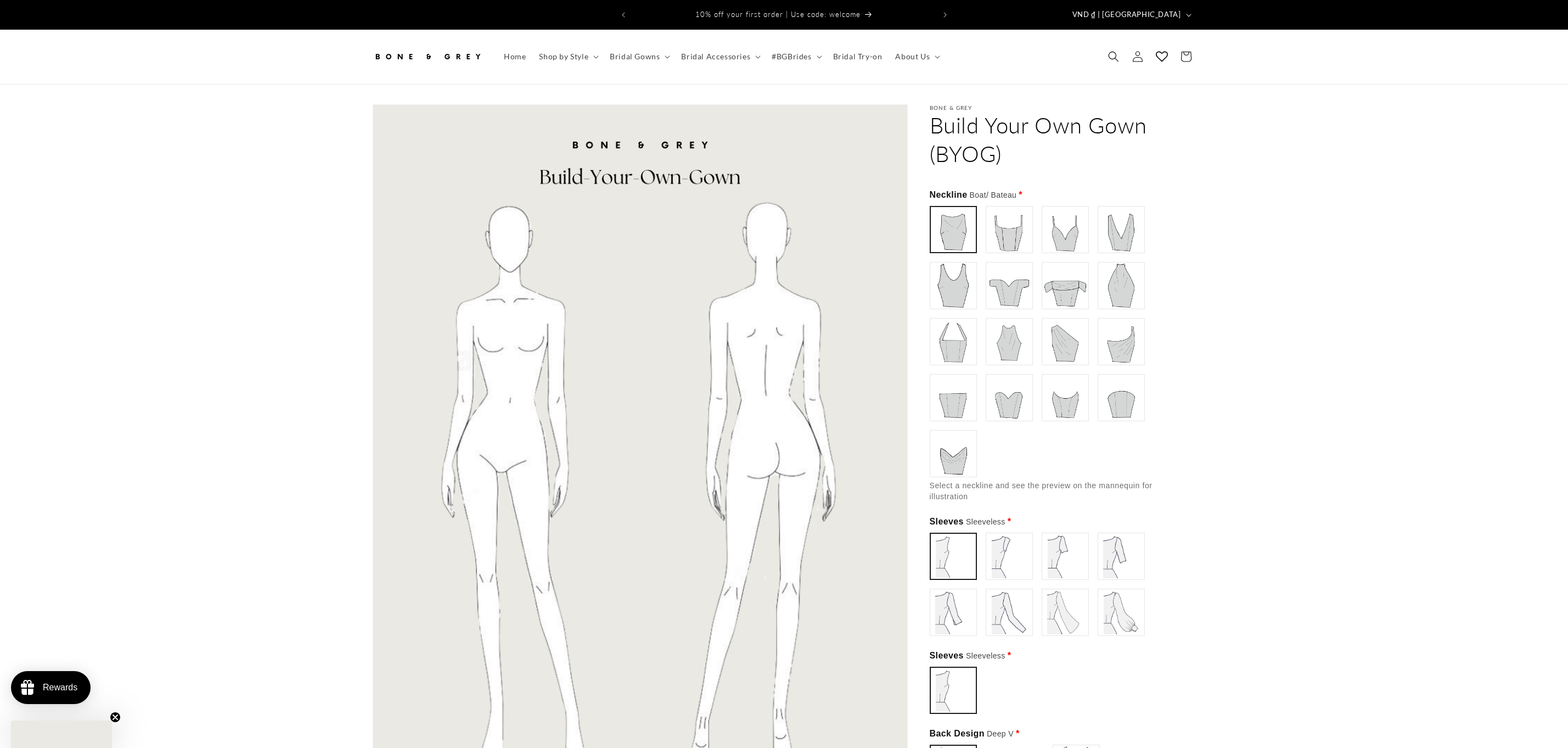
scroll to position [477, 0]
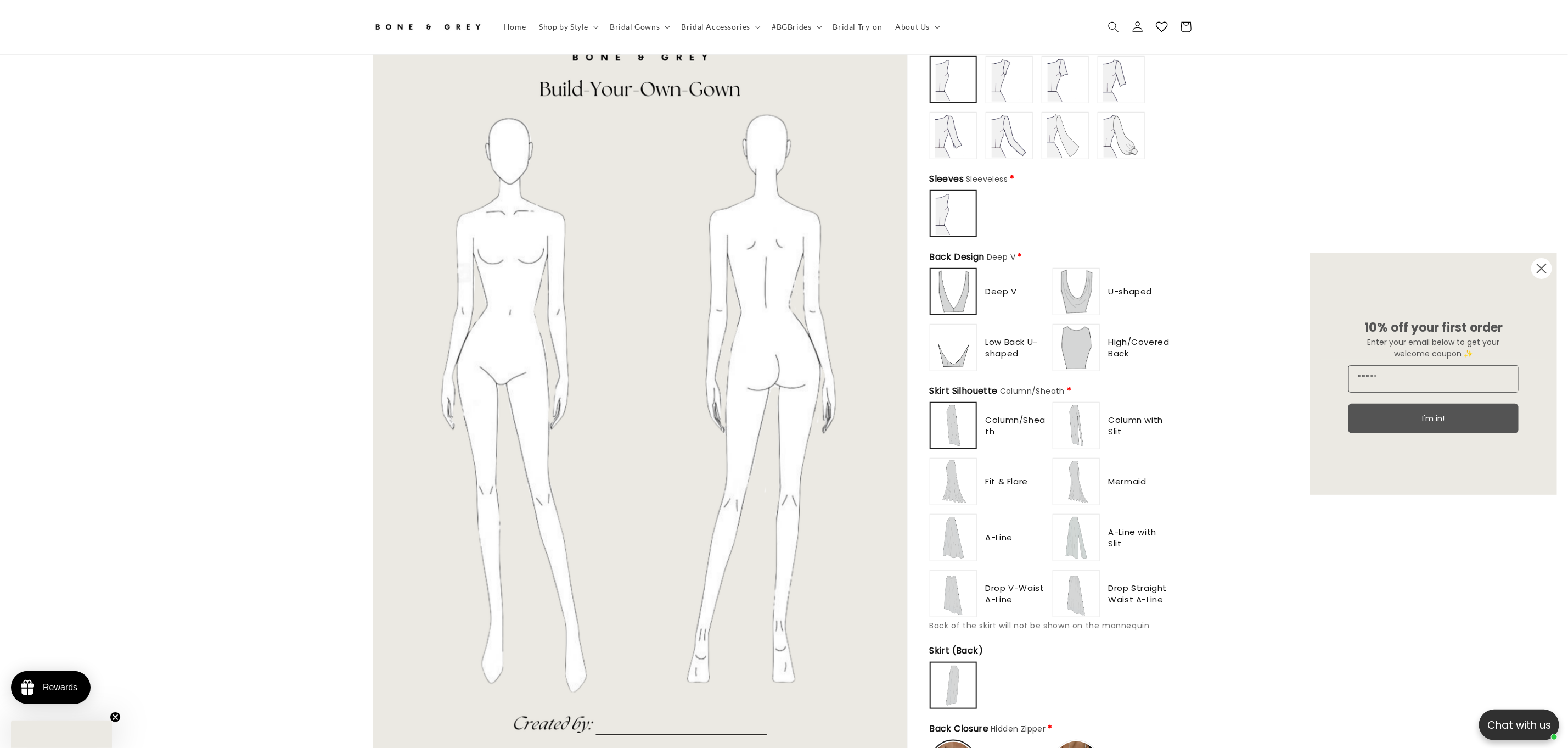
click at [1080, 572] on img at bounding box center [1077, 594] width 44 height 44
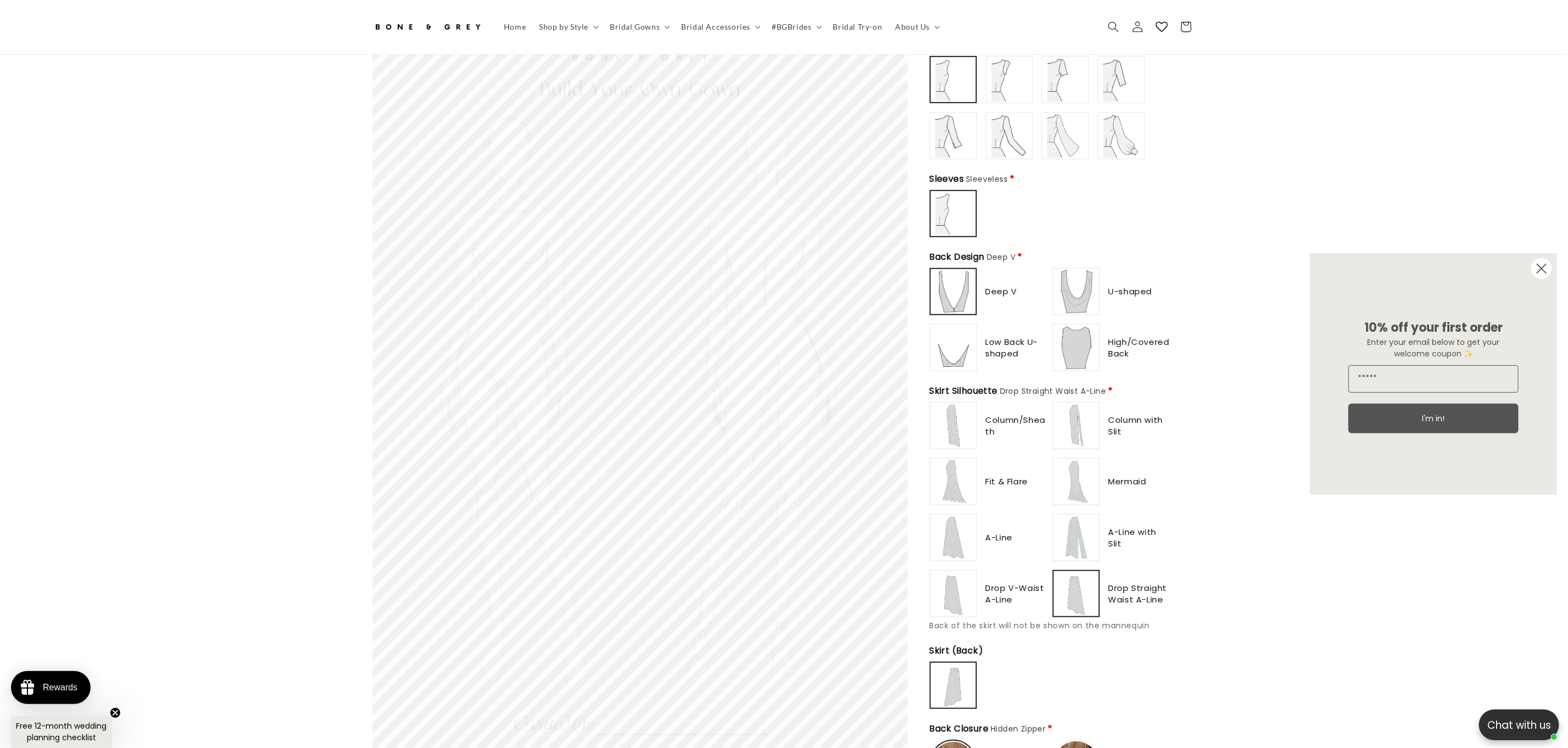
click at [952, 521] on img at bounding box center [953, 537] width 44 height 44
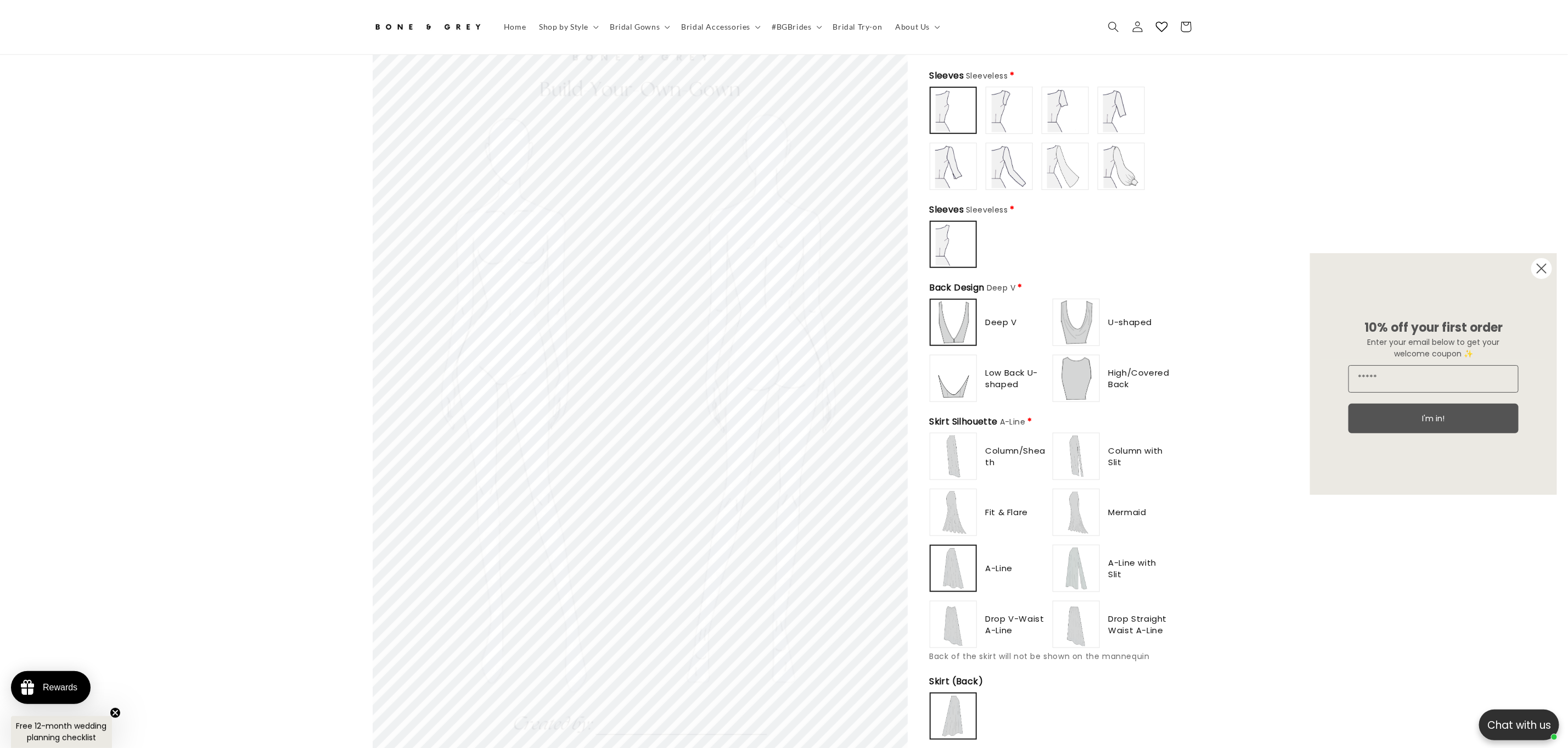
scroll to position [468, 0]
click at [942, 491] on label at bounding box center [952, 514] width 47 height 47
click at [948, 440] on img at bounding box center [953, 455] width 44 height 44
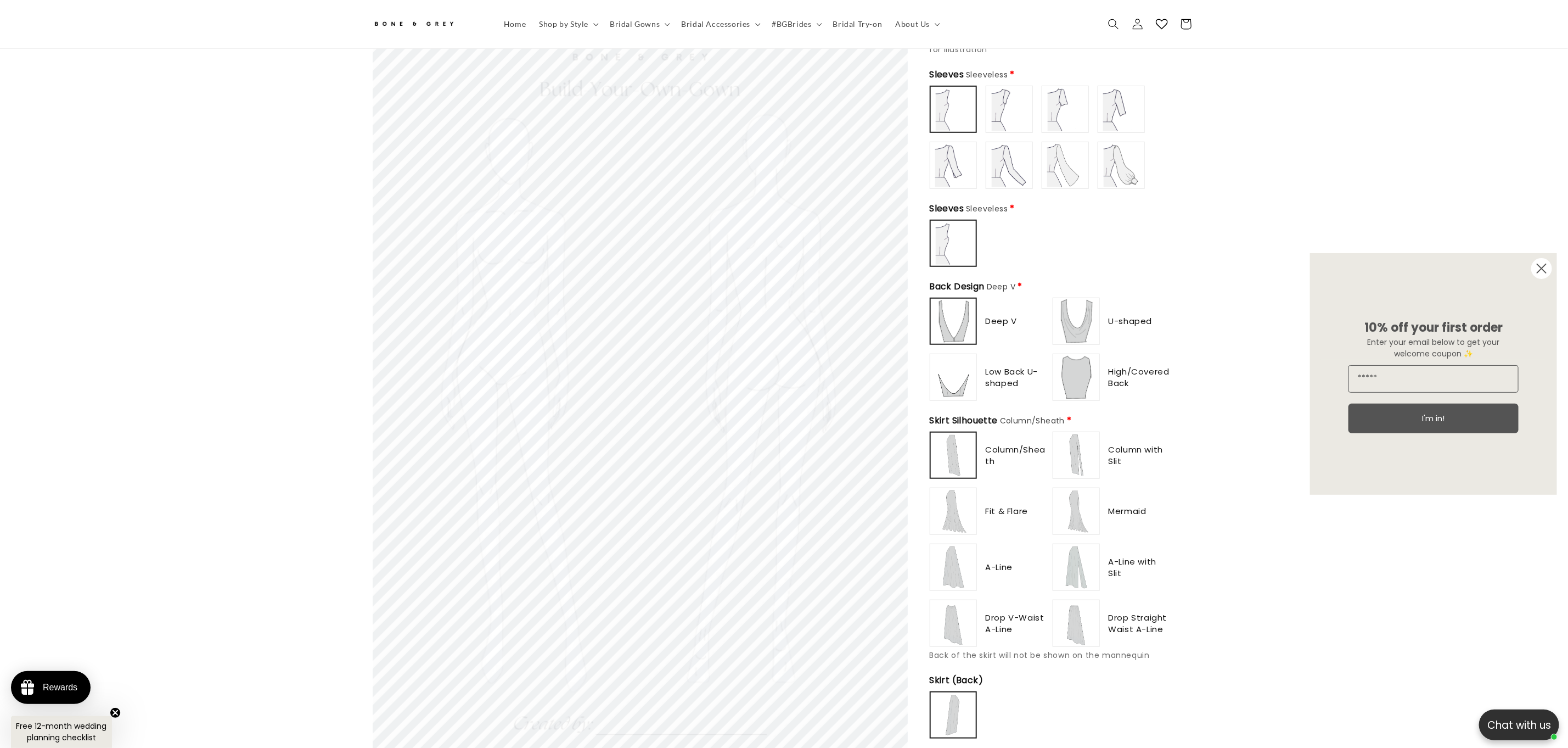
click at [960, 510] on img at bounding box center [953, 511] width 44 height 44
click at [953, 455] on img at bounding box center [953, 455] width 44 height 44
click at [1086, 453] on img at bounding box center [1077, 455] width 44 height 44
type input "*******"
click at [1083, 496] on img at bounding box center [1077, 511] width 44 height 44
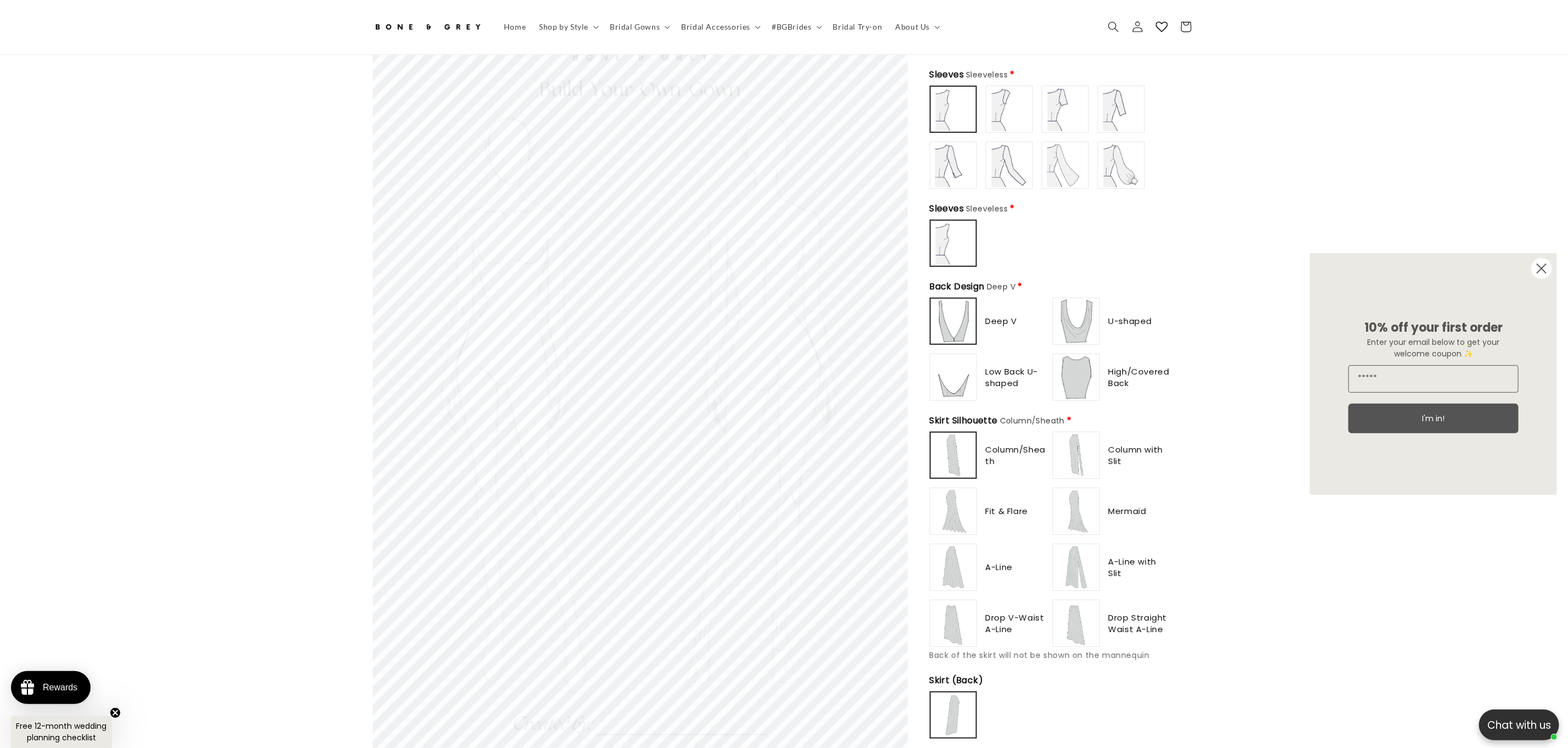
scroll to position [0, 302]
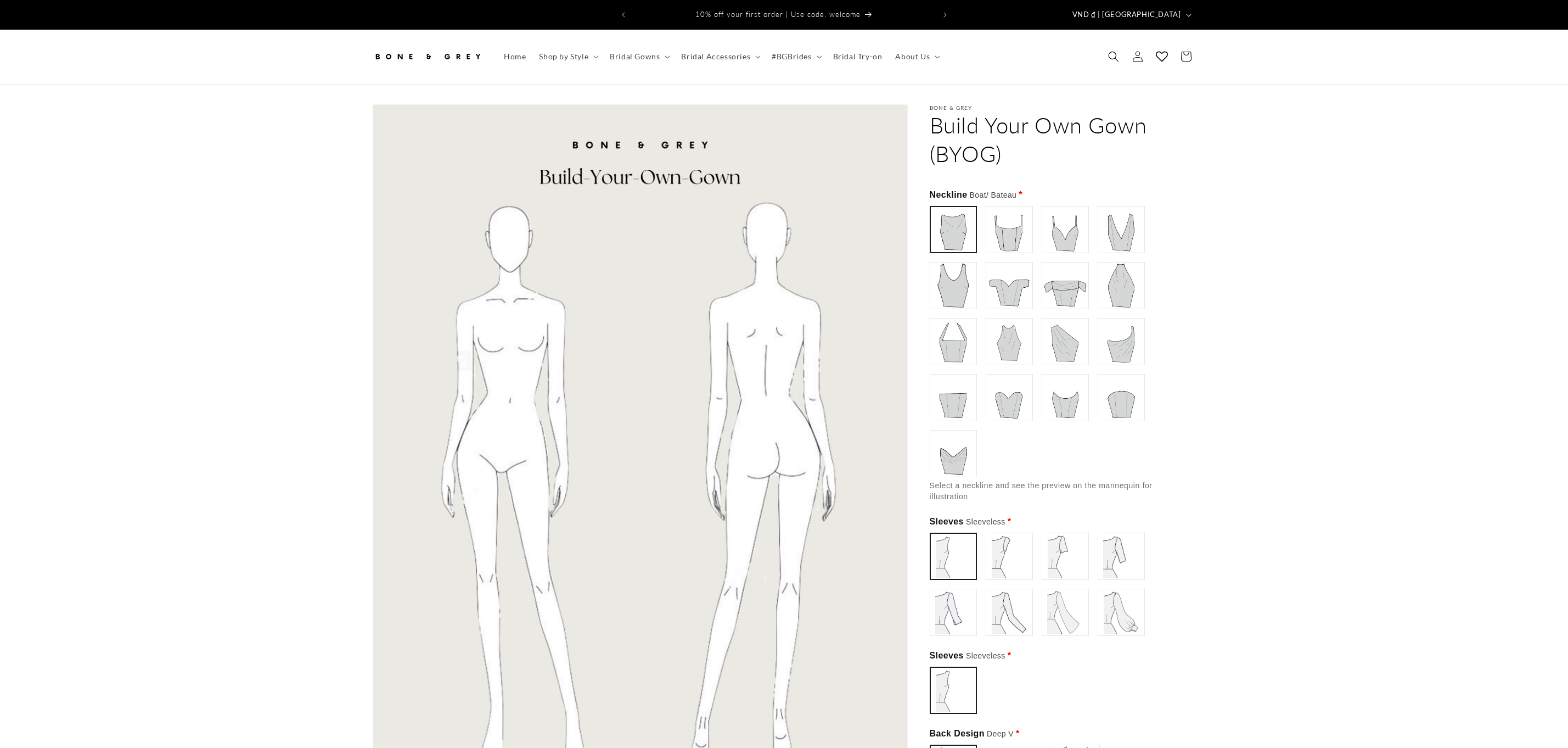
scroll to position [471, 0]
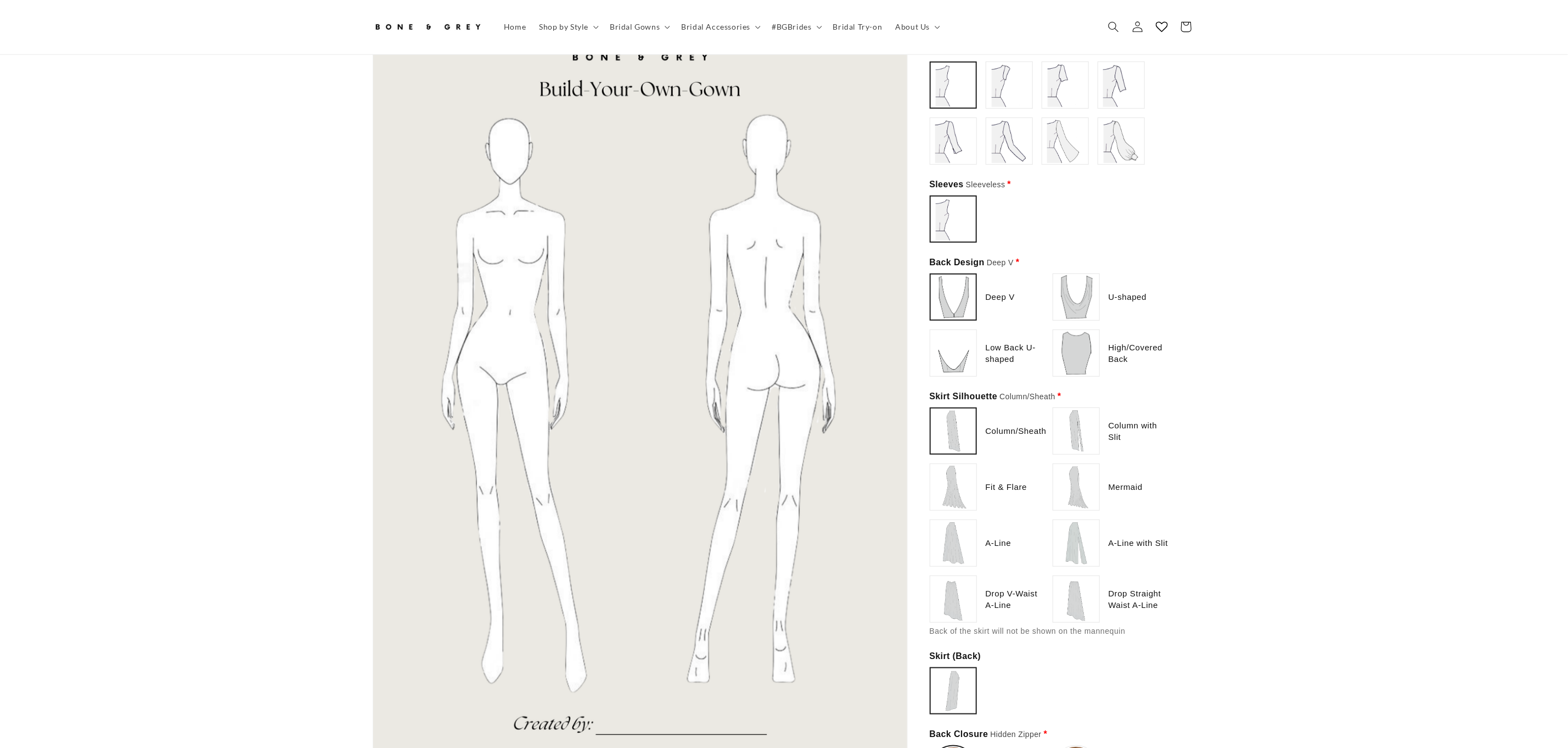
click at [1068, 593] on img at bounding box center [1077, 600] width 44 height 44
click at [1079, 524] on img at bounding box center [1077, 543] width 44 height 44
click at [1071, 477] on img at bounding box center [1077, 487] width 44 height 44
click at [1079, 420] on img at bounding box center [1077, 431] width 44 height 44
type input "**********"
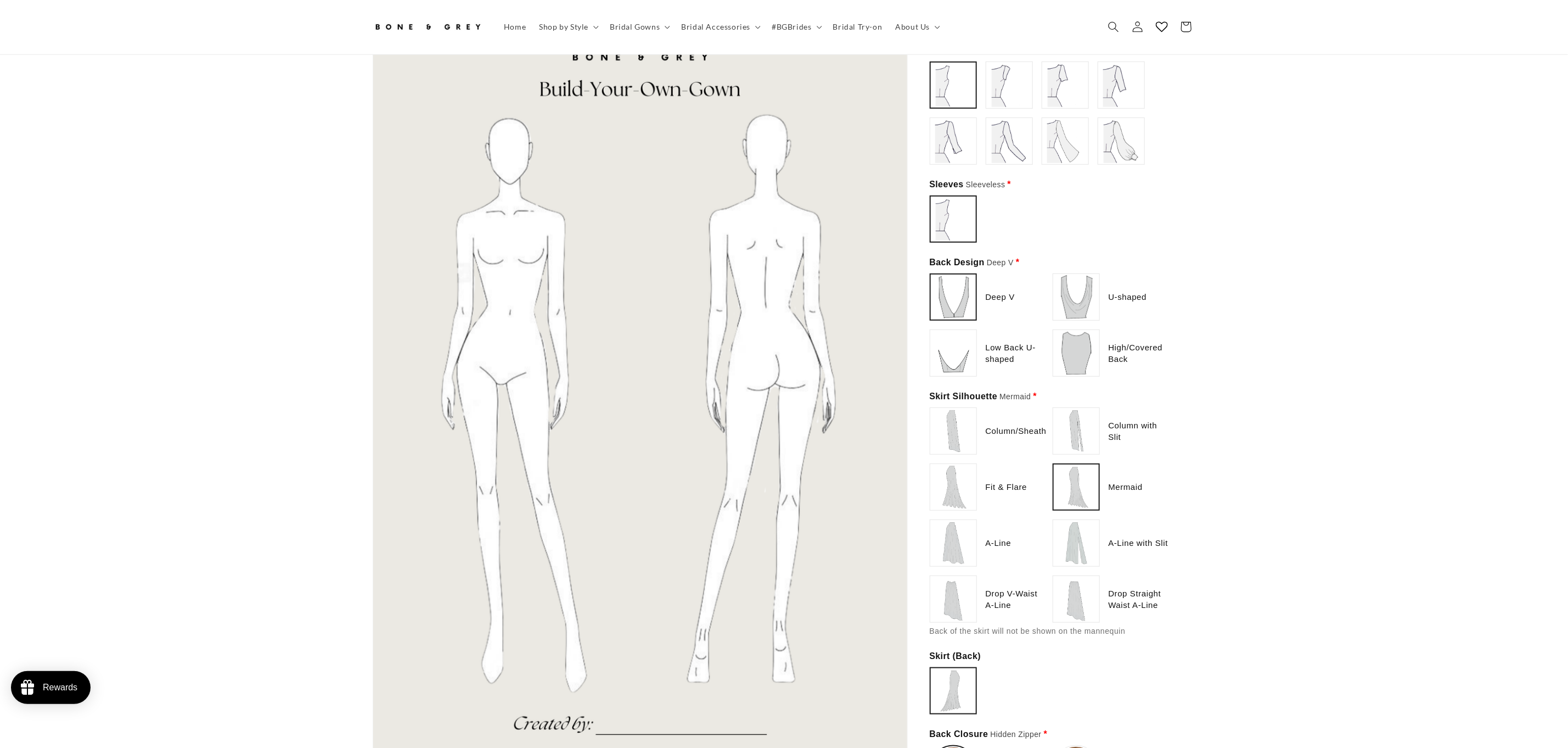
click at [1088, 592] on img at bounding box center [1077, 600] width 44 height 44
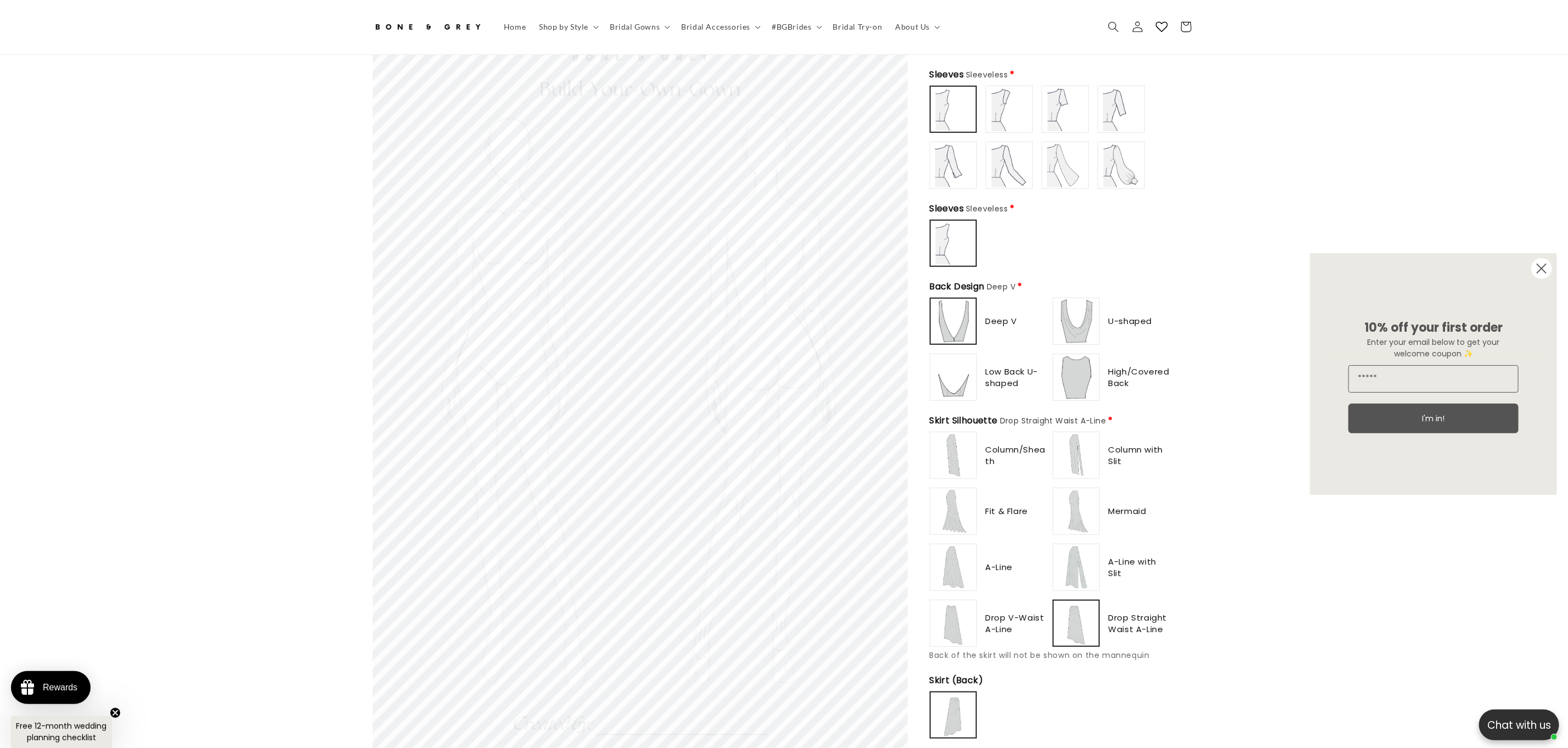
scroll to position [0, 302]
click at [1086, 623] on img at bounding box center [1076, 623] width 43 height 43
type input "**********"
click at [1086, 623] on img at bounding box center [1077, 623] width 44 height 44
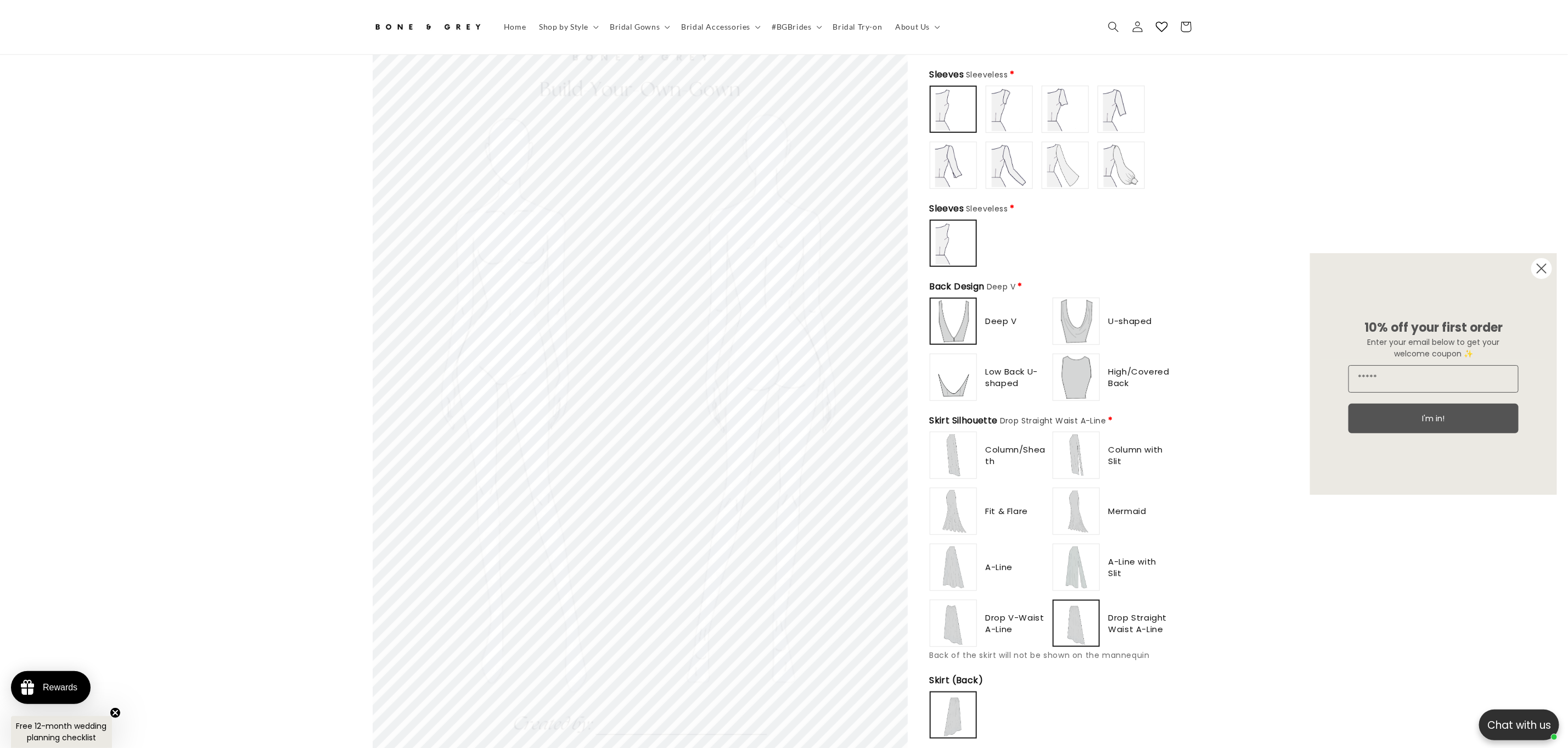
click at [960, 328] on img at bounding box center [953, 321] width 43 height 43
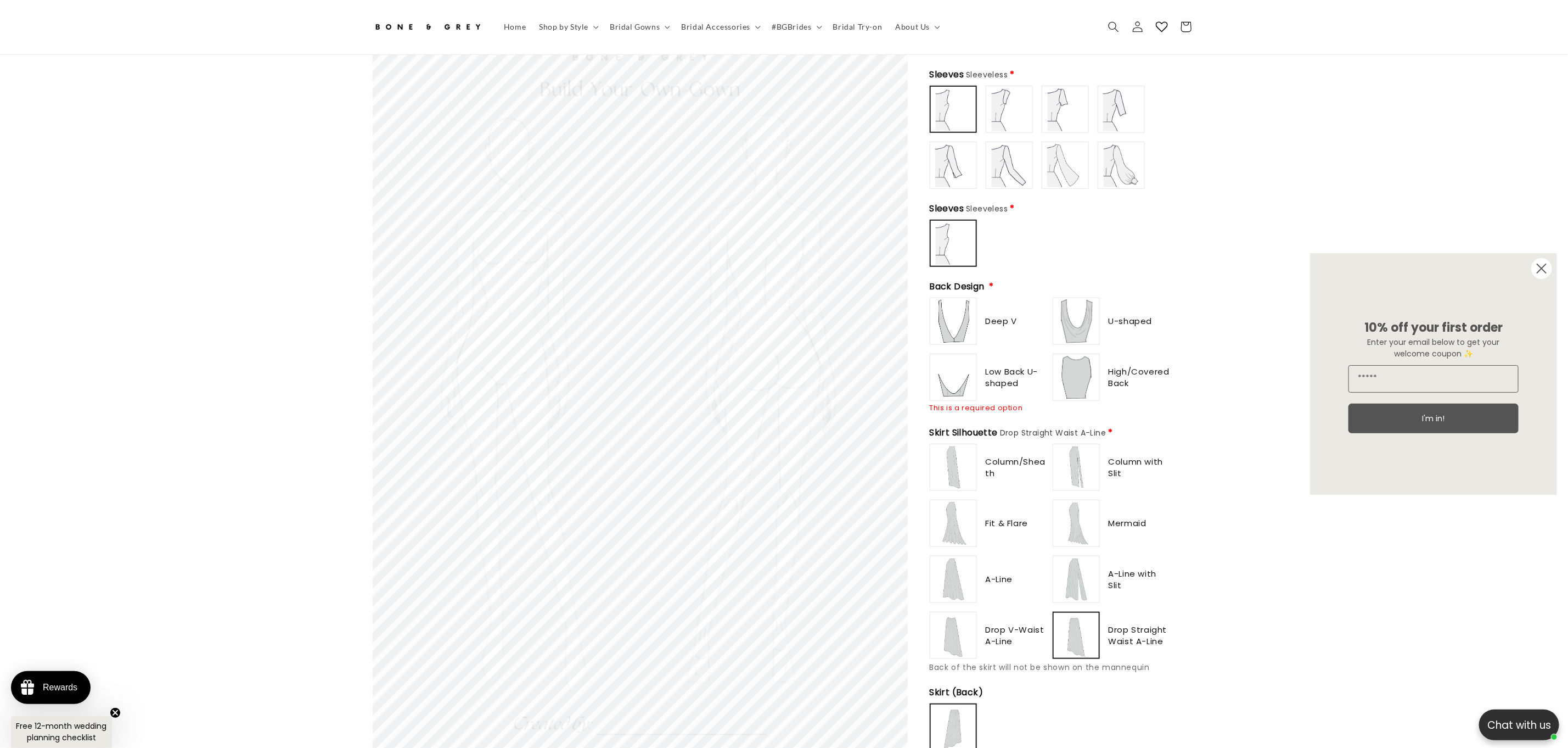
type input "******"
click at [960, 328] on img at bounding box center [953, 322] width 44 height 44
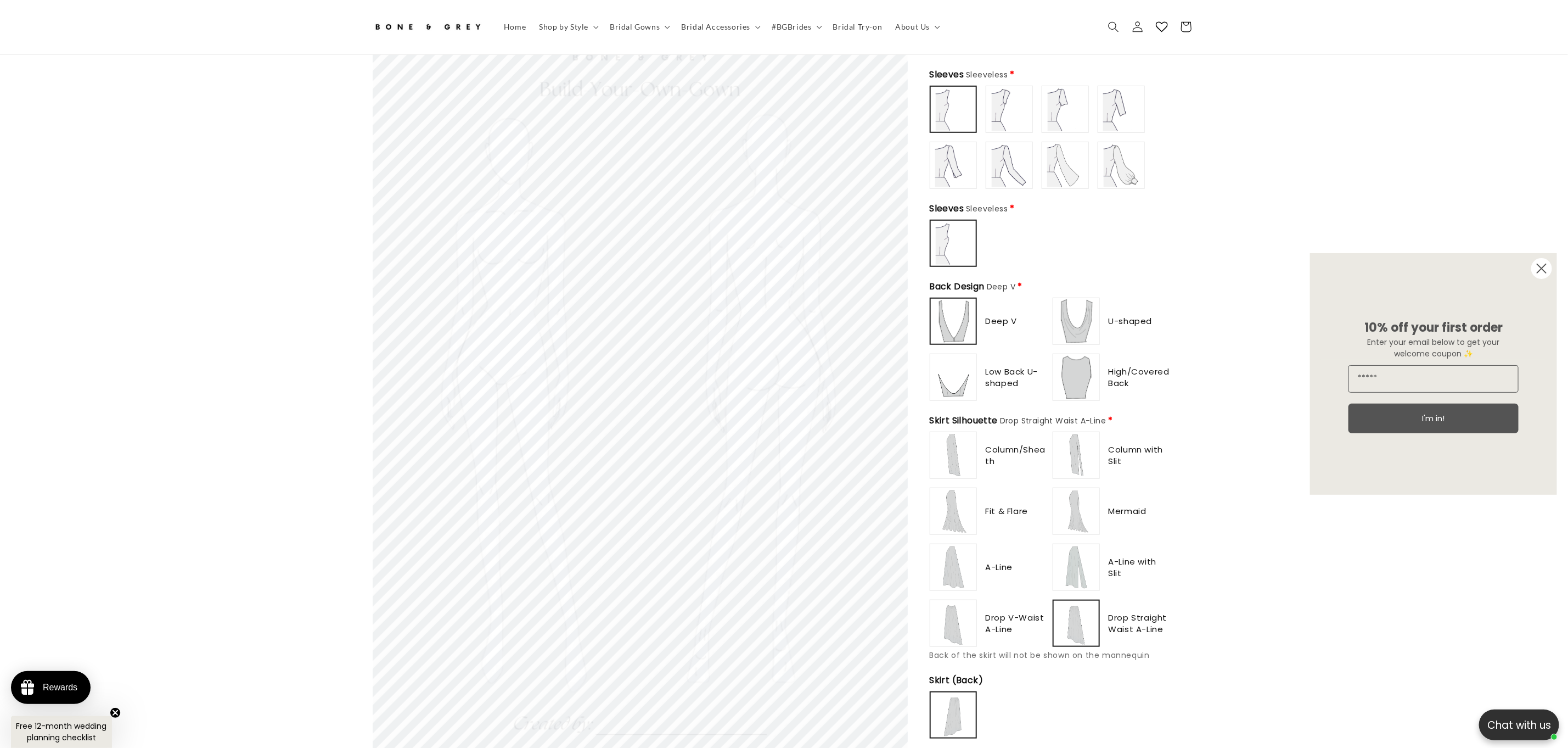
scroll to position [0, 0]
click at [955, 452] on img at bounding box center [953, 455] width 44 height 44
click at [951, 512] on img at bounding box center [953, 511] width 44 height 44
click at [958, 572] on img at bounding box center [953, 567] width 44 height 44
click at [952, 465] on img at bounding box center [953, 455] width 44 height 44
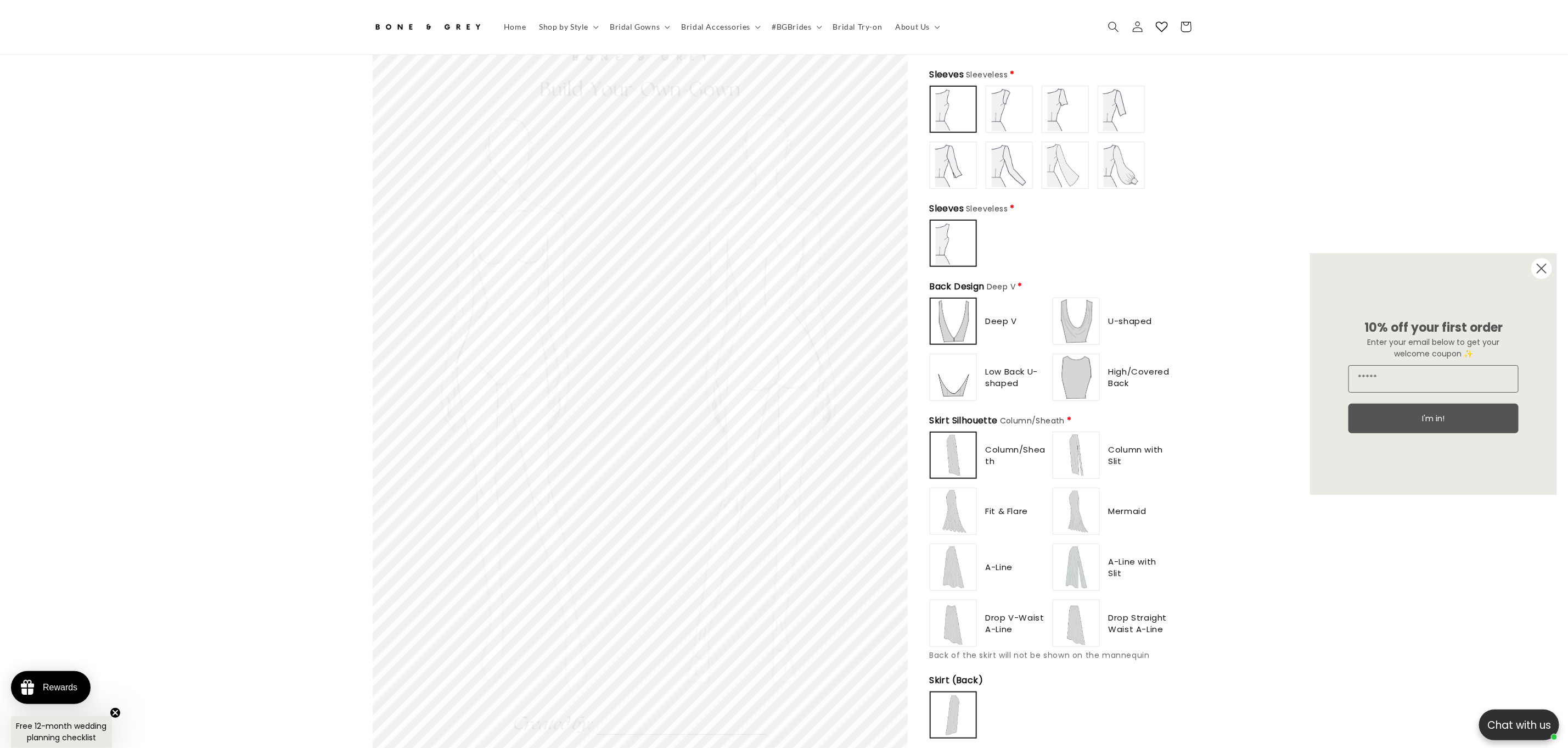
scroll to position [0, 302]
click at [960, 522] on img at bounding box center [953, 511] width 44 height 44
click at [957, 562] on img at bounding box center [953, 567] width 44 height 44
click at [960, 620] on img at bounding box center [953, 623] width 44 height 44
click at [1087, 441] on img at bounding box center [1077, 455] width 44 height 44
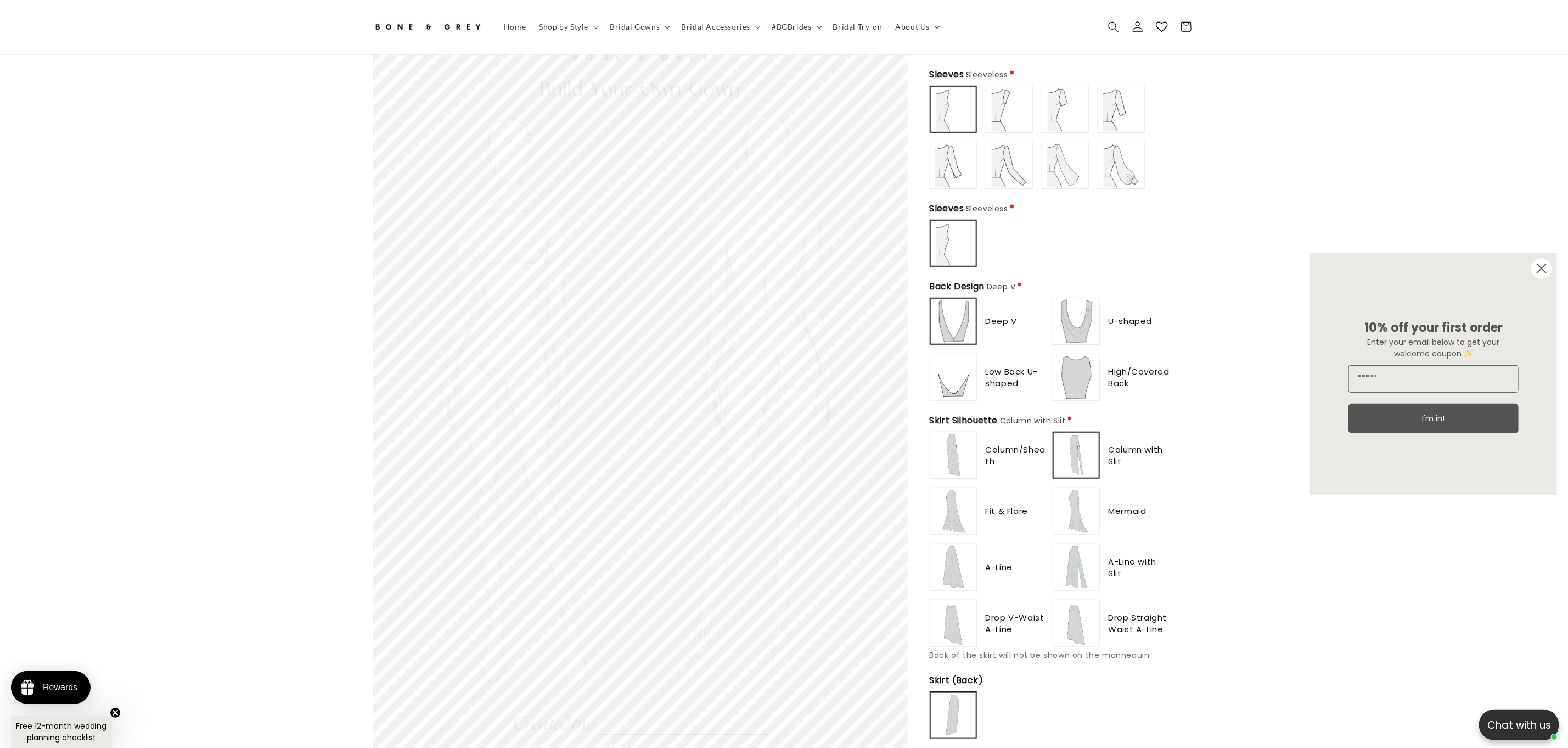
drag, startPoint x: 1099, startPoint y: 508, endPoint x: 1092, endPoint y: 503, distance: 8.6
click at [1096, 507] on label at bounding box center [1076, 510] width 47 height 47
click at [1086, 564] on img at bounding box center [1077, 567] width 44 height 44
click at [1086, 616] on img at bounding box center [1077, 623] width 44 height 44
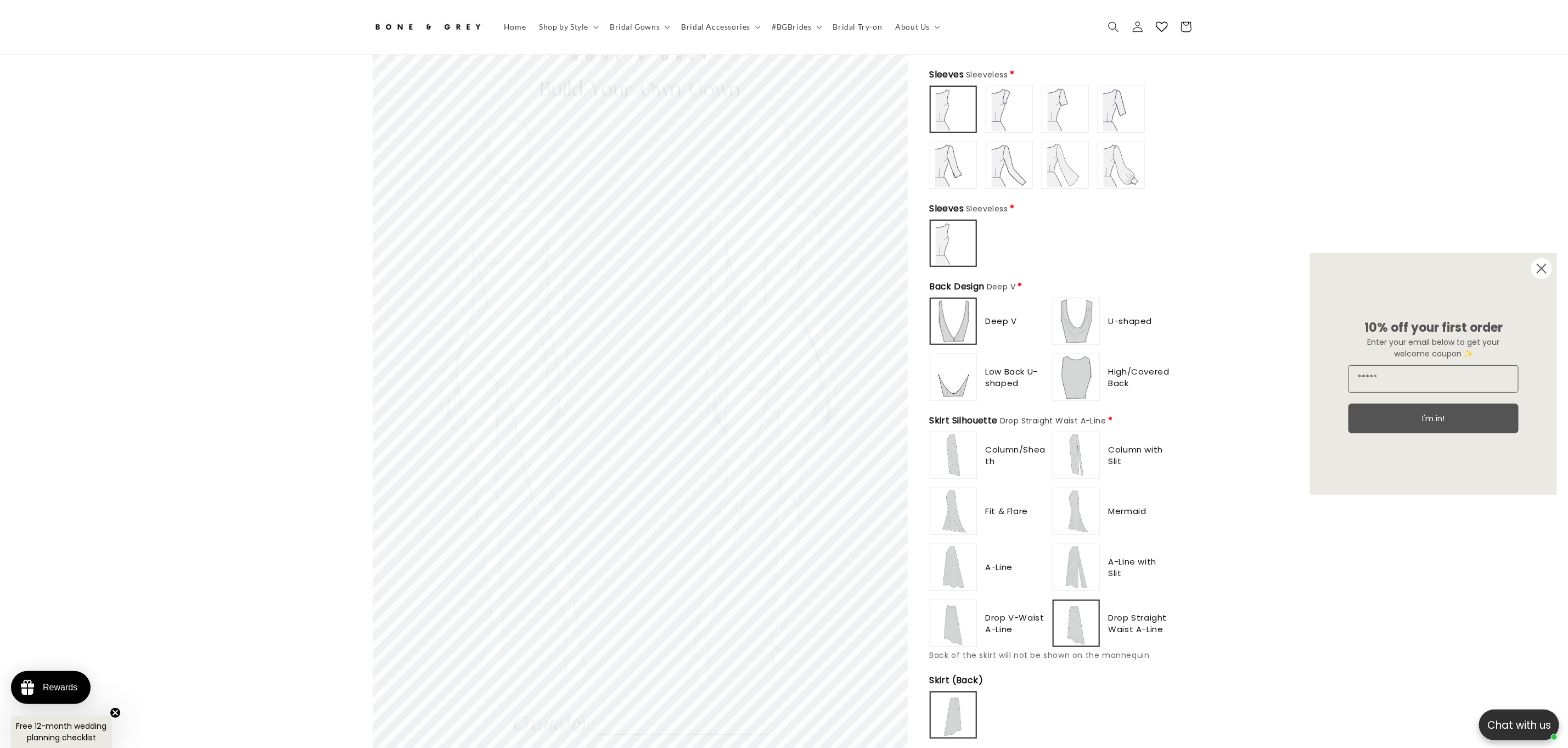
click at [1082, 435] on img at bounding box center [1077, 455] width 44 height 44
click at [945, 437] on img at bounding box center [953, 455] width 44 height 44
click at [949, 511] on img at bounding box center [953, 511] width 44 height 44
click at [944, 555] on img at bounding box center [953, 567] width 44 height 44
click at [948, 601] on img at bounding box center [953, 623] width 44 height 44
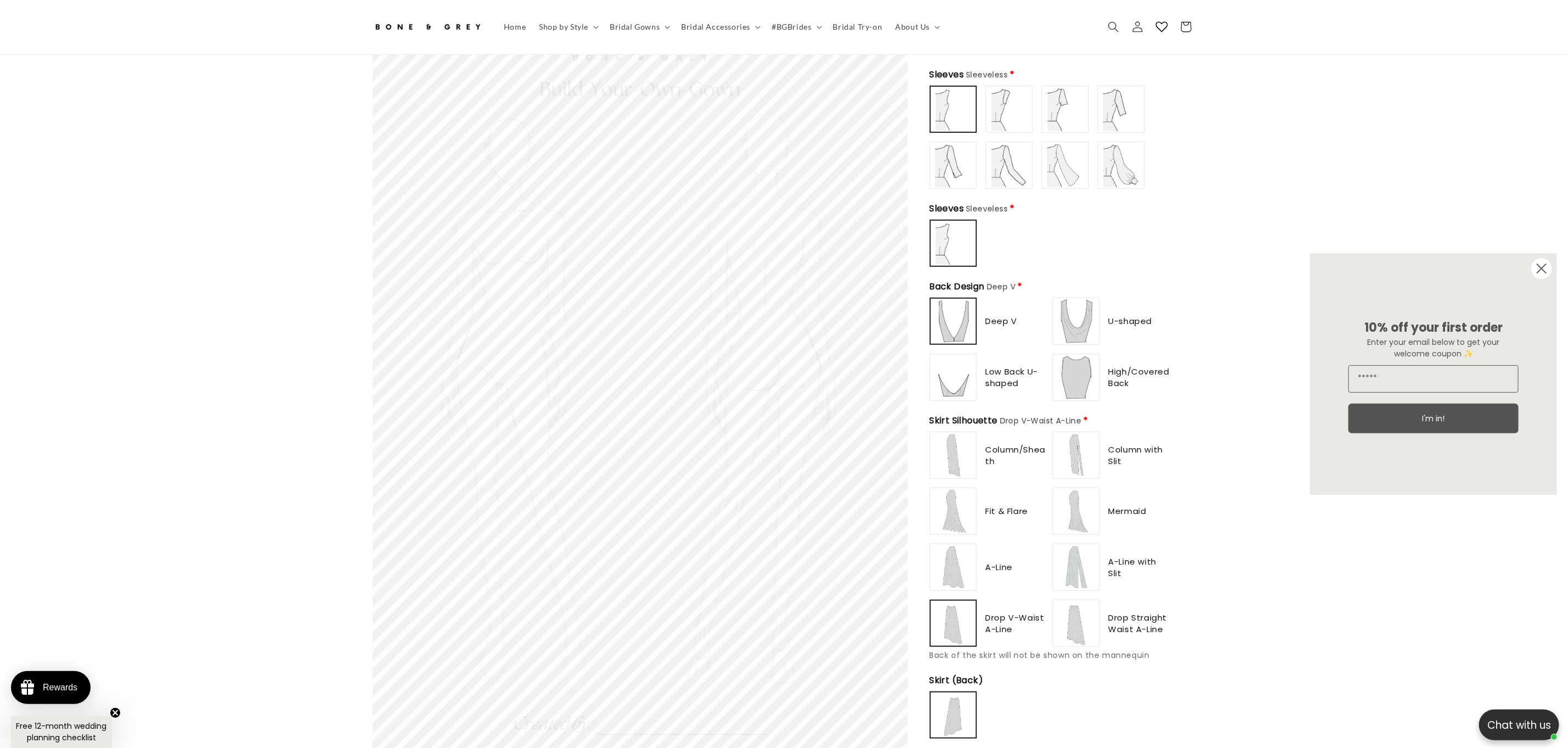
click at [1084, 457] on img at bounding box center [1077, 455] width 44 height 44
click at [1084, 515] on img at bounding box center [1077, 511] width 44 height 44
click at [973, 560] on img at bounding box center [953, 567] width 44 height 44
click at [1074, 551] on img at bounding box center [1077, 567] width 44 height 44
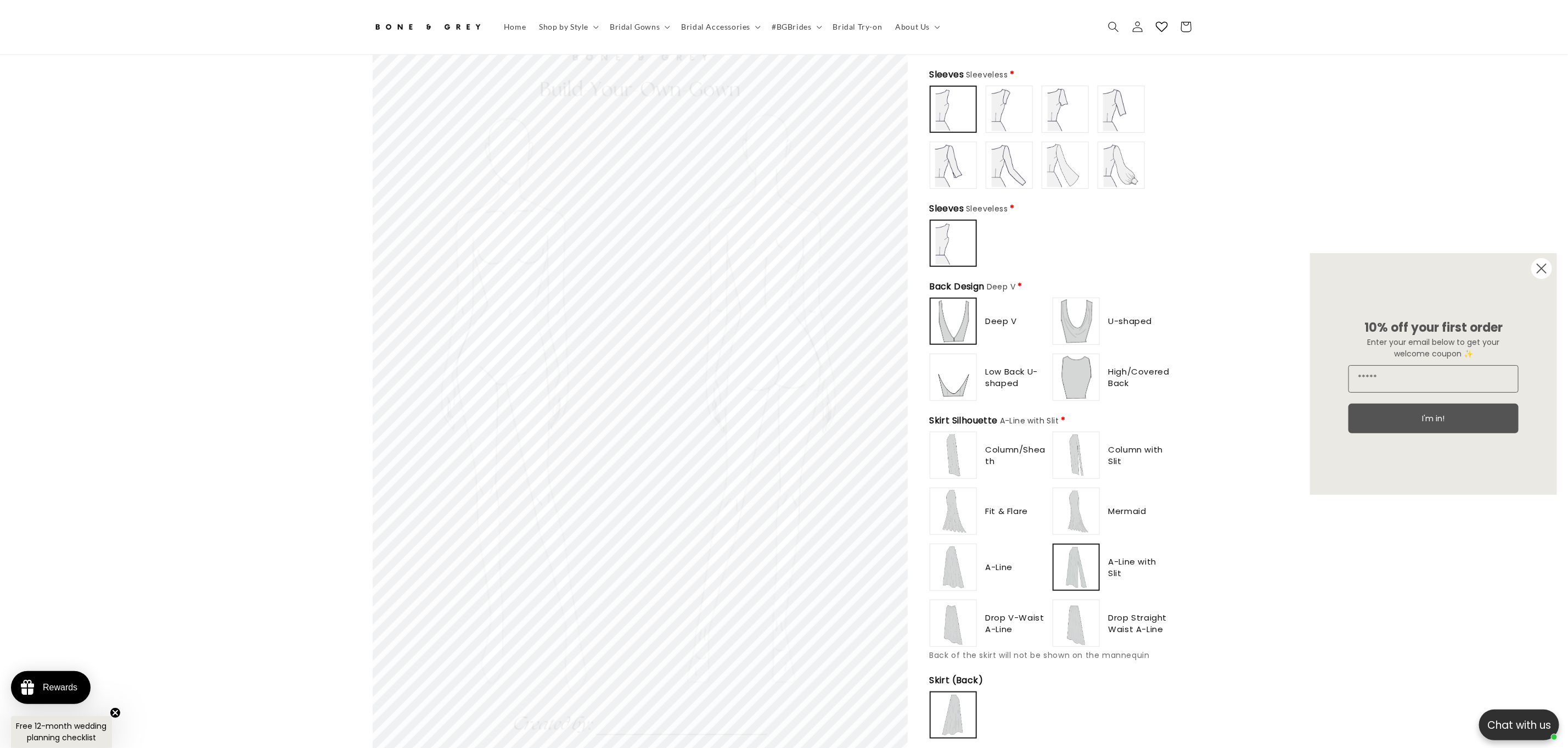
click at [1077, 600] on label at bounding box center [1076, 623] width 47 height 47
click at [972, 610] on img at bounding box center [953, 623] width 44 height 44
click at [967, 505] on img at bounding box center [953, 511] width 44 height 44
click at [969, 462] on img at bounding box center [953, 455] width 44 height 44
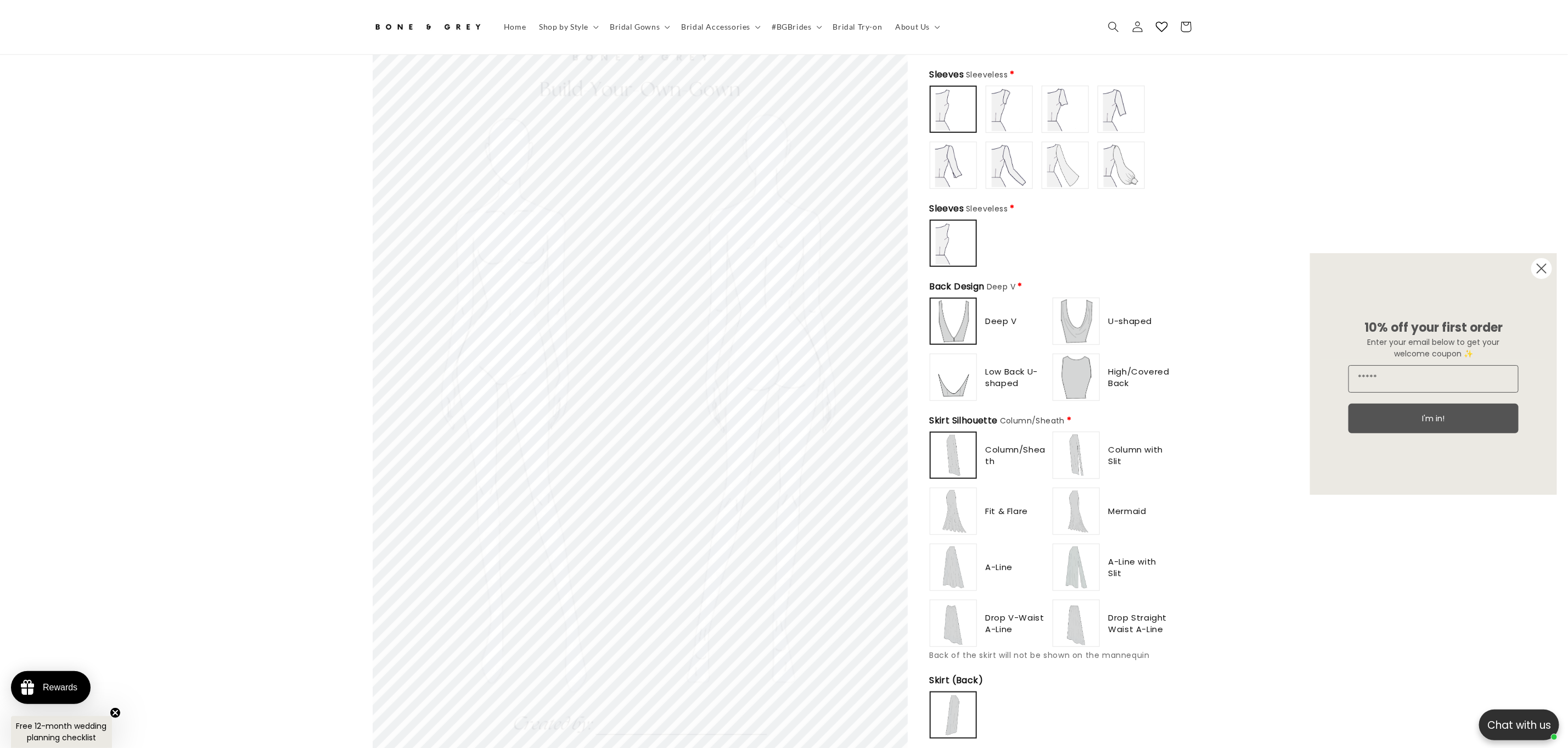
click at [963, 546] on img at bounding box center [953, 567] width 44 height 44
click at [939, 503] on img at bounding box center [953, 511] width 44 height 44
click at [952, 601] on img at bounding box center [953, 623] width 44 height 44
click at [1081, 453] on img at bounding box center [1077, 455] width 44 height 44
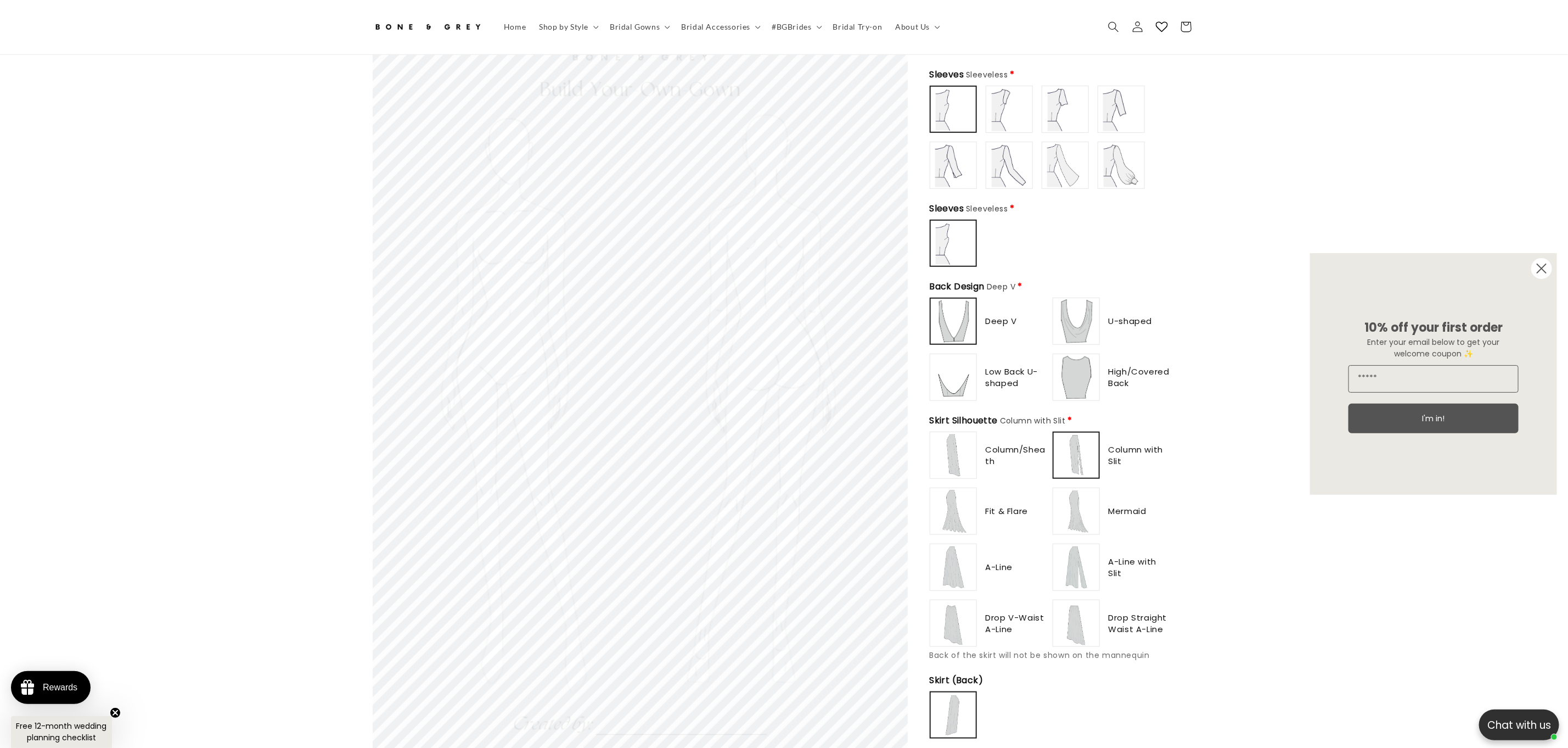
click at [1074, 491] on img at bounding box center [1077, 511] width 44 height 44
click at [1074, 552] on img at bounding box center [1077, 567] width 44 height 44
click at [1074, 615] on img at bounding box center [1077, 623] width 44 height 44
click at [951, 441] on img at bounding box center [953, 455] width 44 height 44
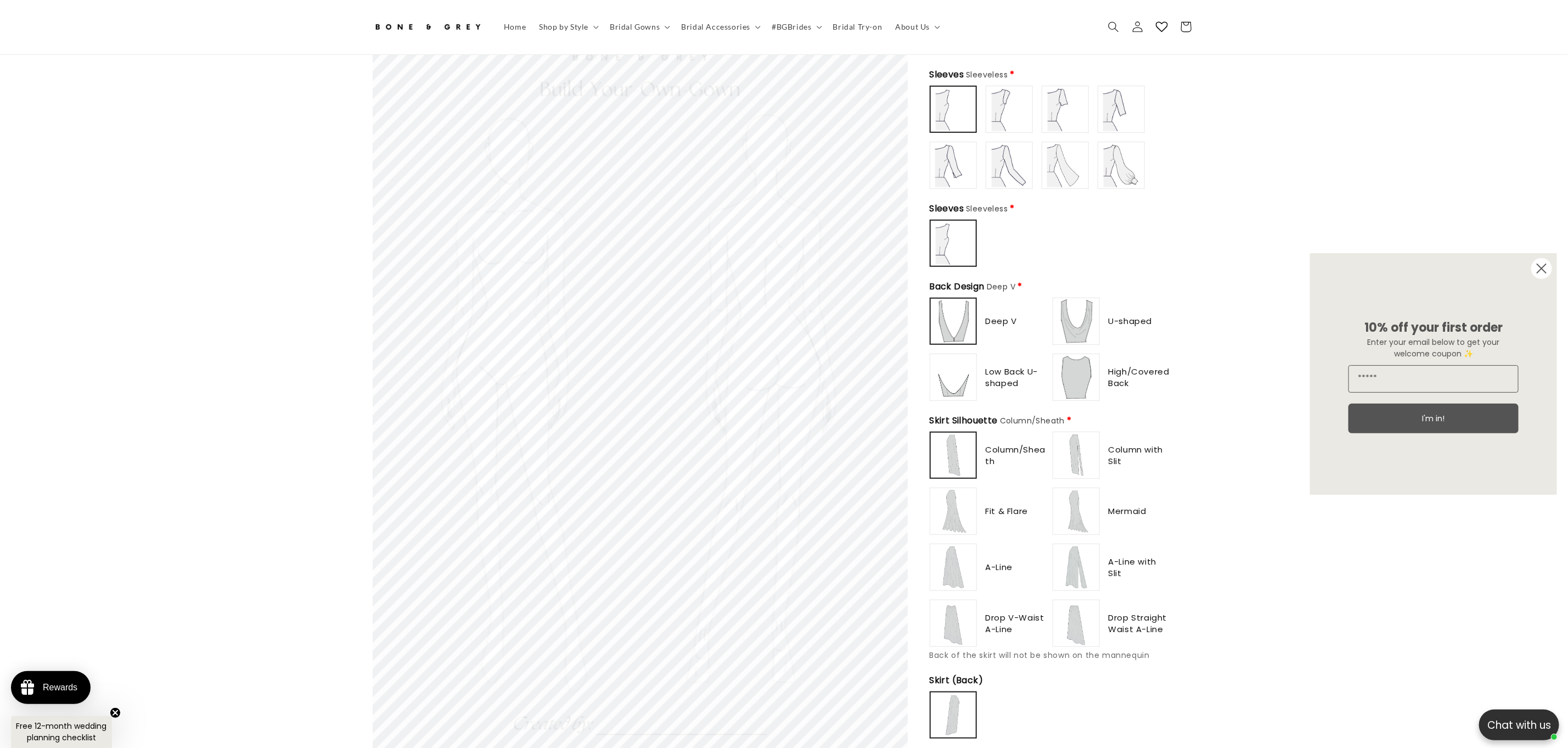
click at [960, 501] on img at bounding box center [953, 511] width 44 height 44
click at [960, 562] on img at bounding box center [953, 567] width 44 height 44
click at [970, 615] on img at bounding box center [953, 623] width 44 height 44
click at [952, 448] on img at bounding box center [953, 455] width 44 height 44
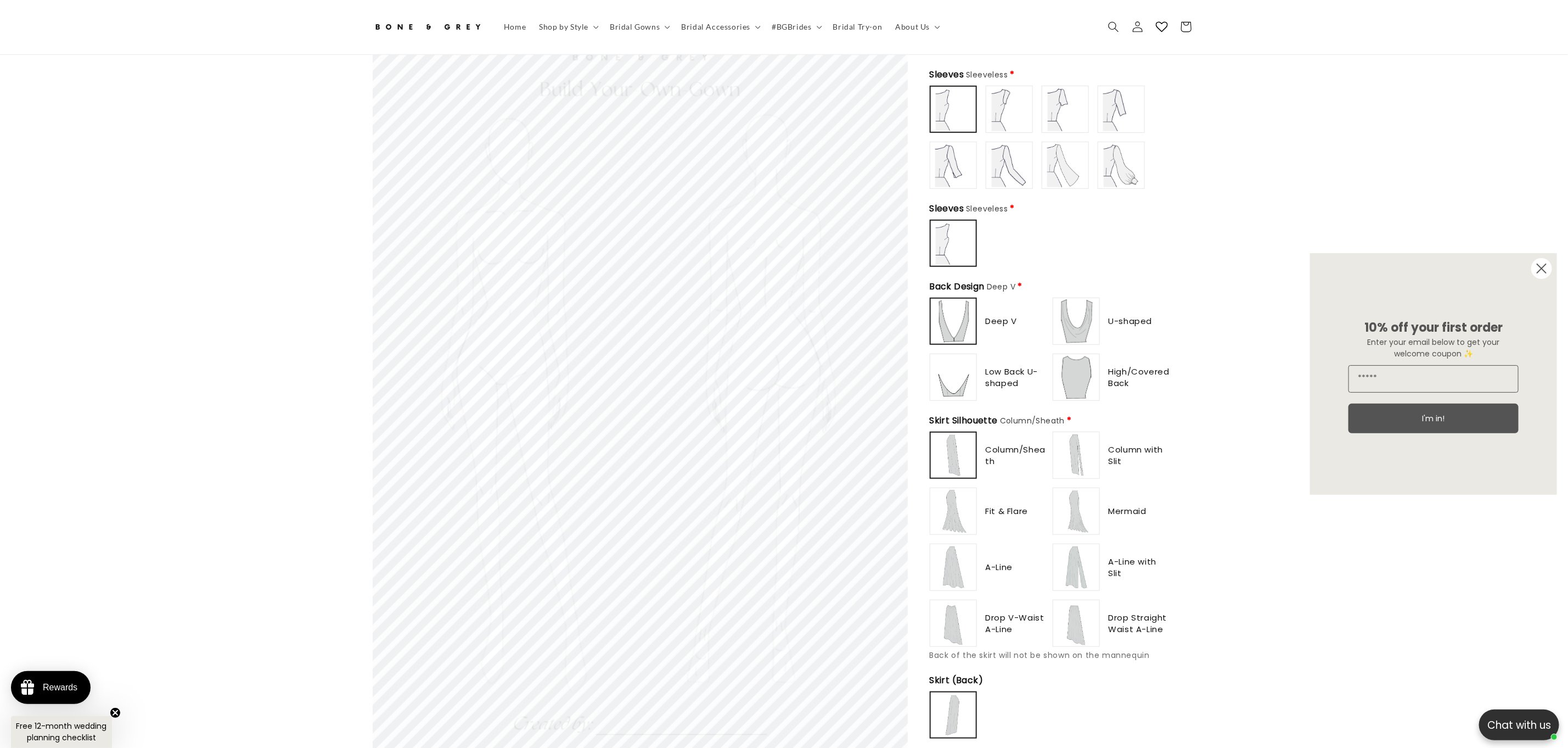
click at [1072, 442] on img at bounding box center [1077, 455] width 44 height 44
click at [943, 504] on img at bounding box center [953, 511] width 44 height 44
click at [1090, 616] on img at bounding box center [1077, 623] width 44 height 44
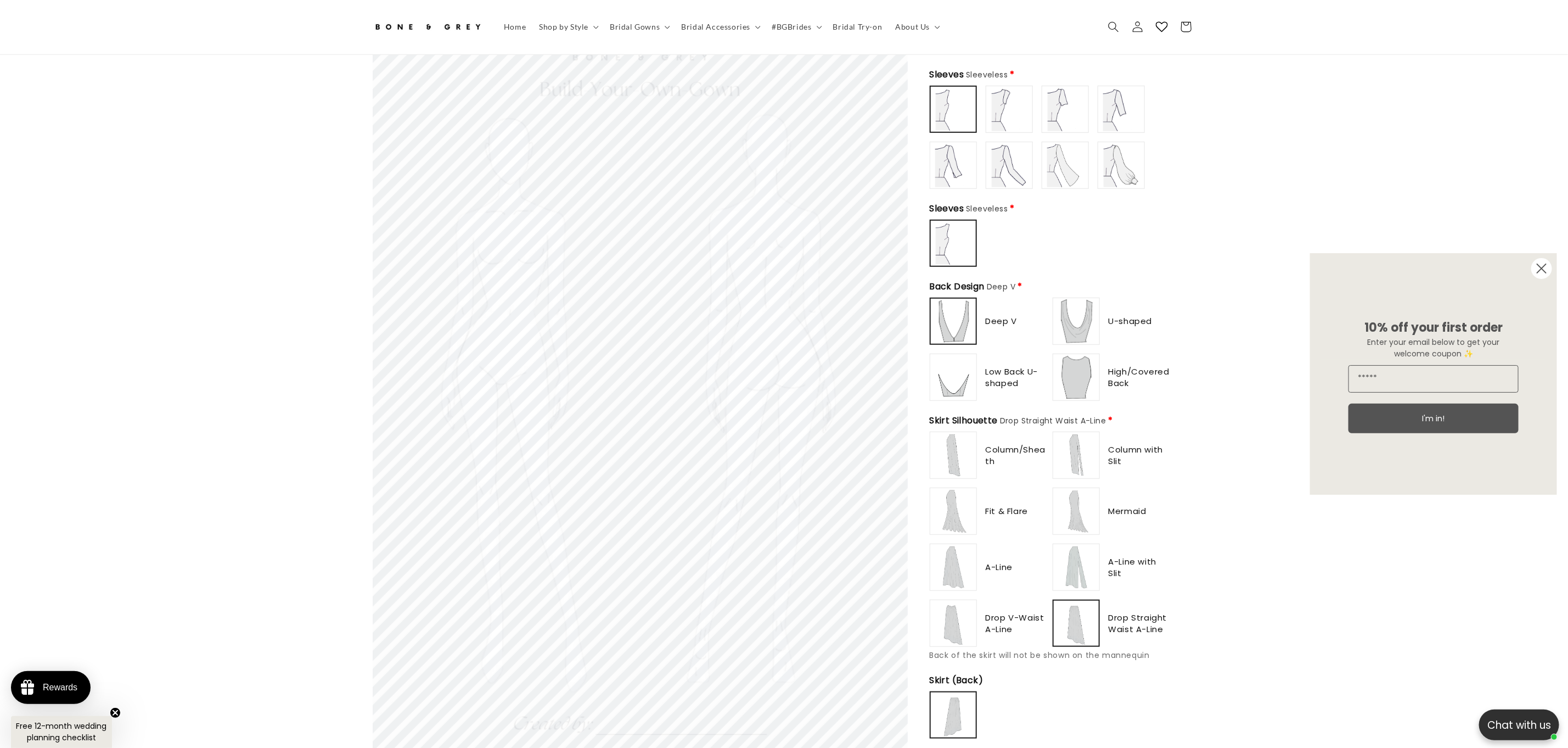
click at [1079, 553] on img at bounding box center [1077, 567] width 44 height 44
click at [1088, 502] on img at bounding box center [1077, 511] width 44 height 44
type input "**********"
click at [1077, 442] on img at bounding box center [1077, 455] width 44 height 44
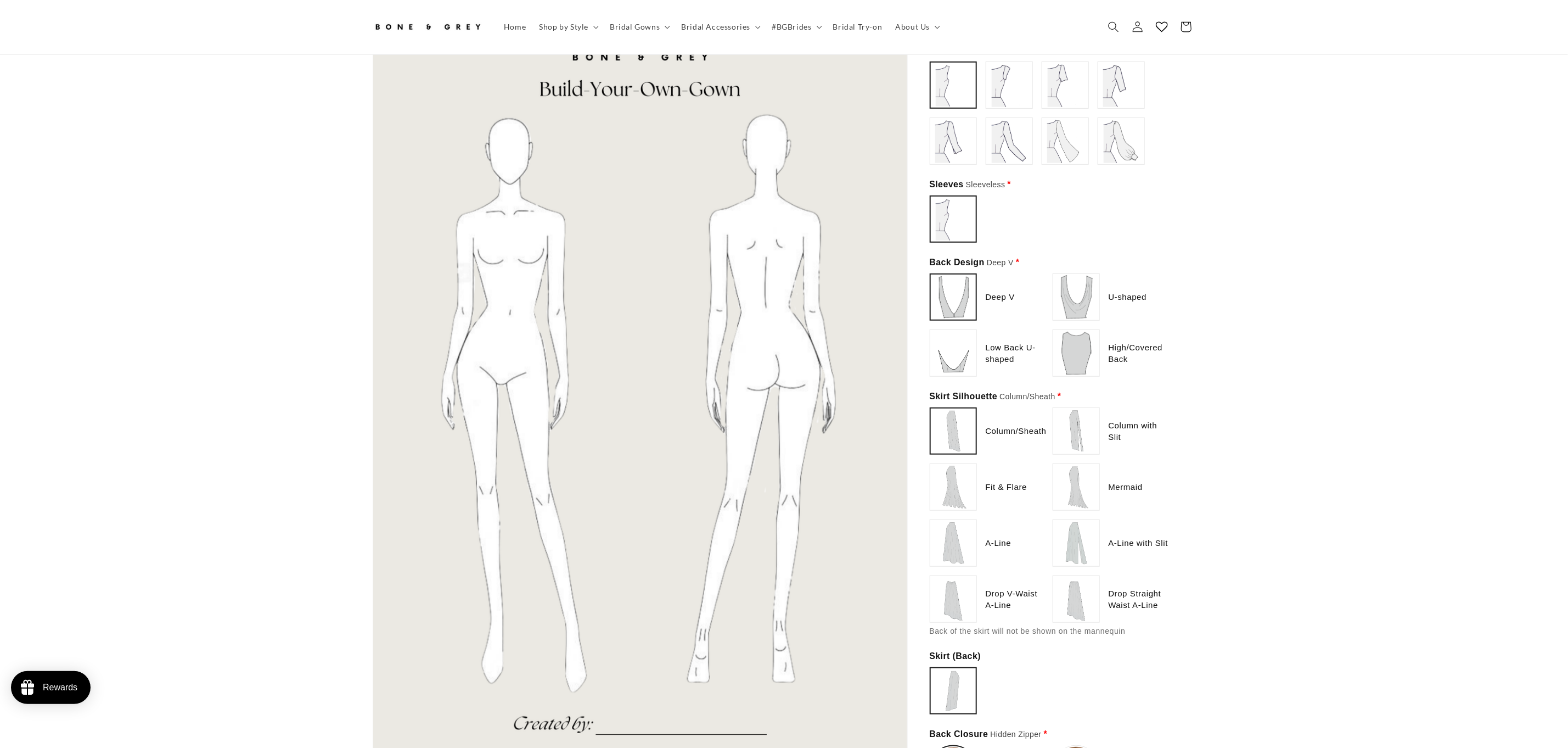
scroll to position [471, 0]
click at [1075, 578] on img at bounding box center [1077, 600] width 44 height 44
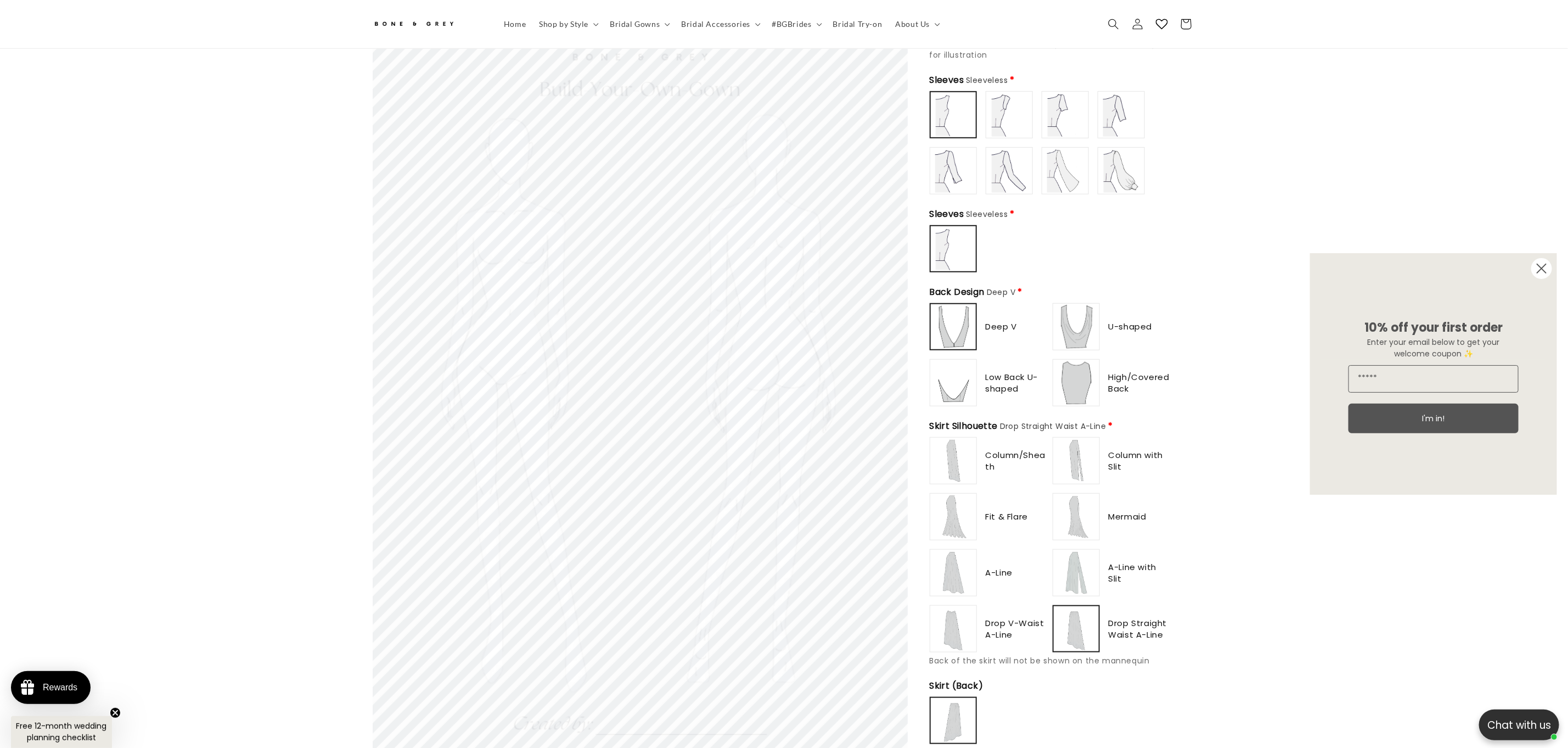
scroll to position [0, 302]
click at [959, 493] on div at bounding box center [953, 516] width 46 height 46
click at [1060, 447] on img at bounding box center [1077, 461] width 44 height 44
click at [1074, 515] on img at bounding box center [1077, 517] width 44 height 44
click at [949, 441] on img at bounding box center [953, 461] width 44 height 44
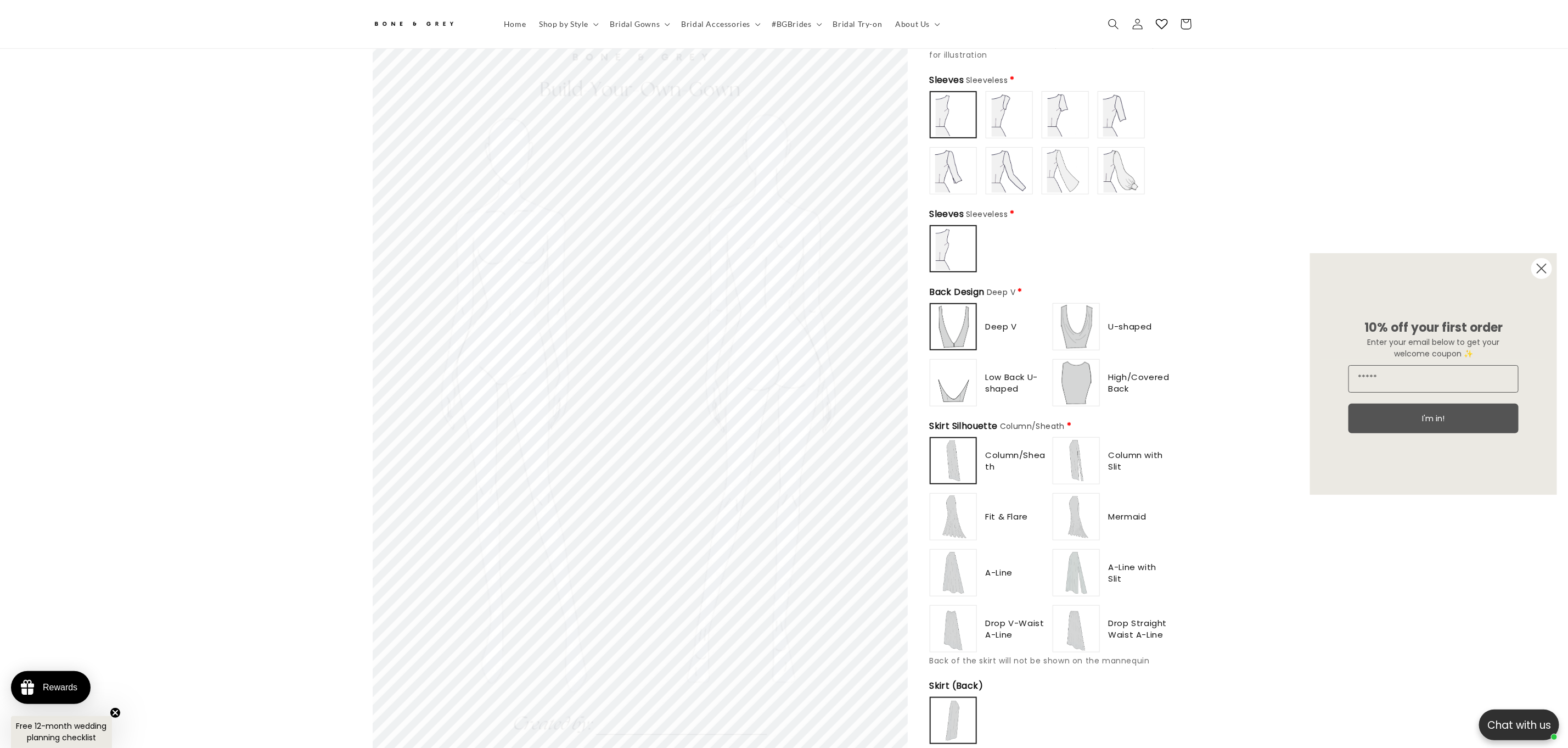
click at [952, 512] on img at bounding box center [953, 517] width 44 height 44
click at [1079, 452] on img at bounding box center [1077, 461] width 44 height 44
click at [1078, 524] on img at bounding box center [1077, 517] width 44 height 44
click at [954, 570] on img at bounding box center [953, 573] width 44 height 44
click at [1077, 585] on img at bounding box center [1077, 573] width 44 height 44
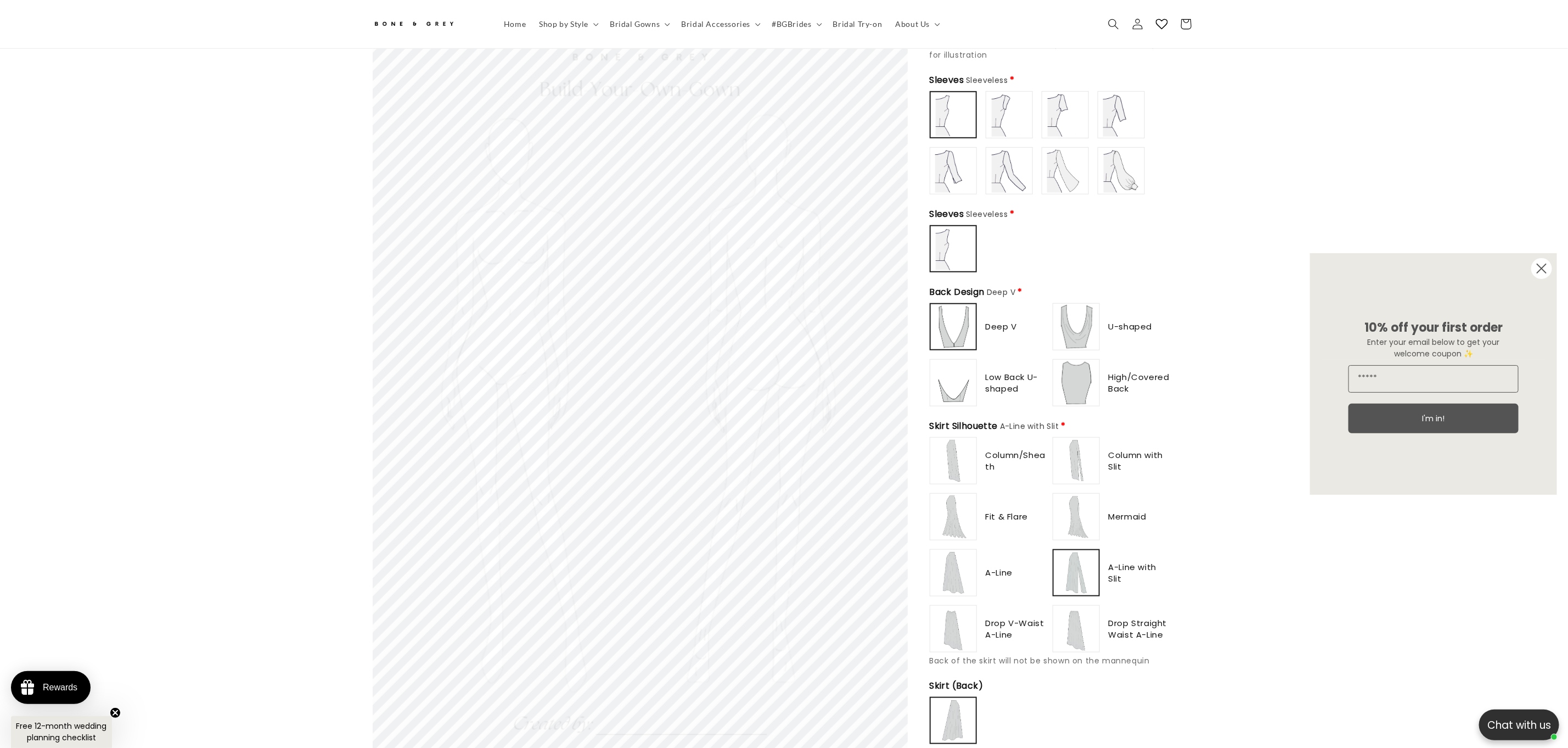
scroll to position [0, 603]
click at [1087, 634] on img at bounding box center [1077, 629] width 44 height 44
click at [962, 454] on img at bounding box center [953, 461] width 44 height 44
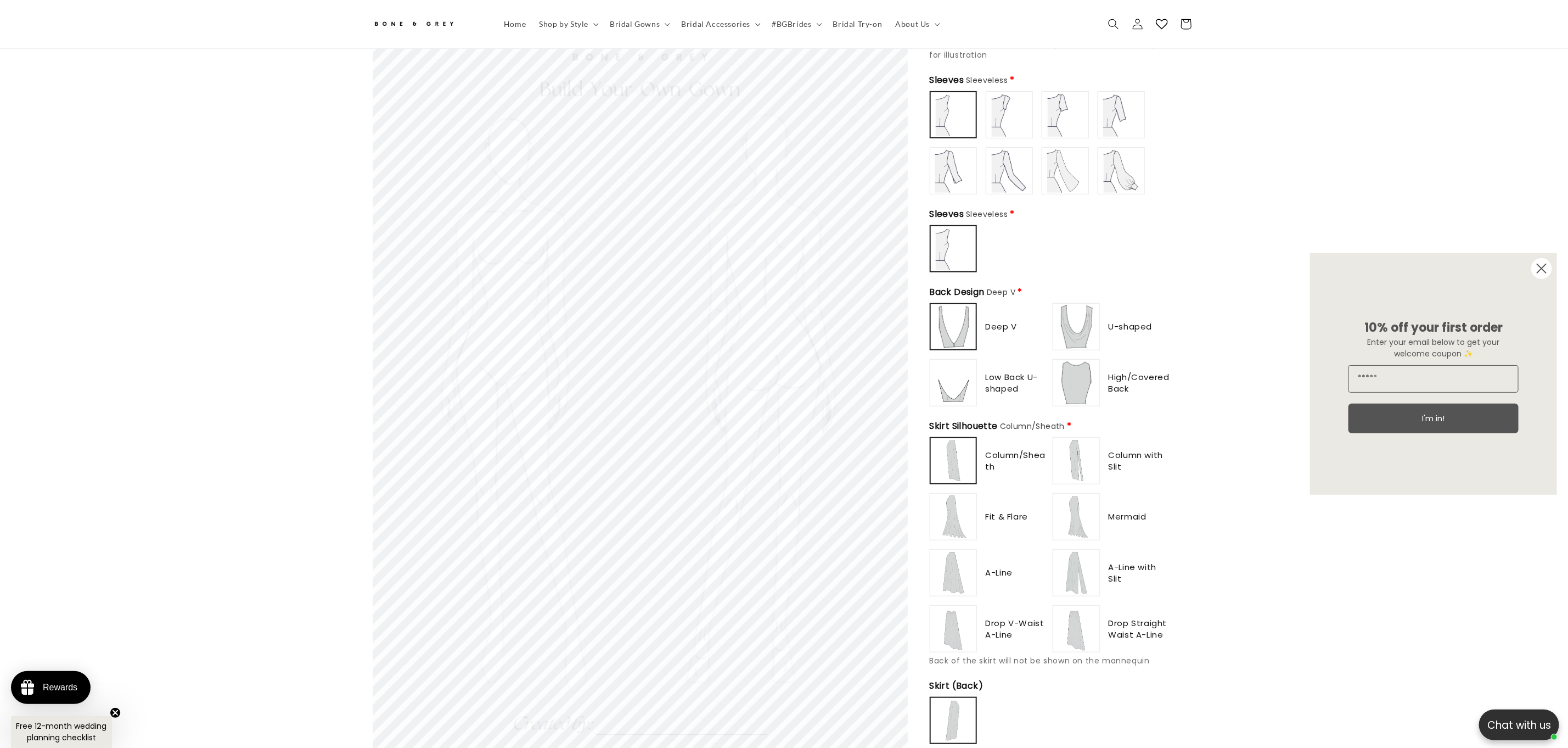
click at [959, 514] on img at bounding box center [953, 517] width 44 height 44
click at [953, 559] on img at bounding box center [953, 573] width 44 height 44
click at [946, 620] on img at bounding box center [953, 629] width 44 height 44
type input "**********"
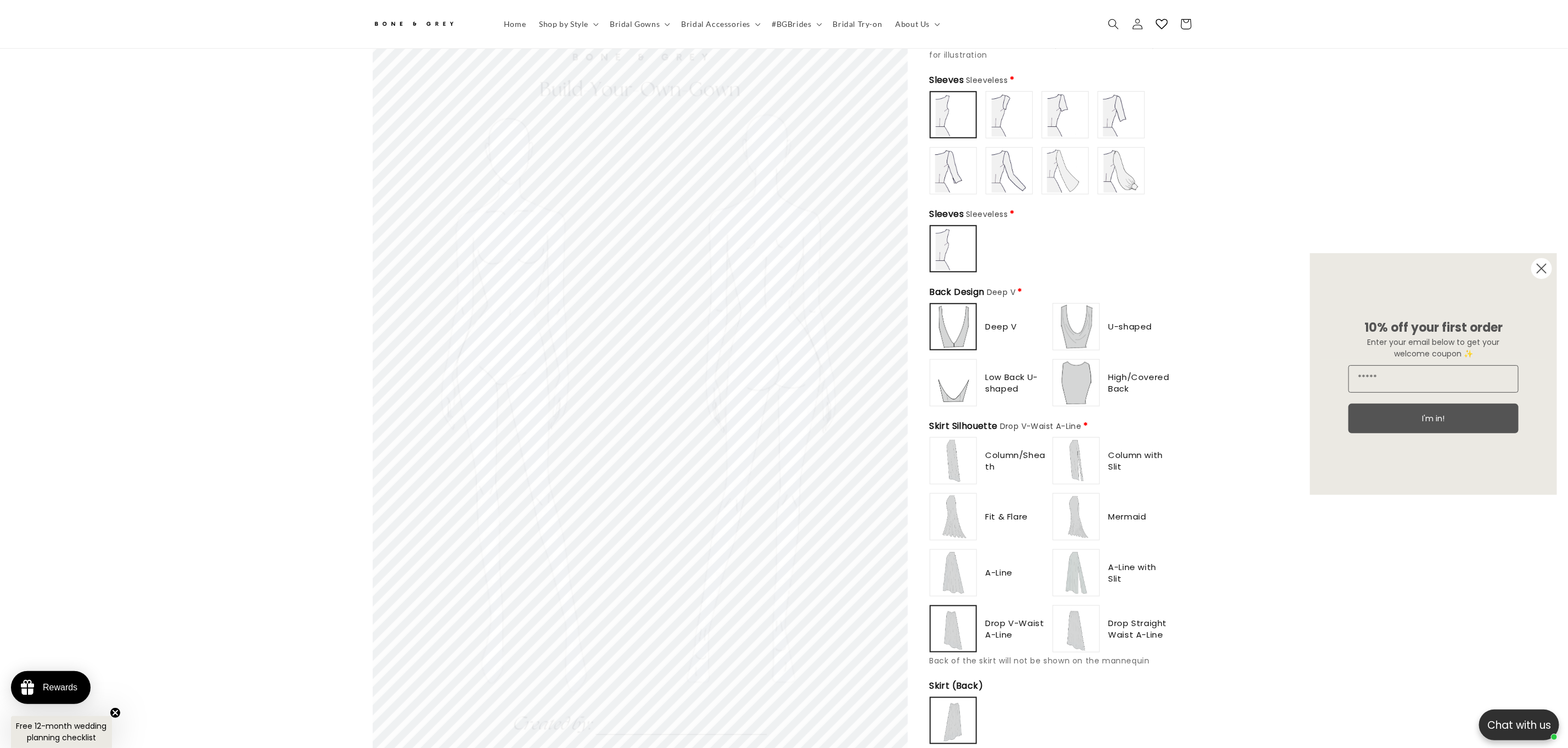
click at [949, 439] on img at bounding box center [953, 461] width 44 height 44
click at [935, 366] on img at bounding box center [953, 383] width 44 height 44
click at [952, 313] on img at bounding box center [953, 327] width 44 height 44
click at [1068, 305] on img at bounding box center [1077, 327] width 44 height 44
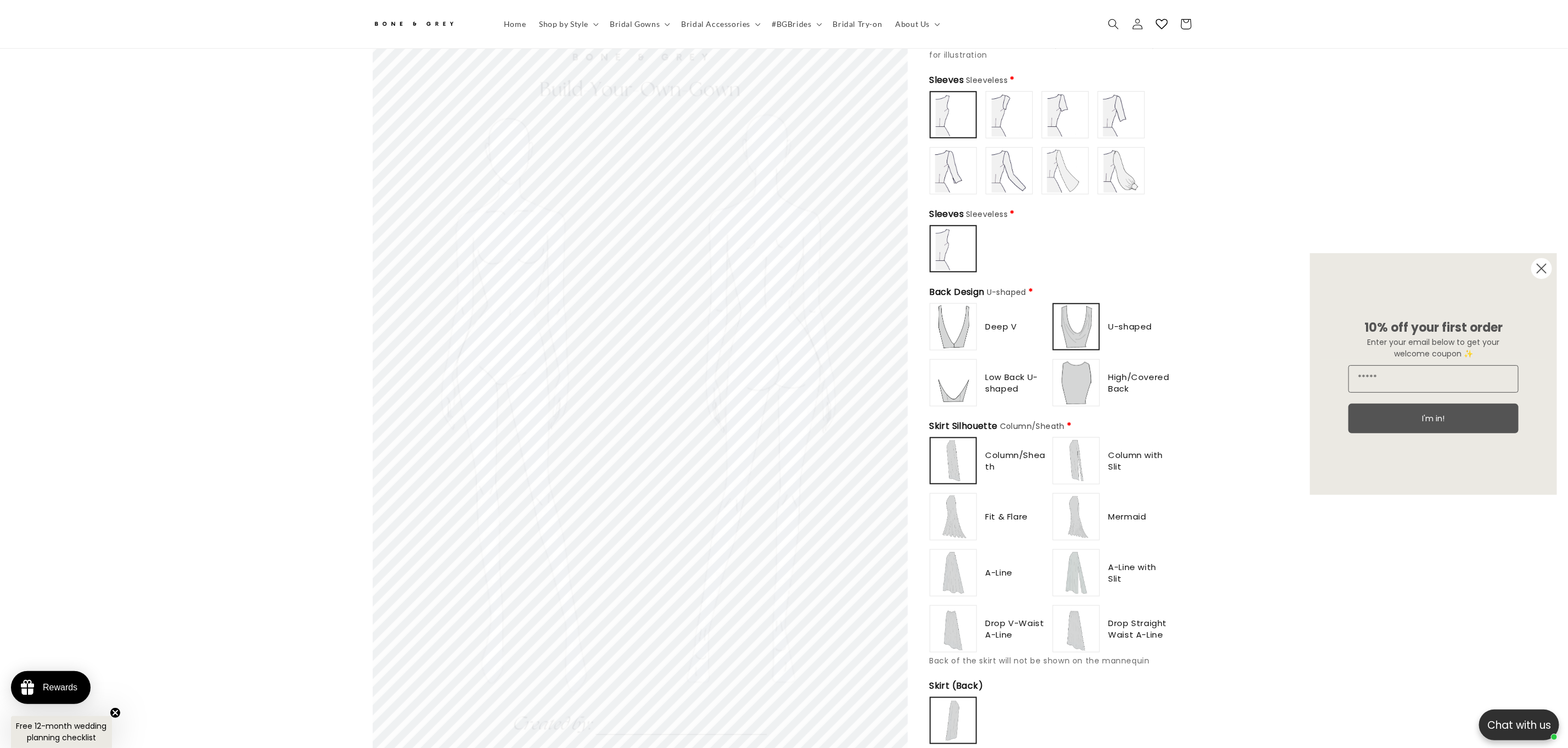
drag, startPoint x: 1070, startPoint y: 381, endPoint x: 1003, endPoint y: 377, distance: 67.1
click at [1069, 379] on img at bounding box center [1077, 383] width 44 height 44
click at [966, 379] on img at bounding box center [953, 383] width 44 height 44
click at [953, 322] on img at bounding box center [953, 327] width 44 height 44
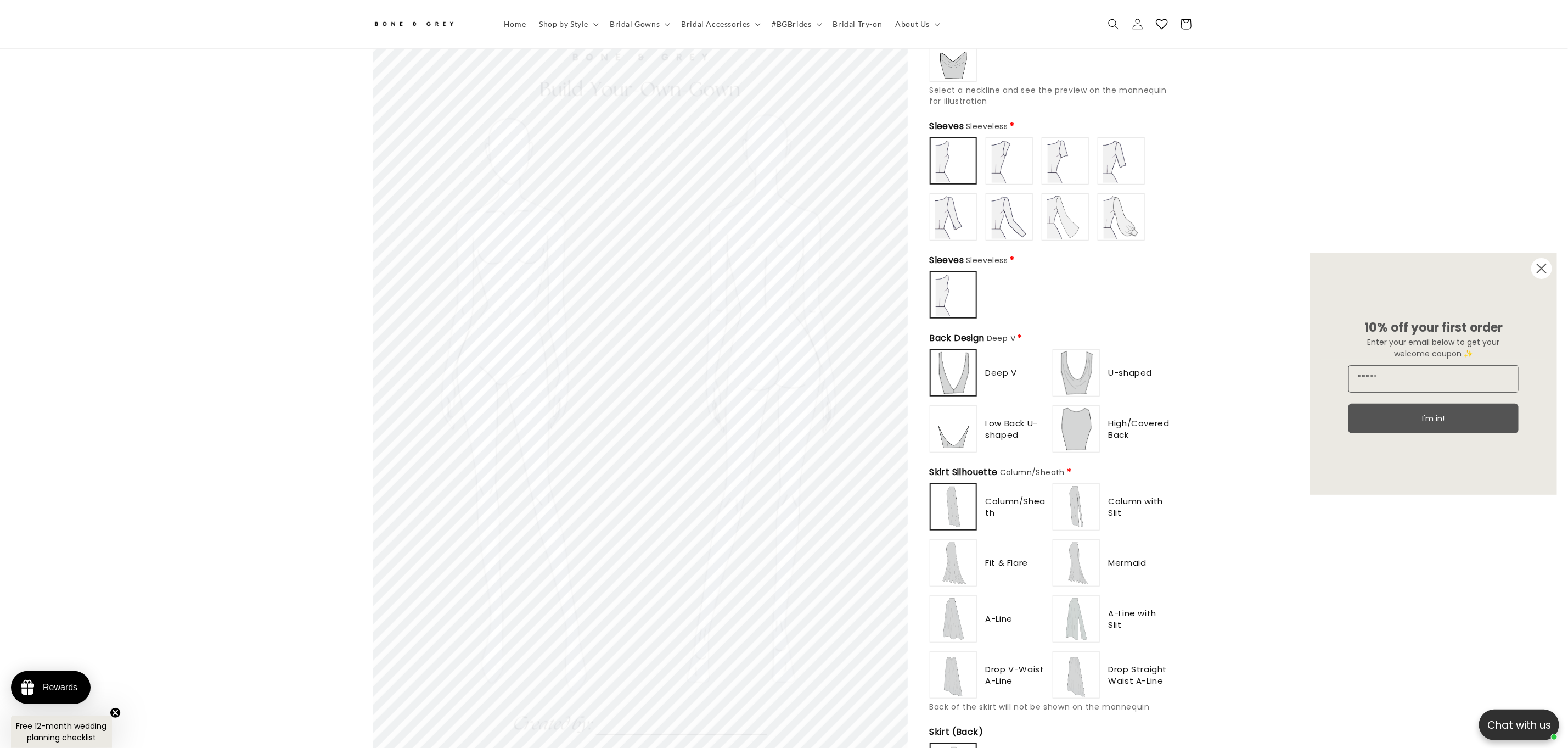
scroll to position [361, 0]
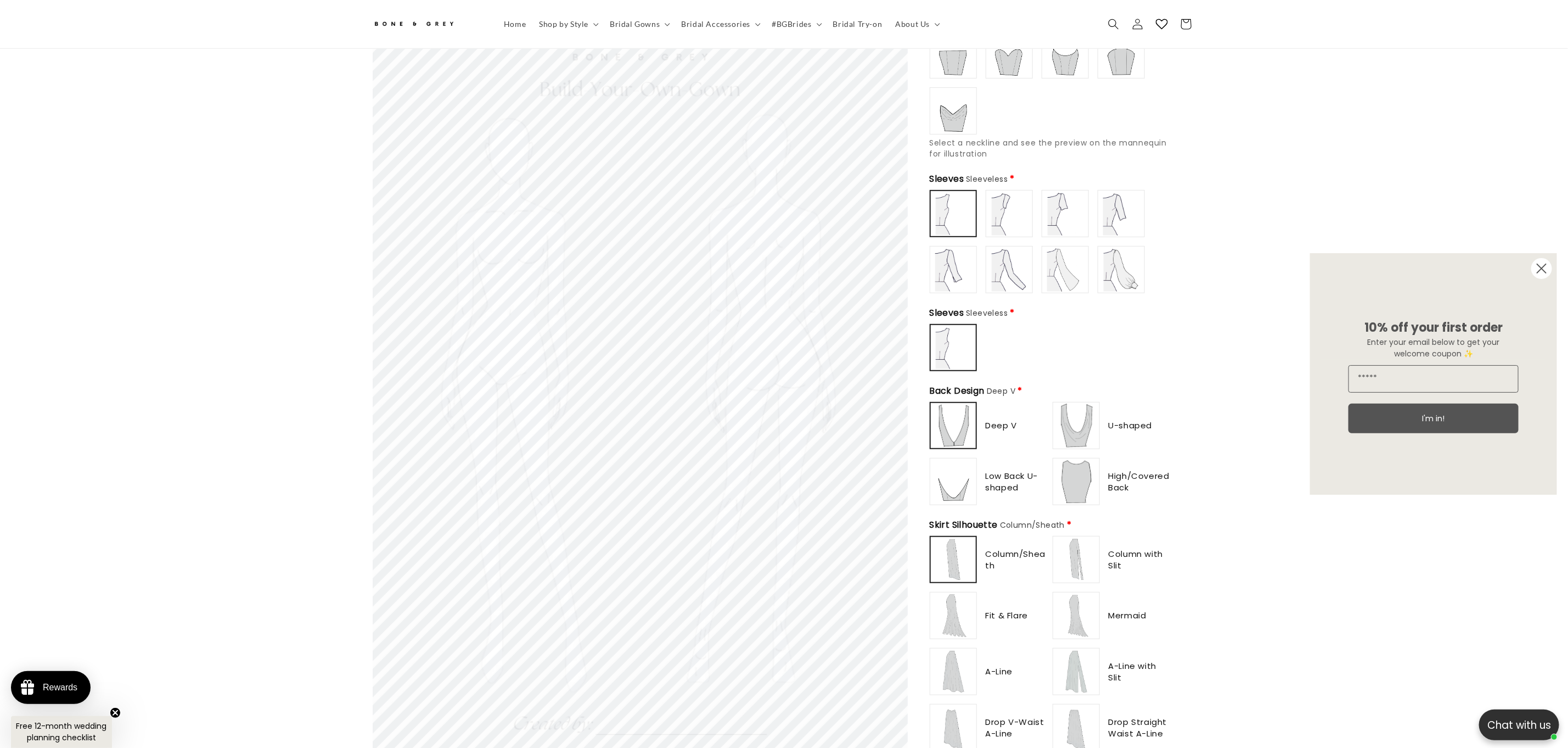
type input "**********"
click at [951, 465] on img at bounding box center [953, 482] width 44 height 44
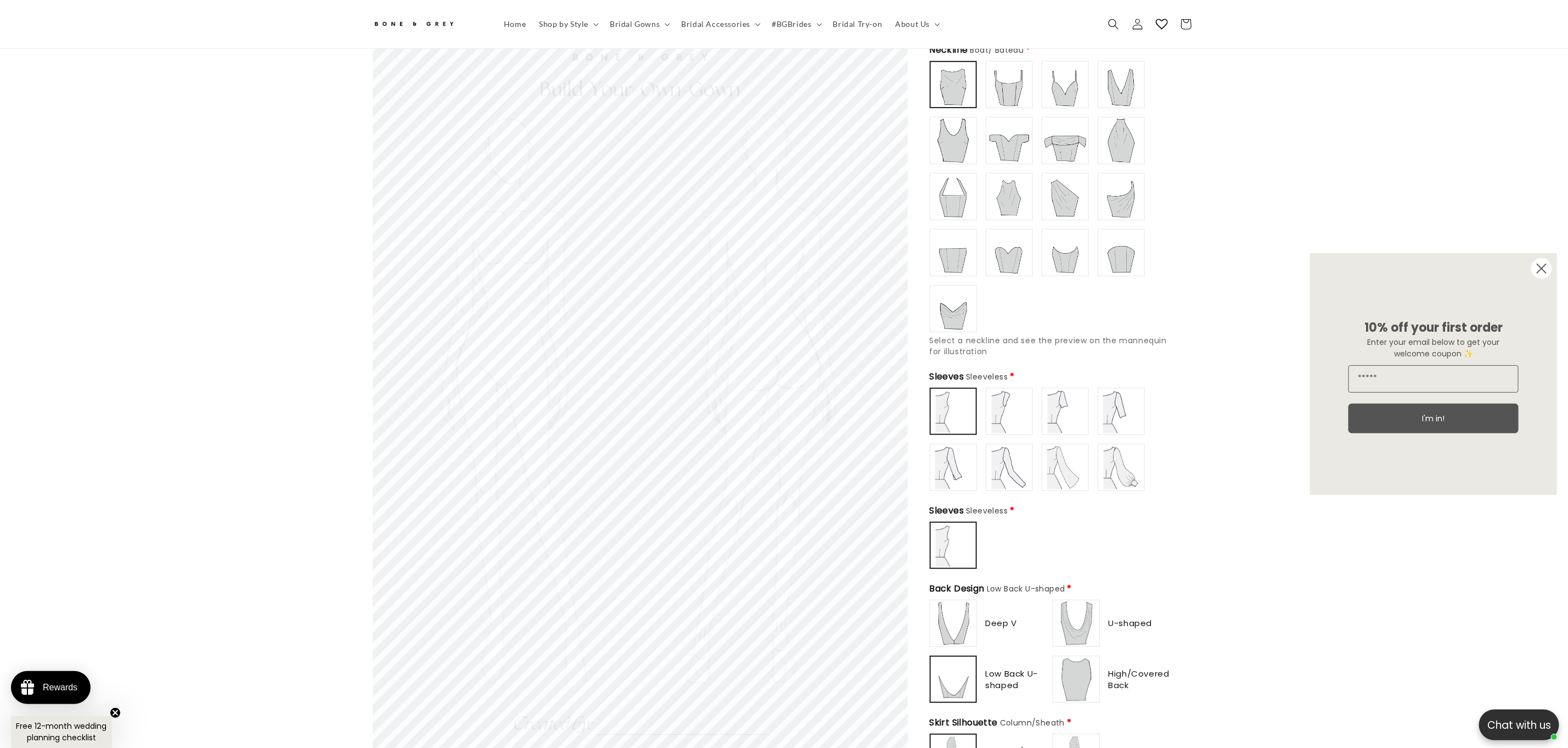
scroll to position [64, 0]
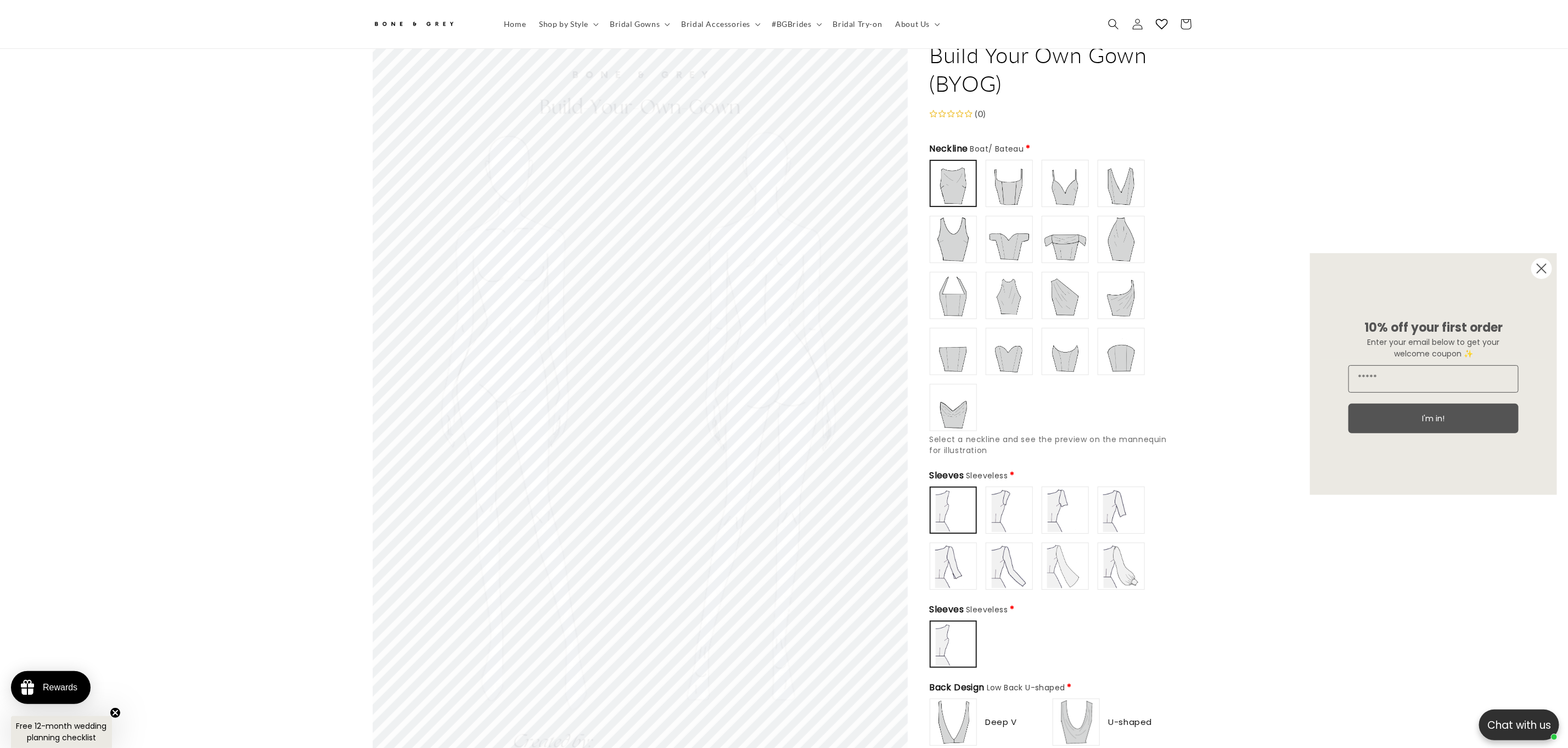
click at [1006, 185] on img at bounding box center [1010, 184] width 44 height 44
click at [1070, 175] on img at bounding box center [1065, 184] width 44 height 44
click at [951, 245] on img at bounding box center [953, 239] width 44 height 44
click at [946, 308] on img at bounding box center [953, 296] width 44 height 44
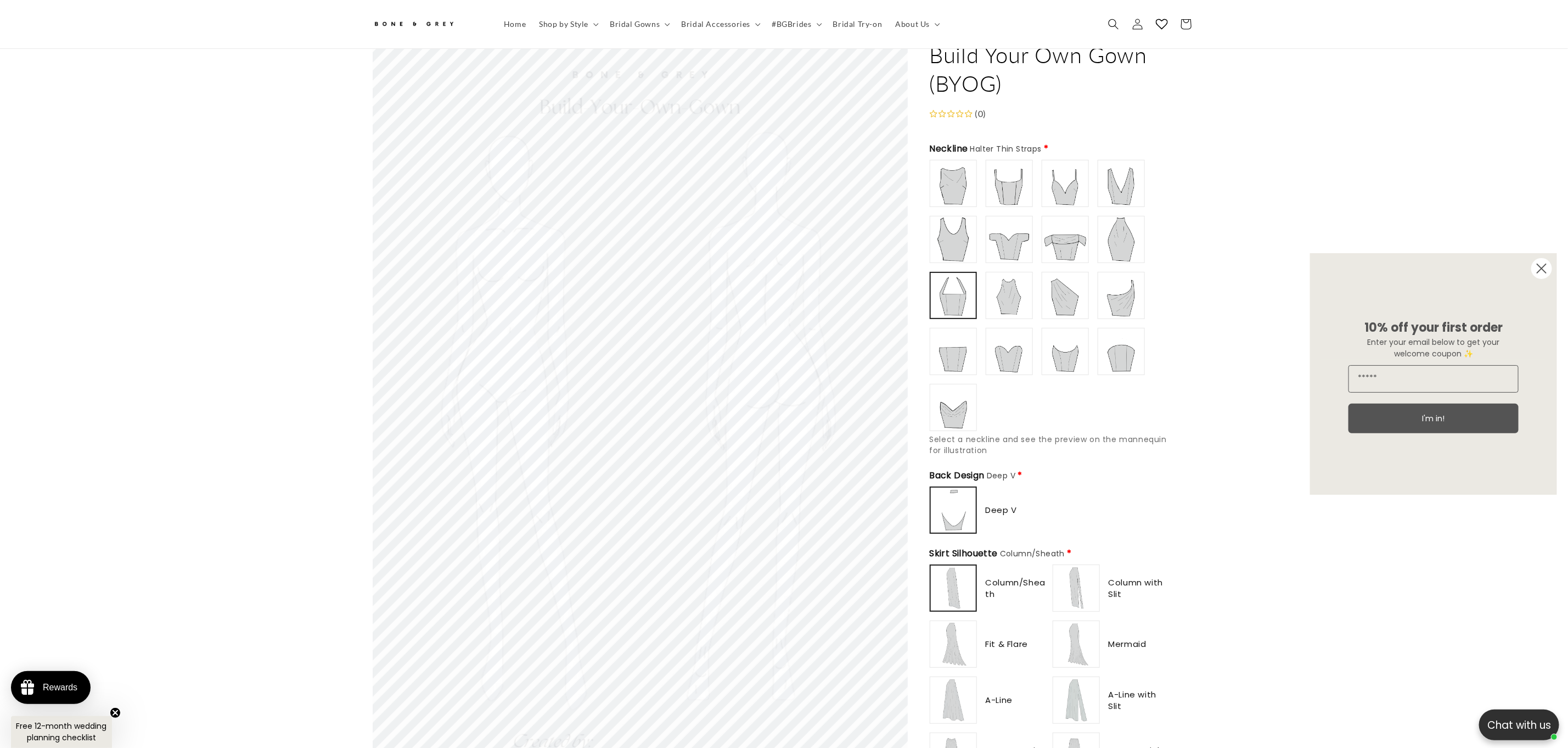
scroll to position [0, 0]
type input "**********"
click at [954, 366] on label at bounding box center [952, 351] width 47 height 47
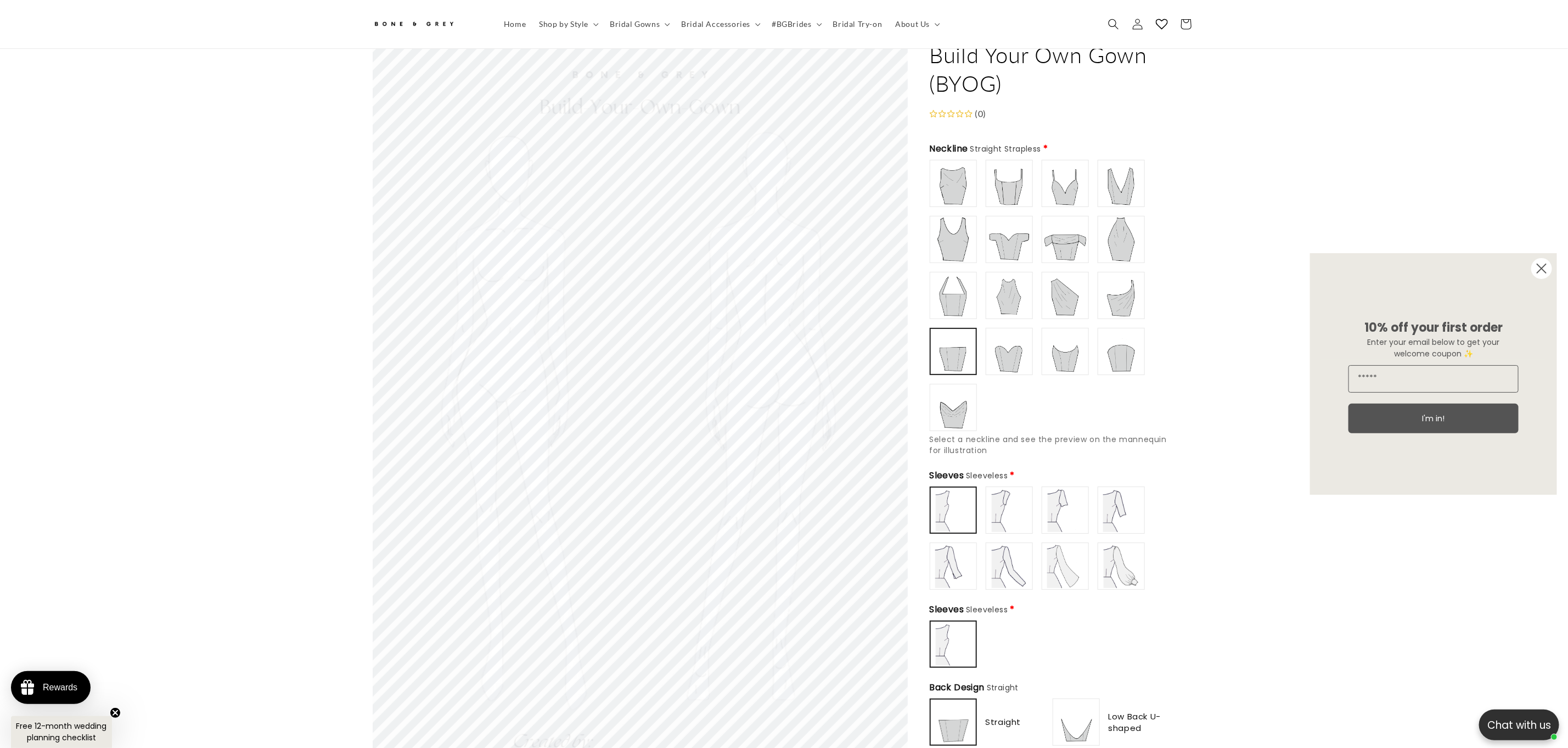
click at [1010, 499] on img at bounding box center [1010, 510] width 44 height 44
click at [1059, 506] on img at bounding box center [1065, 510] width 44 height 44
type input "**********"
click at [1016, 559] on img at bounding box center [1010, 566] width 44 height 44
click at [1008, 283] on img at bounding box center [1010, 296] width 44 height 44
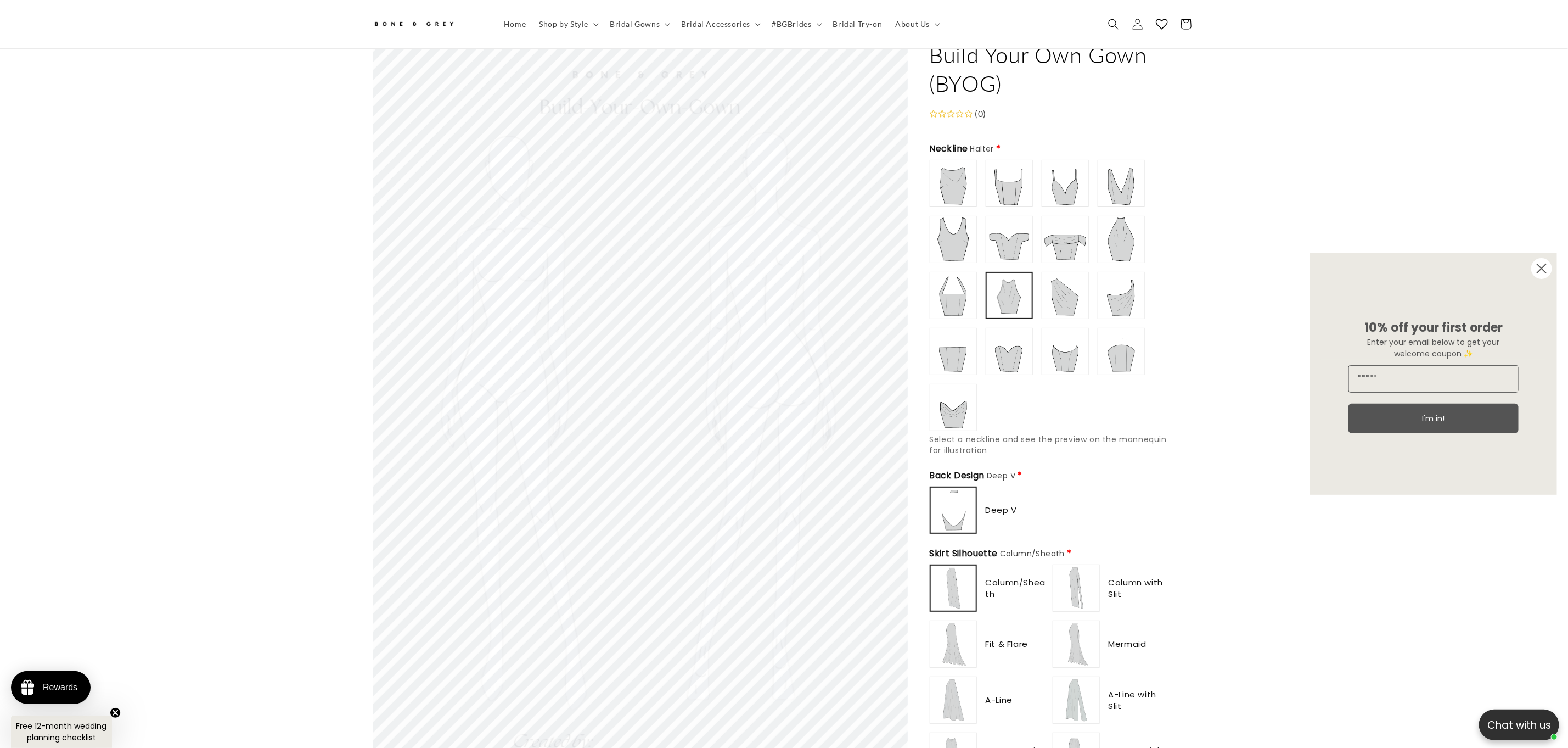
scroll to position [0, 302]
click at [960, 228] on img at bounding box center [953, 239] width 44 height 44
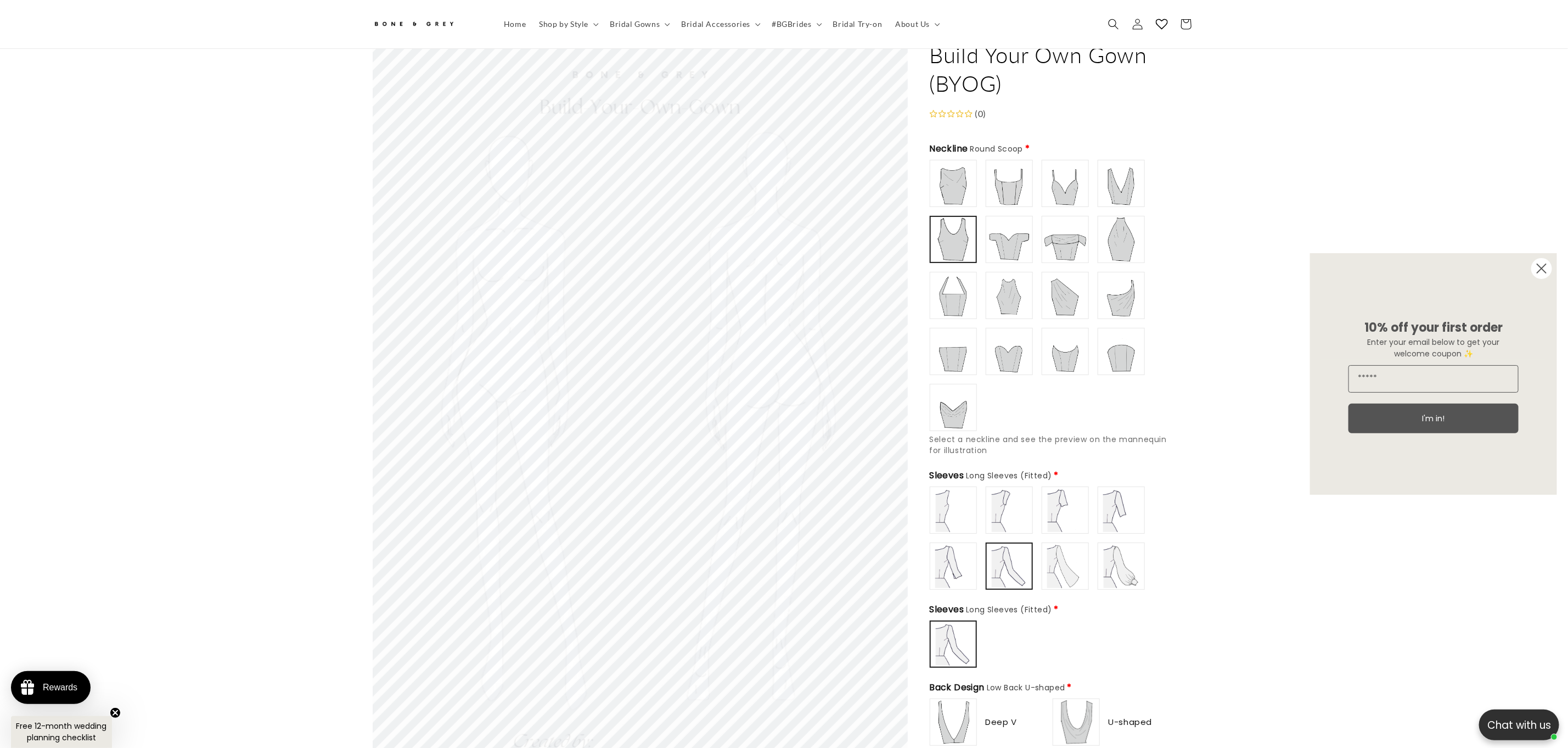
drag, startPoint x: 997, startPoint y: 178, endPoint x: 946, endPoint y: 173, distance: 51.2
click at [997, 178] on img at bounding box center [1010, 184] width 44 height 44
click at [946, 173] on img at bounding box center [953, 184] width 44 height 44
drag, startPoint x: 960, startPoint y: 365, endPoint x: 954, endPoint y: 356, distance: 10.8
click at [957, 361] on div at bounding box center [953, 351] width 45 height 45
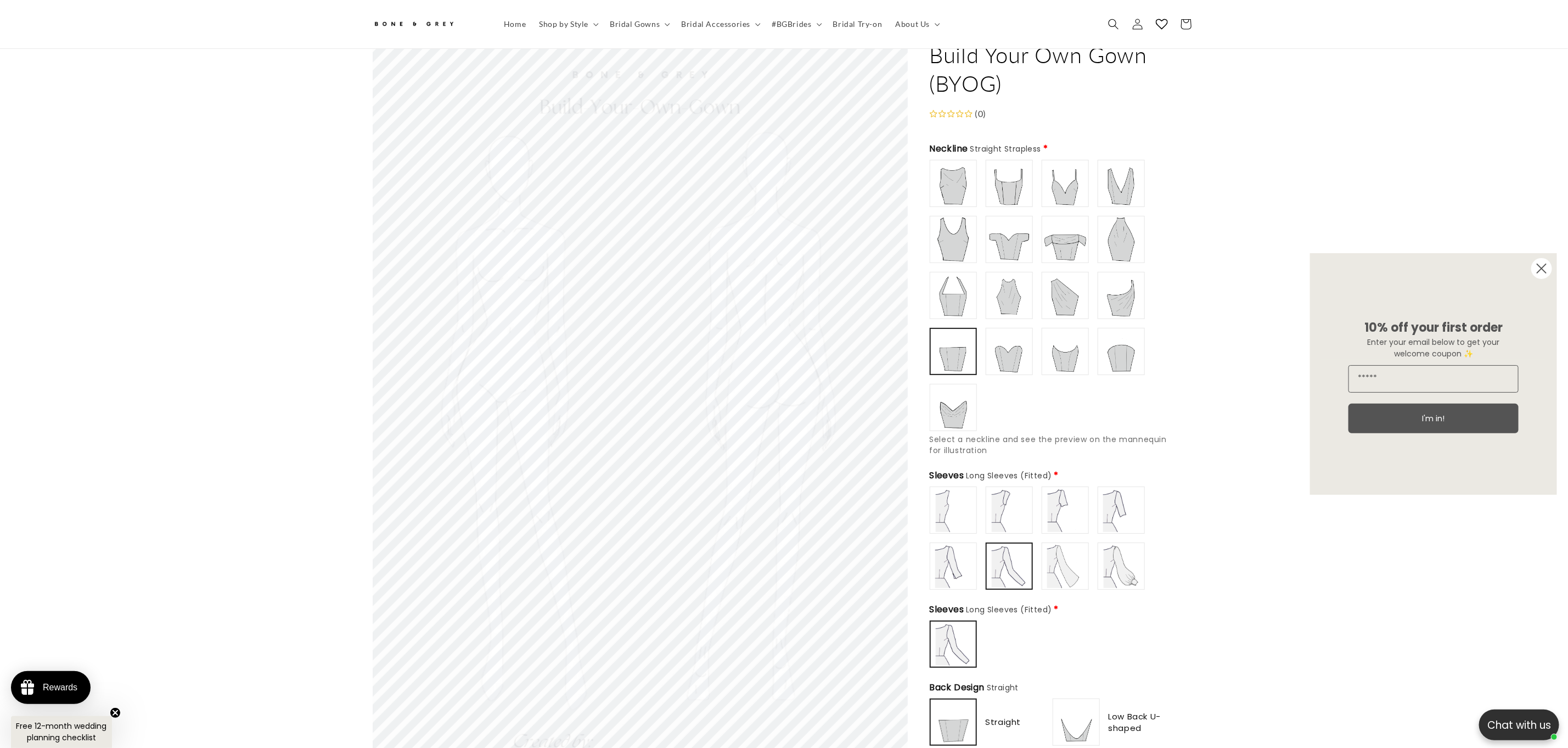
type input "**********"
click at [955, 413] on img at bounding box center [953, 408] width 44 height 44
click at [962, 496] on img at bounding box center [953, 510] width 44 height 44
click at [994, 496] on img at bounding box center [1010, 510] width 44 height 44
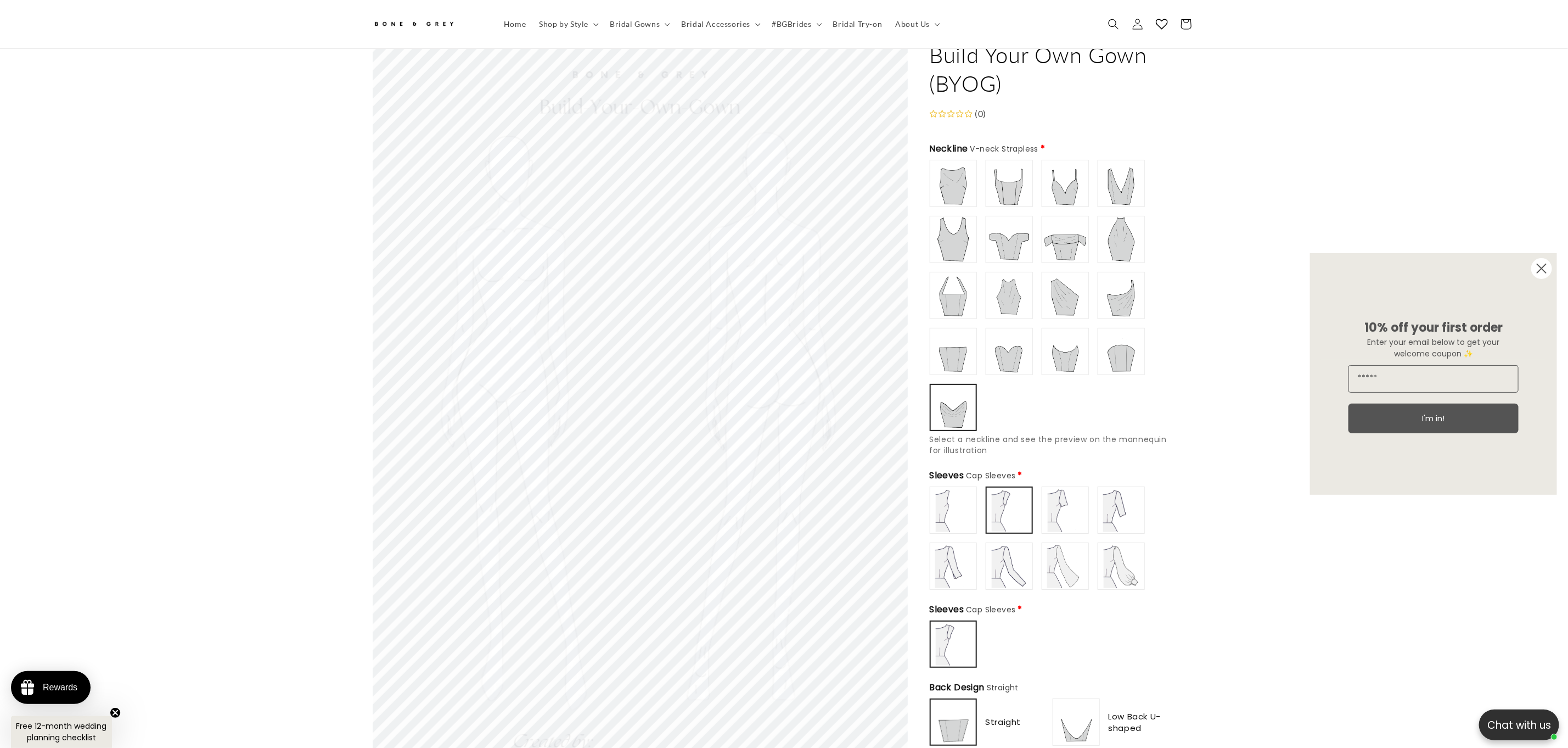
type input "**********"
click at [1064, 501] on img at bounding box center [1065, 510] width 44 height 44
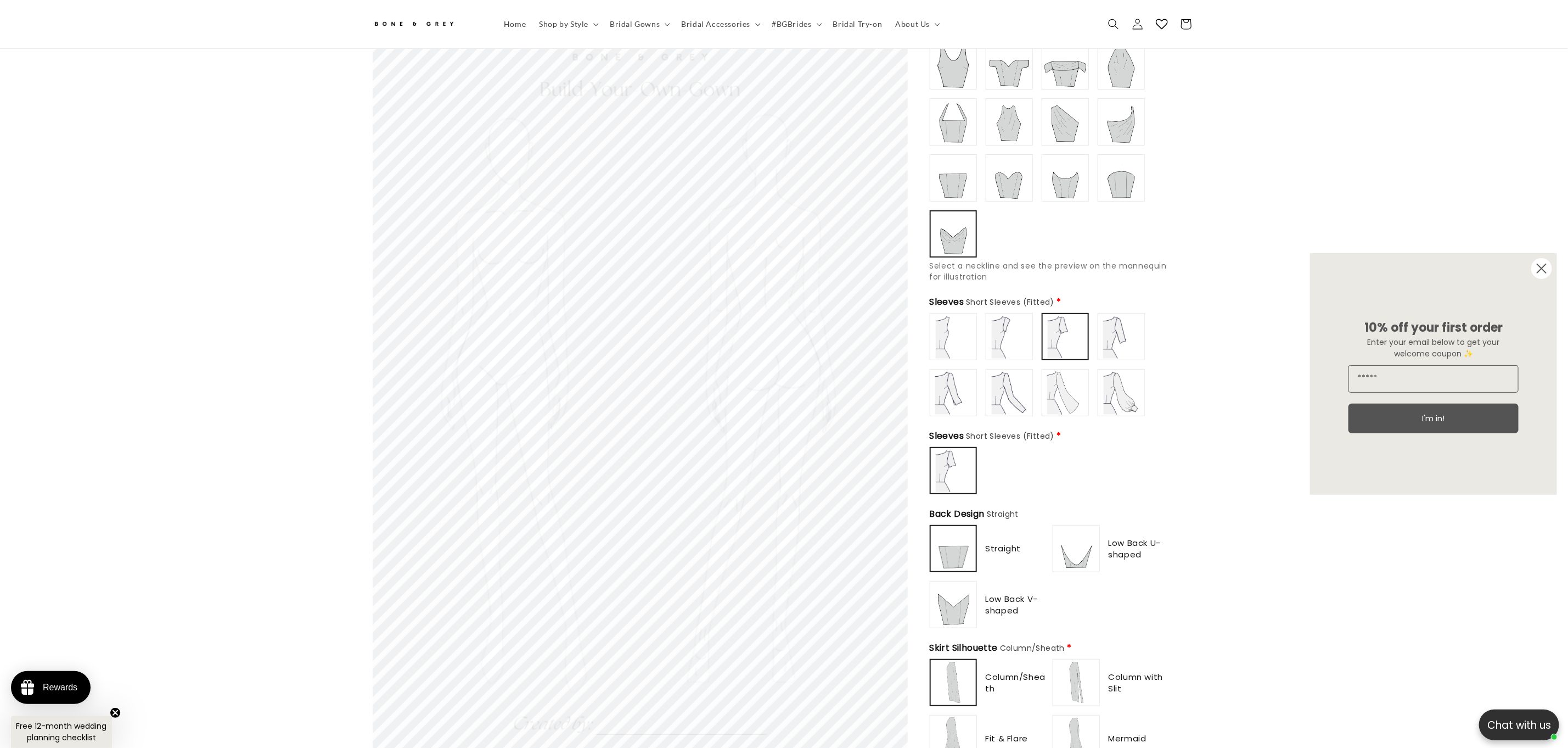
scroll to position [262, 0]
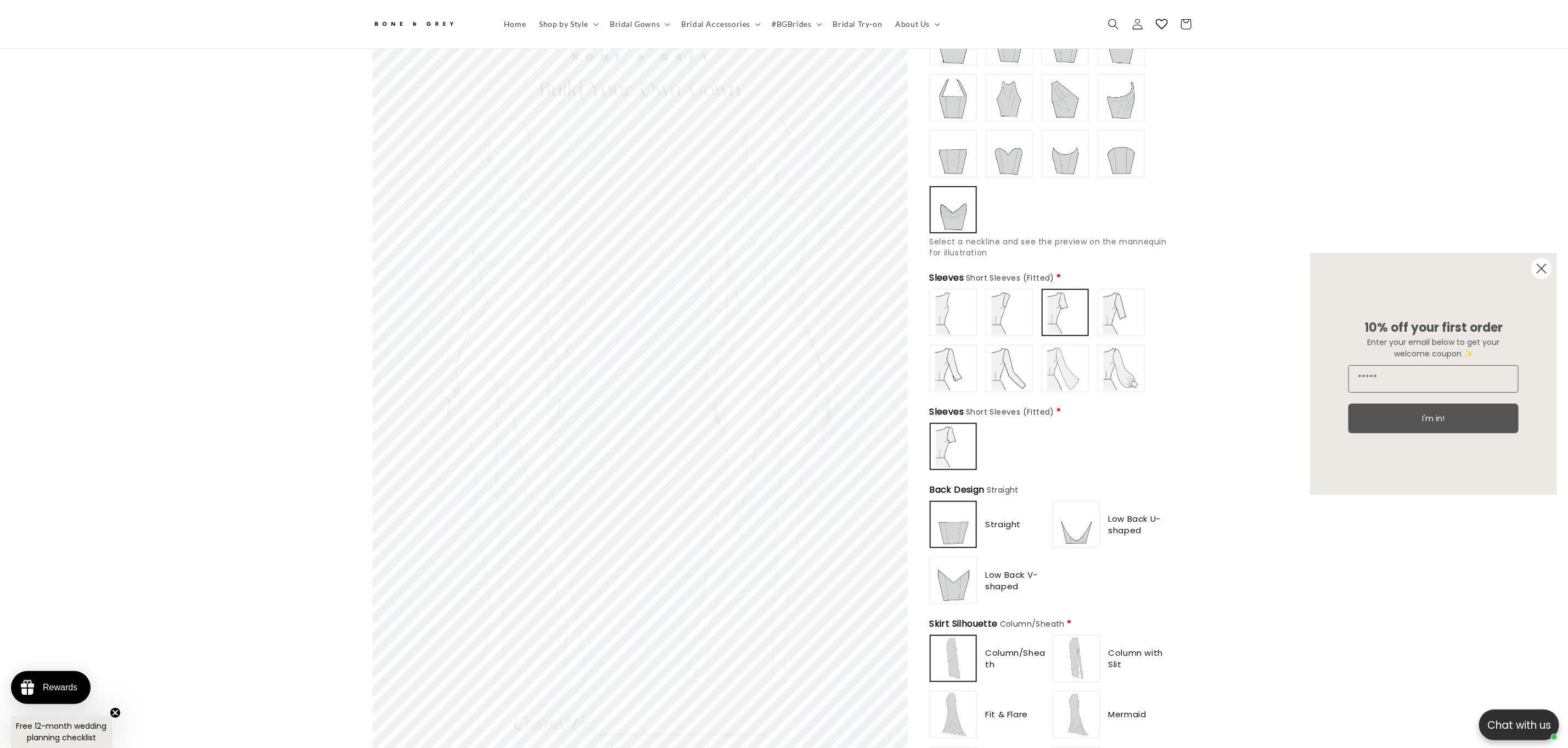
click at [952, 578] on img at bounding box center [953, 580] width 44 height 44
drag, startPoint x: 1100, startPoint y: 517, endPoint x: 1079, endPoint y: 513, distance: 21.4
click at [1095, 514] on div "Low Back U-shaped" at bounding box center [1112, 524] width 119 height 47
click at [960, 524] on img at bounding box center [953, 525] width 44 height 44
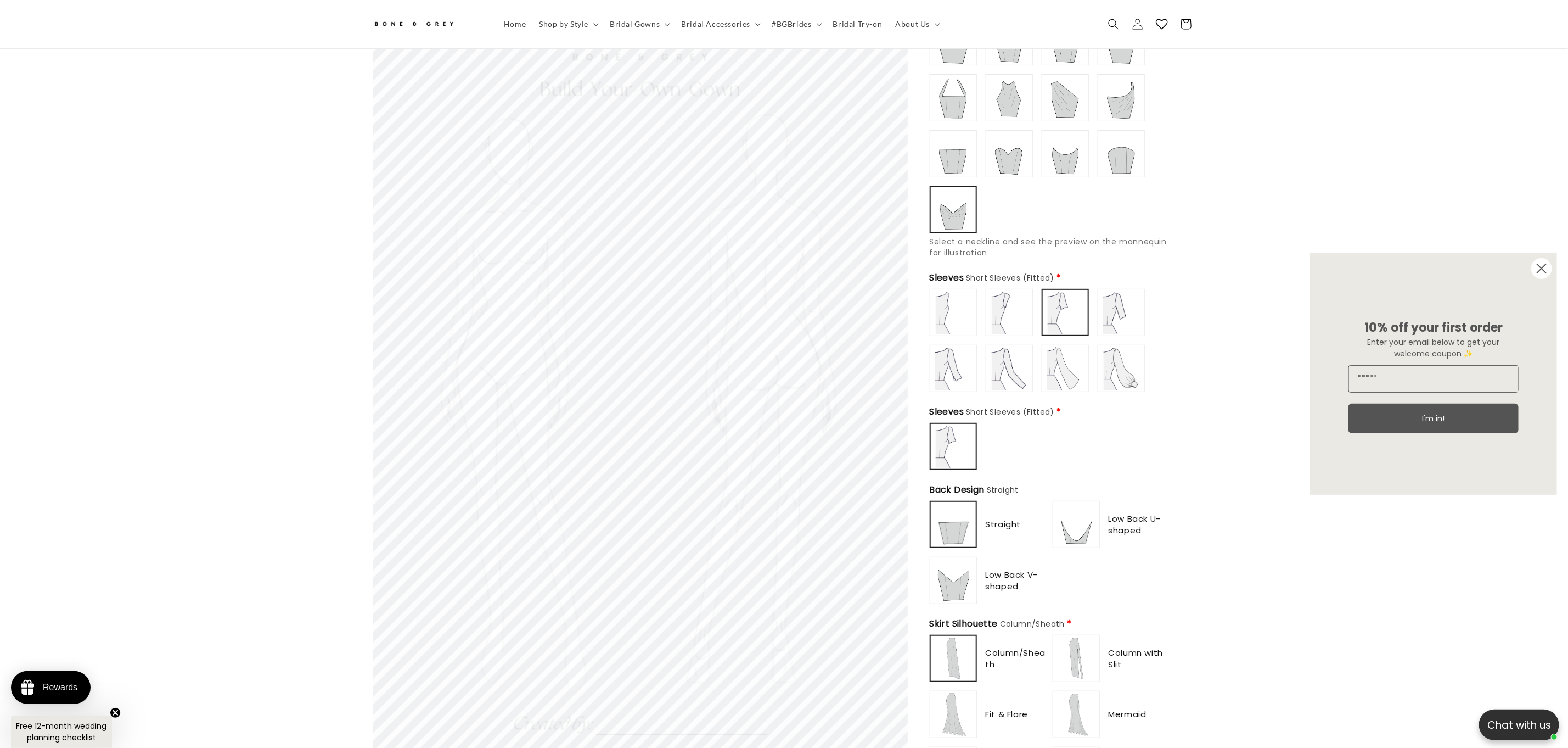
click at [1076, 528] on img at bounding box center [1077, 525] width 44 height 44
type input "**********"
click at [962, 595] on label at bounding box center [952, 579] width 47 height 47
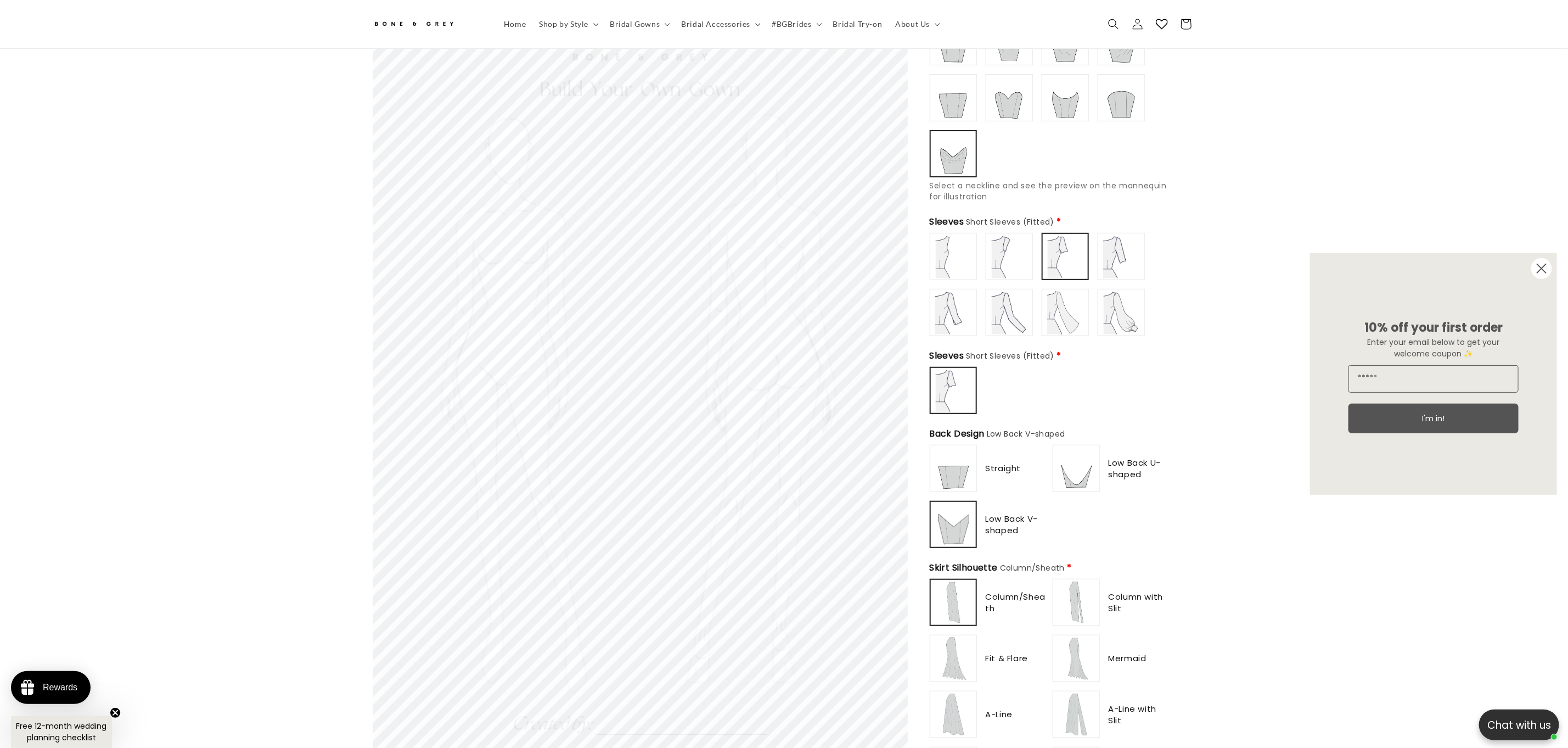
scroll to position [361, 0]
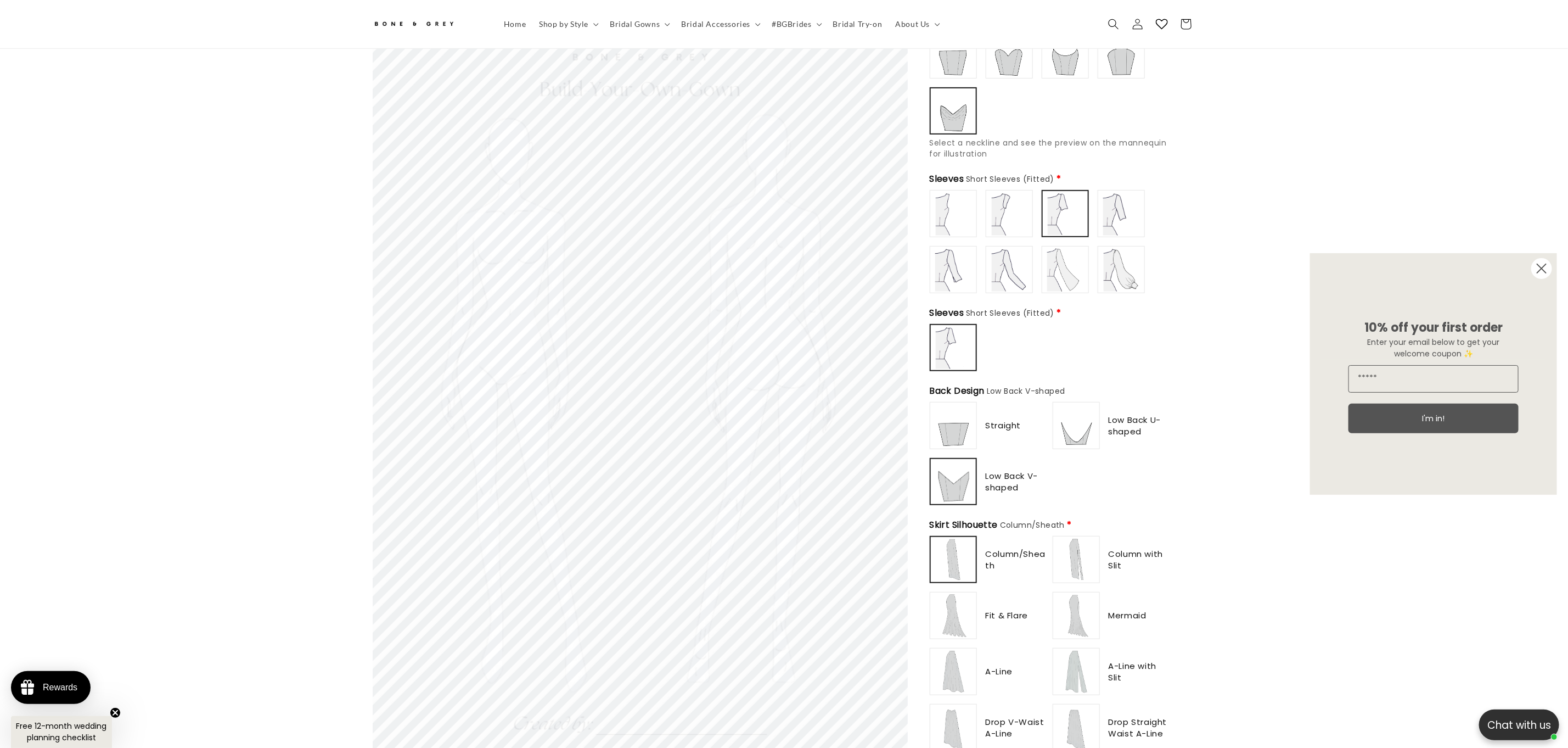
click at [1067, 551] on img at bounding box center [1077, 559] width 44 height 44
click at [964, 594] on img at bounding box center [953, 616] width 44 height 44
click at [1081, 608] on img at bounding box center [1077, 616] width 44 height 44
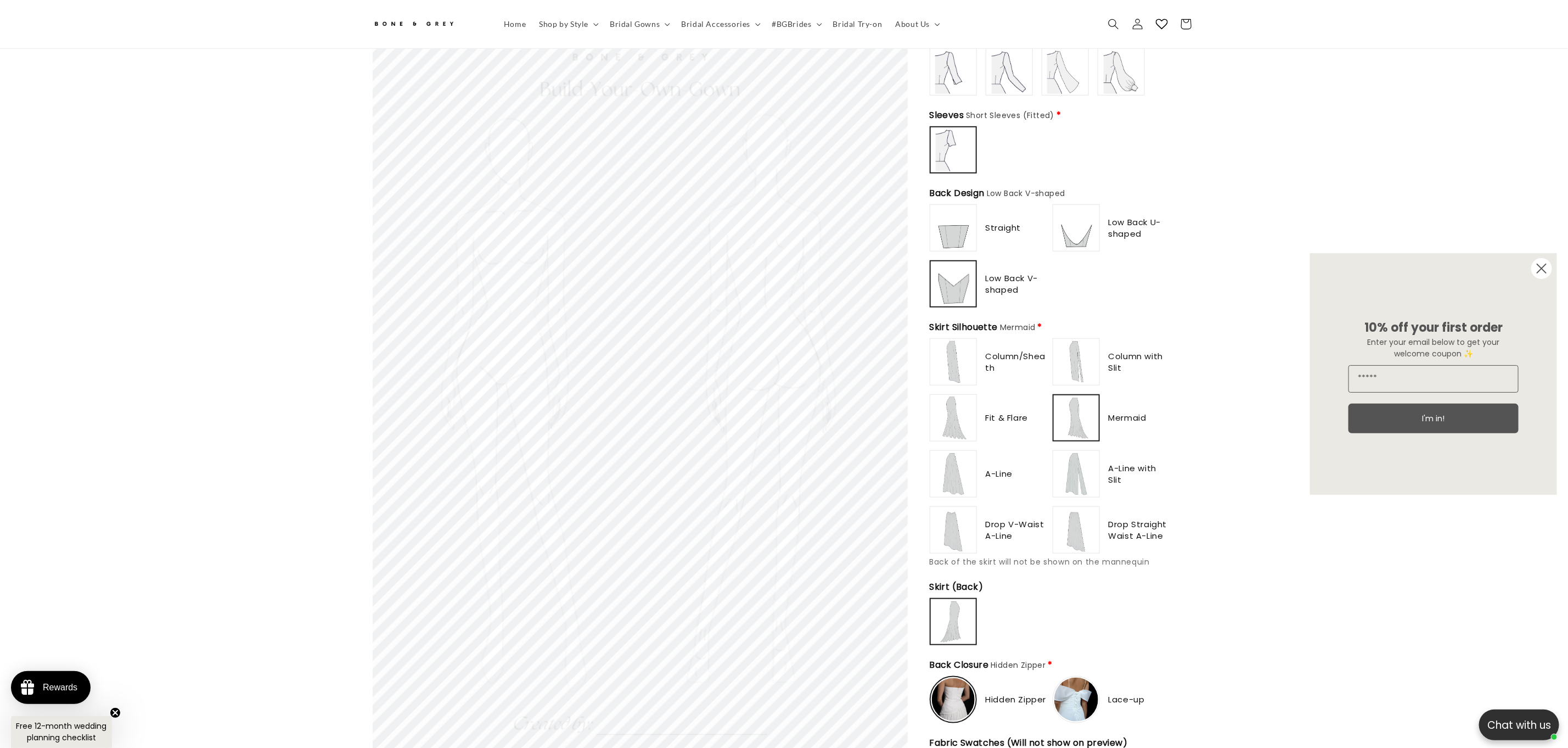
click at [952, 468] on img at bounding box center [953, 474] width 44 height 44
click at [955, 530] on img at bounding box center [953, 530] width 44 height 44
click at [1086, 521] on img at bounding box center [1077, 530] width 44 height 44
drag, startPoint x: 1081, startPoint y: 450, endPoint x: 1088, endPoint y: 419, distance: 31.8
click at [1081, 452] on img at bounding box center [1077, 474] width 44 height 44
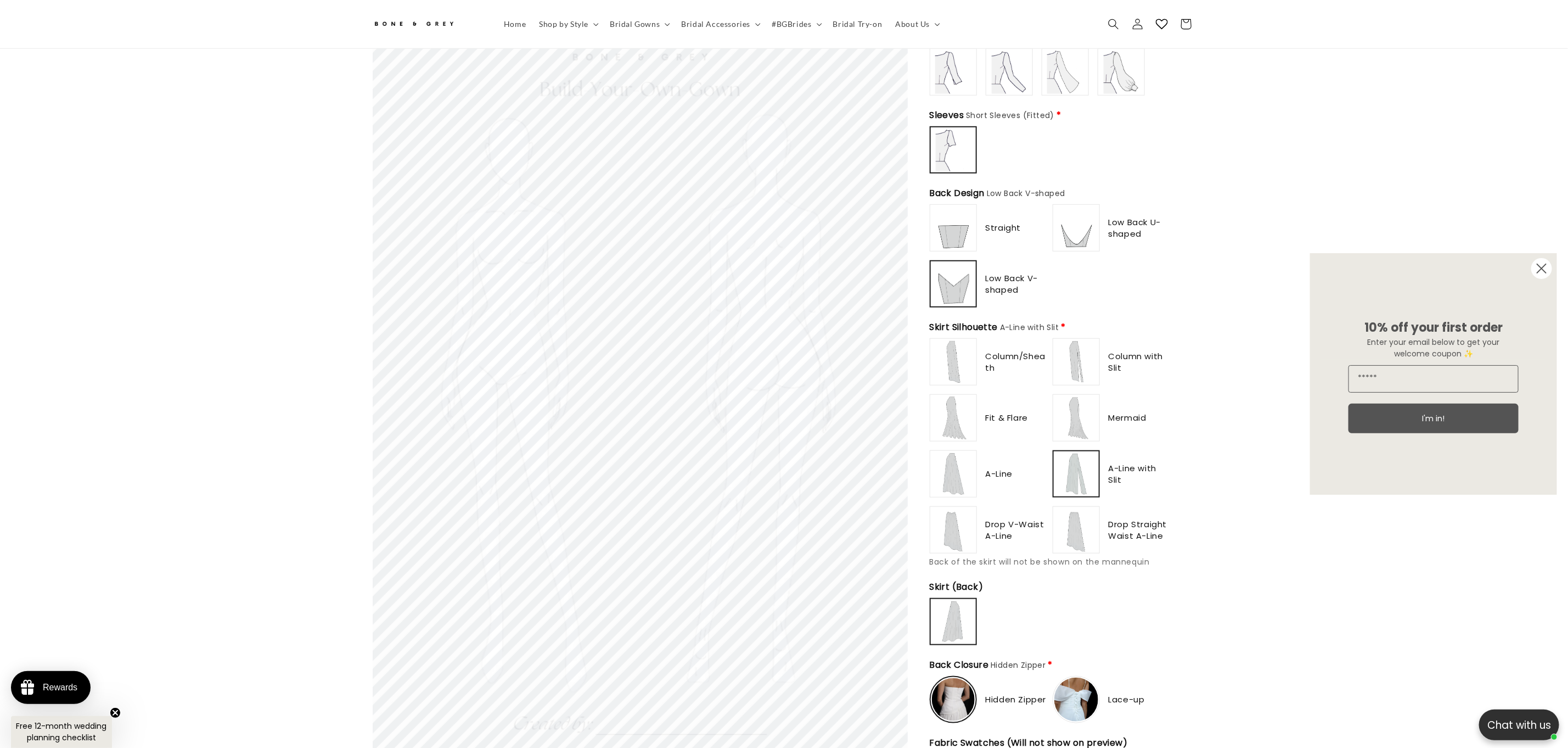
click at [1086, 404] on img at bounding box center [1077, 418] width 44 height 44
click at [1081, 369] on img at bounding box center [1077, 362] width 44 height 44
click at [966, 369] on img at bounding box center [953, 362] width 44 height 44
click at [962, 409] on img at bounding box center [953, 418] width 44 height 44
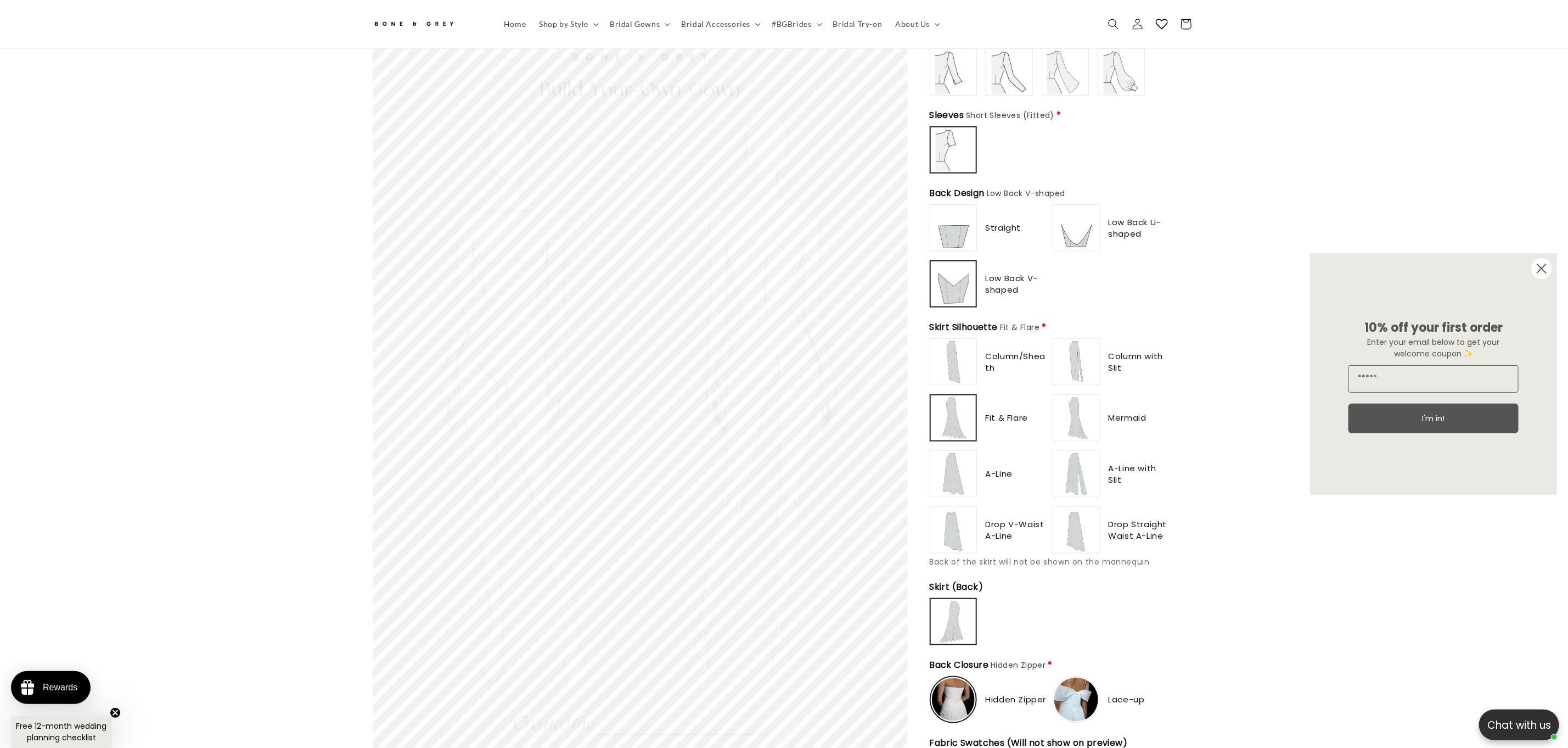
click at [951, 477] on img at bounding box center [953, 474] width 44 height 44
click at [956, 523] on img at bounding box center [953, 530] width 44 height 44
click at [1084, 519] on img at bounding box center [1077, 530] width 44 height 44
click at [1083, 455] on img at bounding box center [1077, 474] width 44 height 44
drag, startPoint x: 1078, startPoint y: 410, endPoint x: 1075, endPoint y: 361, distance: 49.1
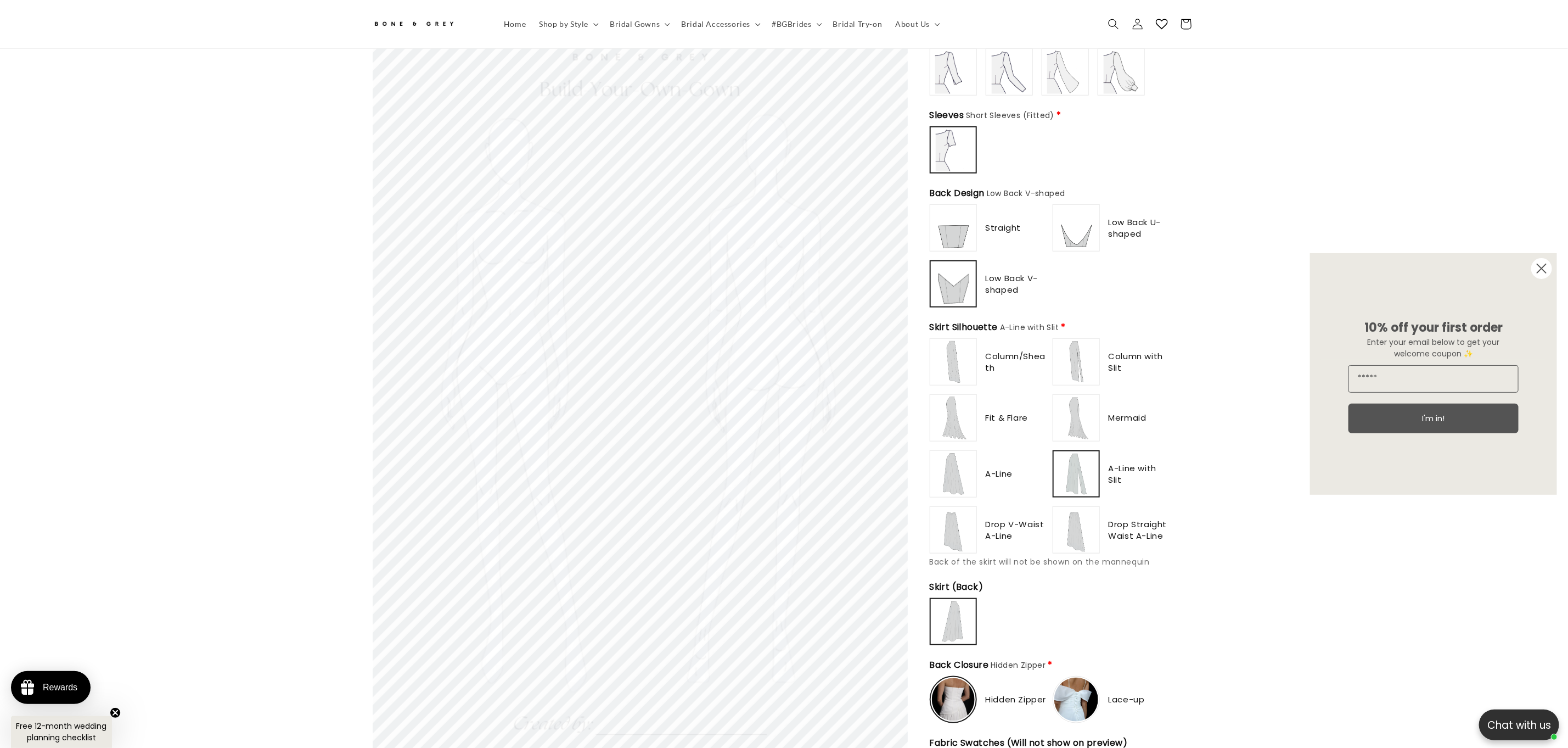
click at [1078, 407] on img at bounding box center [1077, 418] width 44 height 44
click at [1075, 356] on img at bounding box center [1077, 362] width 44 height 44
click at [959, 351] on img at bounding box center [953, 362] width 44 height 44
click at [951, 417] on img at bounding box center [953, 418] width 44 height 44
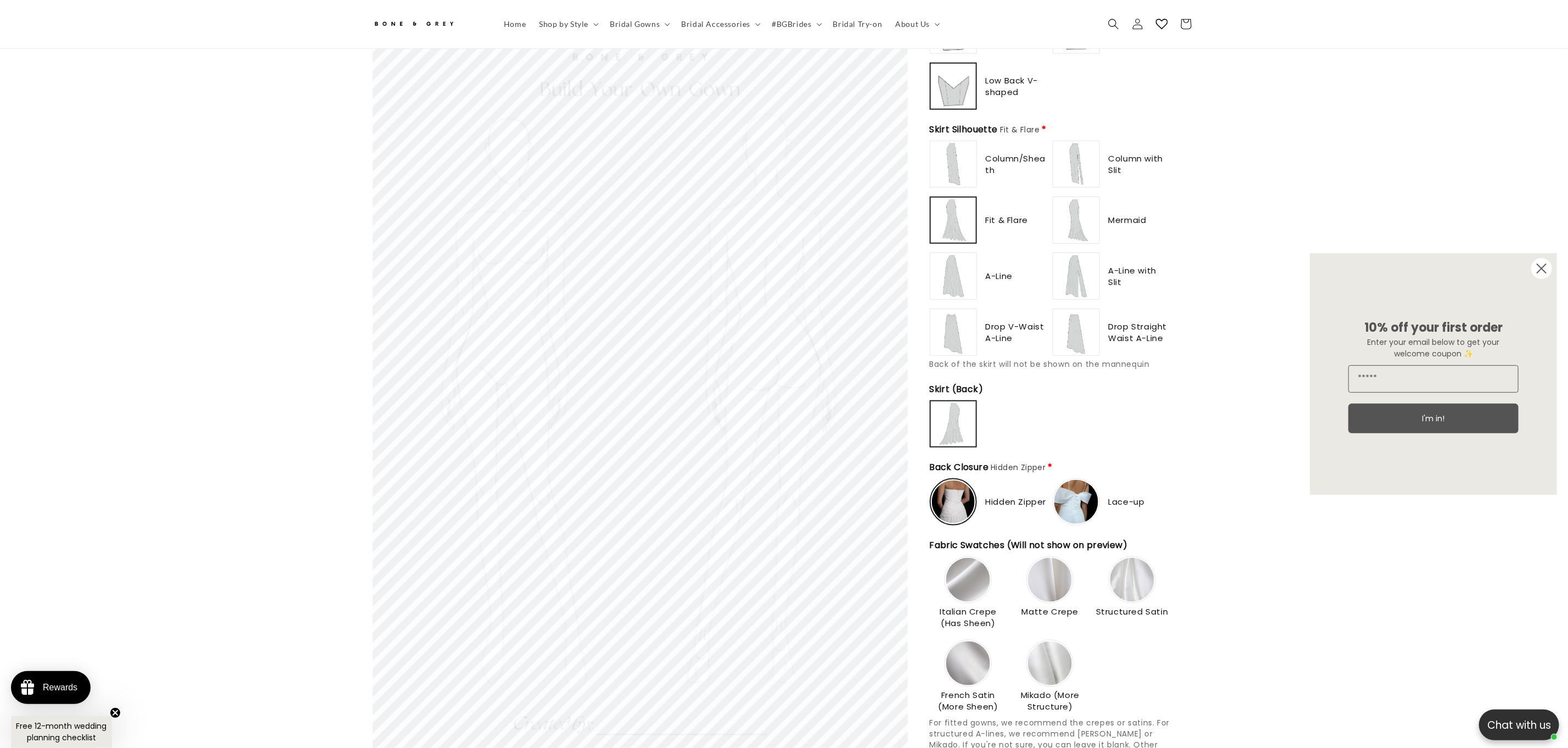
scroll to position [0, 0]
click at [965, 310] on img at bounding box center [953, 332] width 44 height 44
click at [958, 277] on img at bounding box center [953, 276] width 44 height 44
click at [948, 146] on img at bounding box center [953, 165] width 44 height 44
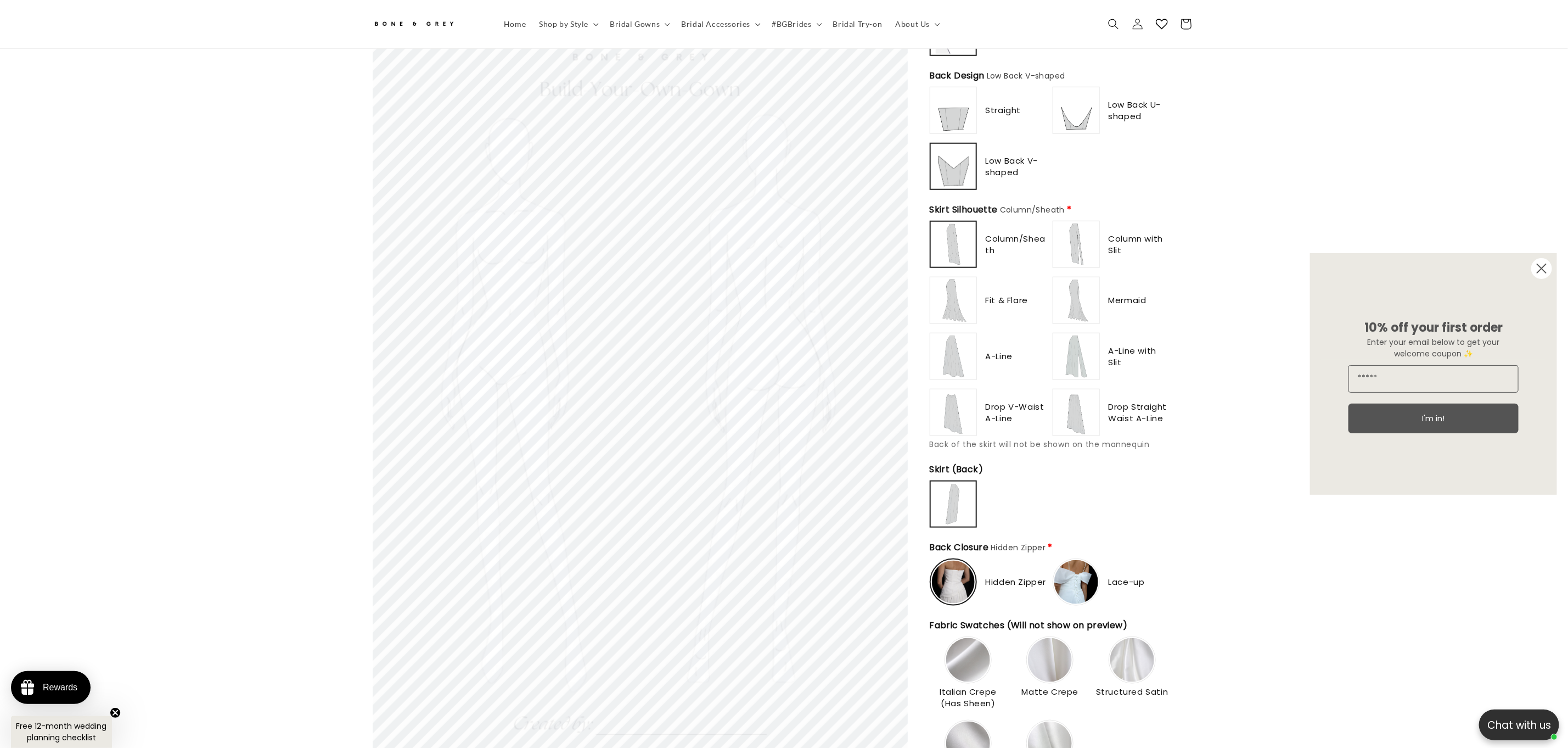
scroll to position [558, 0]
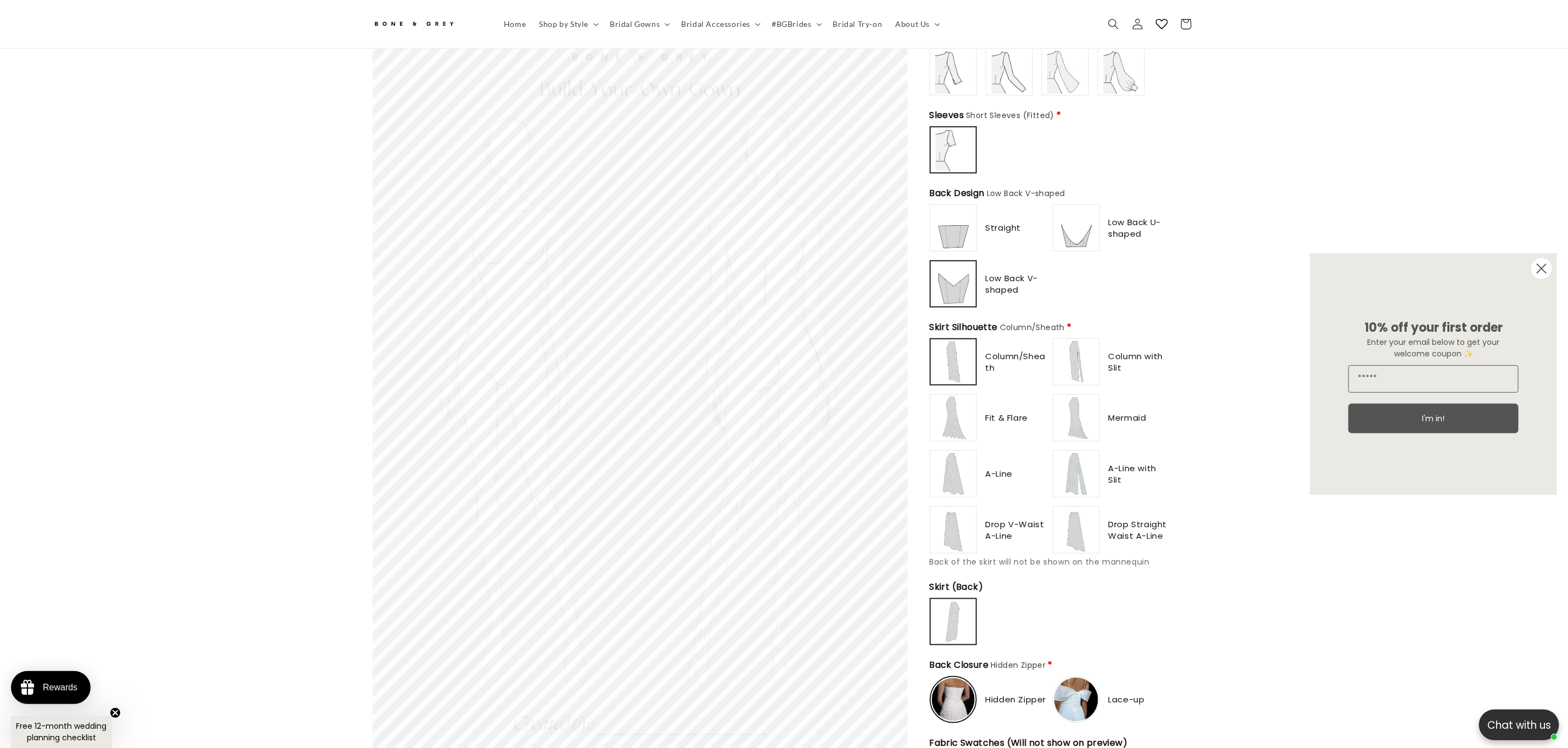
click at [1084, 340] on img at bounding box center [1077, 362] width 44 height 44
click at [1079, 418] on img at bounding box center [1077, 418] width 44 height 44
click at [1082, 466] on img at bounding box center [1077, 474] width 44 height 44
type input "**********"
click at [1082, 519] on img at bounding box center [1077, 530] width 44 height 44
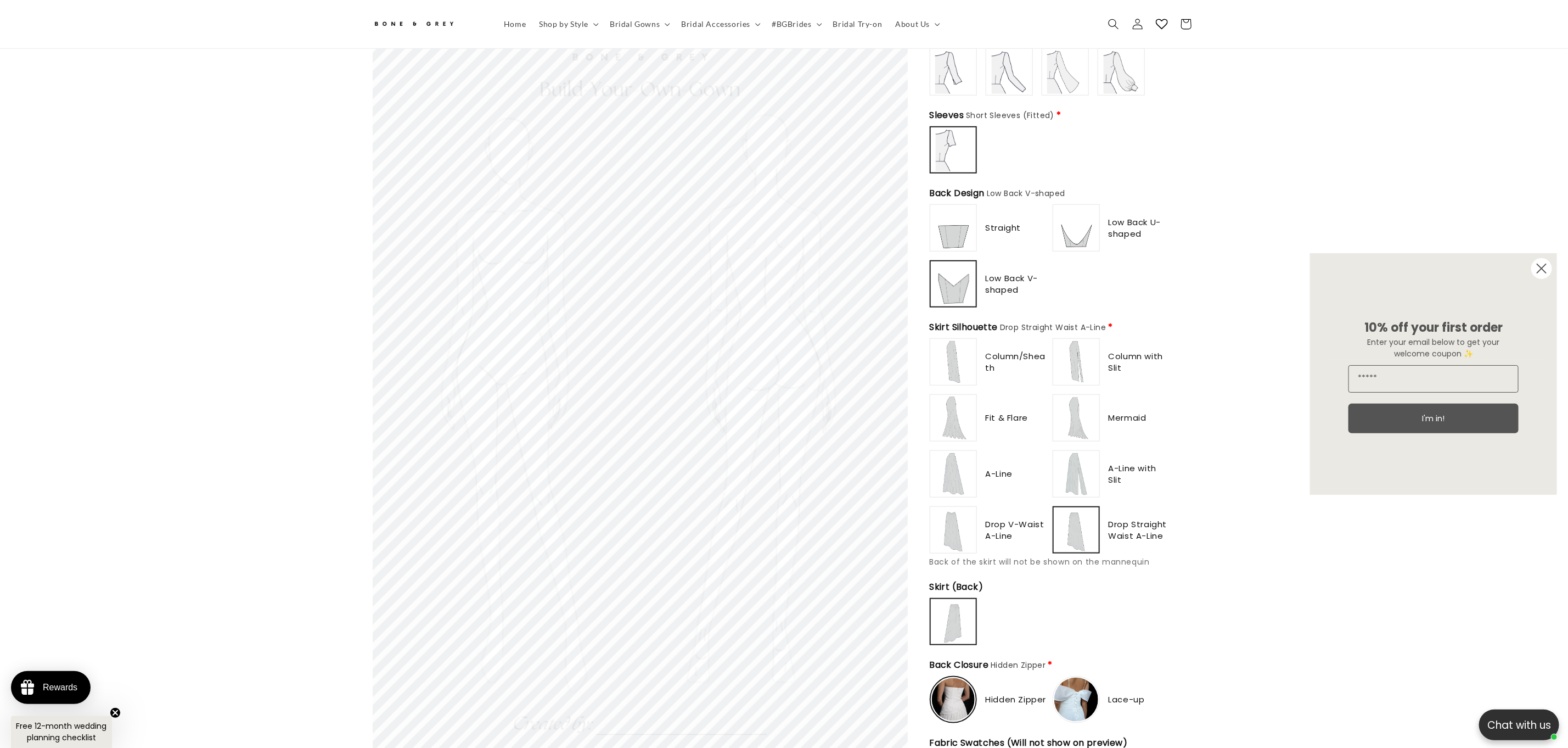
scroll to position [0, 302]
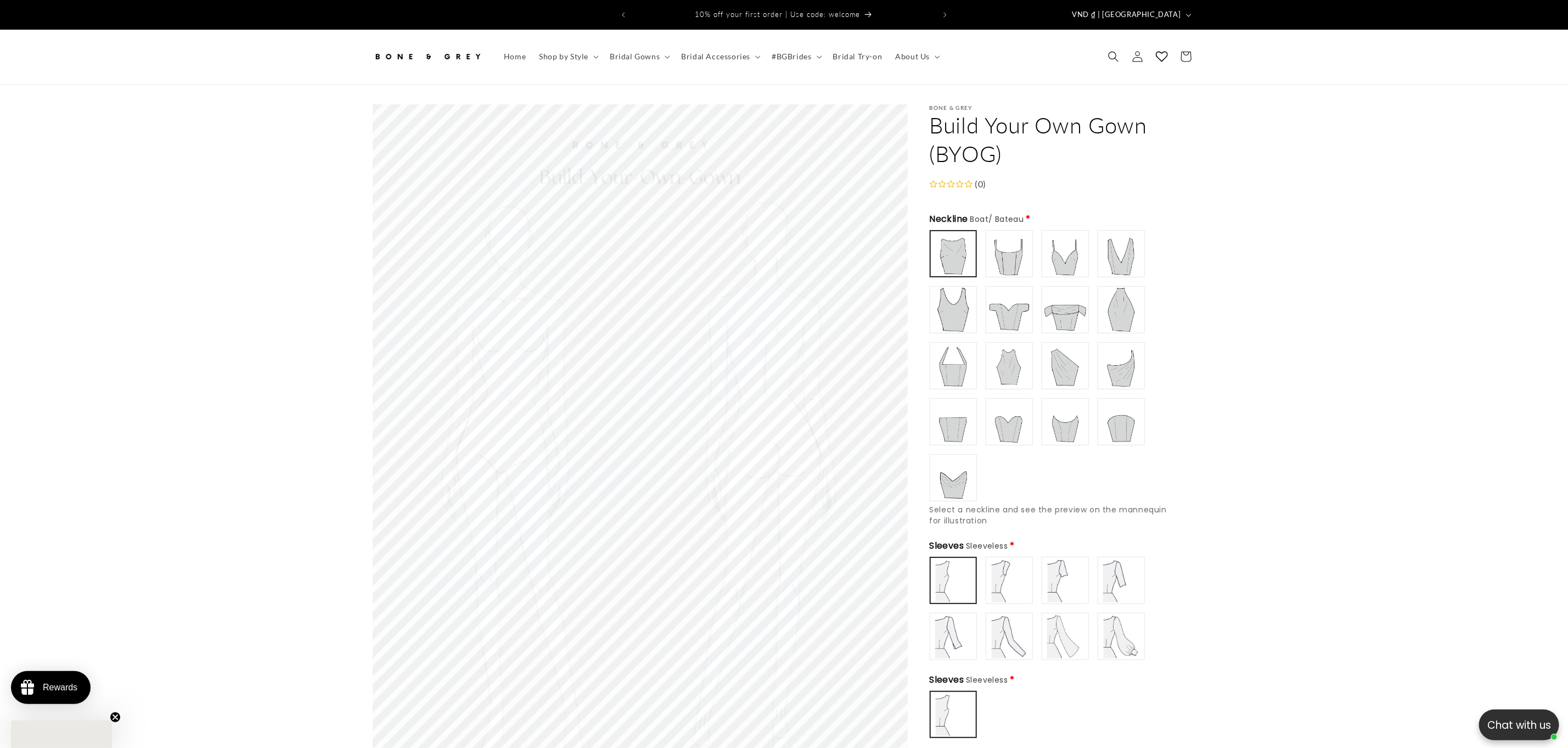
type input "**********"
click at [1124, 232] on img at bounding box center [1122, 254] width 44 height 44
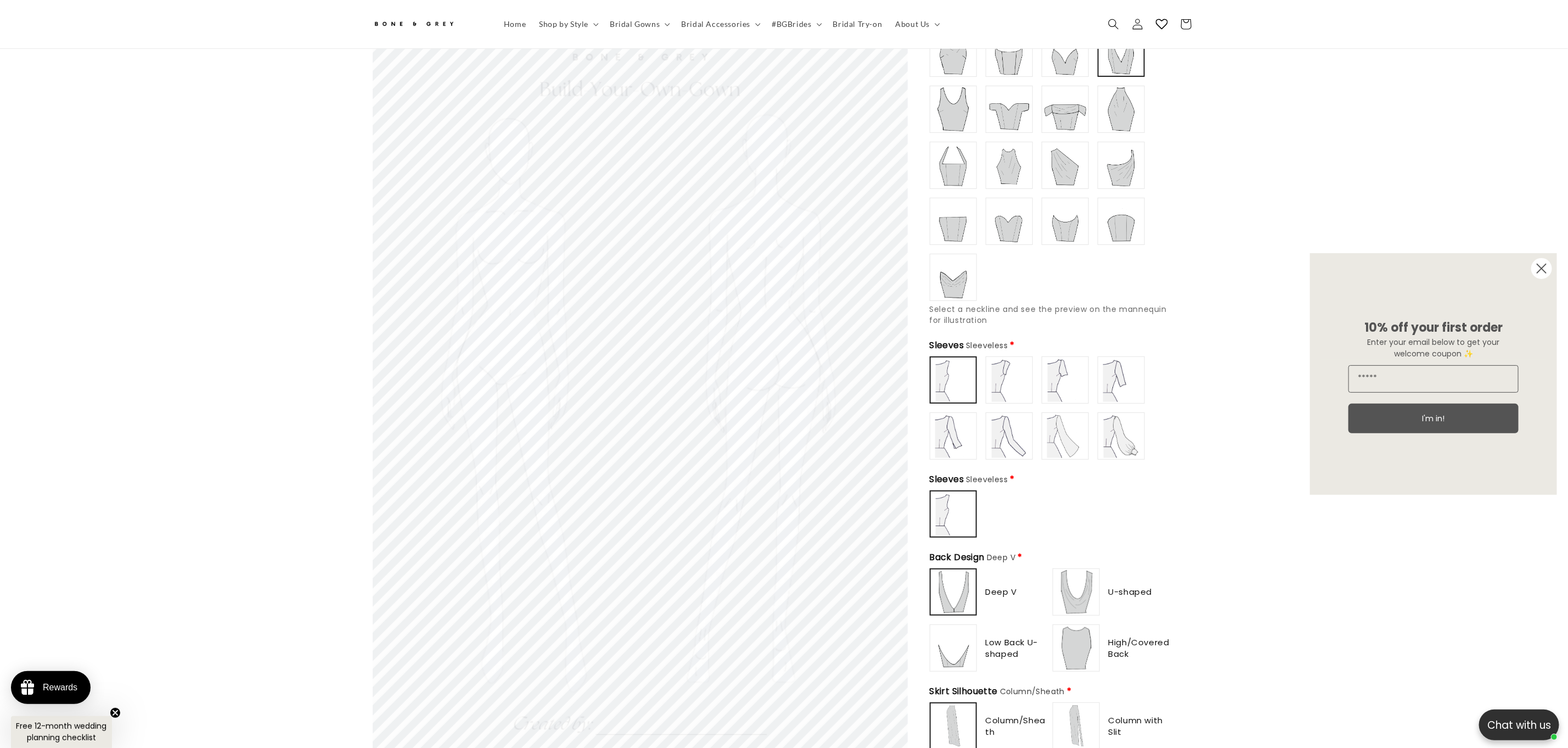
scroll to position [192, 0]
click at [1015, 425] on img at bounding box center [1010, 439] width 44 height 44
click at [1061, 392] on img at bounding box center [1065, 383] width 44 height 44
click at [1014, 387] on img at bounding box center [1010, 383] width 44 height 44
click at [1122, 384] on img at bounding box center [1122, 383] width 44 height 44
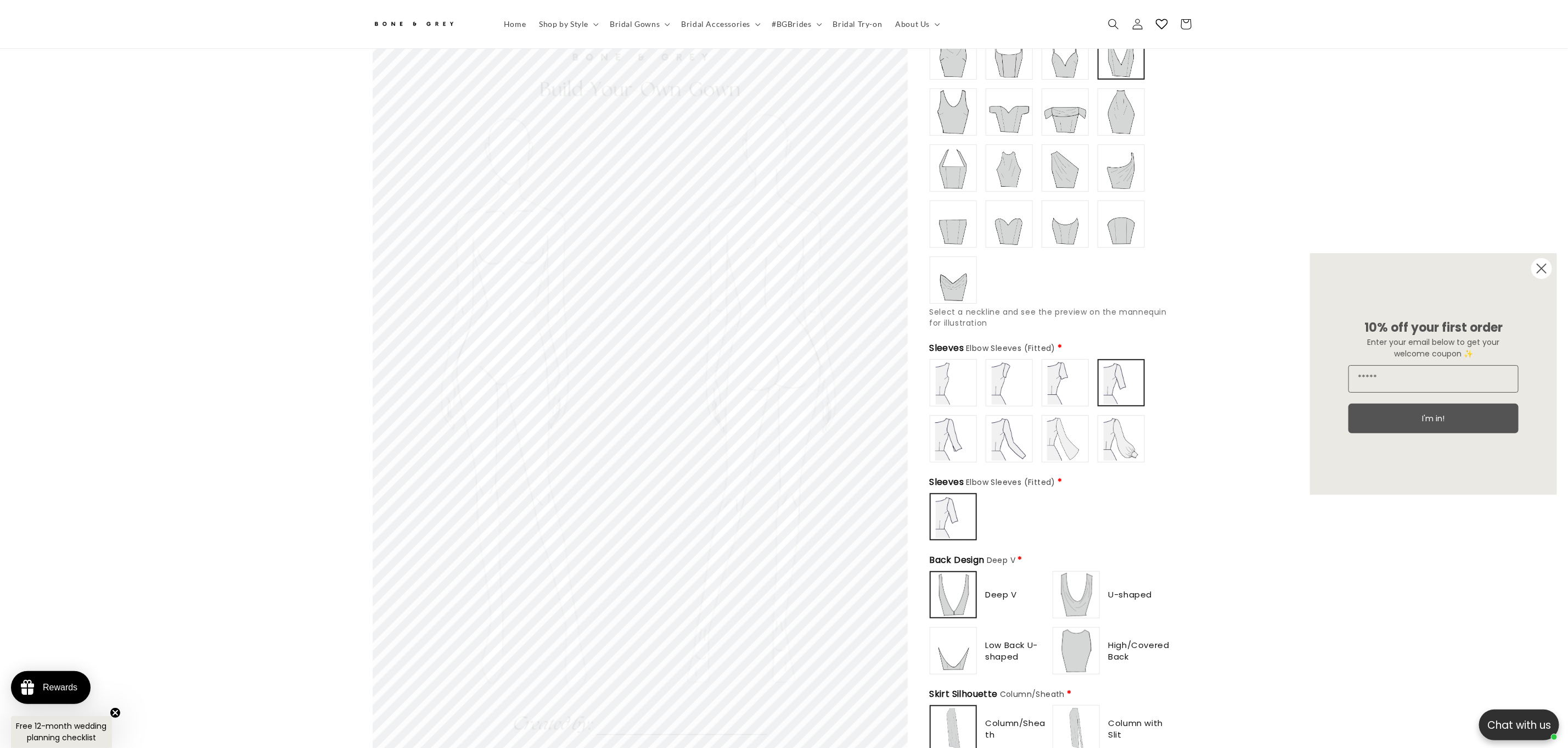
click at [1116, 448] on img at bounding box center [1122, 439] width 44 height 44
click at [1051, 446] on img at bounding box center [1065, 439] width 44 height 44
click at [1038, 374] on div "Sleeveless" at bounding box center [1050, 411] width 241 height 103
click at [1006, 373] on img at bounding box center [1010, 383] width 44 height 44
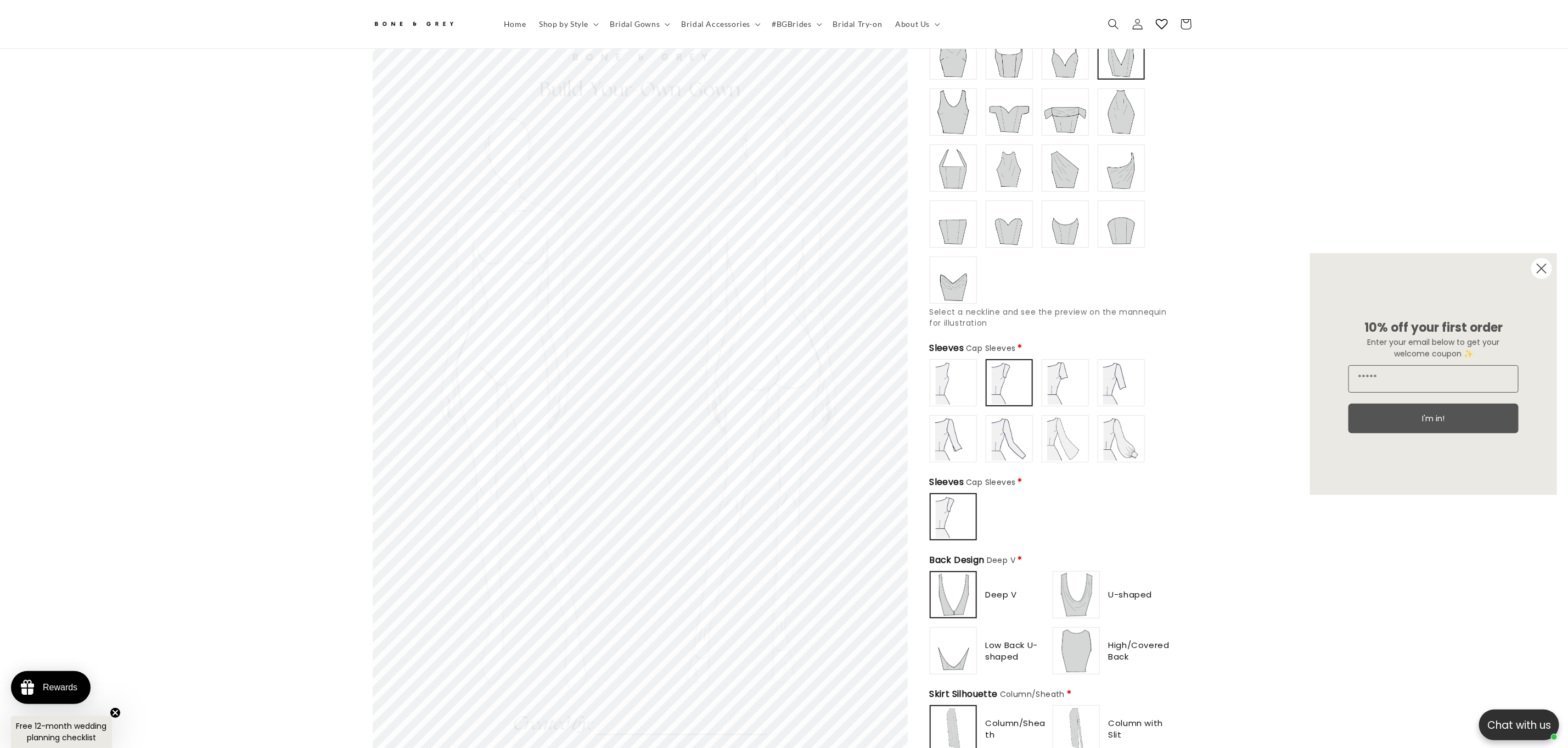
click at [1060, 373] on img at bounding box center [1065, 383] width 44 height 44
click at [1095, 373] on div "Sleeveless" at bounding box center [1050, 411] width 241 height 103
click at [980, 431] on div "Sleeveless" at bounding box center [1050, 411] width 241 height 103
click at [998, 431] on img at bounding box center [1010, 439] width 44 height 44
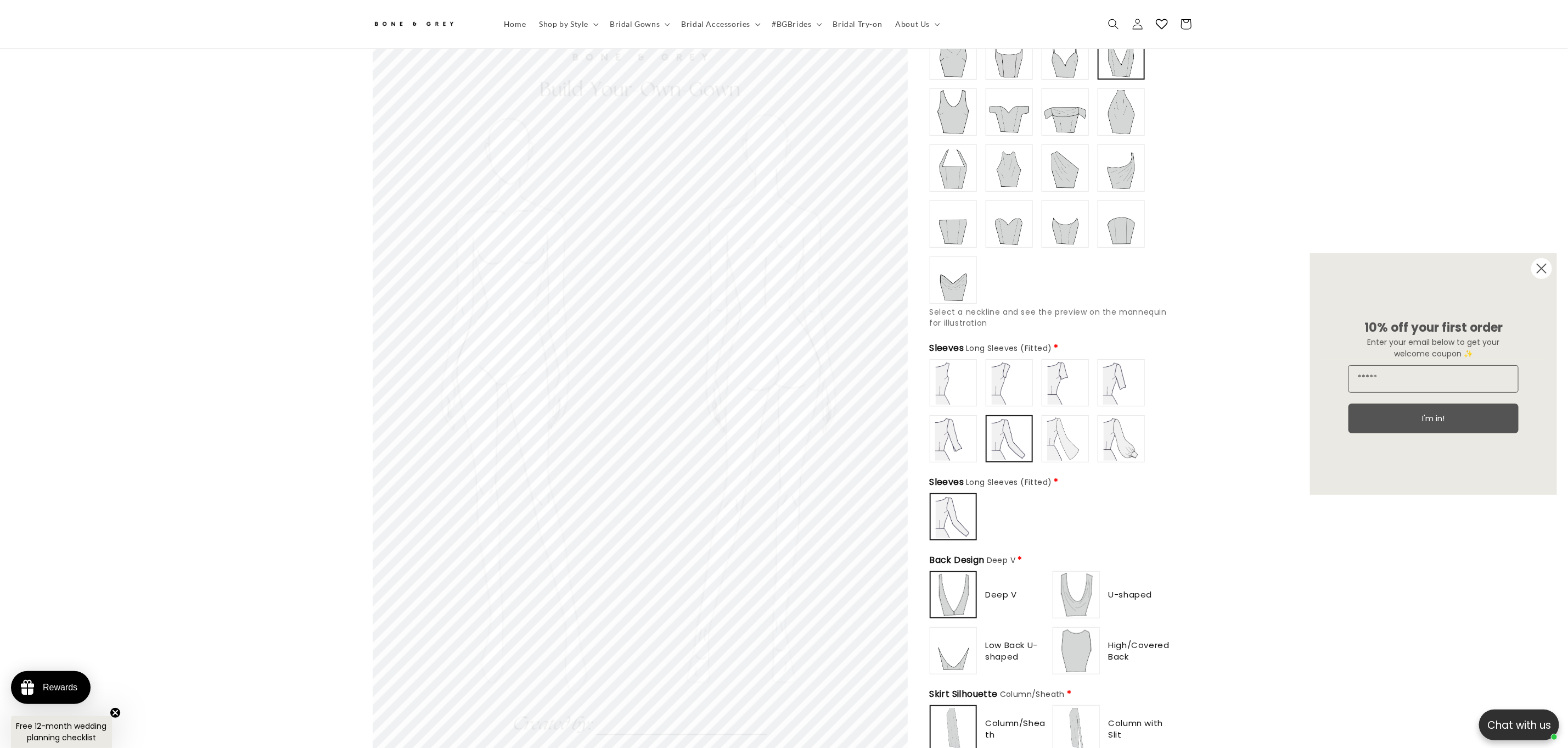
click at [1007, 384] on img at bounding box center [1010, 383] width 44 height 44
click at [1108, 376] on img at bounding box center [1122, 383] width 44 height 44
click at [1043, 425] on img at bounding box center [1065, 439] width 44 height 44
click at [986, 375] on label at bounding box center [1009, 382] width 47 height 47
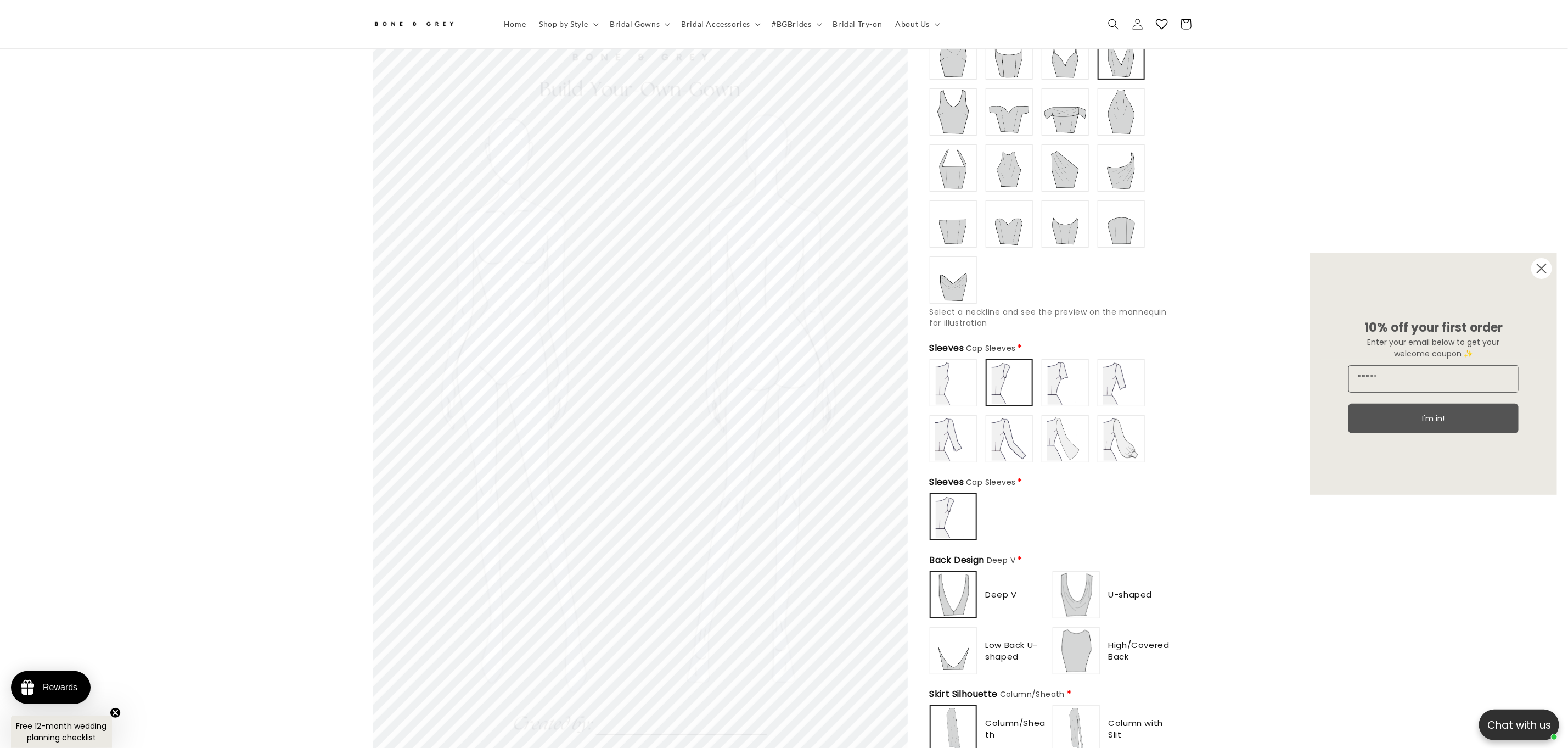
click at [949, 361] on img at bounding box center [953, 383] width 44 height 44
click at [958, 429] on img at bounding box center [953, 439] width 44 height 44
click at [1031, 436] on div at bounding box center [1009, 439] width 45 height 45
click at [1040, 384] on div "Sleeveless" at bounding box center [1050, 411] width 241 height 103
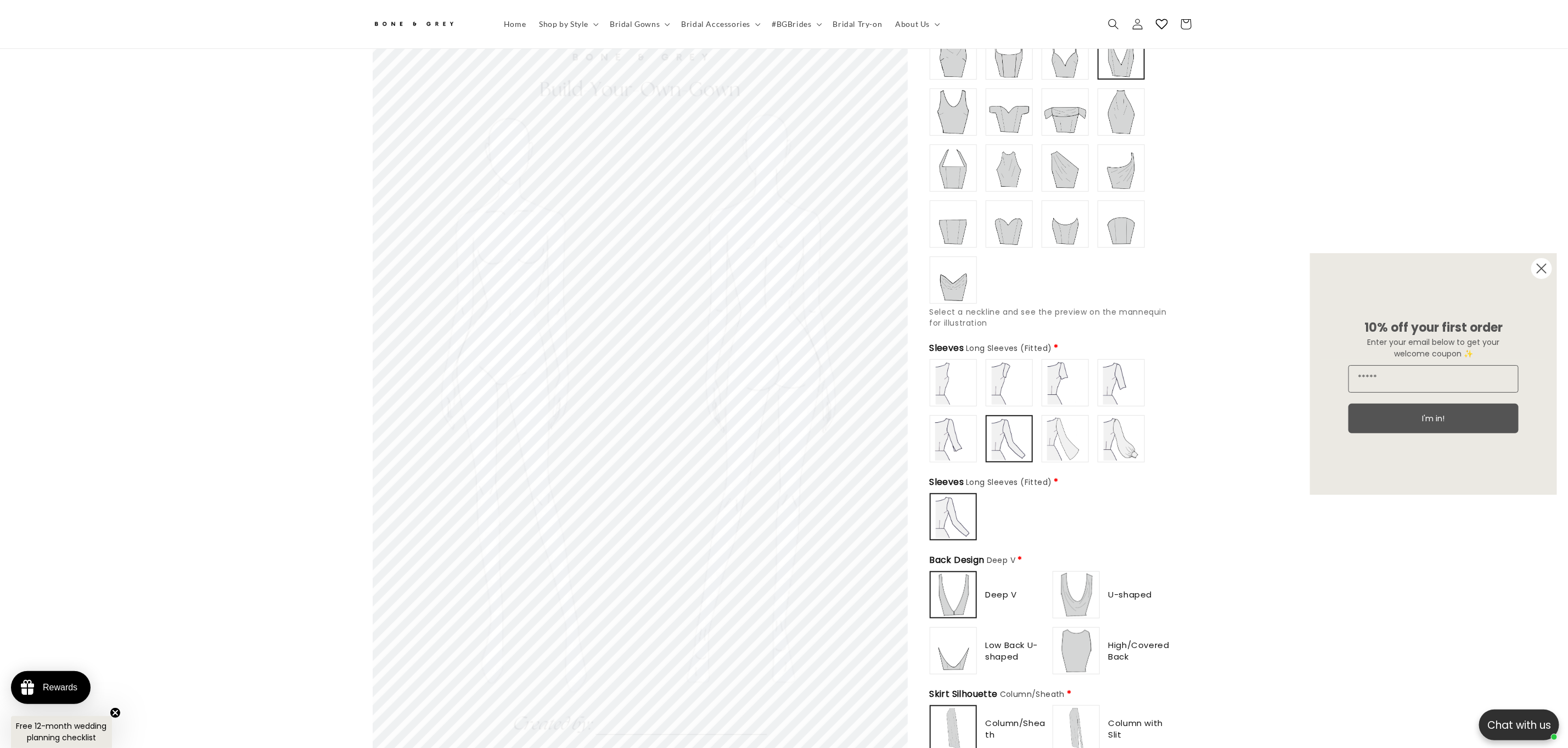
click at [1118, 379] on img at bounding box center [1122, 383] width 44 height 44
type input "**********"
click at [1104, 444] on img at bounding box center [1122, 439] width 44 height 44
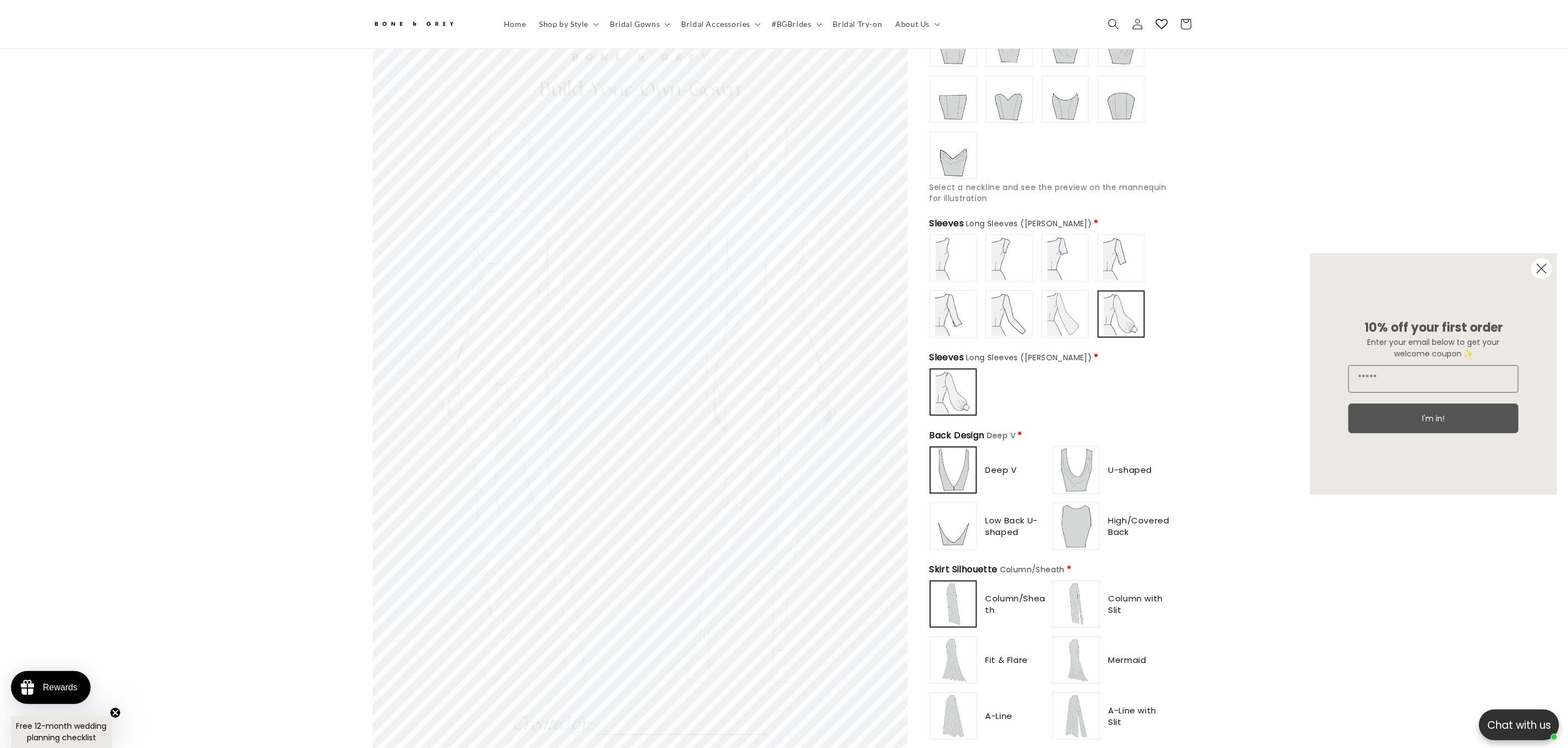
scroll to position [488, 0]
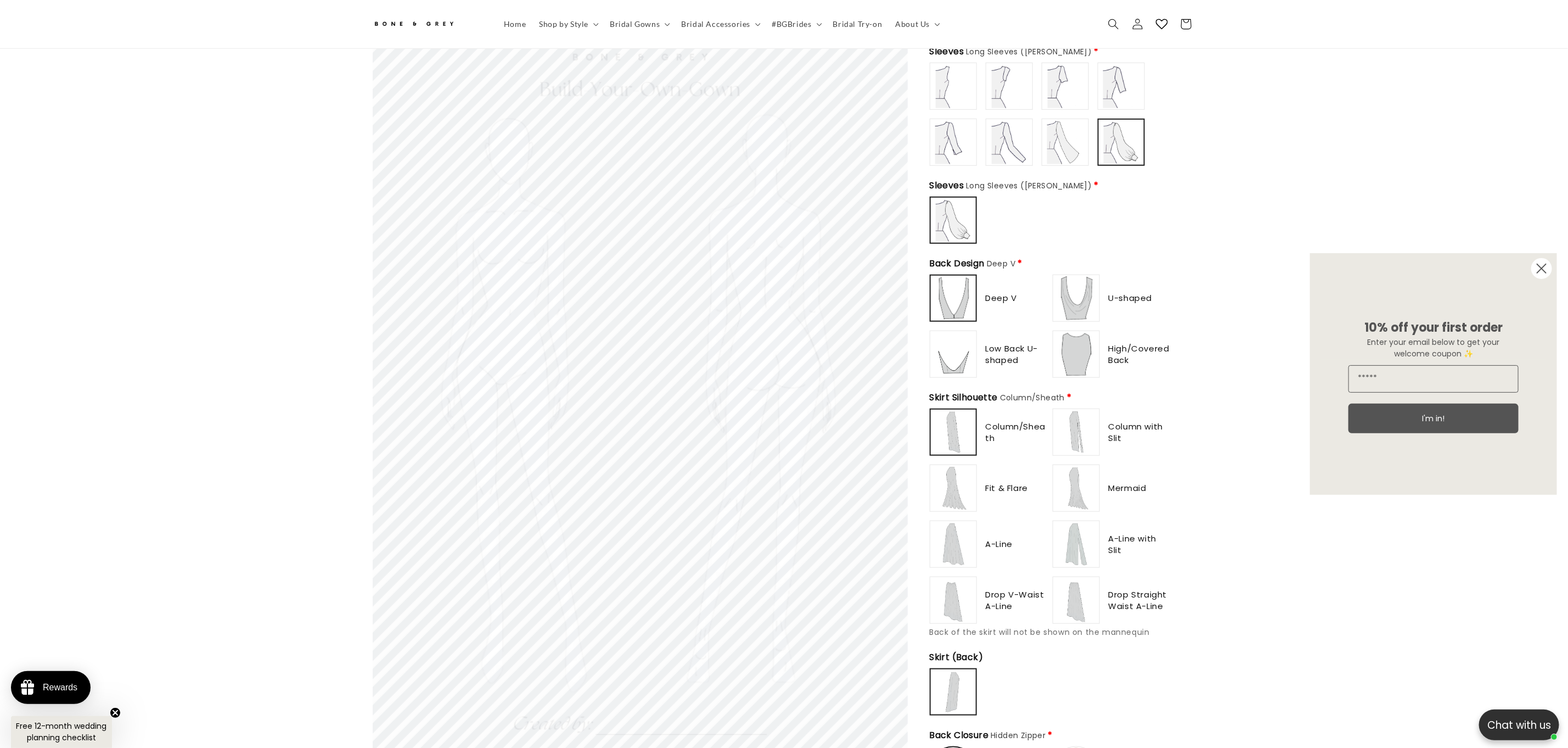
click at [956, 353] on img at bounding box center [953, 354] width 44 height 44
click at [1066, 290] on img at bounding box center [1077, 298] width 44 height 44
click at [1074, 346] on img at bounding box center [1077, 354] width 44 height 44
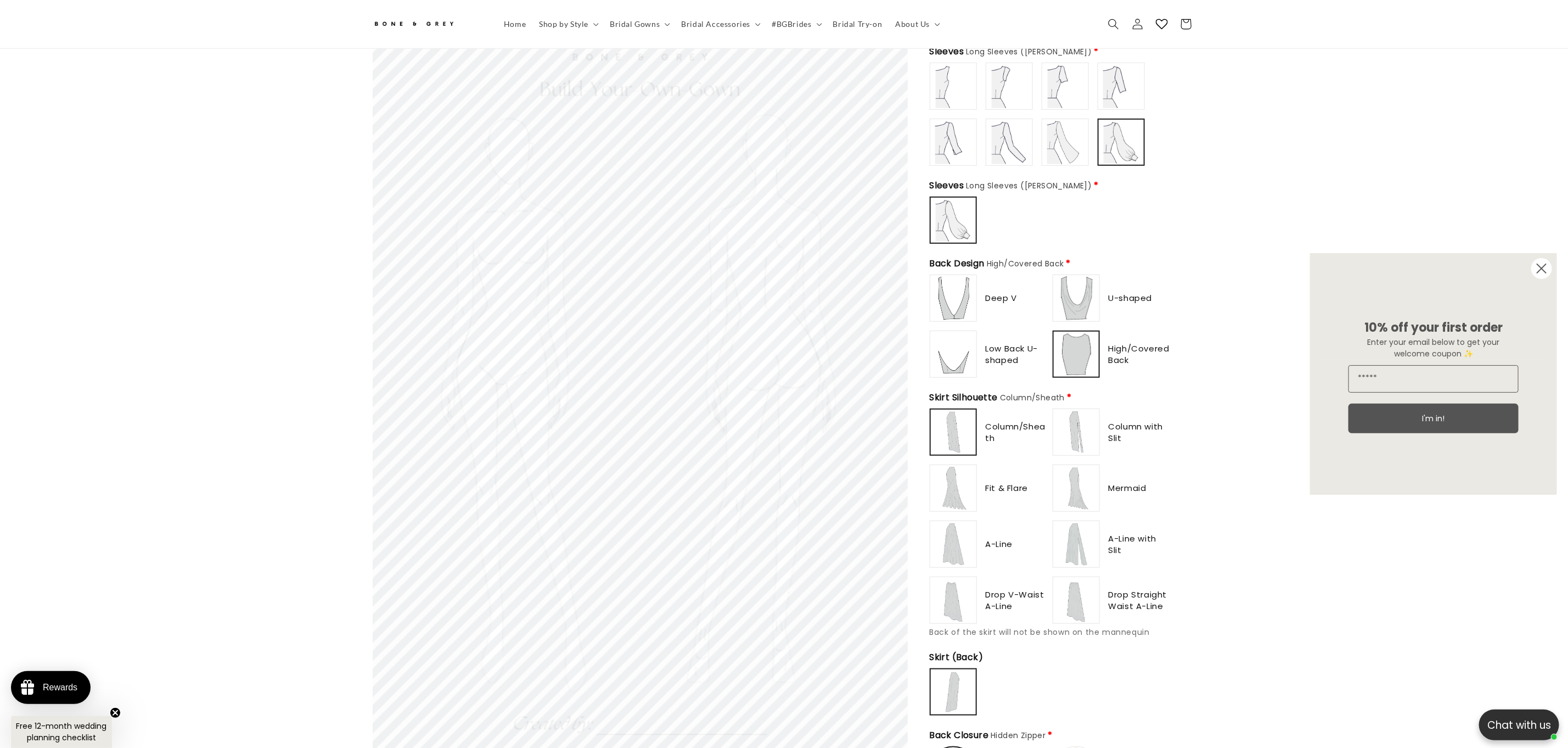
click at [1075, 298] on img at bounding box center [1077, 298] width 44 height 44
click at [1090, 352] on img at bounding box center [1077, 354] width 44 height 44
click at [930, 289] on label at bounding box center [952, 298] width 47 height 47
click at [957, 350] on img at bounding box center [953, 354] width 44 height 44
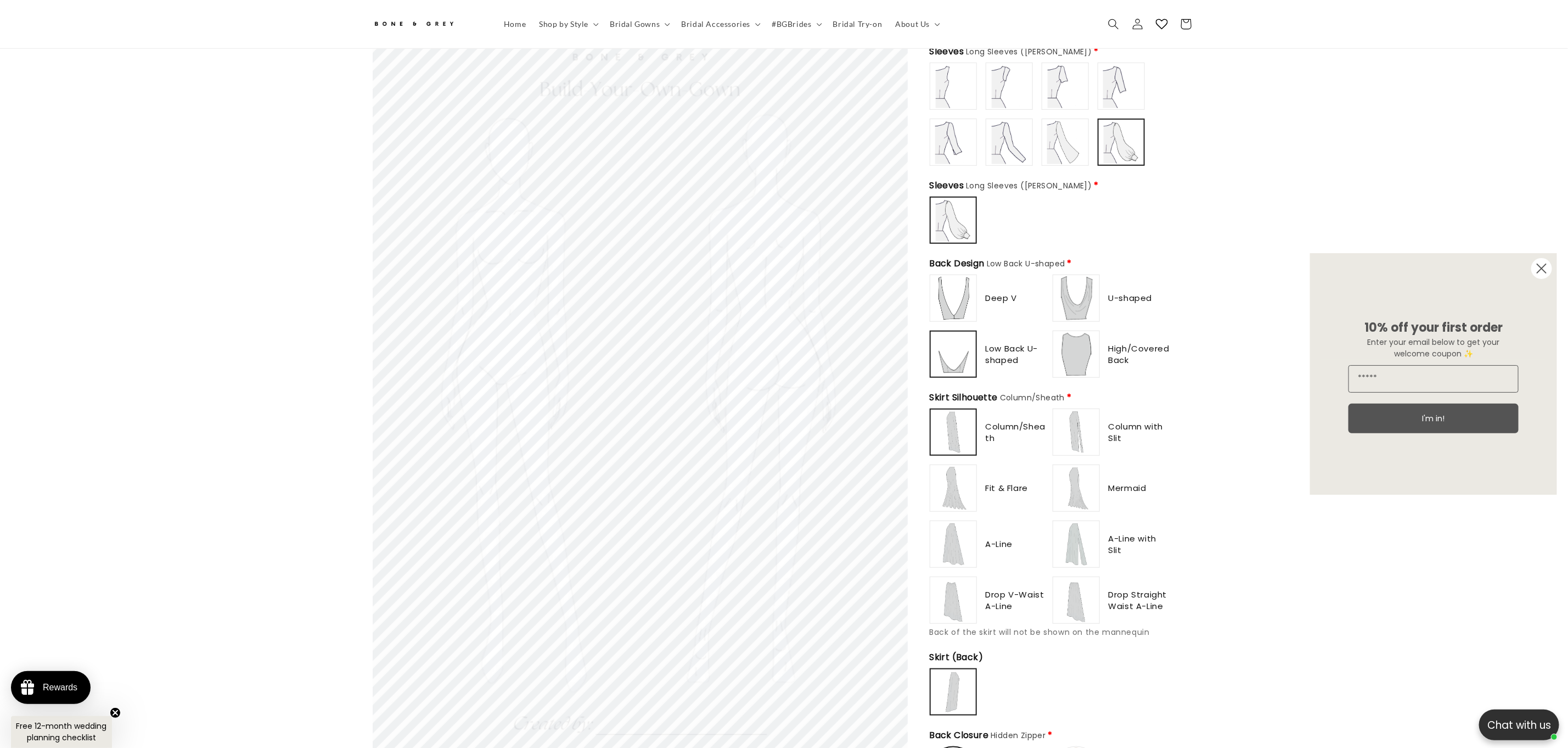
drag, startPoint x: 1100, startPoint y: 358, endPoint x: 1090, endPoint y: 338, distance: 22.4
click at [1100, 358] on div "High/Covered Back" at bounding box center [1112, 353] width 119 height 47
click at [1071, 313] on div "Deep V U-shaped" at bounding box center [1050, 327] width 241 height 103
click at [1076, 339] on img at bounding box center [1077, 354] width 44 height 44
click at [1080, 285] on img at bounding box center [1077, 298] width 44 height 44
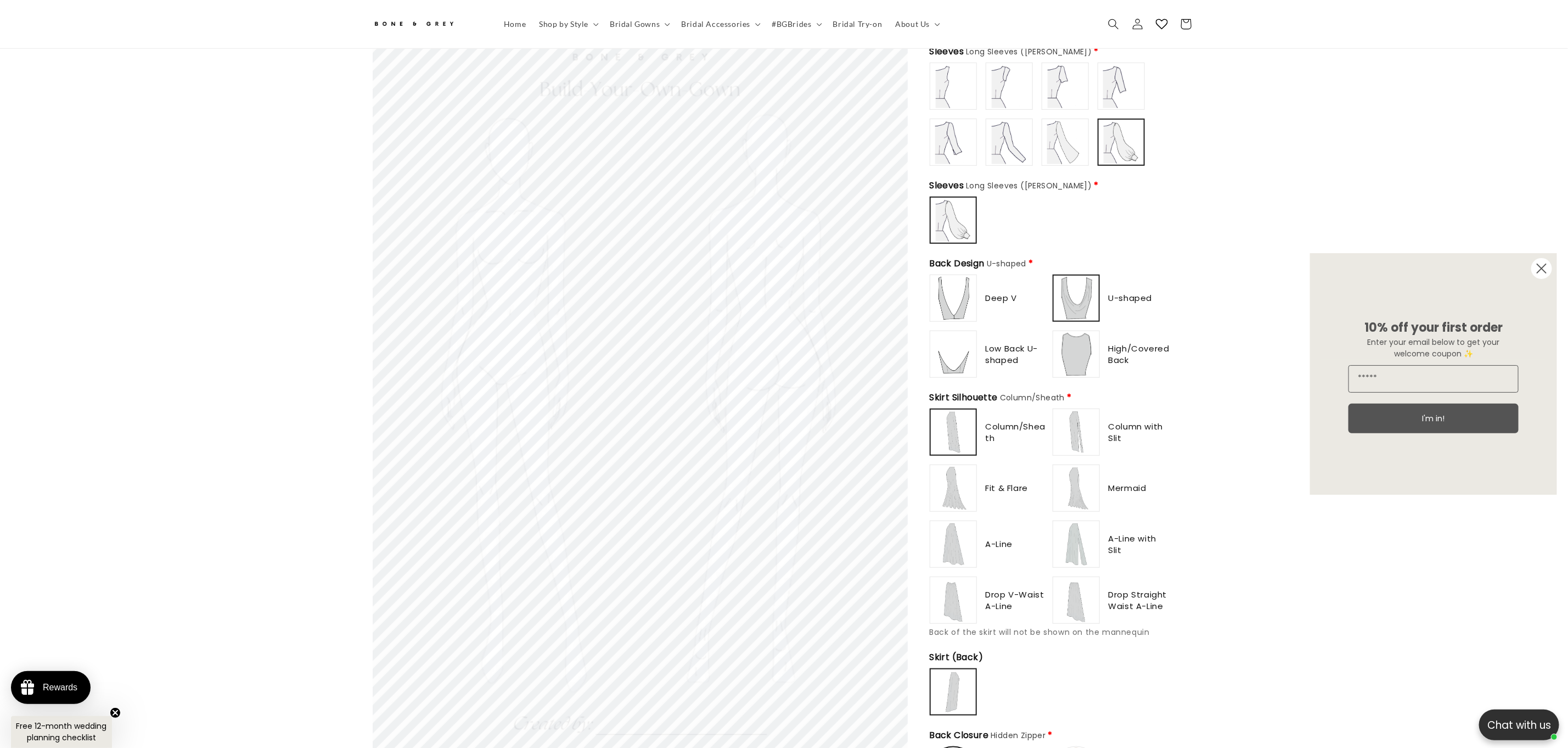
scroll to position [0, 0]
click at [951, 279] on img at bounding box center [953, 298] width 44 height 44
click at [972, 352] on img at bounding box center [953, 354] width 44 height 44
click at [1071, 351] on img at bounding box center [1077, 354] width 44 height 44
click at [1069, 292] on img at bounding box center [1077, 298] width 44 height 44
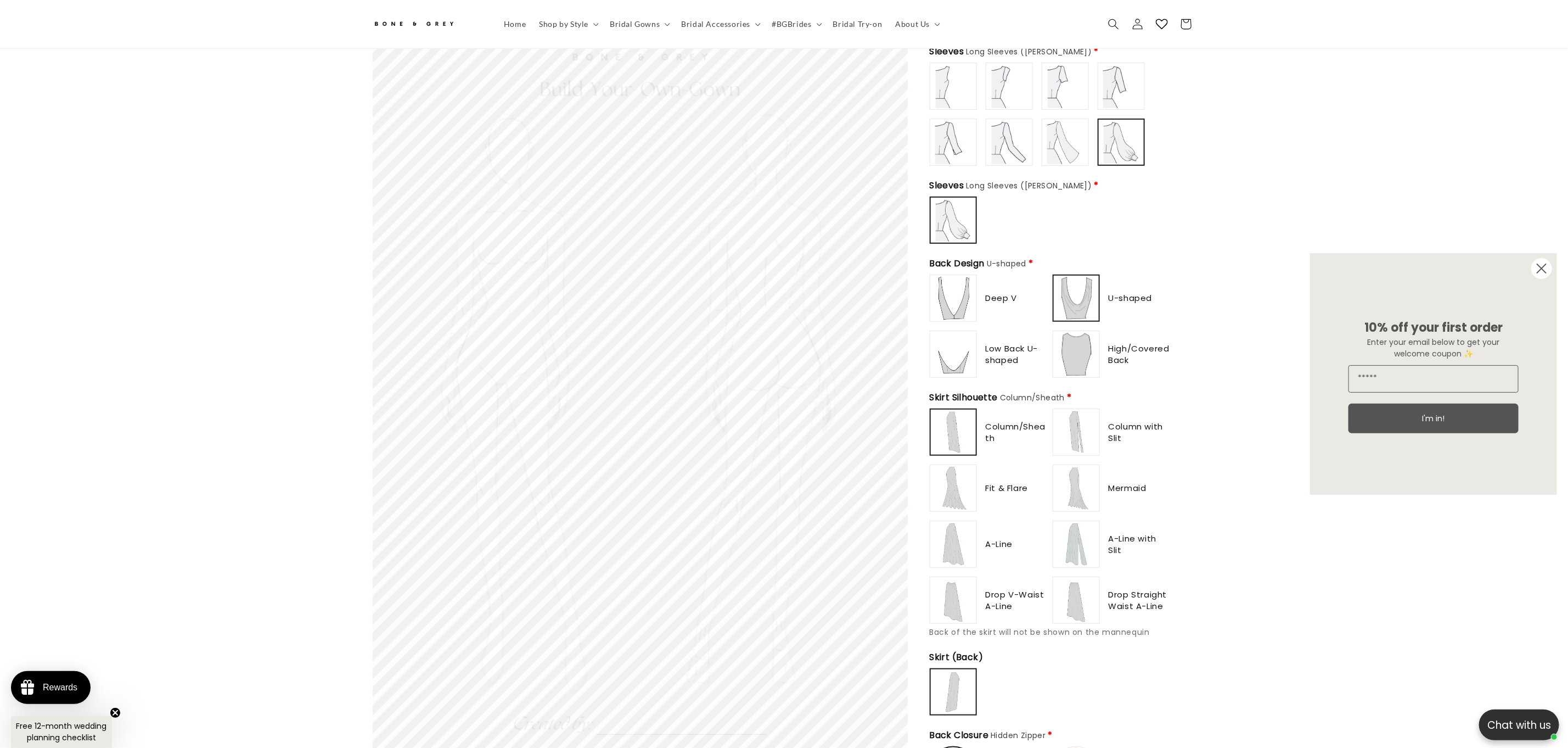
click at [956, 291] on img at bounding box center [953, 298] width 44 height 44
drag, startPoint x: 1075, startPoint y: 342, endPoint x: 1070, endPoint y: 315, distance: 27.5
click at [1075, 341] on img at bounding box center [1077, 354] width 44 height 44
type input "********"
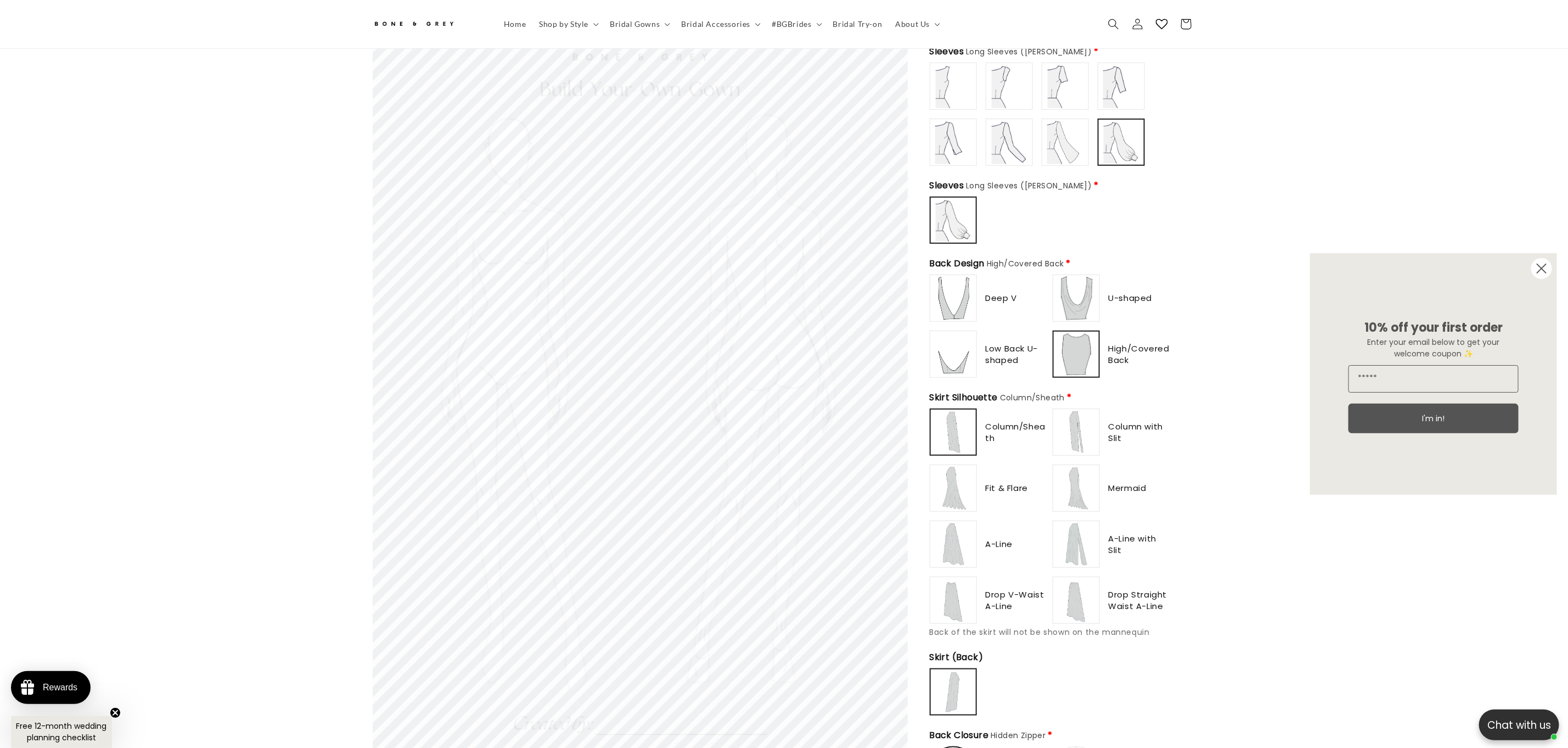
click at [1068, 290] on img at bounding box center [1077, 298] width 44 height 44
click at [1086, 433] on img at bounding box center [1077, 432] width 44 height 44
click at [1080, 488] on img at bounding box center [1077, 488] width 44 height 44
click at [1071, 546] on img at bounding box center [1077, 544] width 44 height 44
click at [958, 505] on div "Column/Sheath Column with Slit" at bounding box center [1050, 516] width 241 height 215
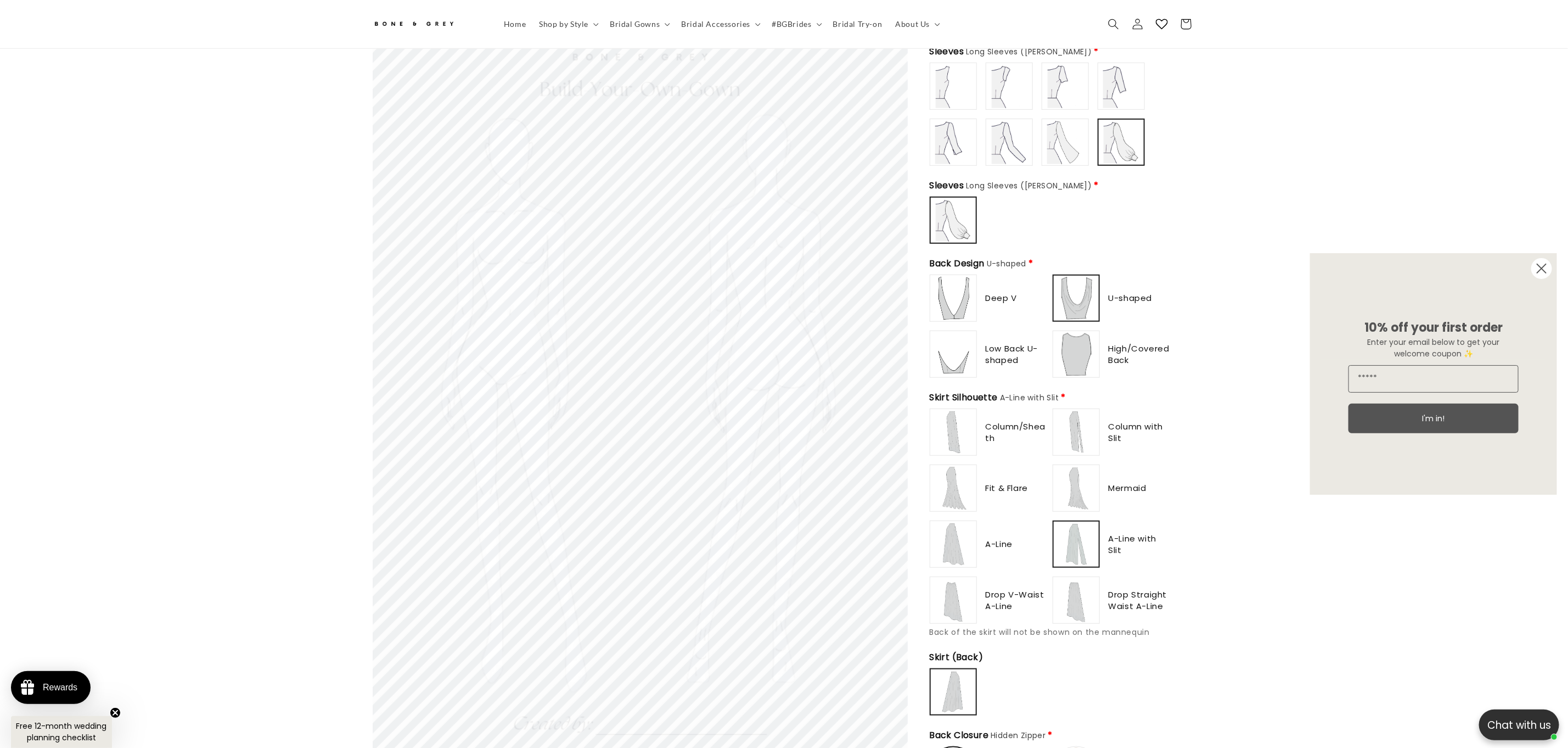
click at [962, 543] on img at bounding box center [953, 544] width 44 height 44
click at [962, 596] on img at bounding box center [953, 601] width 44 height 44
click at [957, 466] on img at bounding box center [953, 488] width 44 height 44
type input "**********"
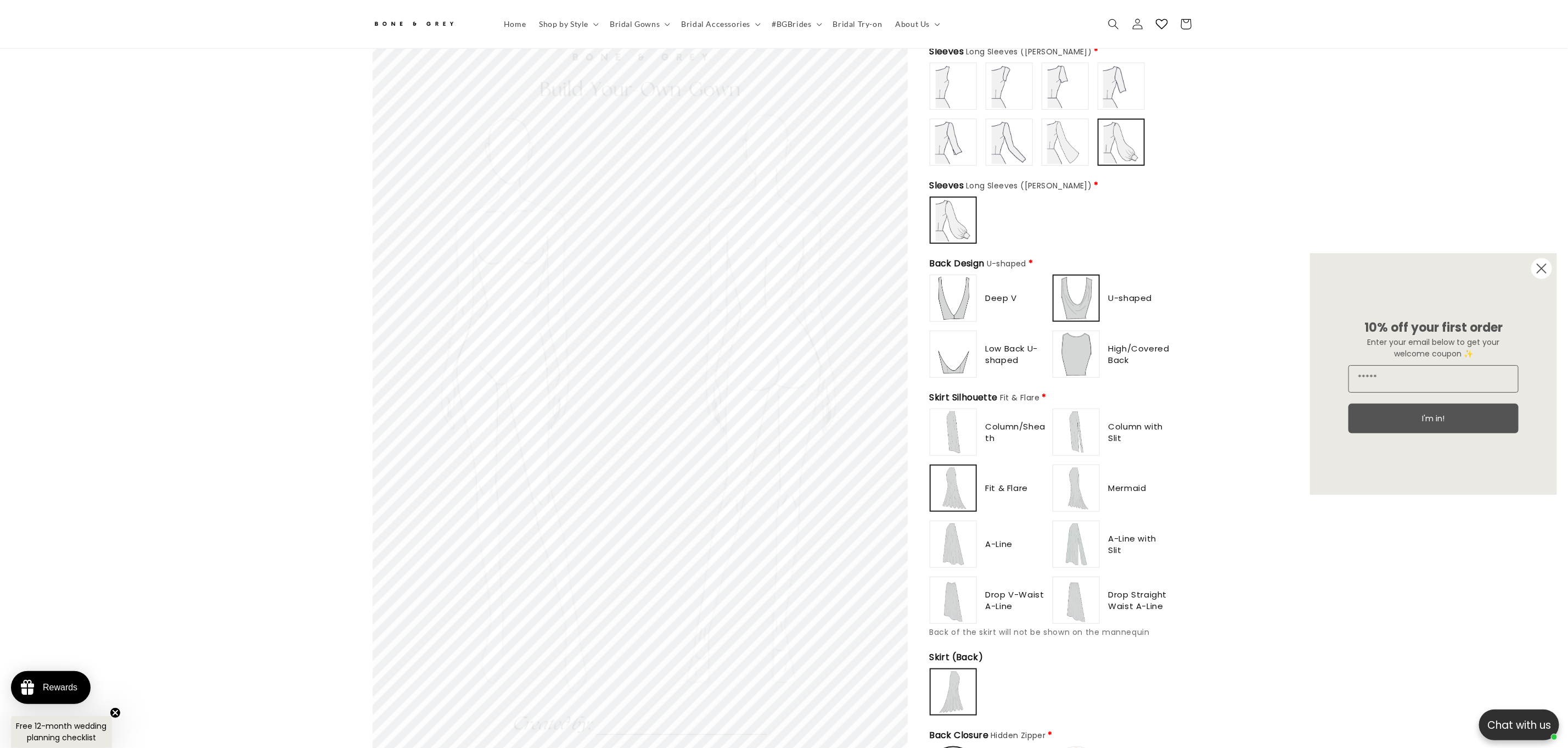
click at [949, 422] on img at bounding box center [953, 432] width 44 height 44
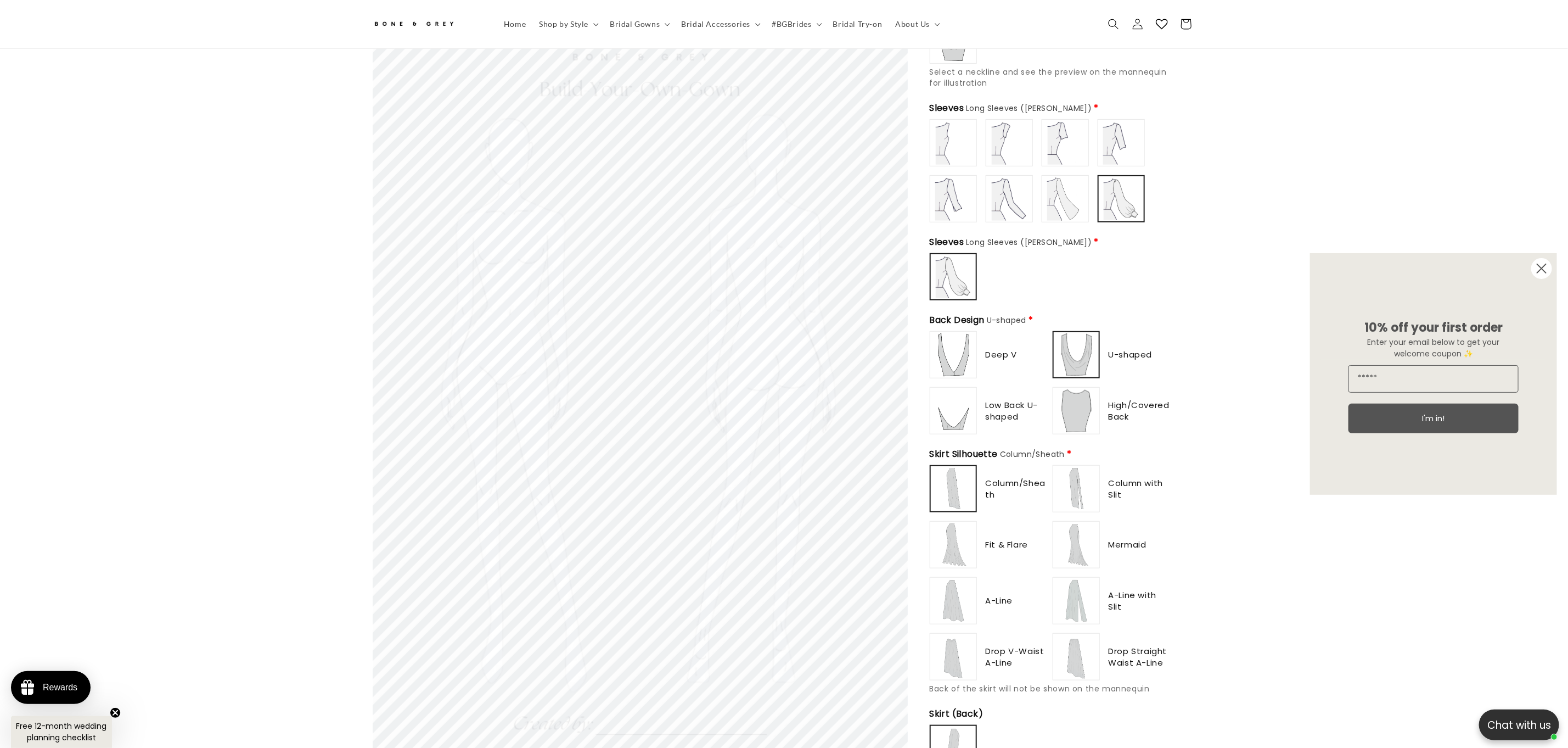
scroll to position [390, 0]
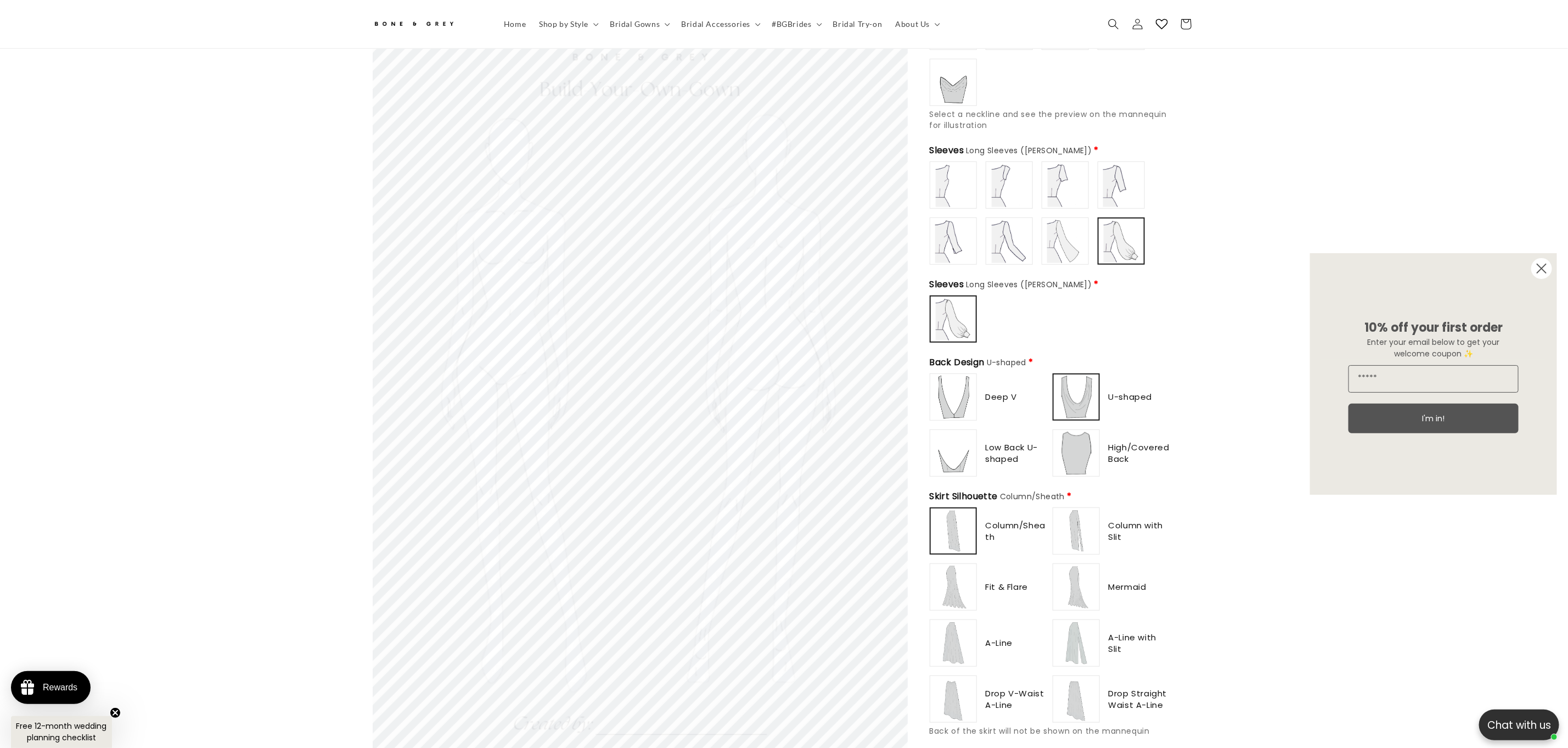
click at [1063, 231] on img at bounding box center [1065, 241] width 44 height 44
click at [997, 219] on img at bounding box center [1010, 241] width 44 height 44
click at [997, 173] on img at bounding box center [1010, 185] width 44 height 44
click at [1113, 234] on img at bounding box center [1122, 241] width 44 height 44
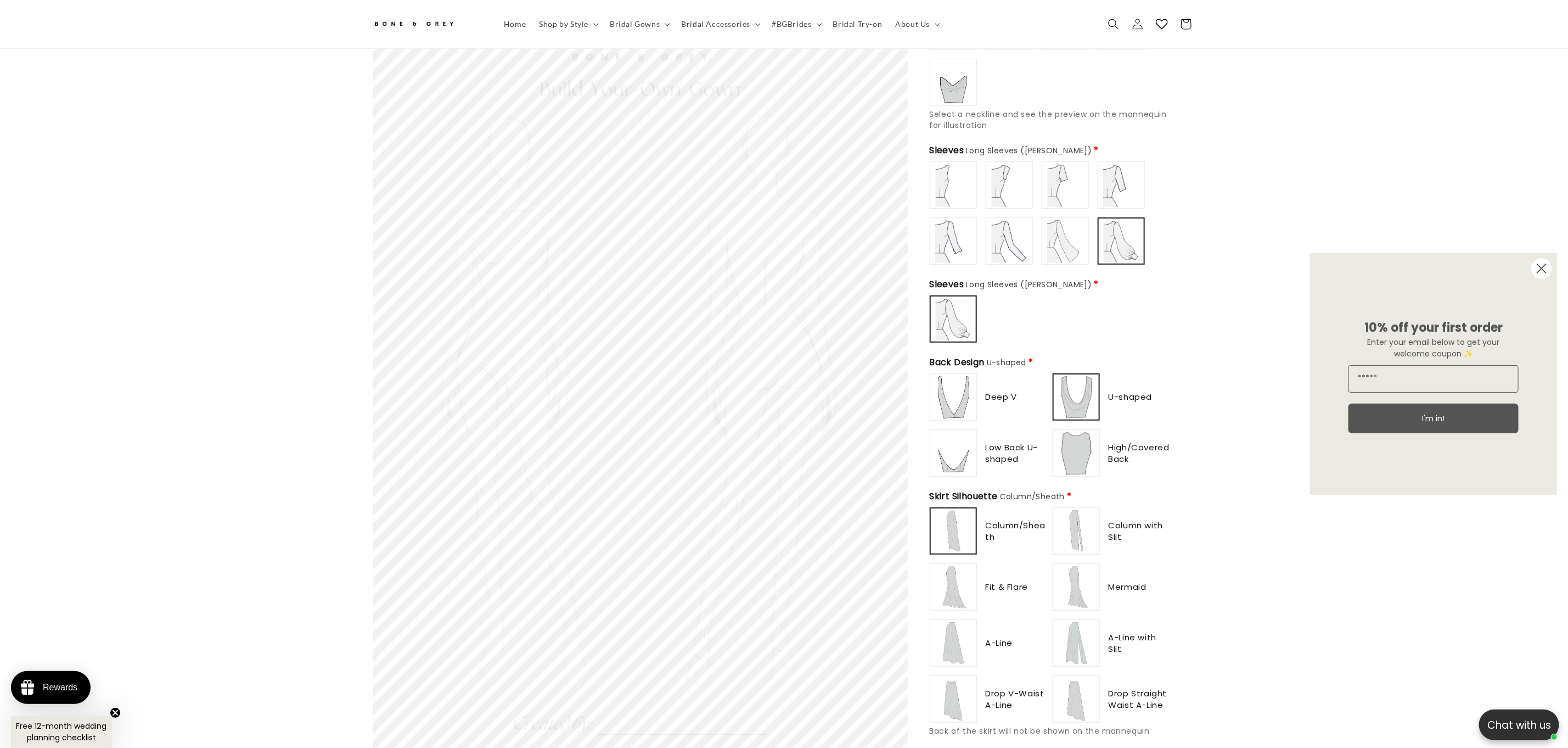
type input "**********"
click at [1068, 237] on img at bounding box center [1065, 241] width 44 height 44
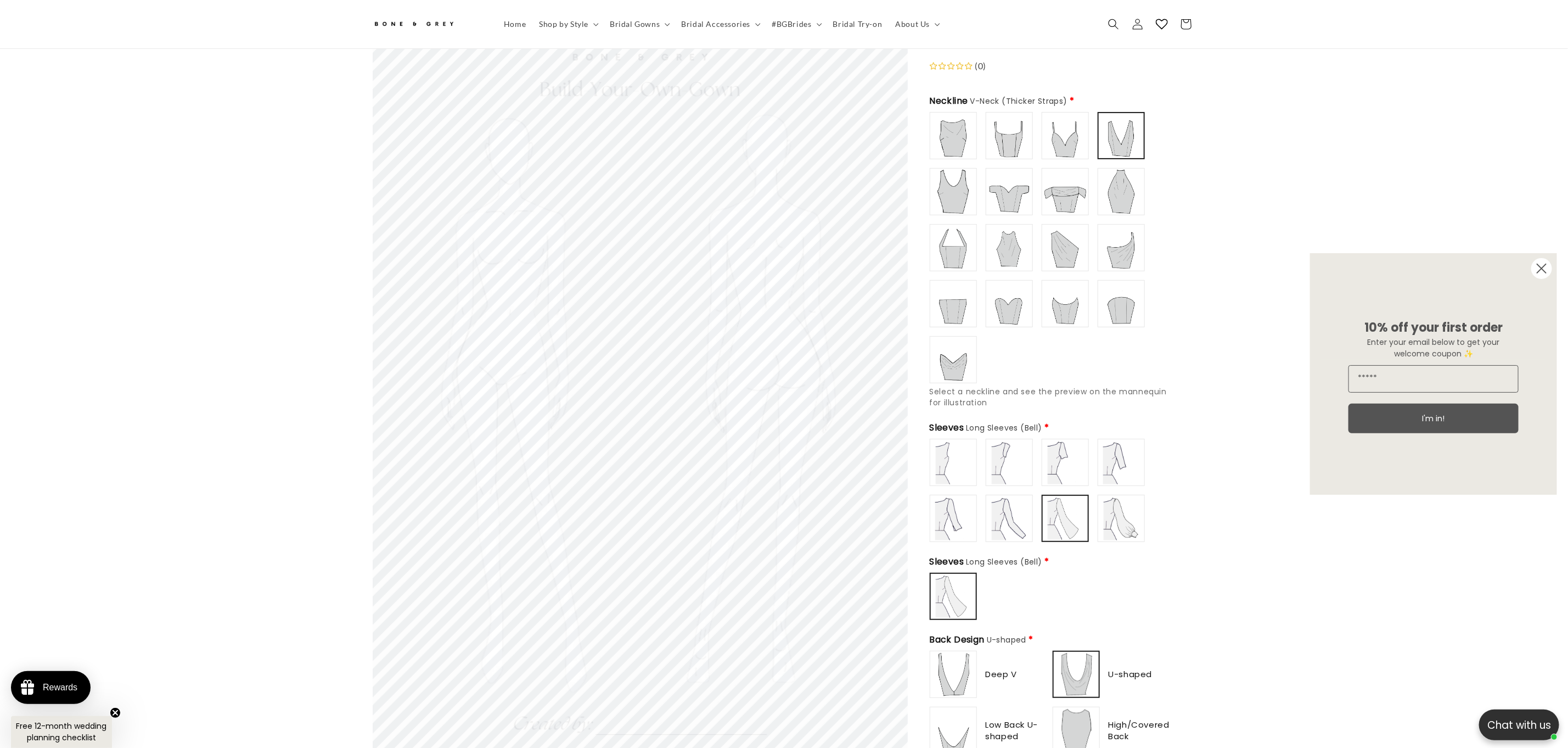
scroll to position [93, 0]
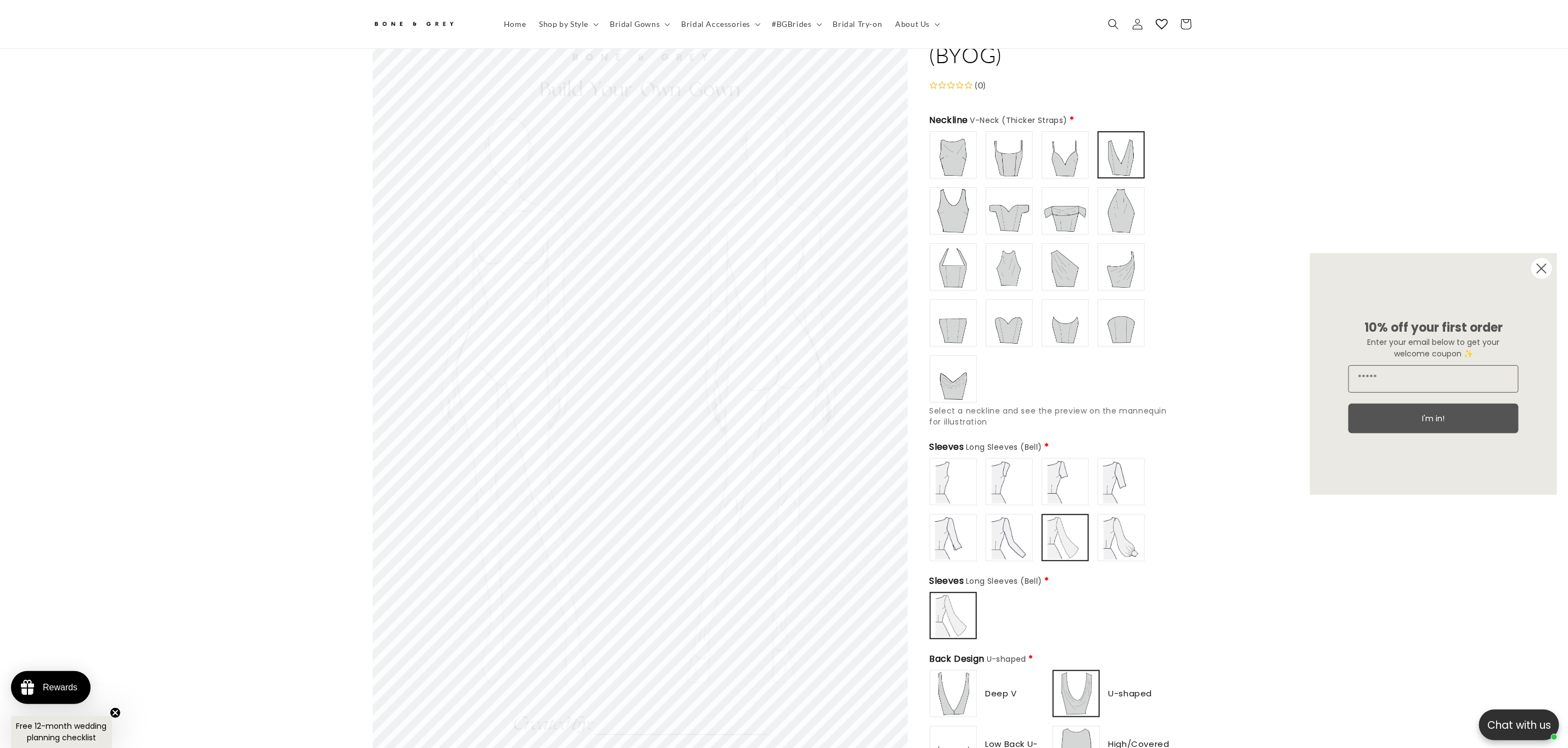
click at [1018, 216] on img at bounding box center [1010, 211] width 44 height 44
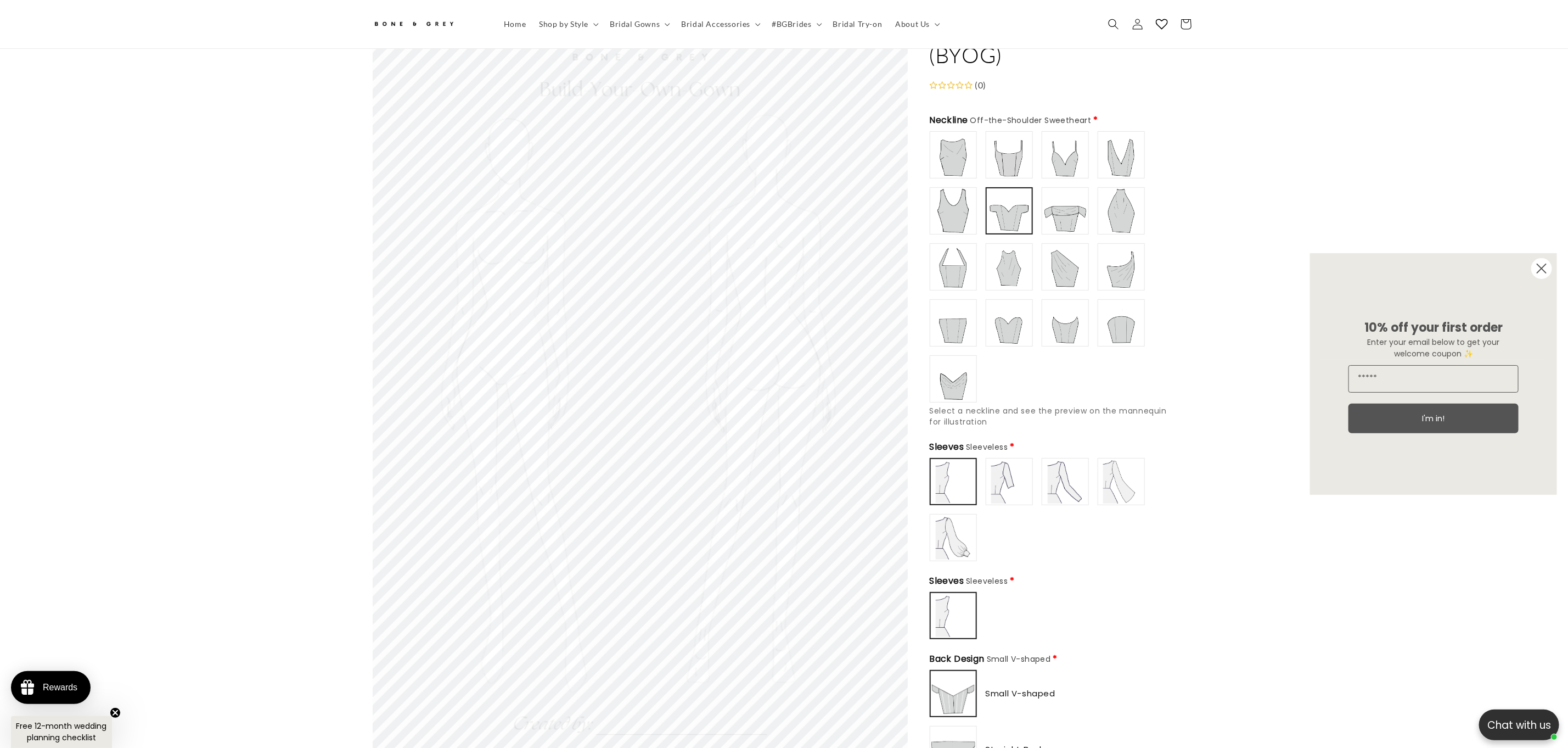
type input "**********"
click at [1125, 134] on img at bounding box center [1122, 155] width 44 height 44
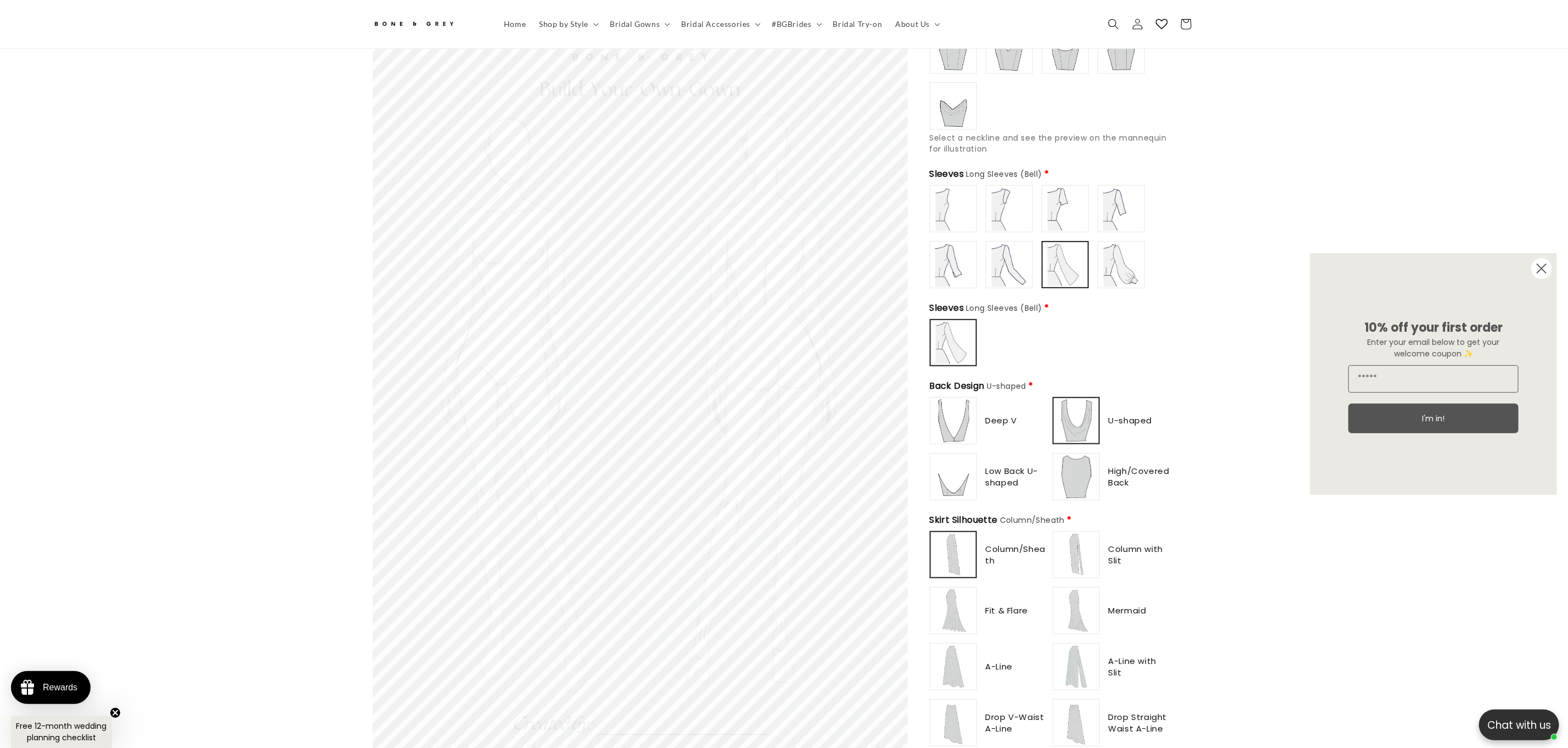
scroll to position [488, 0]
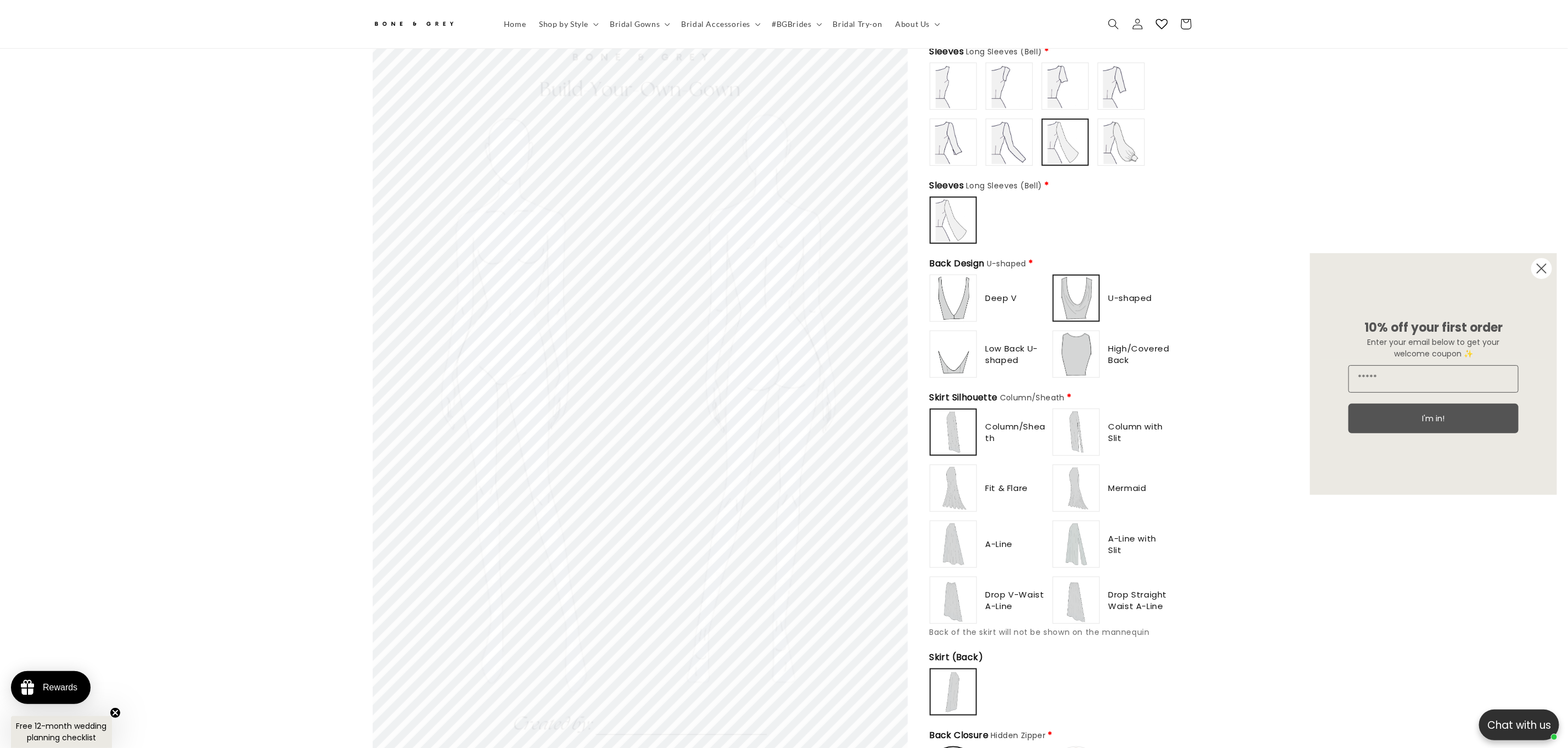
click at [956, 298] on img at bounding box center [953, 298] width 44 height 44
click at [1084, 290] on img at bounding box center [1077, 298] width 44 height 44
click at [1084, 333] on img at bounding box center [1077, 354] width 44 height 44
click at [959, 340] on img at bounding box center [953, 354] width 44 height 44
click at [966, 291] on img at bounding box center [953, 298] width 44 height 44
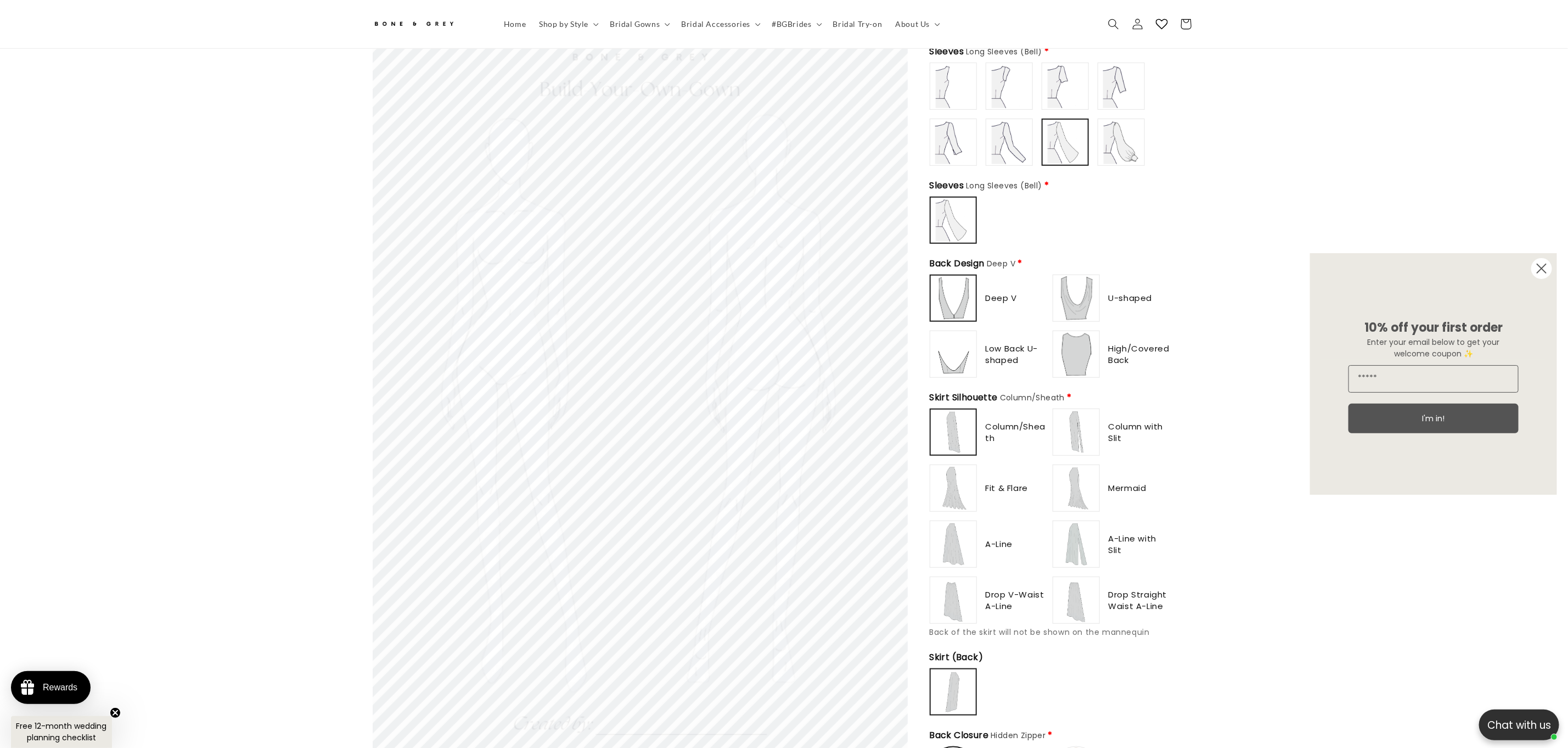
click at [1077, 286] on img at bounding box center [1077, 298] width 44 height 44
type input "**********"
click at [1078, 350] on img at bounding box center [1077, 354] width 44 height 44
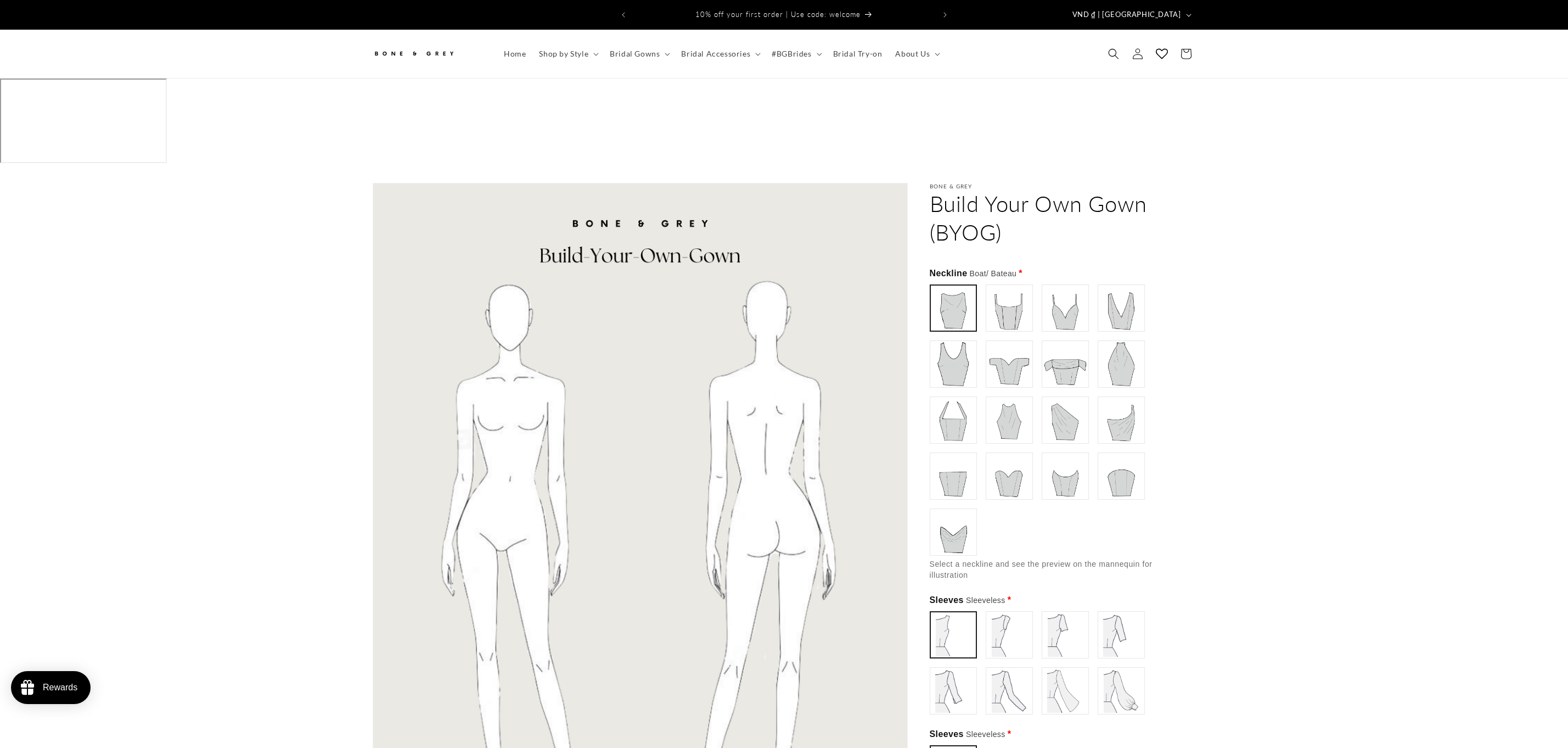
scroll to position [587, 0]
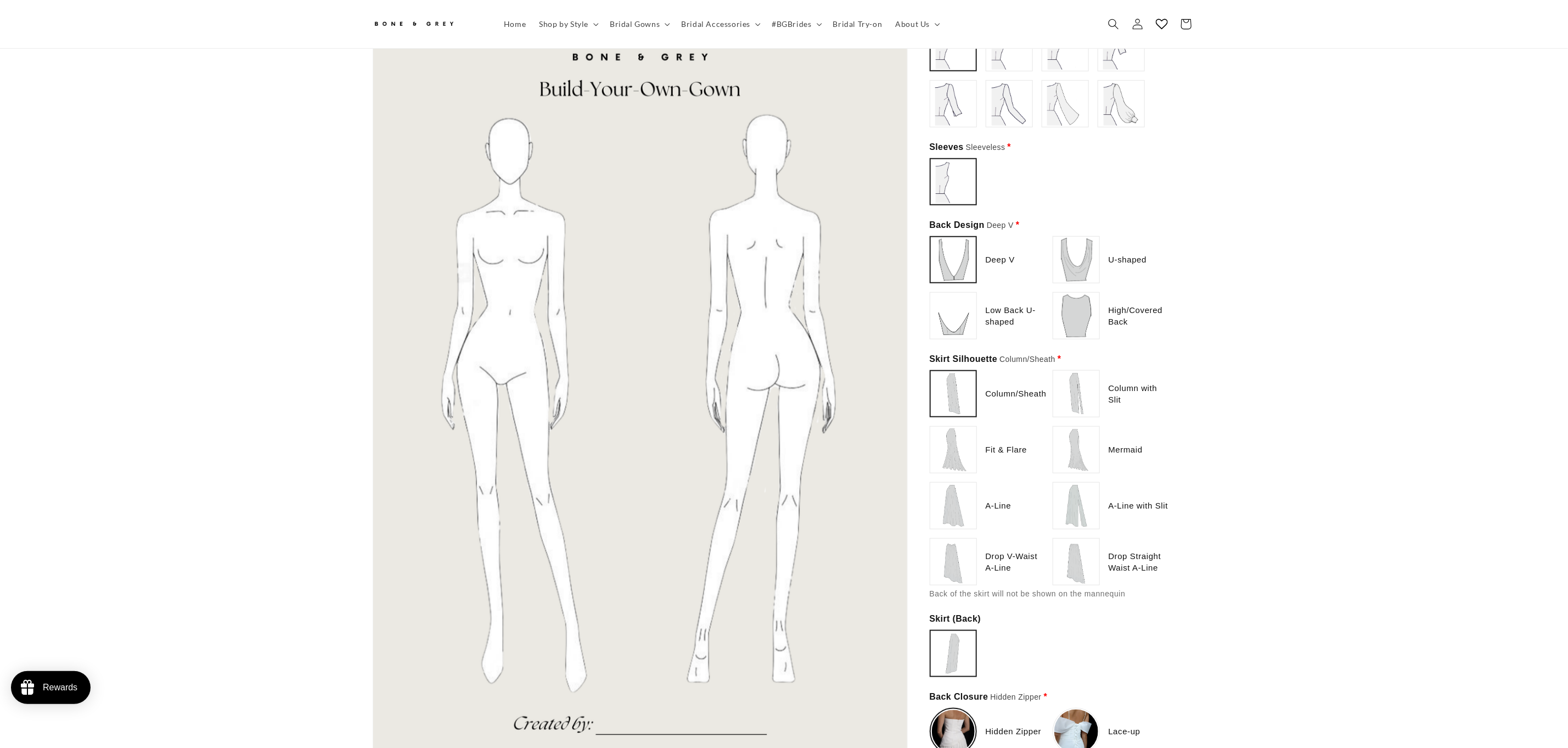
click at [1084, 540] on img at bounding box center [1077, 562] width 44 height 44
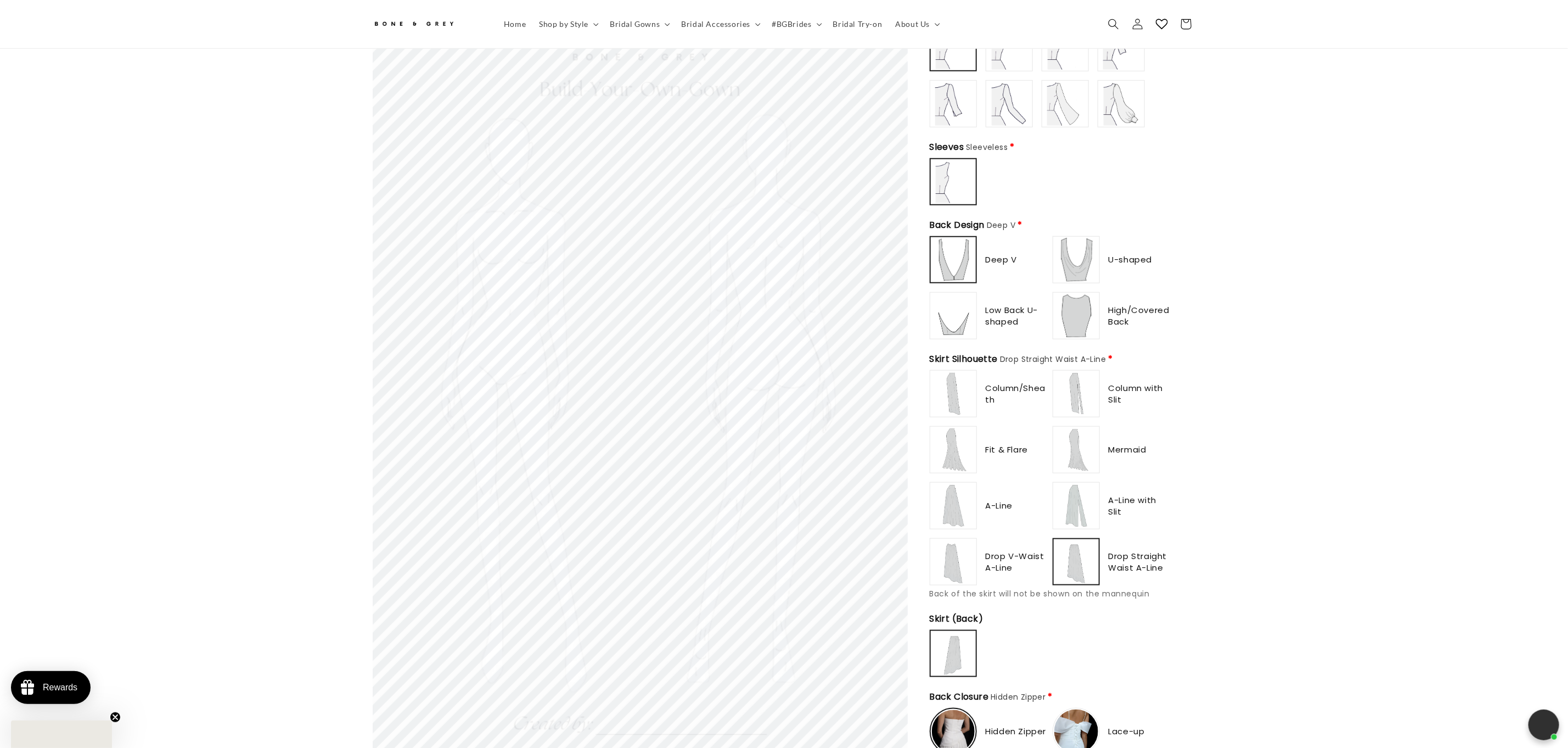
scroll to position [0, 0]
click at [1081, 484] on img at bounding box center [1077, 506] width 44 height 44
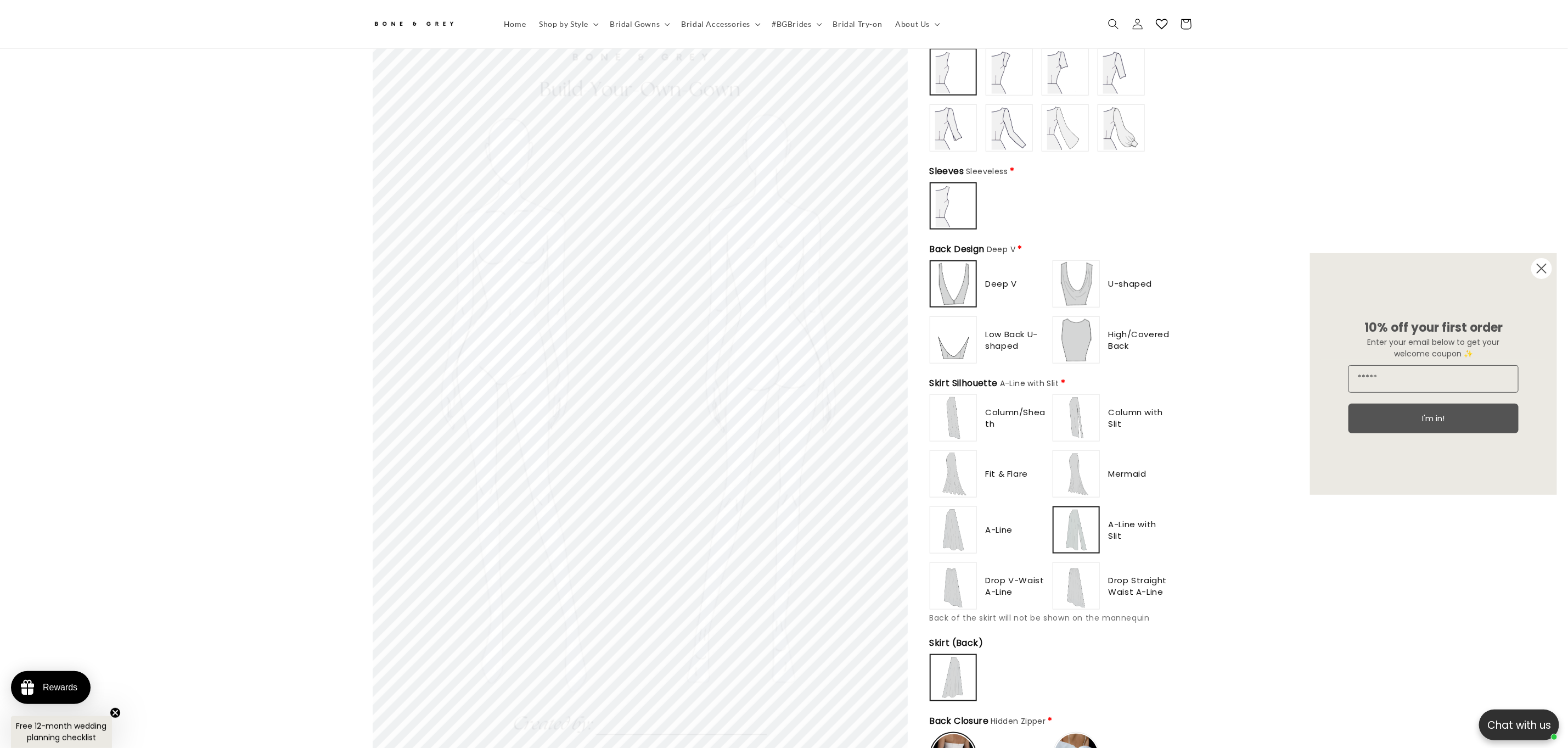
click at [1070, 452] on img at bounding box center [1077, 474] width 44 height 44
click at [1075, 396] on img at bounding box center [1077, 418] width 44 height 44
click at [951, 396] on img at bounding box center [953, 418] width 44 height 44
click at [957, 452] on img at bounding box center [953, 474] width 44 height 44
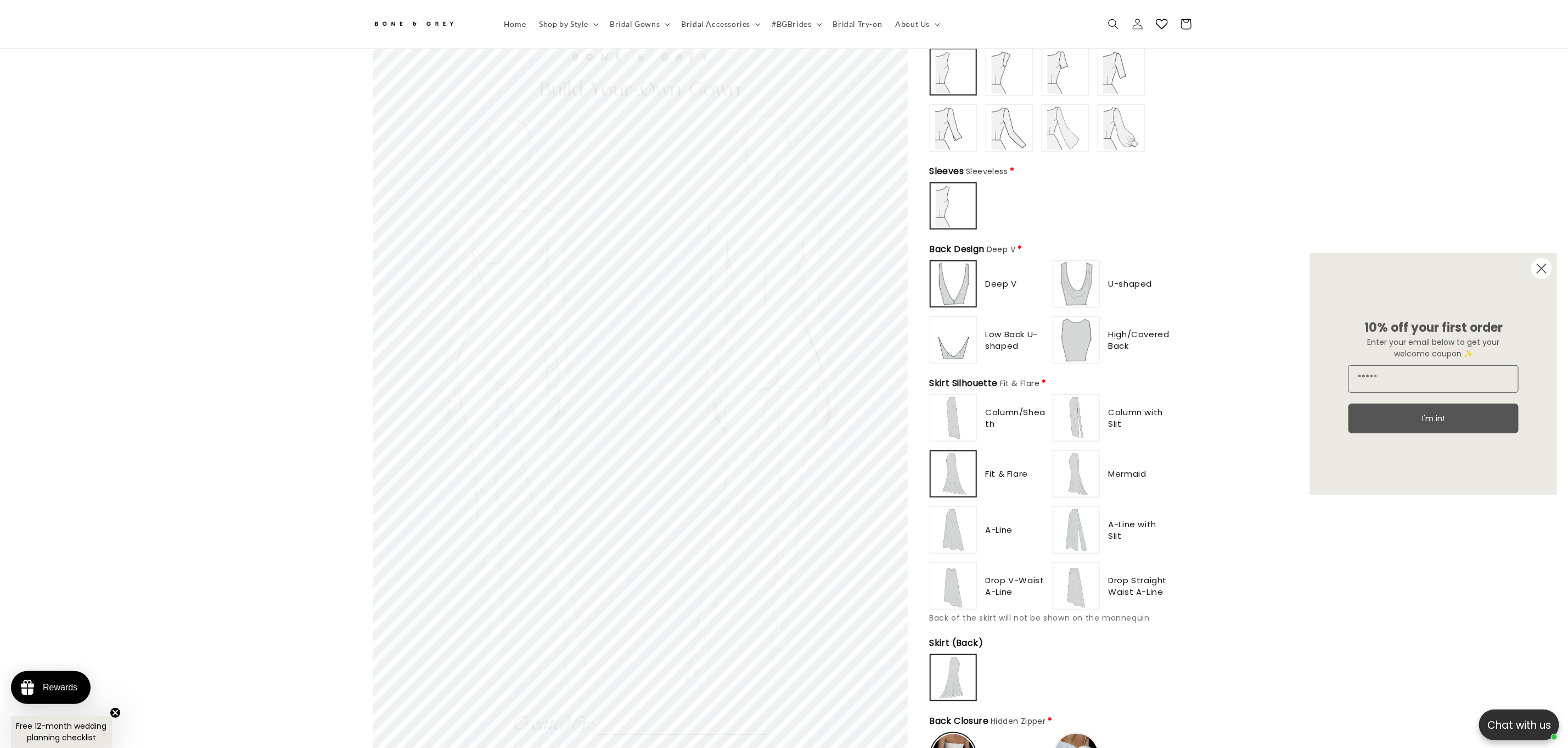
click at [955, 508] on img at bounding box center [953, 530] width 44 height 44
click at [952, 564] on img at bounding box center [953, 586] width 44 height 44
click at [1057, 564] on img at bounding box center [1077, 586] width 44 height 44
click at [1072, 396] on img at bounding box center [1077, 418] width 44 height 44
type input "*******"
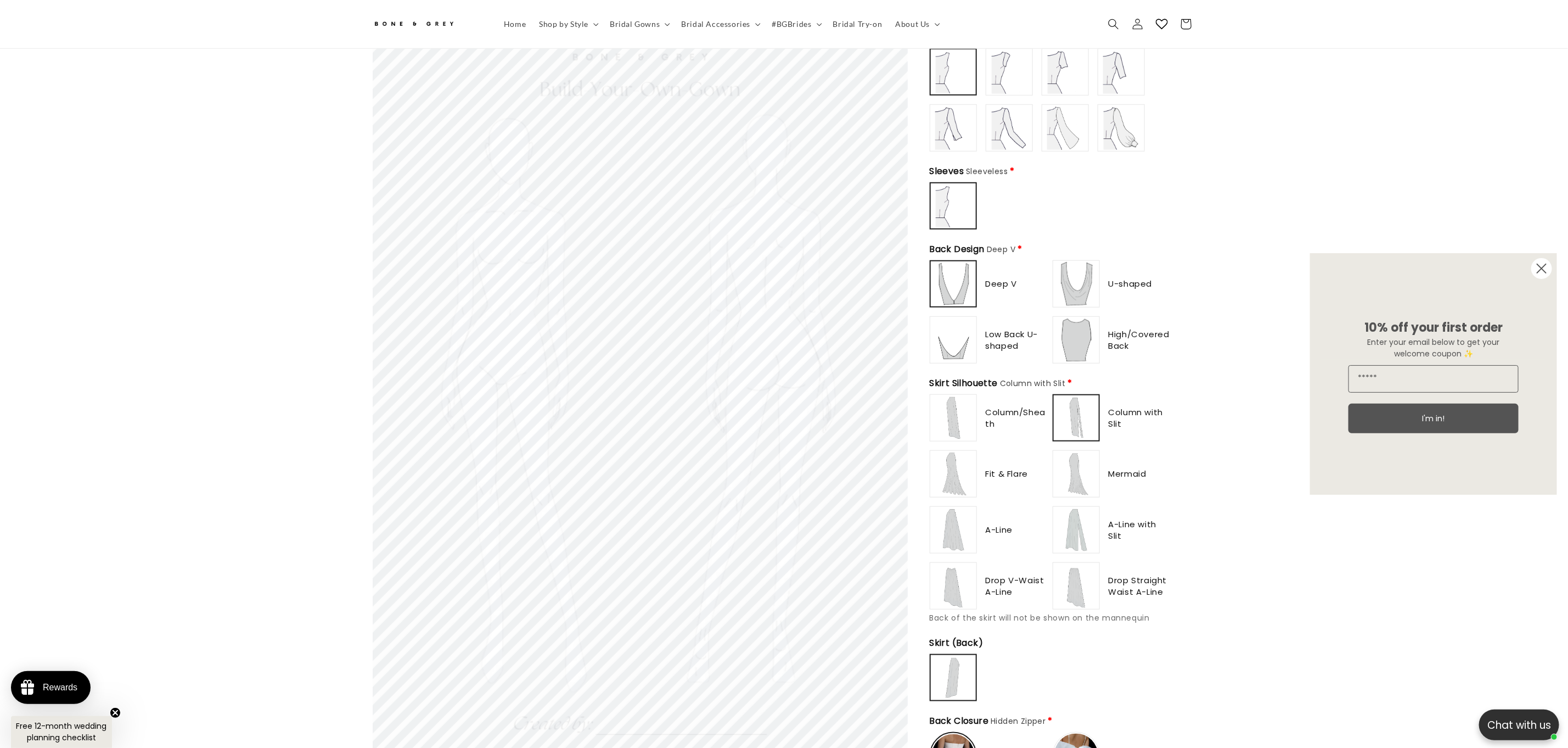
click at [1067, 452] on img at bounding box center [1077, 474] width 44 height 44
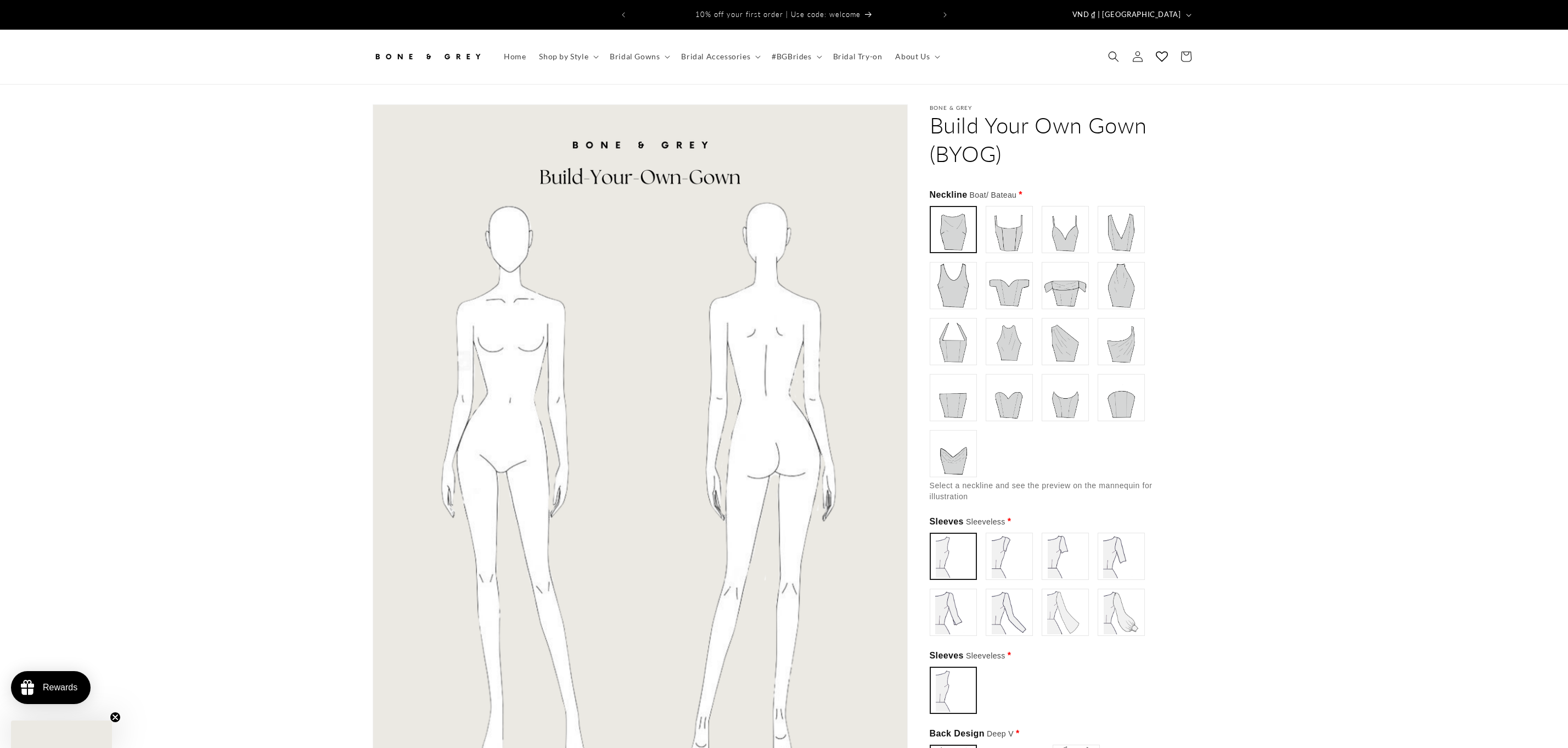
scroll to position [593, 0]
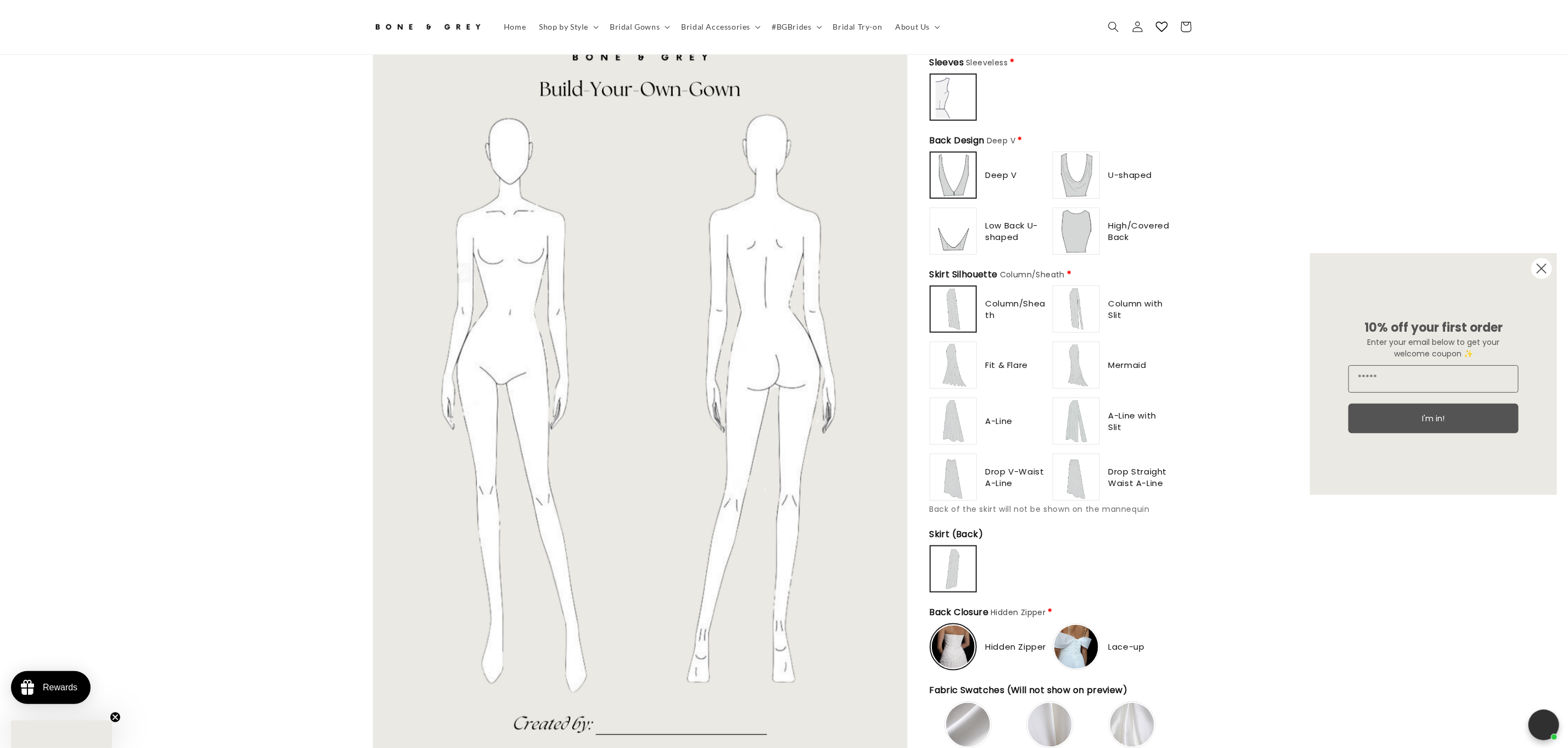
click at [1079, 311] on img at bounding box center [1077, 309] width 44 height 44
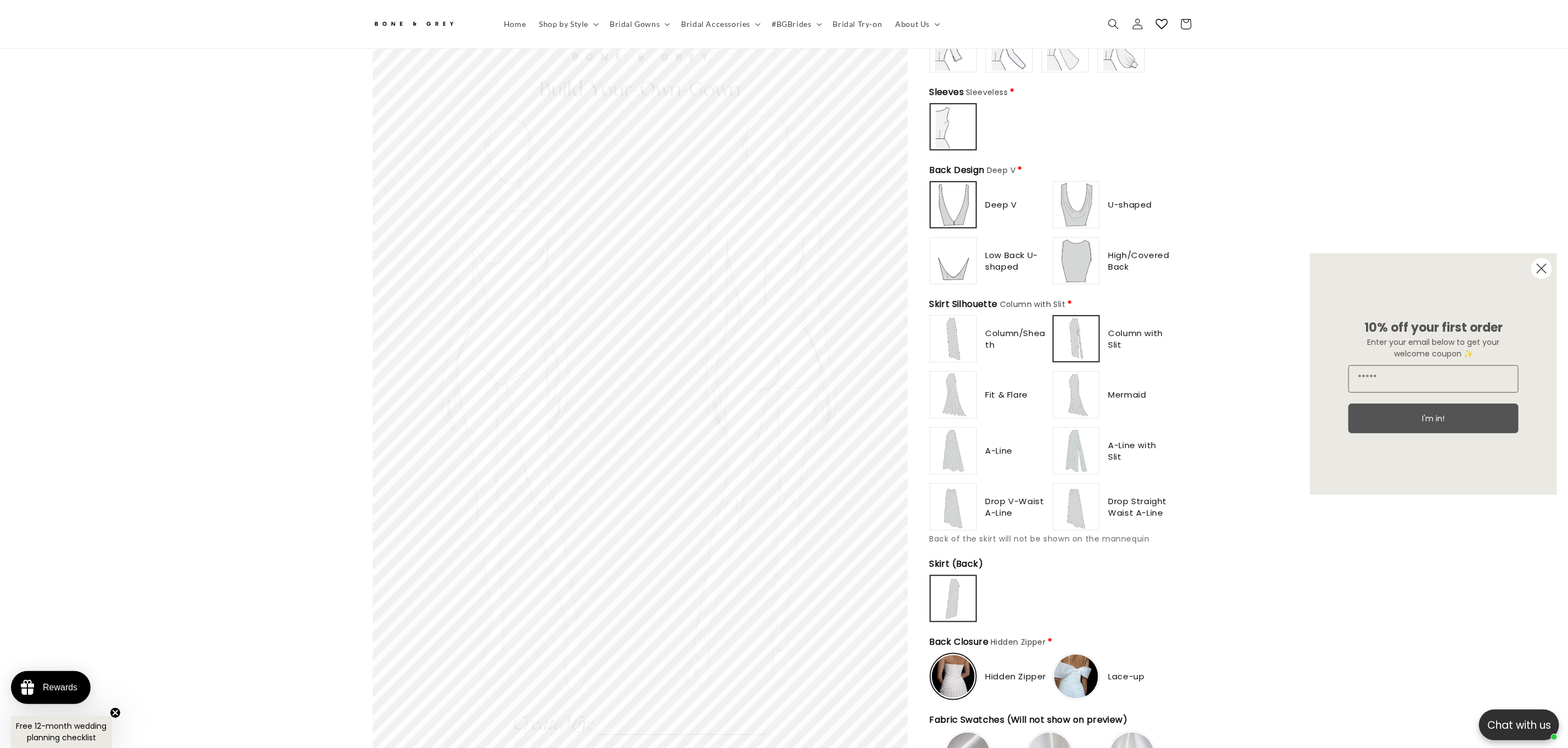
scroll to position [0, 302]
click at [1086, 374] on img at bounding box center [1077, 395] width 44 height 44
type input "**********"
click at [1081, 429] on img at bounding box center [1077, 451] width 44 height 44
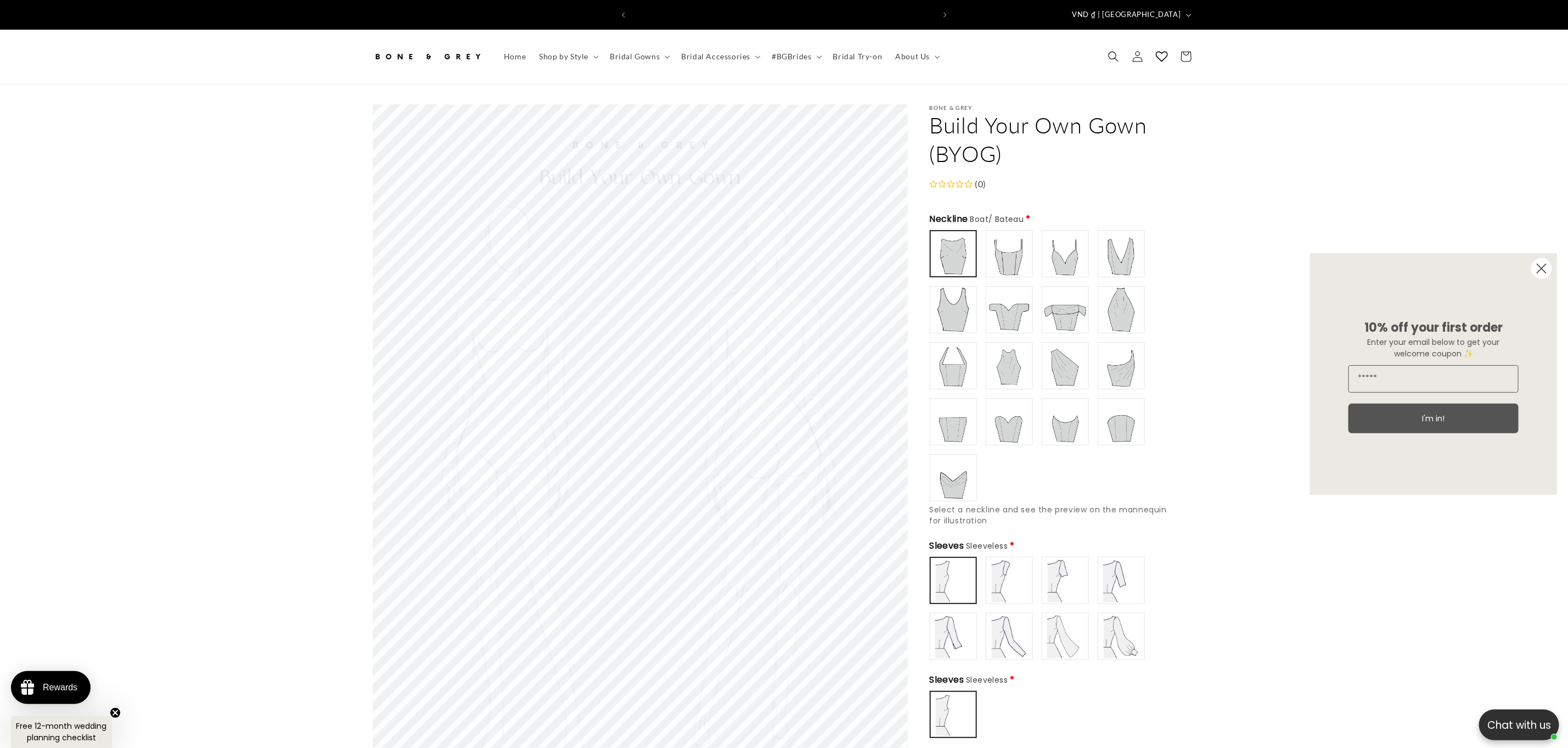
scroll to position [0, 603]
type input "******"
click at [1021, 232] on img at bounding box center [1010, 254] width 44 height 44
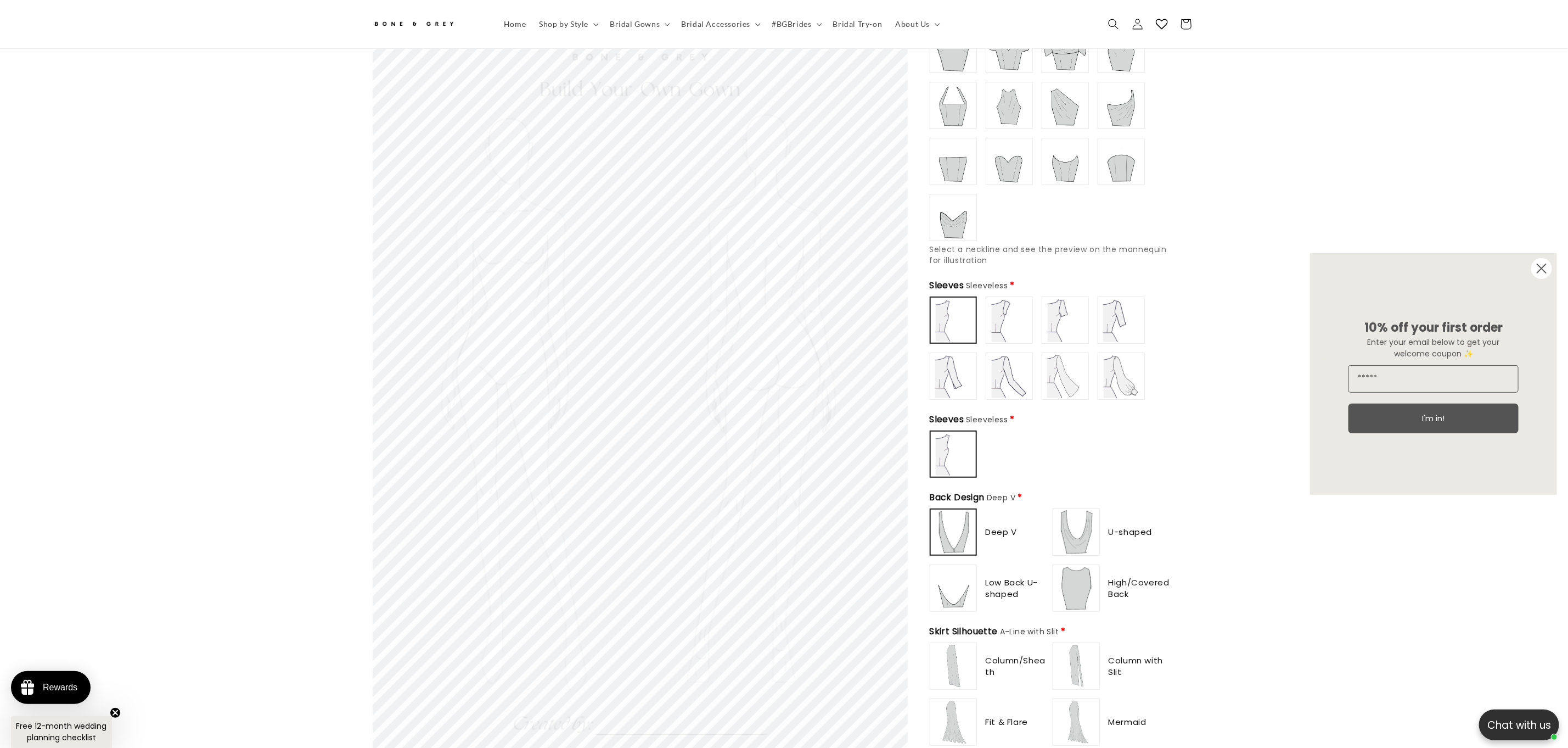
scroll to position [290, 0]
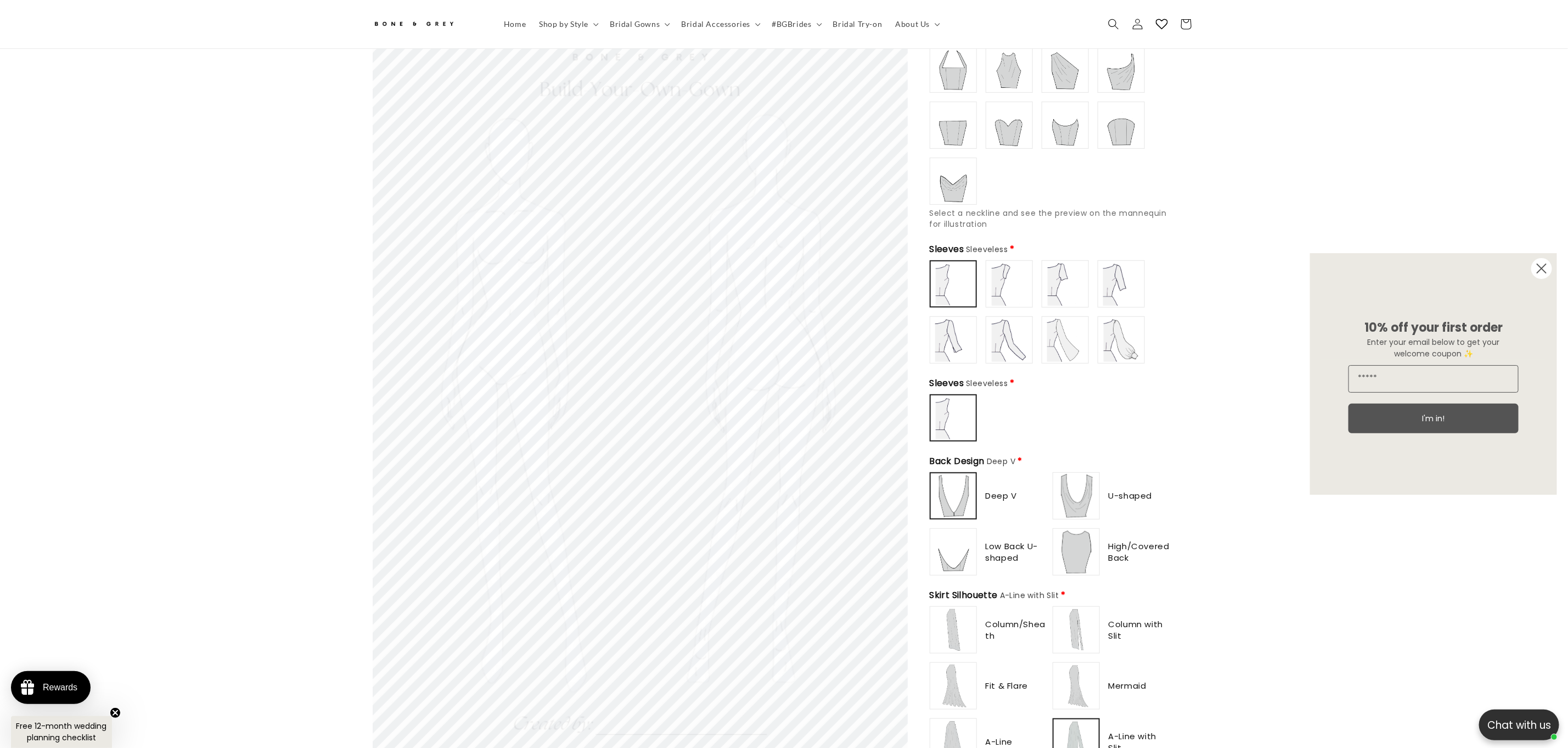
type input "**********"
click at [943, 559] on img at bounding box center [953, 552] width 44 height 44
click at [1097, 615] on img at bounding box center [1077, 630] width 44 height 44
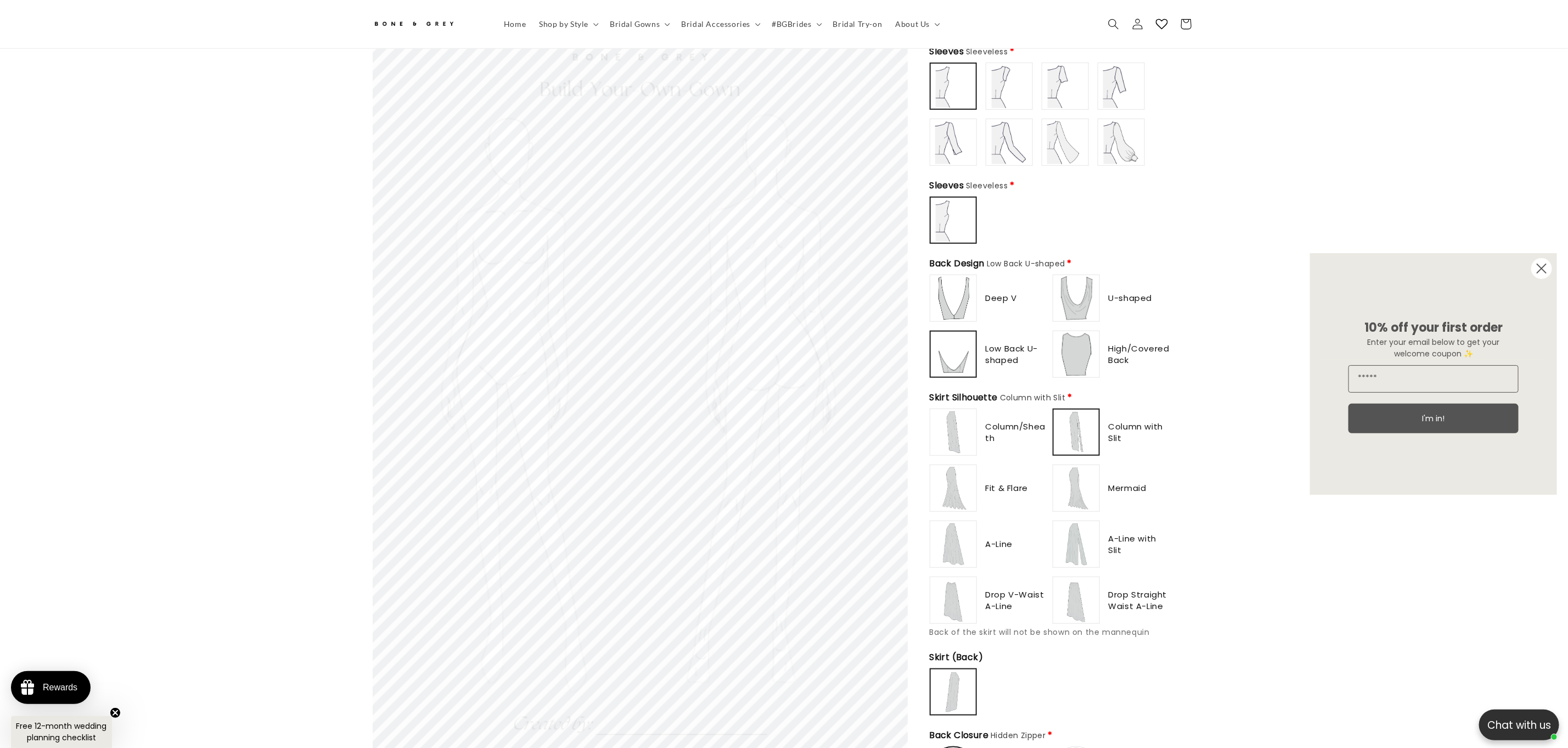
click at [1067, 531] on img at bounding box center [1077, 544] width 44 height 44
click at [940, 418] on img at bounding box center [953, 432] width 44 height 44
click at [967, 504] on div "Column/Sheath Column with Slit" at bounding box center [1050, 516] width 241 height 215
click at [962, 496] on img at bounding box center [953, 488] width 44 height 44
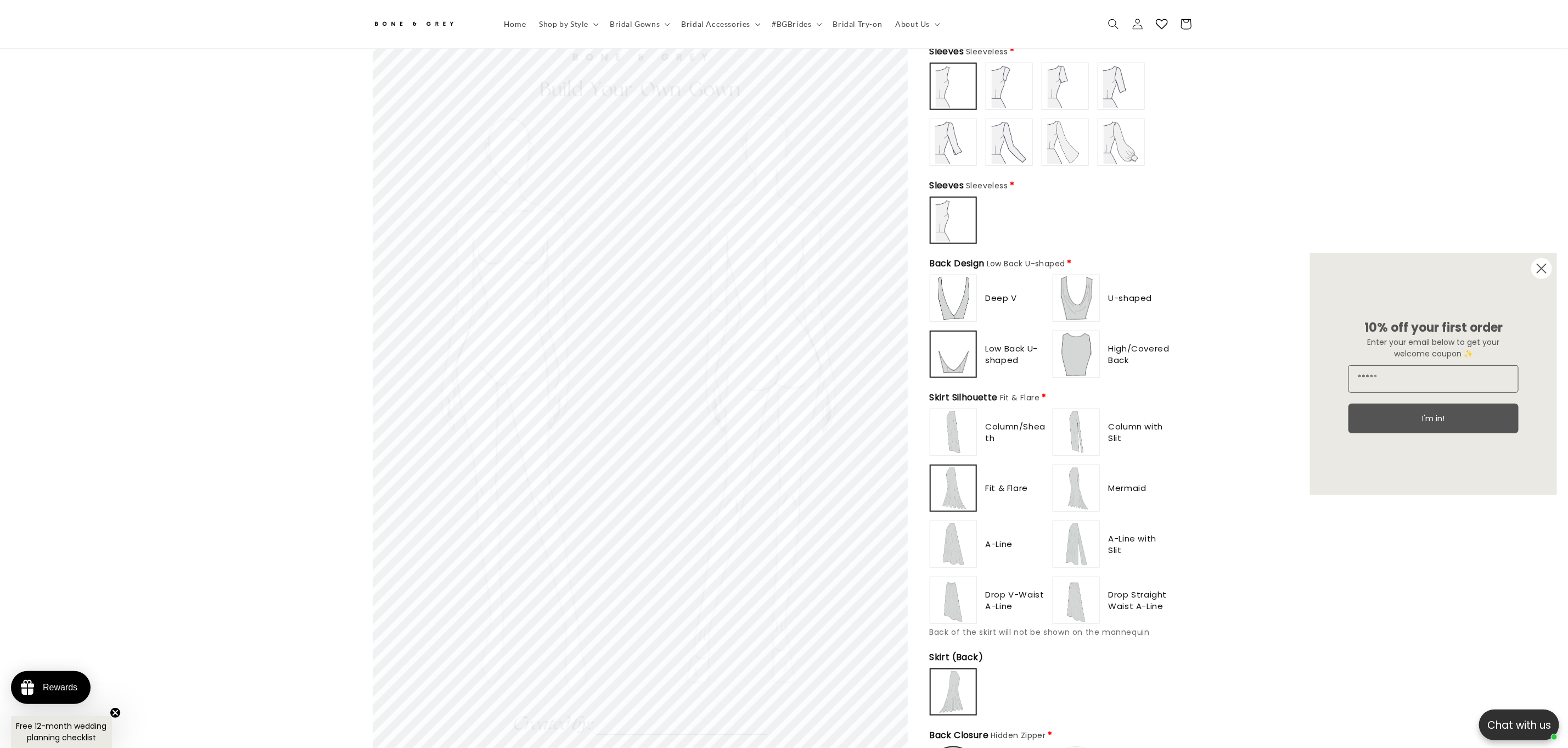
click at [955, 540] on img at bounding box center [953, 544] width 44 height 44
click at [959, 578] on img at bounding box center [953, 601] width 44 height 44
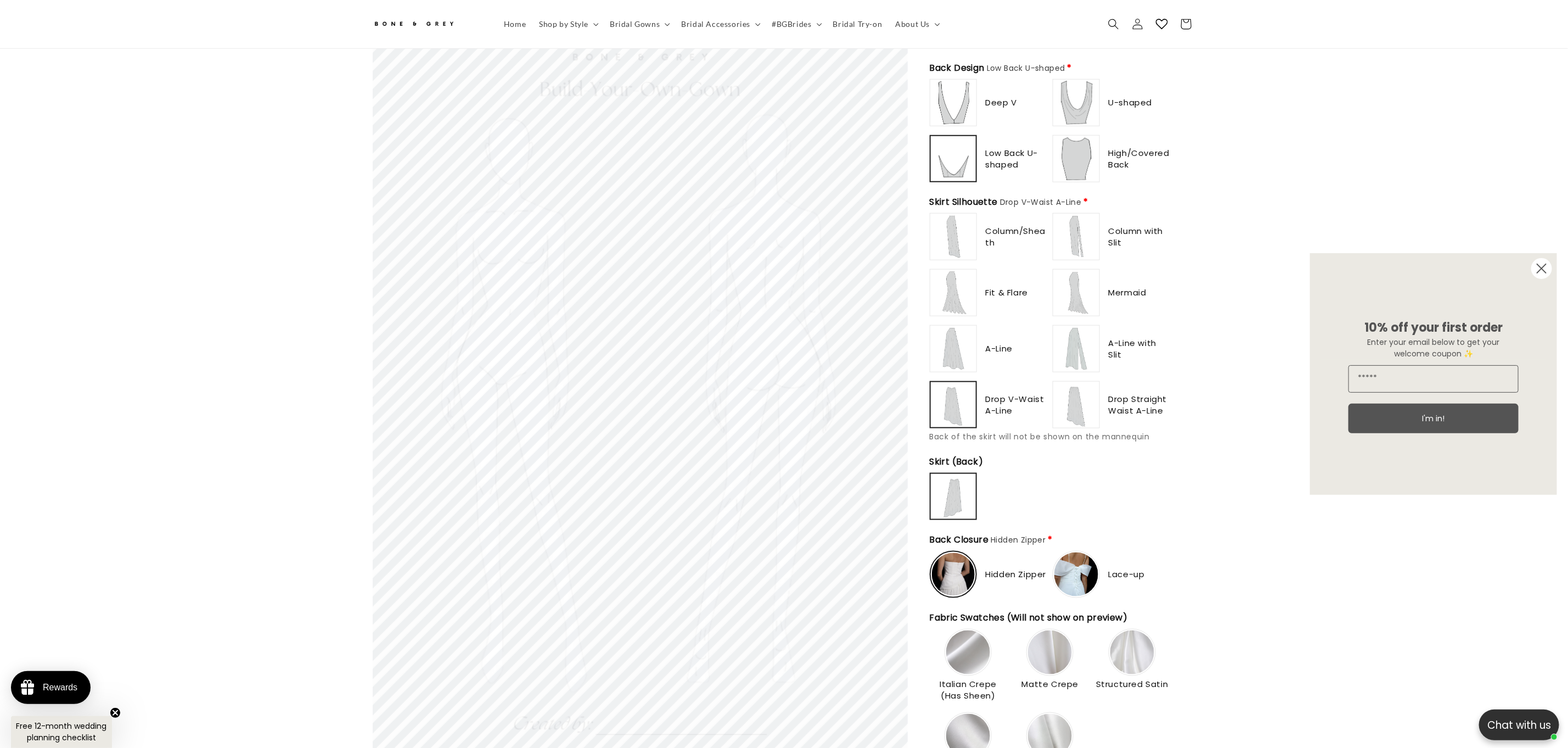
scroll to position [686, 0]
click at [1074, 397] on img at bounding box center [1077, 402] width 44 height 44
click at [1064, 343] on img at bounding box center [1077, 347] width 44 height 44
type input "*******"
click at [1079, 285] on img at bounding box center [1077, 290] width 44 height 44
